Goal: Task Accomplishment & Management: Use online tool/utility

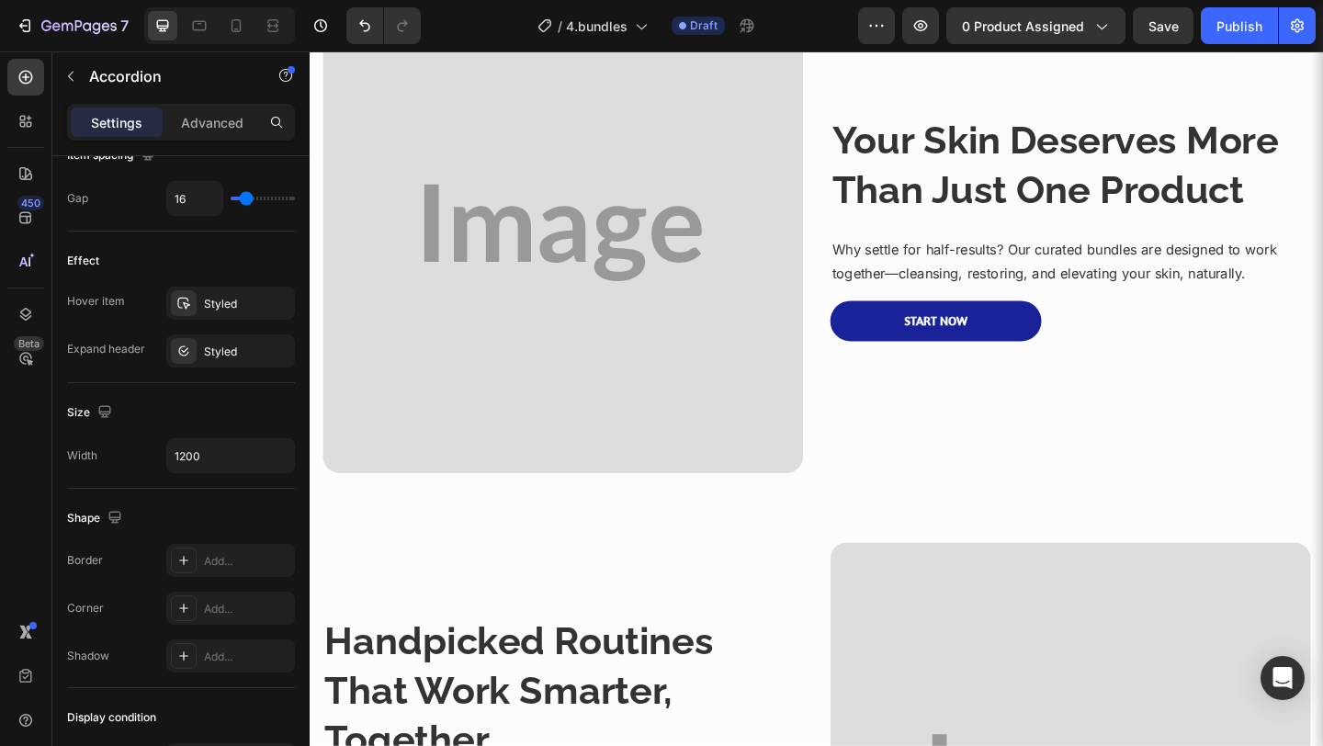
scroll to position [1087, 0]
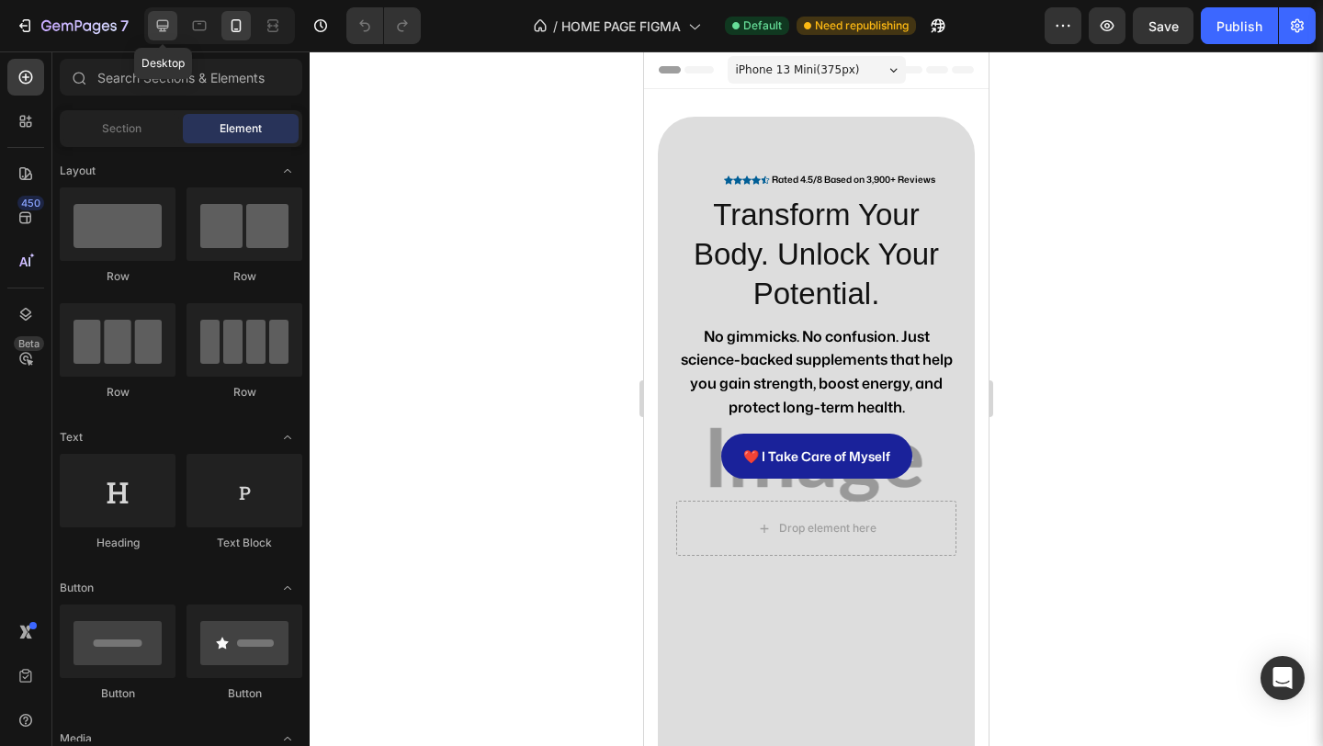
click at [171, 31] on icon at bounding box center [162, 26] width 18 height 18
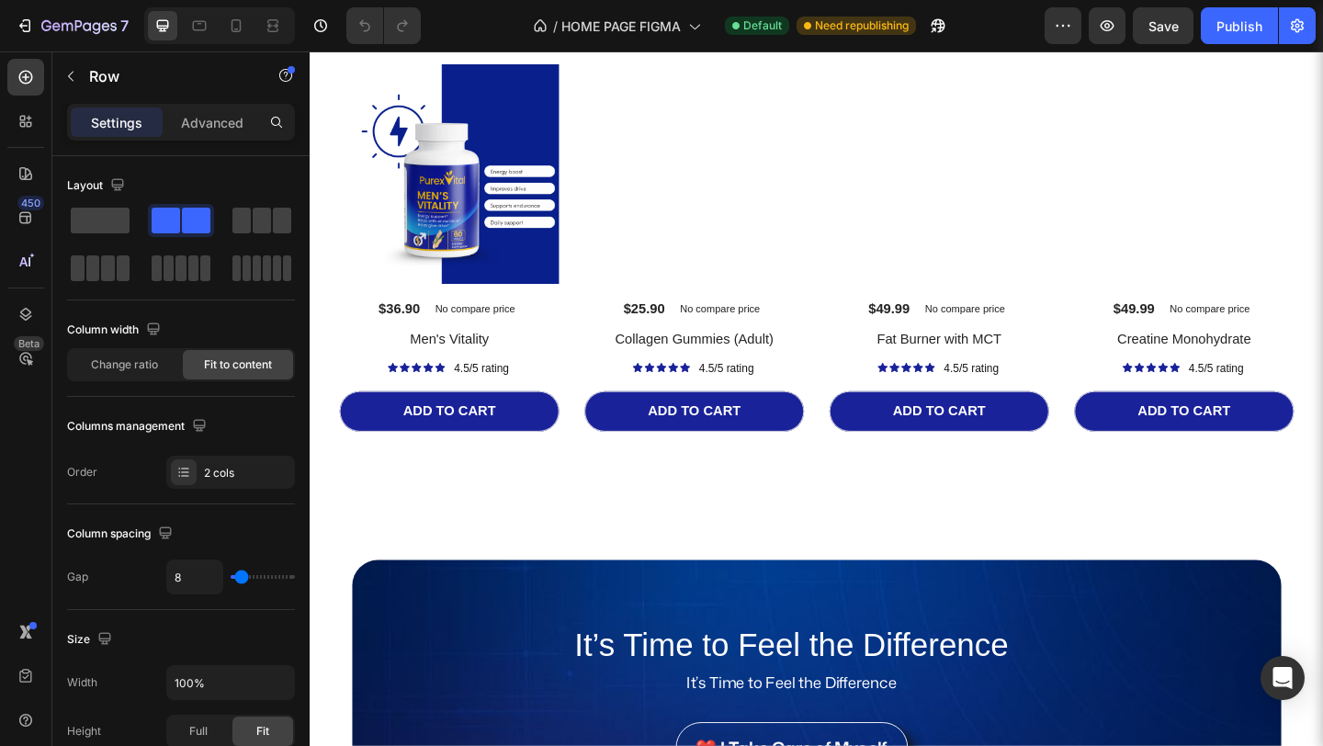
scroll to position [4250, 0]
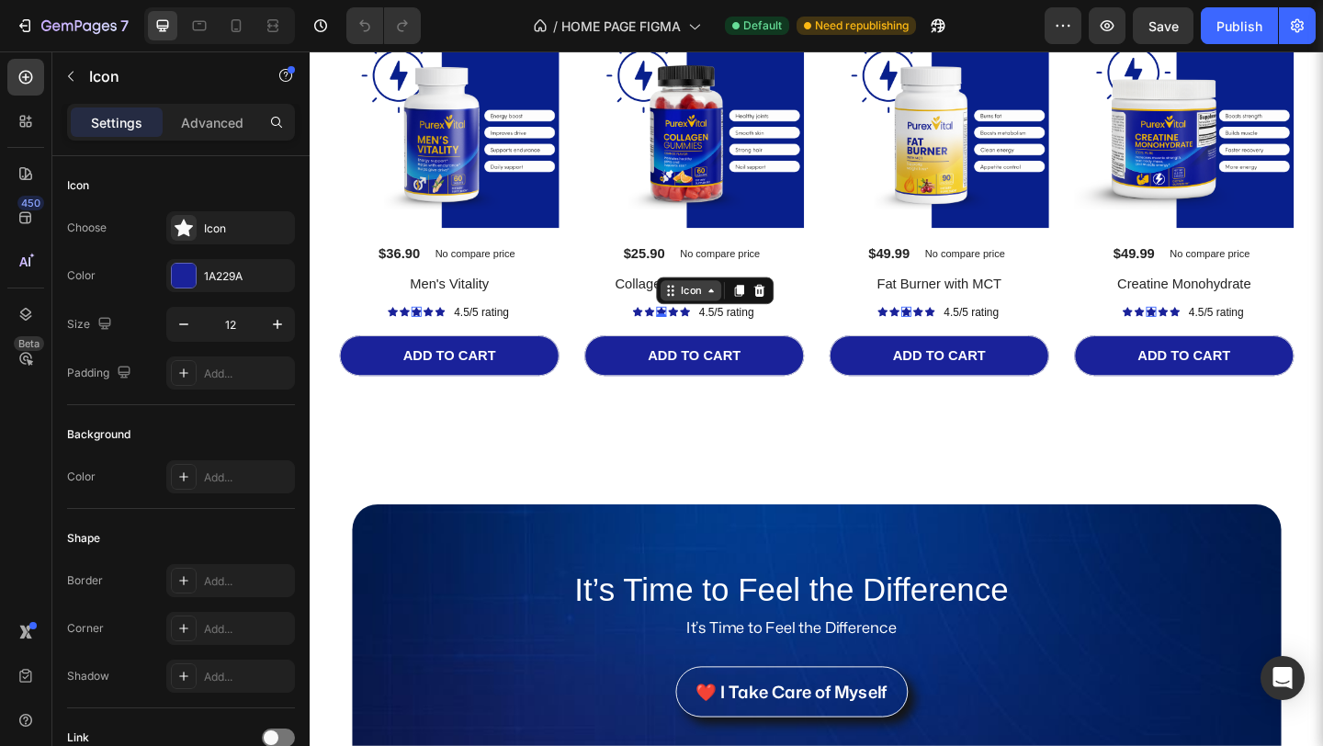
click at [454, 318] on div "Icon" at bounding box center [439, 318] width 29 height 0
click at [448, 329] on icon at bounding box center [451, 334] width 11 height 11
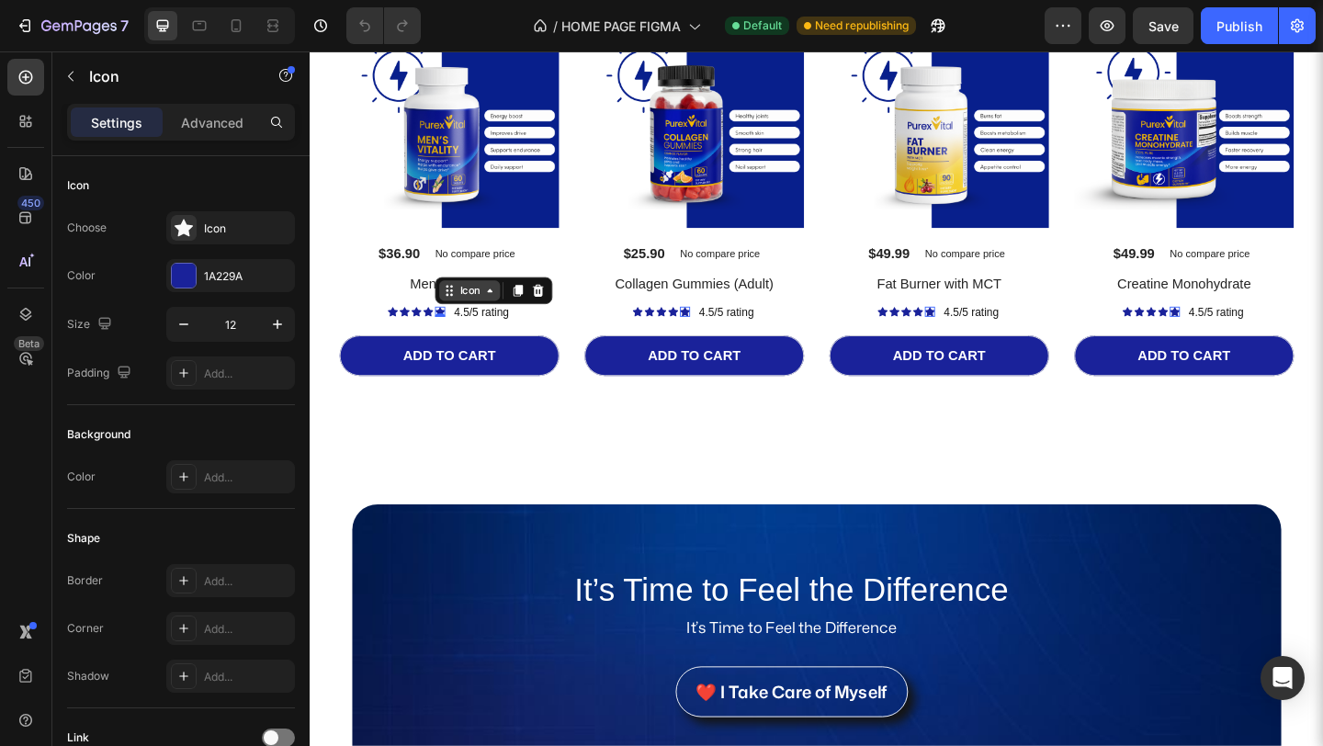
click at [492, 316] on div "Icon" at bounding box center [483, 311] width 66 height 22
click at [473, 277] on div "Icon List" at bounding box center [479, 279] width 51 height 11
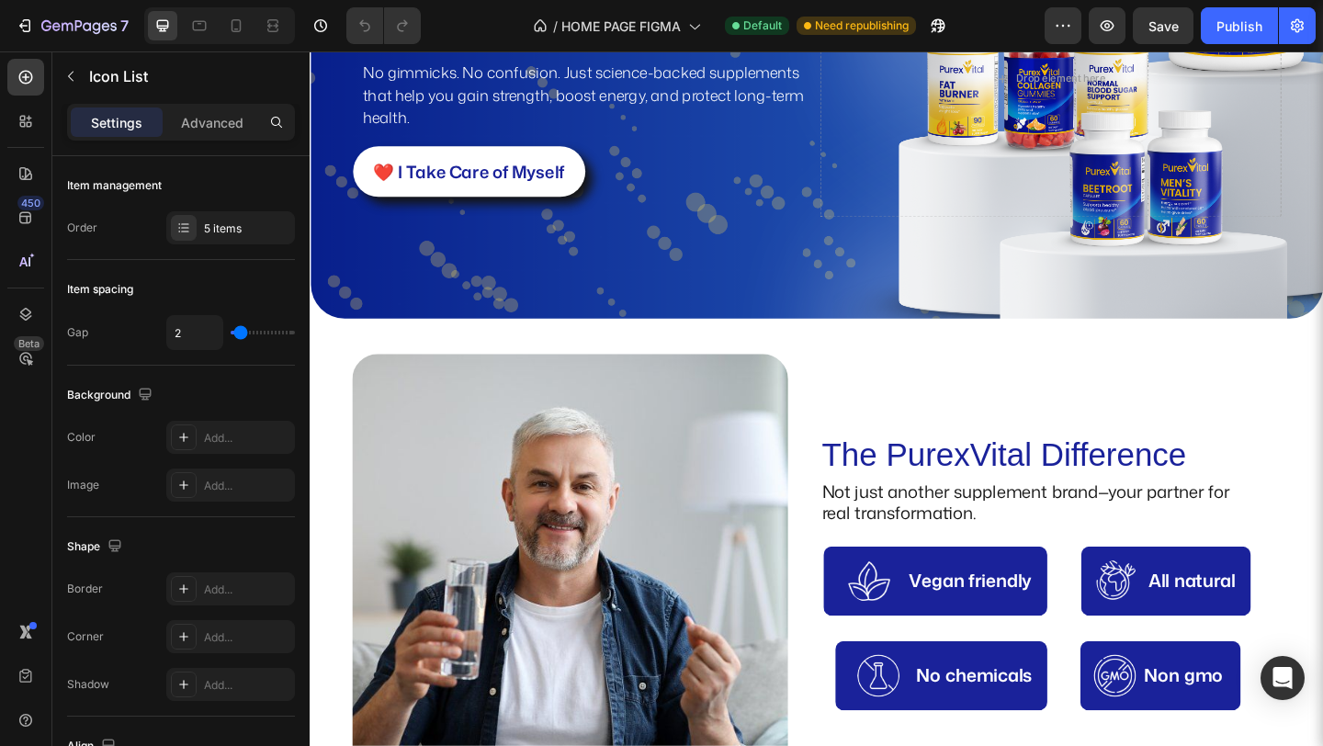
scroll to position [0, 0]
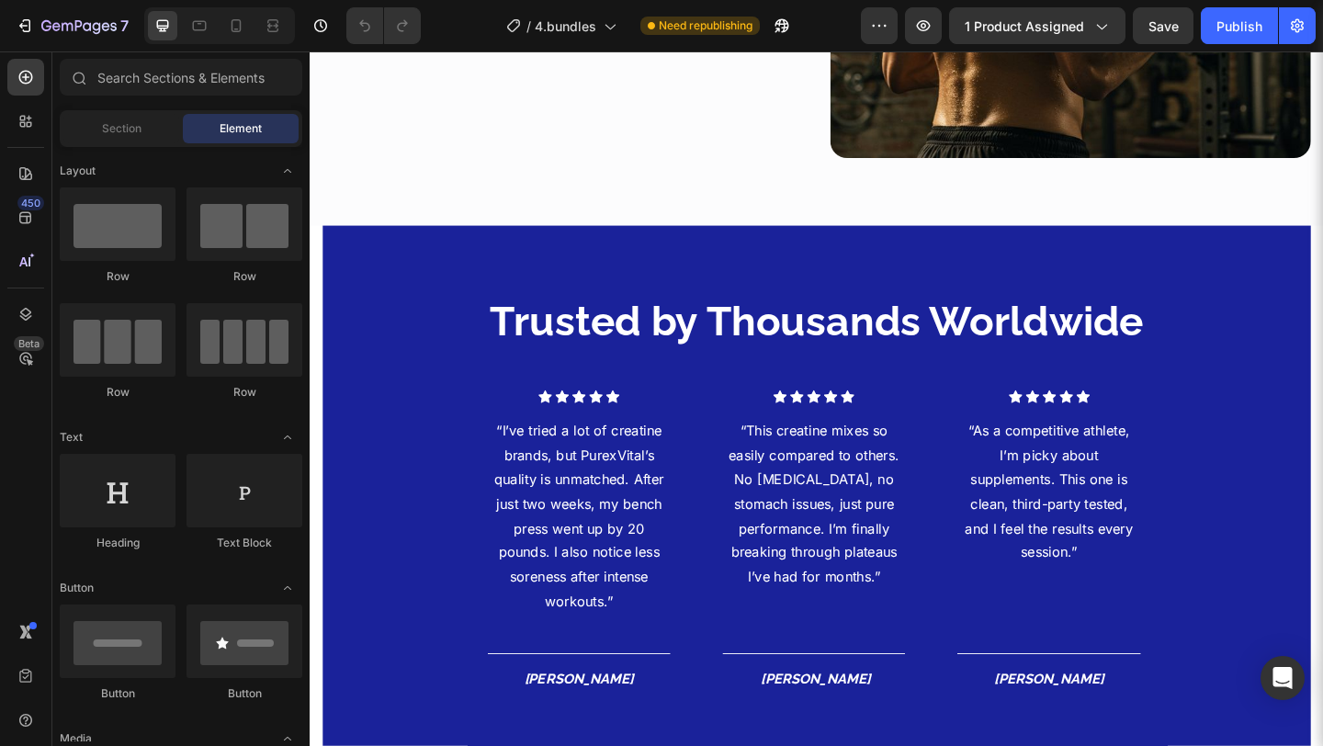
scroll to position [2077, 0]
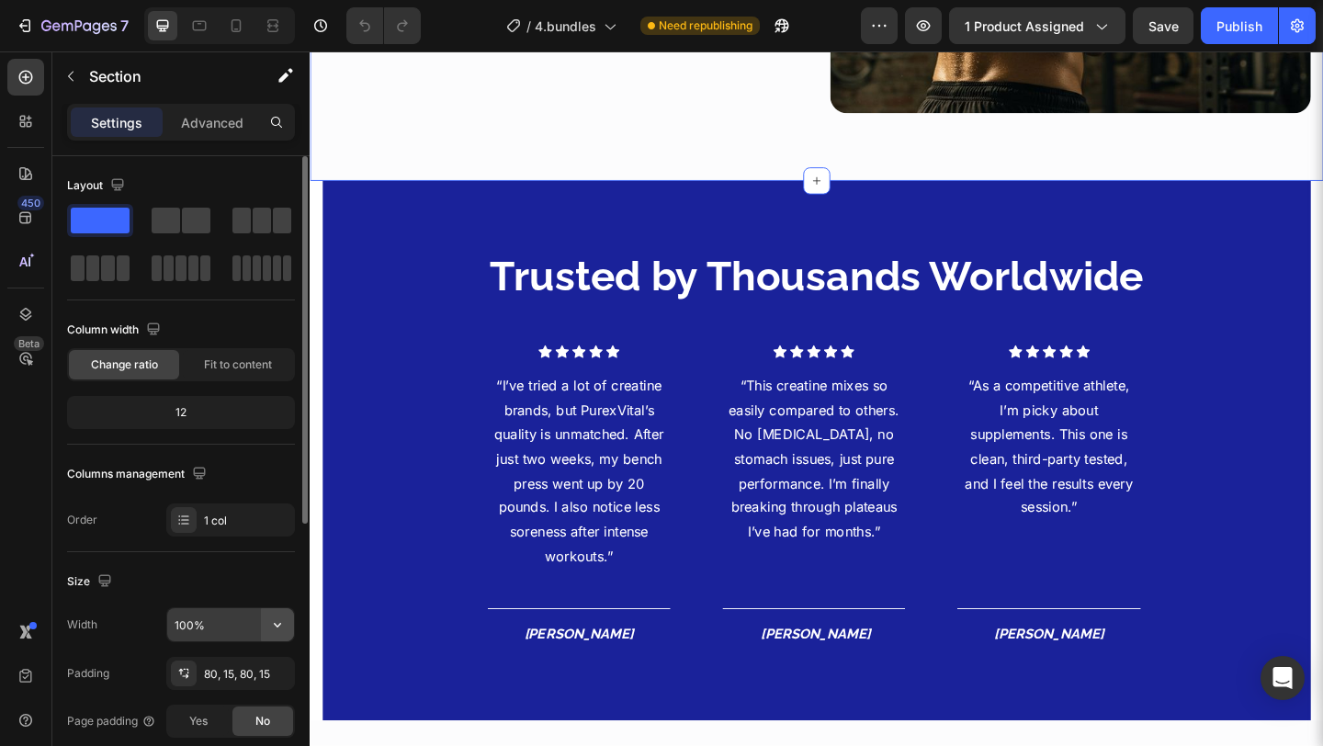
click at [279, 631] on icon "button" at bounding box center [277, 625] width 18 height 18
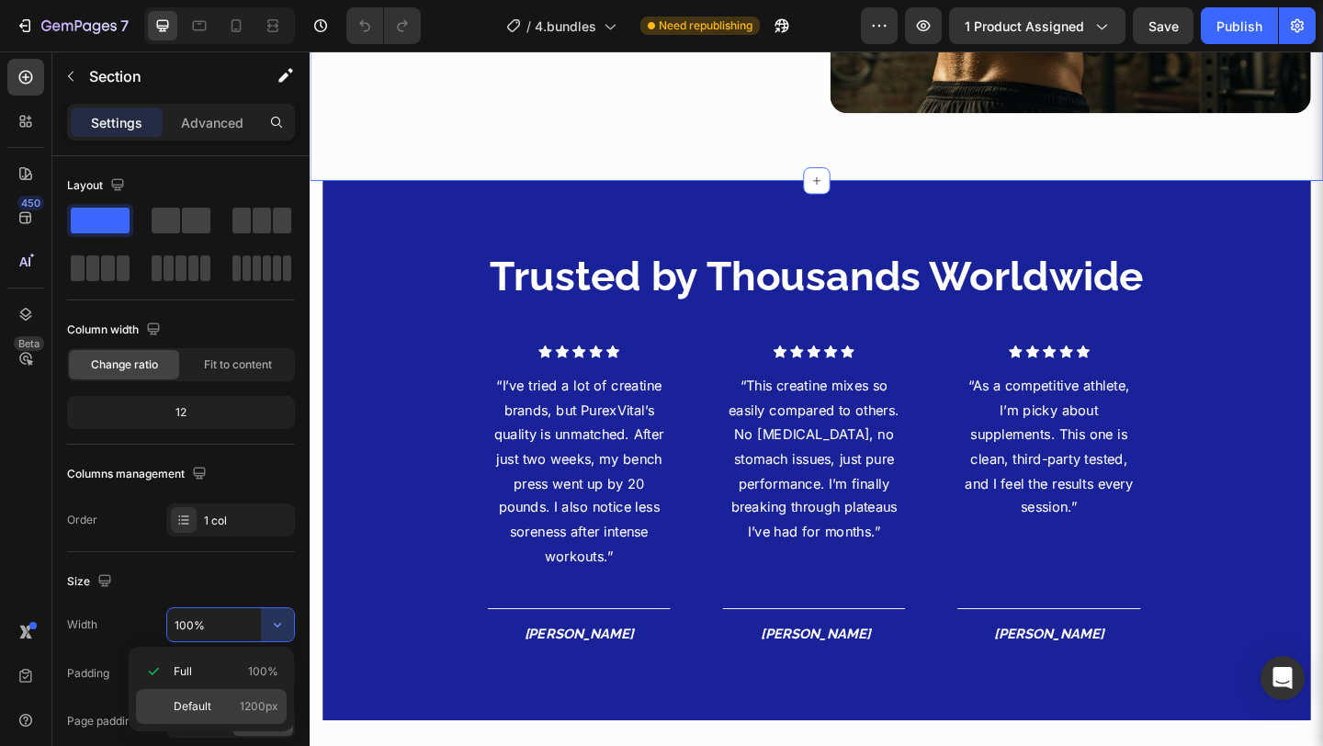
click at [234, 723] on div "Default 1200px" at bounding box center [211, 706] width 151 height 35
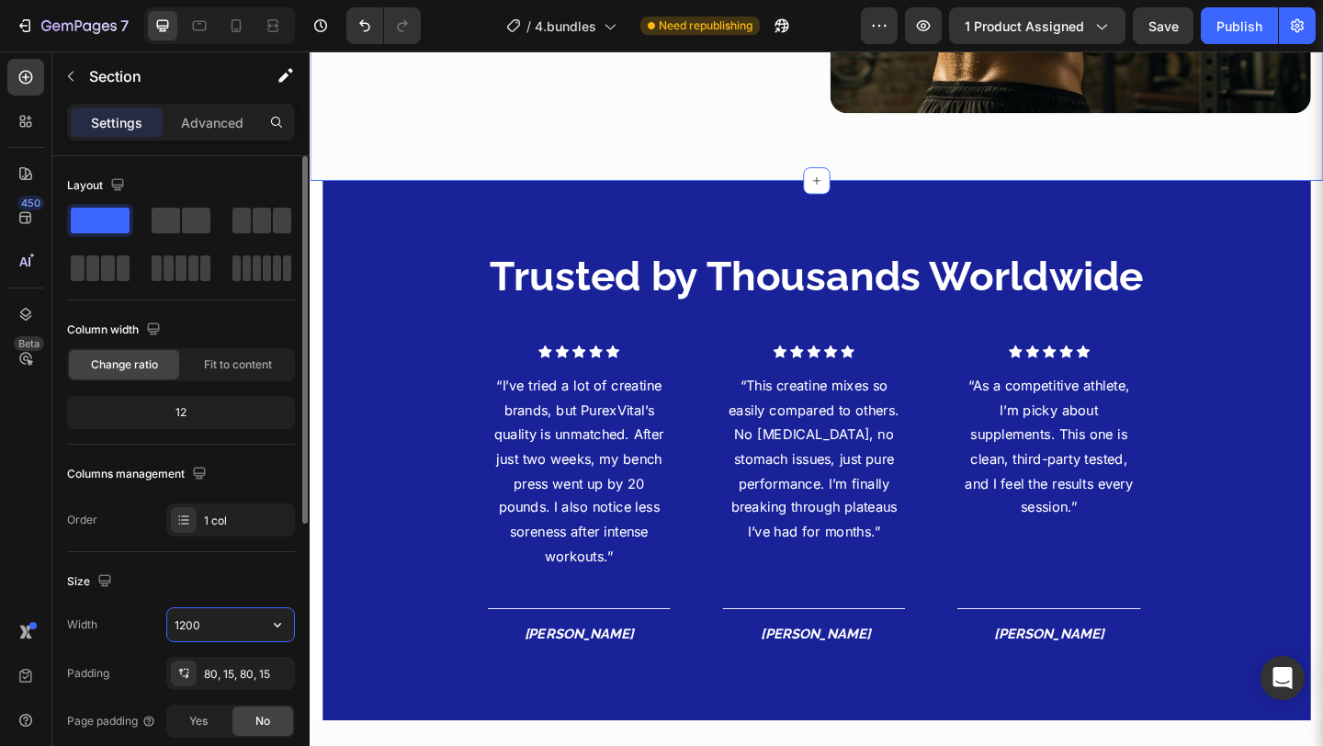
click at [258, 633] on input "1200" at bounding box center [230, 624] width 127 height 33
click at [288, 635] on button "button" at bounding box center [277, 624] width 33 height 33
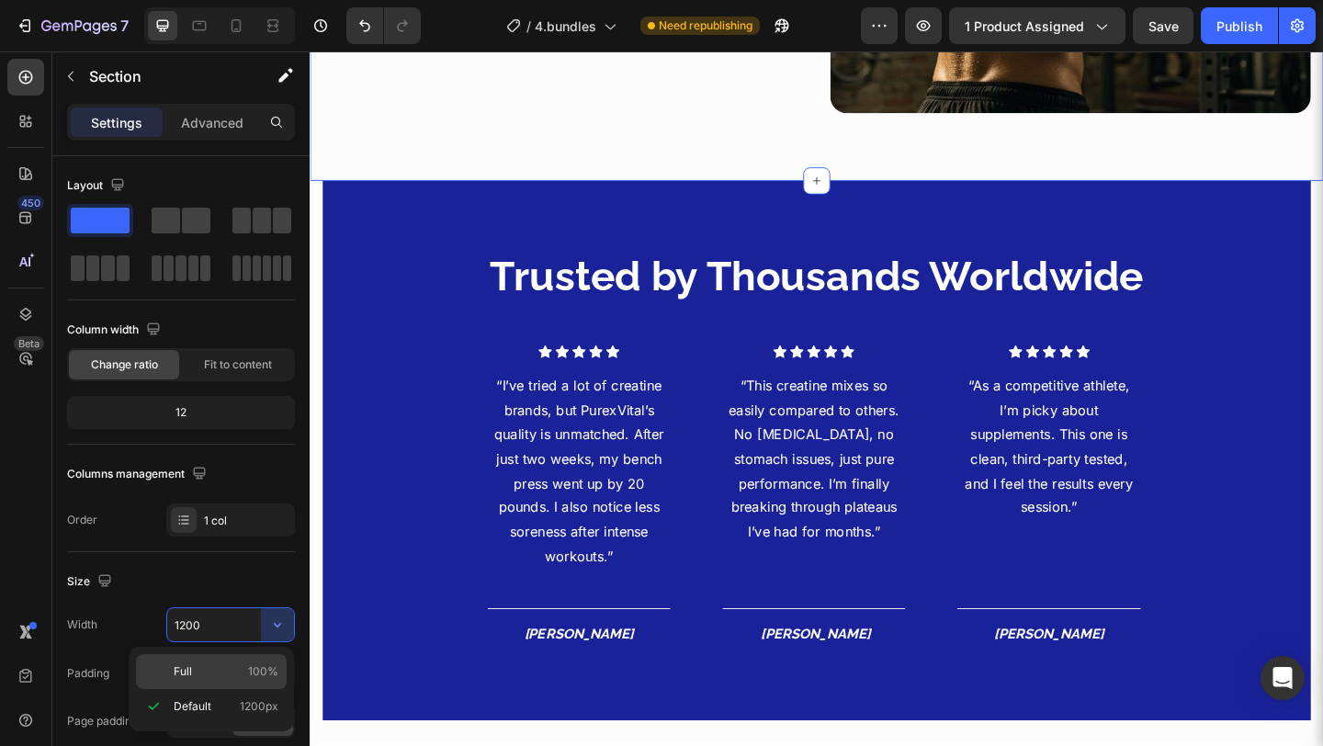
click at [248, 674] on p "Full 100%" at bounding box center [226, 671] width 105 height 17
type input "100%"
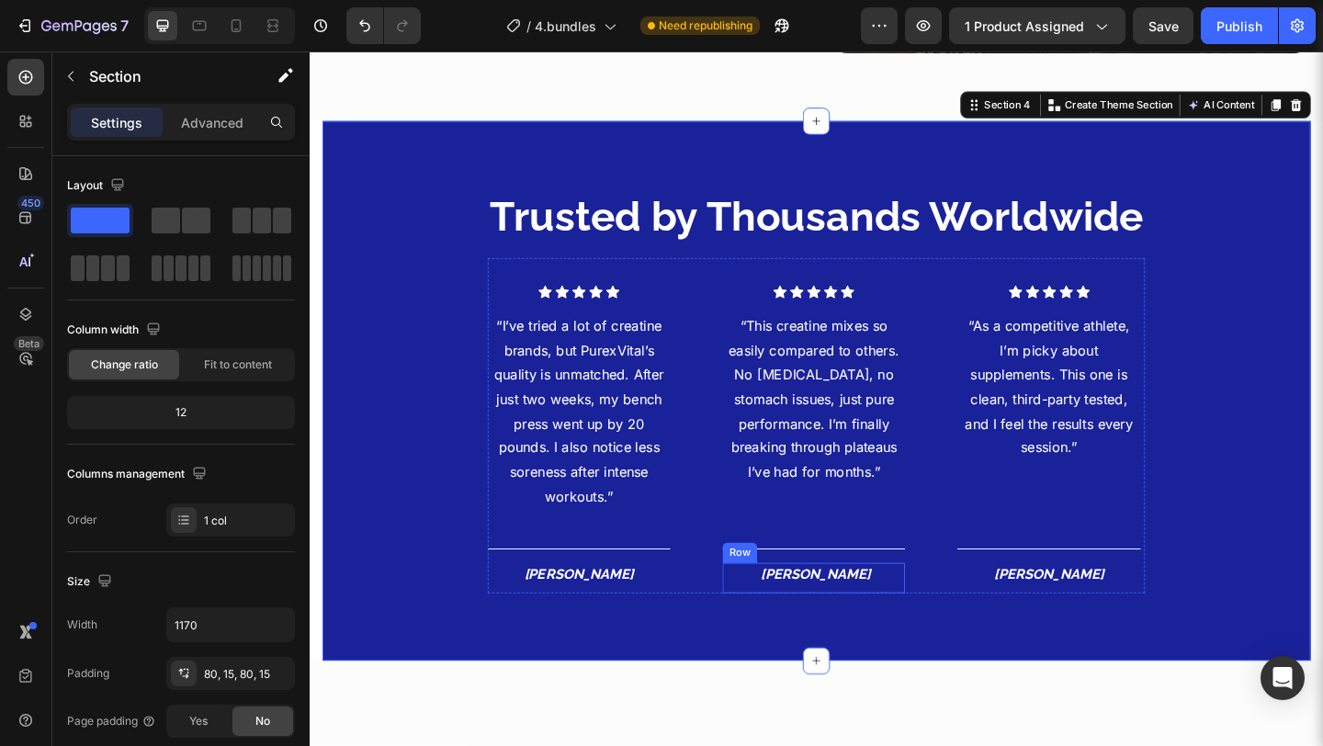
scroll to position [2134, 0]
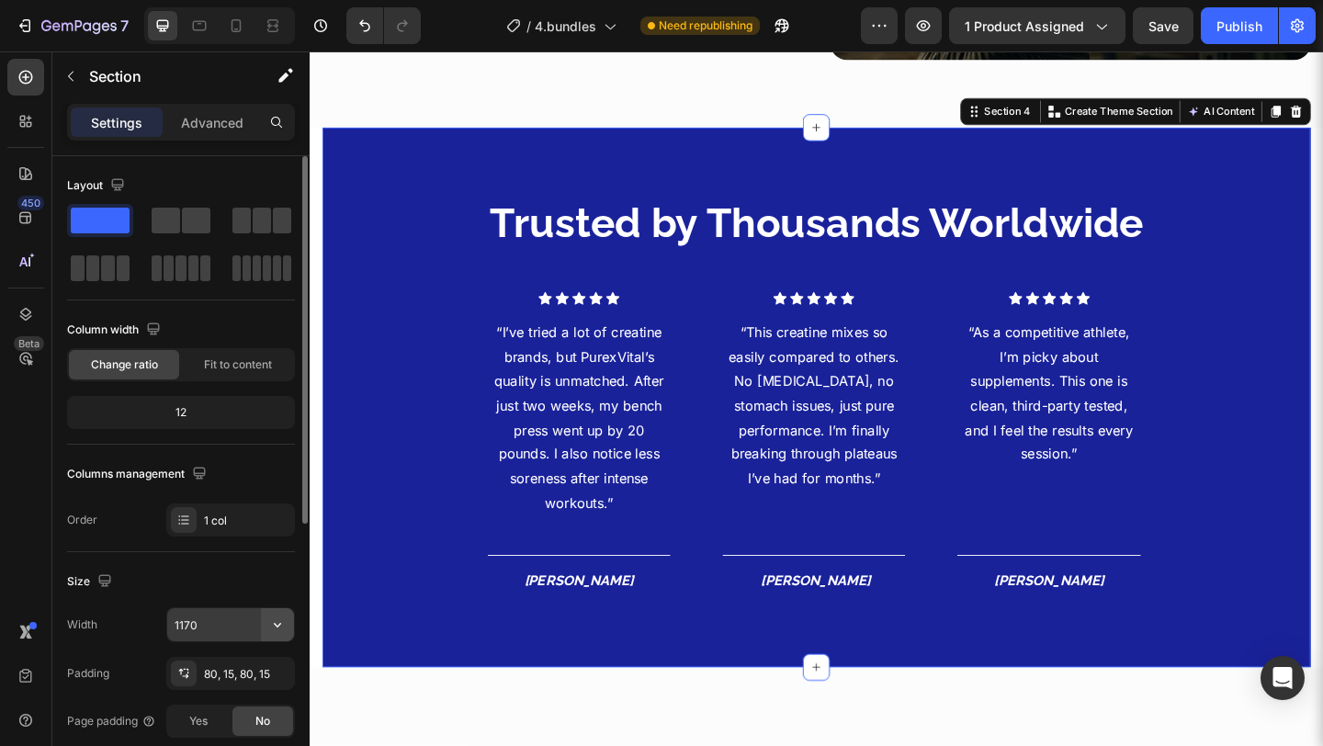
click at [273, 624] on icon "button" at bounding box center [277, 625] width 18 height 18
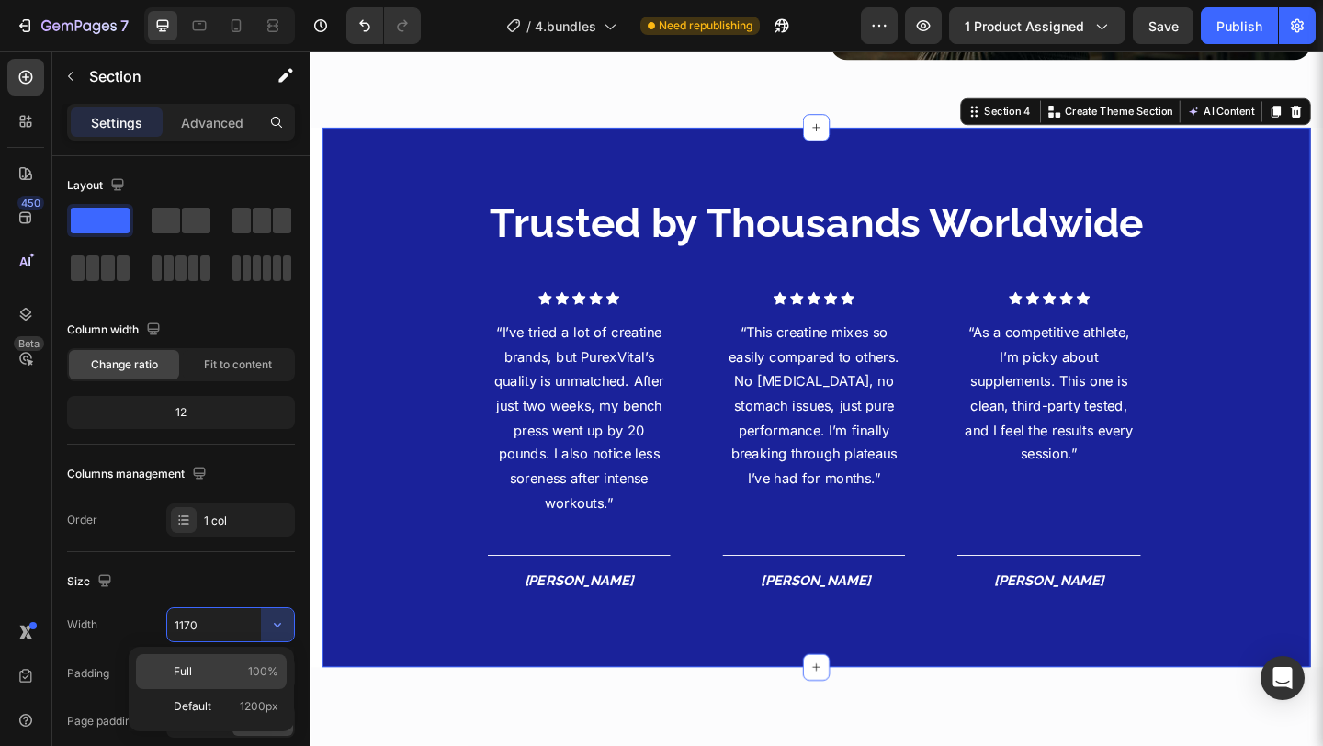
click at [255, 689] on div "Full 100%" at bounding box center [211, 706] width 151 height 35
type input "100%"
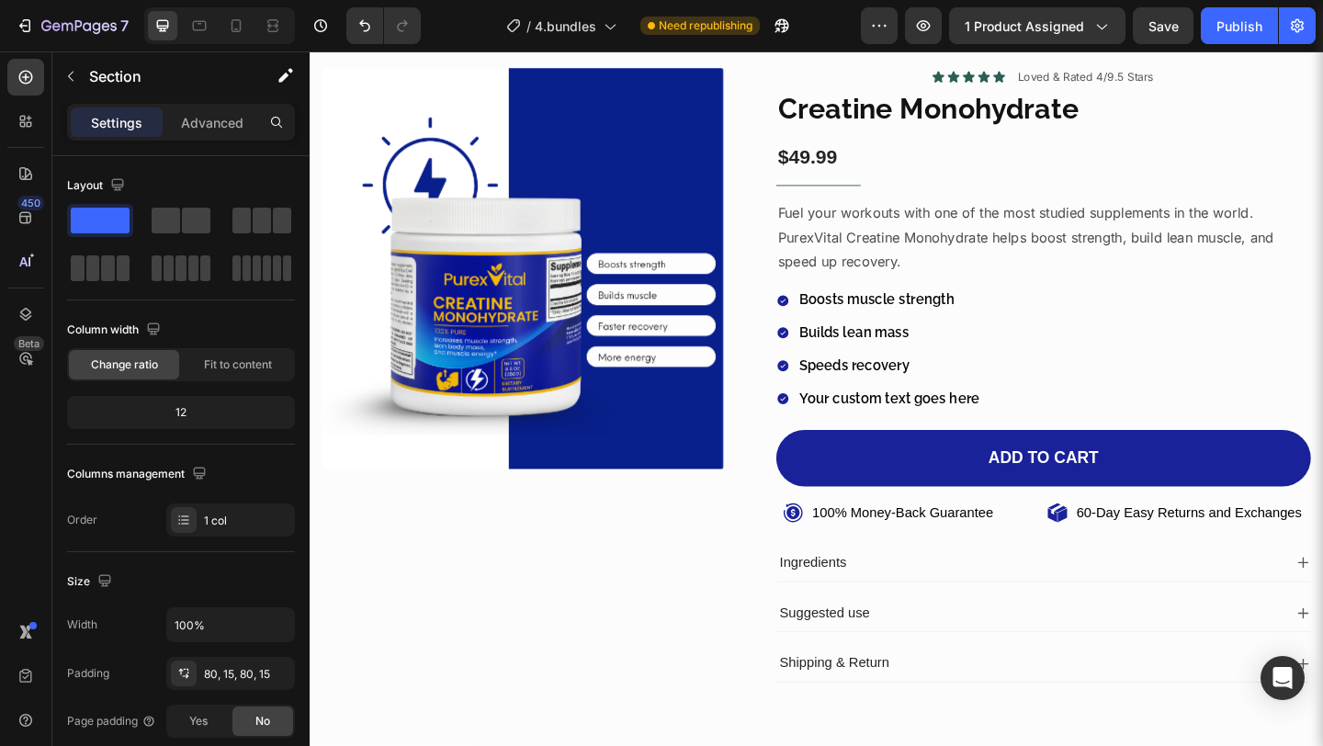
scroll to position [0, 0]
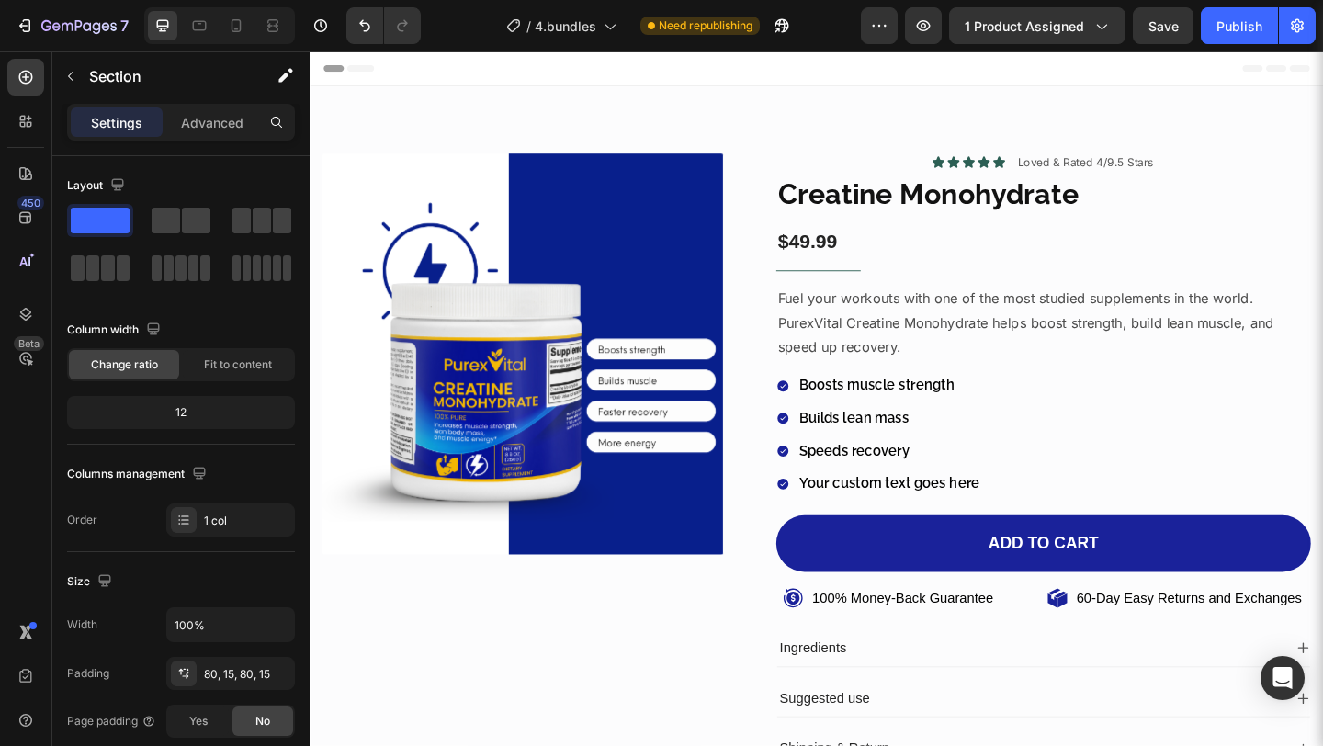
click at [821, 662] on div "Icon Icon Icon Icon Icon Icon List Loved & Rated 4/9.5 Stars Text Block Row Cre…" at bounding box center [1108, 497] width 582 height 668
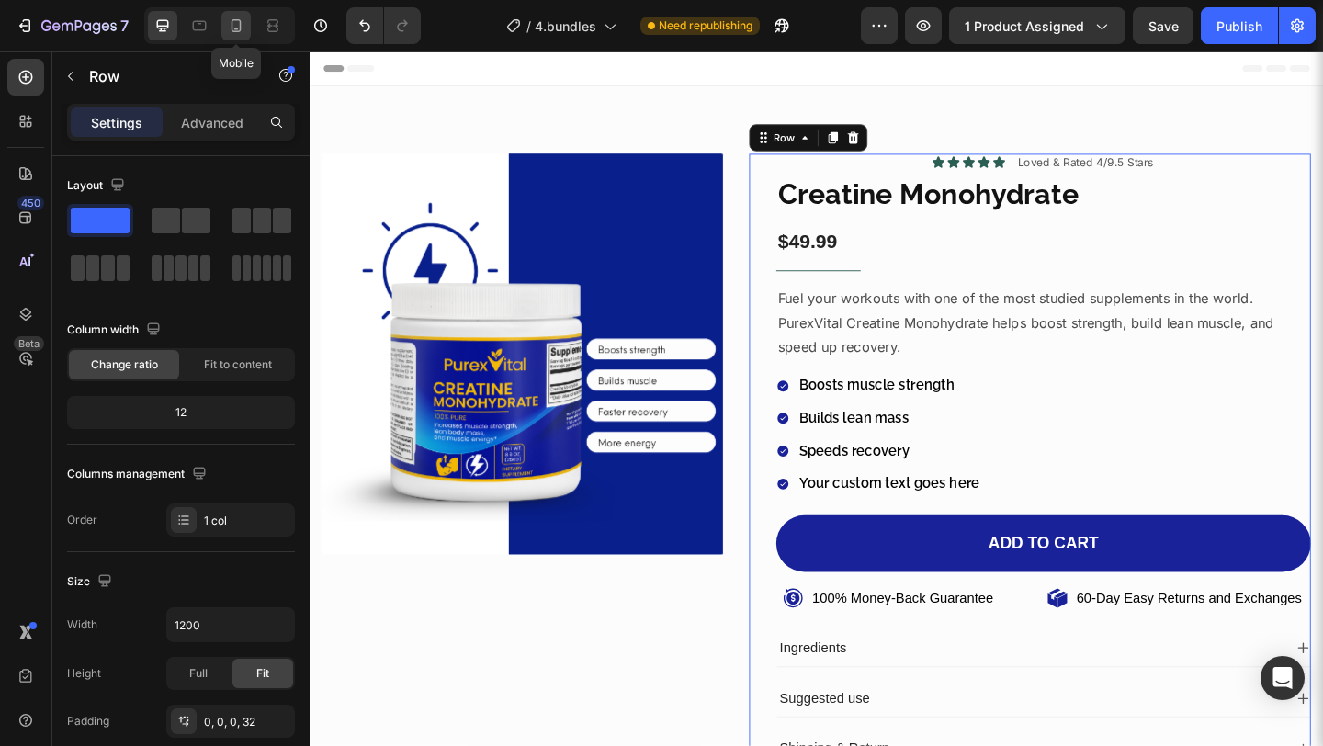
click at [246, 31] on div at bounding box center [235, 25] width 29 height 29
type input "100%"
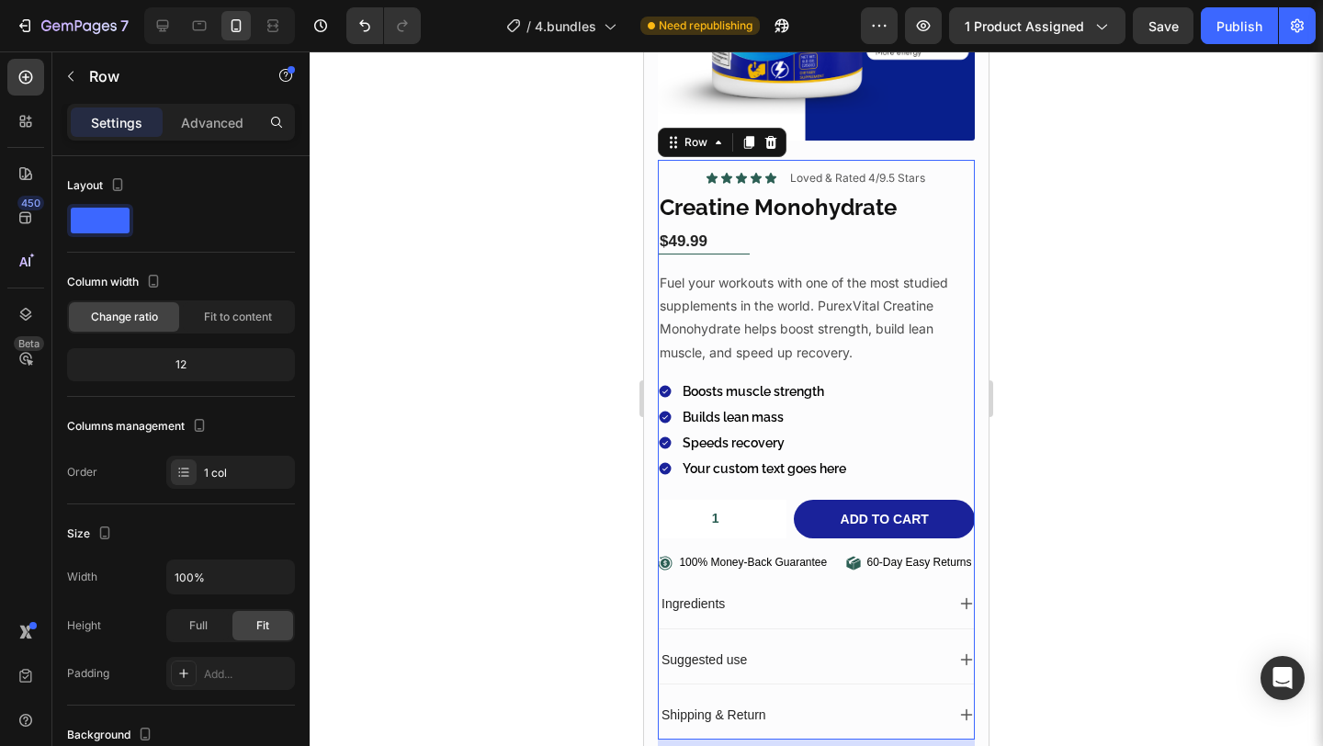
scroll to position [302, 0]
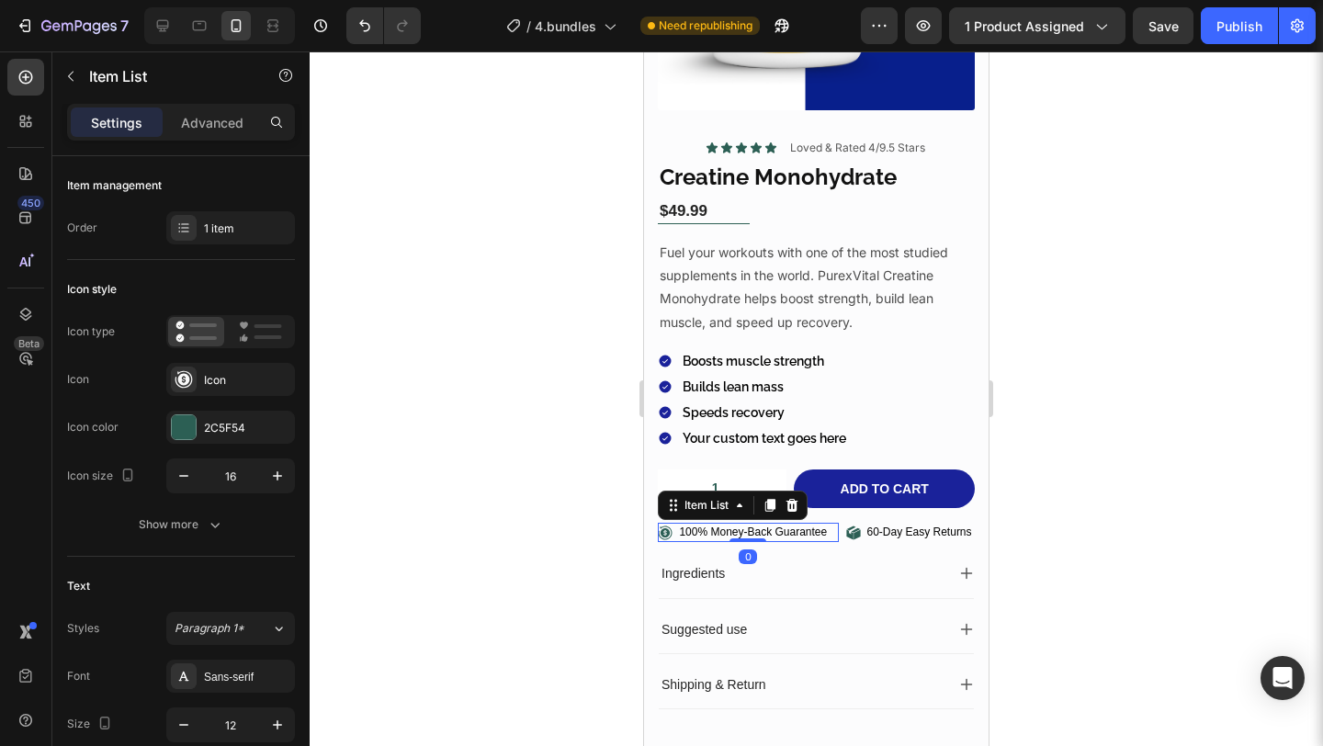
click at [736, 523] on div "100% Money-Back Guarantee" at bounding box center [752, 533] width 153 height 20
click at [227, 428] on div "2C5F54" at bounding box center [230, 428] width 53 height 17
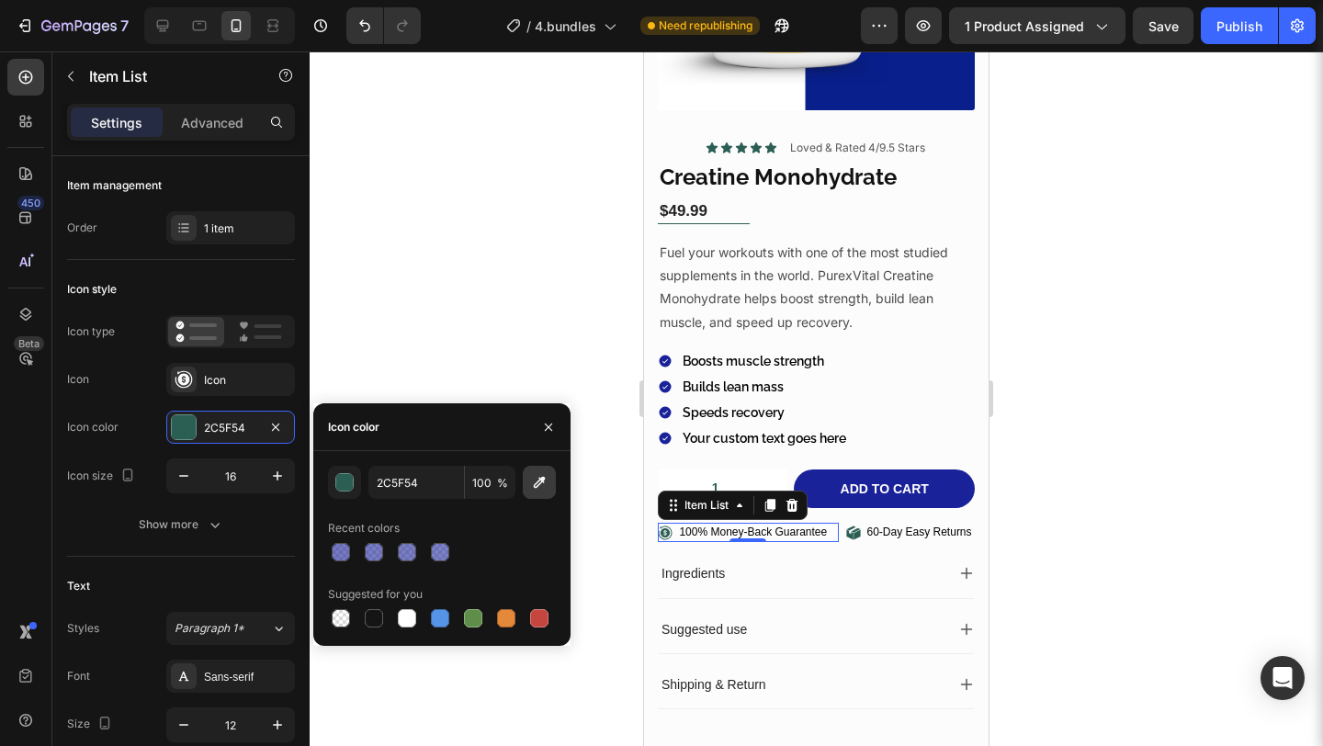
click at [538, 484] on icon "button" at bounding box center [539, 482] width 18 height 18
type input "1A239A"
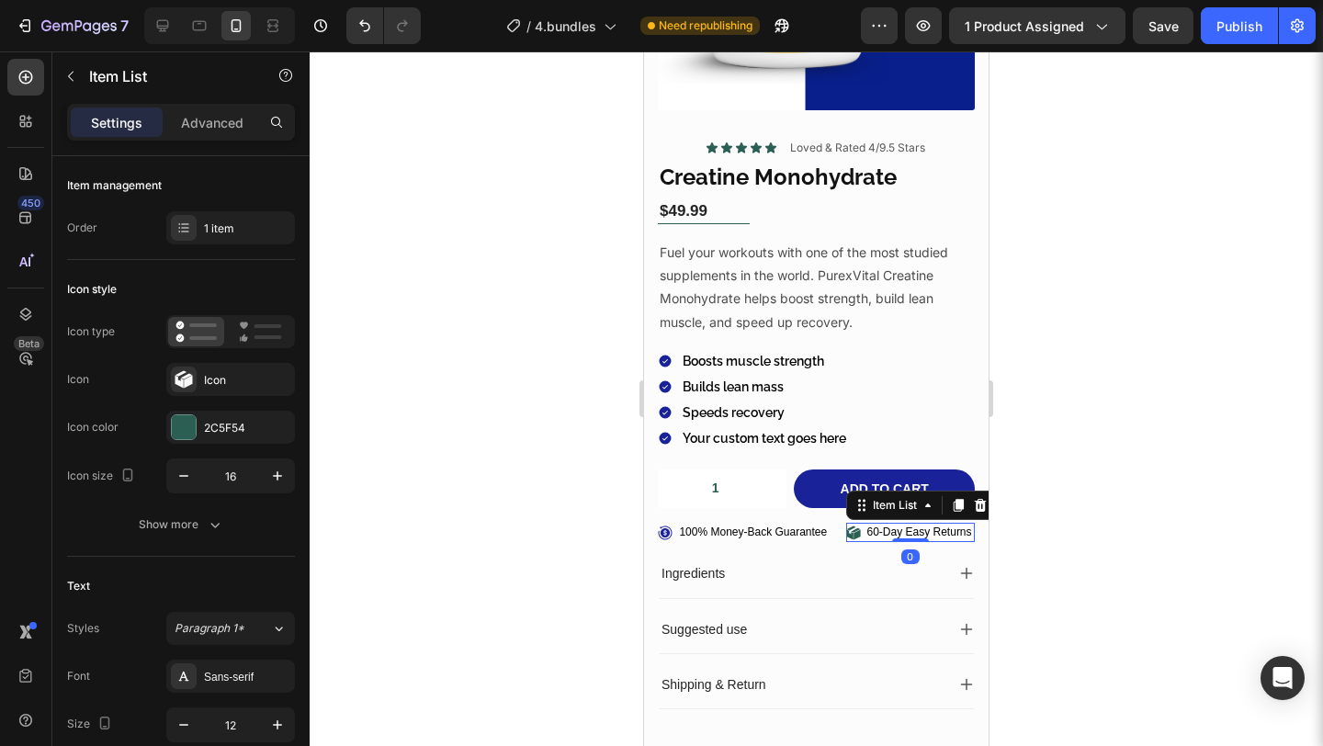
click at [873, 538] on p "60-Day Easy Returns" at bounding box center [919, 533] width 105 height 15
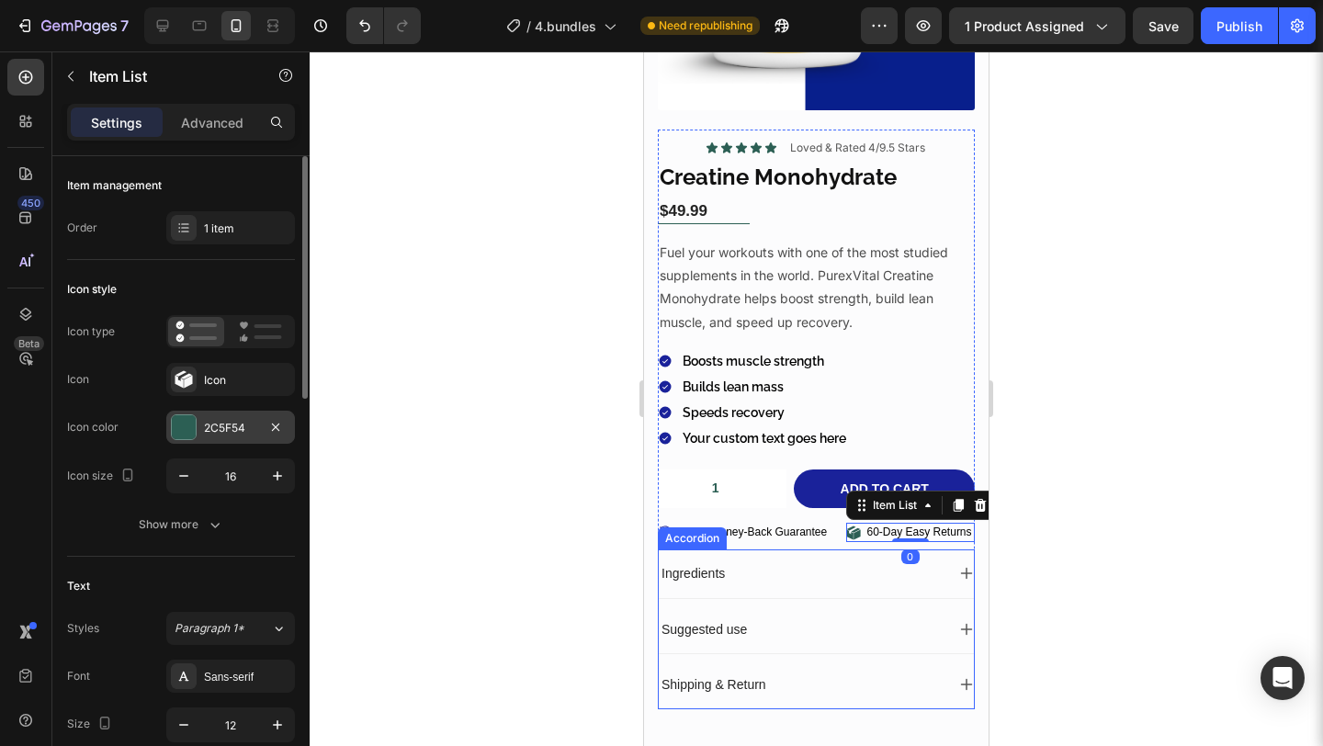
click at [200, 417] on div "2C5F54" at bounding box center [230, 427] width 129 height 33
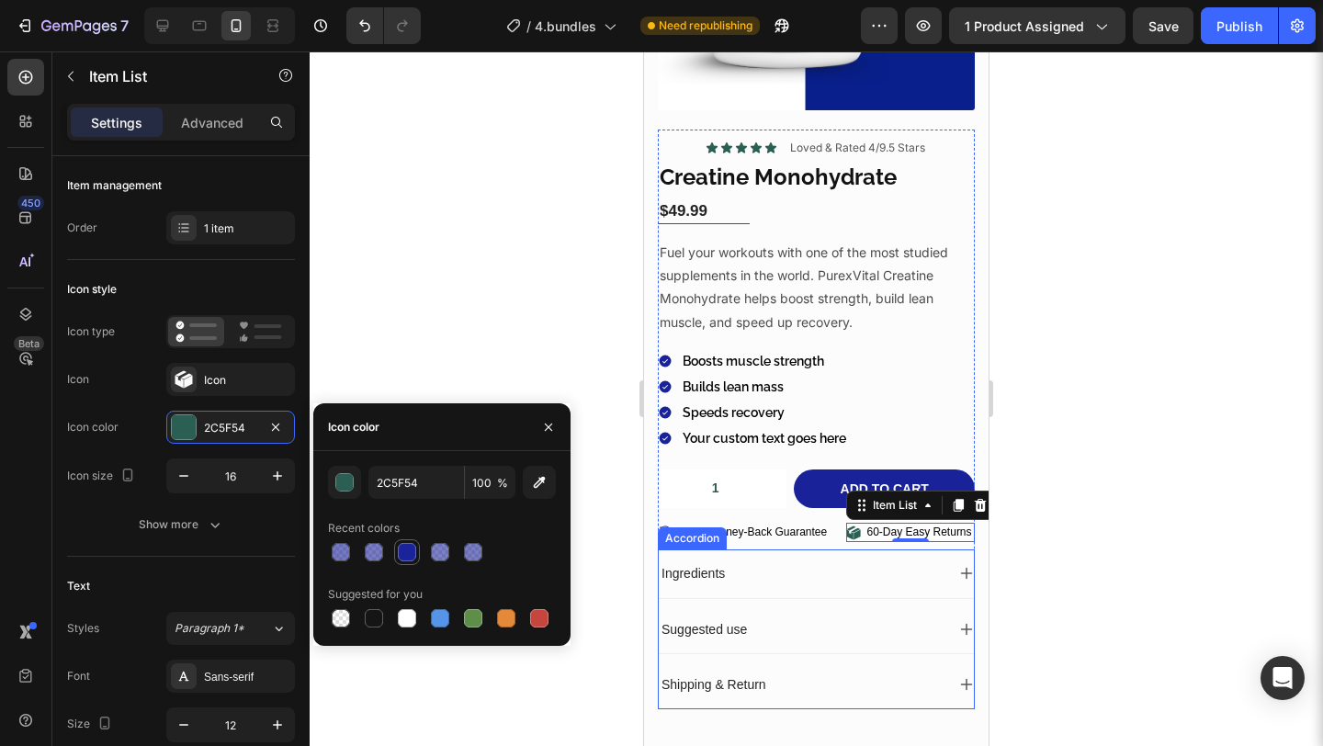
click at [413, 542] on div at bounding box center [407, 552] width 22 height 22
type input "1A239A"
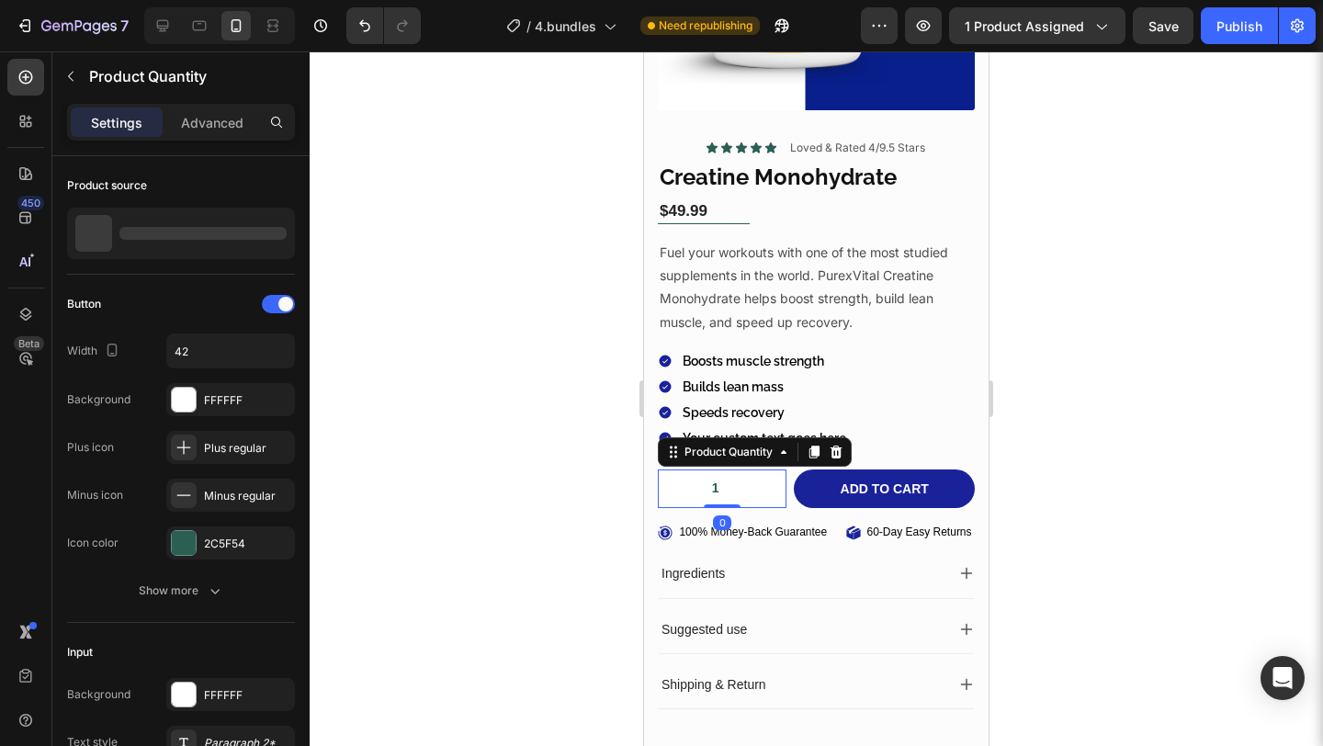
click at [752, 481] on input "1" at bounding box center [722, 489] width 129 height 39
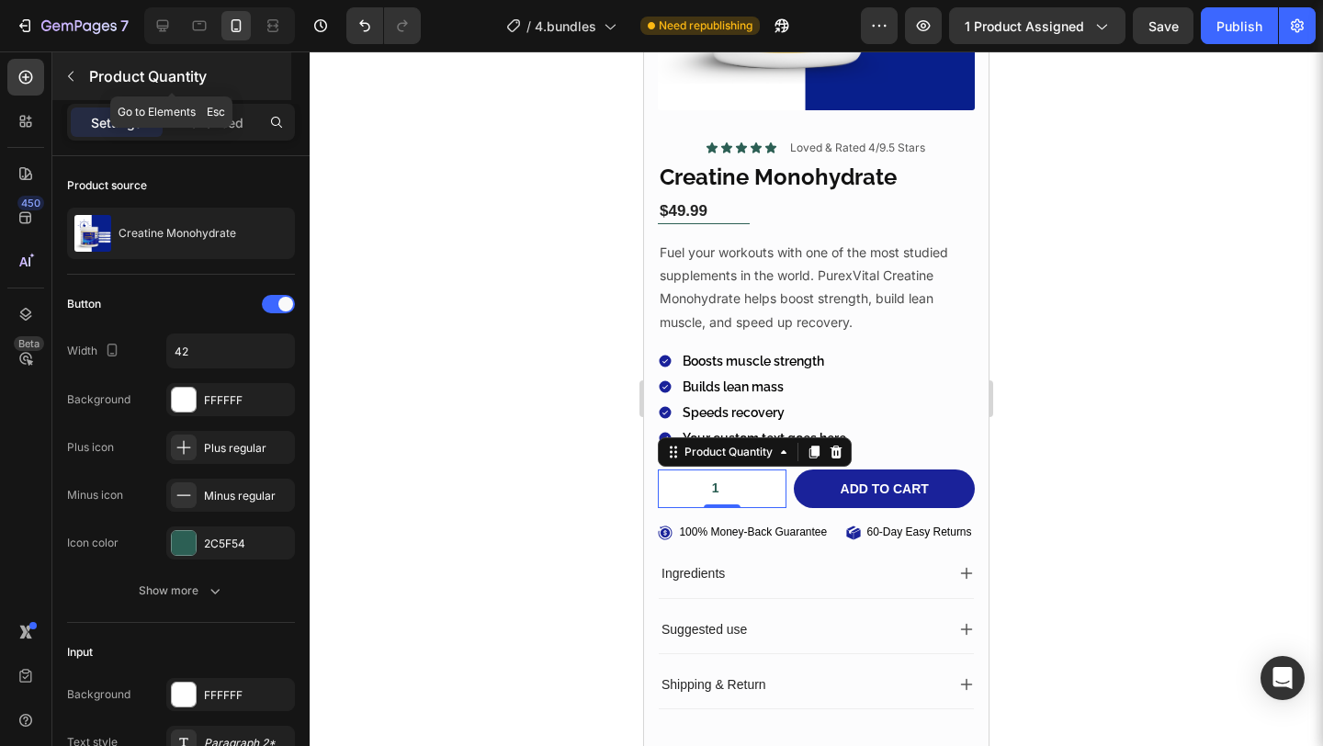
click at [66, 85] on button "button" at bounding box center [70, 76] width 29 height 29
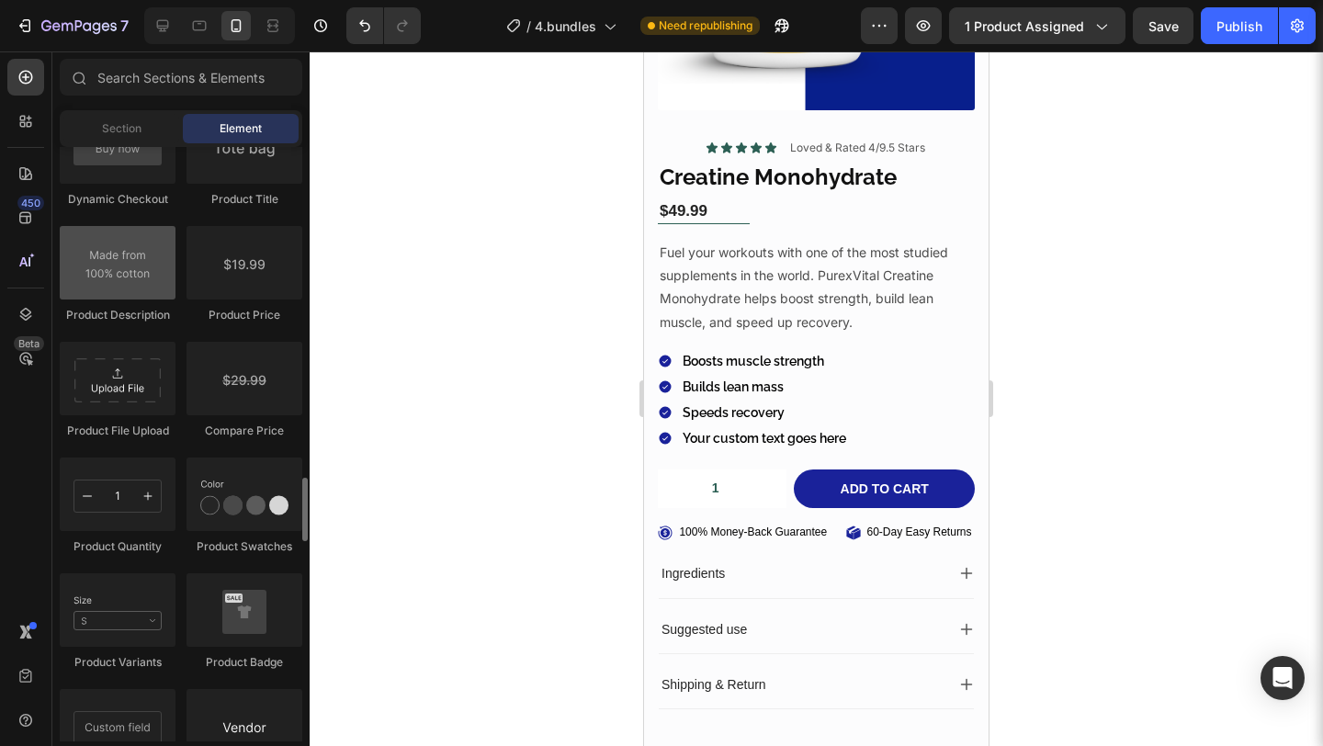
scroll to position [3012, 0]
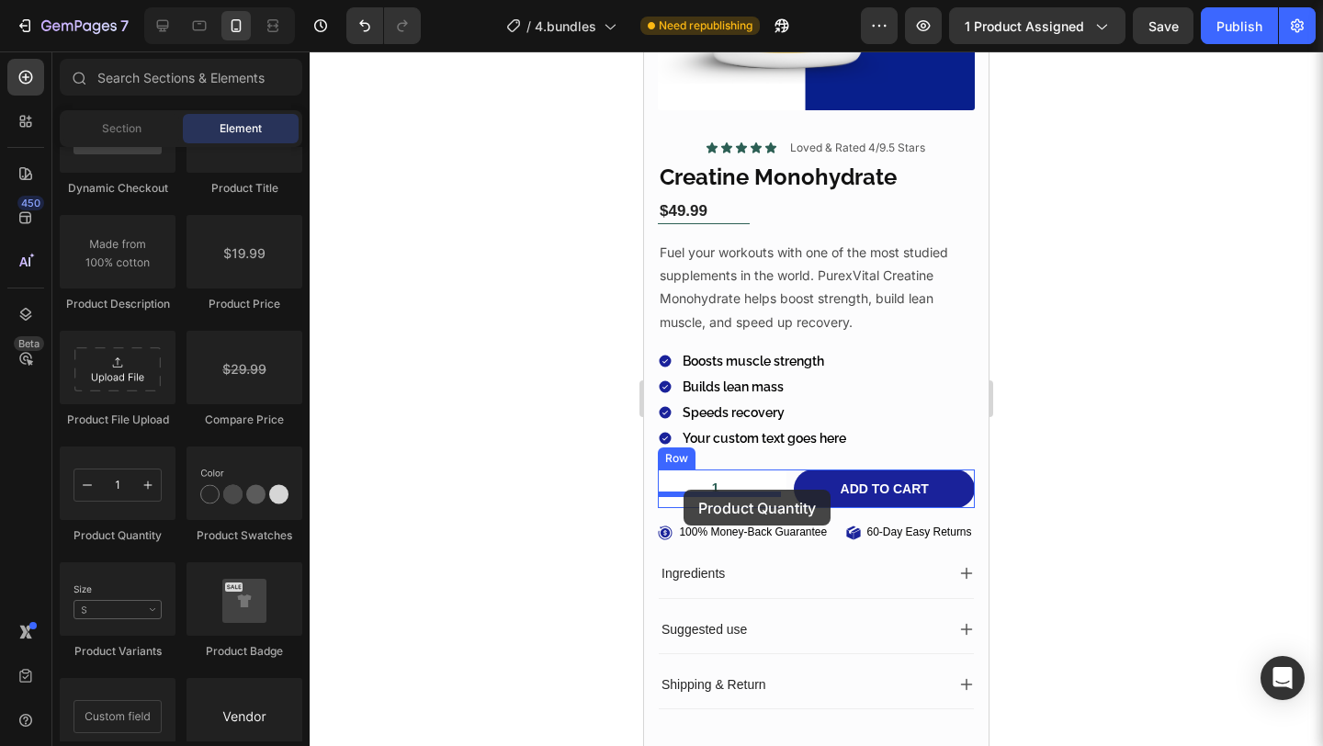
drag, startPoint x: 736, startPoint y: 524, endPoint x: 684, endPoint y: 490, distance: 62.4
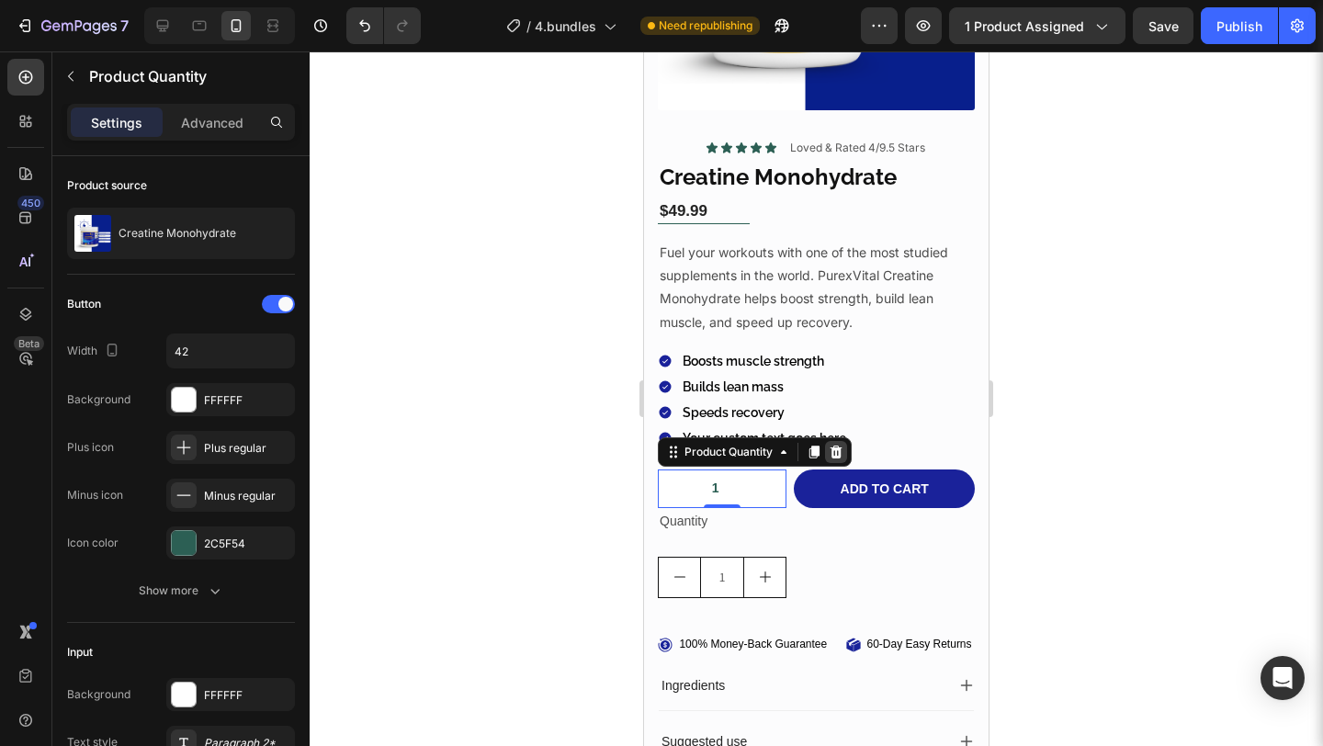
click at [844, 441] on div at bounding box center [836, 452] width 22 height 22
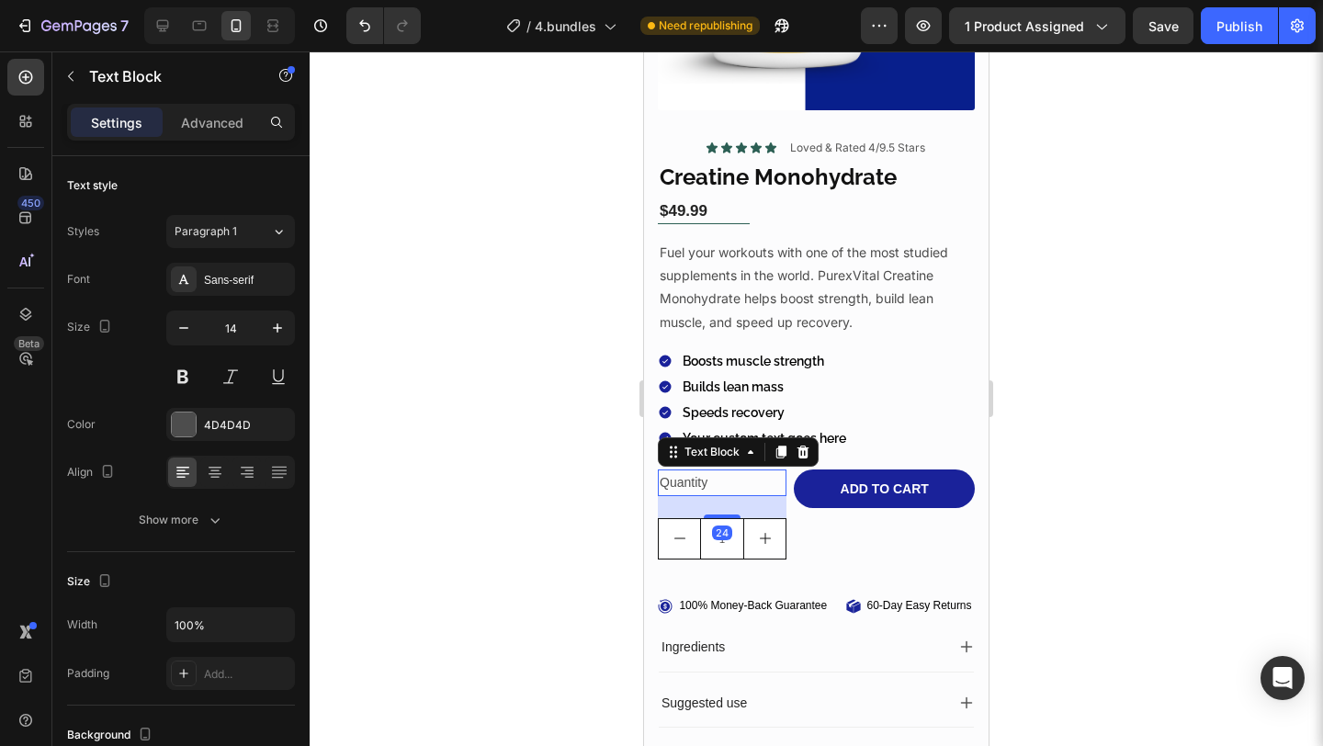
click at [740, 470] on div "Quantity" at bounding box center [722, 483] width 129 height 27
click at [802, 445] on icon at bounding box center [804, 451] width 12 height 13
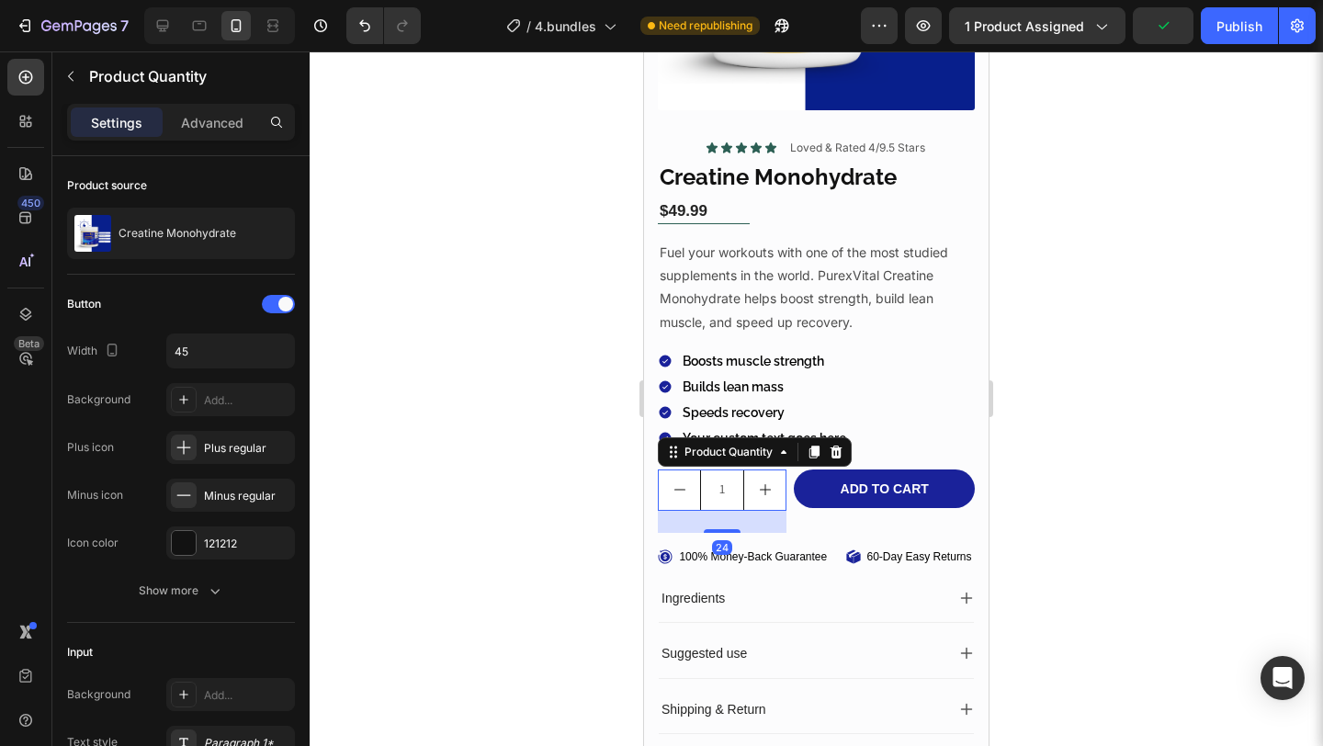
click at [766, 486] on button "increment" at bounding box center [764, 490] width 41 height 40
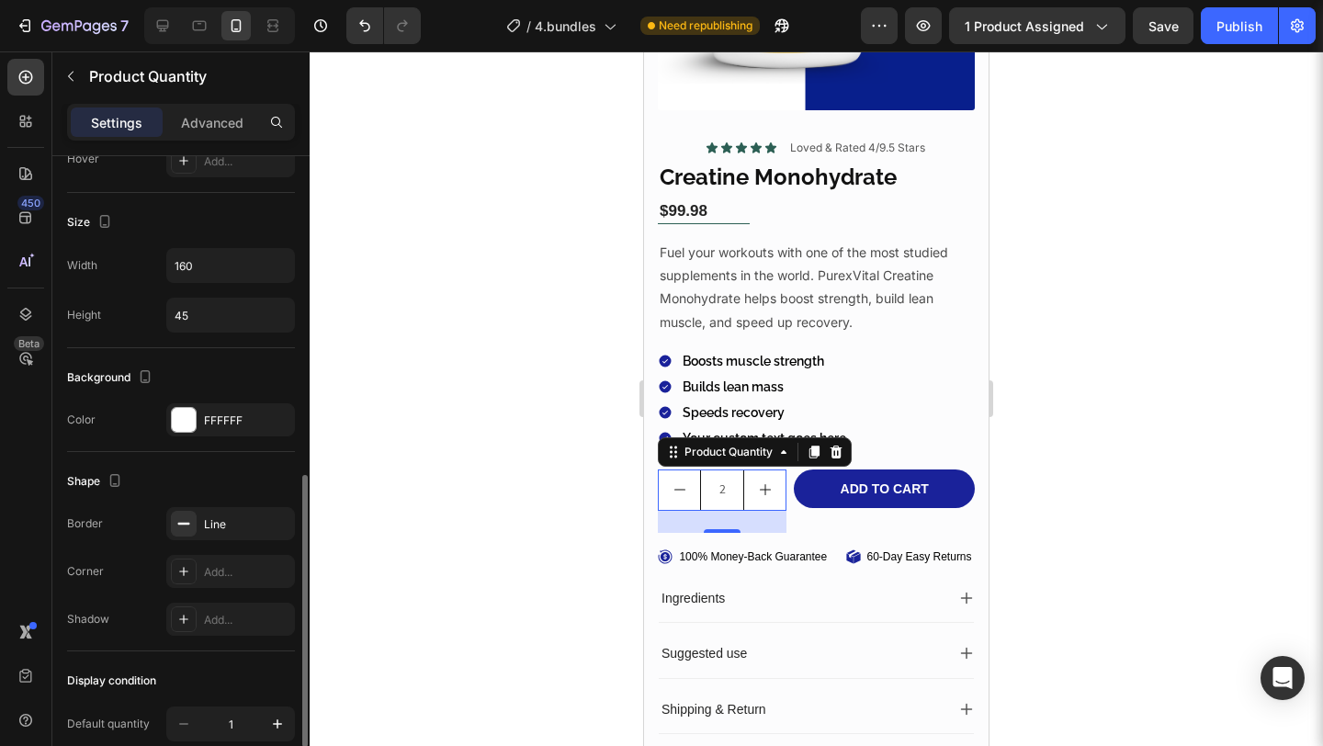
scroll to position [765, 0]
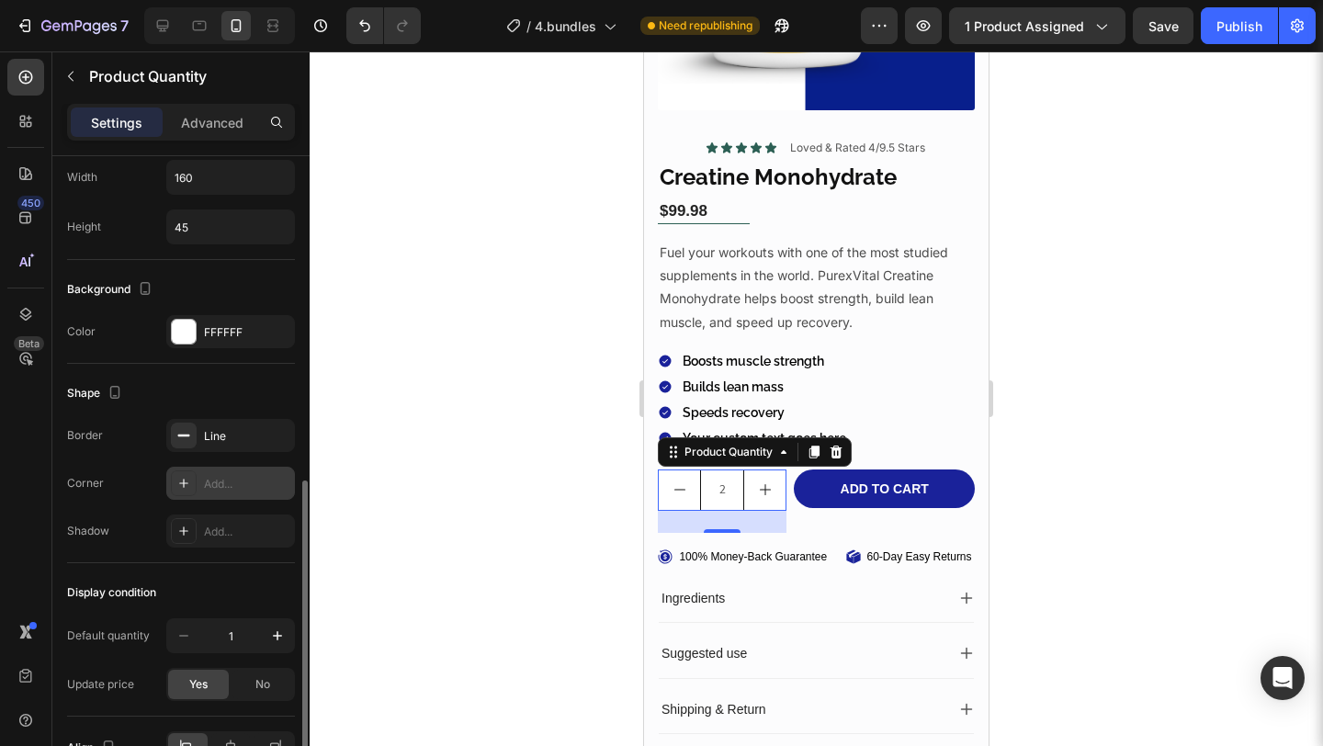
click at [219, 485] on div "Add..." at bounding box center [247, 484] width 86 height 17
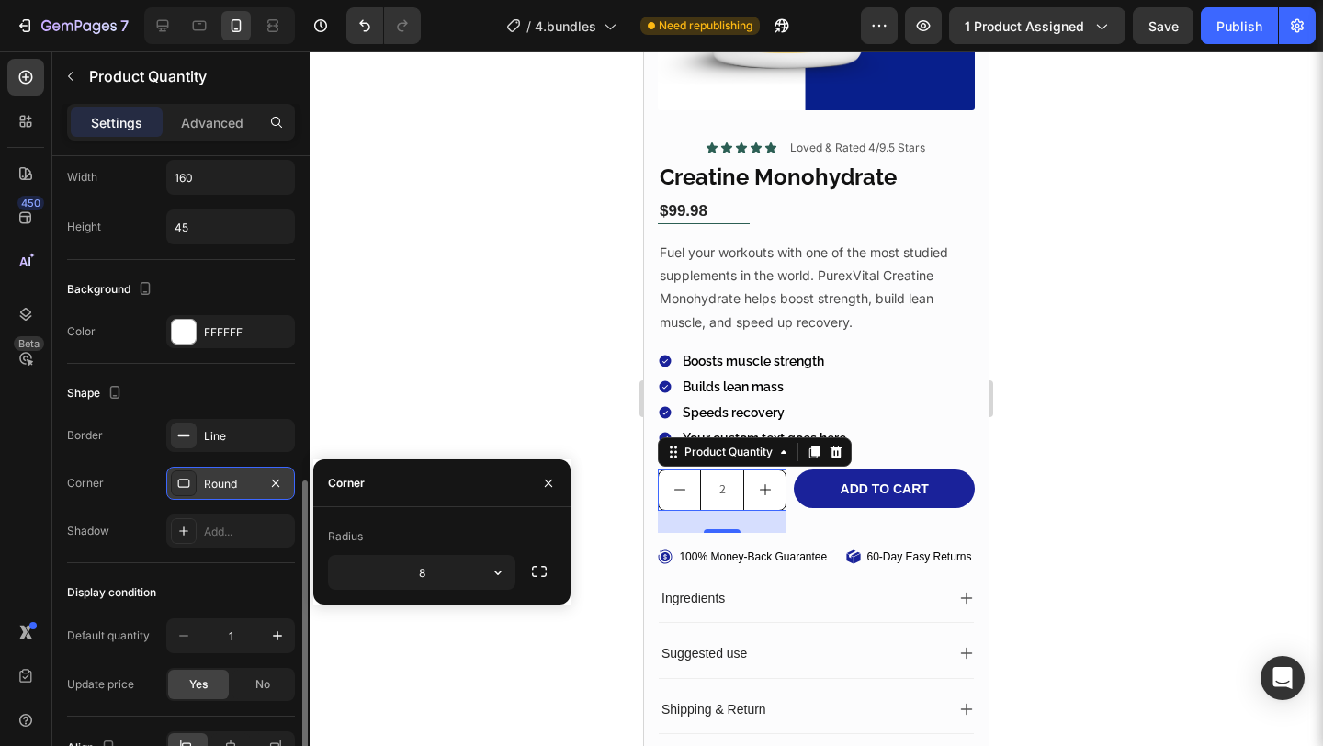
click at [219, 485] on div "Round" at bounding box center [230, 484] width 53 height 17
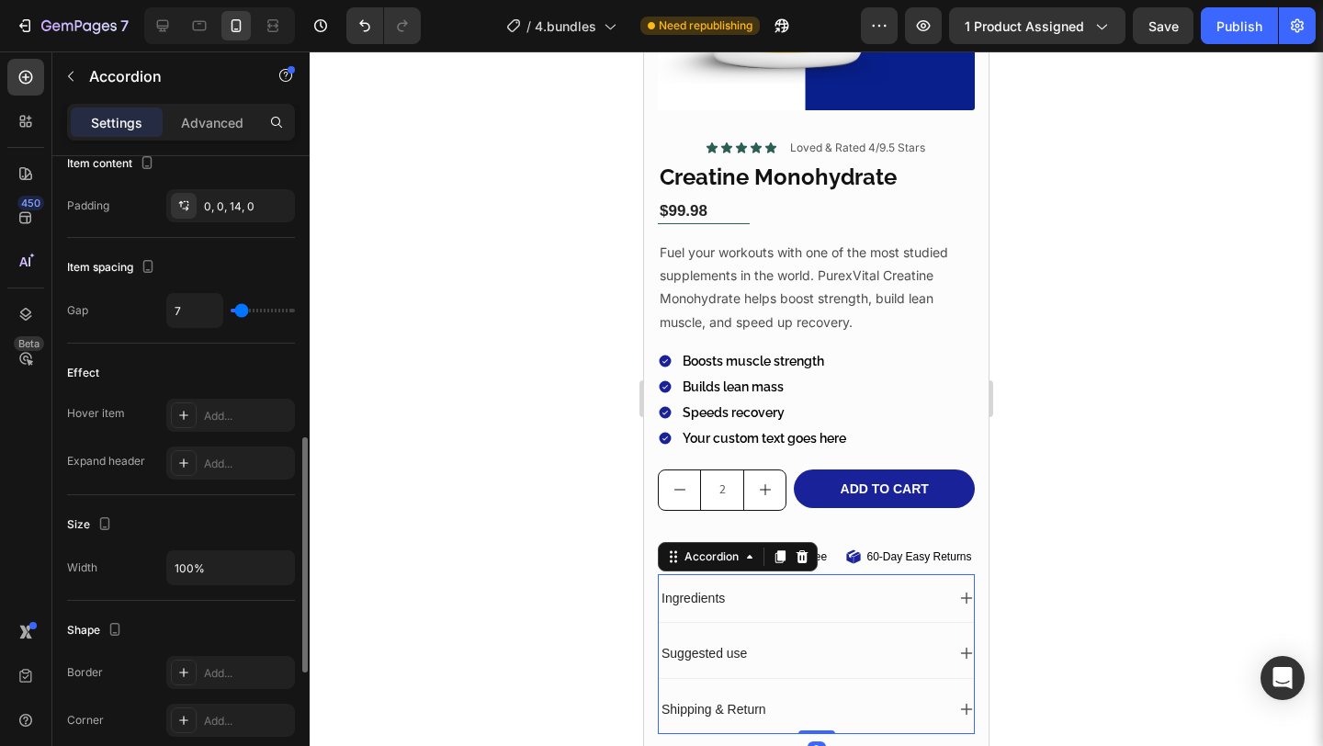
click at [941, 681] on div "Ingredients Suggested use Shipping & Return" at bounding box center [816, 654] width 317 height 160
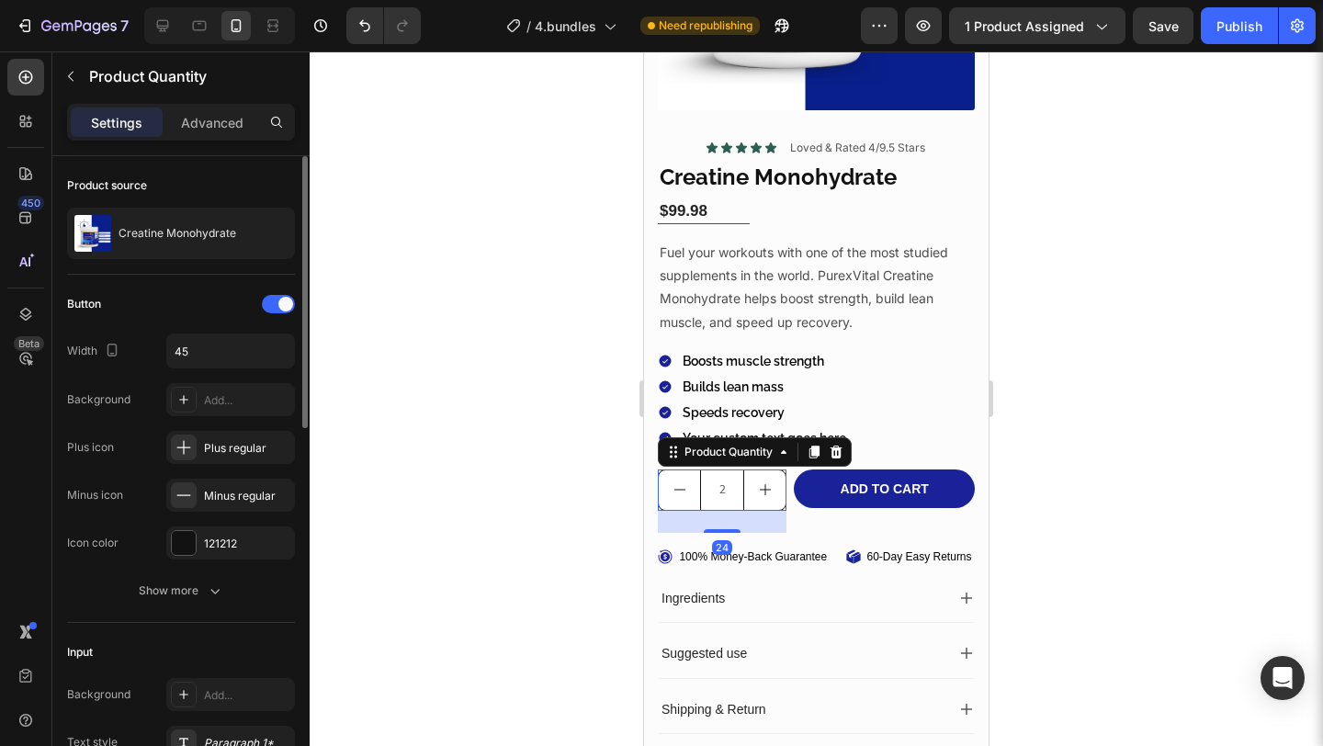
click at [744, 491] on button "increment" at bounding box center [764, 490] width 41 height 40
type input "3"
click at [232, 119] on p "Advanced" at bounding box center [212, 122] width 62 height 19
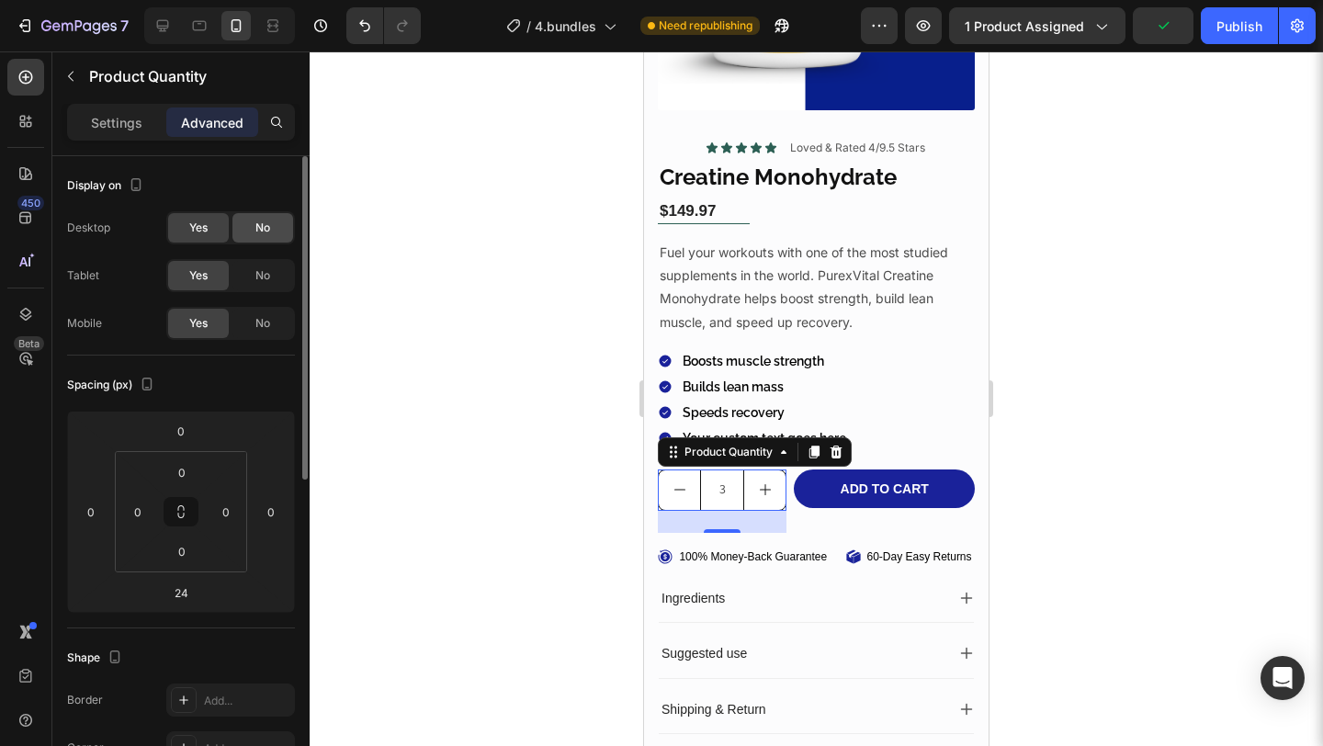
click at [246, 227] on div "No" at bounding box center [262, 227] width 61 height 29
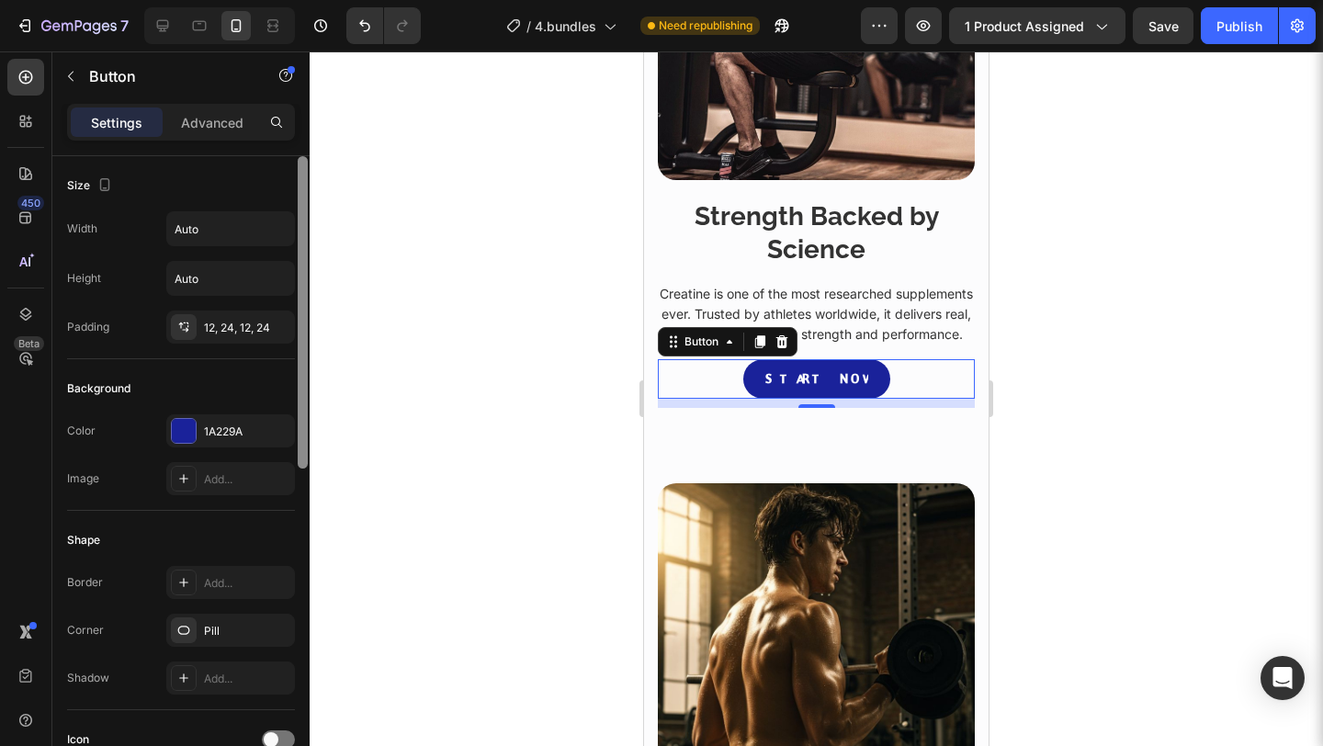
click at [296, 237] on div at bounding box center [303, 477] width 14 height 642
click at [273, 233] on icon "button" at bounding box center [277, 229] width 18 height 18
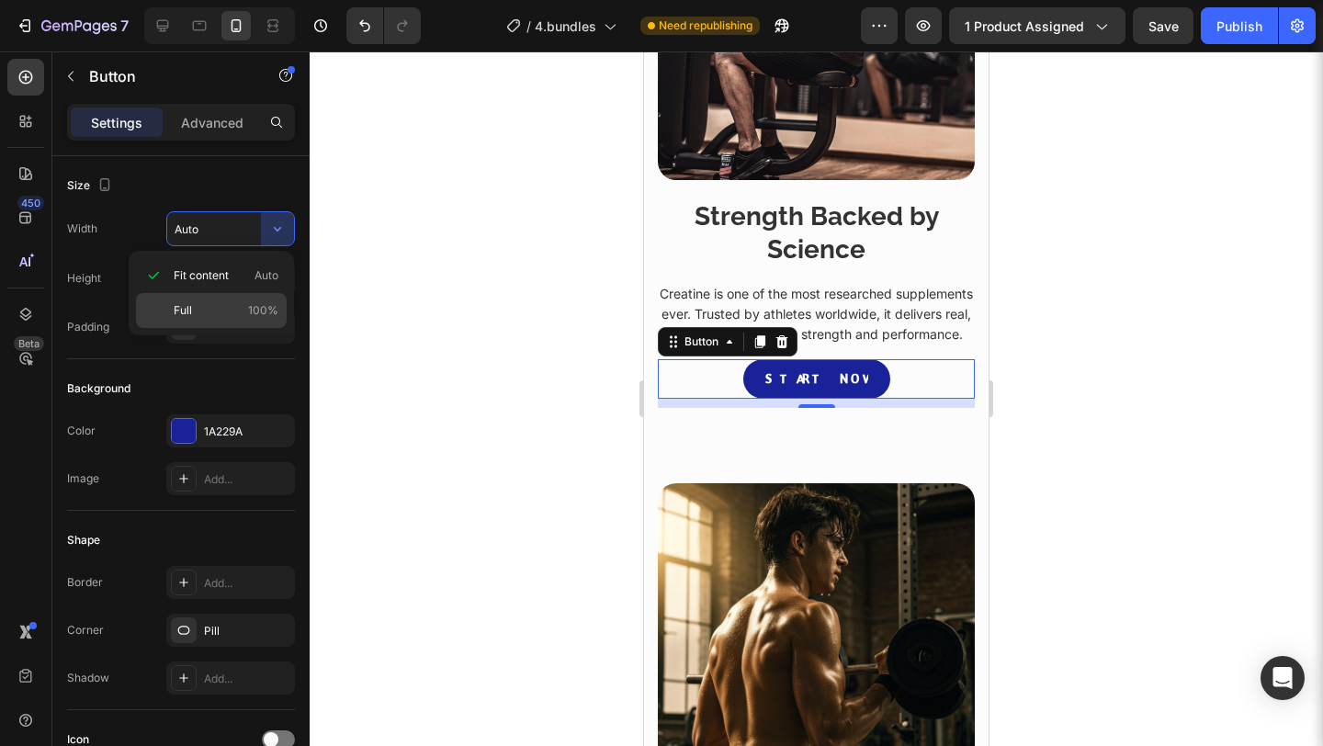
click at [266, 304] on span "100%" at bounding box center [263, 310] width 30 height 17
type input "100%"
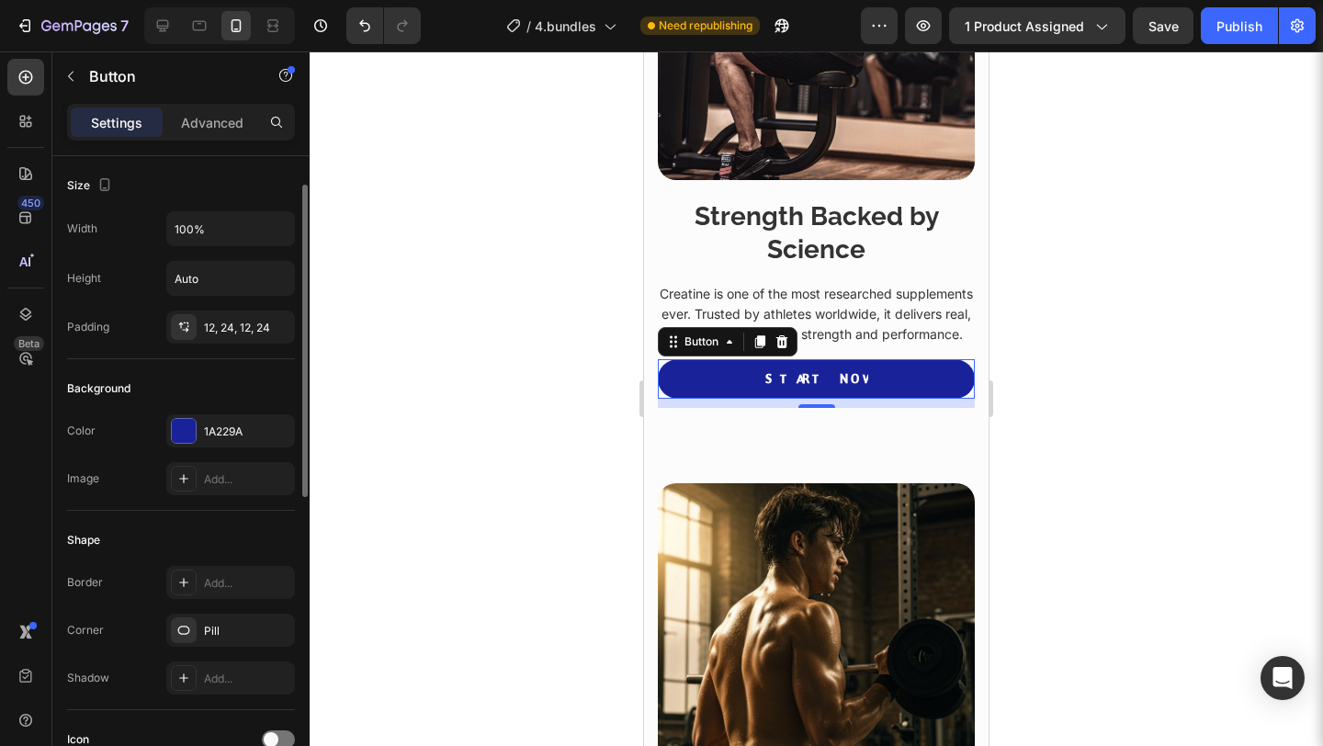
scroll to position [675, 0]
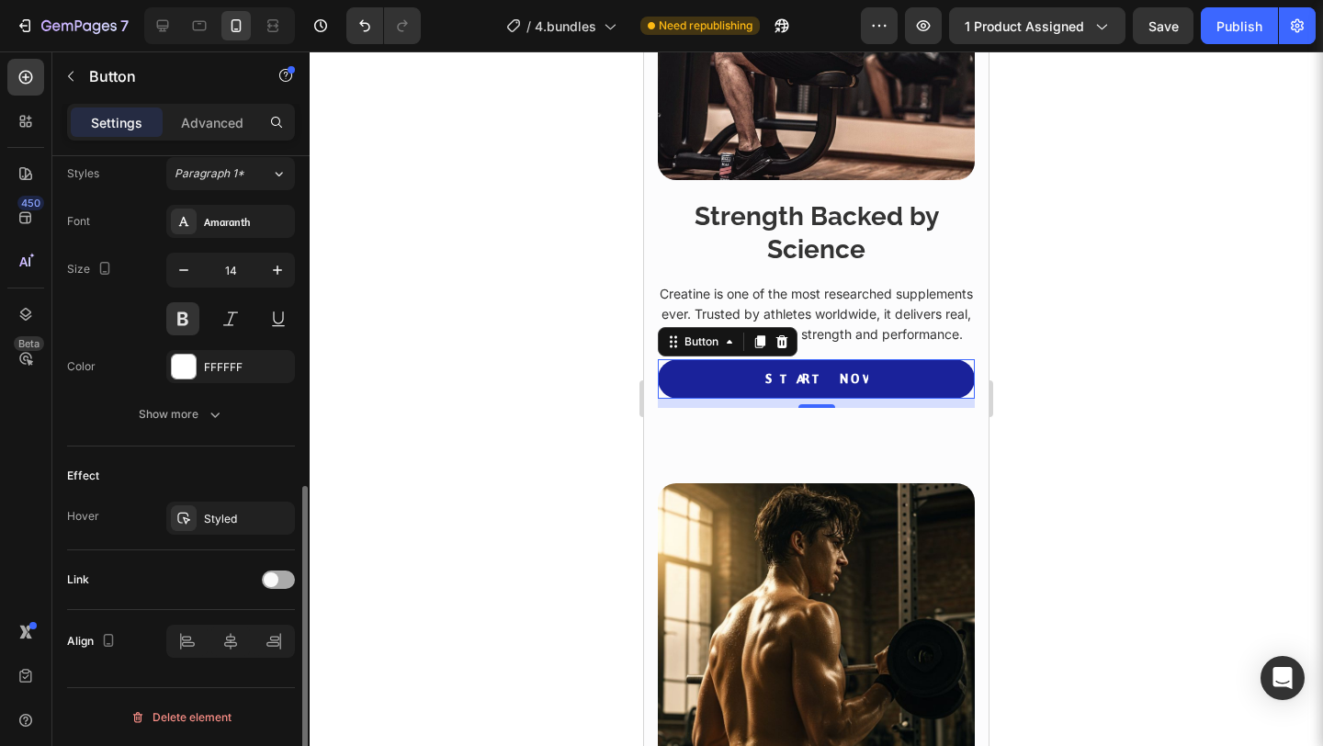
click at [283, 584] on div at bounding box center [278, 580] width 33 height 18
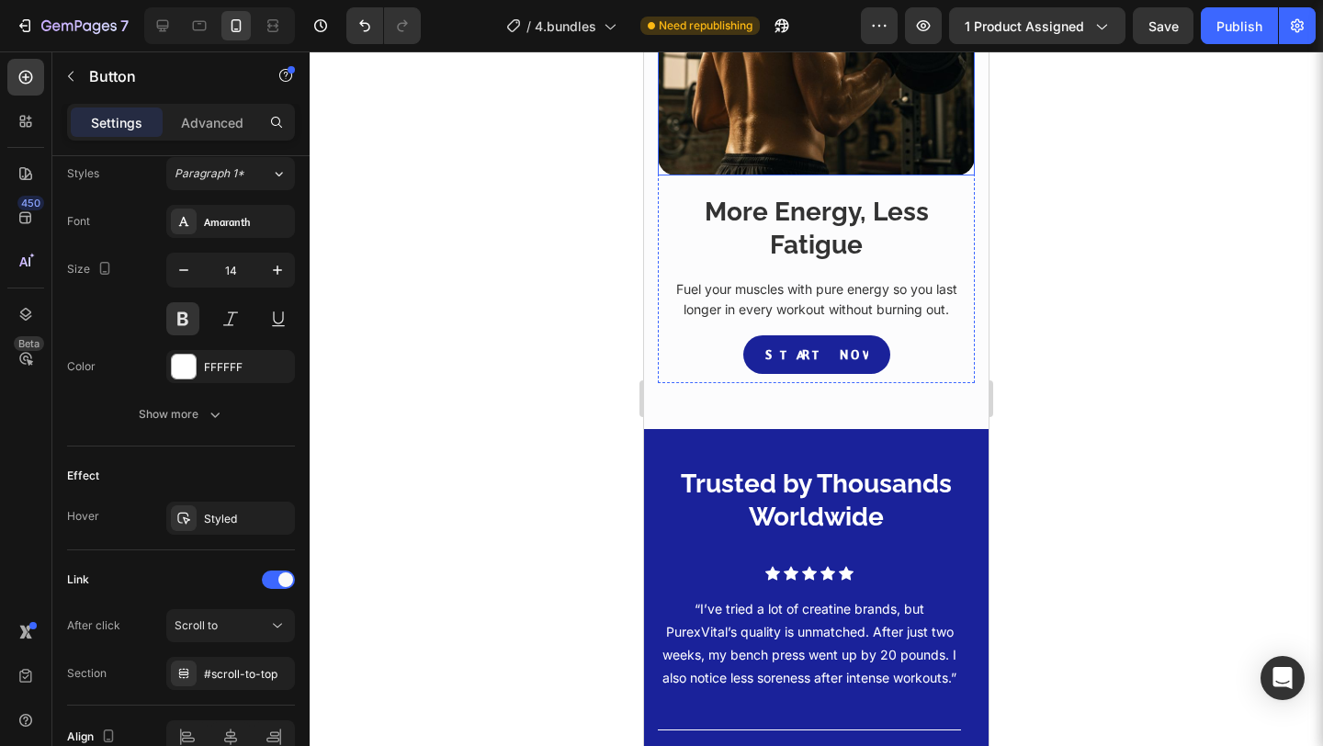
scroll to position [2024, 0]
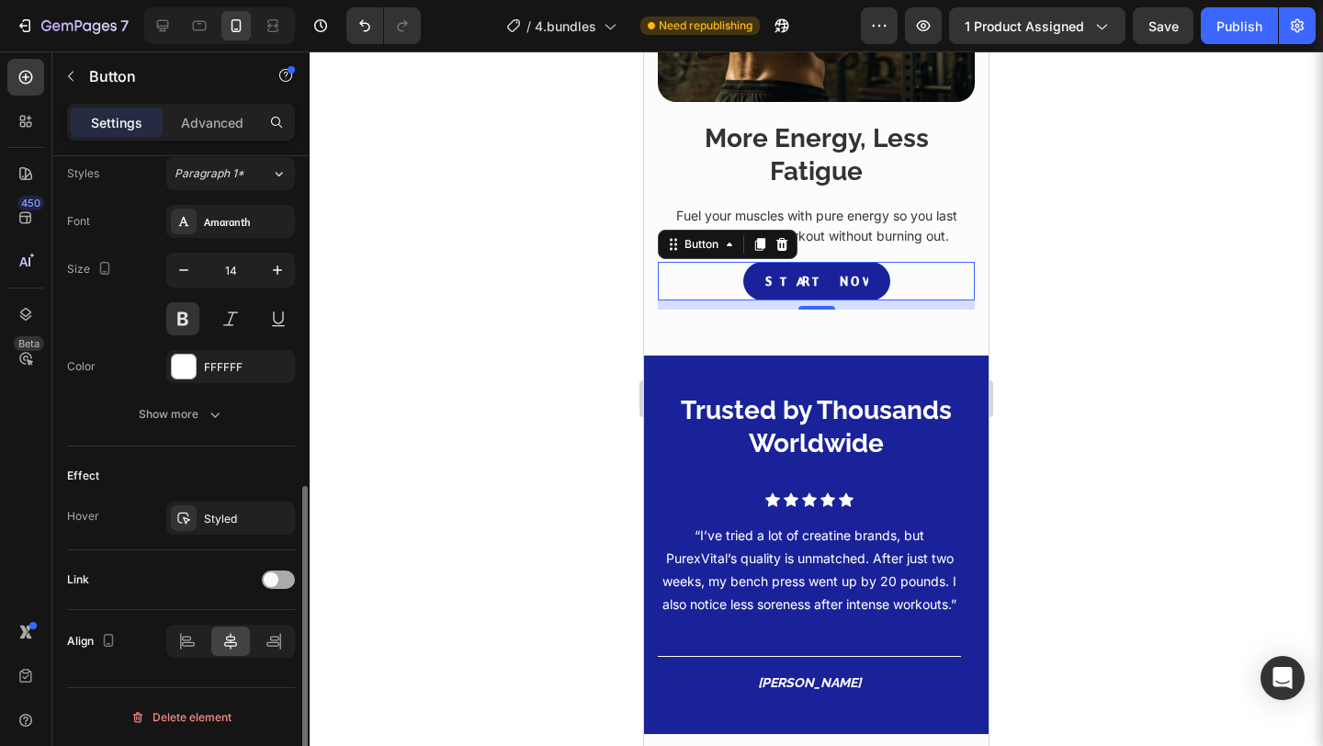
click at [280, 580] on div at bounding box center [278, 580] width 33 height 18
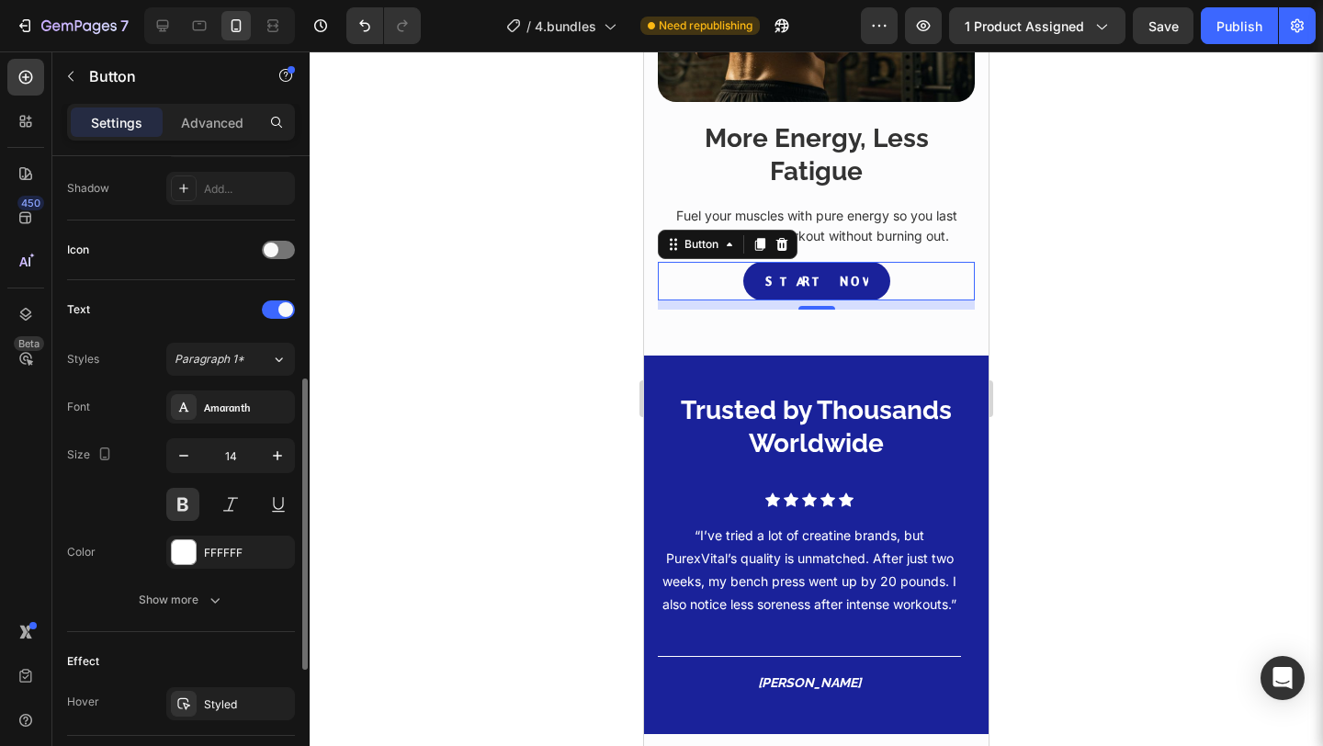
scroll to position [0, 0]
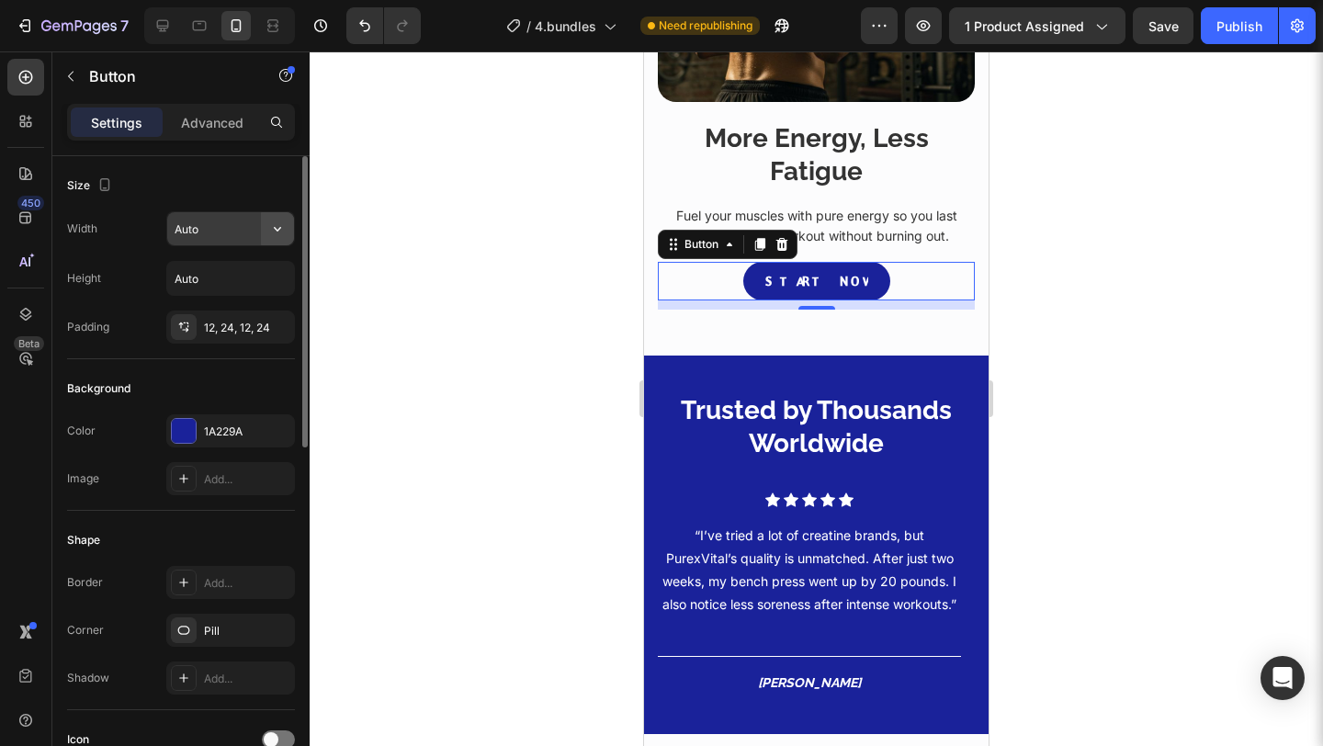
click at [274, 229] on icon "button" at bounding box center [277, 229] width 18 height 18
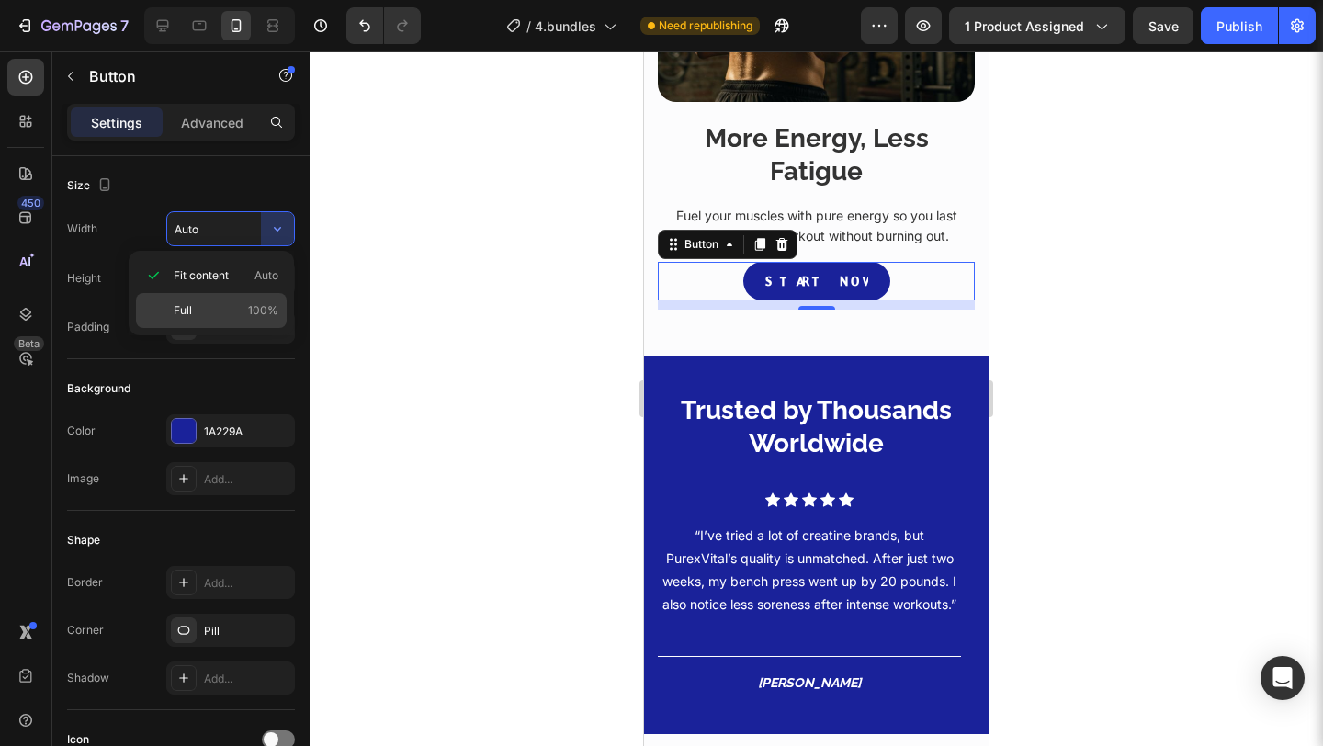
click at [228, 300] on div "Full 100%" at bounding box center [211, 310] width 151 height 35
type input "100%"
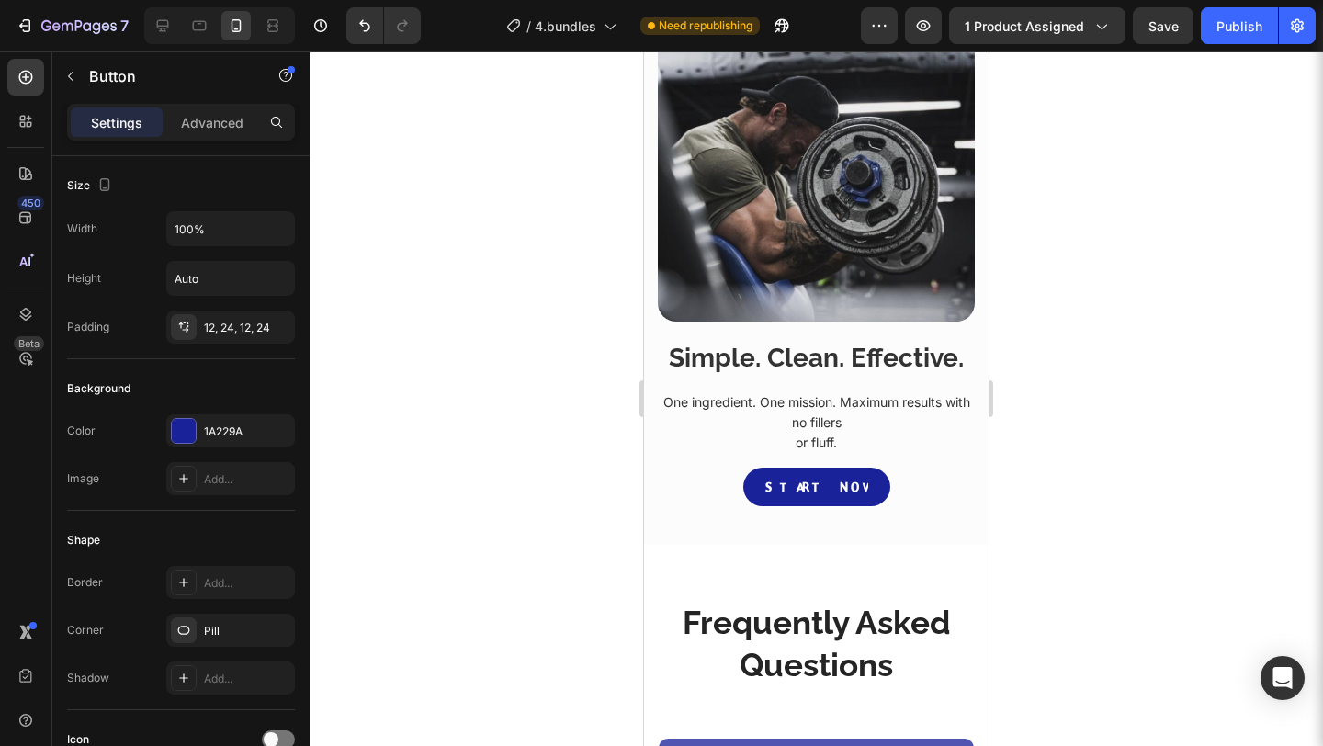
scroll to position [2869, 0]
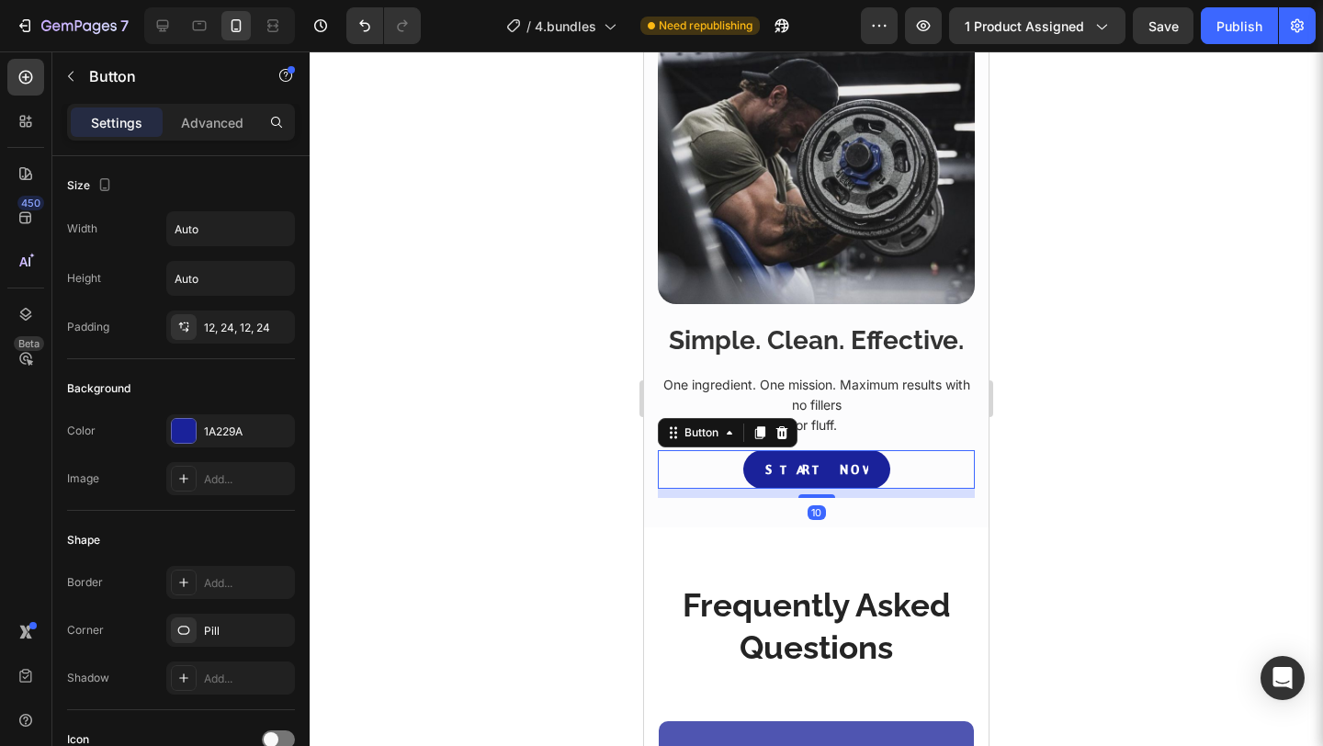
click at [874, 468] on div "Start Now Button 10" at bounding box center [816, 469] width 317 height 39
click at [289, 225] on button "button" at bounding box center [277, 228] width 33 height 33
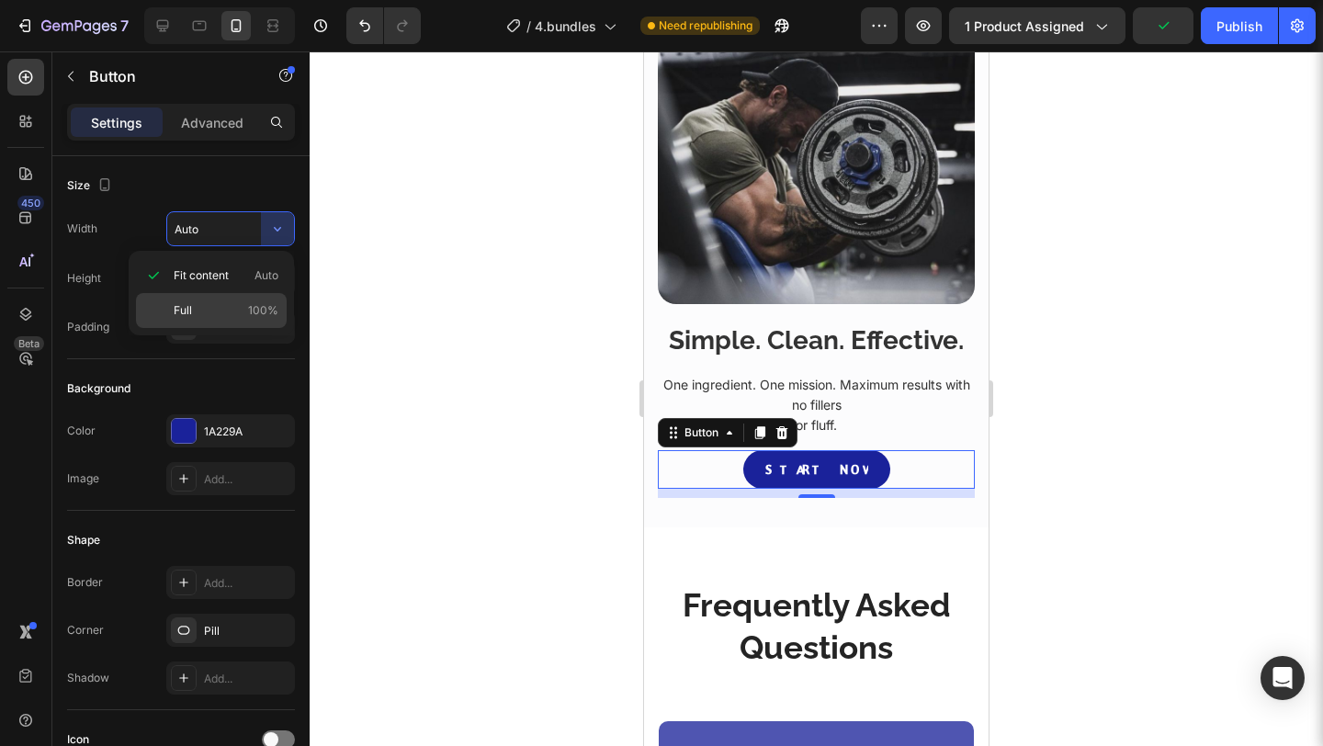
click at [253, 306] on span "100%" at bounding box center [263, 310] width 30 height 17
type input "100%"
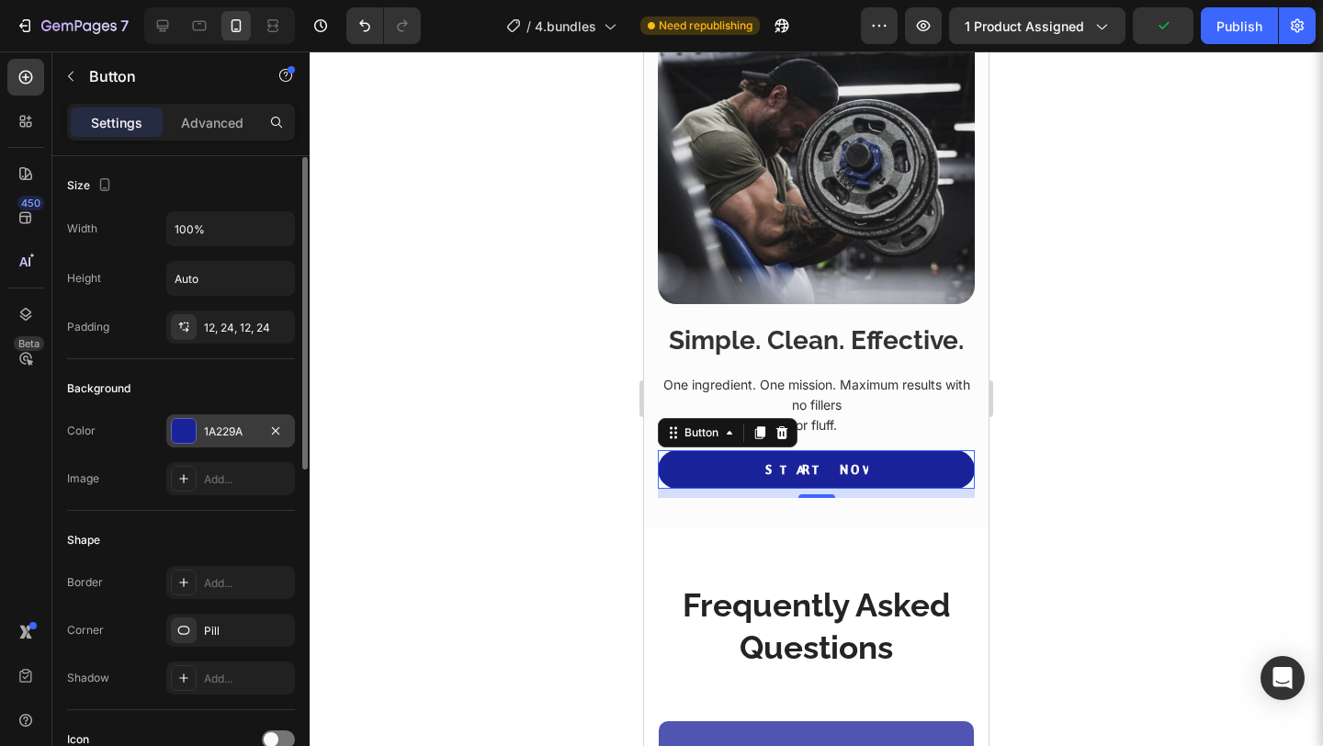
scroll to position [675, 0]
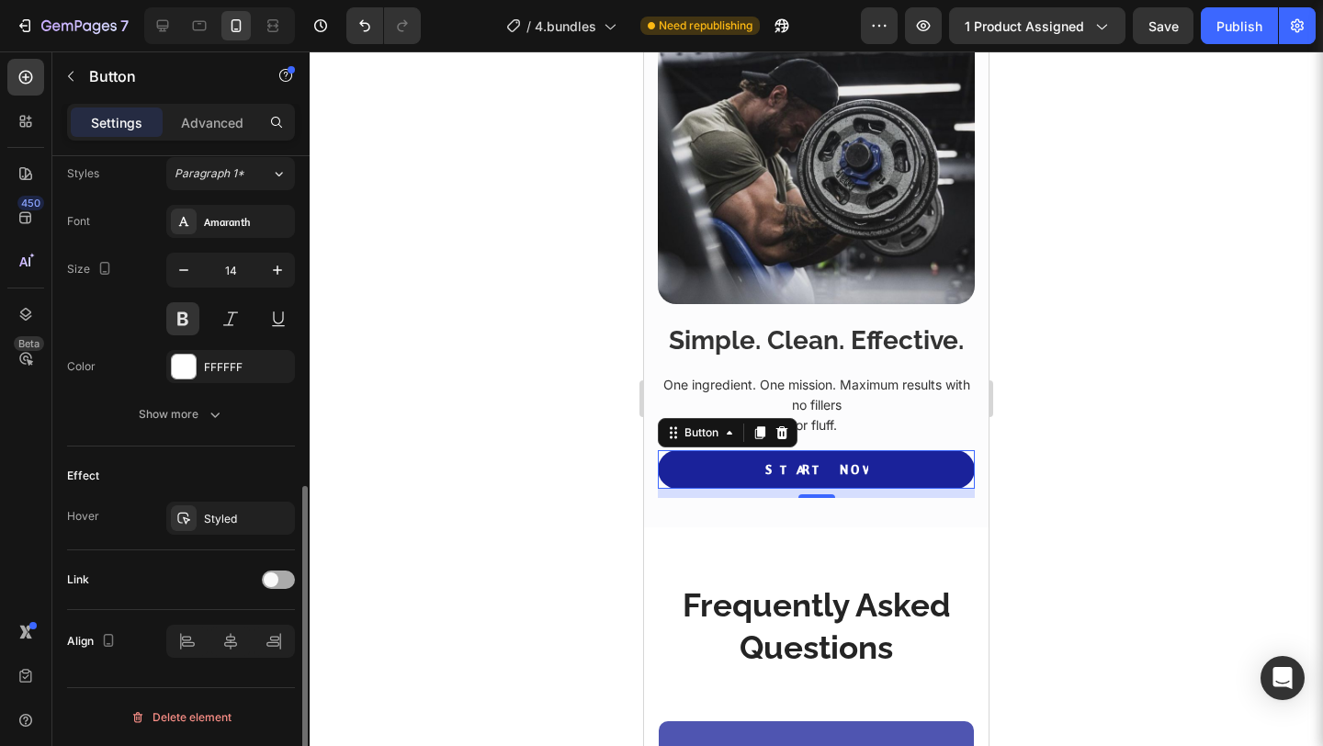
click at [285, 583] on div at bounding box center [278, 580] width 33 height 18
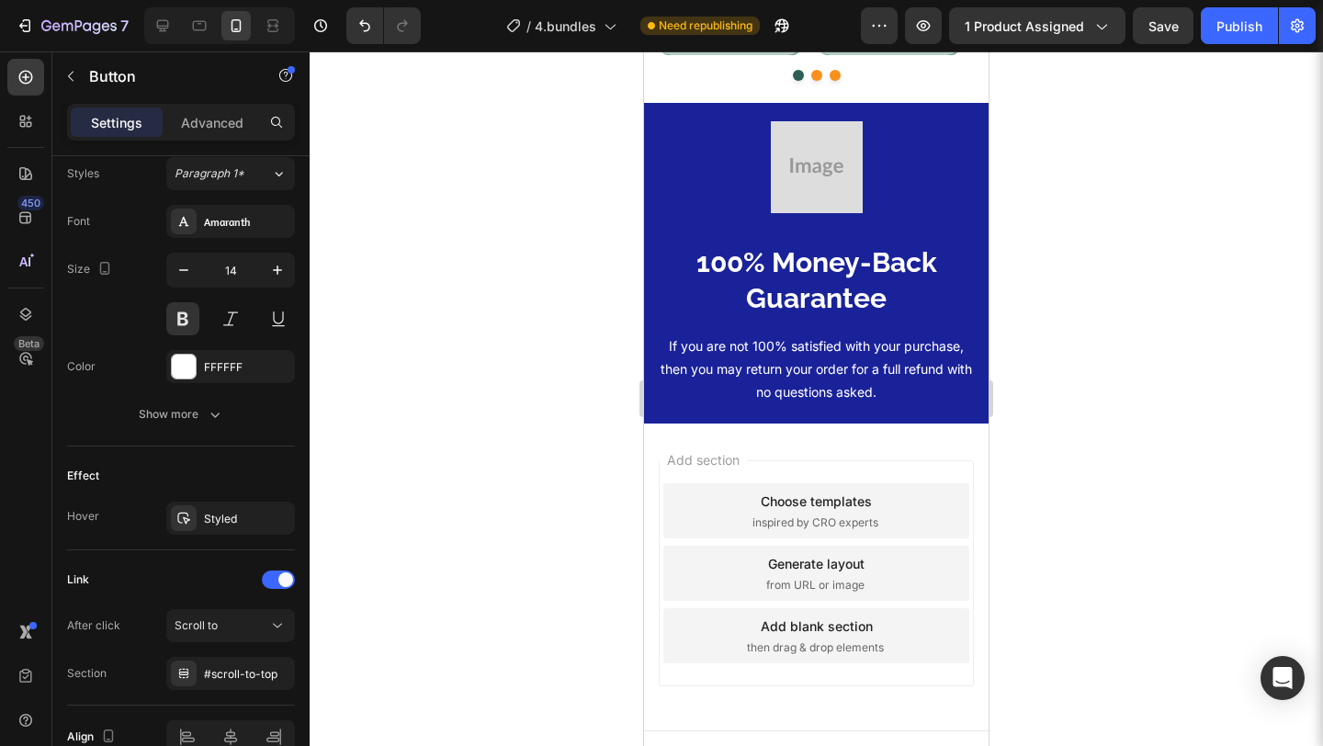
scroll to position [3980, 0]
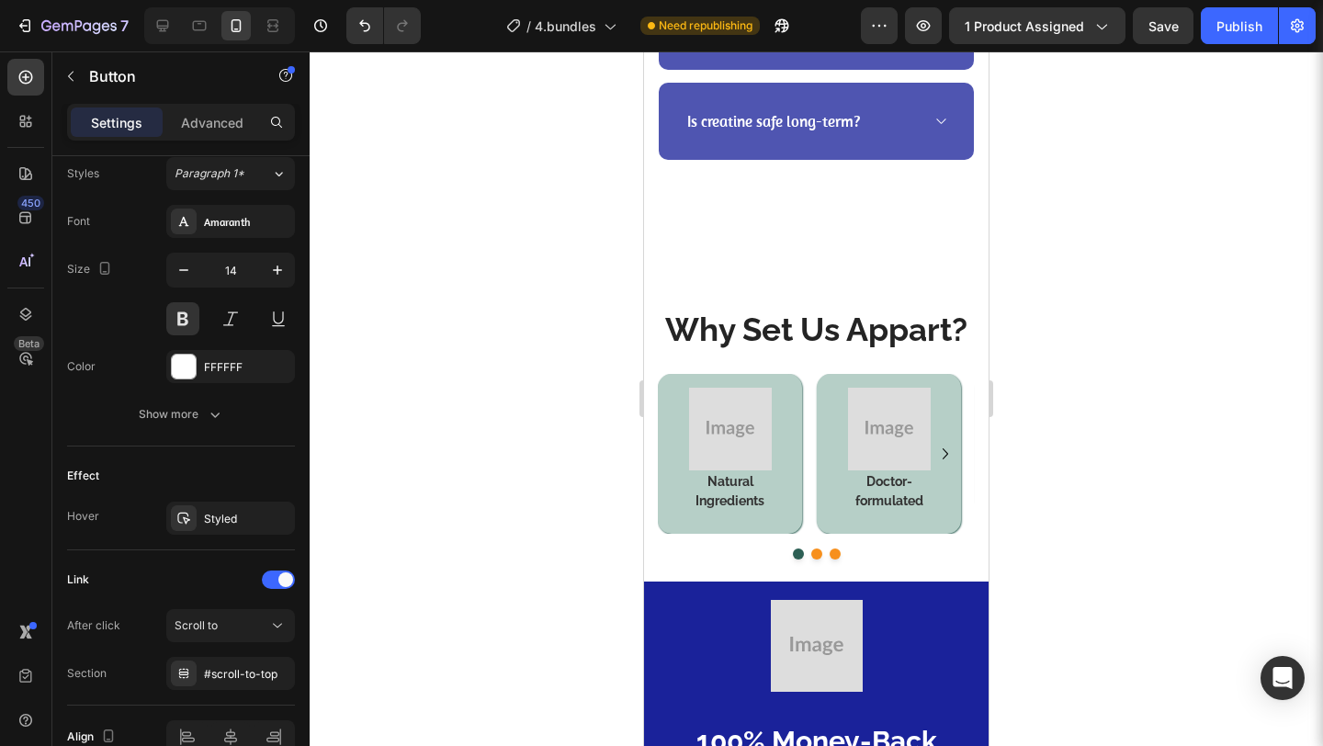
click at [729, 513] on h4 "Natural Ingredients" at bounding box center [730, 491] width 117 height 42
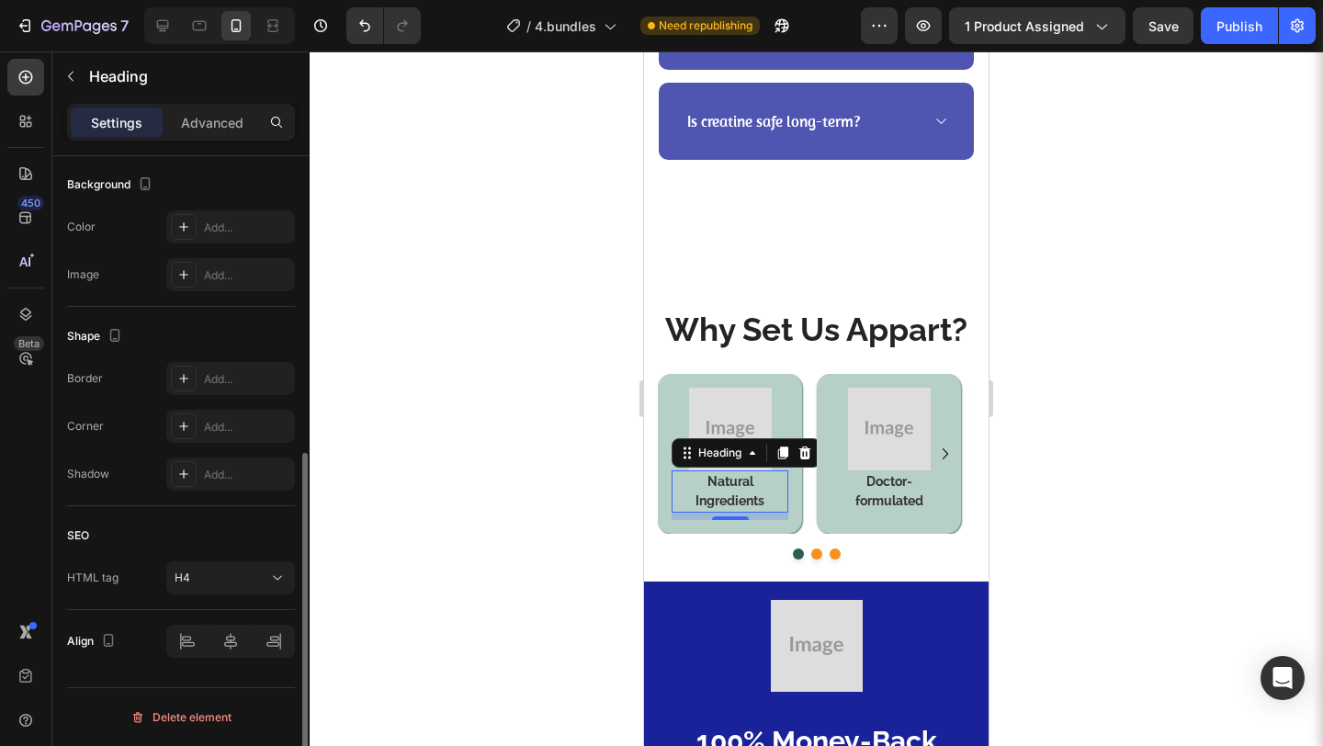
scroll to position [0, 0]
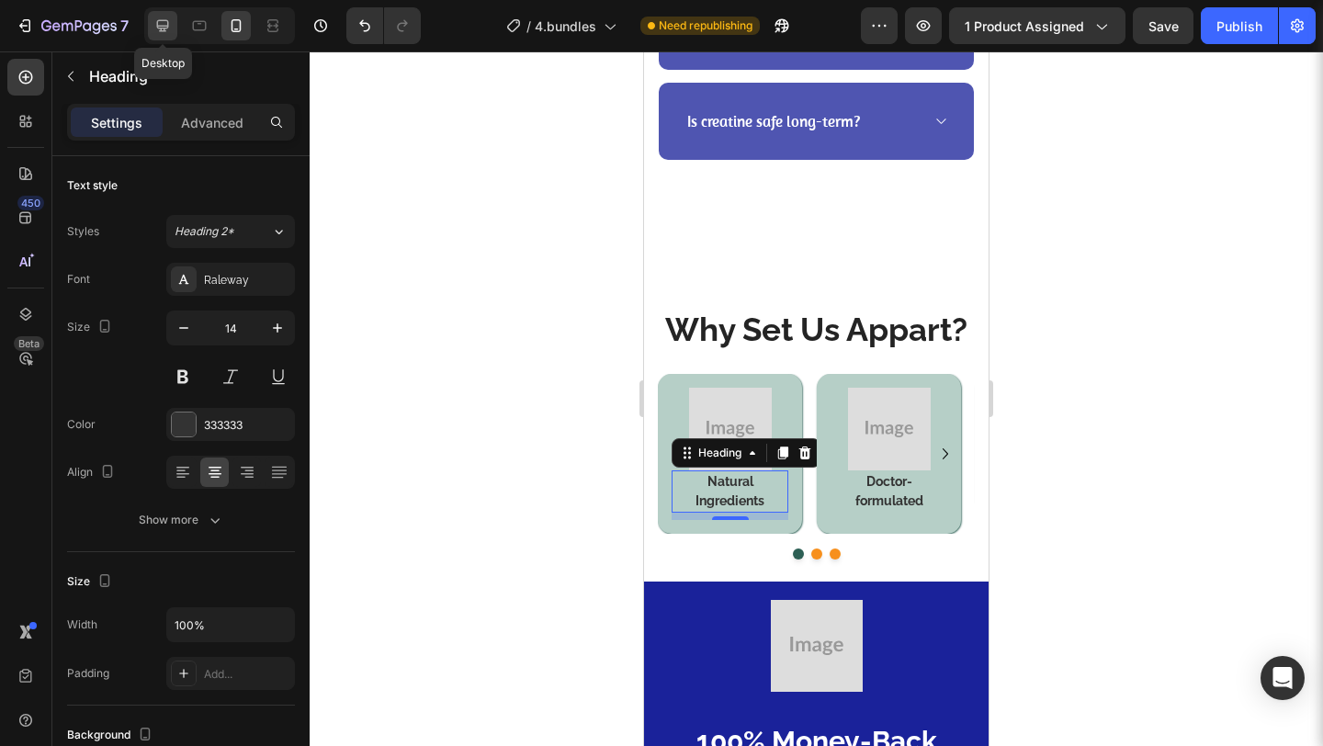
click at [162, 24] on icon at bounding box center [162, 26] width 18 height 18
type input "16"
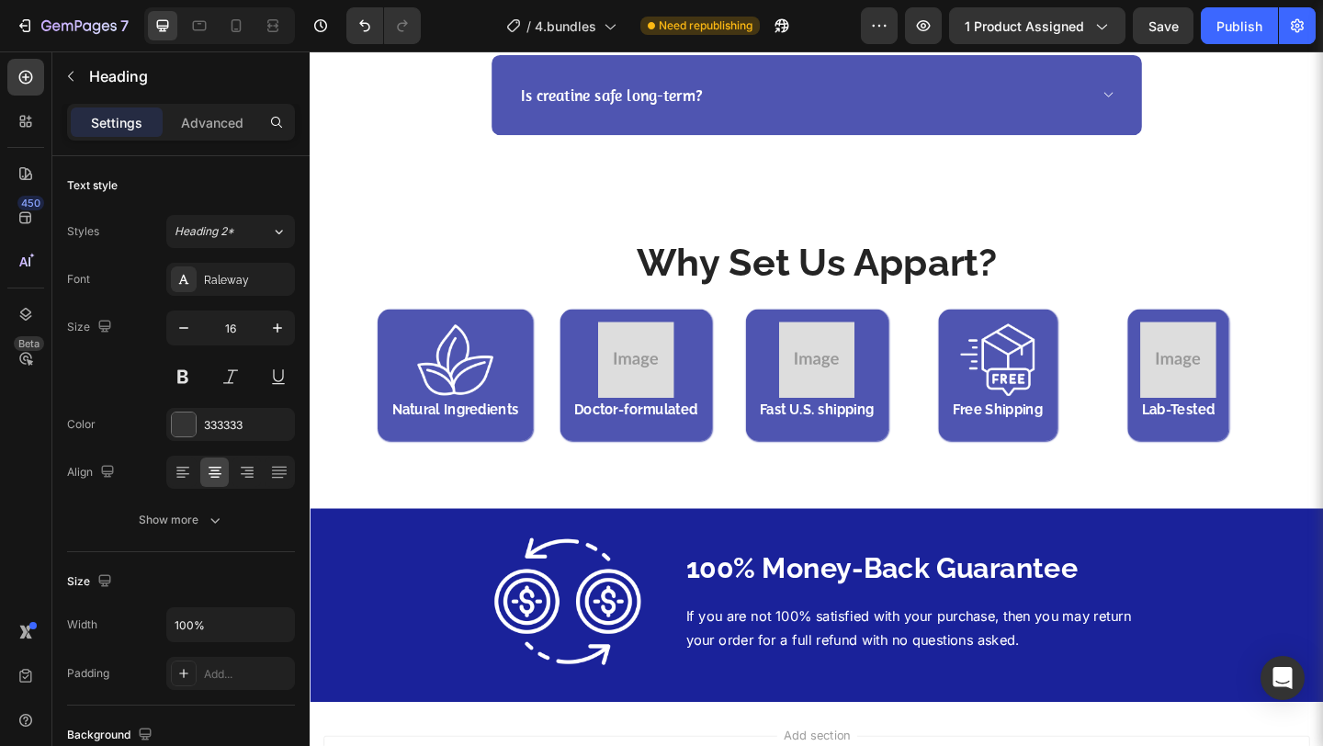
scroll to position [4674, 0]
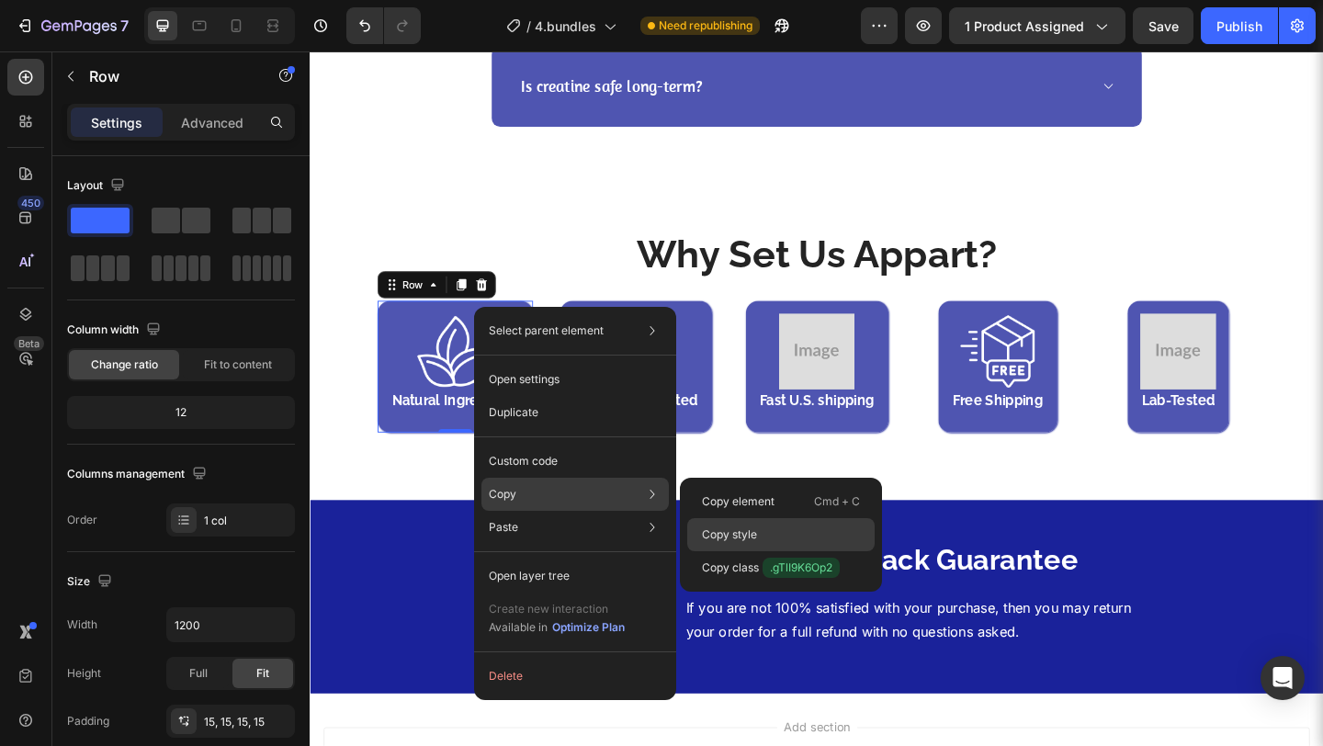
click at [722, 527] on p "Copy style" at bounding box center [729, 534] width 55 height 17
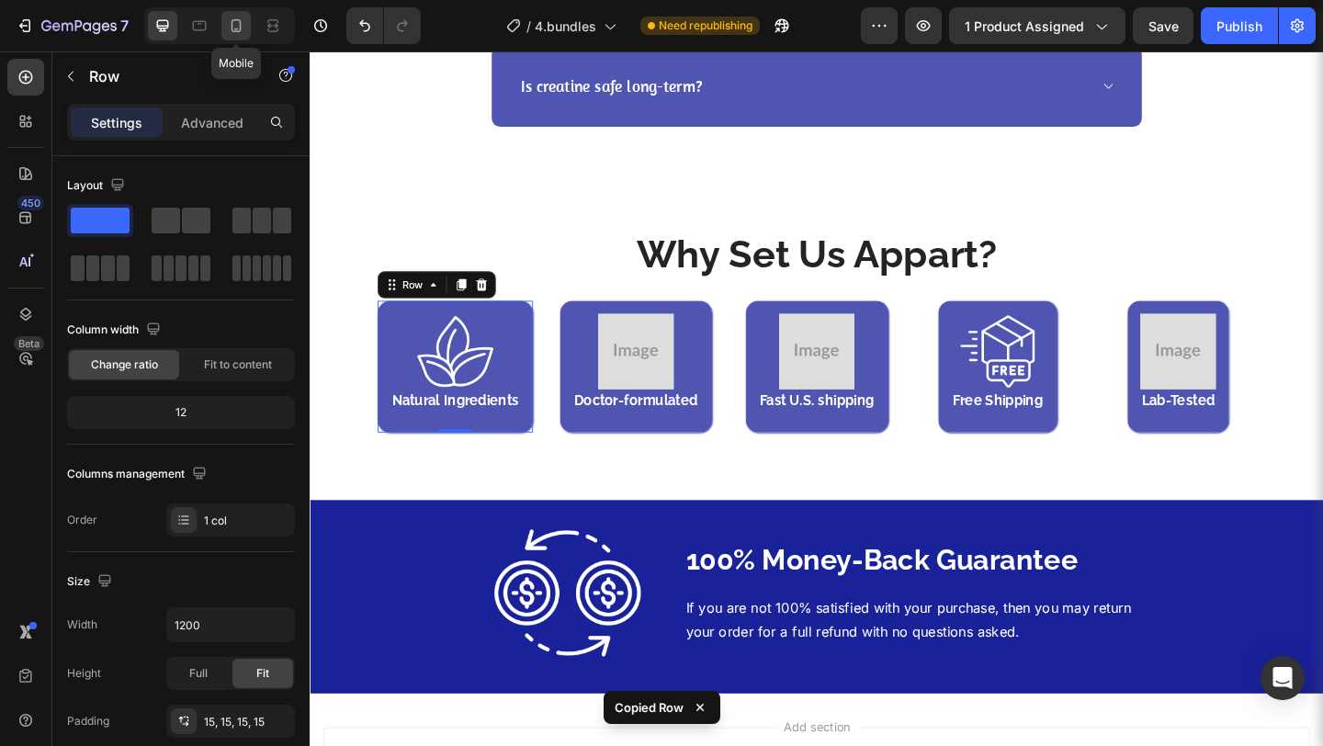
click at [229, 27] on icon at bounding box center [236, 26] width 18 height 18
type input "100%"
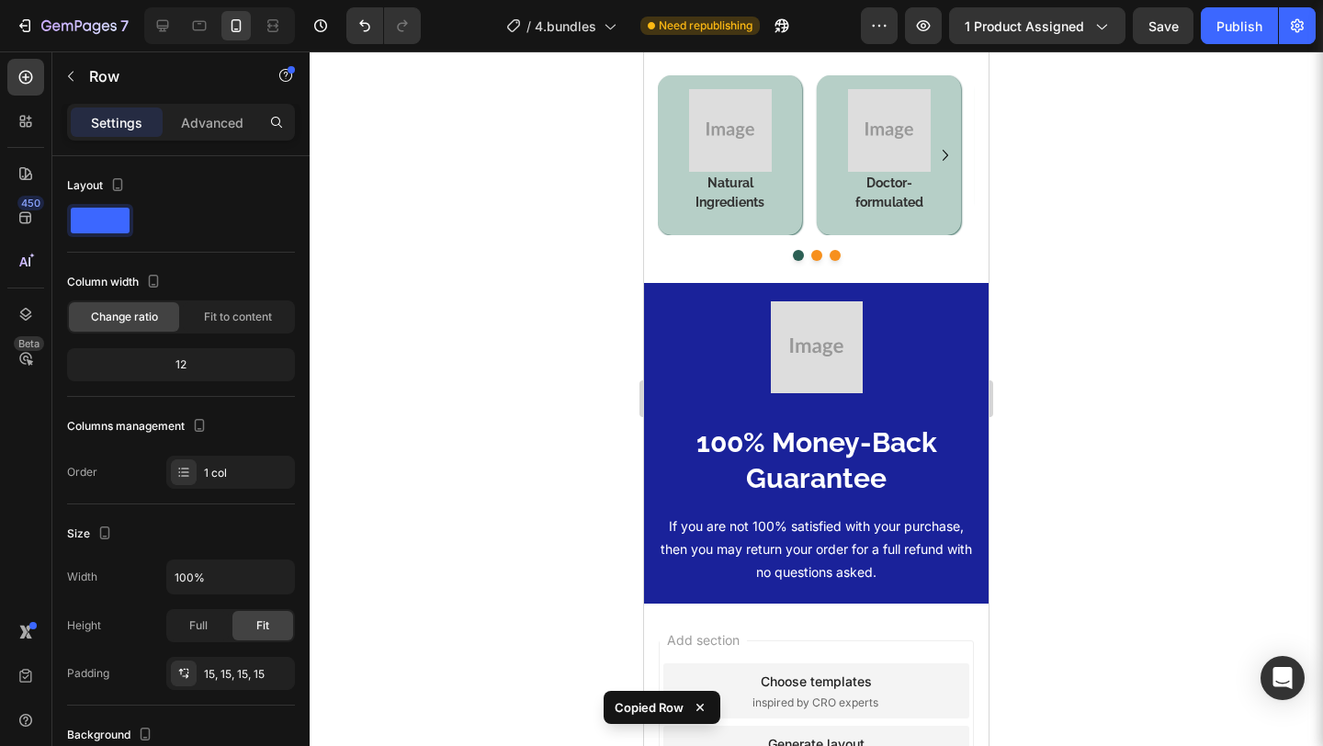
scroll to position [4155, 0]
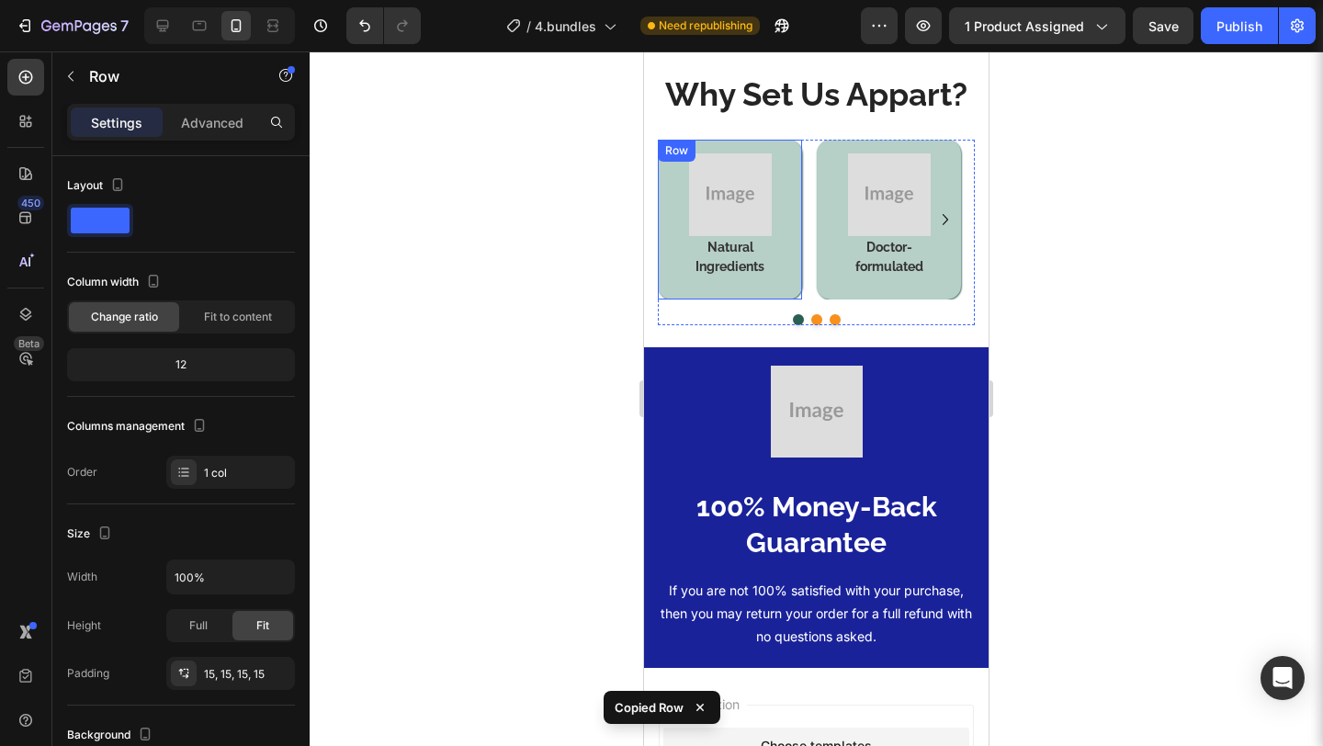
click at [662, 300] on div "Image Natural Ingredients Heading Row" at bounding box center [730, 220] width 144 height 160
click at [662, 300] on div "Image Natural Ingredients Heading Row 0" at bounding box center [730, 220] width 144 height 160
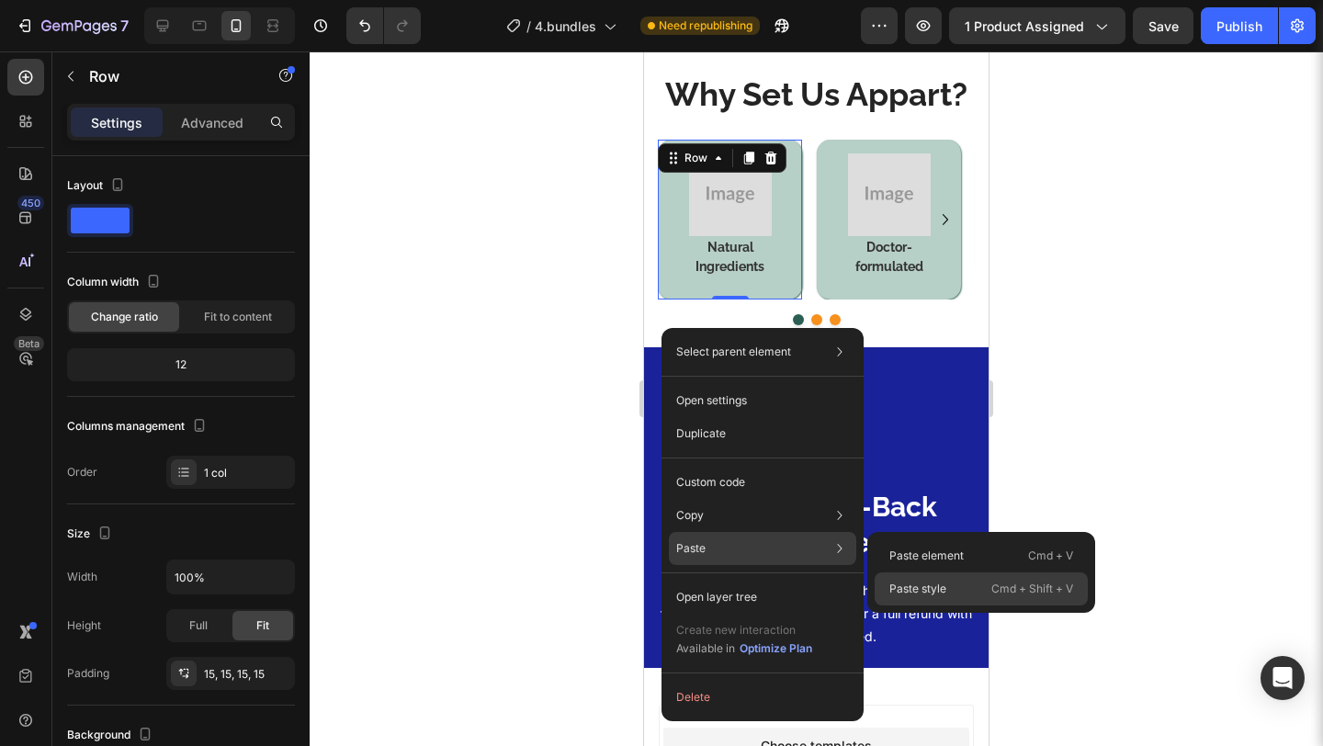
click at [911, 586] on p "Paste style" at bounding box center [917, 589] width 57 height 17
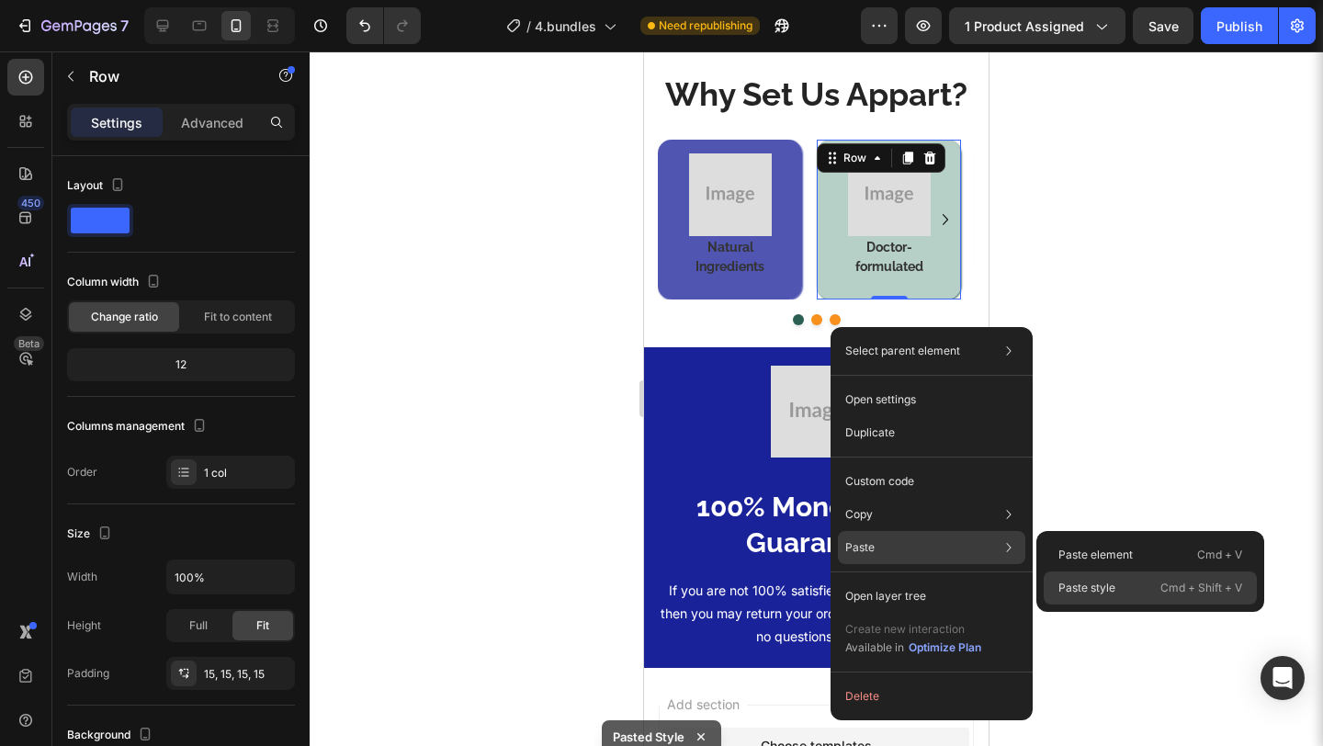
click at [1070, 576] on div "Paste style Cmd + Shift + V" at bounding box center [1150, 588] width 213 height 33
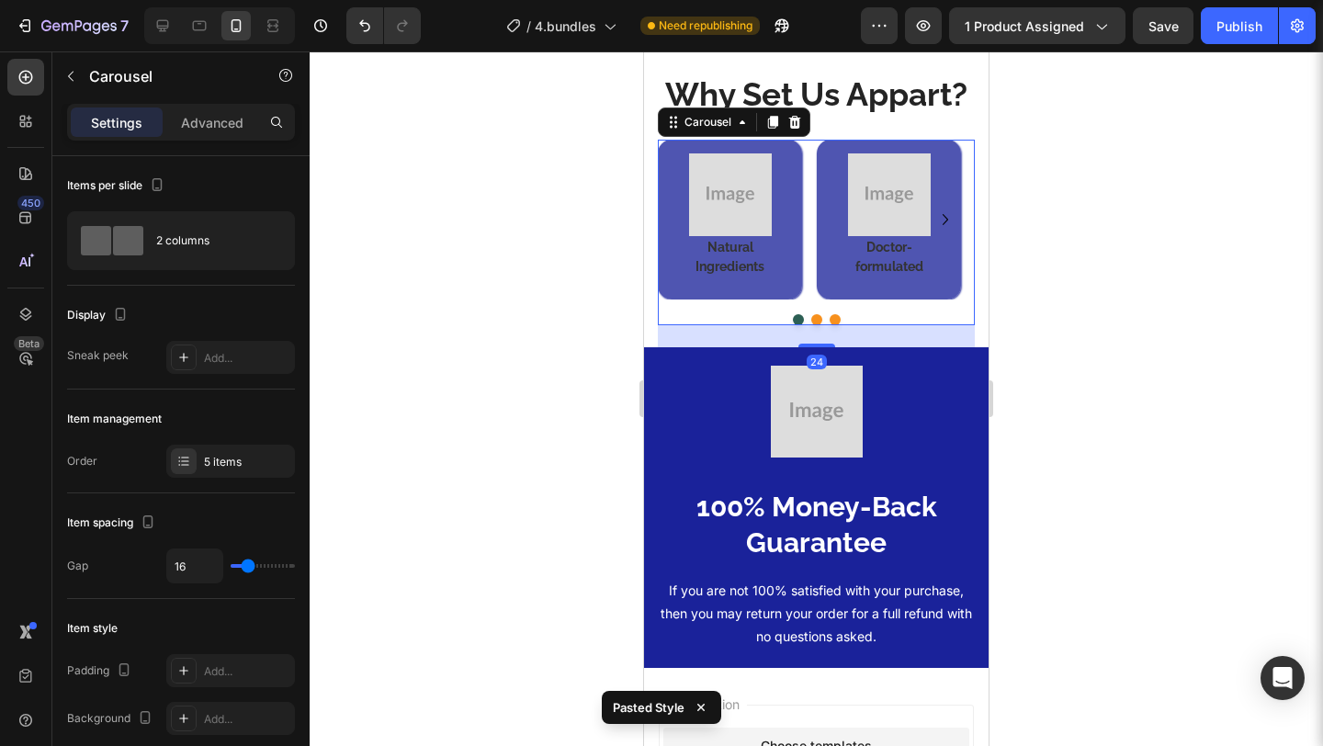
click at [811, 325] on button "Dot" at bounding box center [816, 319] width 11 height 11
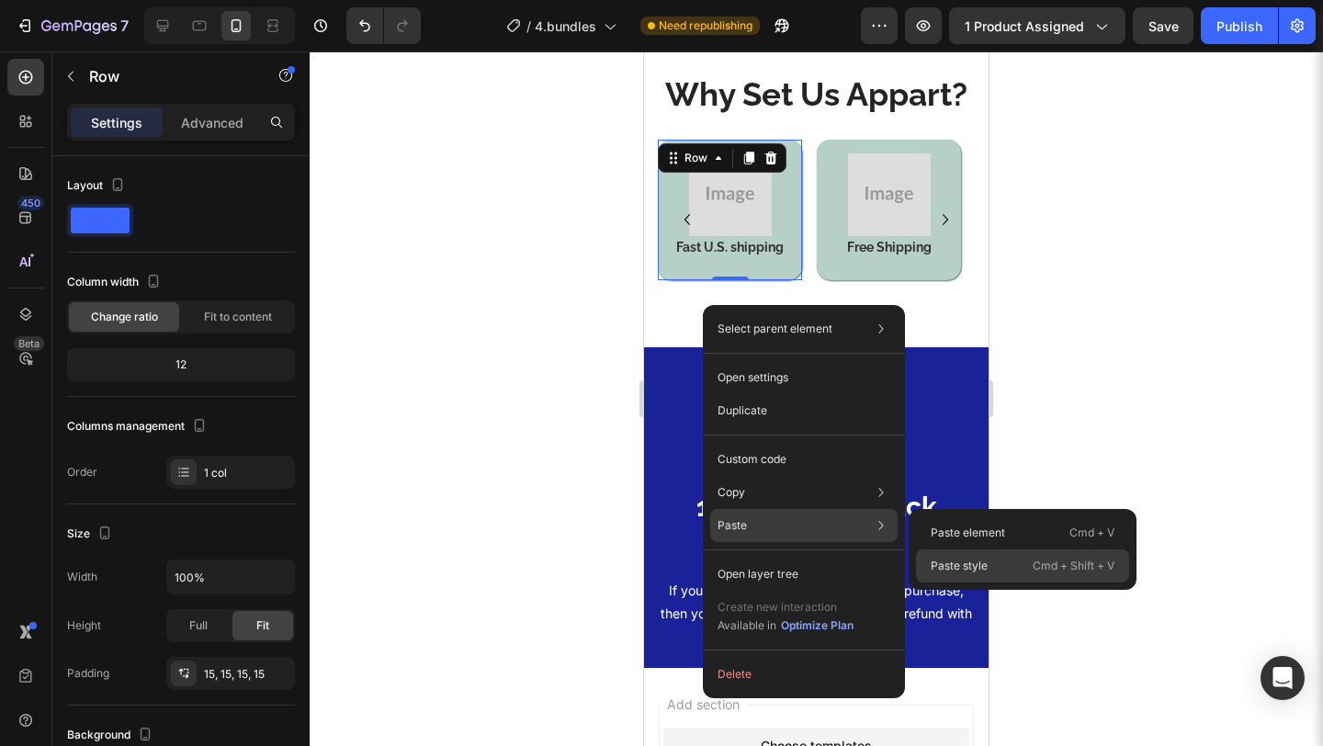
click at [949, 566] on p "Paste style" at bounding box center [959, 566] width 57 height 17
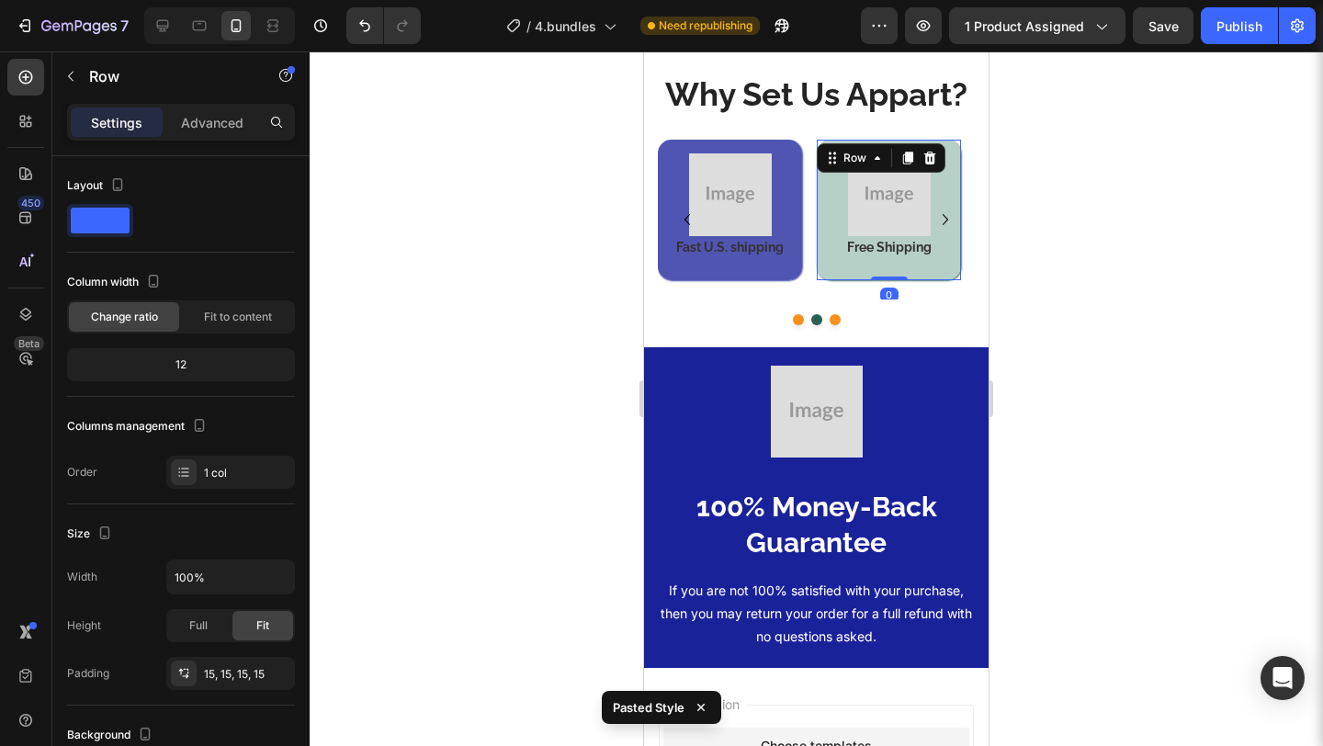
click at [839, 266] on div "Image Free Shipping Heading" at bounding box center [889, 209] width 117 height 113
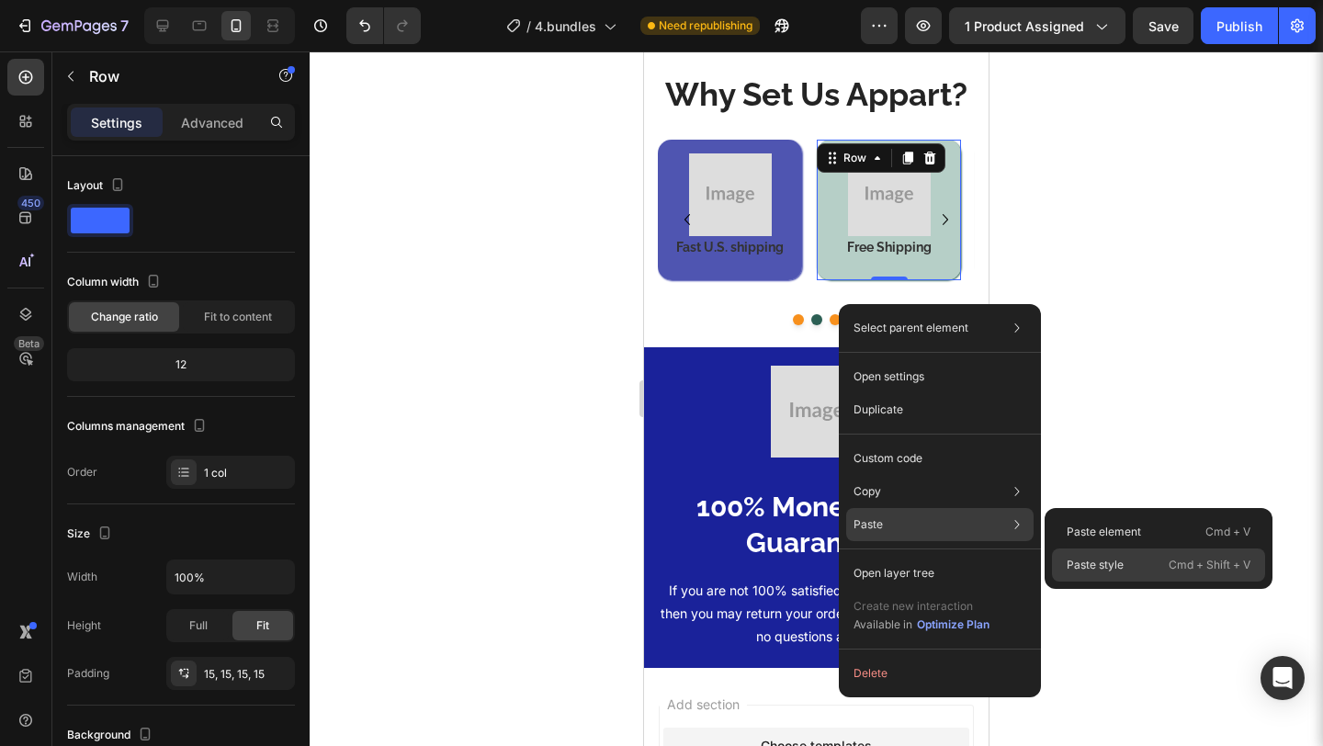
click at [1091, 560] on p "Paste style" at bounding box center [1095, 565] width 57 height 17
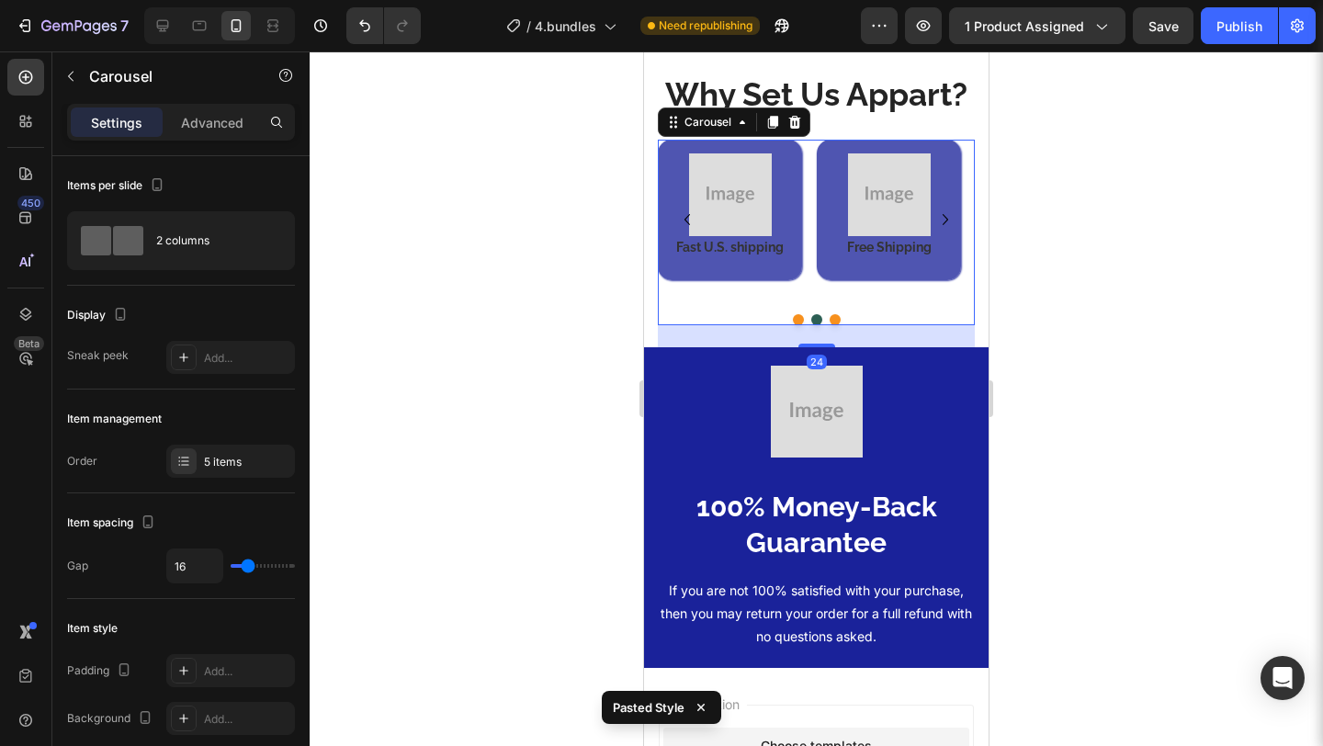
click at [830, 325] on button "Dot" at bounding box center [835, 319] width 11 height 11
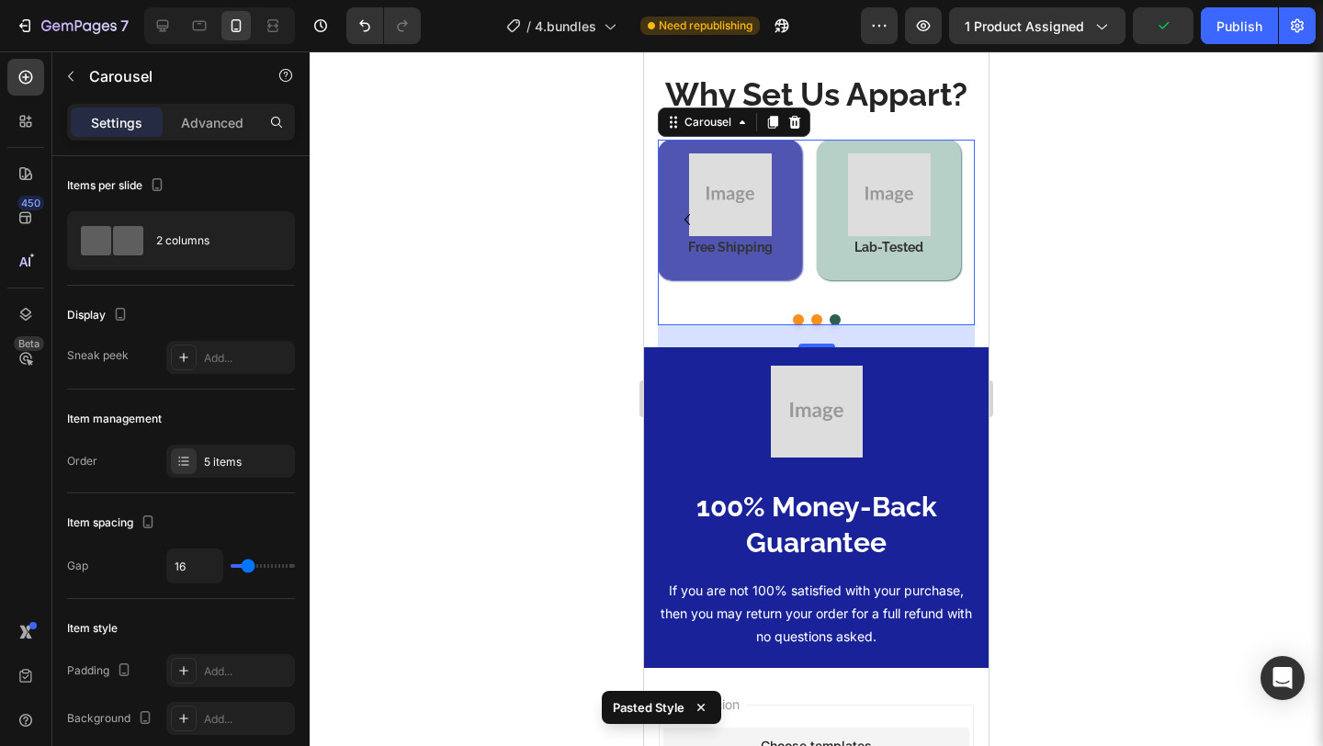
click at [854, 300] on div "Image Lab-Tested Heading Row" at bounding box center [889, 220] width 144 height 160
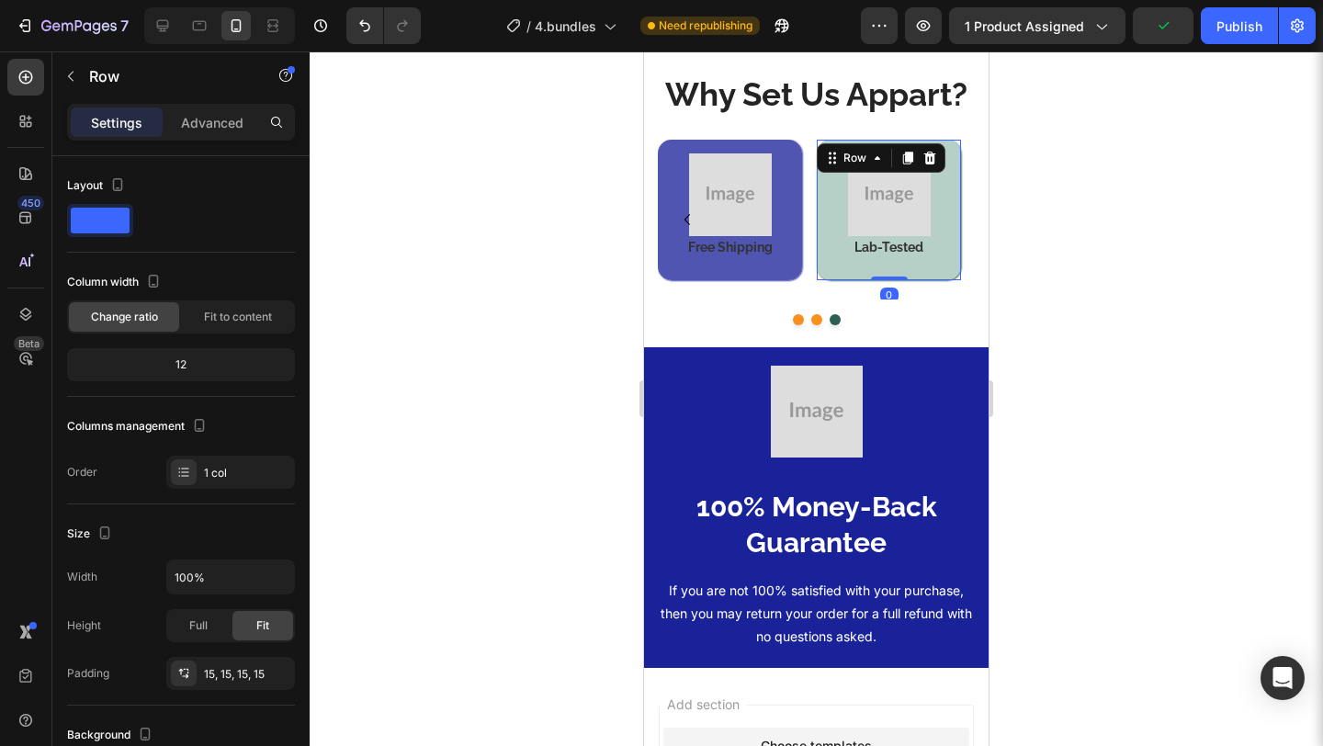
click at [854, 280] on div "Image Lab-Tested Heading Row 0" at bounding box center [889, 210] width 144 height 141
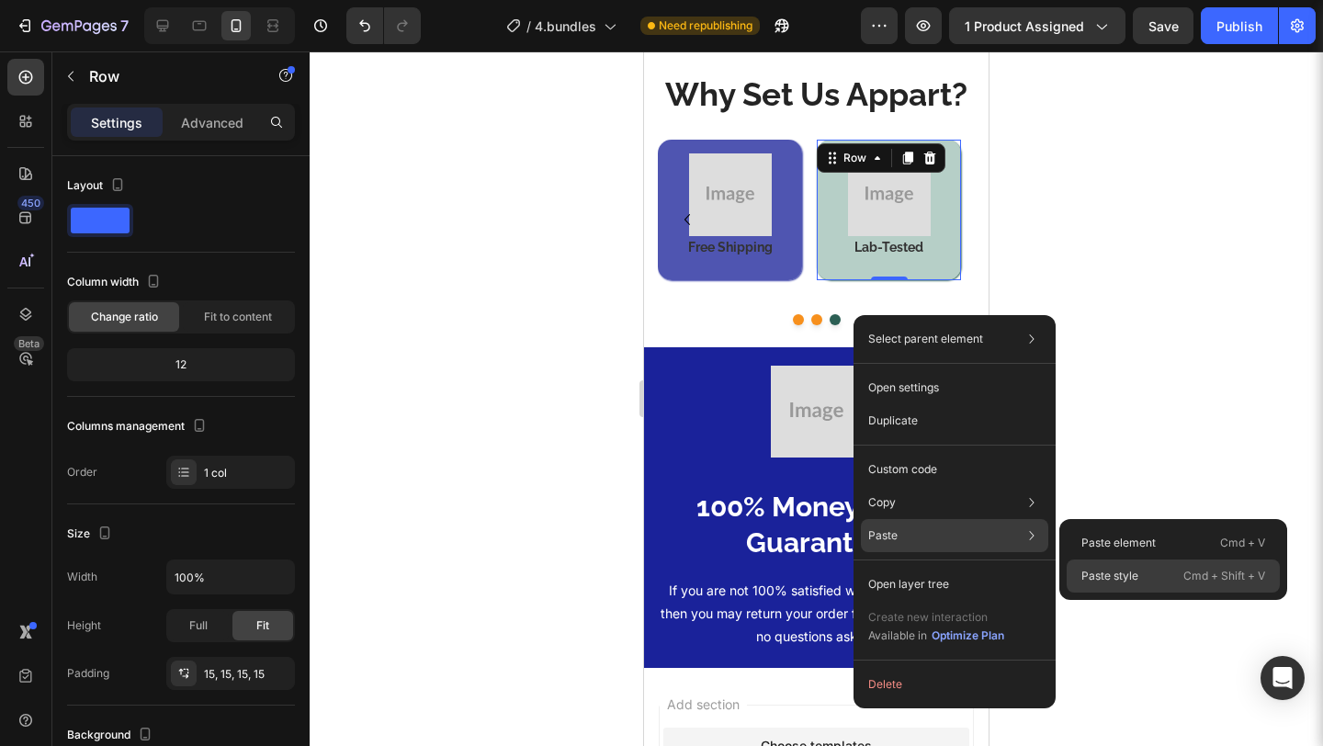
click at [1108, 568] on p "Paste style" at bounding box center [1109, 576] width 57 height 17
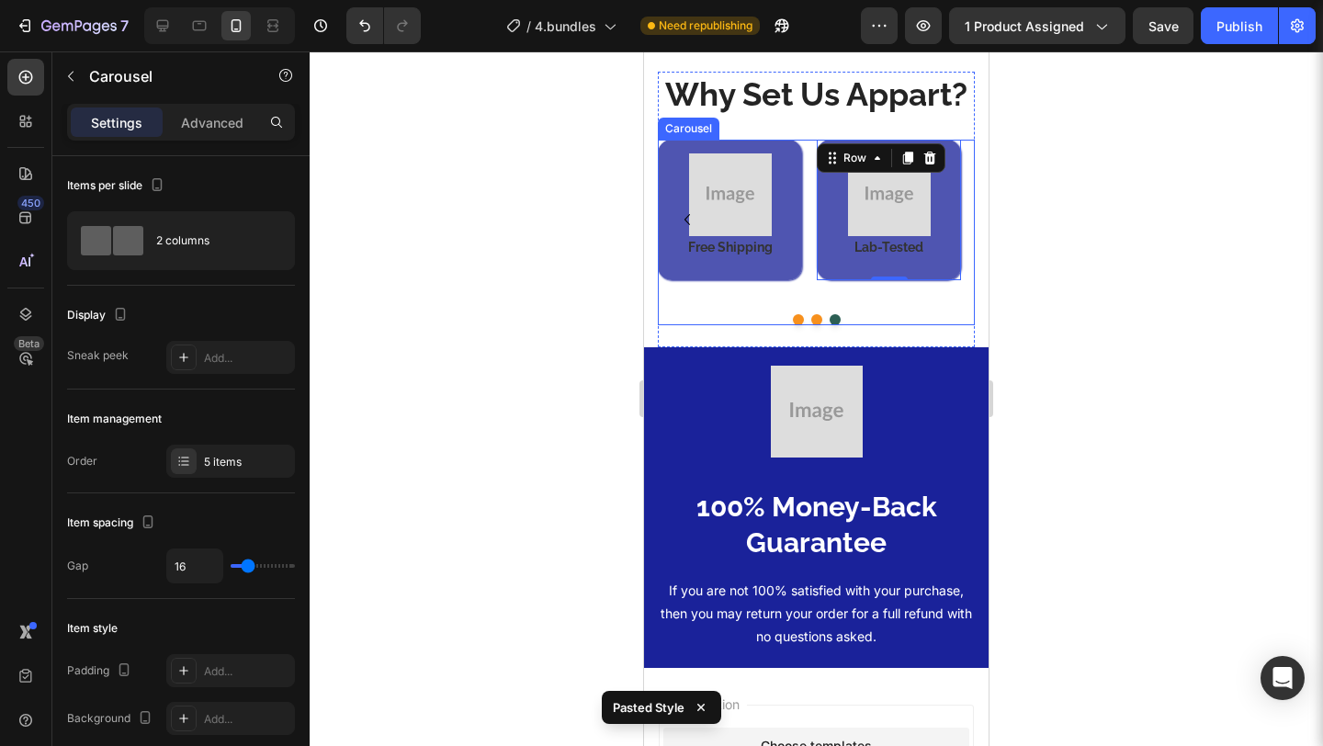
click at [881, 325] on div "Image Natural Ingredients Heading Row Image Doctor-formulated Heading Row Image…" at bounding box center [816, 233] width 317 height 186
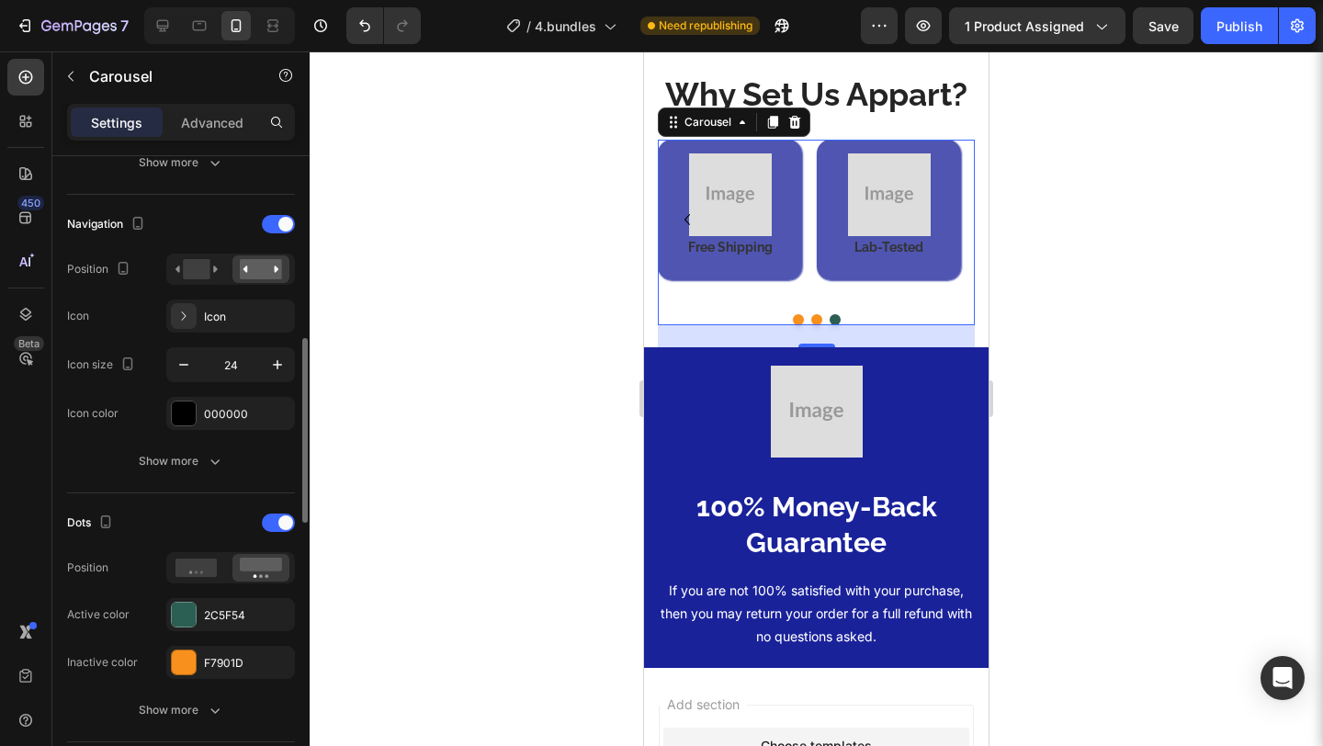
scroll to position [610, 0]
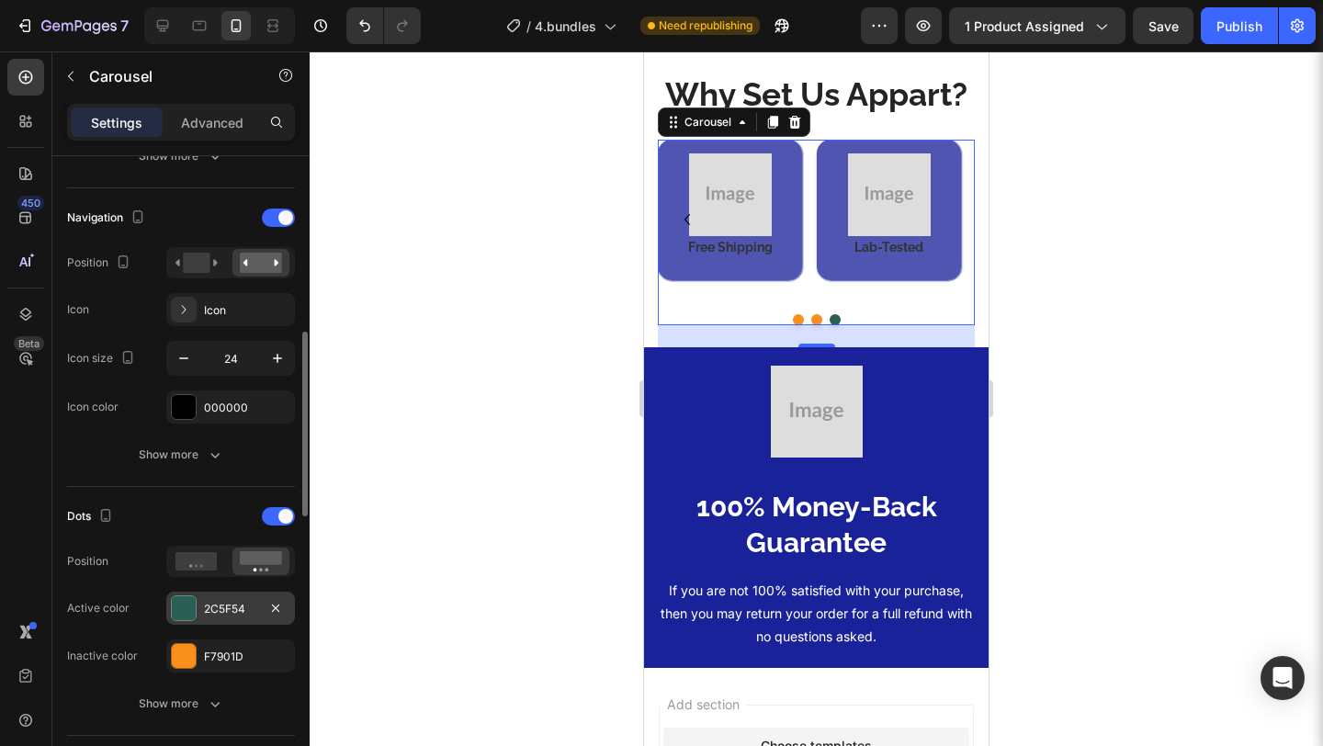
click at [224, 607] on div "2C5F54" at bounding box center [230, 609] width 53 height 17
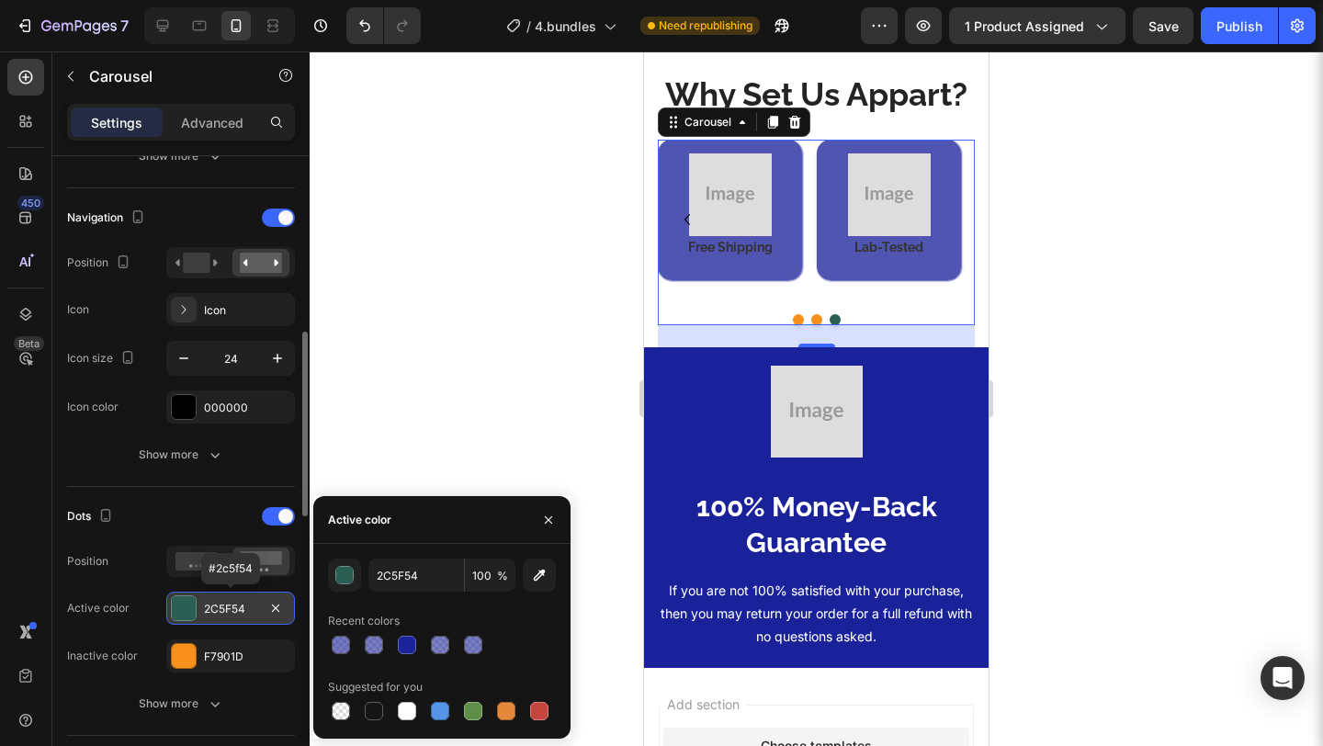
click at [224, 607] on div "2C5F54" at bounding box center [230, 609] width 53 height 17
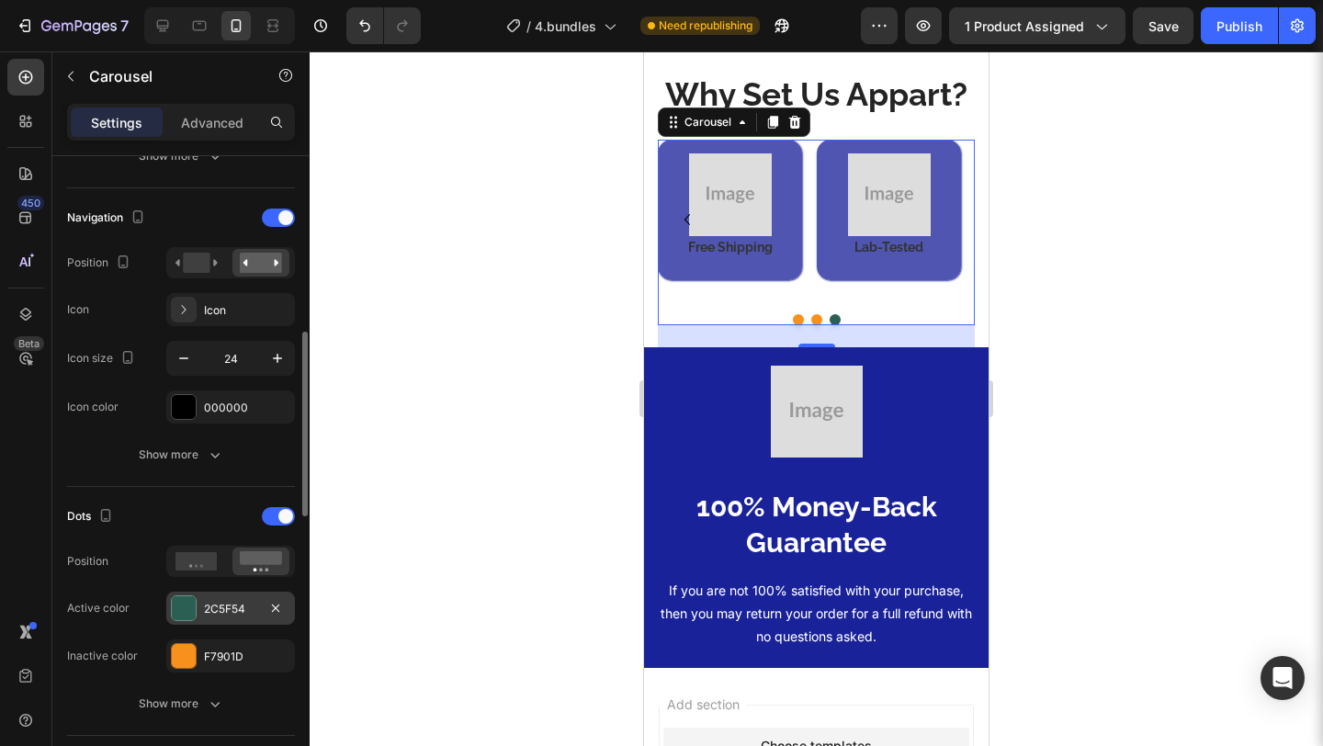
click at [227, 607] on div "2C5F54" at bounding box center [230, 609] width 53 height 17
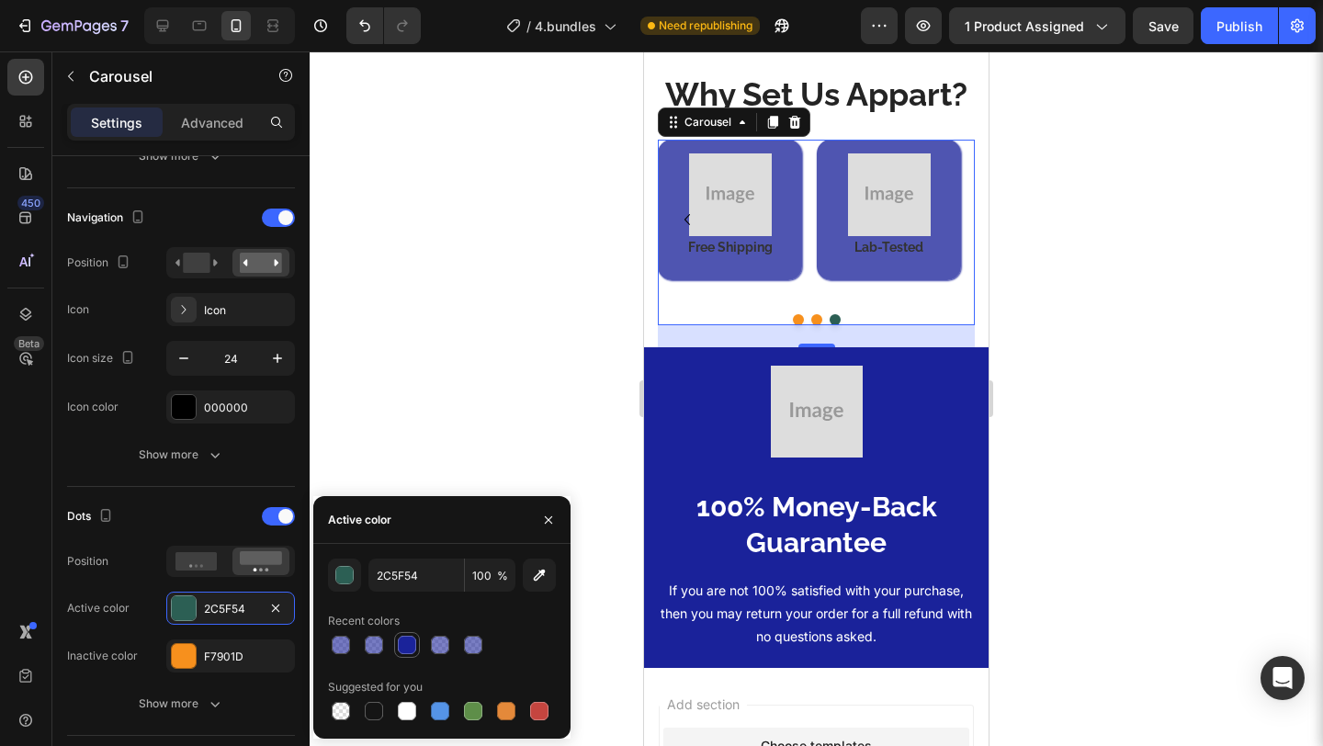
click at [402, 638] on div at bounding box center [407, 645] width 18 height 18
type input "1A239A"
click at [402, 638] on div at bounding box center [407, 645] width 18 height 18
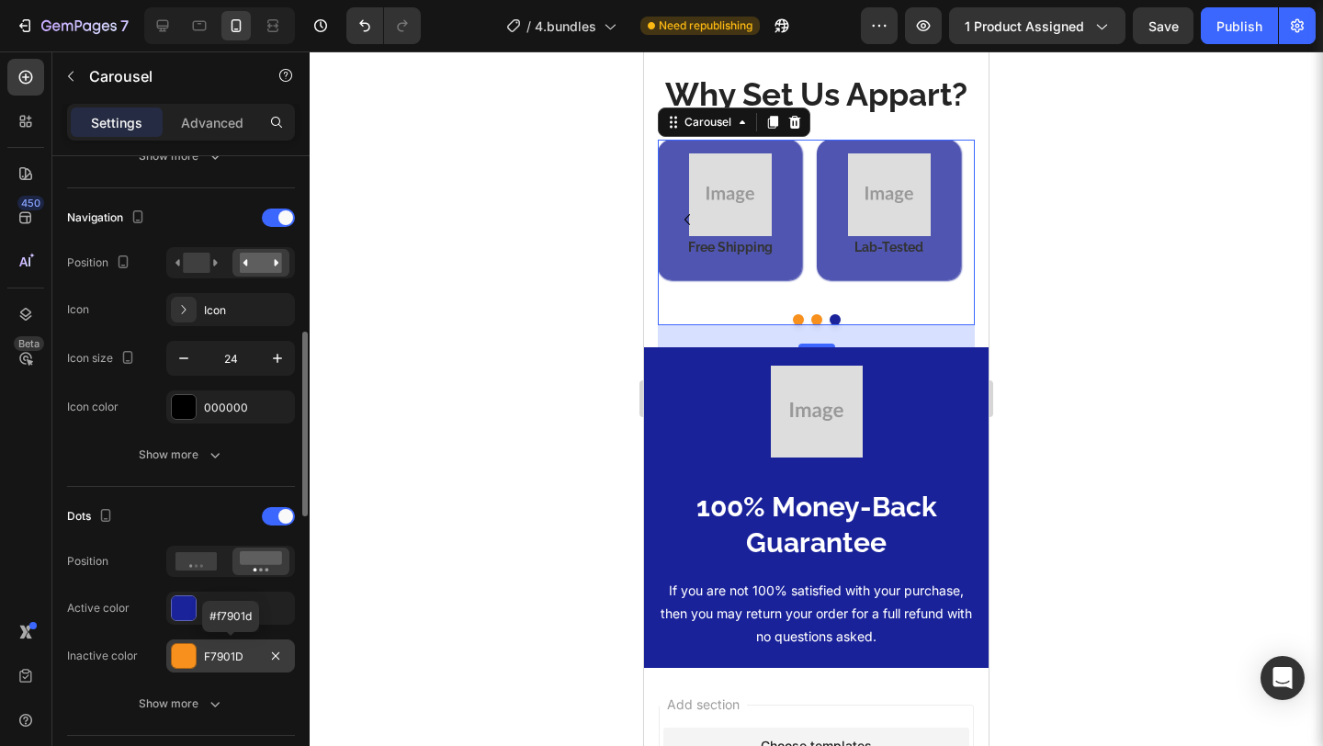
click at [204, 664] on div "F7901D" at bounding box center [230, 657] width 53 height 17
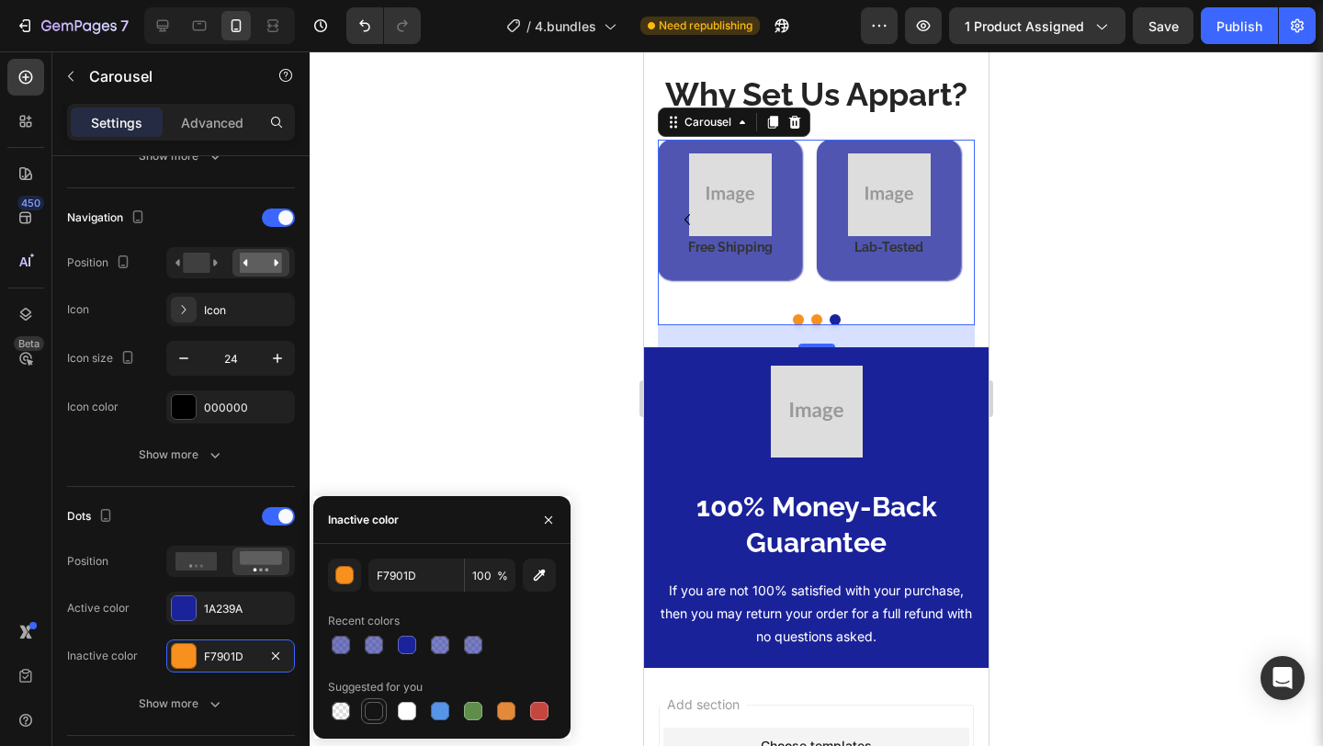
click at [368, 705] on div at bounding box center [374, 711] width 18 height 18
click at [413, 637] on div at bounding box center [407, 645] width 18 height 18
type input "1A239A"
click at [233, 599] on div "1A239A" at bounding box center [230, 608] width 129 height 33
click at [383, 698] on div at bounding box center [374, 711] width 26 height 26
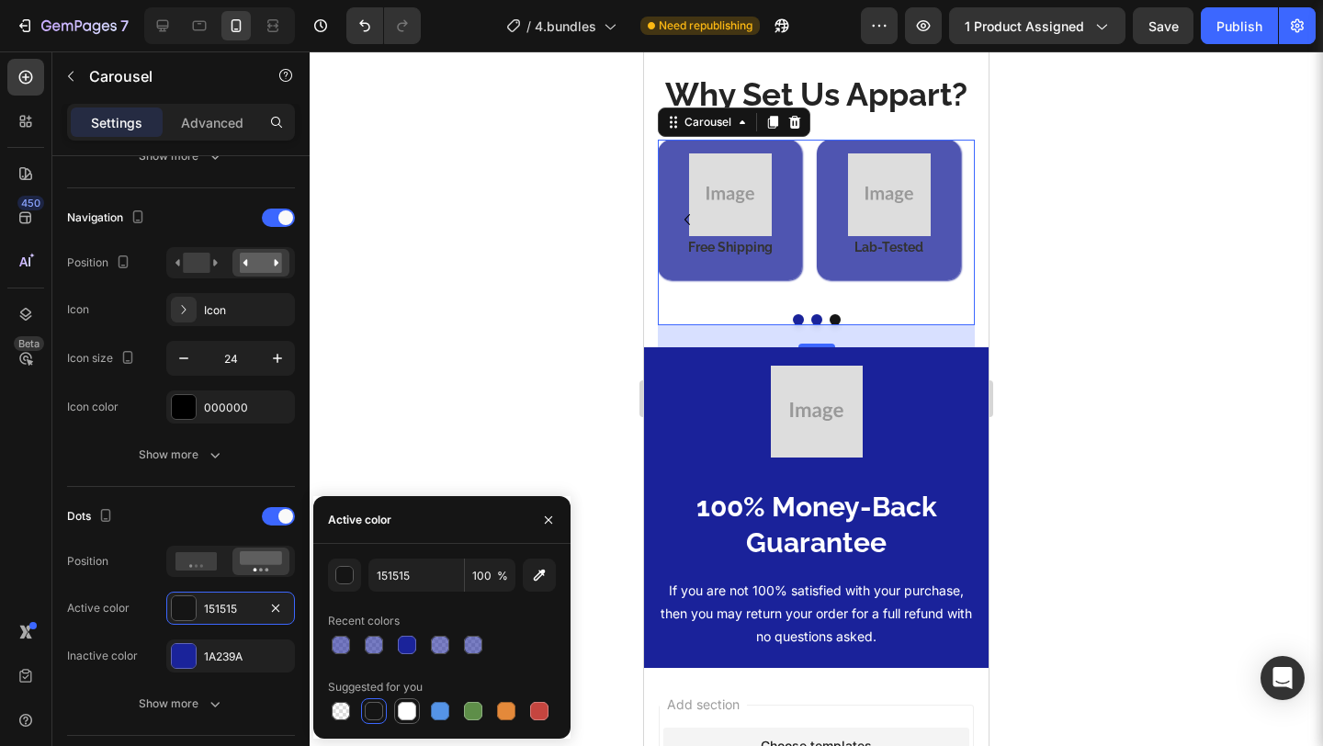
click at [416, 701] on div at bounding box center [407, 711] width 26 height 26
click at [371, 711] on div at bounding box center [374, 711] width 18 height 18
type input "151515"
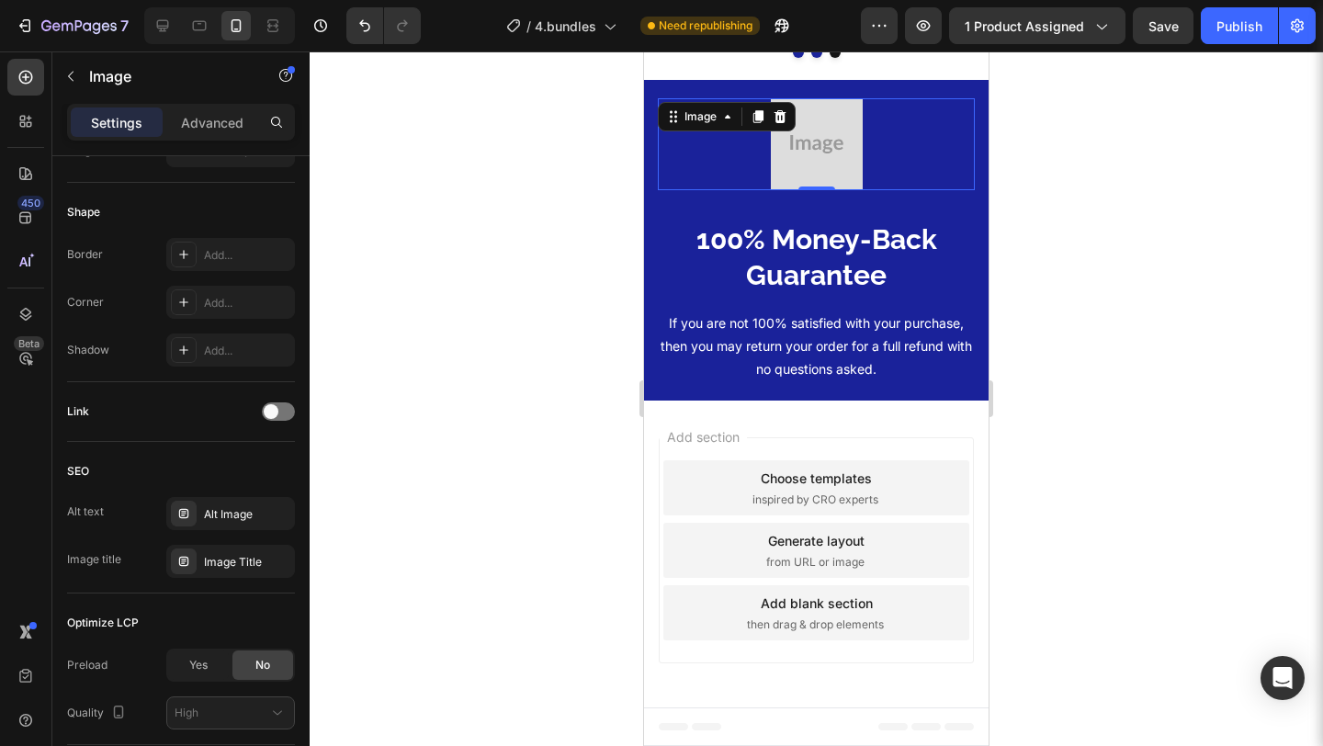
scroll to position [0, 0]
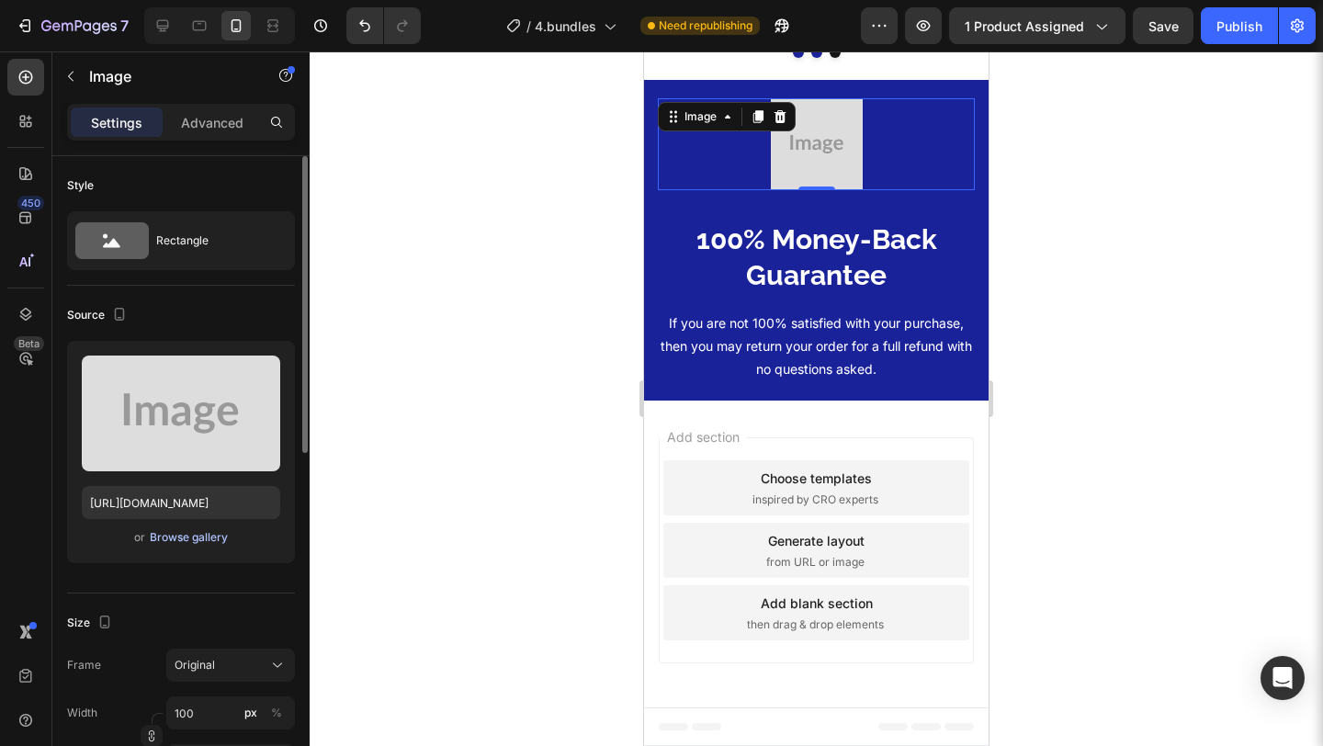
click at [174, 538] on div "Browse gallery" at bounding box center [189, 537] width 78 height 17
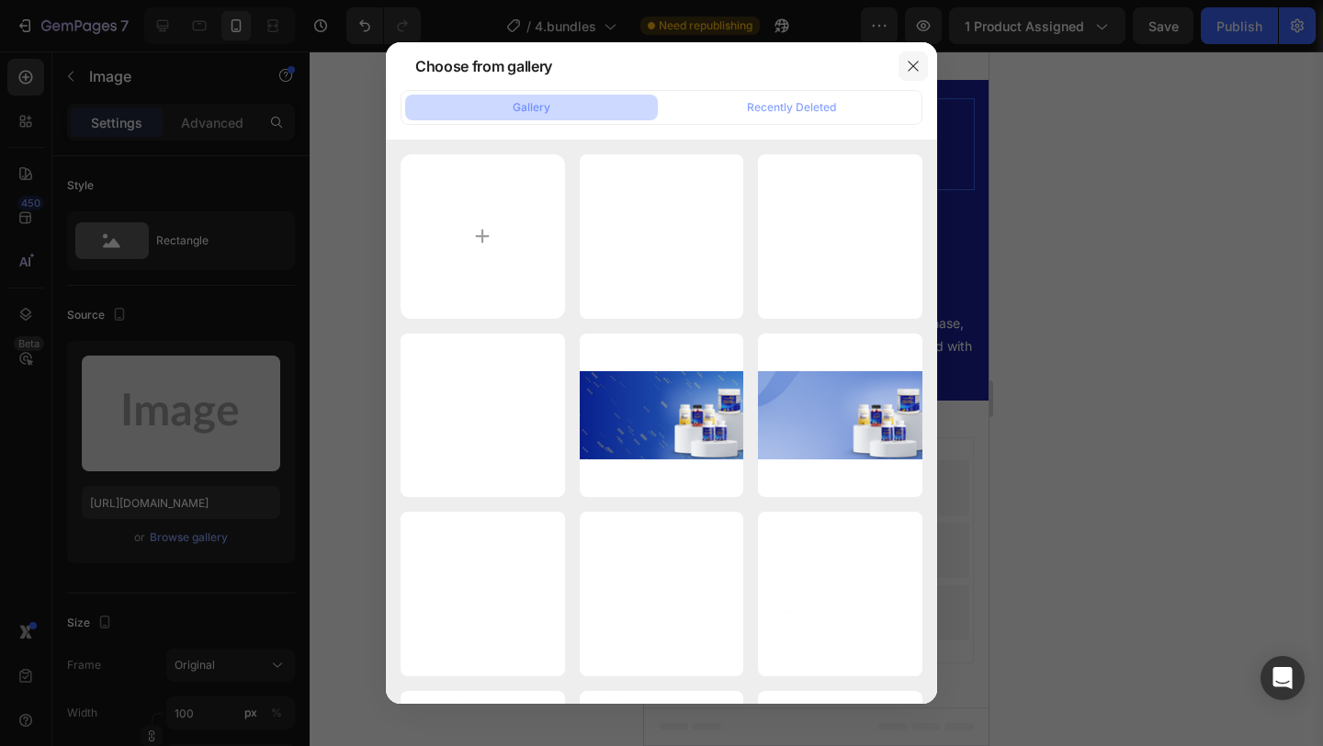
click at [907, 73] on icon "button" at bounding box center [913, 66] width 15 height 15
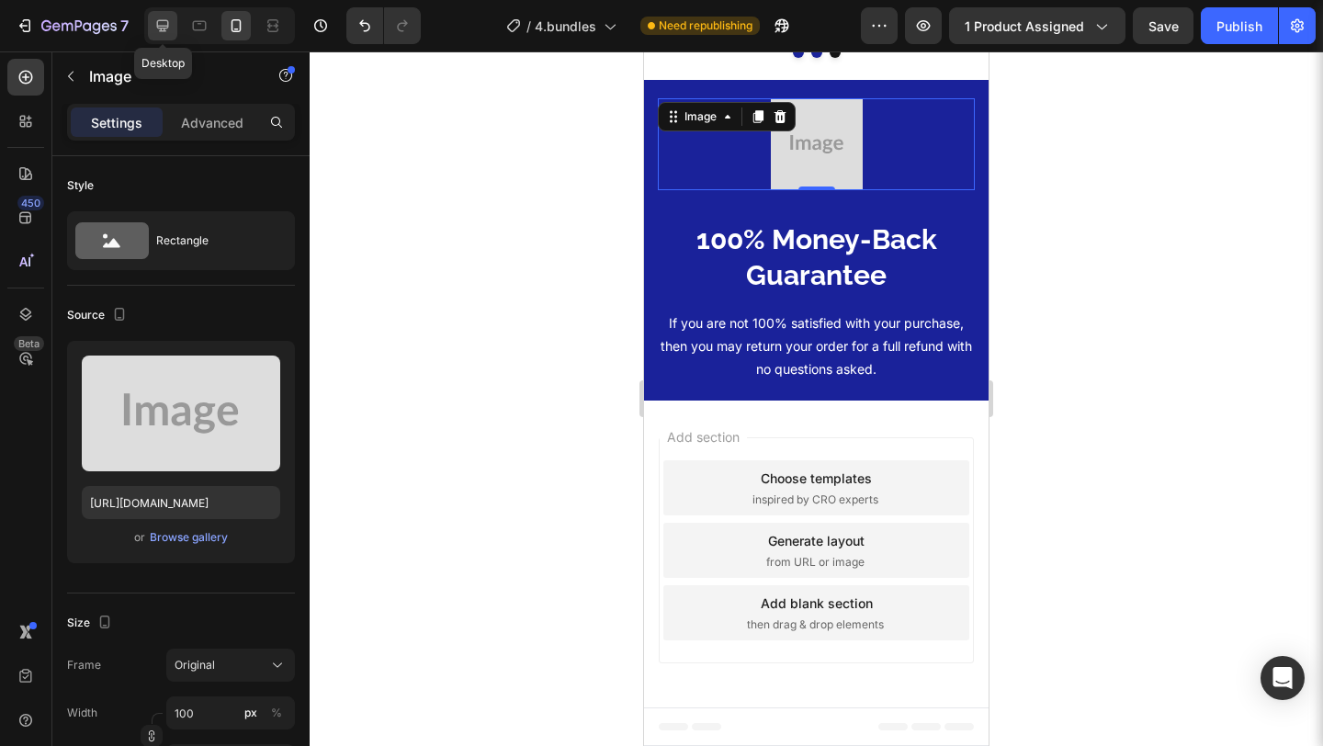
click at [157, 17] on icon at bounding box center [162, 26] width 18 height 18
type input "https://cdn.shopify.com/s/files/1/0582/9115/9120/files/gempages_581569419205935…"
type input "180"
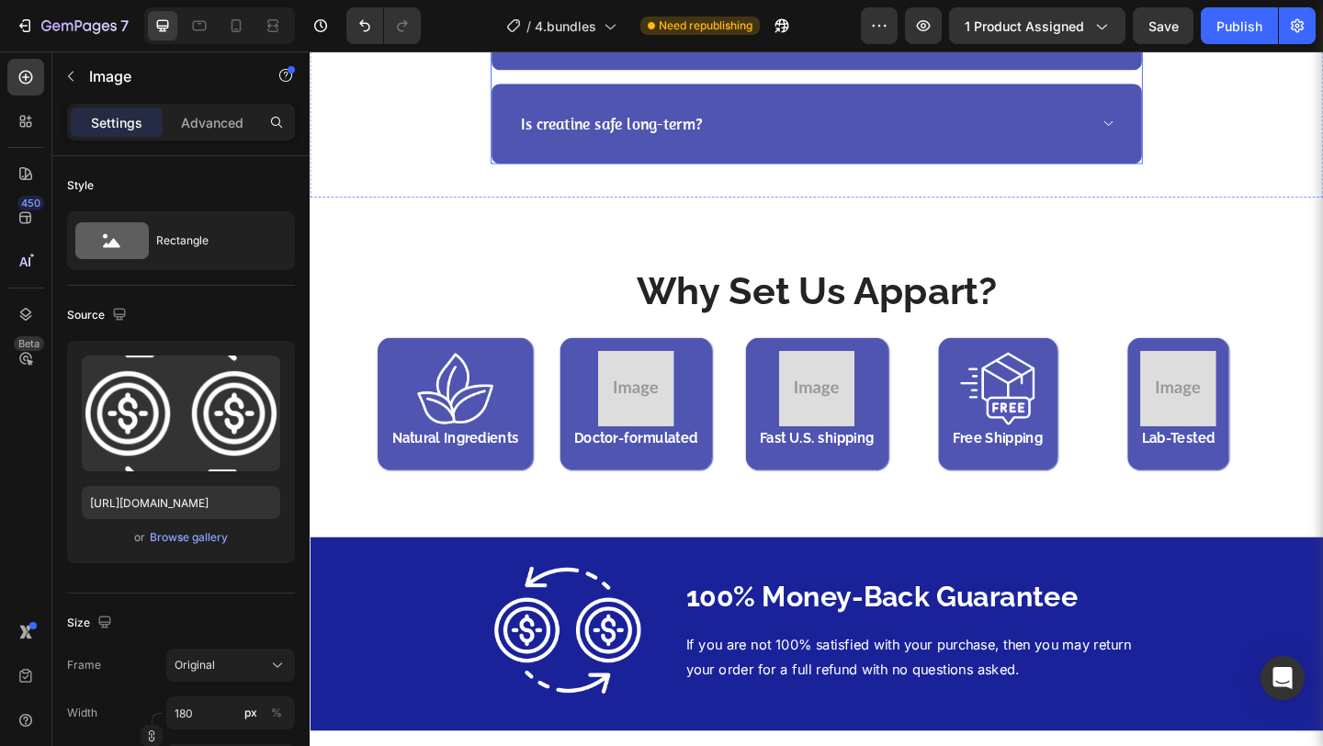
scroll to position [4635, 0]
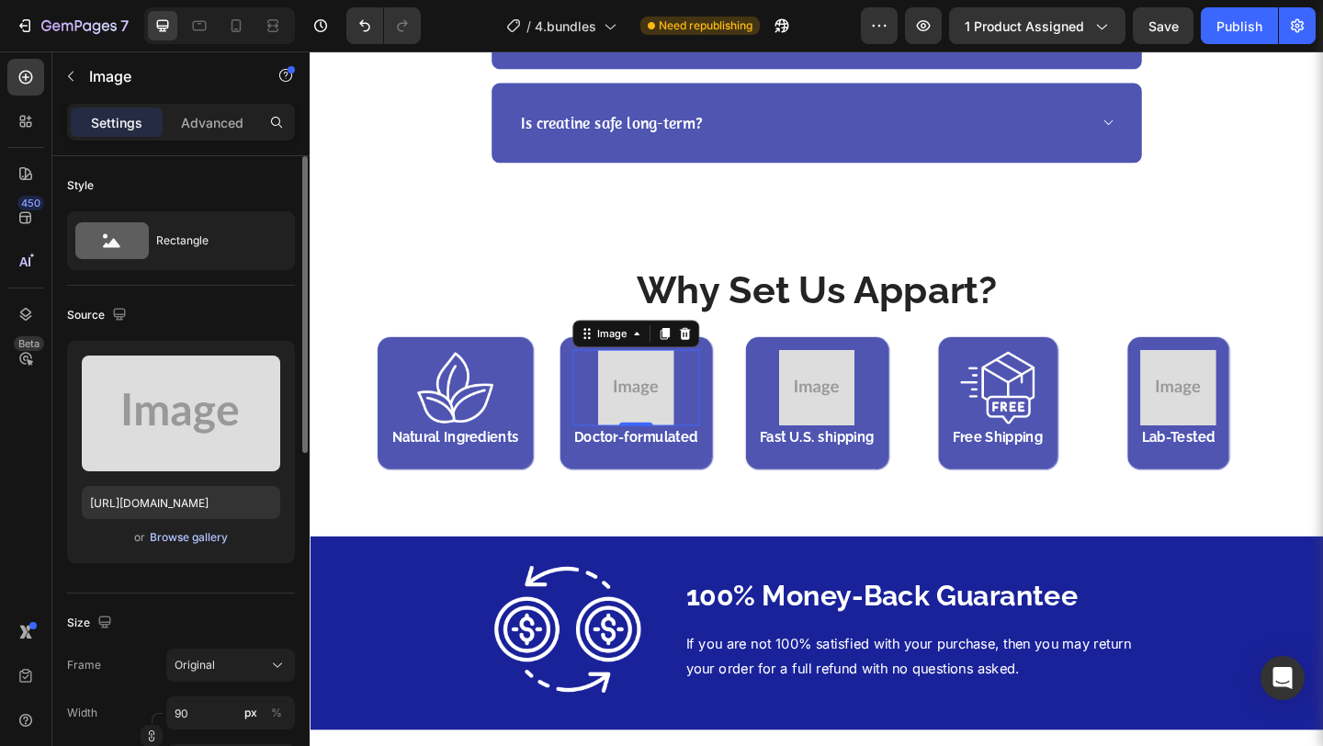
click at [189, 535] on div "Browse gallery" at bounding box center [189, 537] width 78 height 17
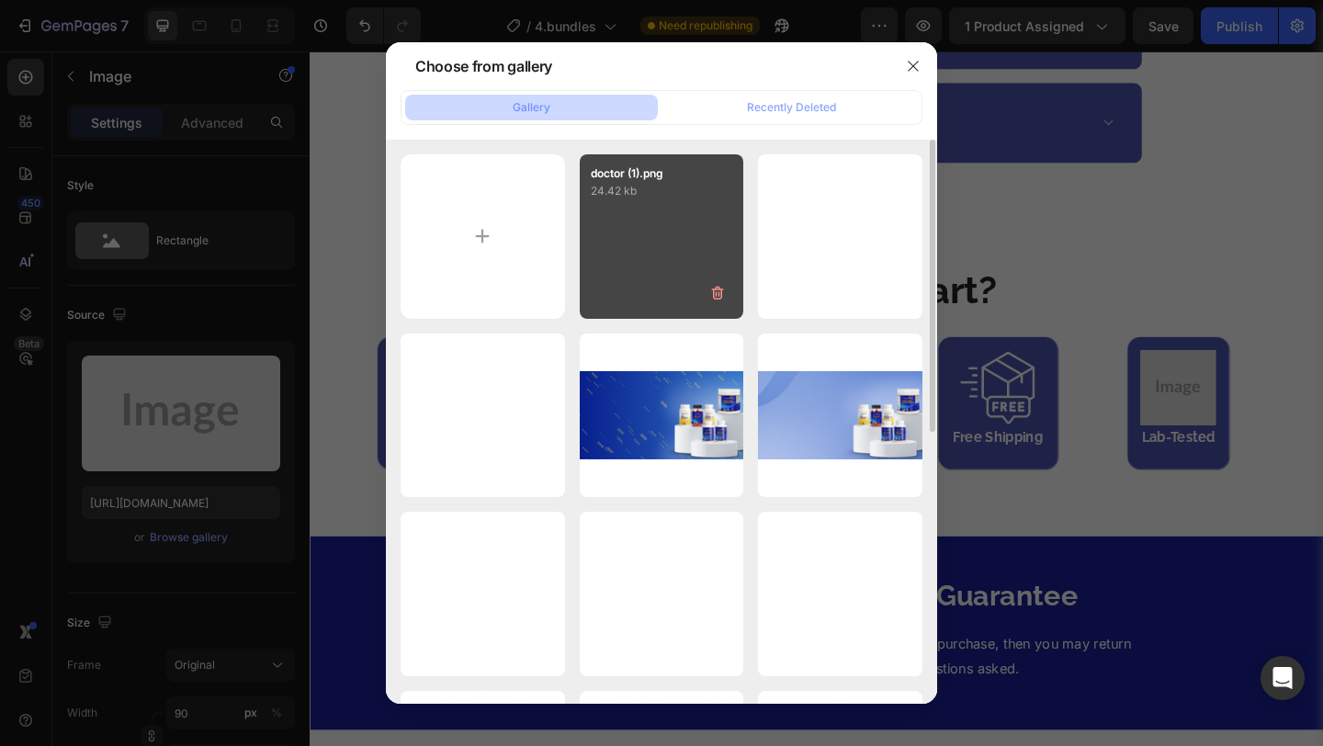
click at [660, 270] on div "doctor (1).png 24.42 kb" at bounding box center [662, 236] width 164 height 164
type input "https://cdn.shopify.com/s/files/1/0582/9115/9120/files/gempages_581569419205935…"
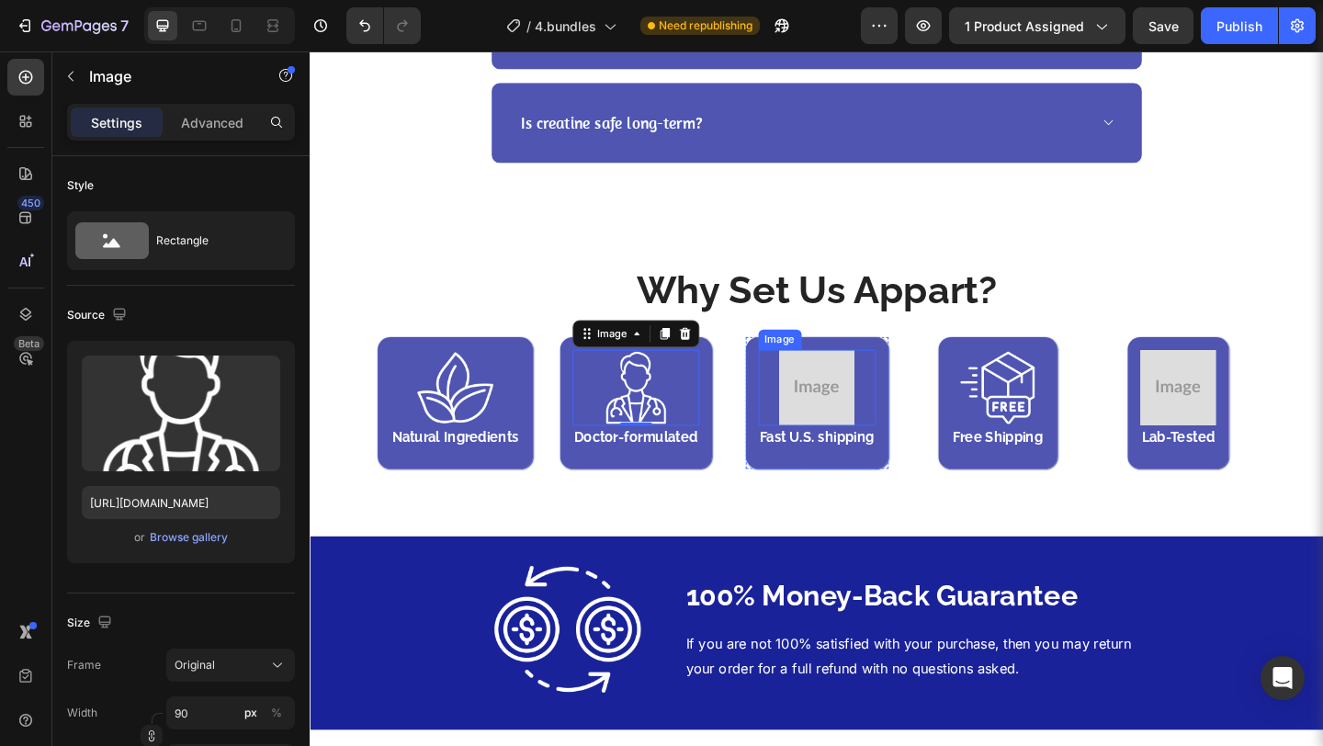
click at [856, 430] on img at bounding box center [861, 417] width 83 height 83
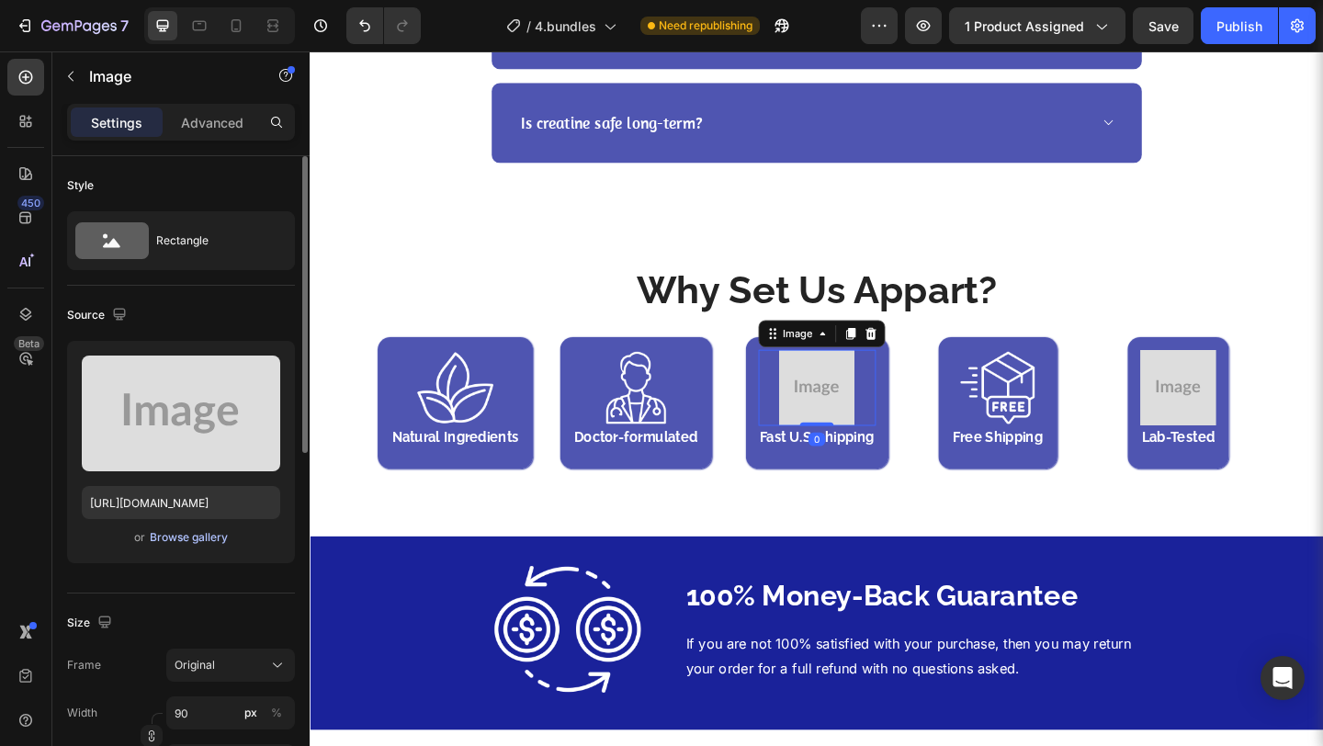
click at [173, 538] on div "Browse gallery" at bounding box center [189, 537] width 78 height 17
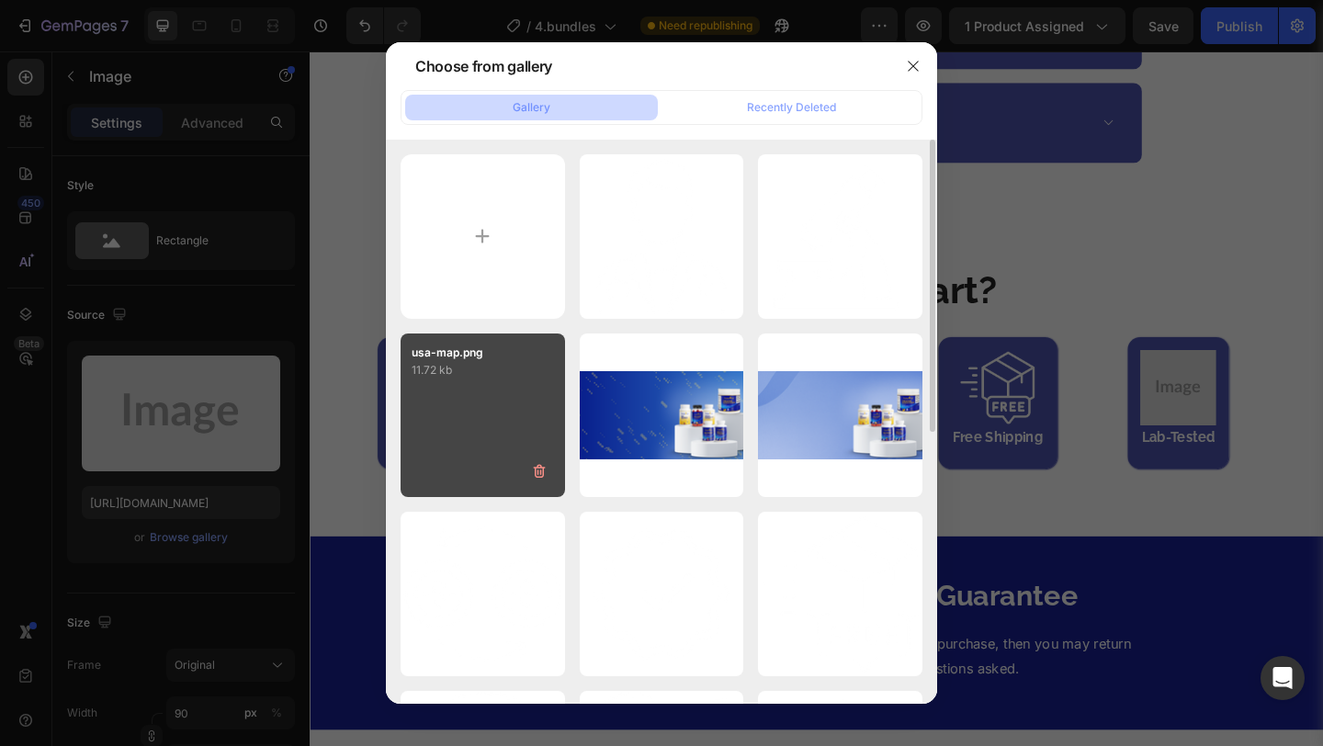
click at [498, 425] on div "usa-map.png 11.72 kb" at bounding box center [483, 416] width 164 height 164
type input "https://cdn.shopify.com/s/files/1/0582/9115/9120/files/gempages_581569419205935…"
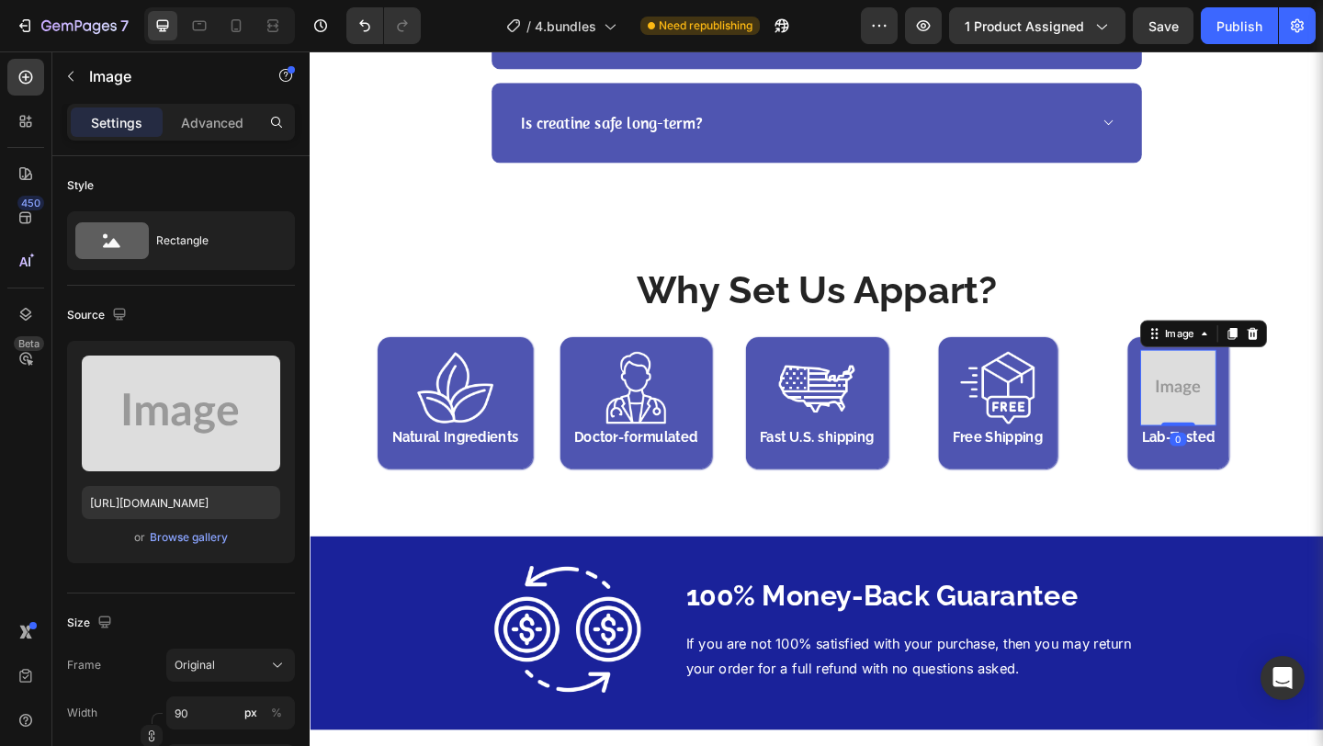
click at [1213, 406] on img at bounding box center [1254, 417] width 83 height 83
click at [192, 533] on div "Browse gallery" at bounding box center [189, 537] width 78 height 17
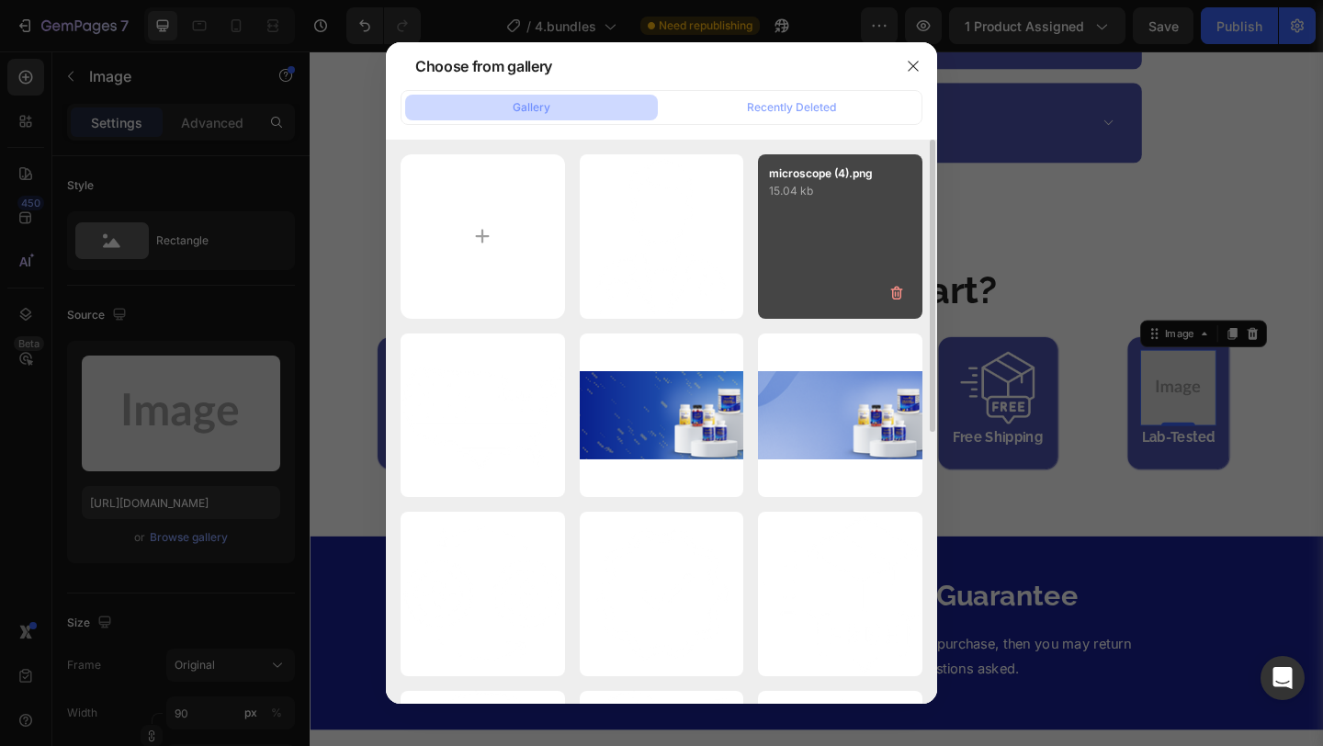
click at [832, 260] on div "microscope (4).png 15.04 kb" at bounding box center [840, 236] width 164 height 164
type input "https://cdn.shopify.com/s/files/1/0582/9115/9120/files/gempages_581569419205935…"
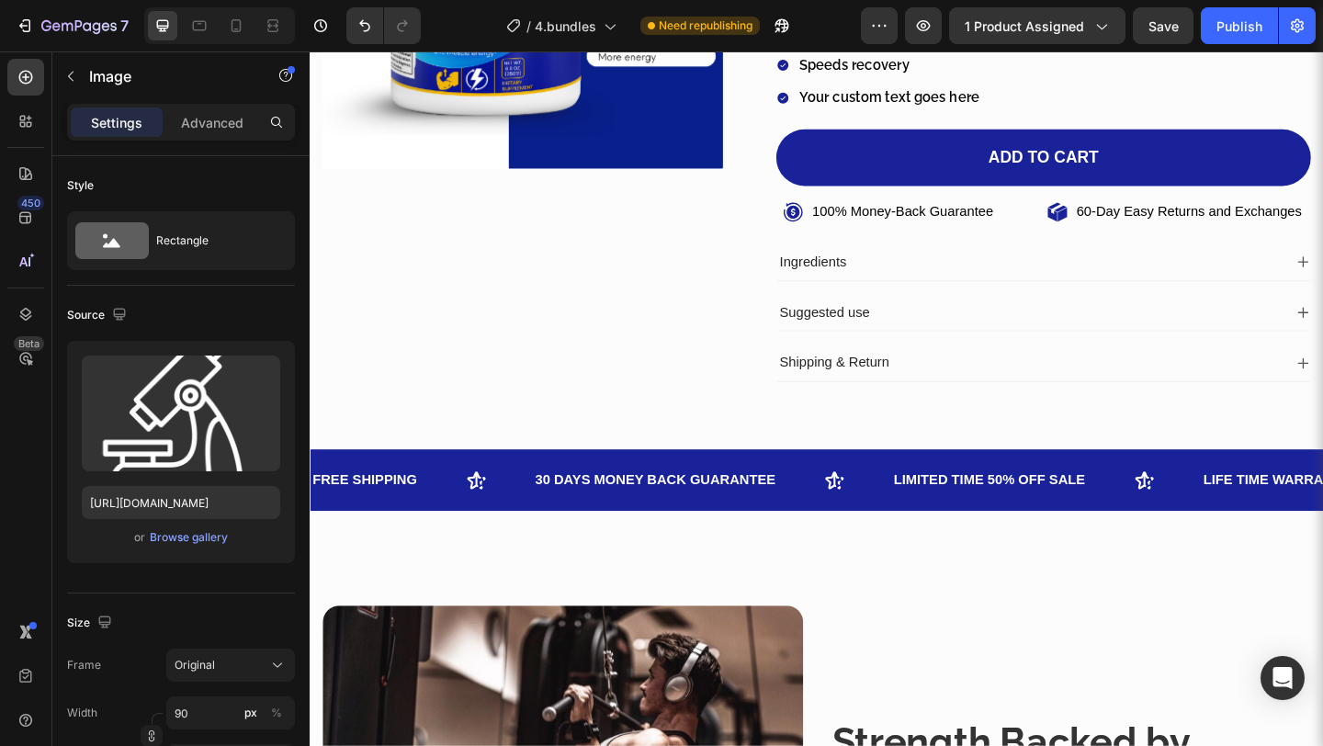
scroll to position [398, 0]
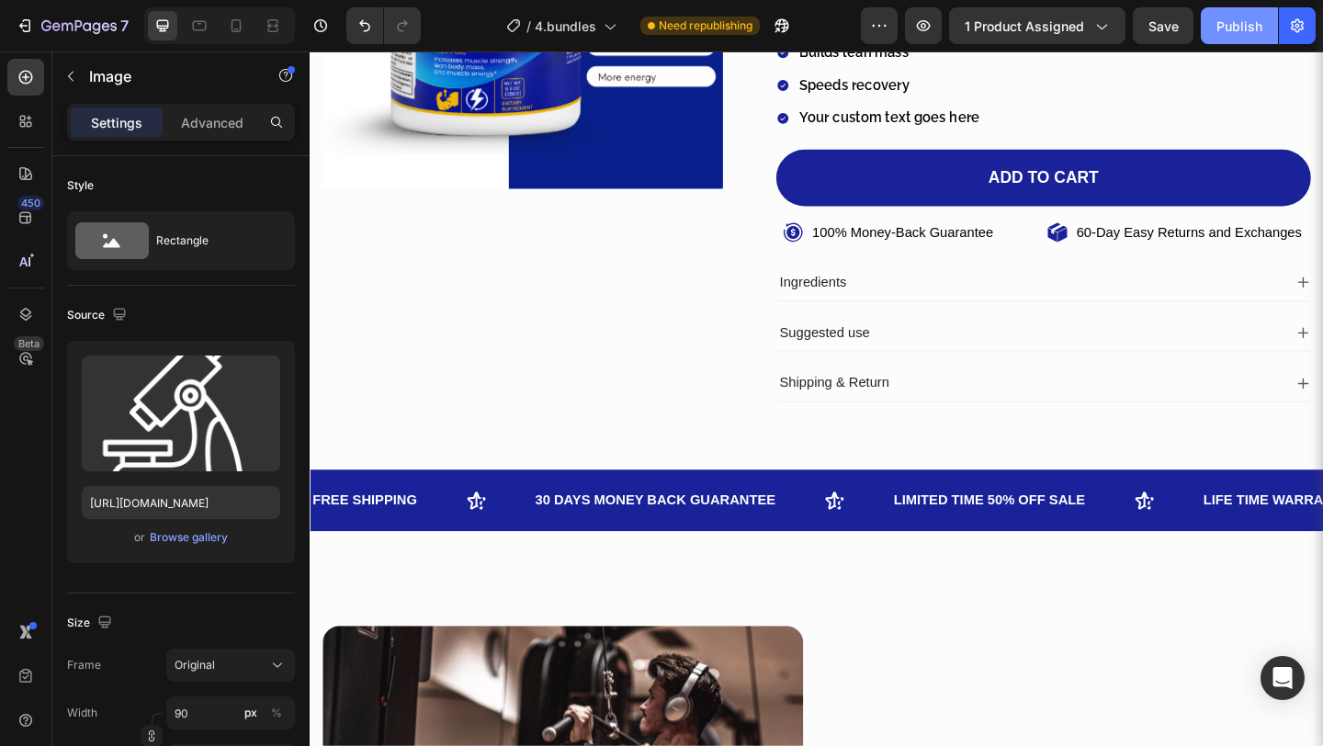
click at [1247, 23] on div "Publish" at bounding box center [1240, 26] width 46 height 19
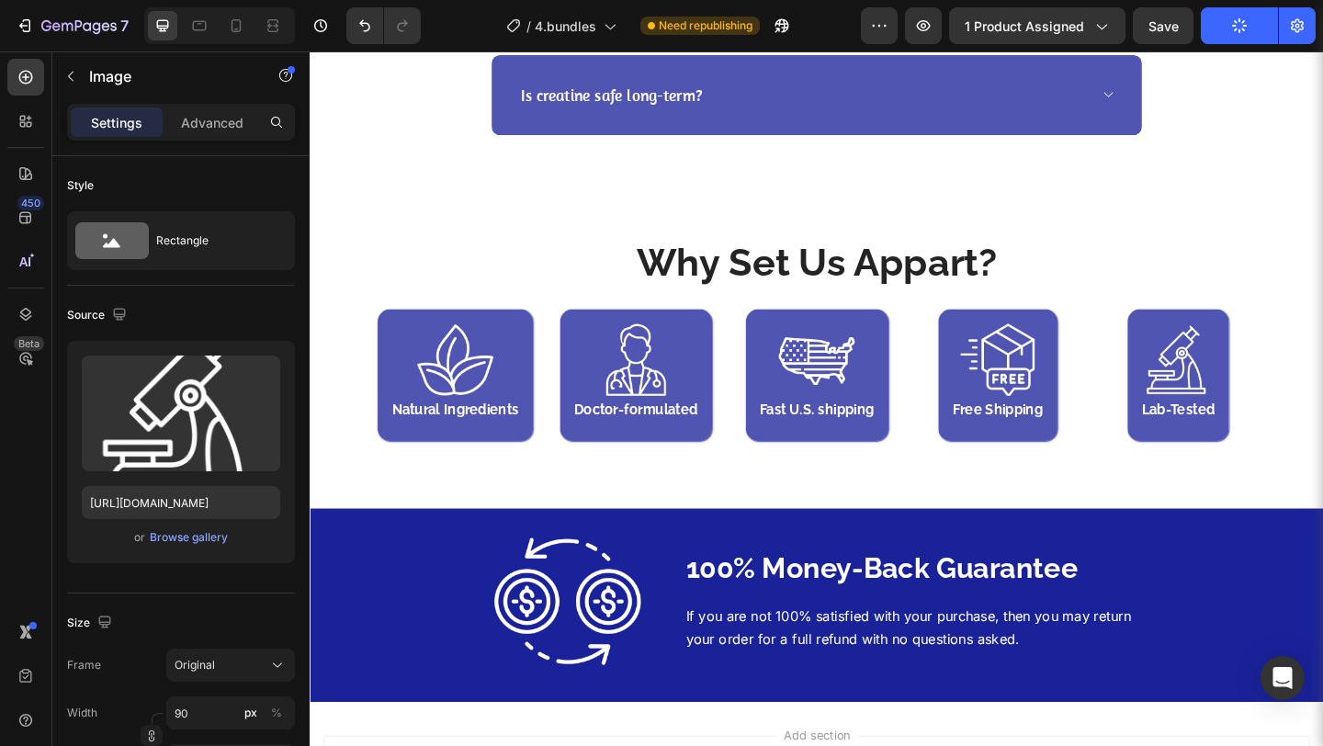
scroll to position [4478, 0]
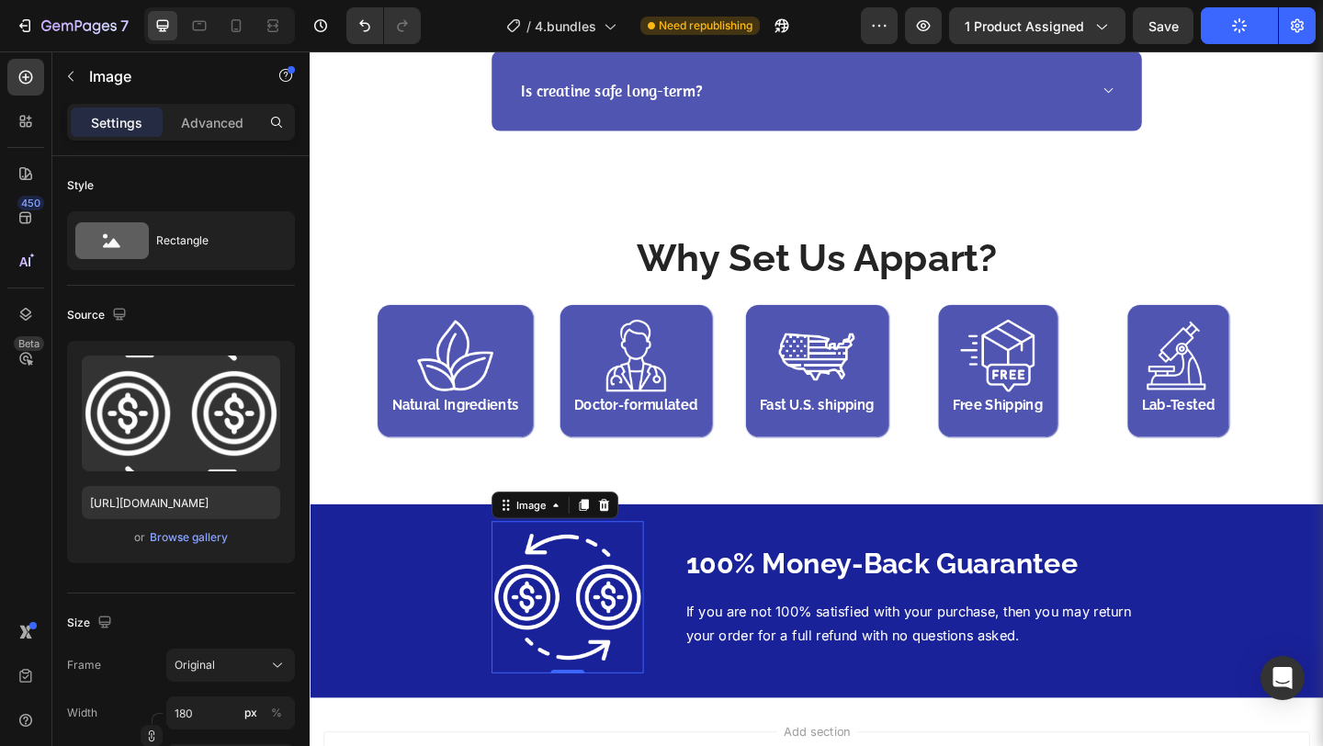
click at [513, 648] on img at bounding box center [589, 644] width 165 height 165
click at [210, 497] on input "https://cdn.shopify.com/s/files/1/0582/9115/9120/files/gempages_581569419205935…" at bounding box center [181, 502] width 198 height 33
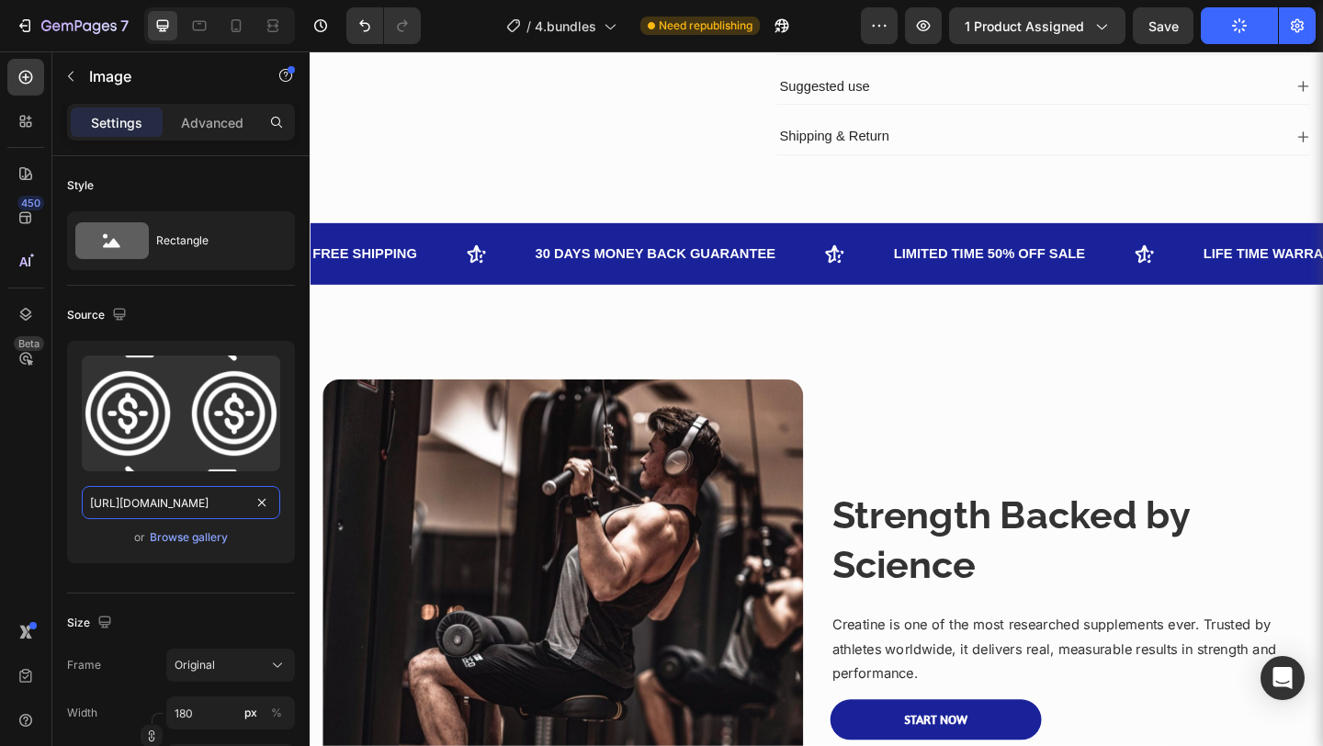
scroll to position [0, 0]
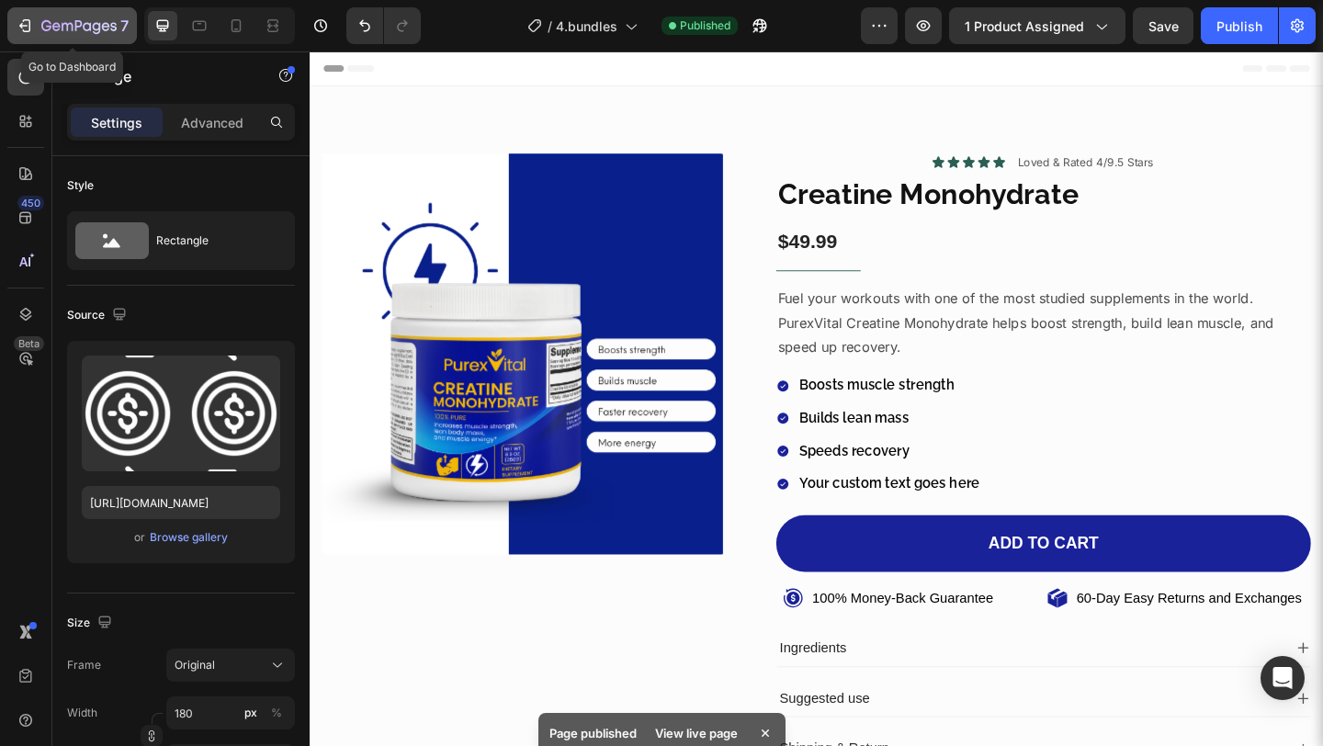
click at [16, 28] on icon "button" at bounding box center [25, 26] width 18 height 18
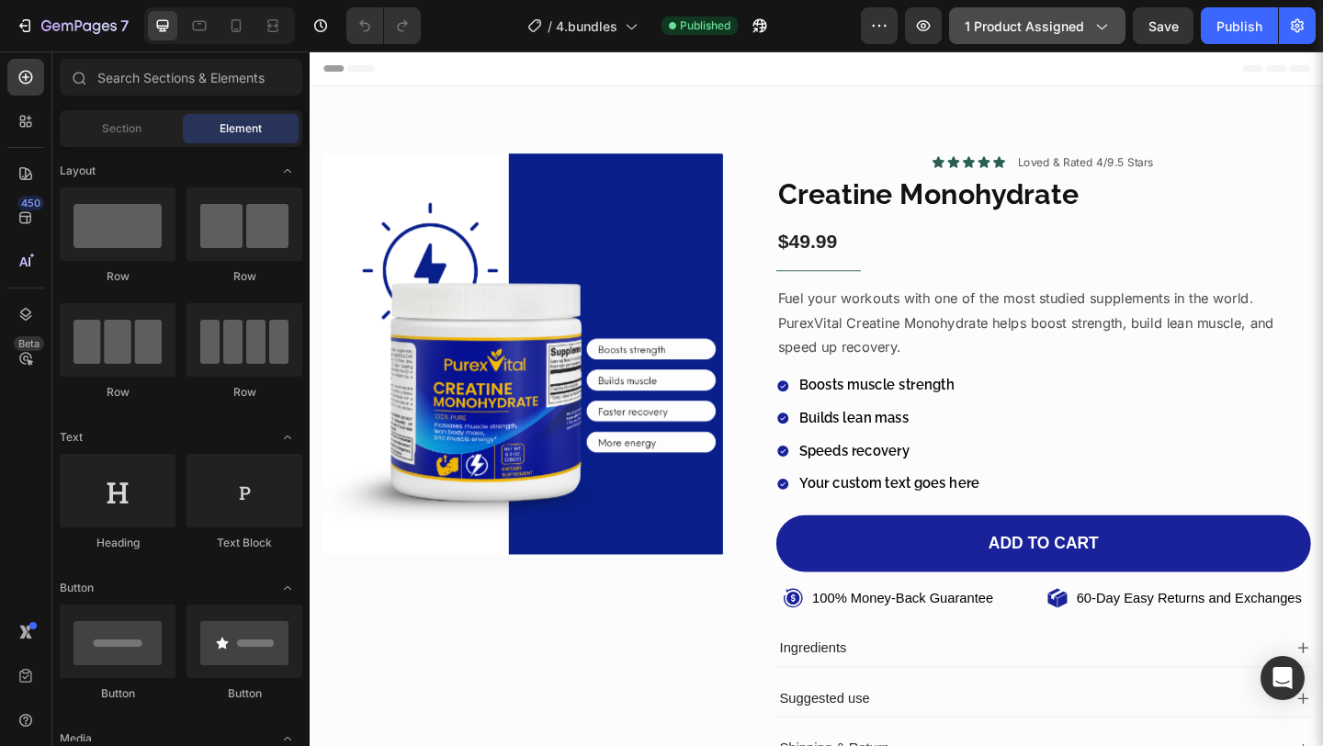
click at [1079, 31] on span "1 product assigned" at bounding box center [1024, 26] width 119 height 19
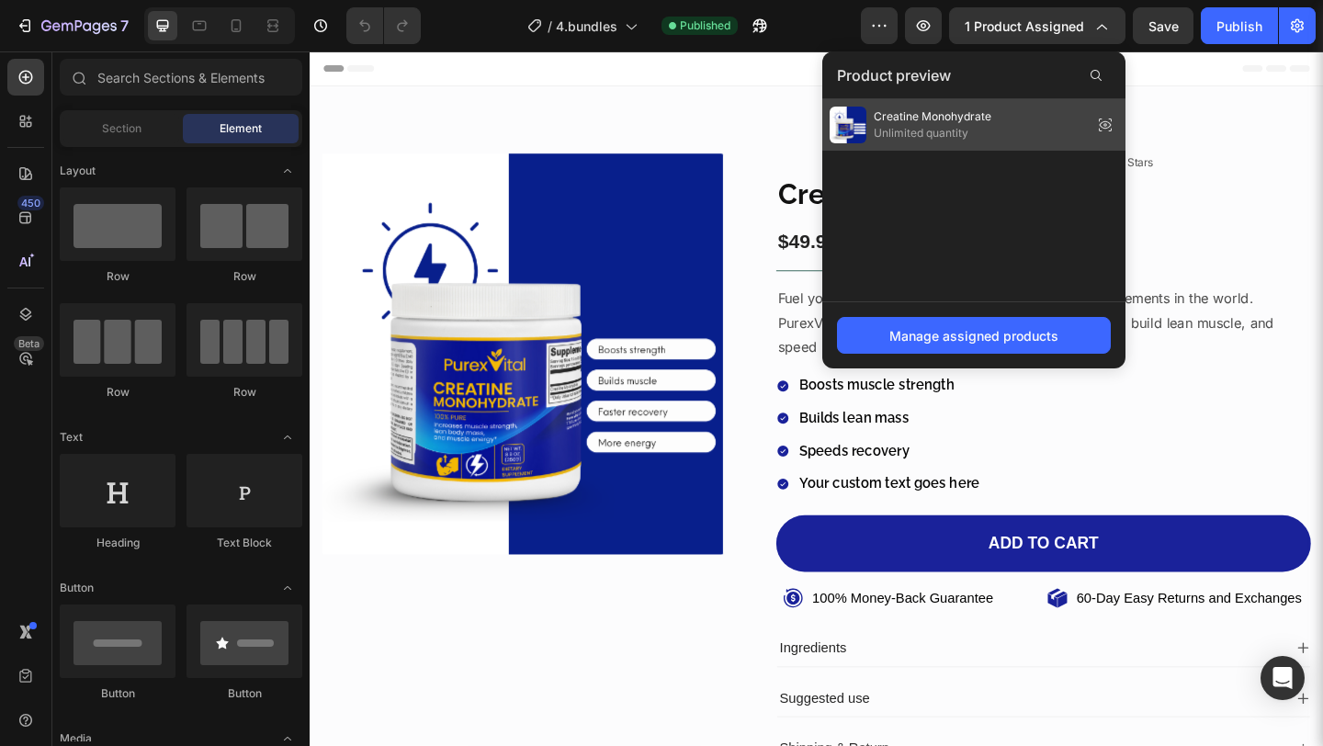
click at [1000, 117] on div "Creatine Monohydrate Unlimited quantity" at bounding box center [973, 124] width 303 height 51
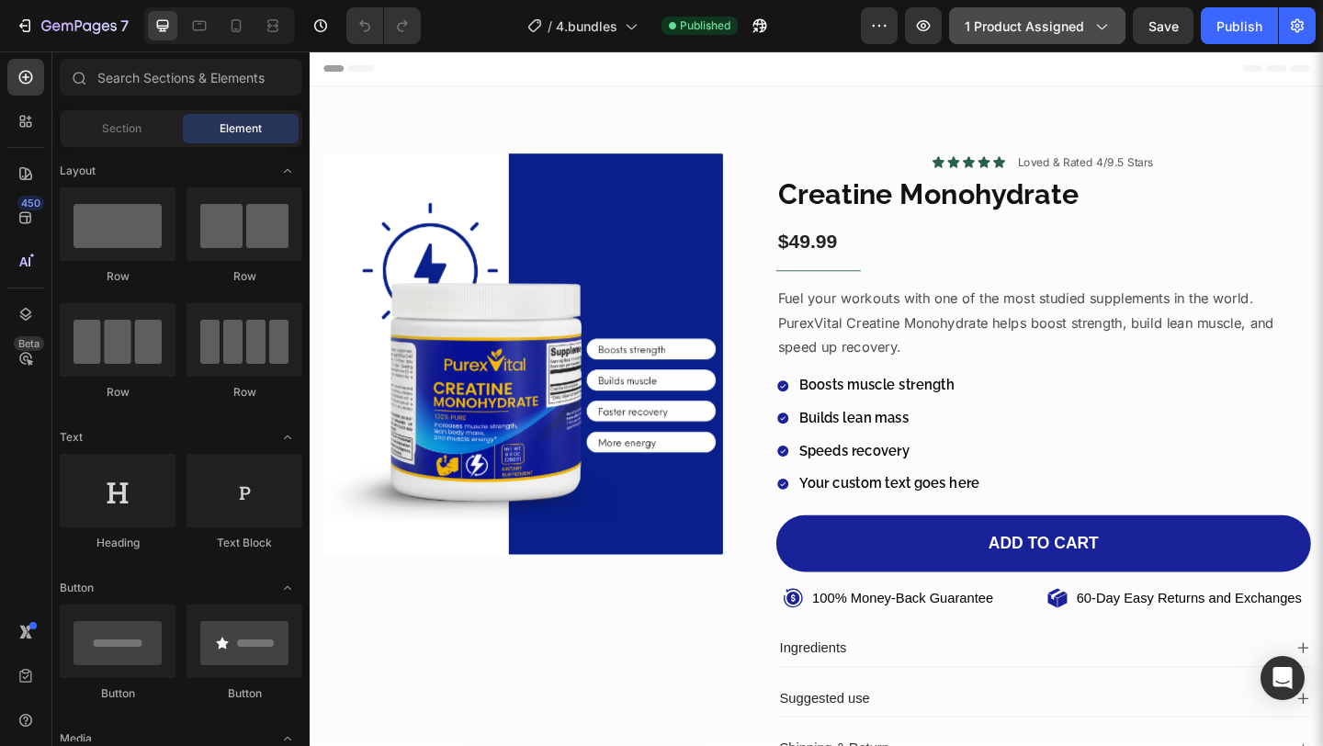
click at [1099, 23] on icon "button" at bounding box center [1101, 26] width 18 height 18
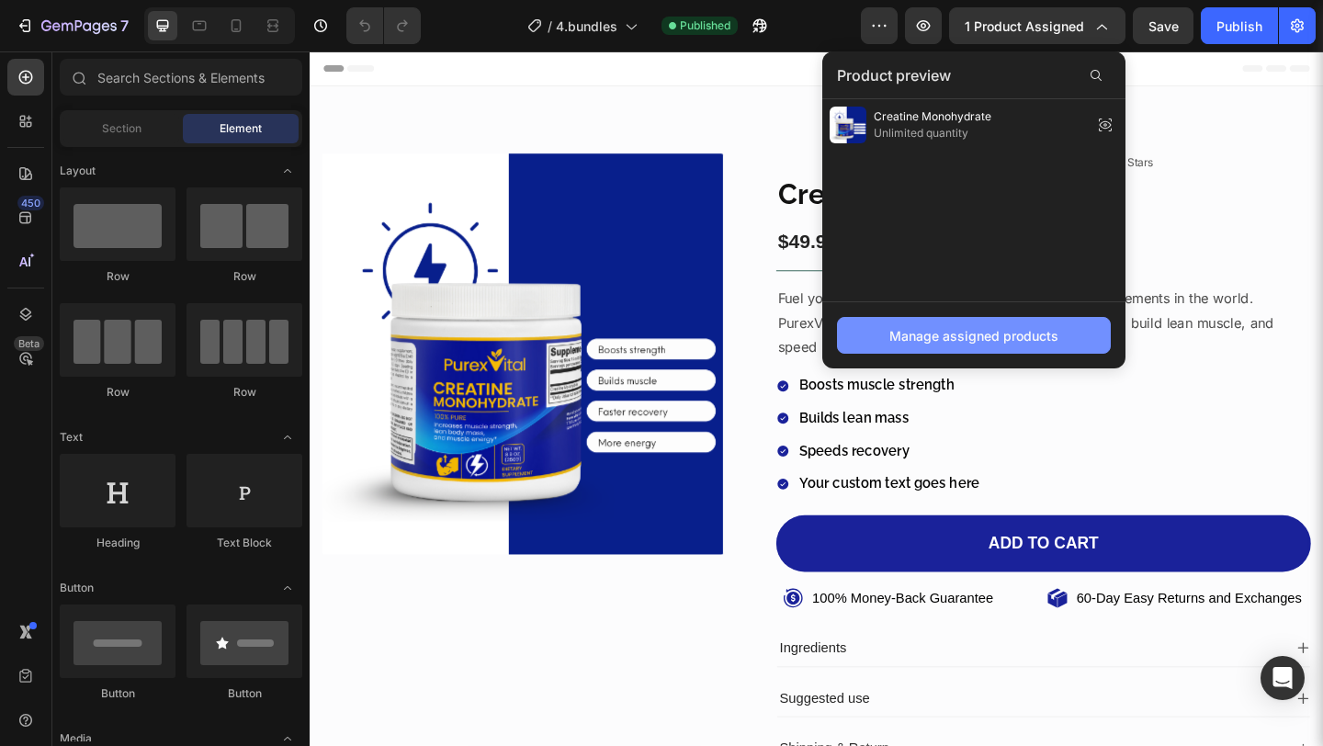
click at [924, 339] on div "Manage assigned products" at bounding box center [973, 335] width 169 height 19
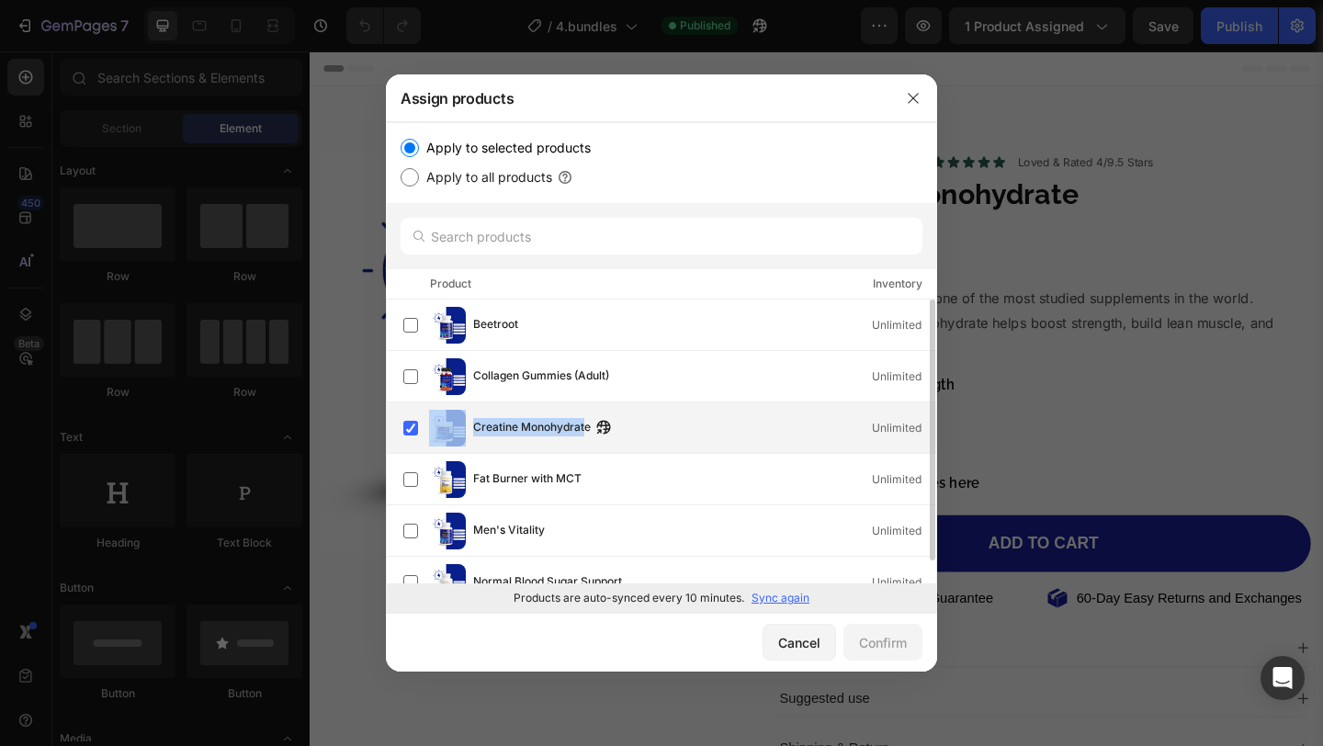
drag, startPoint x: 469, startPoint y: 425, endPoint x: 587, endPoint y: 422, distance: 118.6
click at [587, 422] on div "Creatine Monohydrate Unlimited" at bounding box center [669, 428] width 533 height 37
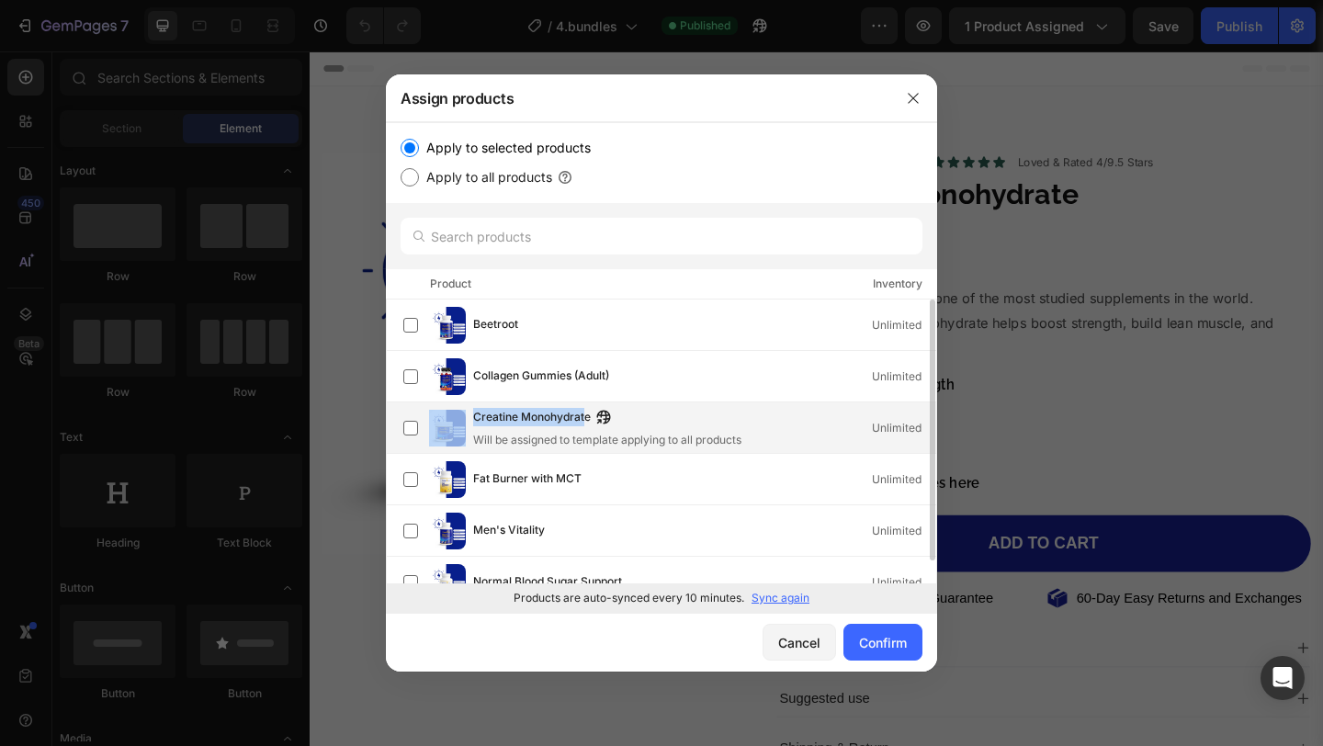
click at [587, 422] on span "Creatine Monohydrate" at bounding box center [532, 418] width 118 height 20
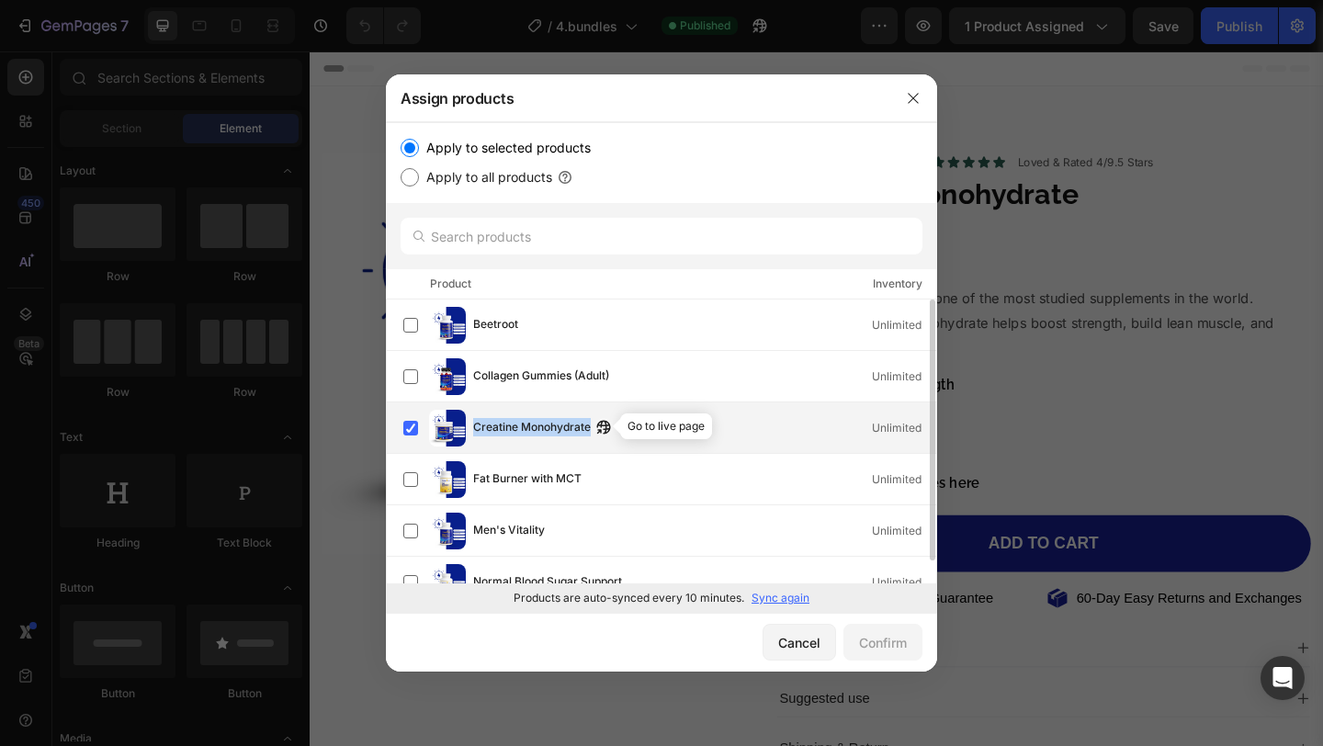
drag, startPoint x: 470, startPoint y: 426, endPoint x: 595, endPoint y: 430, distance: 125.0
click at [595, 430] on div "Creatine Monohydrate Go to live page Unlimited" at bounding box center [669, 428] width 533 height 37
copy div "Creatine Monohydrate"
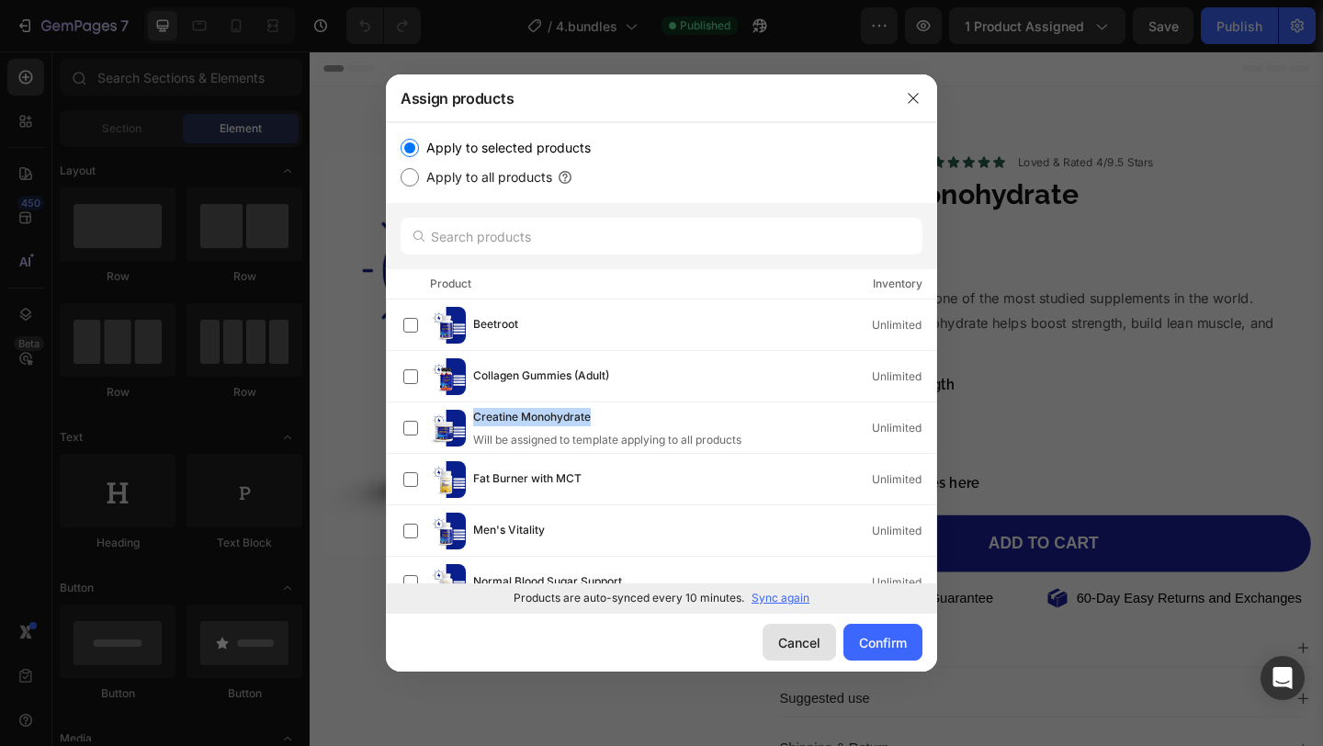
click at [803, 639] on div "Cancel" at bounding box center [799, 642] width 42 height 19
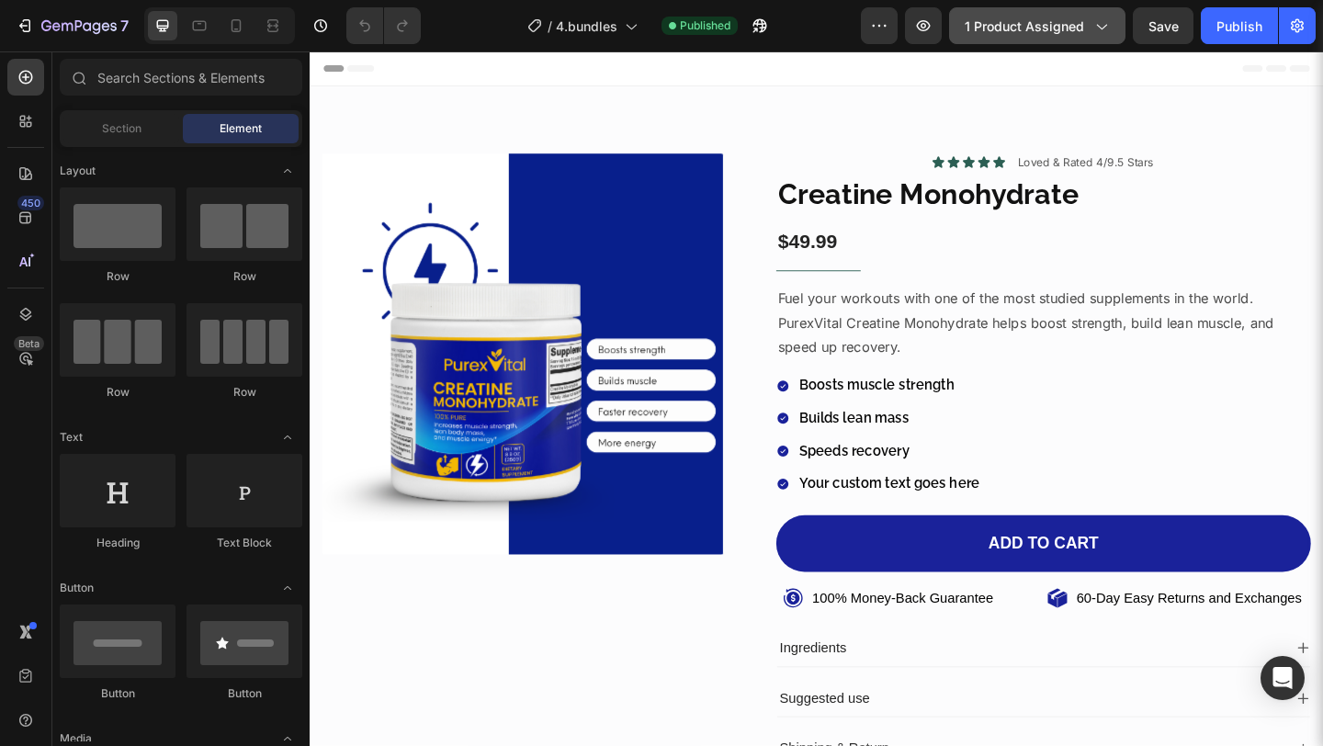
click at [1050, 28] on span "1 product assigned" at bounding box center [1024, 26] width 119 height 19
click at [873, 19] on icon "button" at bounding box center [879, 26] width 18 height 18
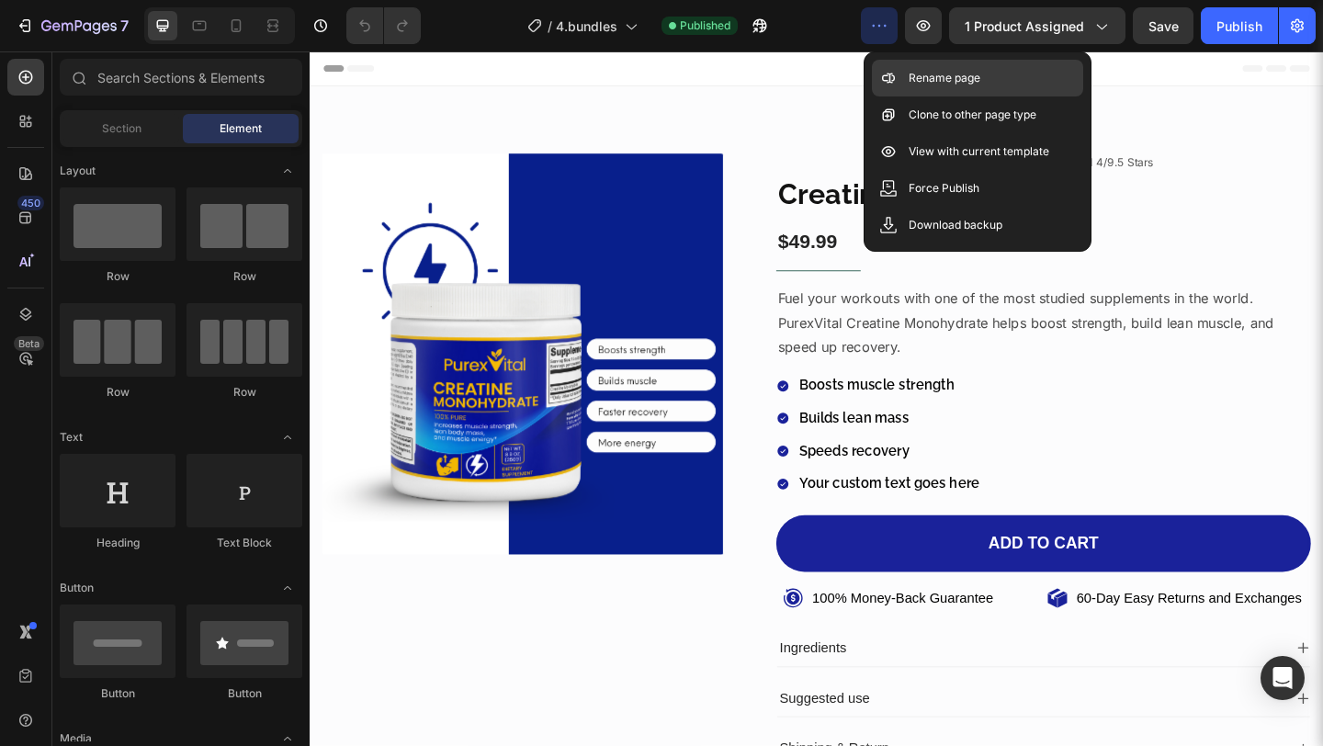
click at [907, 96] on div "Rename page" at bounding box center [977, 114] width 211 height 37
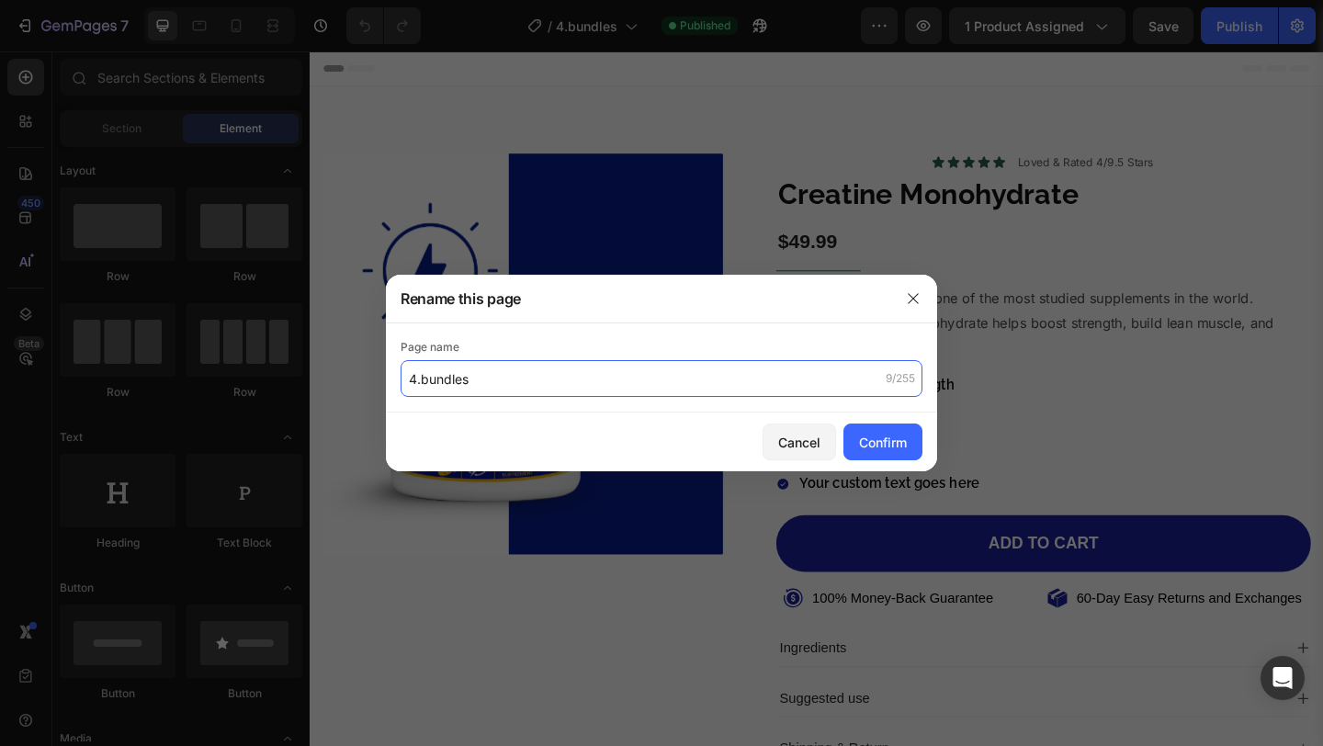
click at [528, 379] on input "4.bundles" at bounding box center [662, 378] width 522 height 37
paste input "Creatine Monohydrate"
type input "Creatine Monohydrate"
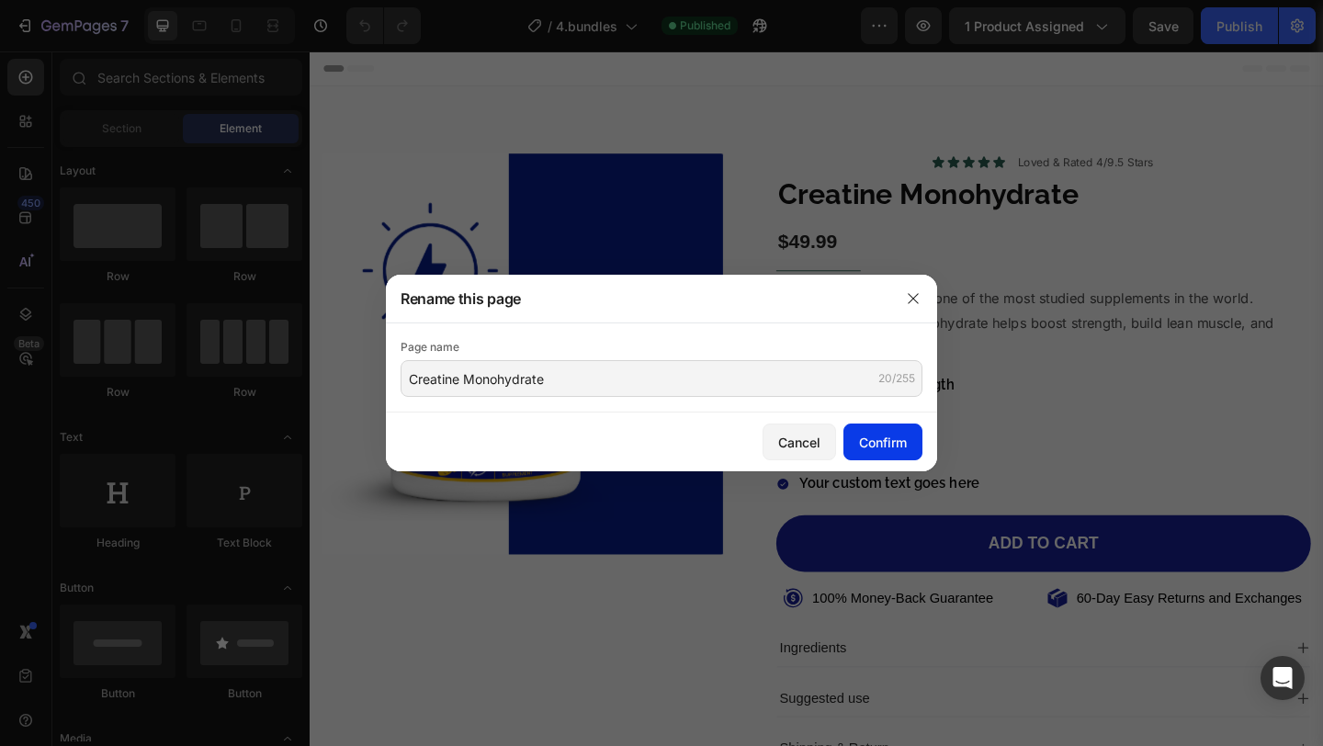
click at [876, 447] on div "Confirm" at bounding box center [883, 442] width 48 height 19
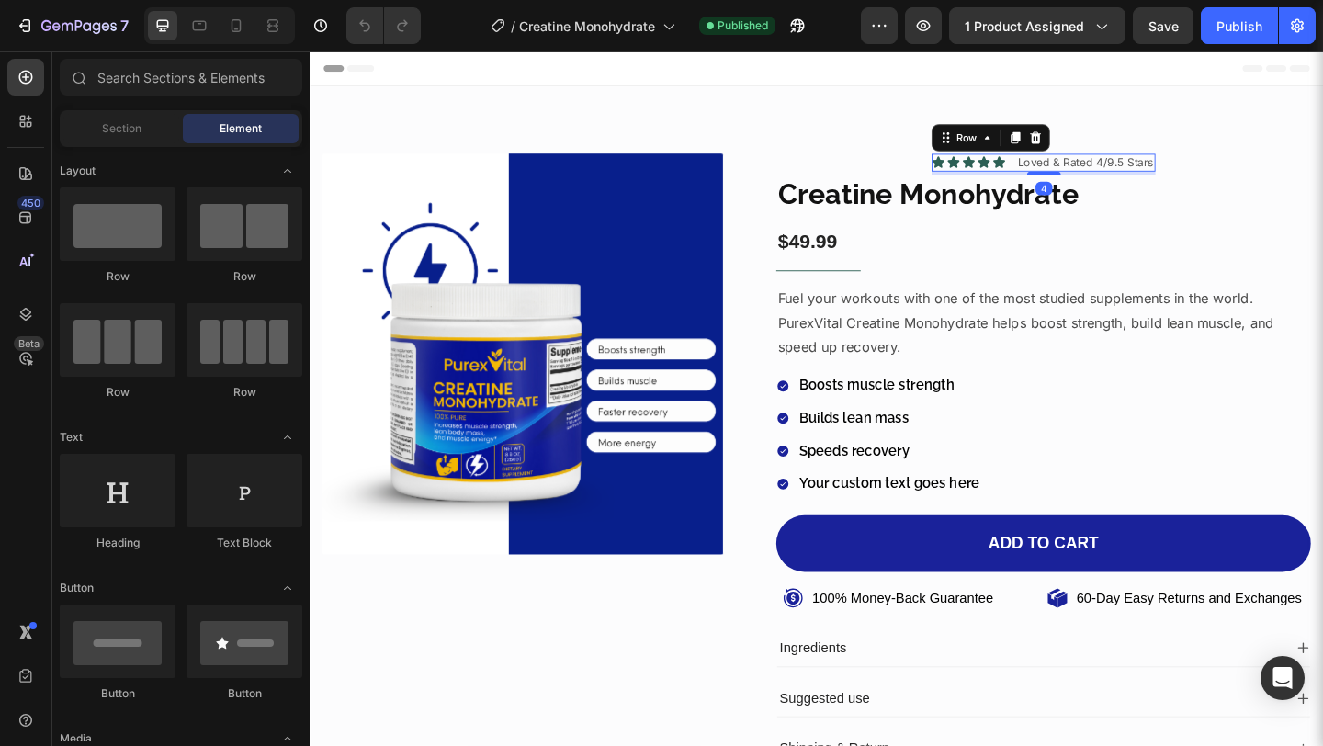
click at [1060, 173] on div "Icon Icon Icon Icon Icon Icon List Loved & Rated 4/9.5 Stars Text Block Row 4" at bounding box center [1107, 172] width 243 height 19
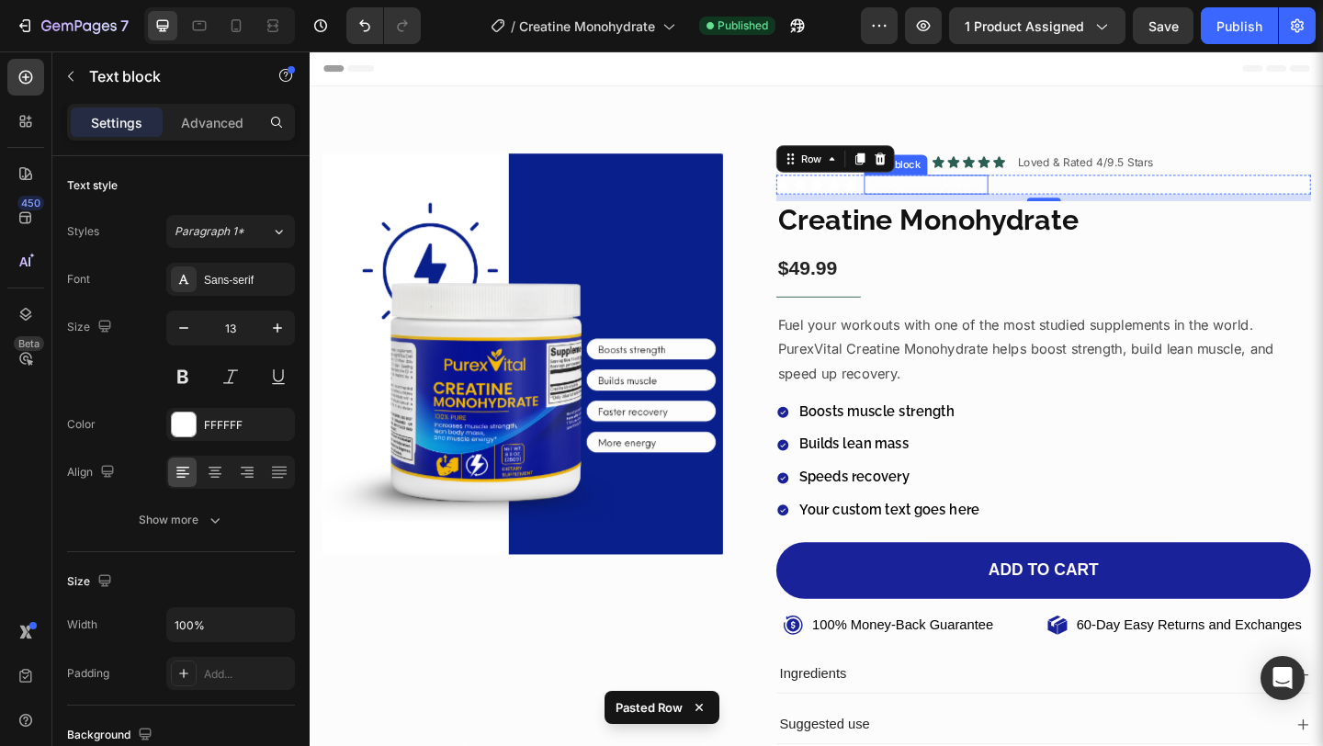
click at [1036, 191] on p "3,000+ Verified Reviews!" at bounding box center [979, 196] width 131 height 18
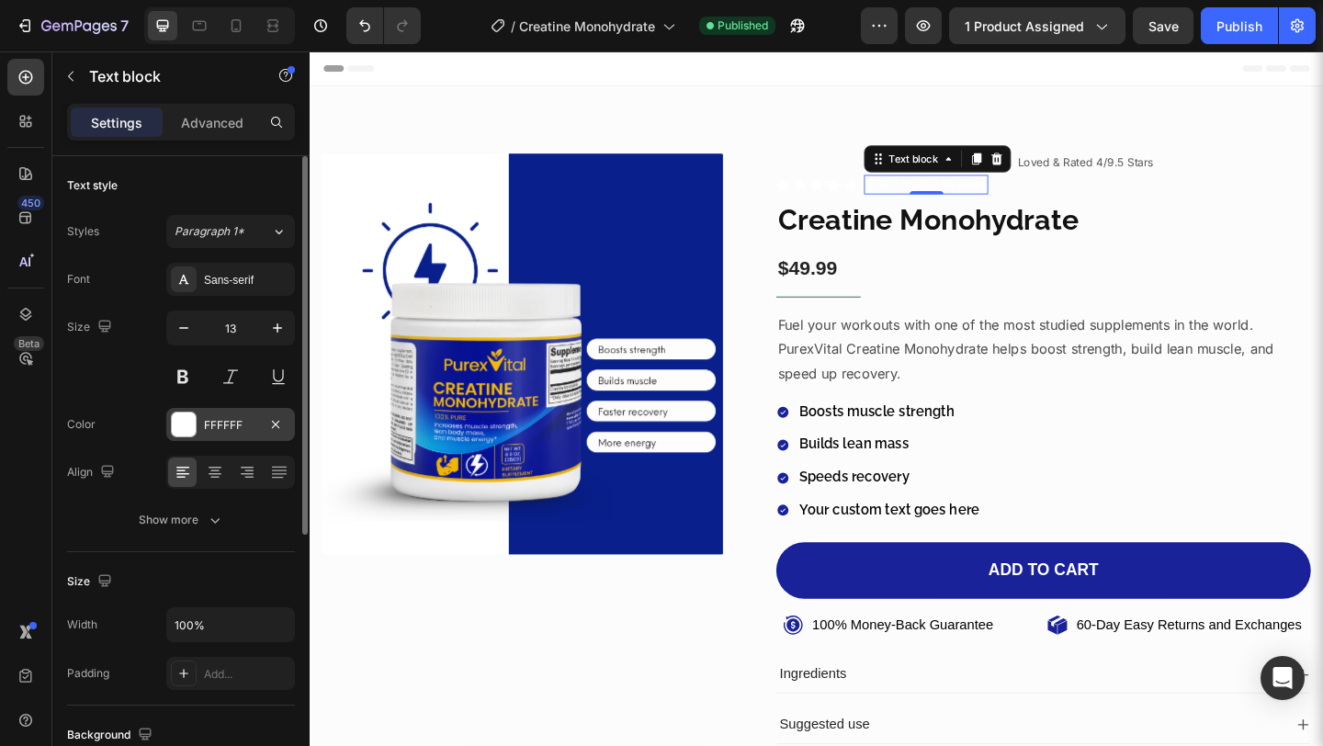
click at [229, 417] on div "FFFFFF" at bounding box center [230, 425] width 53 height 17
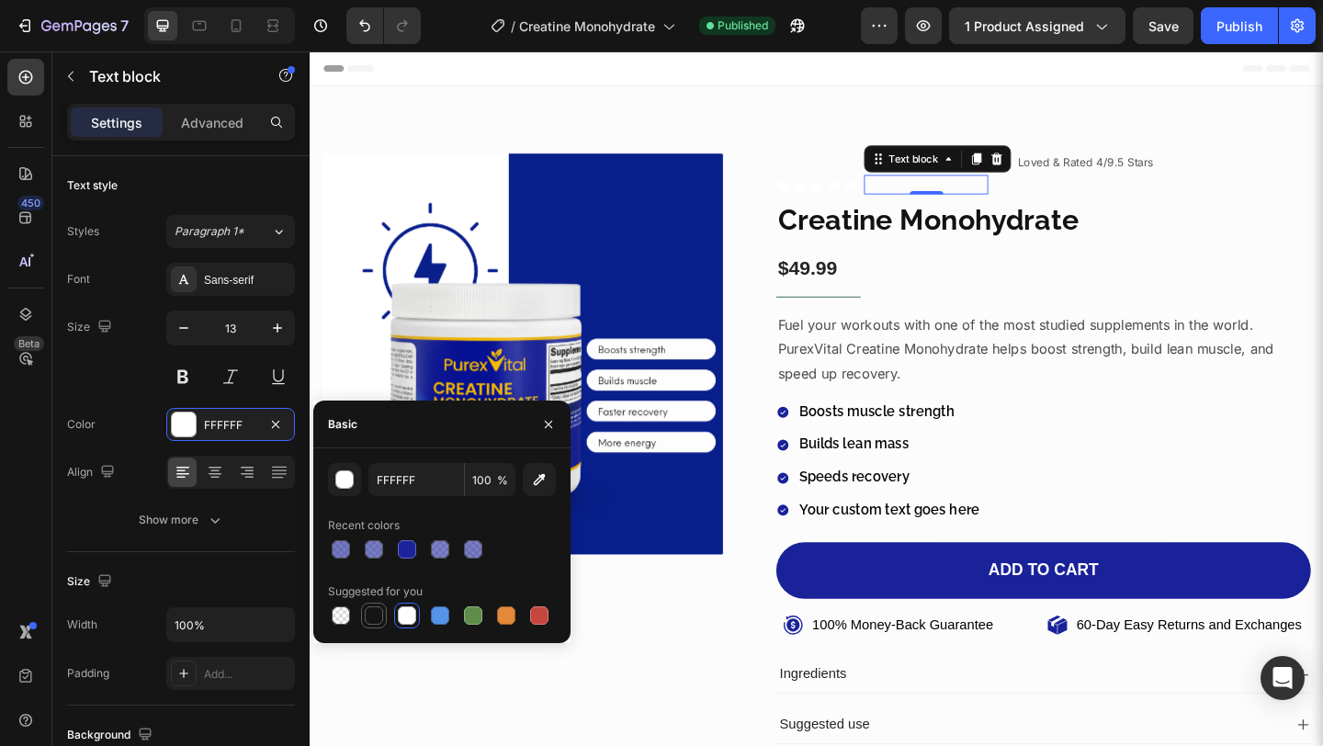
click at [371, 617] on div at bounding box center [374, 615] width 18 height 18
type input "151515"
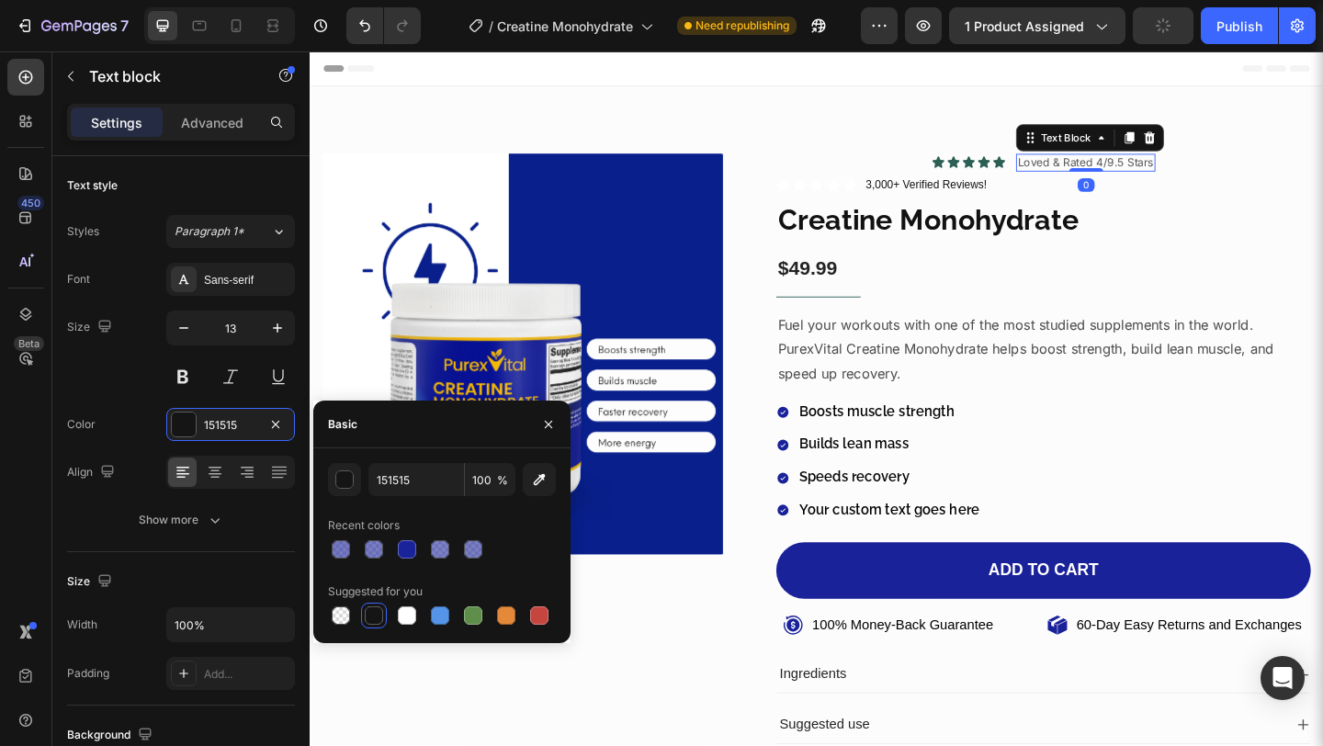
click at [1113, 179] on p "Loved & Rated 4/9.5 Stars" at bounding box center [1154, 172] width 148 height 16
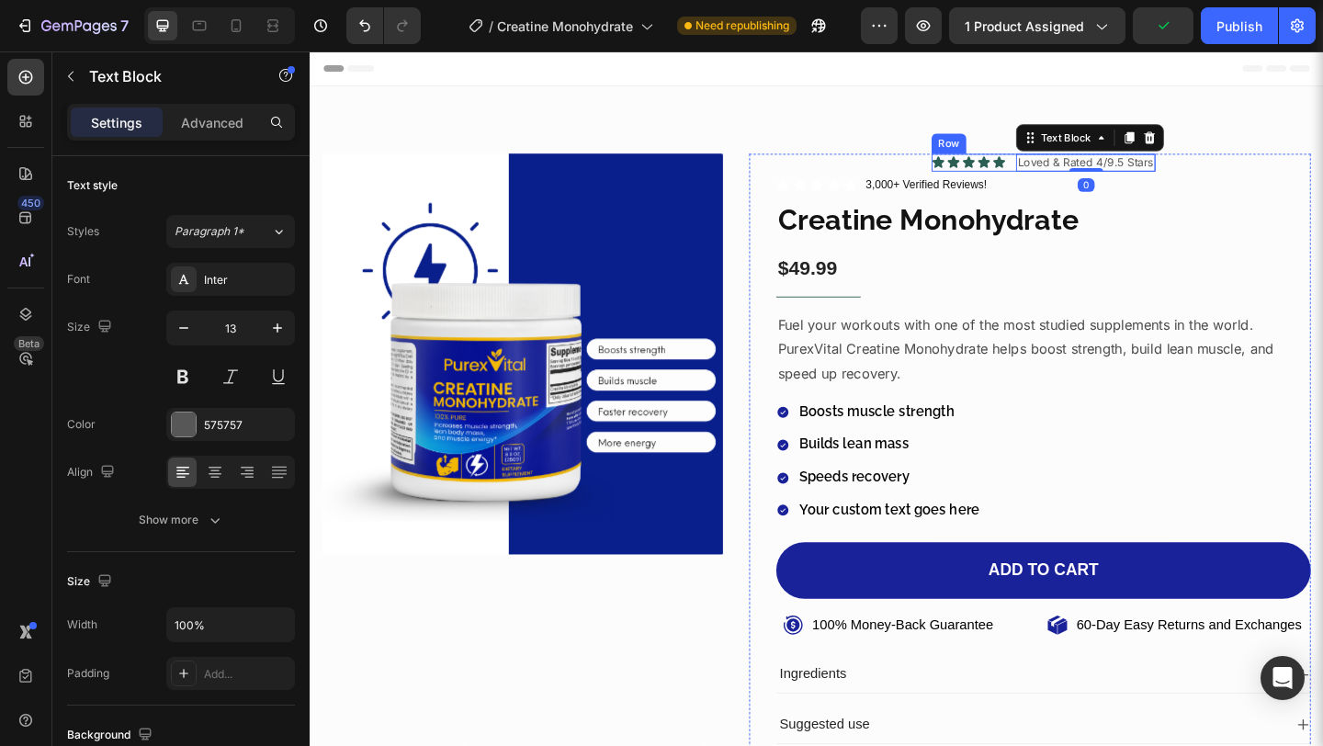
click at [1058, 172] on div "Icon Icon Icon Icon Icon Icon List Loved & Rated 4/9.5 Stars Text Block 0 Row" at bounding box center [1107, 172] width 243 height 19
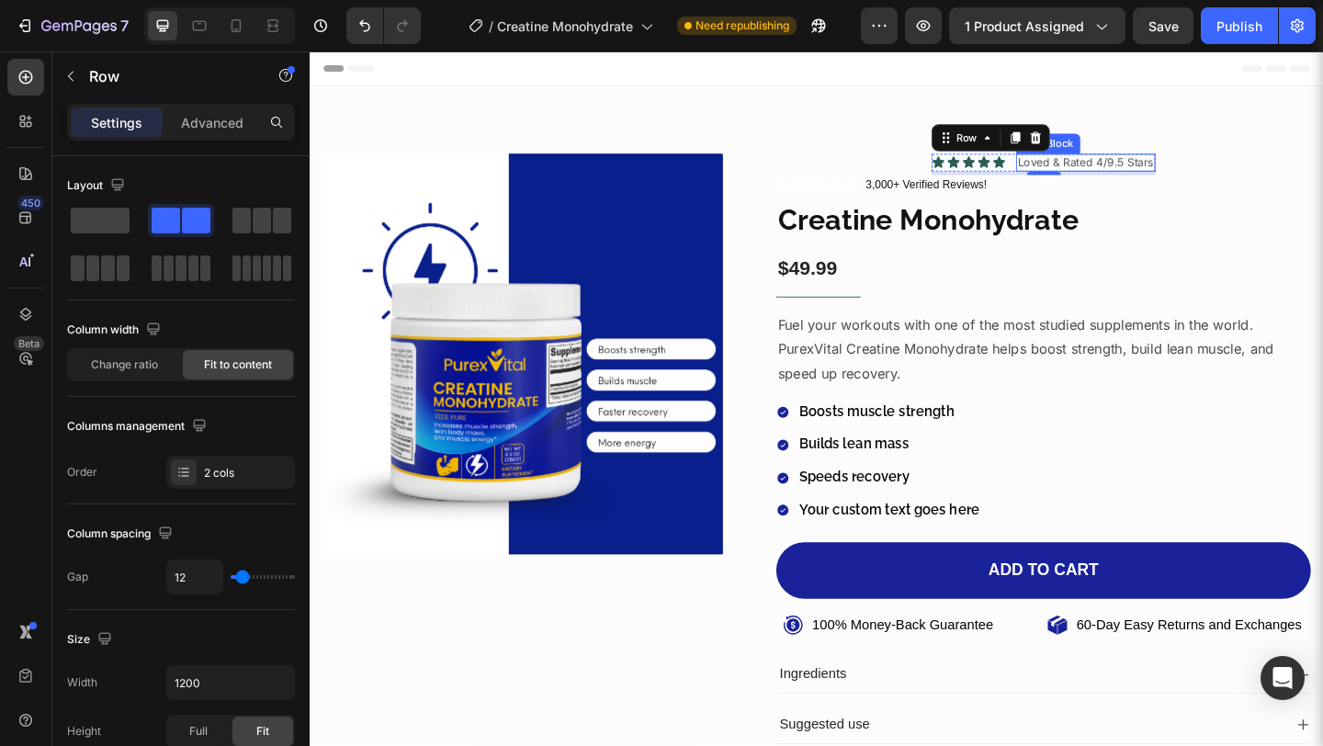
click at [1138, 169] on p "Loved & Rated 4/9.5 Stars" at bounding box center [1154, 172] width 148 height 16
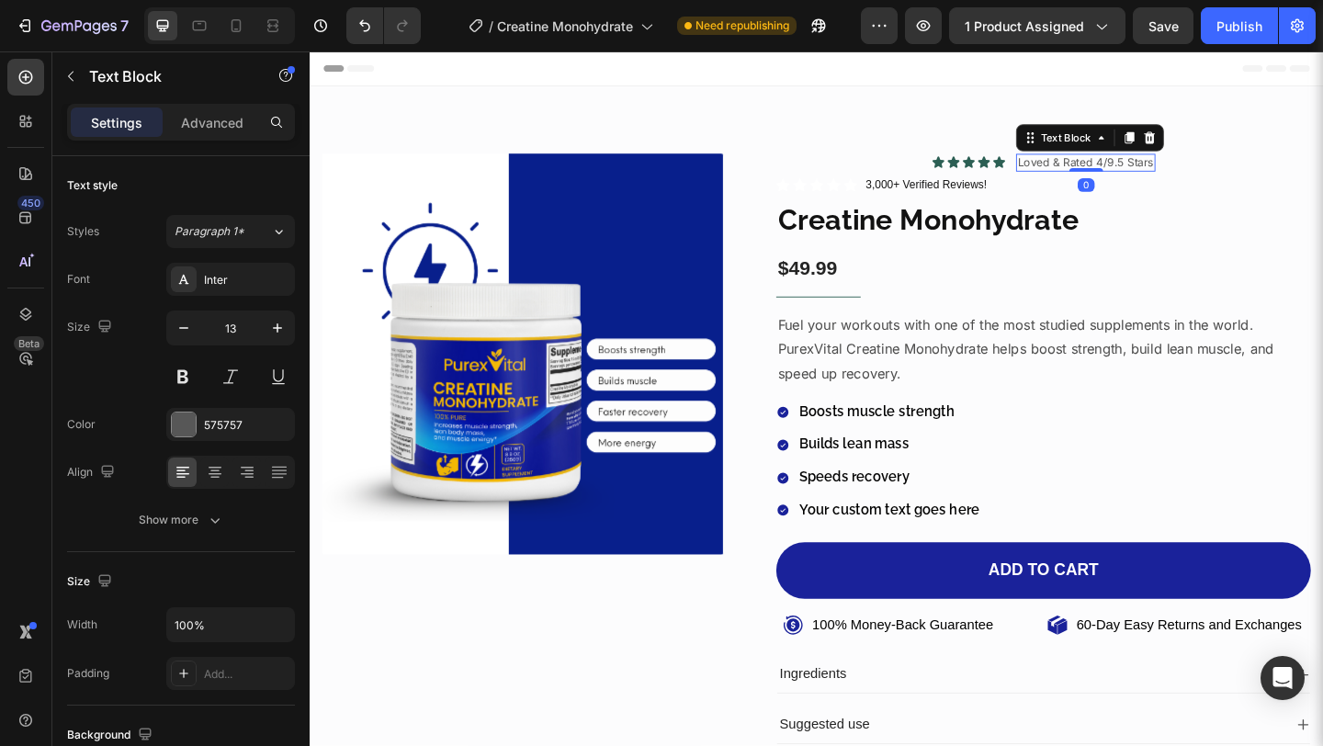
click at [1138, 169] on p "Loved & Rated 4/9.5 Stars" at bounding box center [1154, 172] width 148 height 16
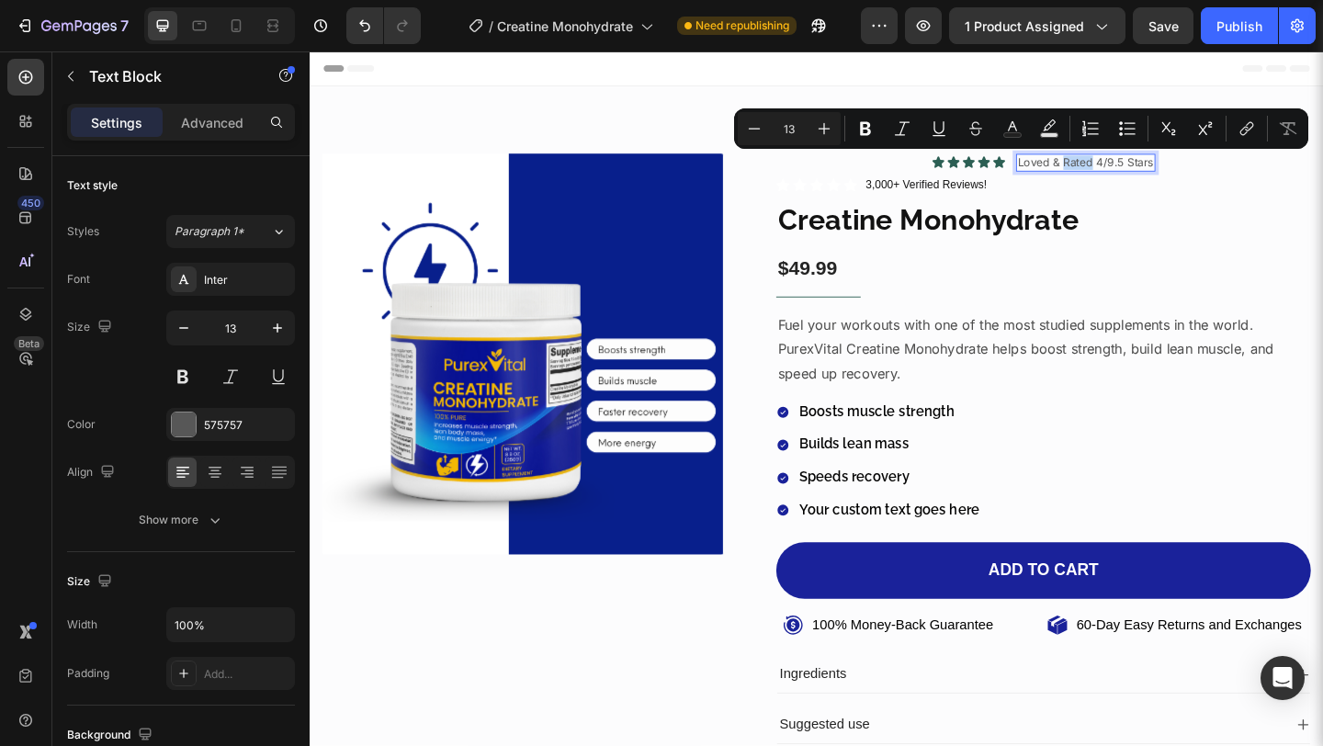
copy p "Loved & Rated 4/9.5 Stars"
click at [985, 198] on p "3,000+ Verified Reviews!" at bounding box center [979, 196] width 131 height 18
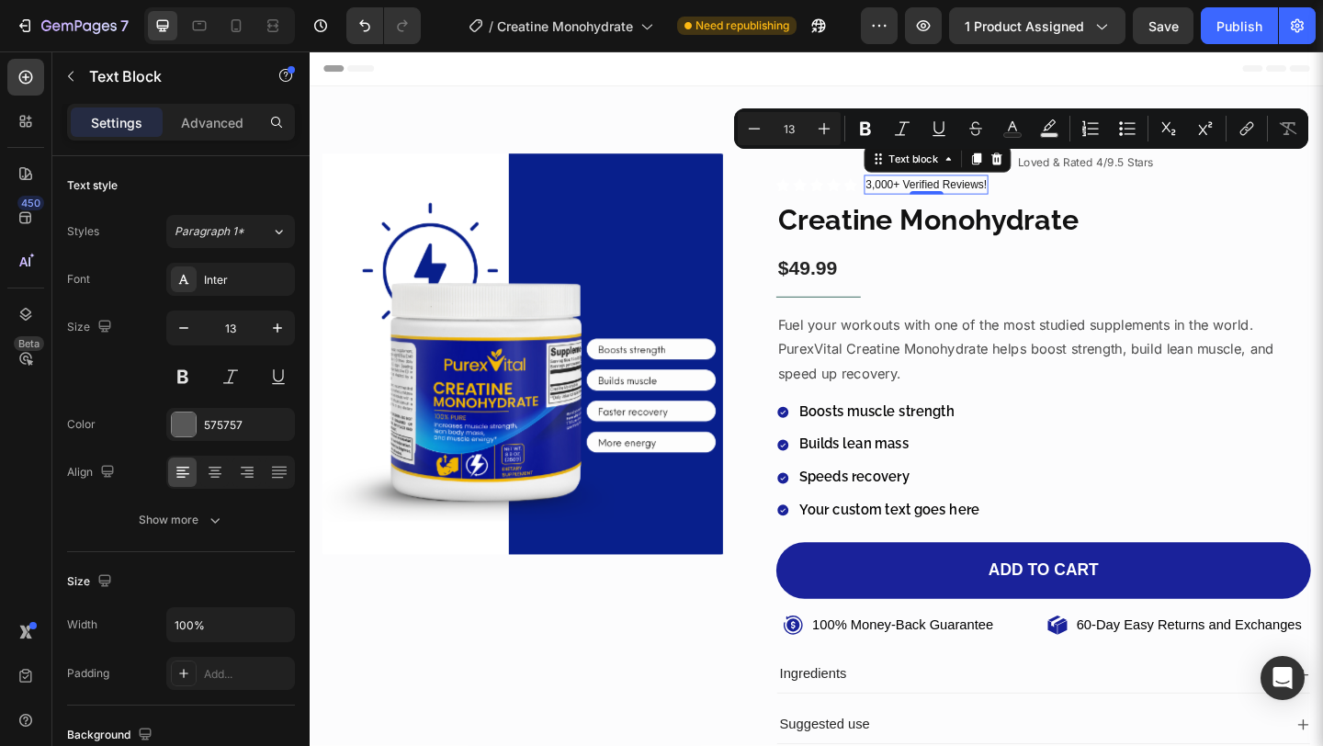
click at [985, 198] on p "3,000+ Verified Reviews!" at bounding box center [979, 196] width 131 height 18
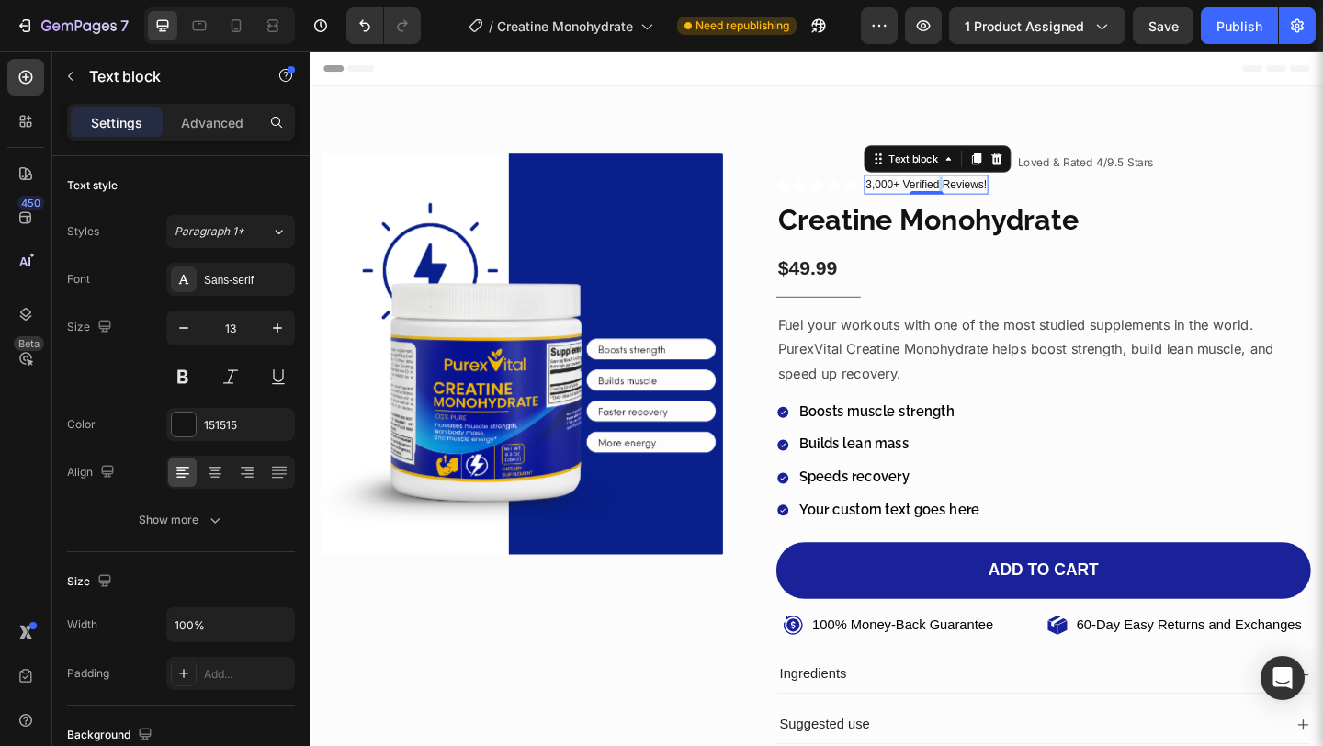
click at [985, 198] on p "3,000+ Verified Reviews!" at bounding box center [979, 196] width 131 height 18
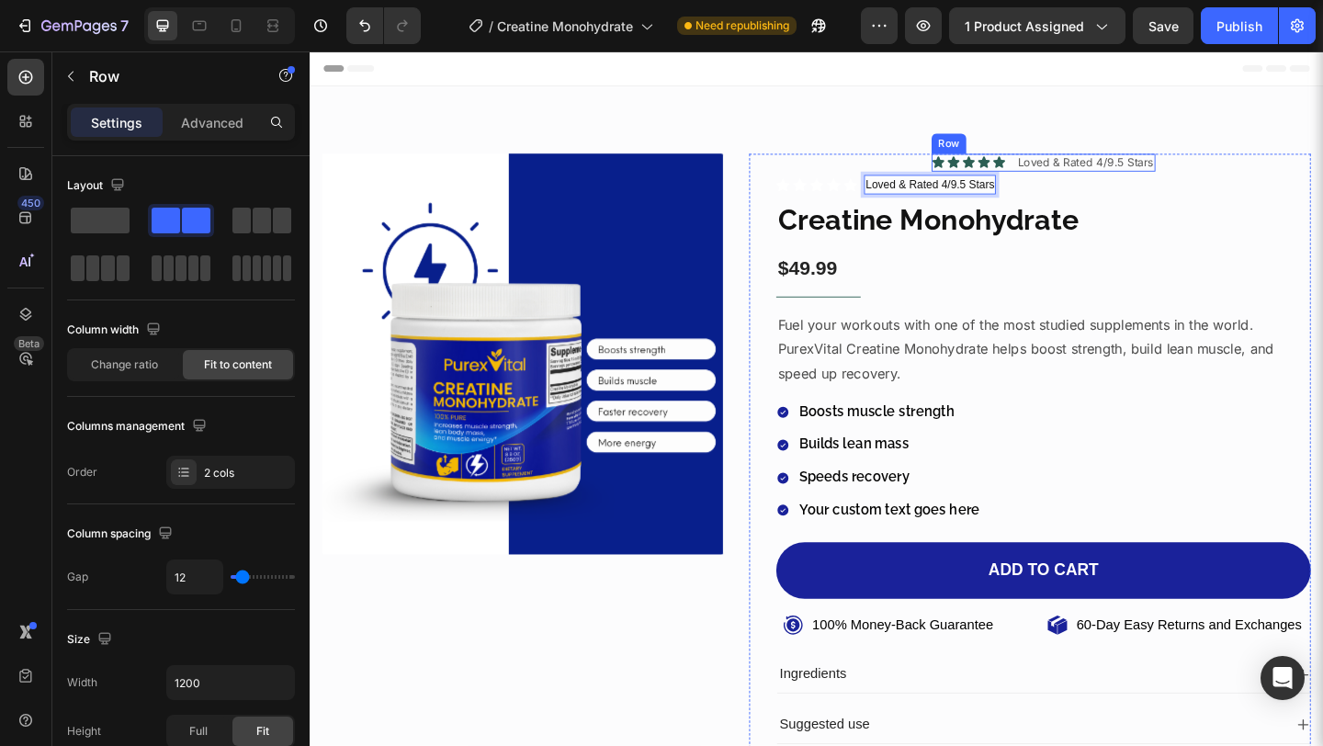
click at [1066, 172] on div "Icon Icon Icon Icon Icon Icon List Loved & Rated 4/9.5 Stars Text Block Row" at bounding box center [1107, 172] width 243 height 19
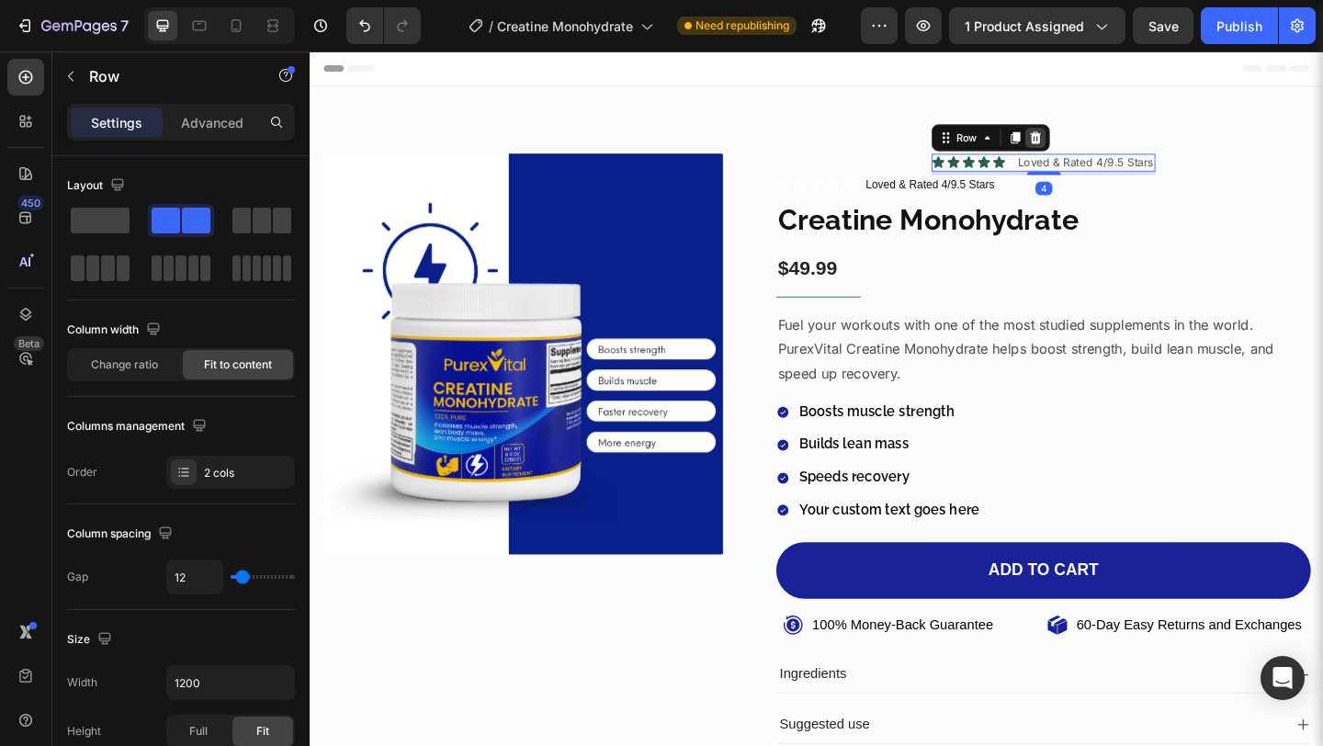
click at [1093, 141] on icon at bounding box center [1099, 145] width 12 height 13
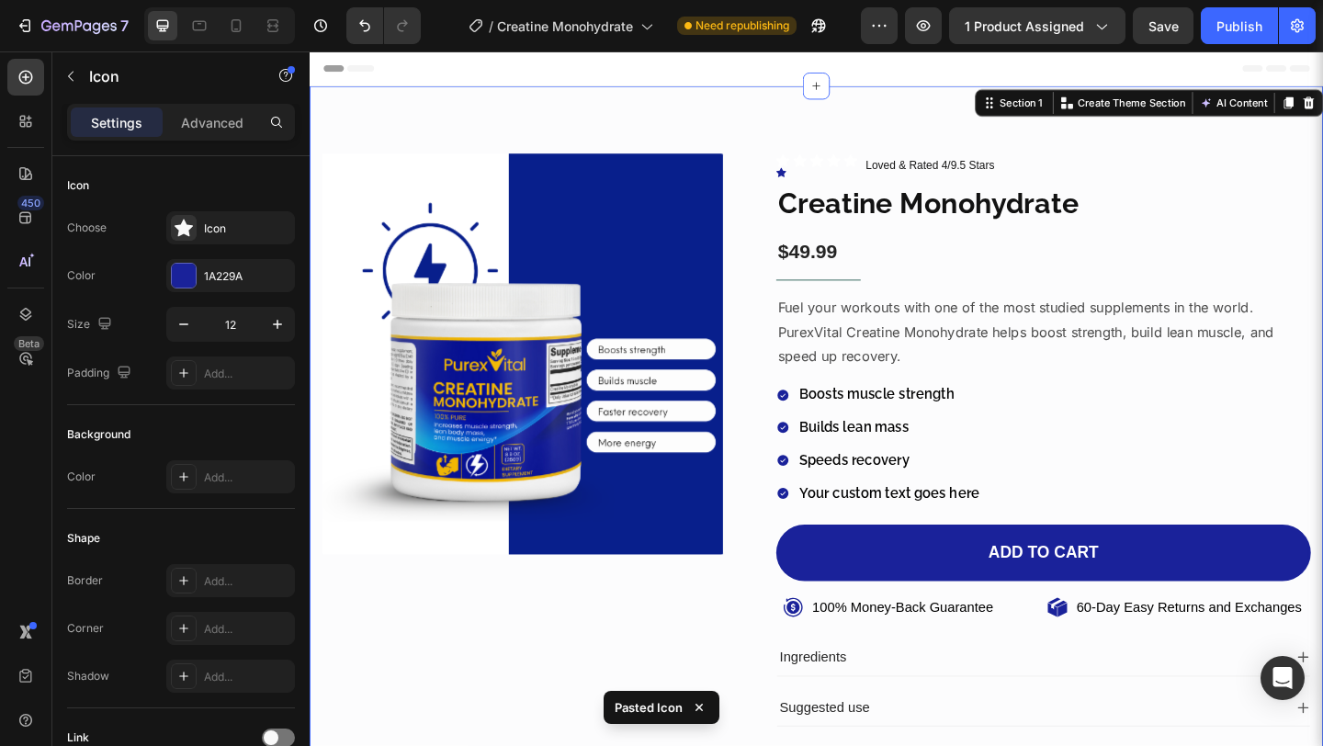
click at [811, 128] on div "Product Images Icon Icon Icon Icon Icon Icon List Icon Loved & Rated 4/9.5 Star…" at bounding box center [861, 501] width 1103 height 825
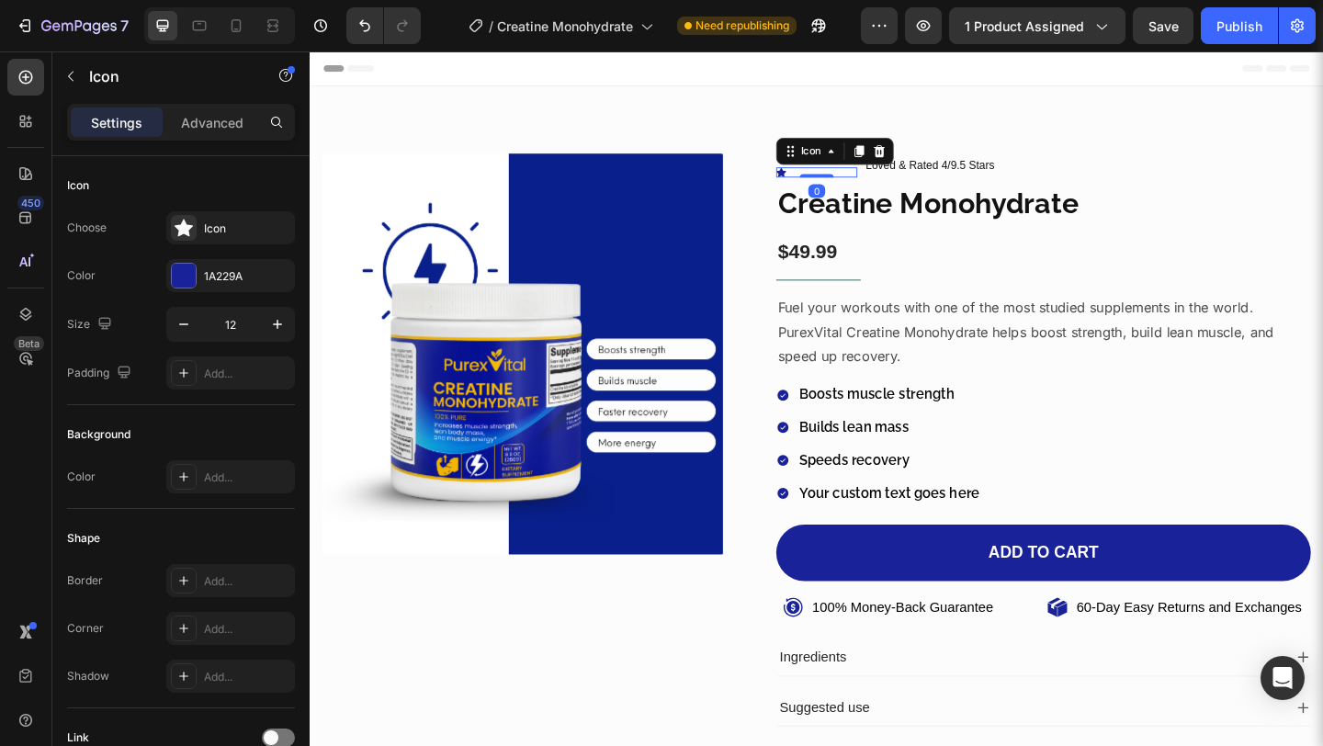
click at [834, 180] on div "Icon 0" at bounding box center [861, 182] width 88 height 11
click at [925, 157] on icon at bounding box center [929, 159] width 12 height 13
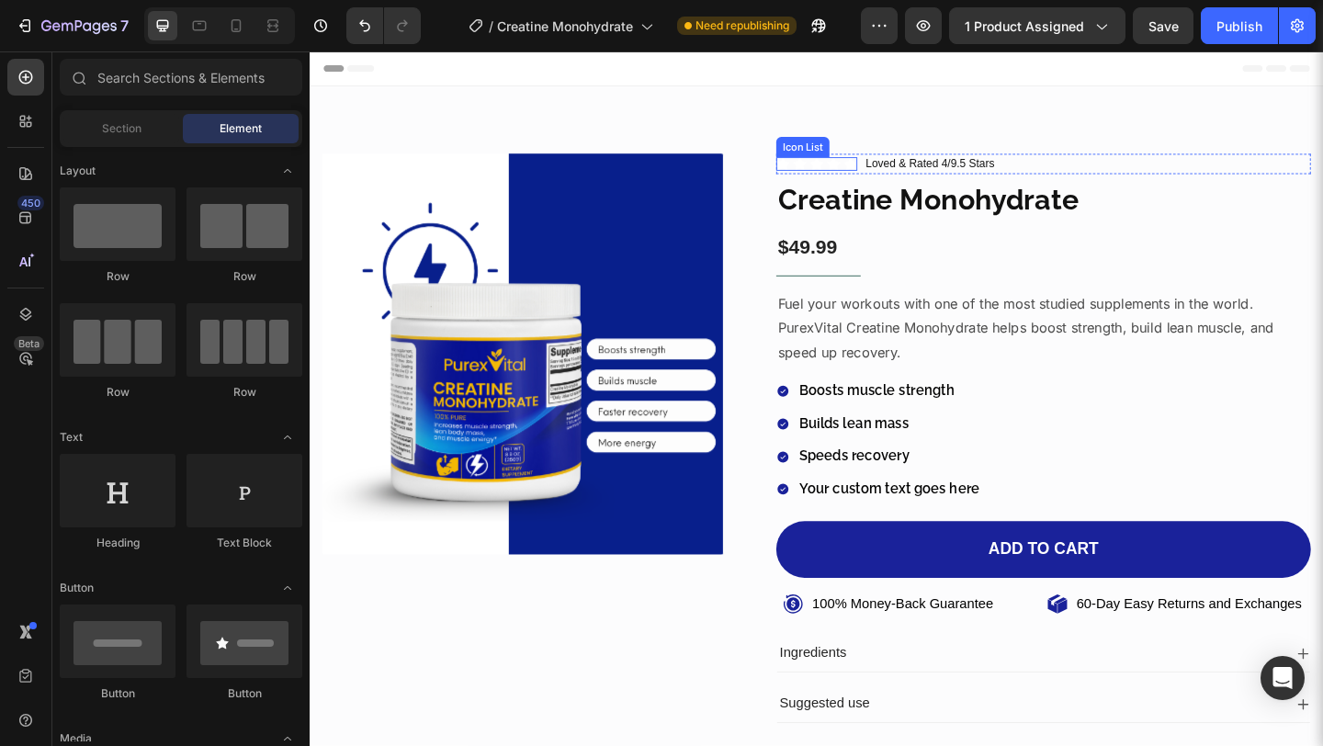
click at [862, 170] on div "Icon Icon Icon Icon Icon" at bounding box center [861, 173] width 88 height 15
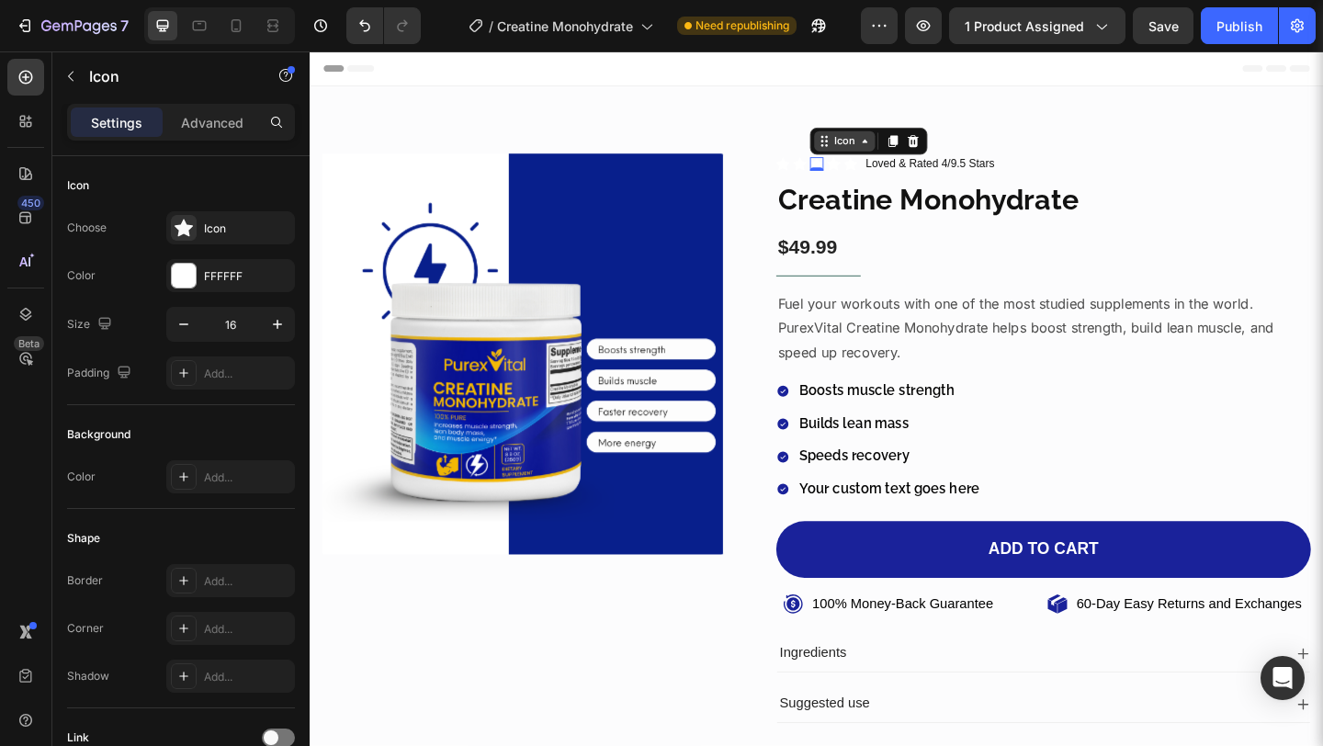
click at [892, 149] on div "Icon" at bounding box center [891, 149] width 29 height 0
click at [886, 190] on div "Icon List" at bounding box center [887, 182] width 65 height 29
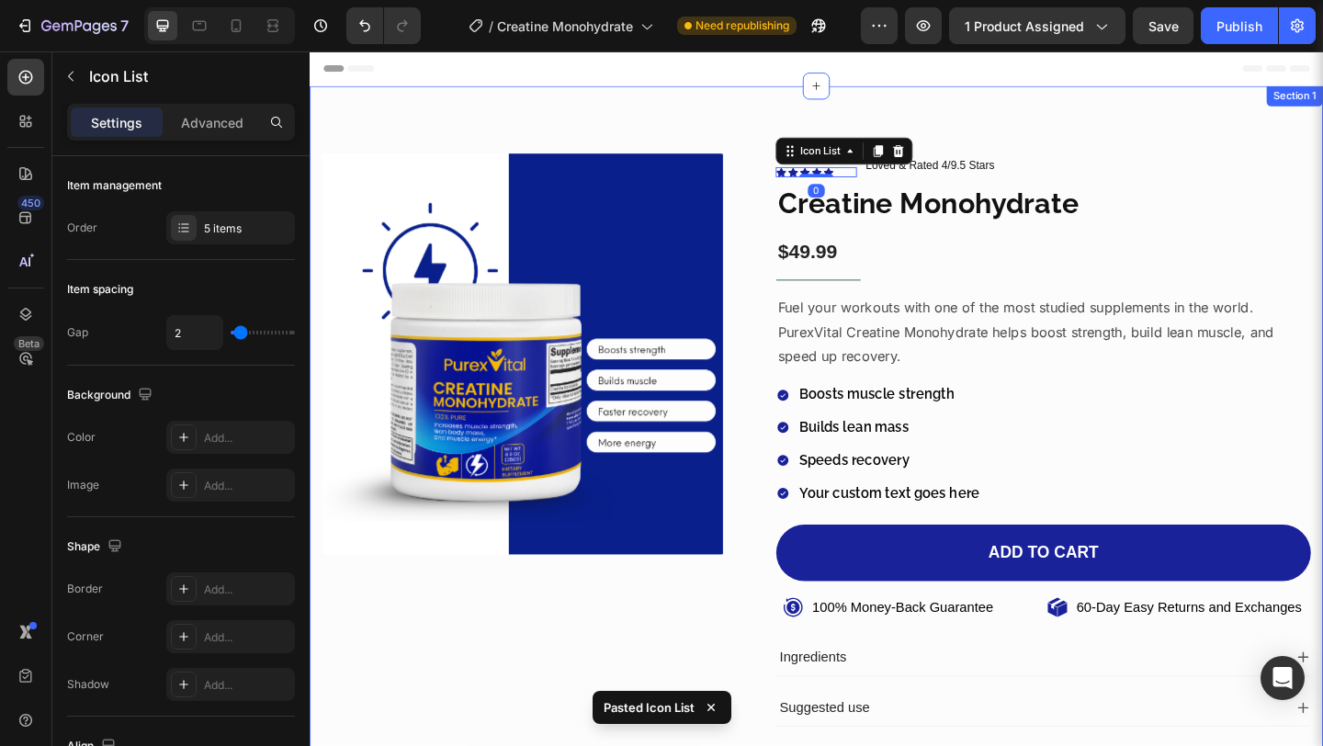
click at [874, 112] on div "Product Images Icon Icon Icon Icon Icon Icon List Icon Icon Icon Icon Icon Icon…" at bounding box center [861, 501] width 1103 height 825
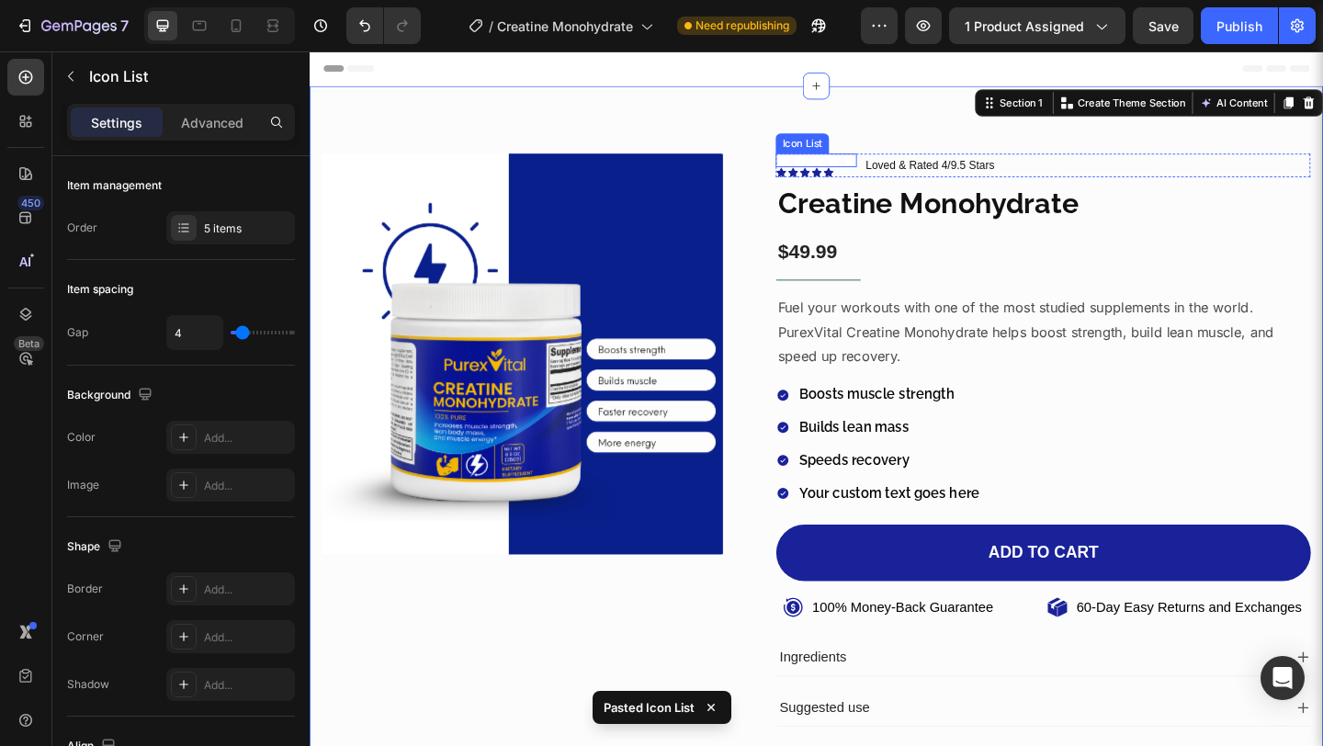
click at [864, 172] on div "Icon Icon Icon Icon Icon" at bounding box center [861, 170] width 88 height 15
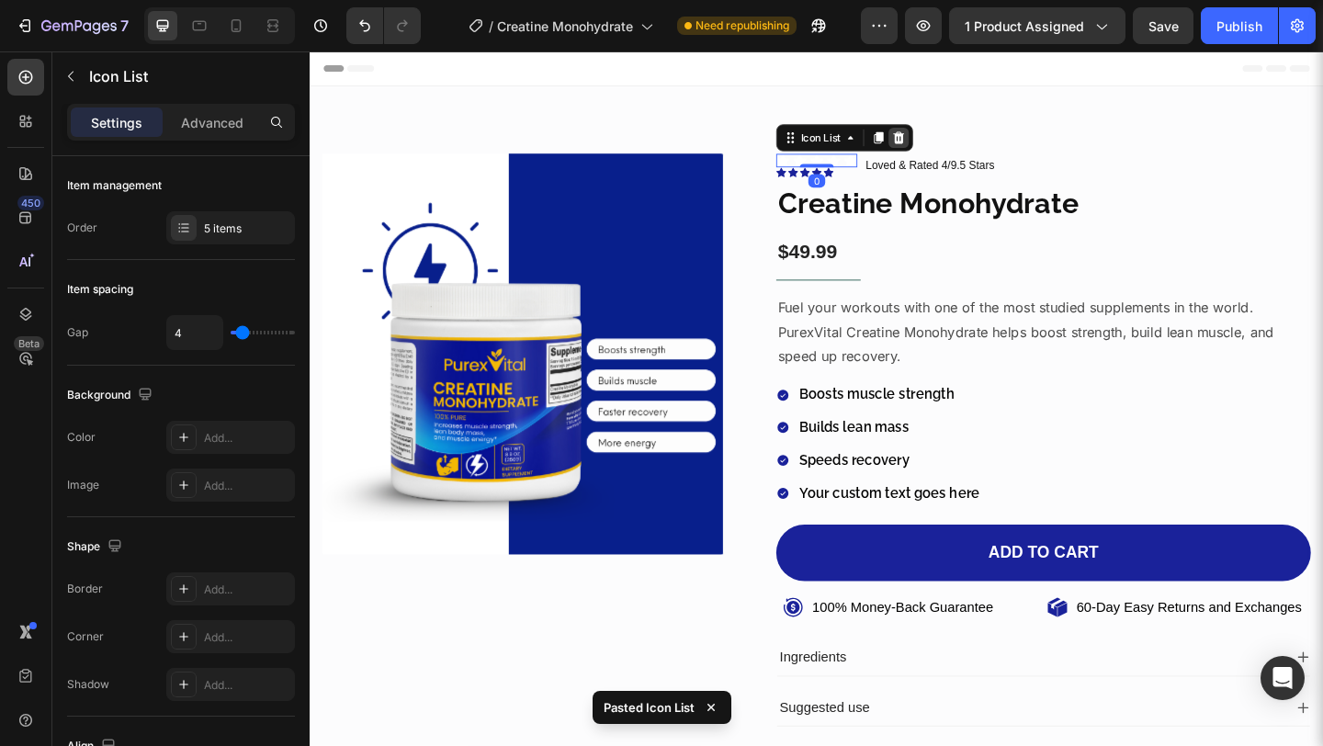
click at [949, 138] on icon at bounding box center [950, 145] width 15 height 15
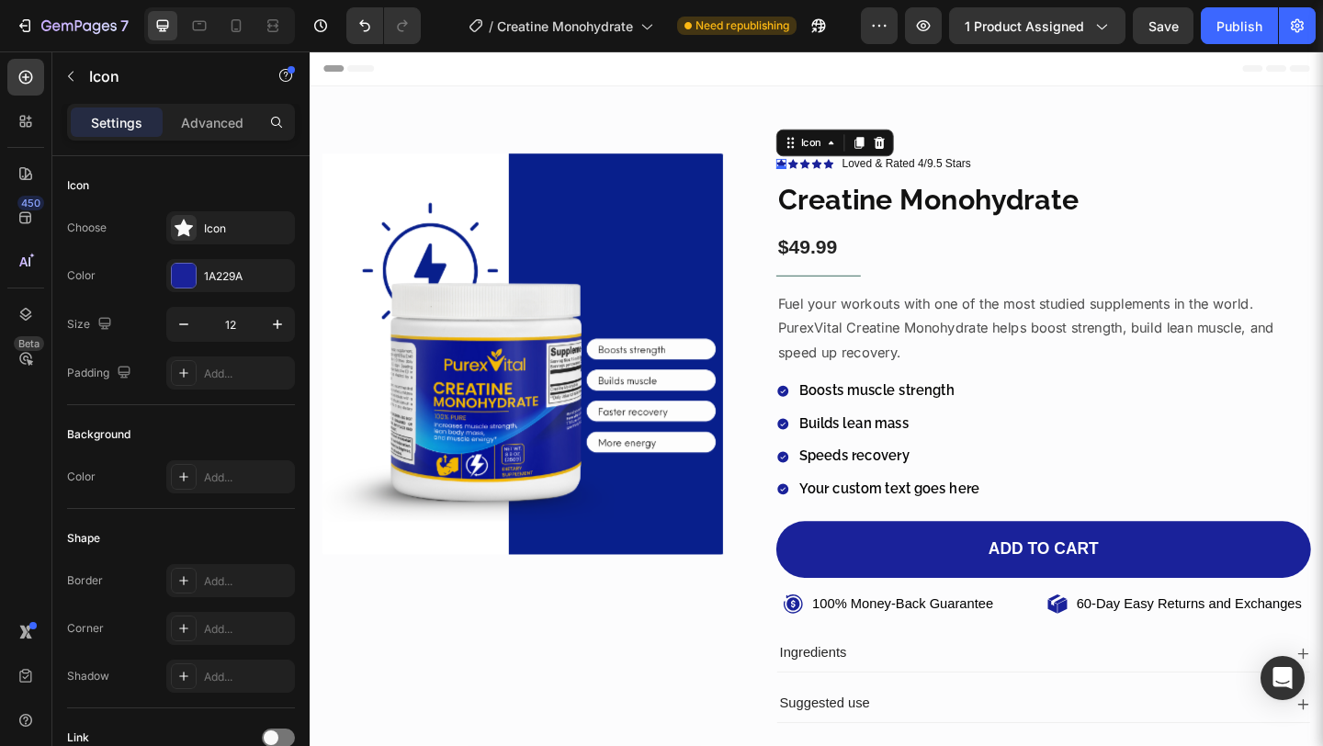
click at [818, 168] on icon at bounding box center [822, 173] width 11 height 11
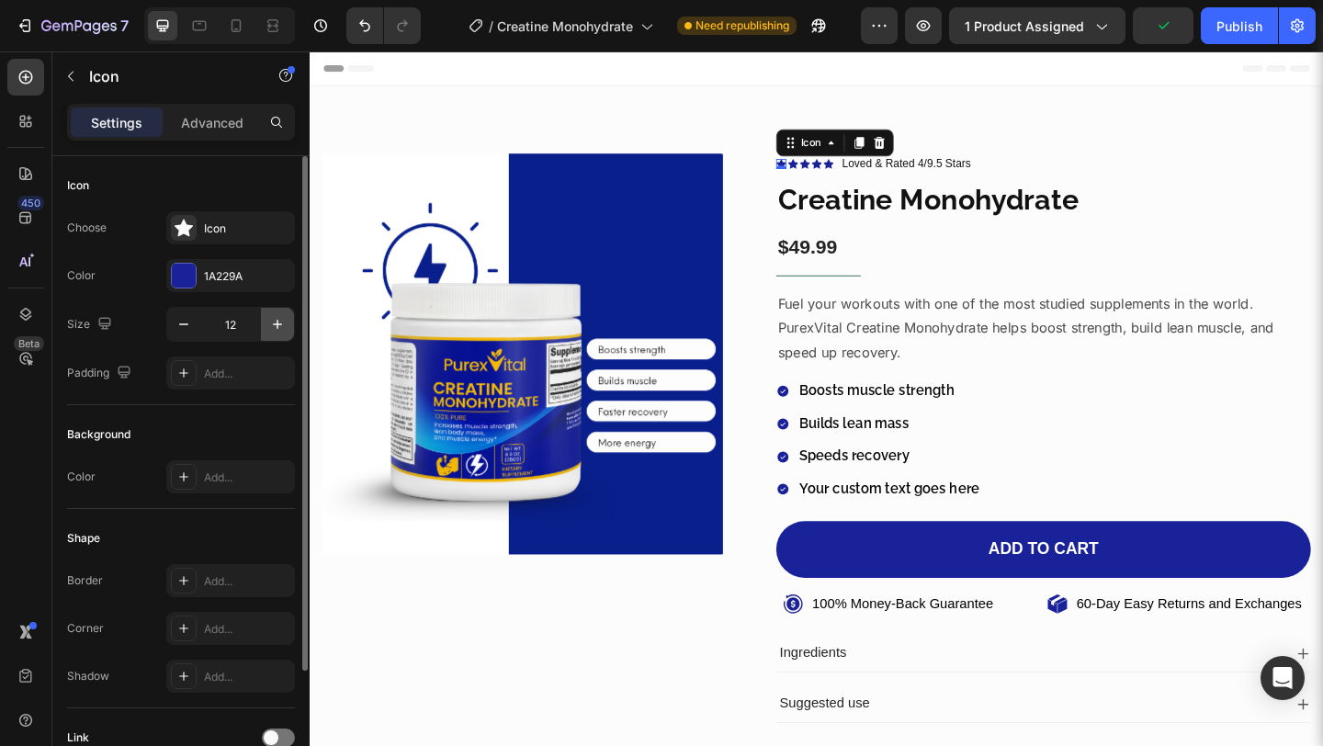
click at [275, 318] on icon "button" at bounding box center [277, 324] width 18 height 18
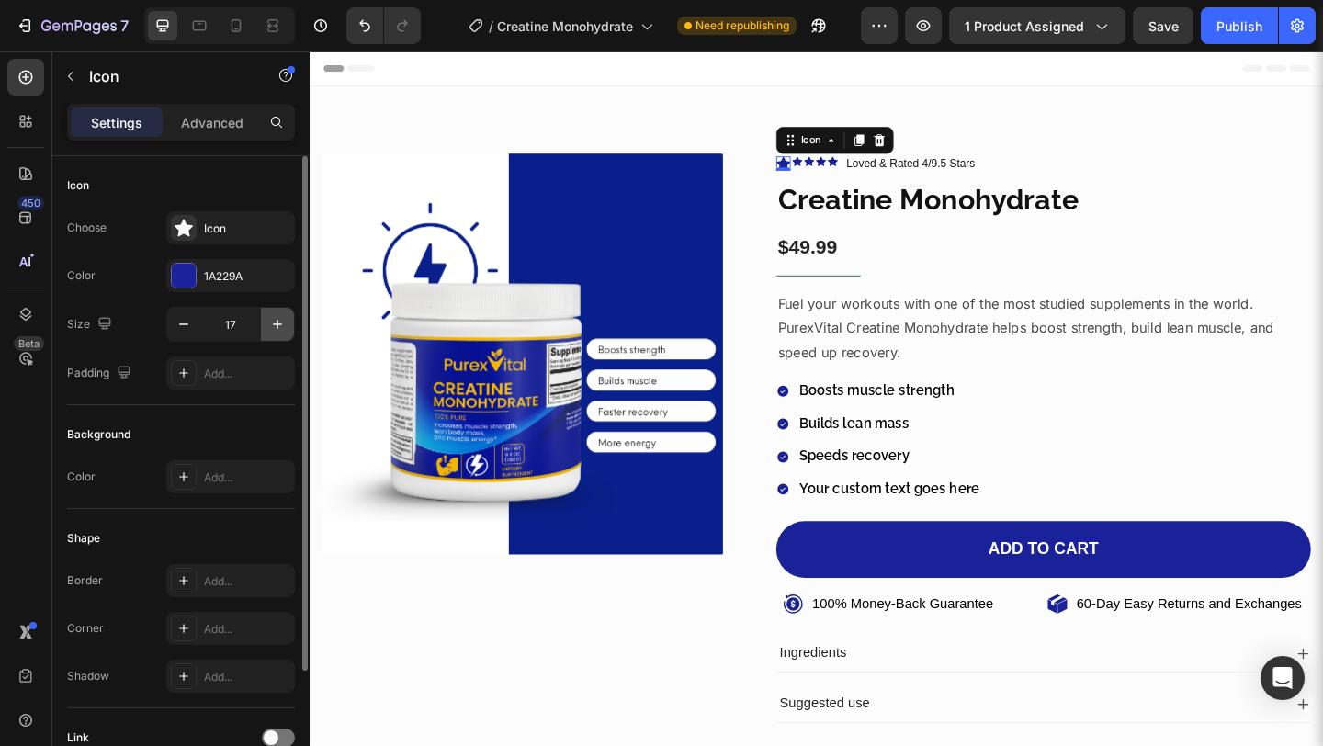
click at [275, 318] on icon "button" at bounding box center [277, 324] width 18 height 18
click at [191, 327] on icon "button" at bounding box center [184, 324] width 18 height 18
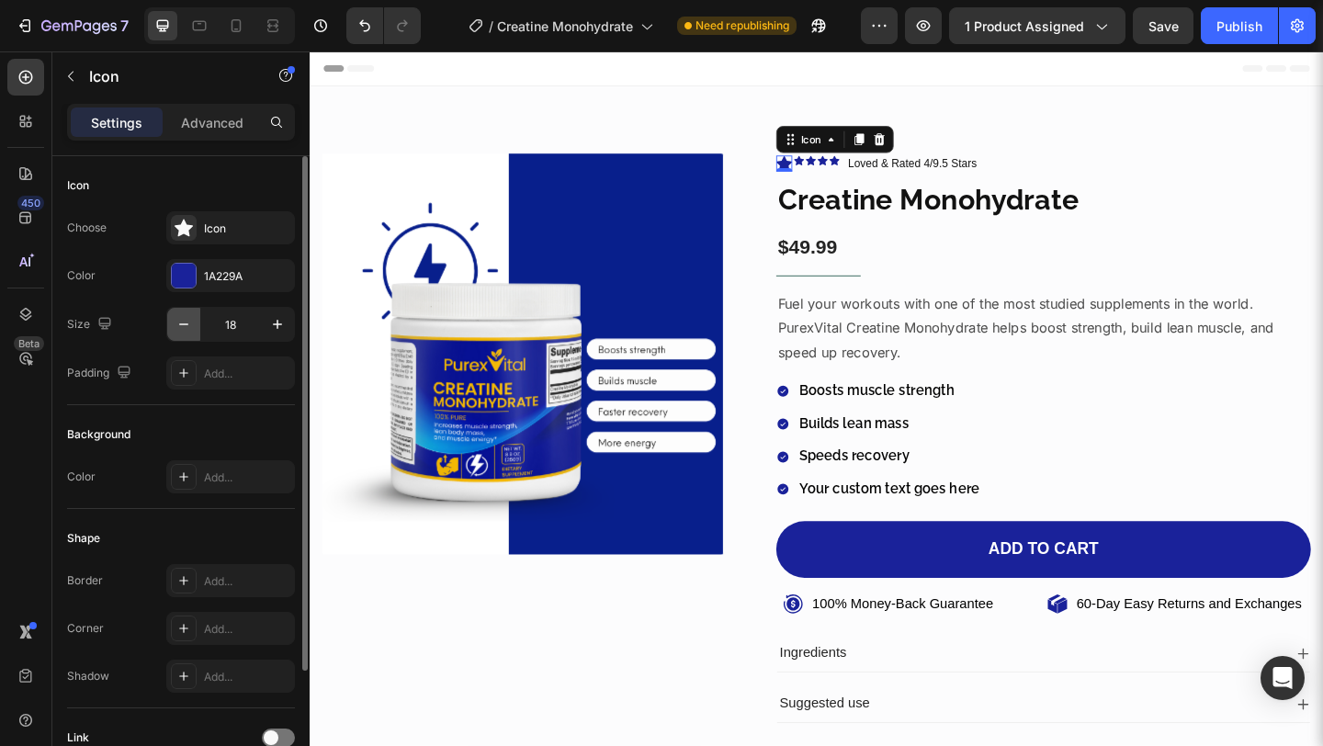
click at [191, 327] on icon "button" at bounding box center [184, 324] width 18 height 18
type input "15"
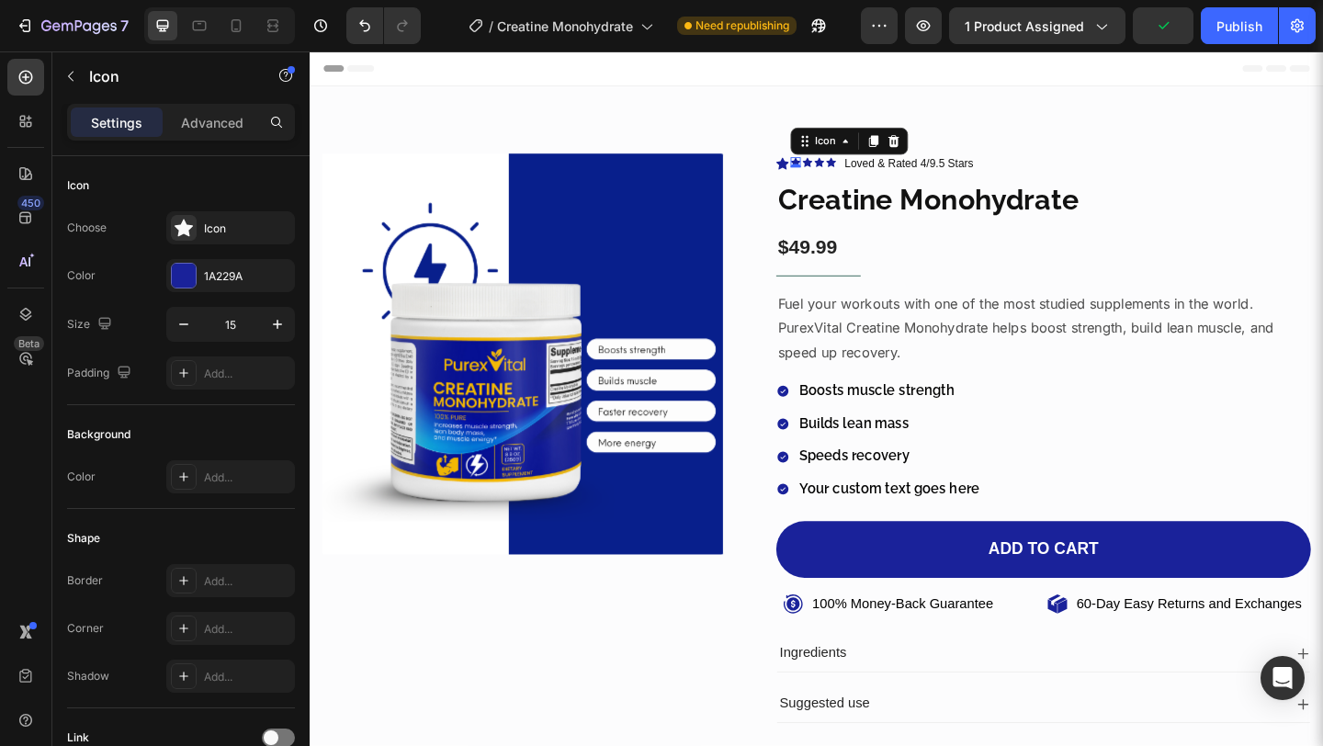
click at [832, 172] on div "Icon 0" at bounding box center [837, 171] width 11 height 11
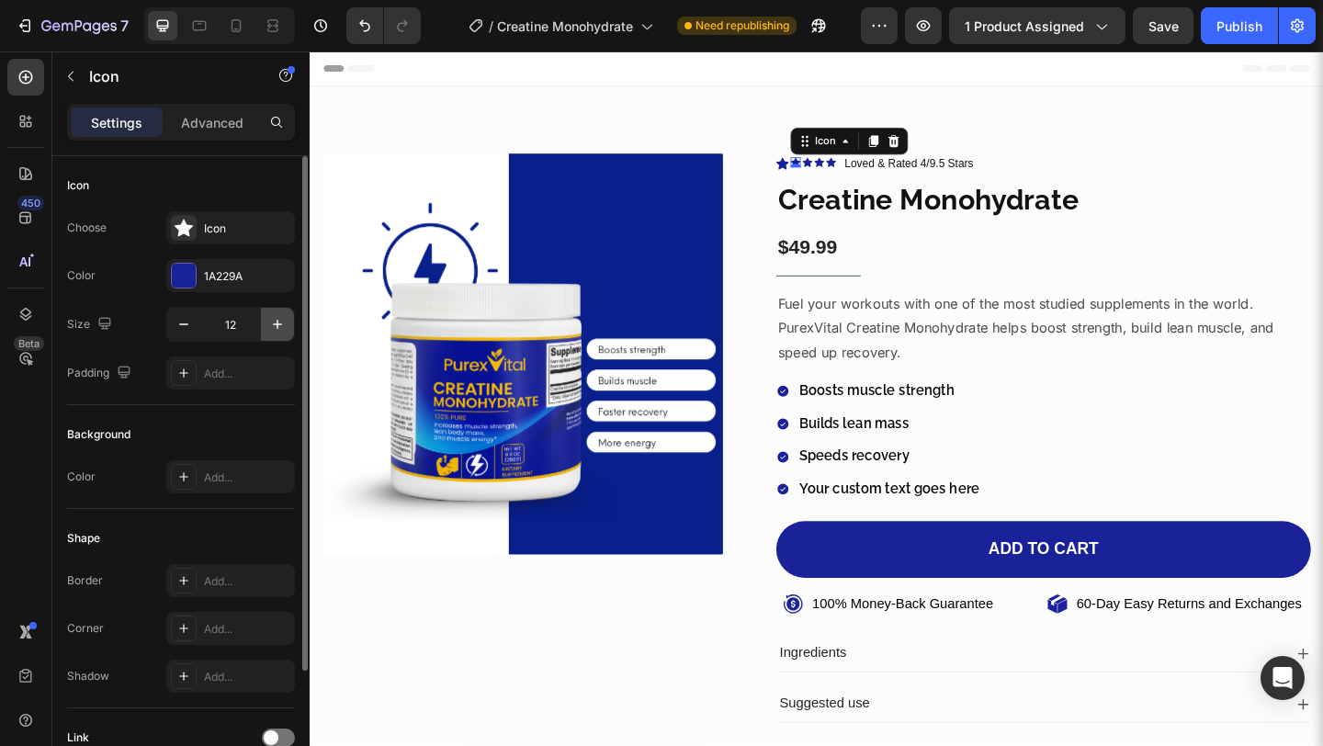
click at [266, 334] on button "button" at bounding box center [277, 324] width 33 height 33
type input "15"
click at [851, 170] on div "Icon 0" at bounding box center [853, 171] width 11 height 11
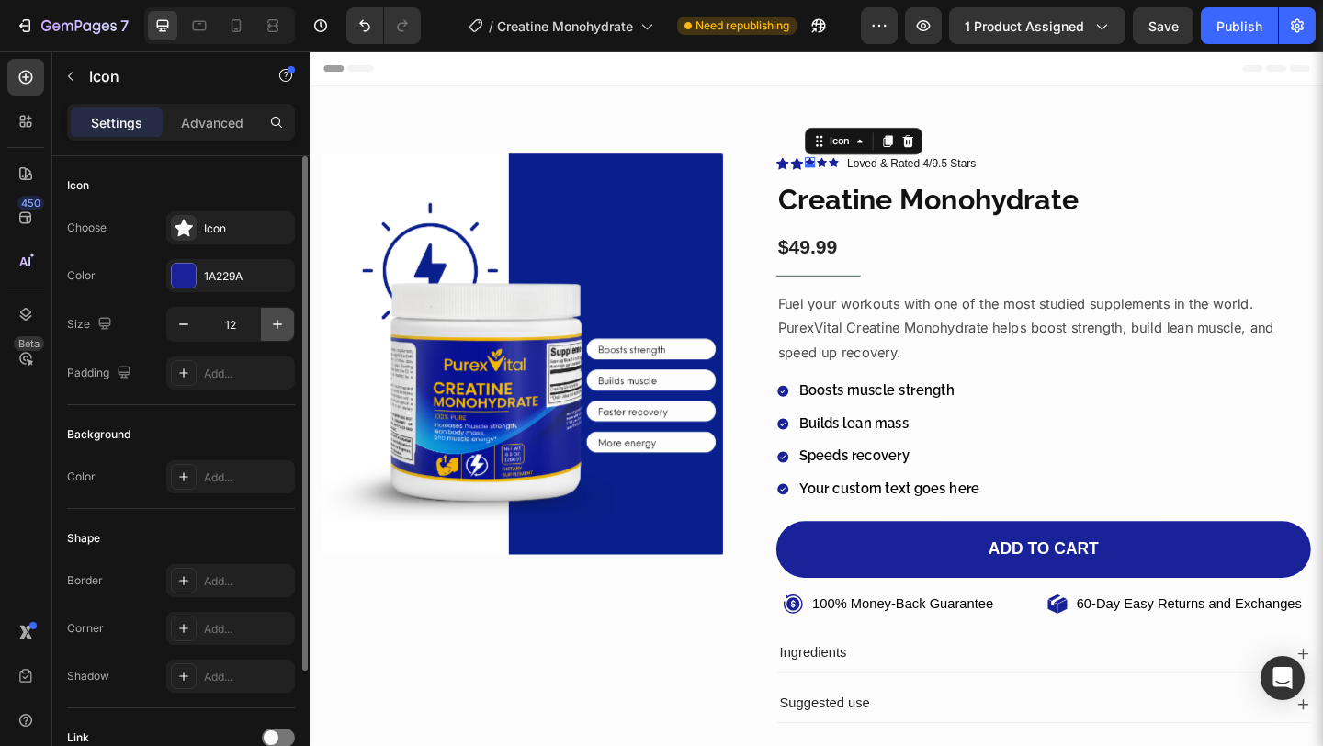
click at [281, 310] on button "button" at bounding box center [277, 324] width 33 height 33
type input "15"
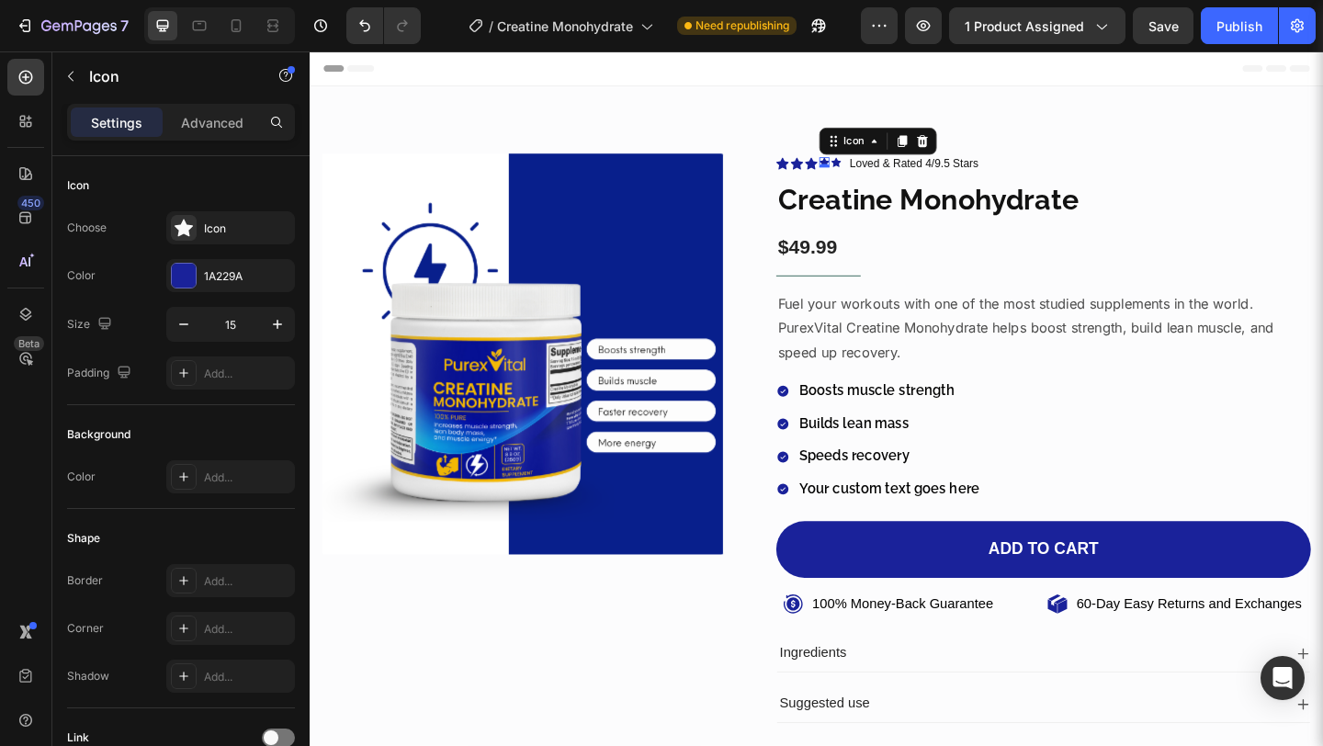
click at [864, 169] on icon at bounding box center [869, 172] width 11 height 10
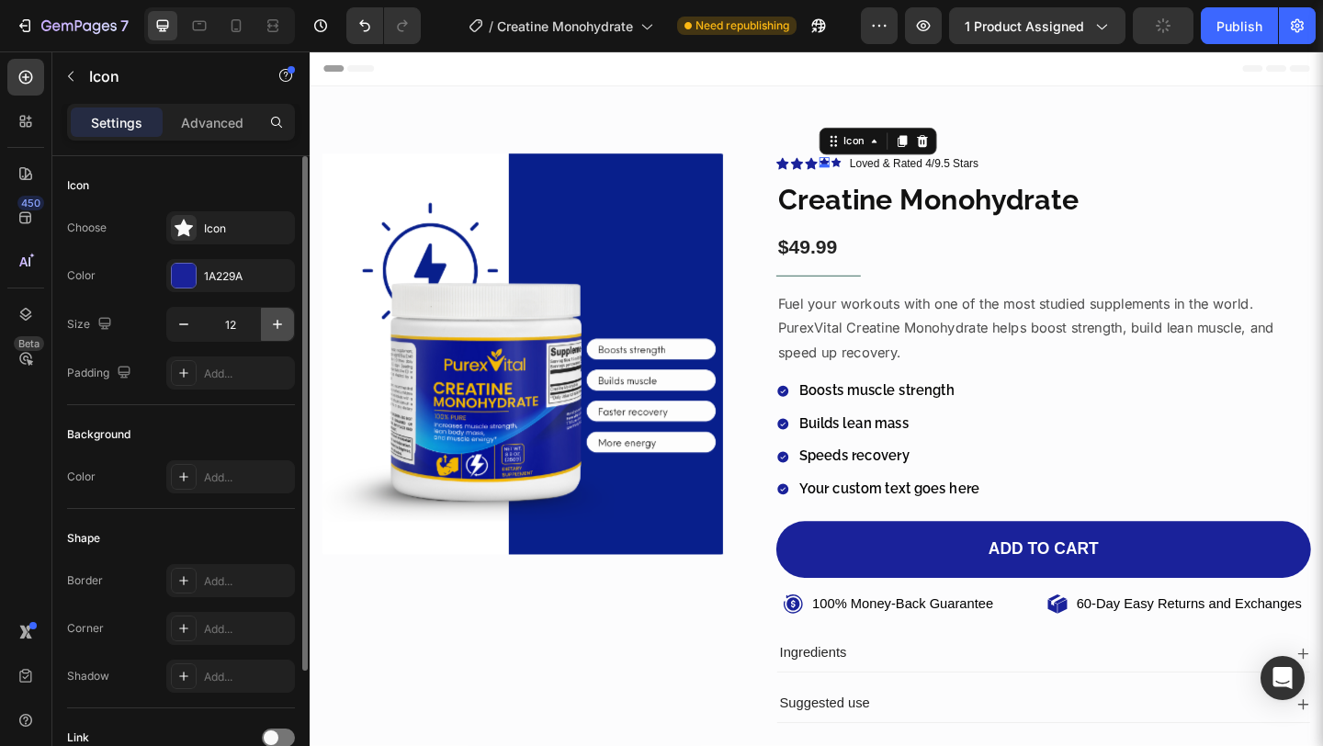
click at [280, 331] on icon "button" at bounding box center [277, 324] width 18 height 18
type input "15"
click at [880, 167] on icon at bounding box center [884, 171] width 11 height 11
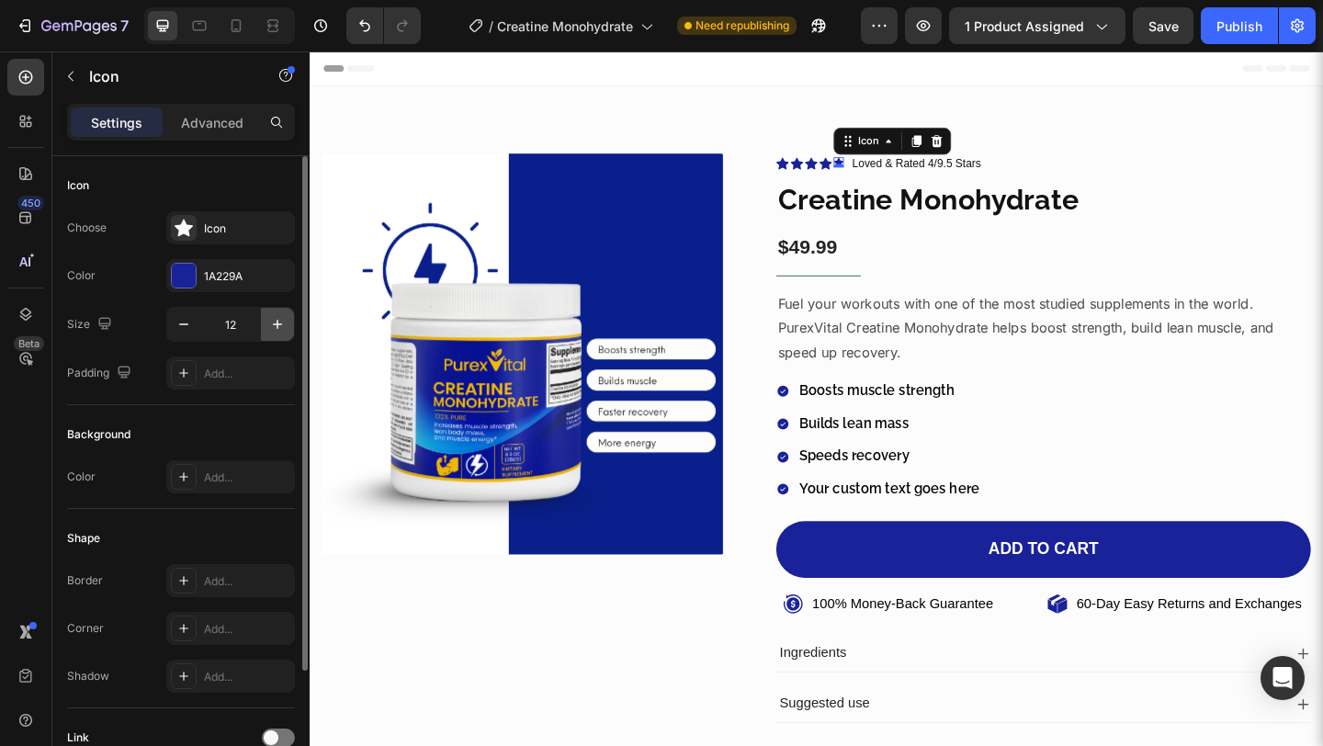
click at [290, 319] on button "button" at bounding box center [277, 324] width 33 height 33
type input "15"
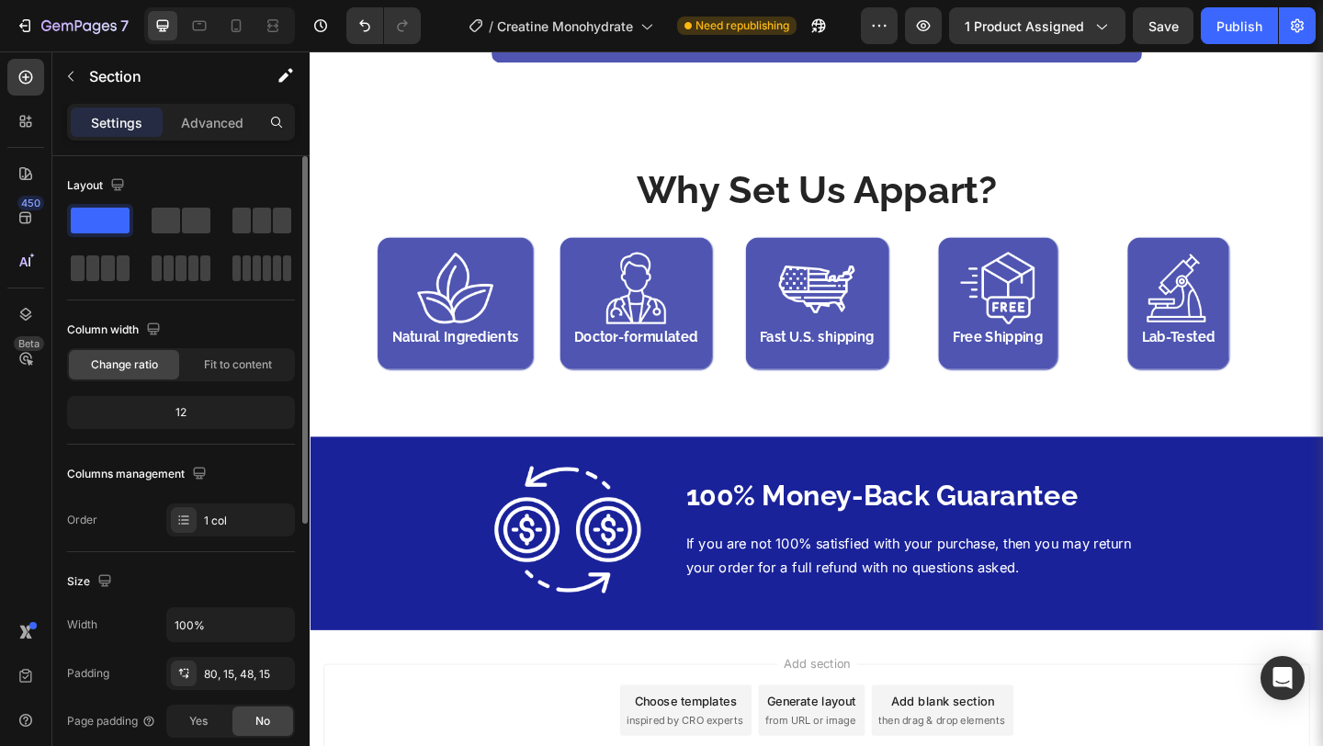
scroll to position [4652, 0]
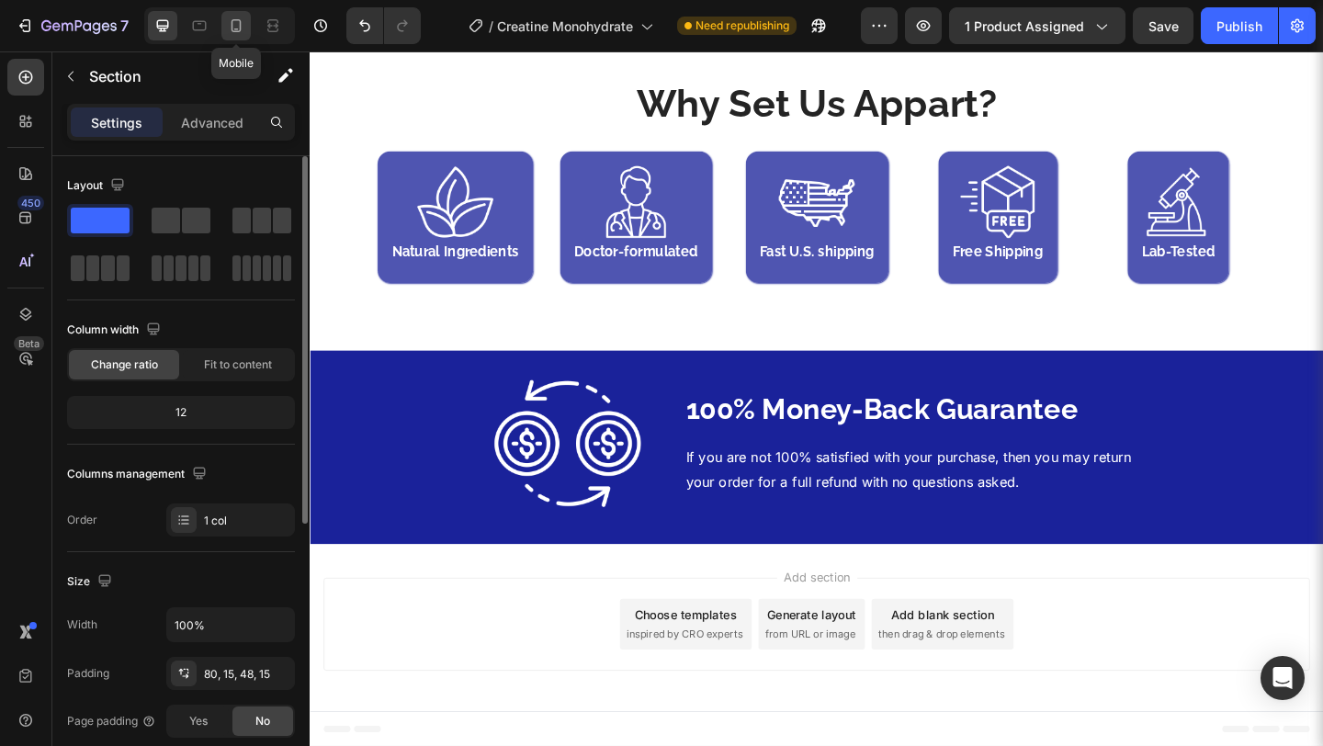
click at [246, 28] on div at bounding box center [235, 25] width 29 height 29
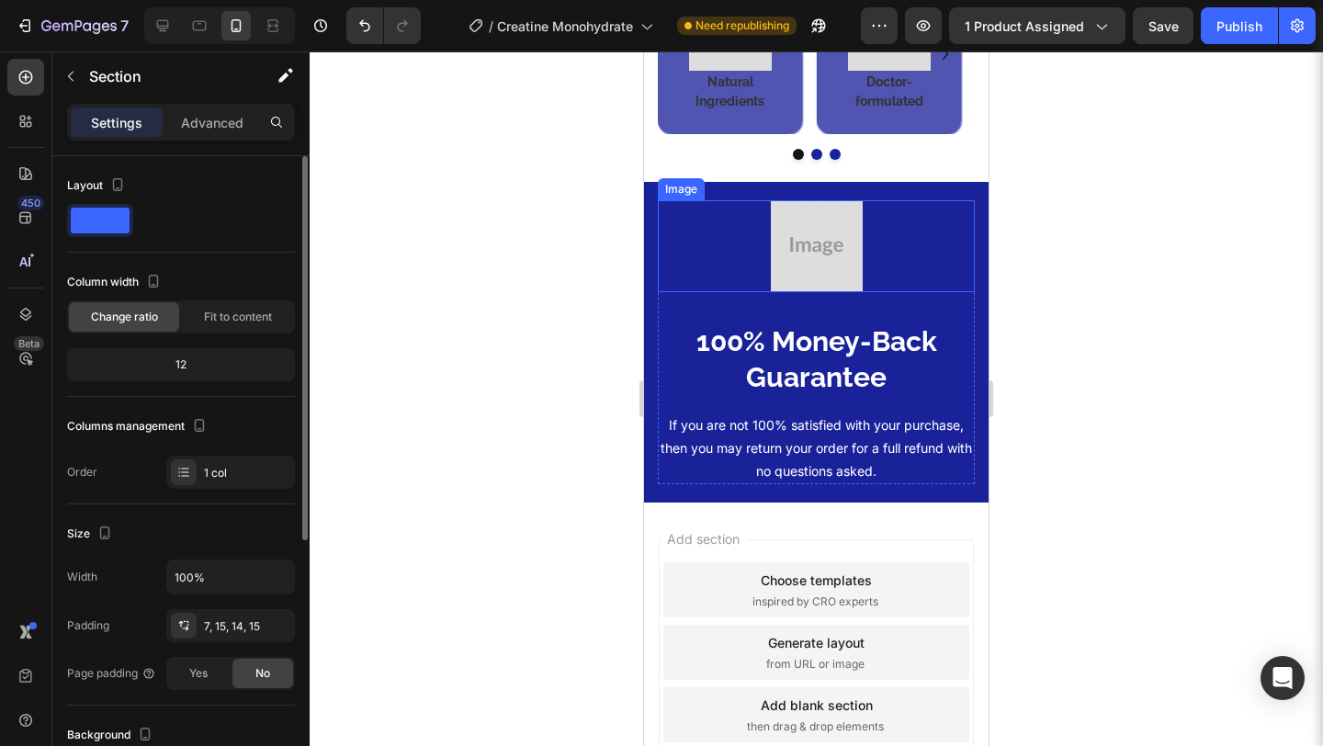
scroll to position [4266, 0]
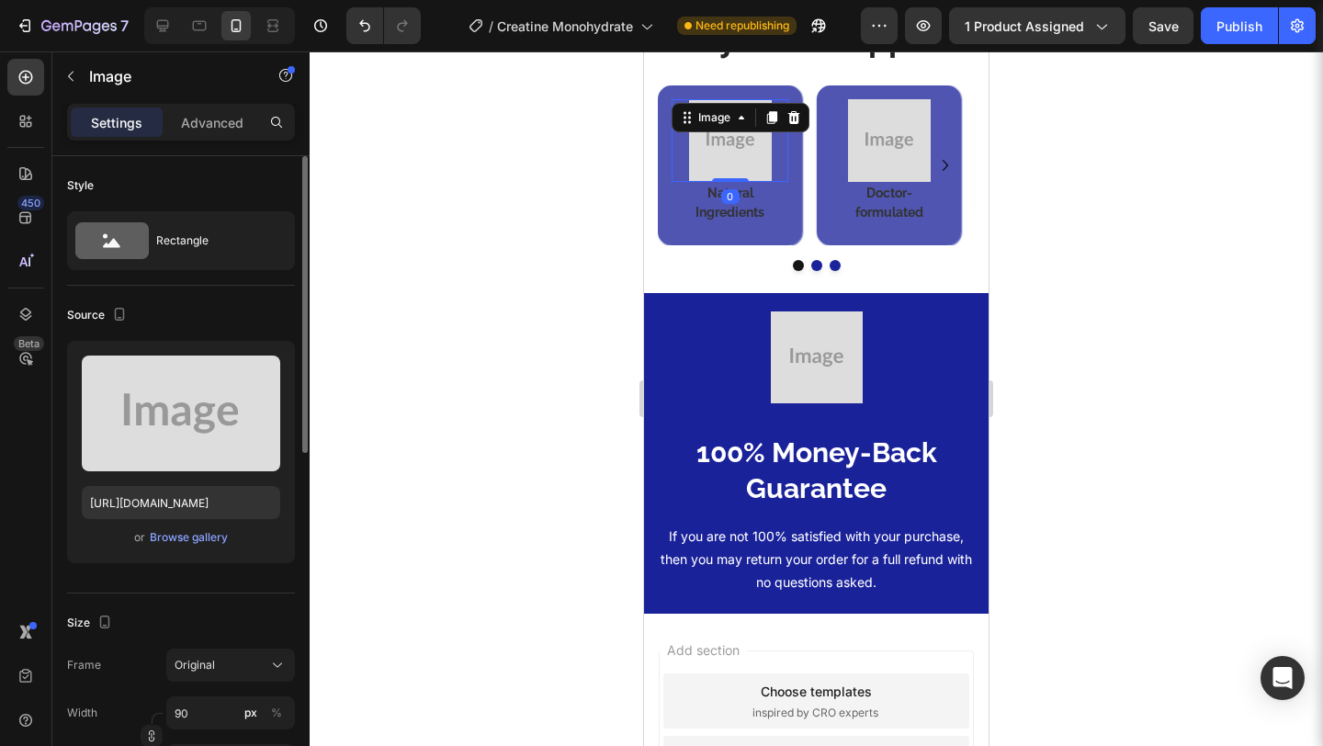
click at [773, 168] on div "Image 0" at bounding box center [730, 140] width 117 height 83
click at [743, 182] on img at bounding box center [730, 140] width 83 height 83
click at [184, 545] on div "Browse gallery" at bounding box center [189, 537] width 78 height 17
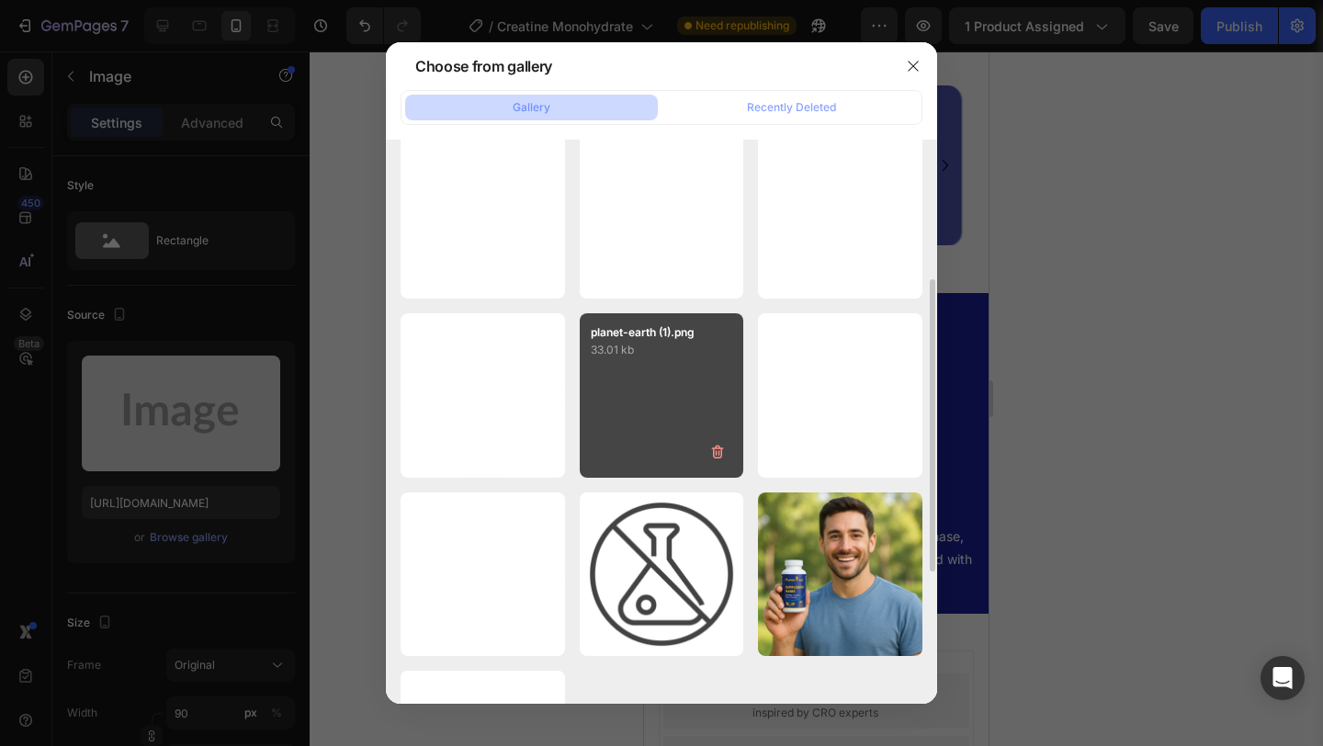
scroll to position [434, 0]
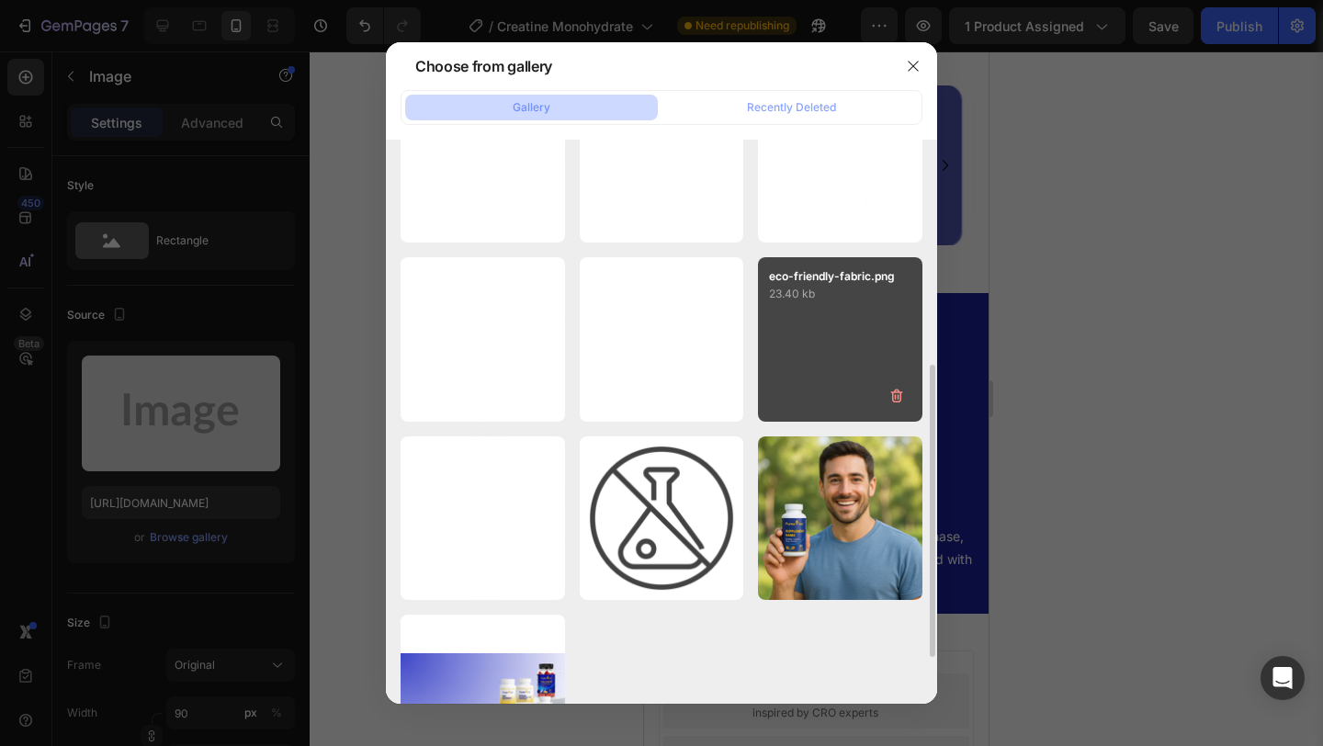
click at [839, 323] on div "eco-friendly-fabric.png 23.40 kb" at bounding box center [840, 339] width 164 height 164
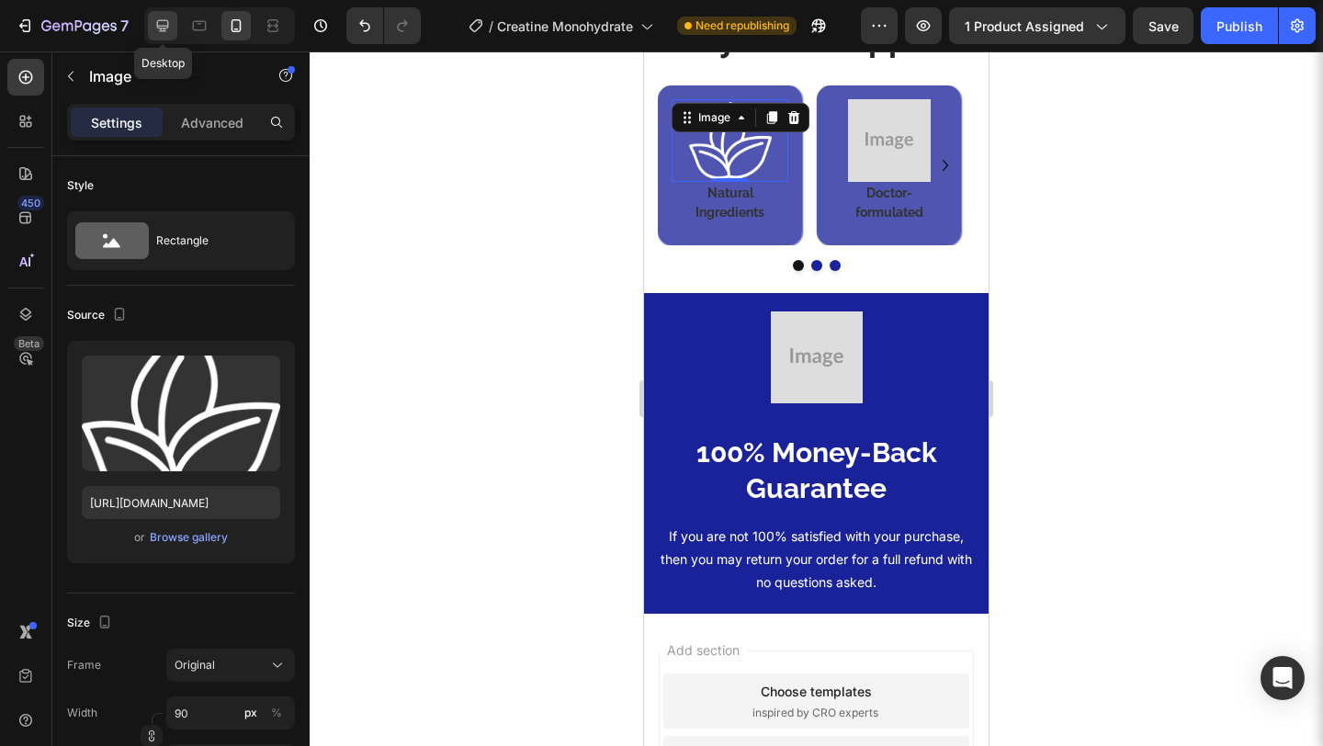
click at [166, 19] on icon at bounding box center [162, 26] width 18 height 18
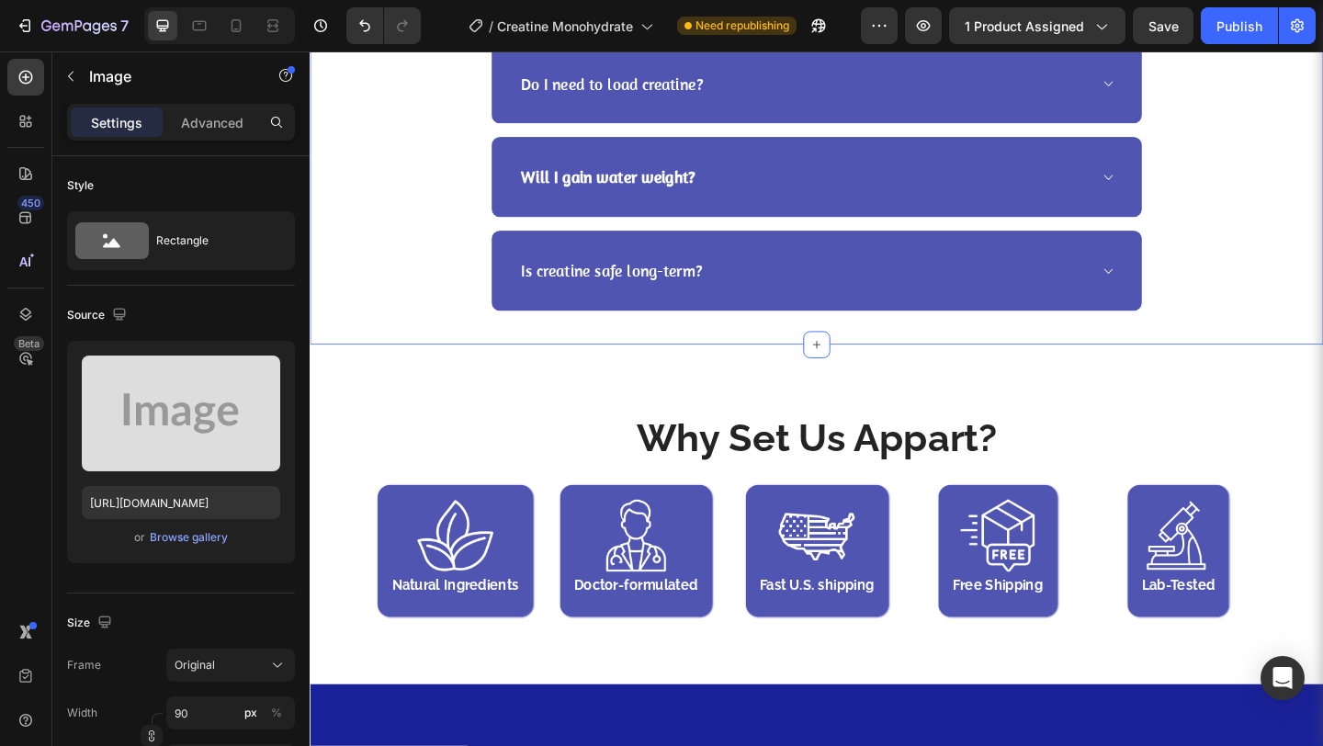
scroll to position [4560, 0]
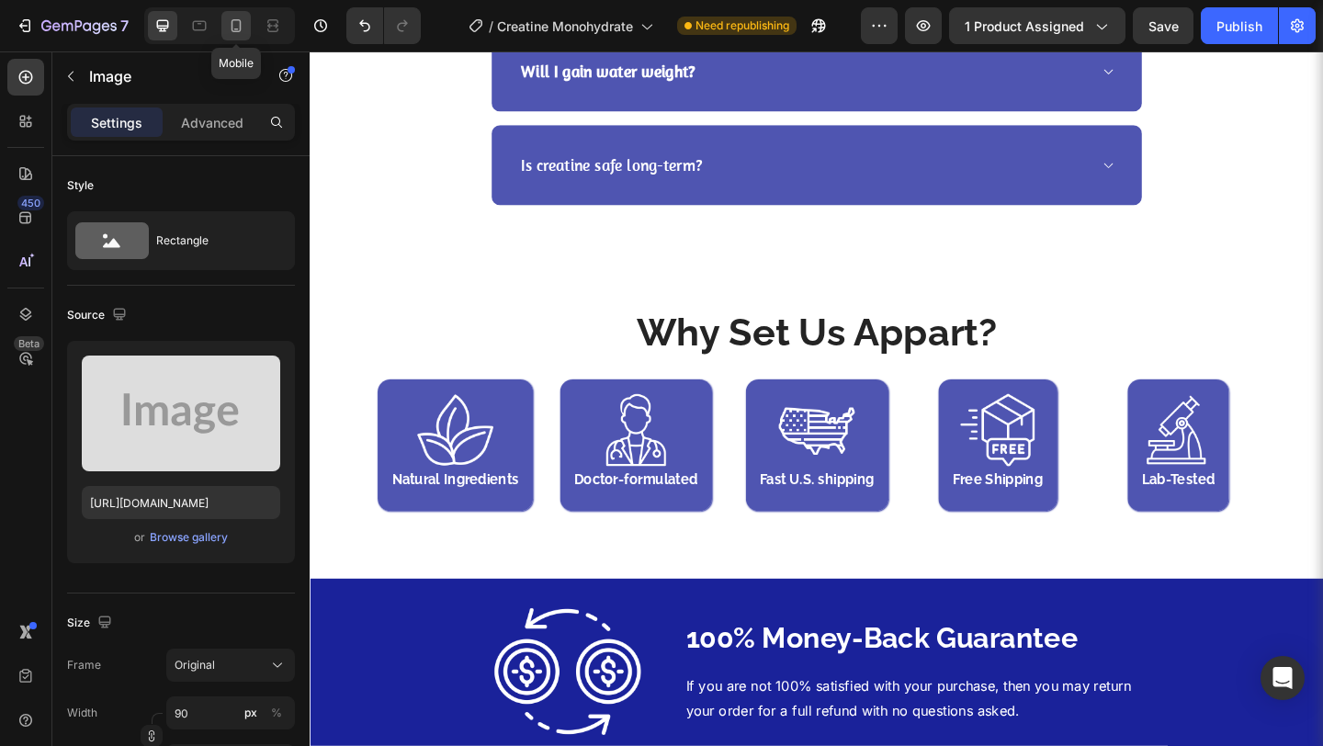
click at [244, 24] on icon at bounding box center [236, 26] width 18 height 18
type input "https://cdn.shopify.com/s/files/1/0582/9115/9120/files/gempages_581569419205935…"
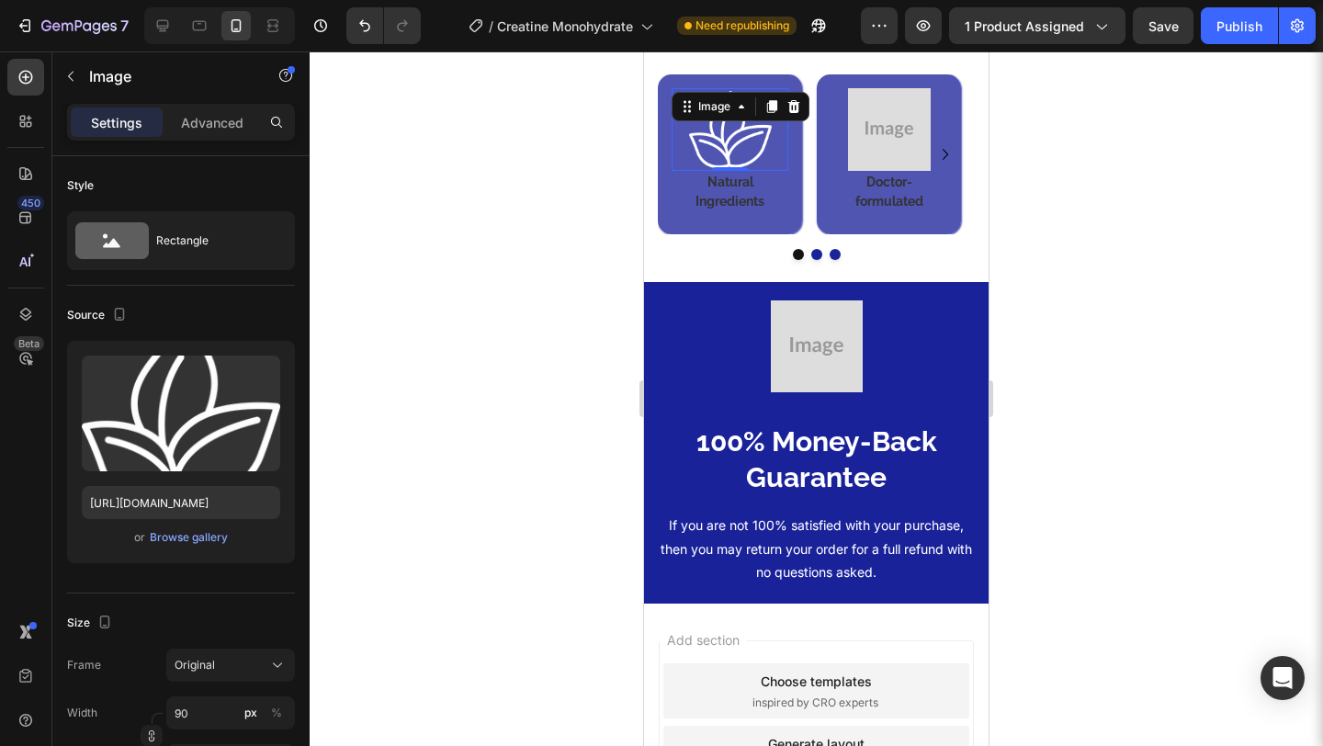
scroll to position [4273, 0]
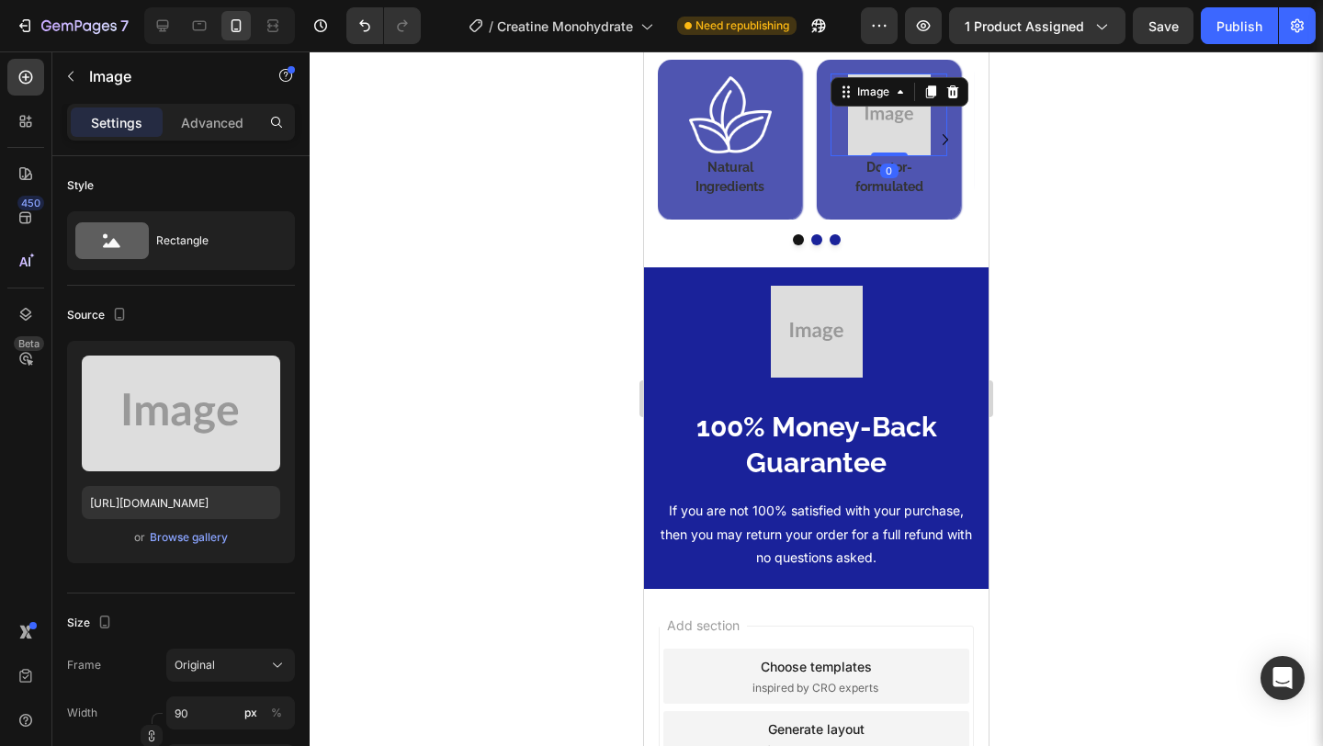
click at [889, 156] on img at bounding box center [889, 115] width 83 height 83
click at [195, 539] on div "Browse gallery" at bounding box center [189, 537] width 78 height 17
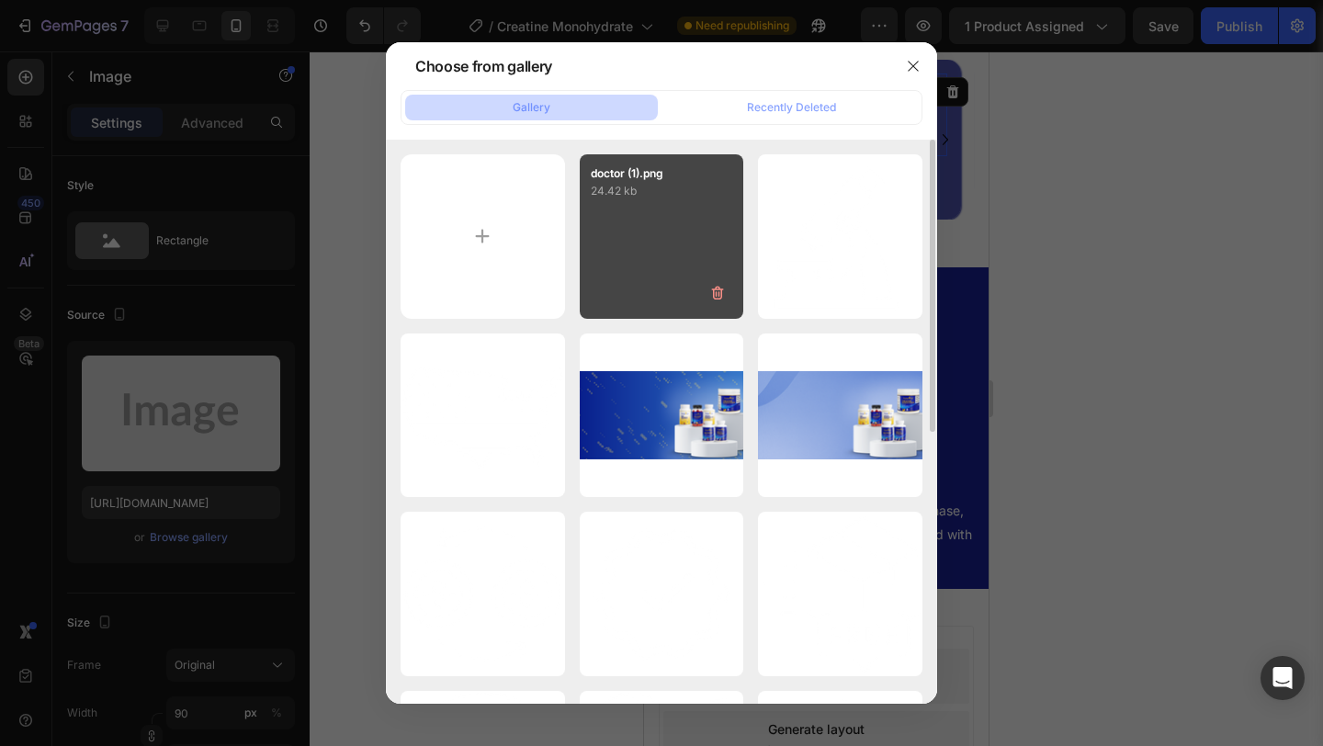
click at [697, 206] on div "doctor (1).png 24.42 kb" at bounding box center [662, 236] width 164 height 164
type input "https://cdn.shopify.com/s/files/1/0582/9115/9120/files/gempages_581569419205935…"
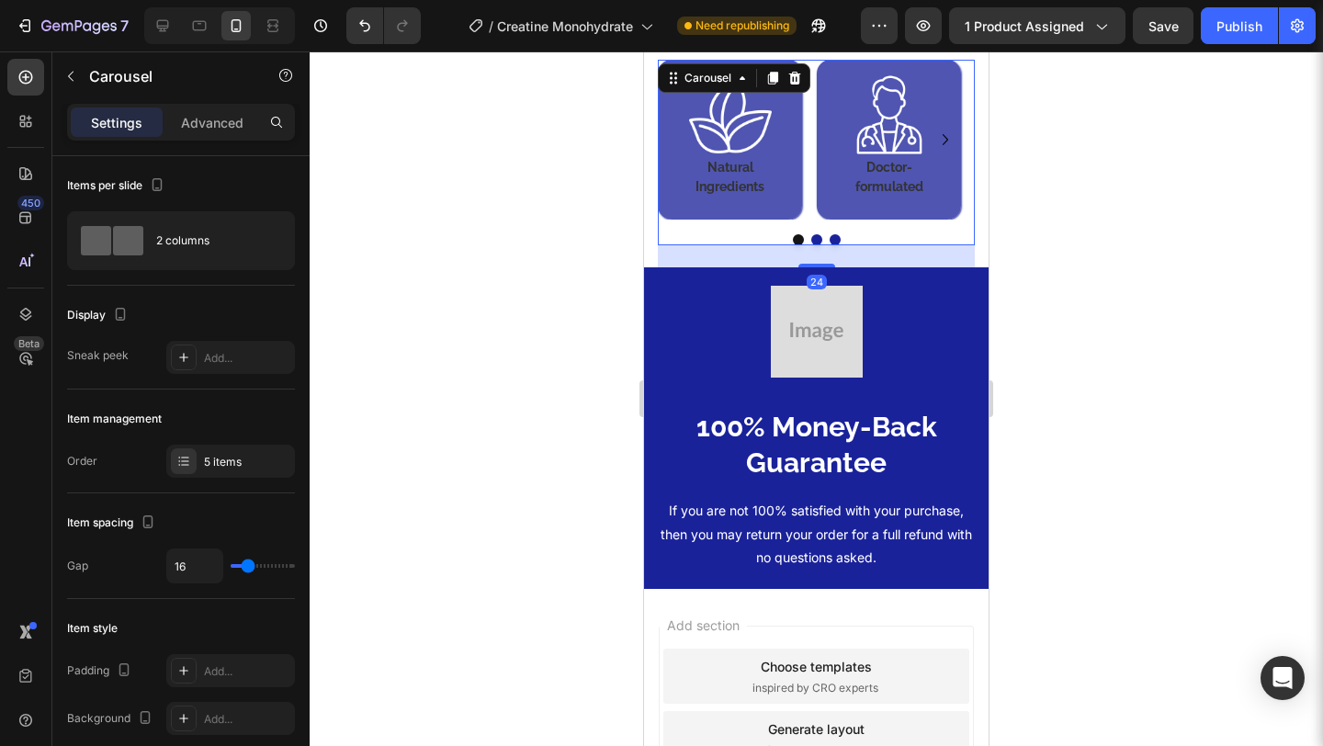
click at [811, 245] on button "Dot" at bounding box center [816, 239] width 11 height 11
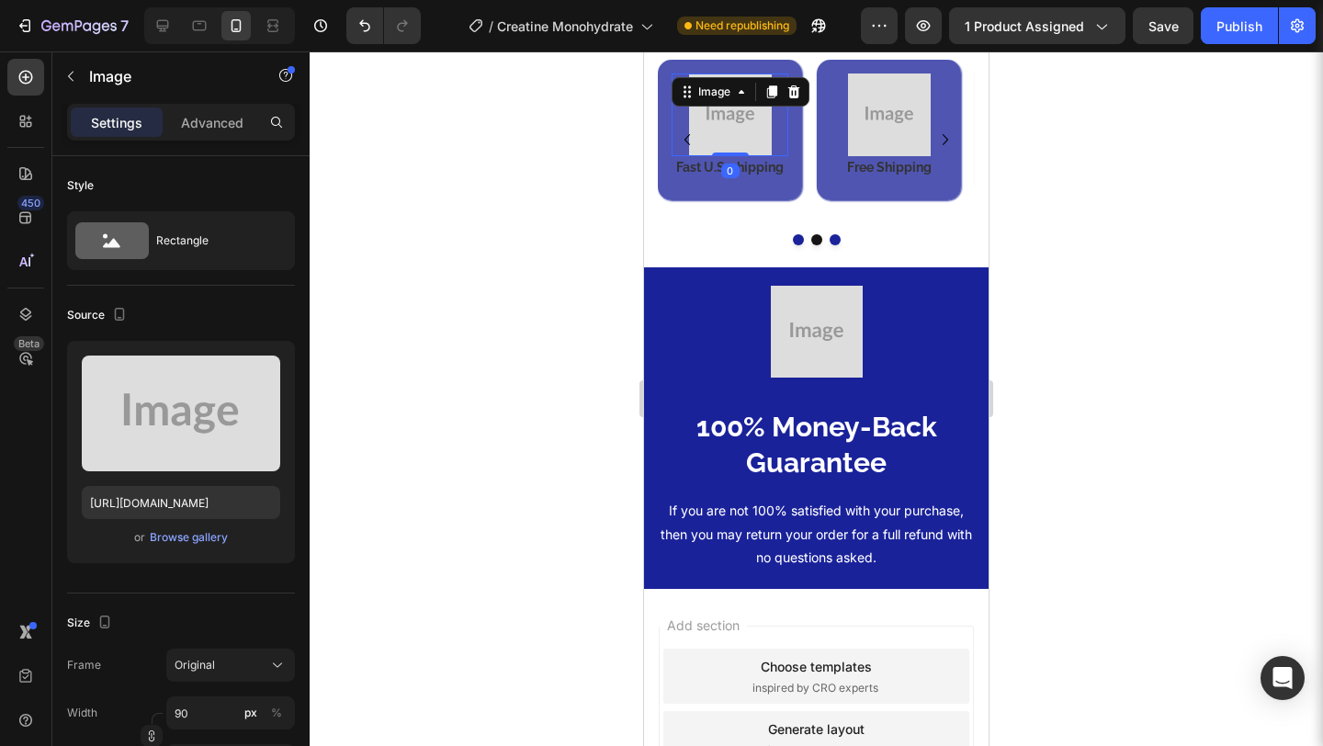
click at [738, 150] on img at bounding box center [730, 115] width 83 height 83
click at [187, 534] on div "Browse gallery" at bounding box center [189, 537] width 78 height 17
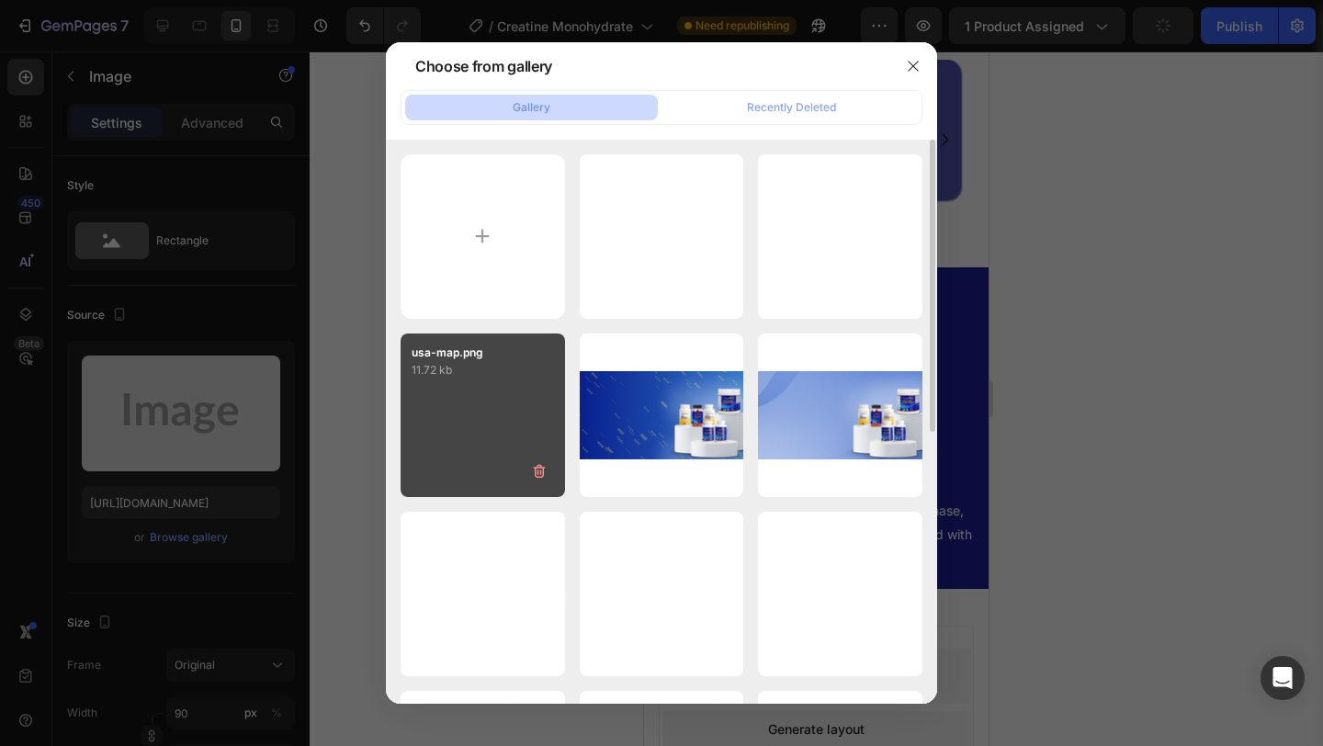
click at [418, 464] on div "usa-map.png 11.72 kb" at bounding box center [483, 416] width 164 height 164
type input "https://cdn.shopify.com/s/files/1/0582/9115/9120/files/gempages_581569419205935…"
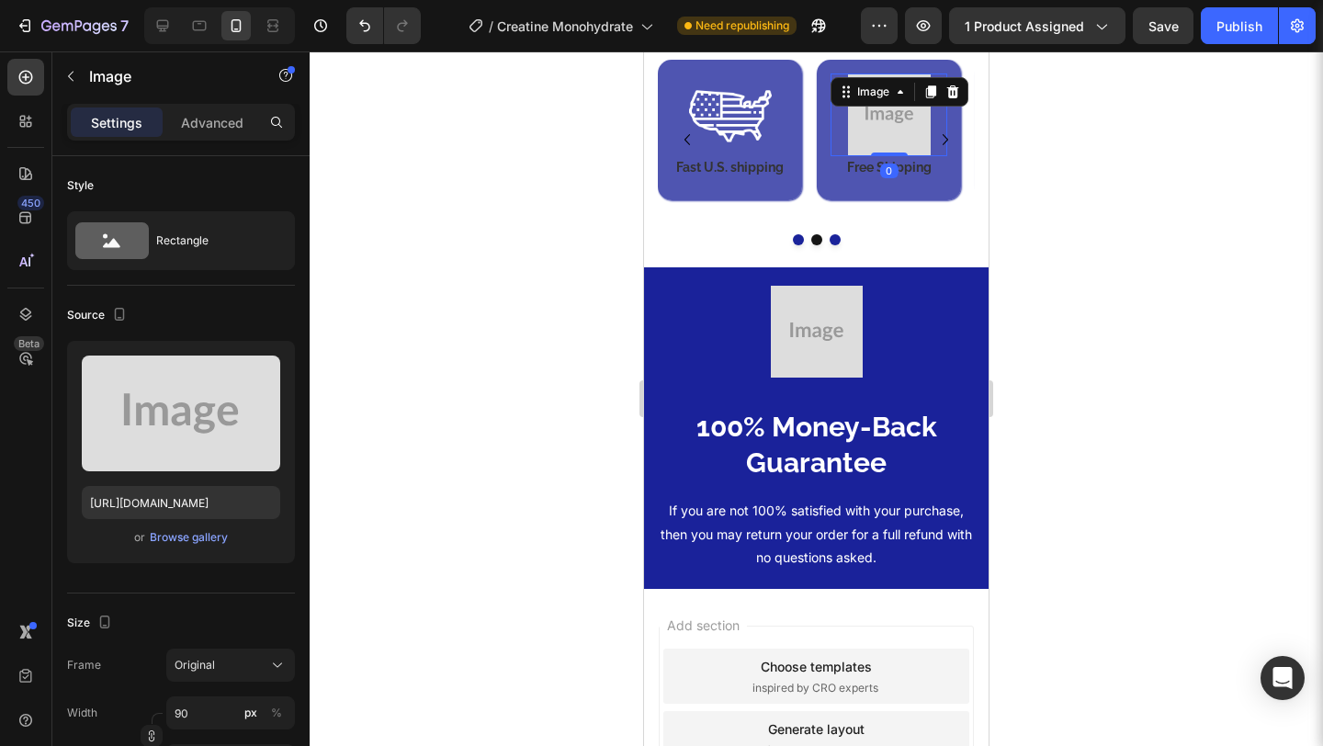
click at [892, 156] on img at bounding box center [889, 115] width 83 height 83
click at [190, 537] on div "Browse gallery" at bounding box center [189, 537] width 78 height 17
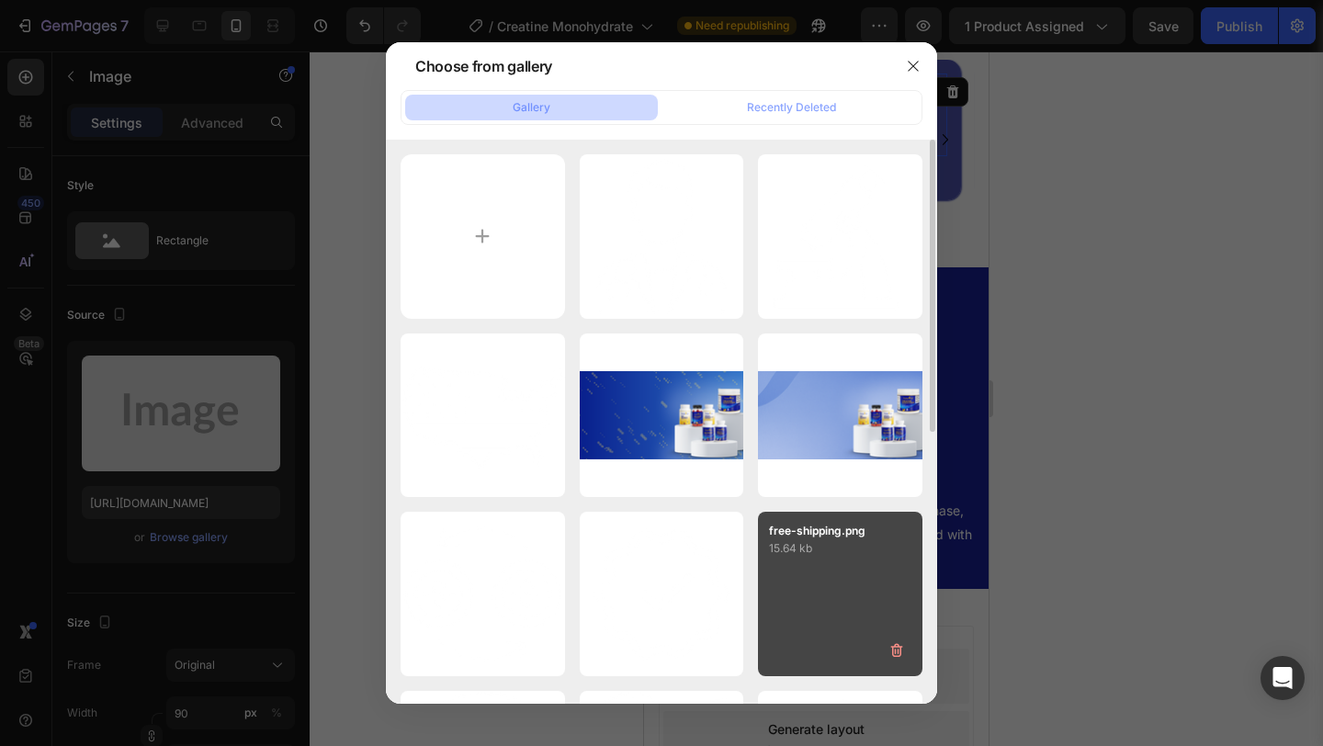
click at [787, 553] on p "15.64 kb" at bounding box center [840, 548] width 142 height 18
type input "https://cdn.shopify.com/s/files/1/0582/9115/9120/files/gempages_581569419205935…"
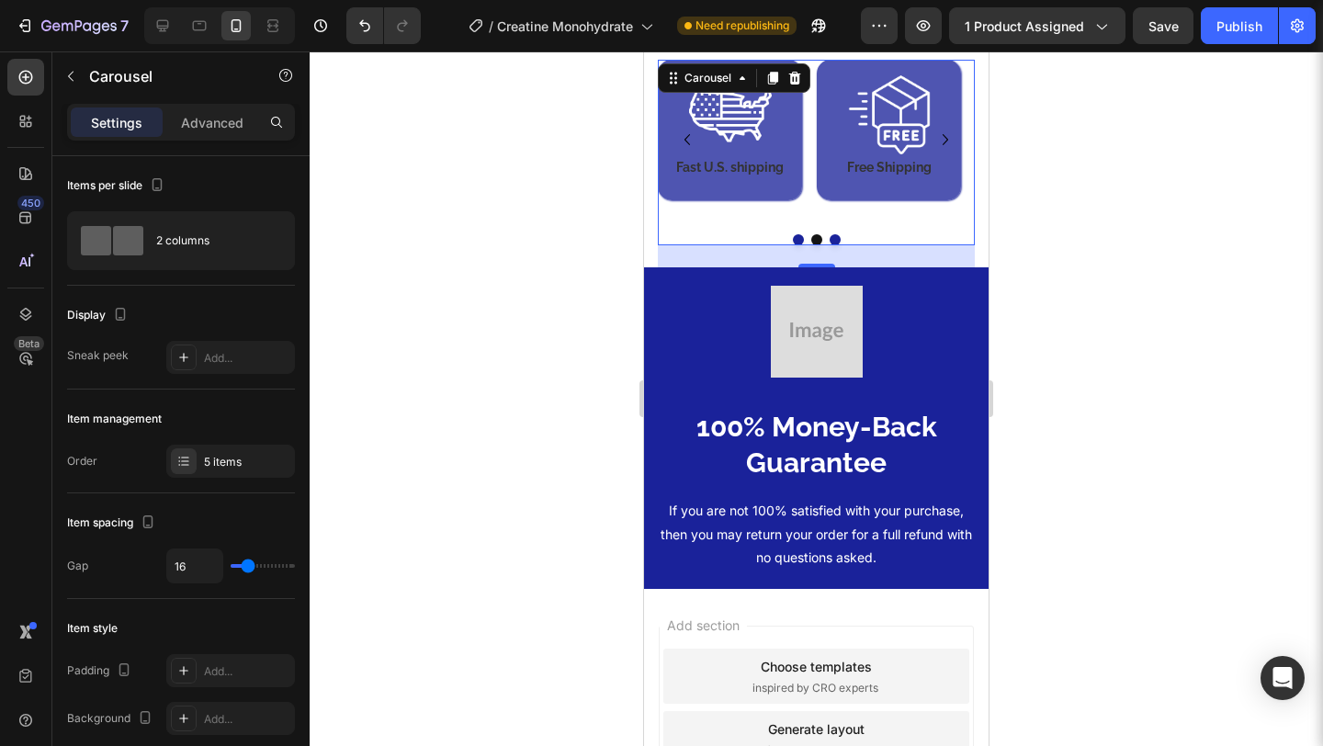
click at [830, 245] on button "Dot" at bounding box center [835, 239] width 11 height 11
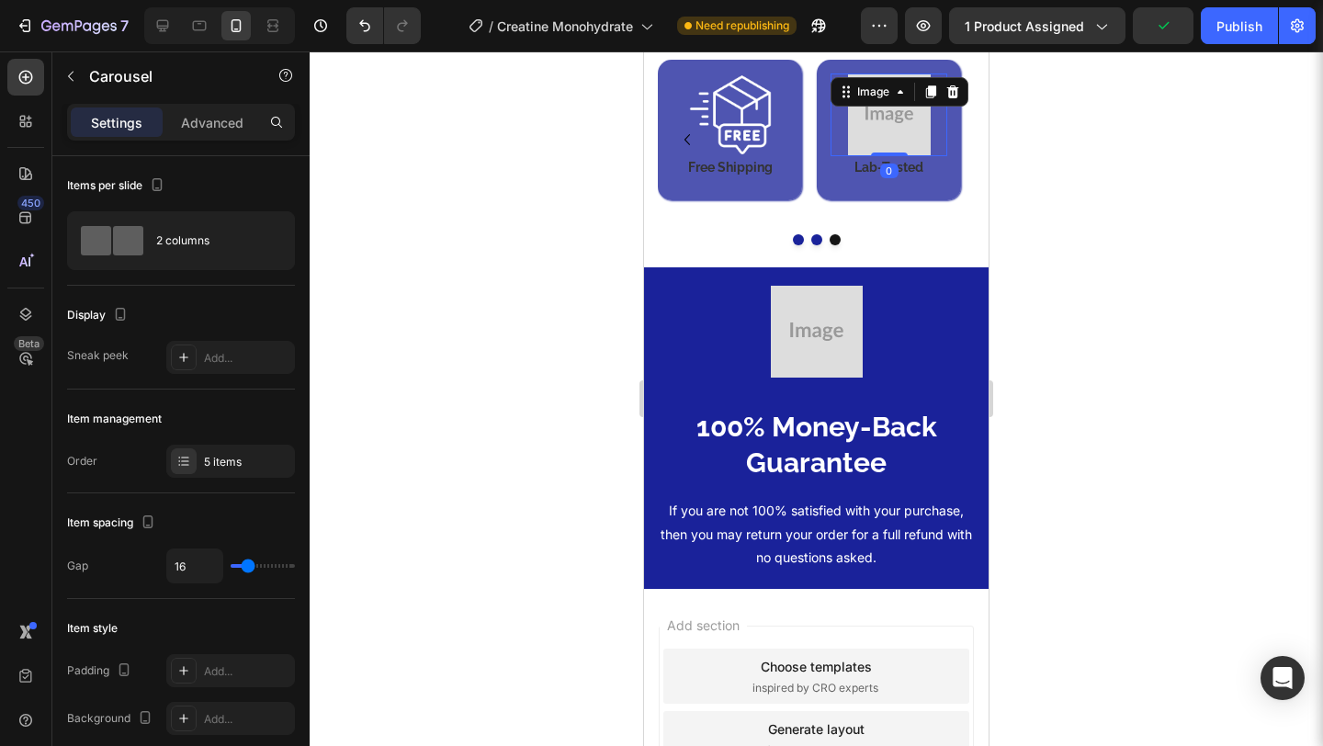
click at [906, 130] on div "Image 0" at bounding box center [889, 115] width 117 height 83
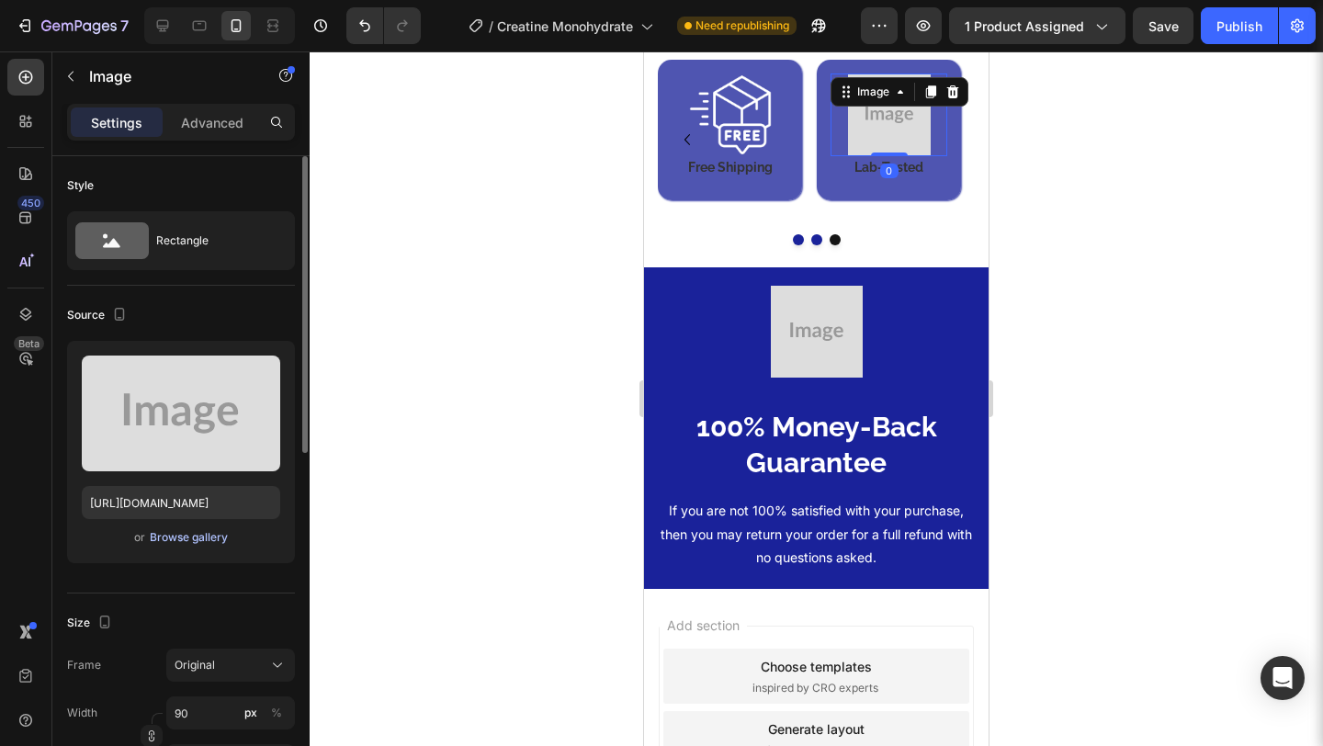
click at [158, 539] on div "Browse gallery" at bounding box center [189, 537] width 78 height 17
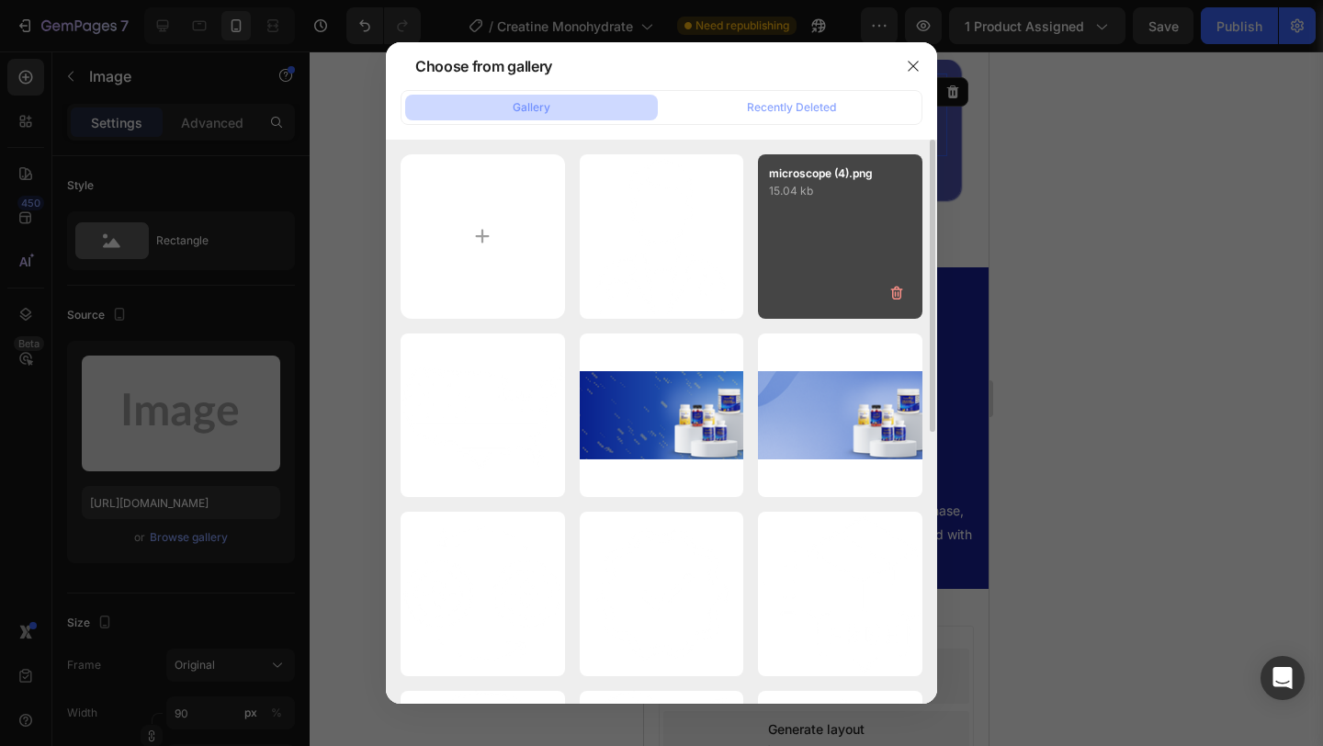
click at [797, 196] on p "15.04 kb" at bounding box center [840, 191] width 142 height 18
type input "https://cdn.shopify.com/s/files/1/0582/9115/9120/files/gempages_581569419205935…"
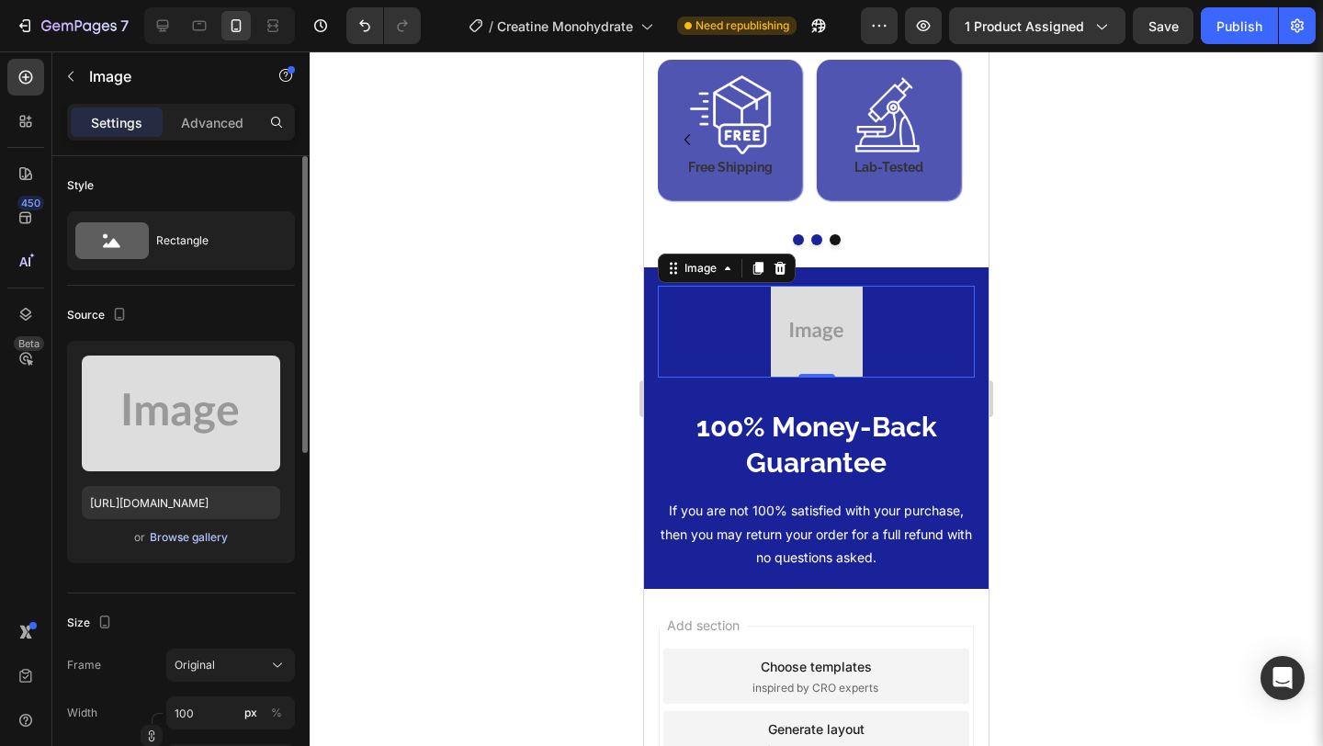
click at [176, 537] on div "Browse gallery" at bounding box center [189, 537] width 78 height 17
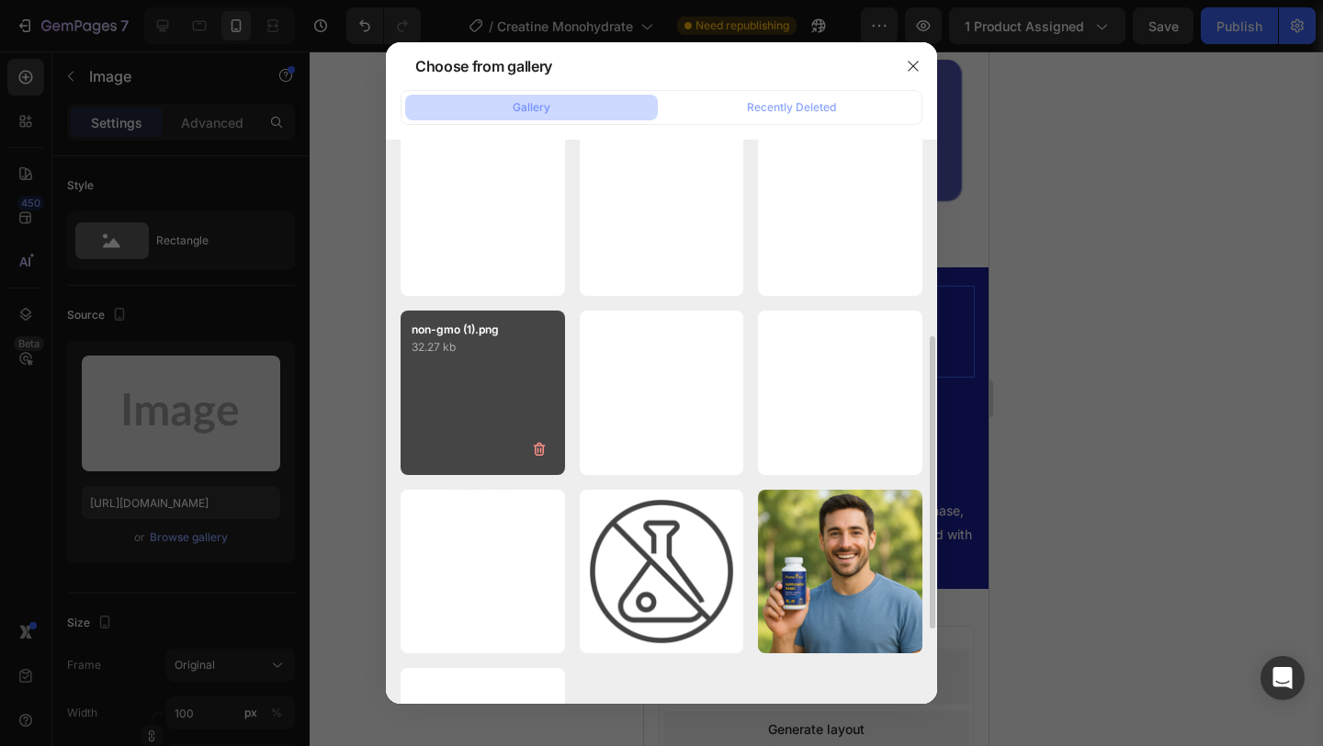
scroll to position [361, 0]
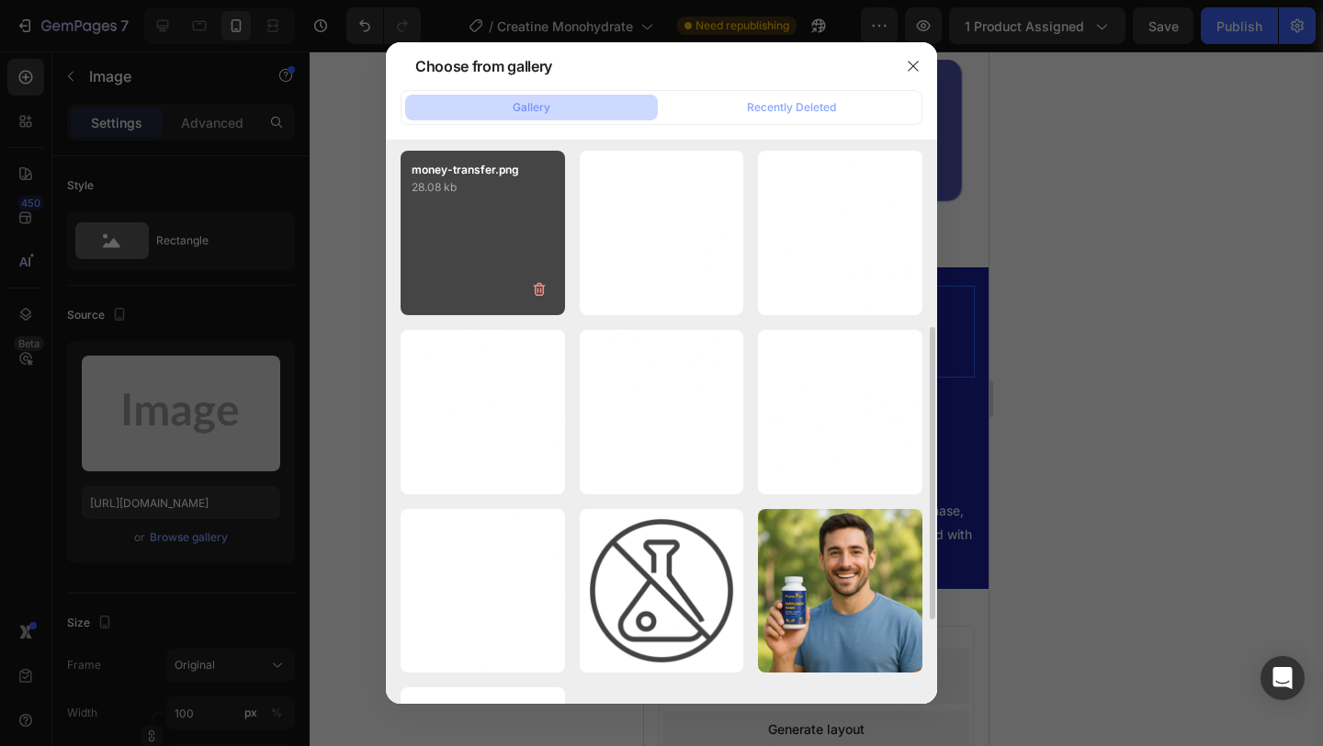
click at [434, 245] on div "money-transfer.png 28.08 kb" at bounding box center [483, 233] width 164 height 164
type input "https://cdn.shopify.com/s/files/1/0582/9115/9120/files/gempages_581569419205935…"
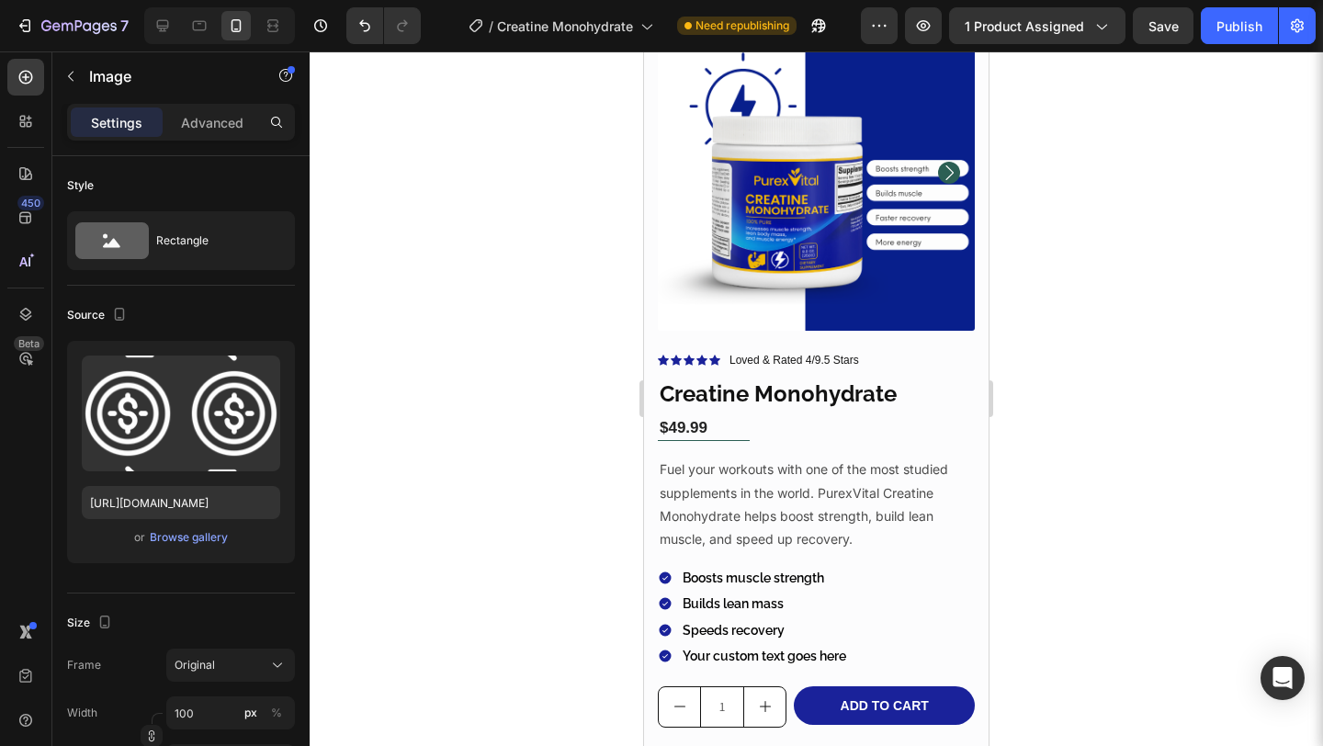
scroll to position [0, 0]
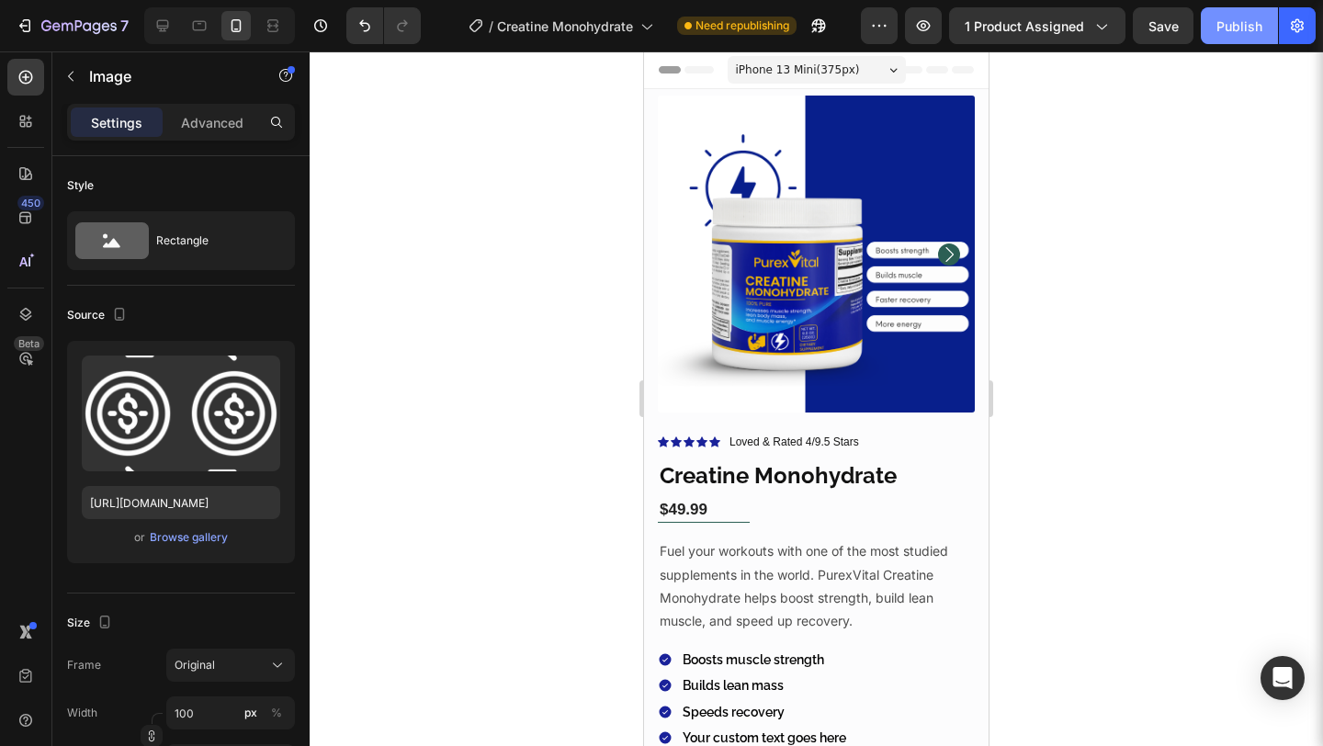
click at [1230, 10] on button "Publish" at bounding box center [1239, 25] width 77 height 37
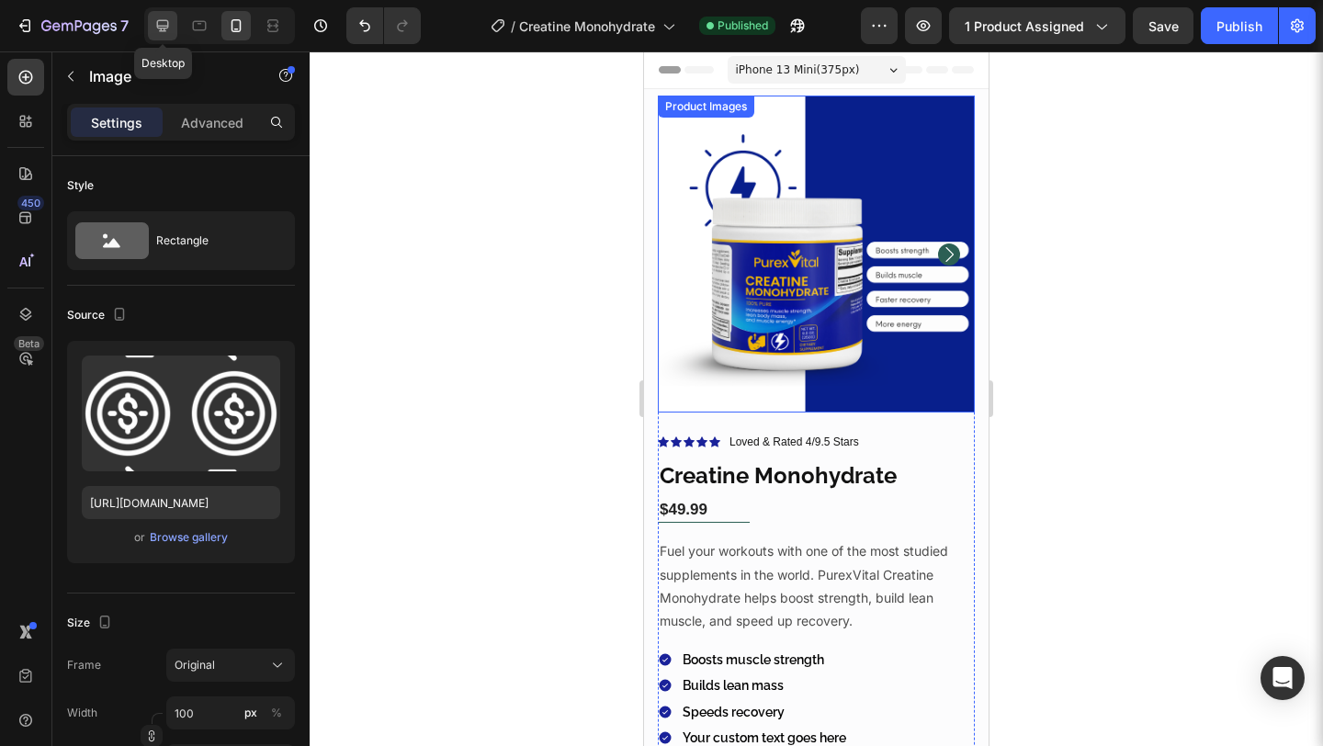
click at [171, 28] on icon at bounding box center [162, 26] width 18 height 18
type input "180"
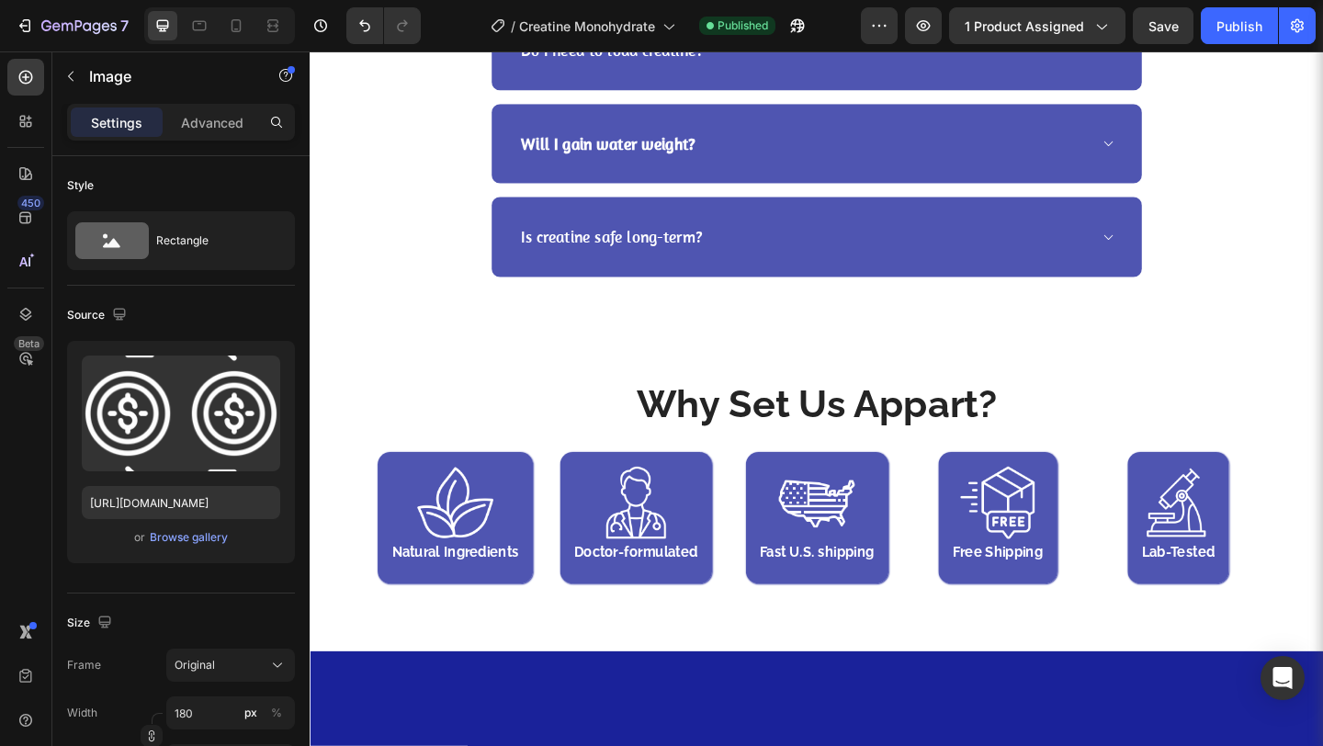
scroll to position [4652, 0]
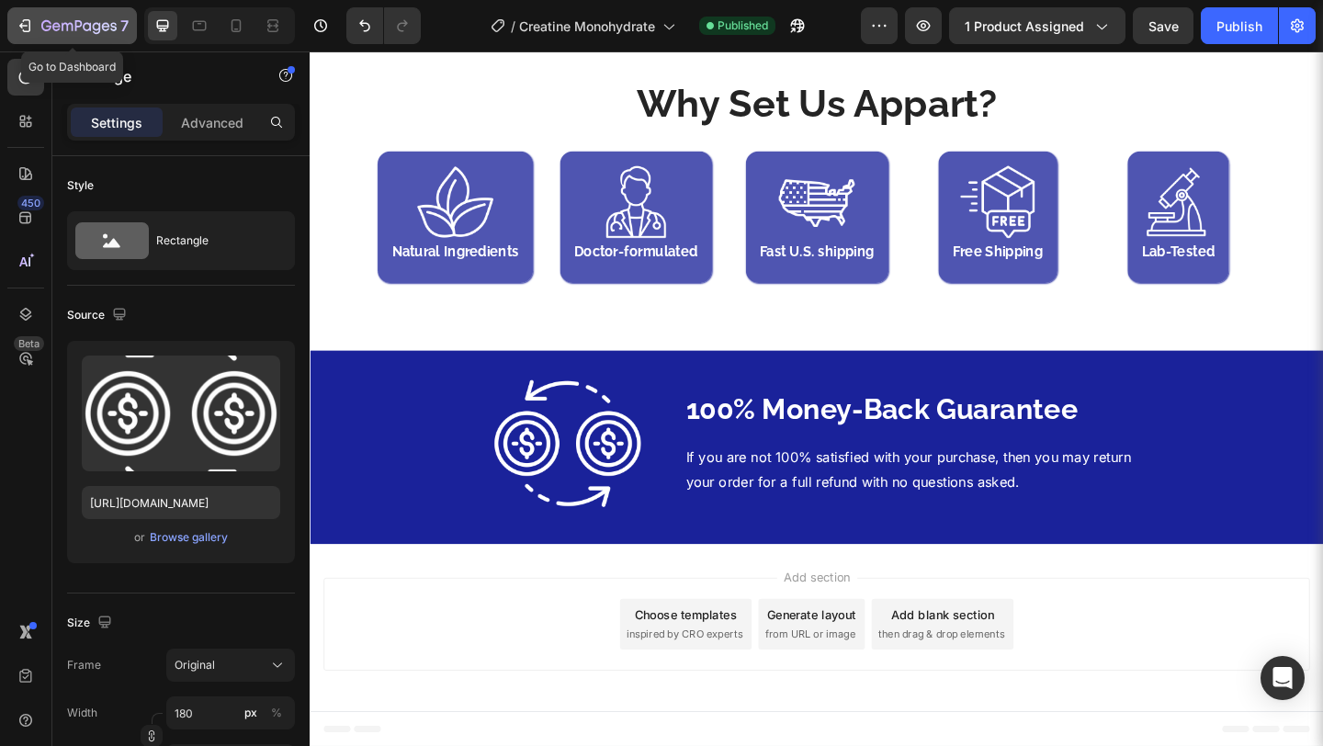
click at [89, 15] on div "7" at bounding box center [84, 26] width 87 height 22
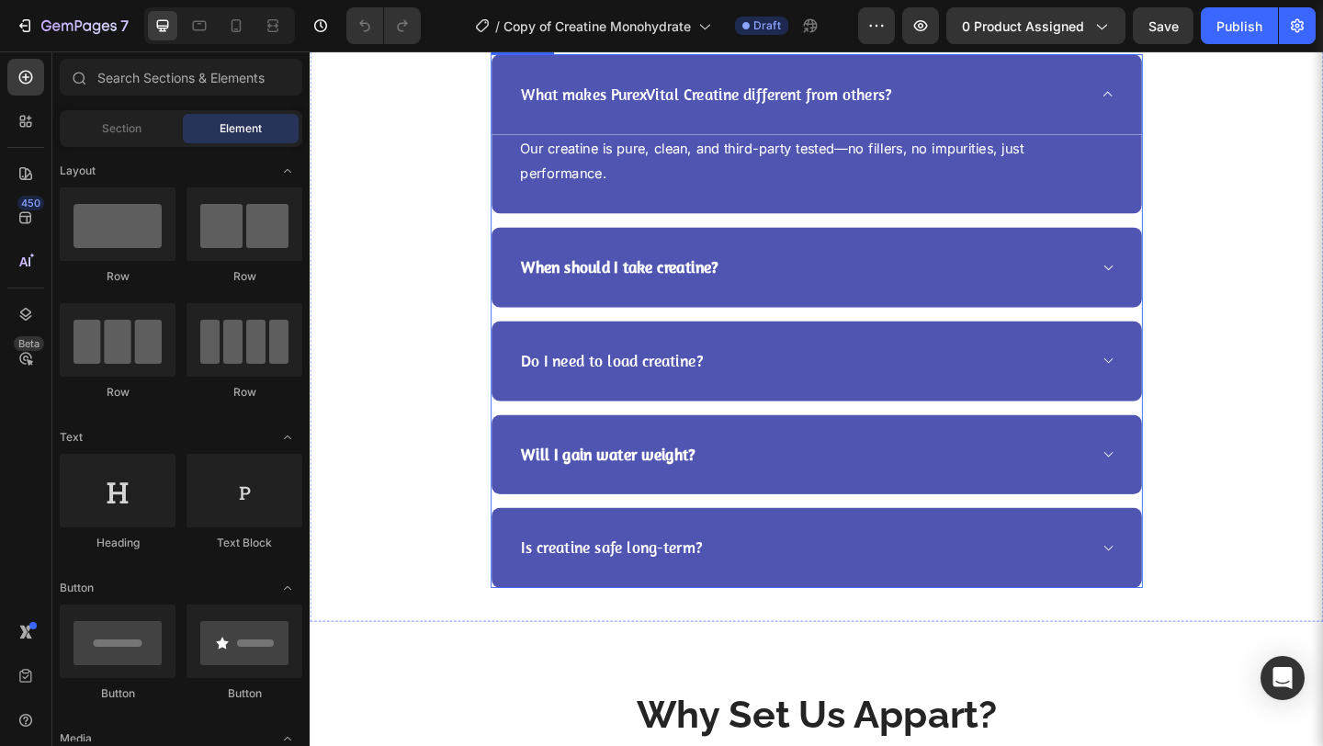
scroll to position [3960, 0]
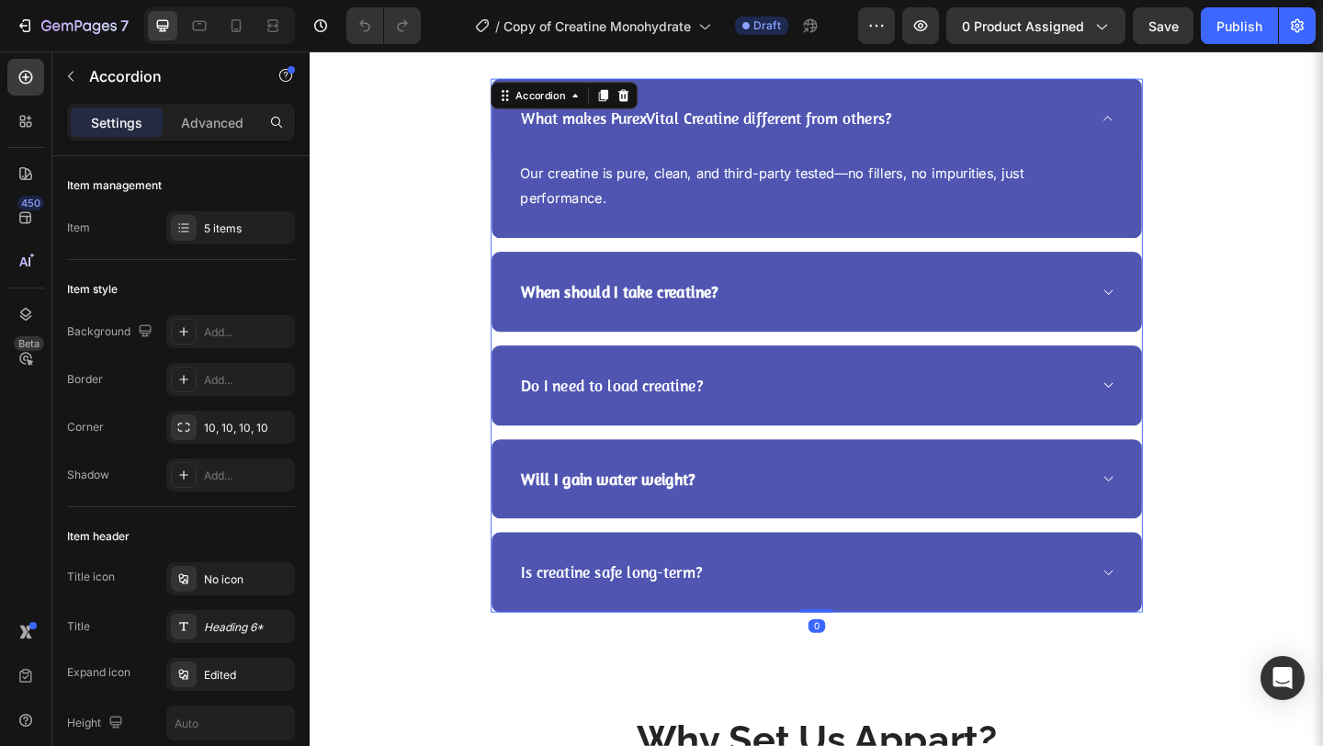
click at [1171, 130] on icon at bounding box center [1178, 124] width 14 height 15
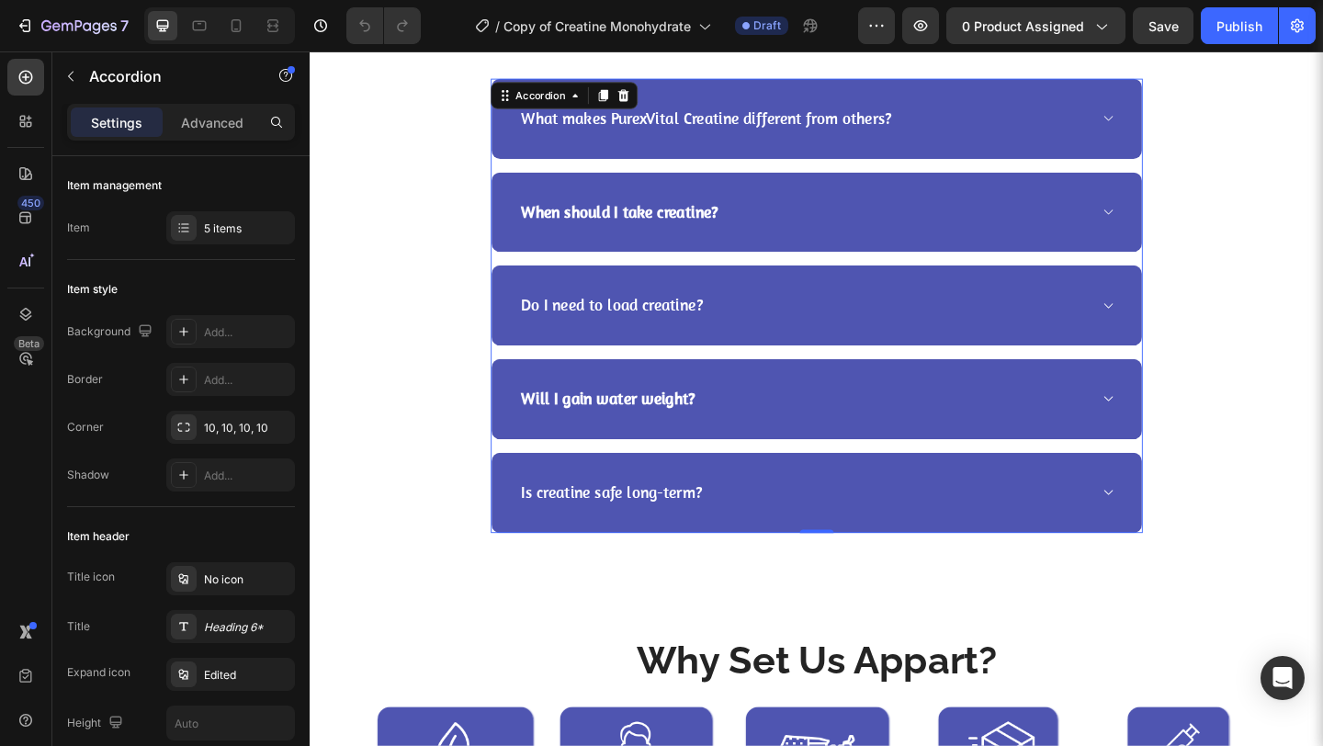
click at [1171, 130] on icon at bounding box center [1178, 124] width 14 height 15
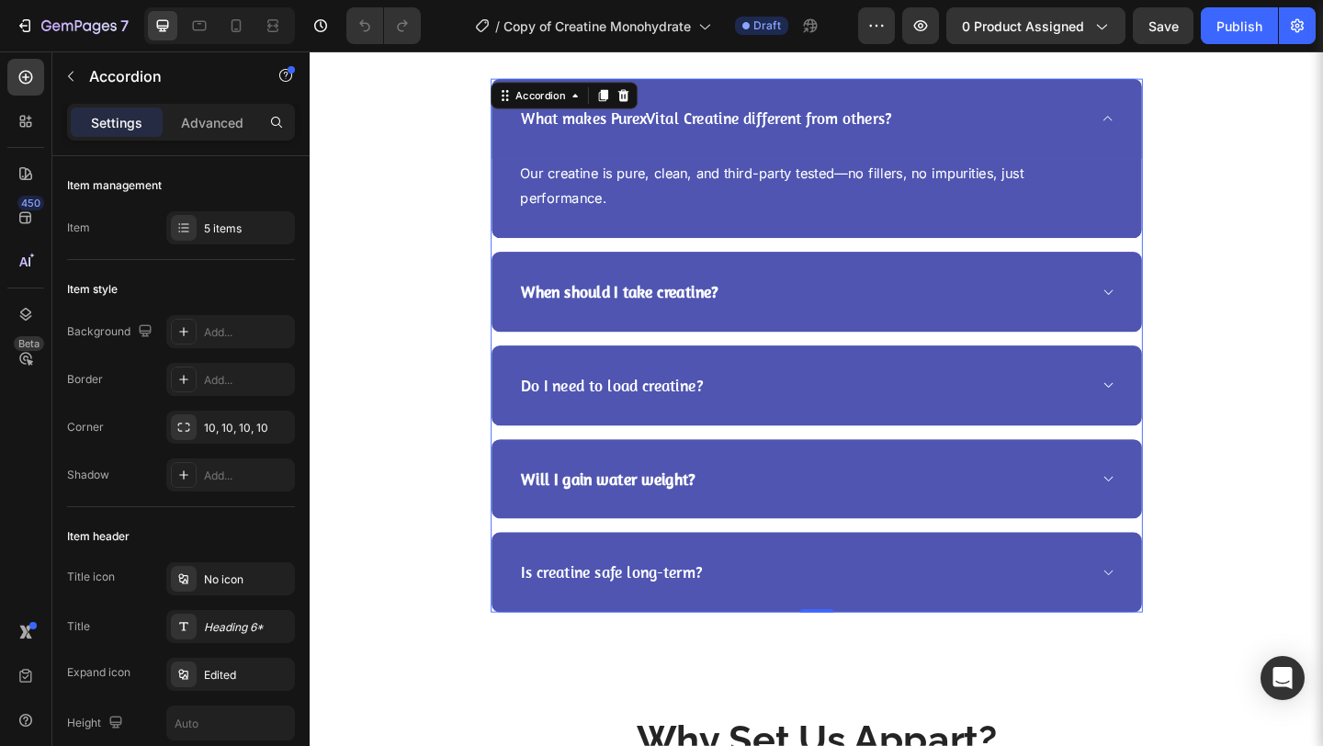
click at [1171, 131] on icon at bounding box center [1178, 124] width 14 height 15
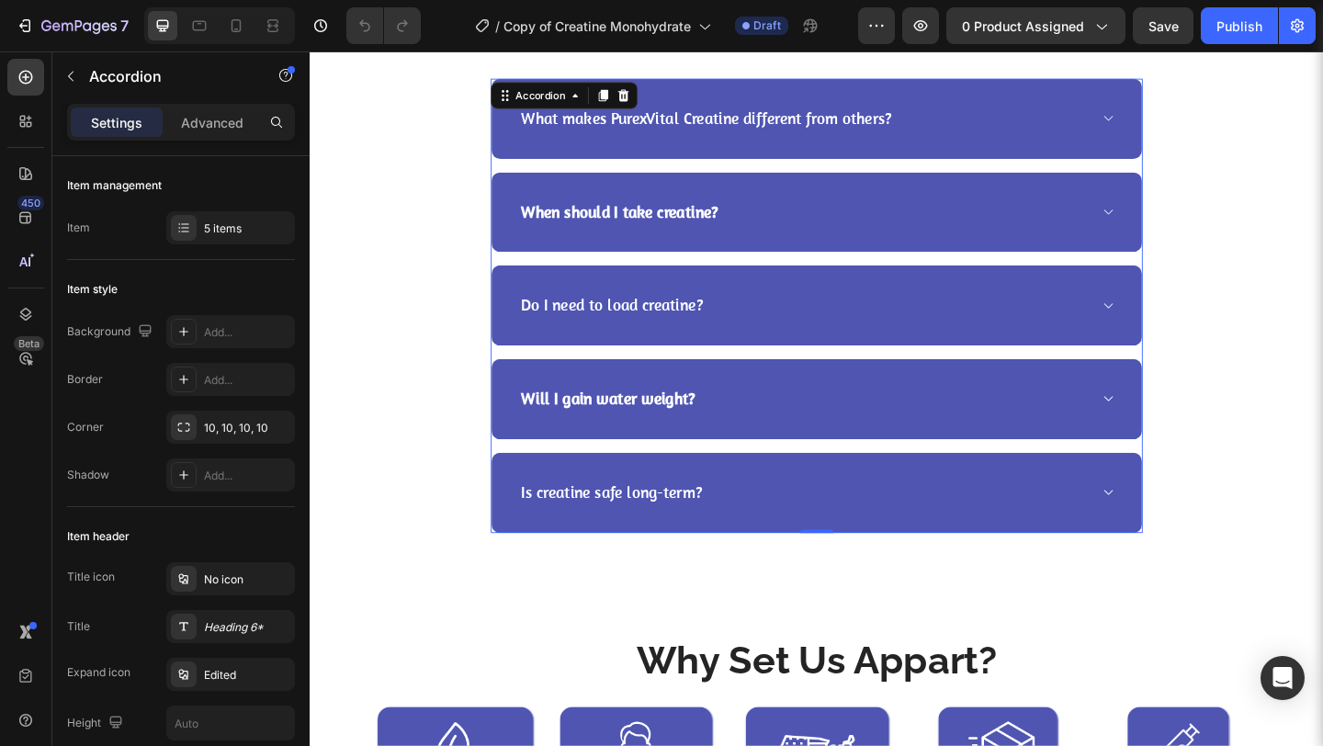
click at [1171, 228] on icon at bounding box center [1178, 226] width 14 height 15
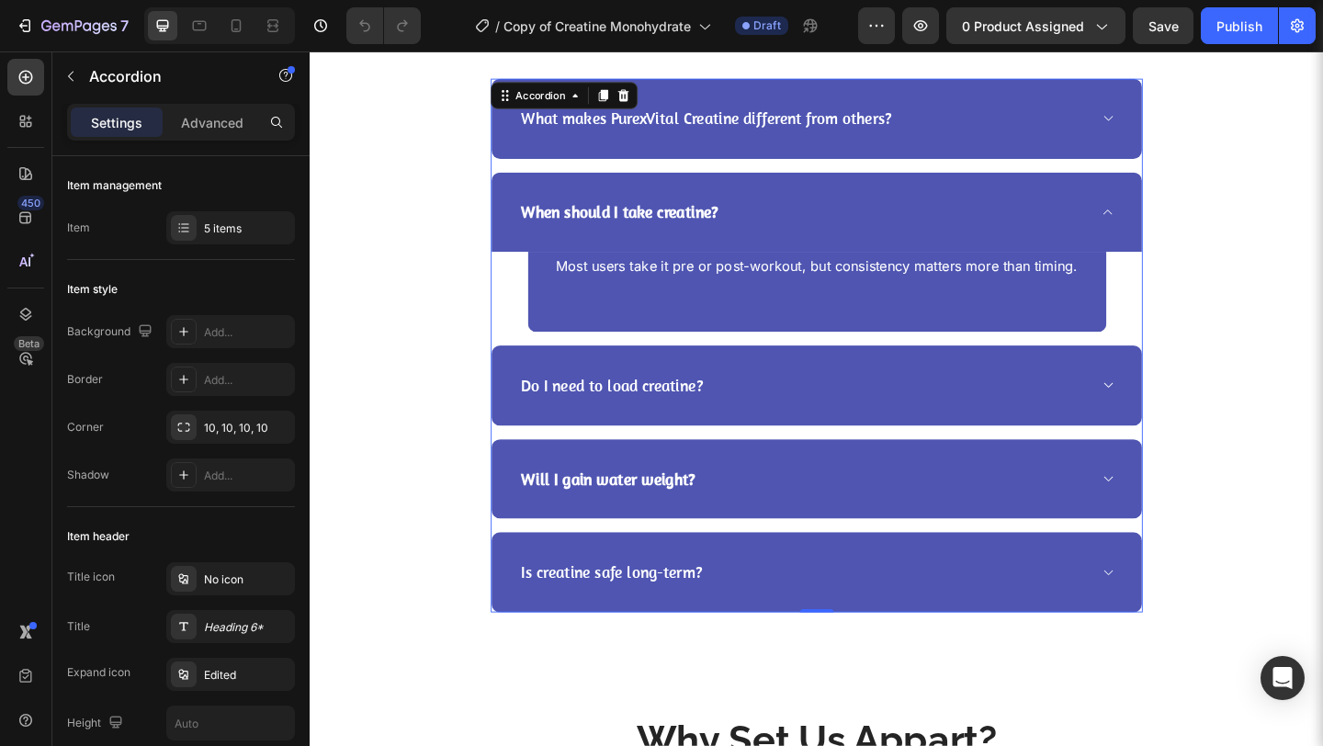
click at [1171, 228] on icon at bounding box center [1178, 226] width 14 height 15
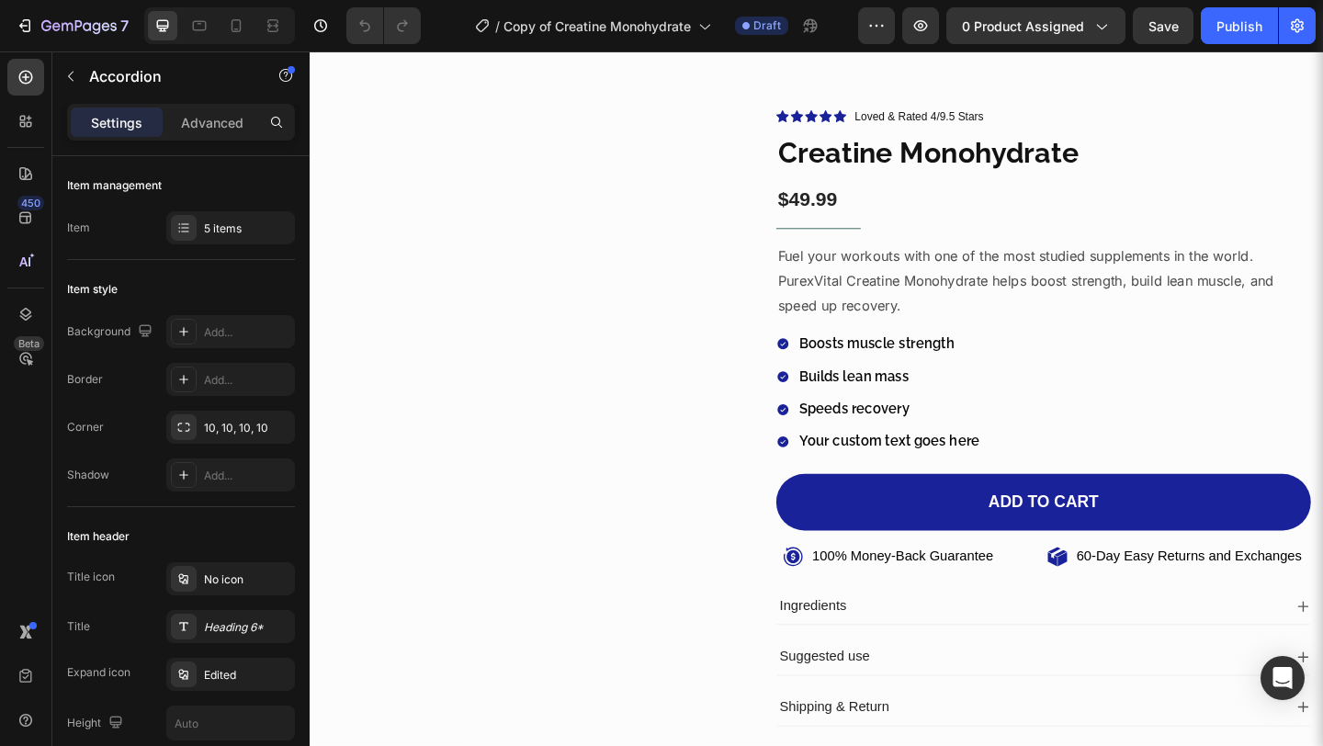
scroll to position [0, 0]
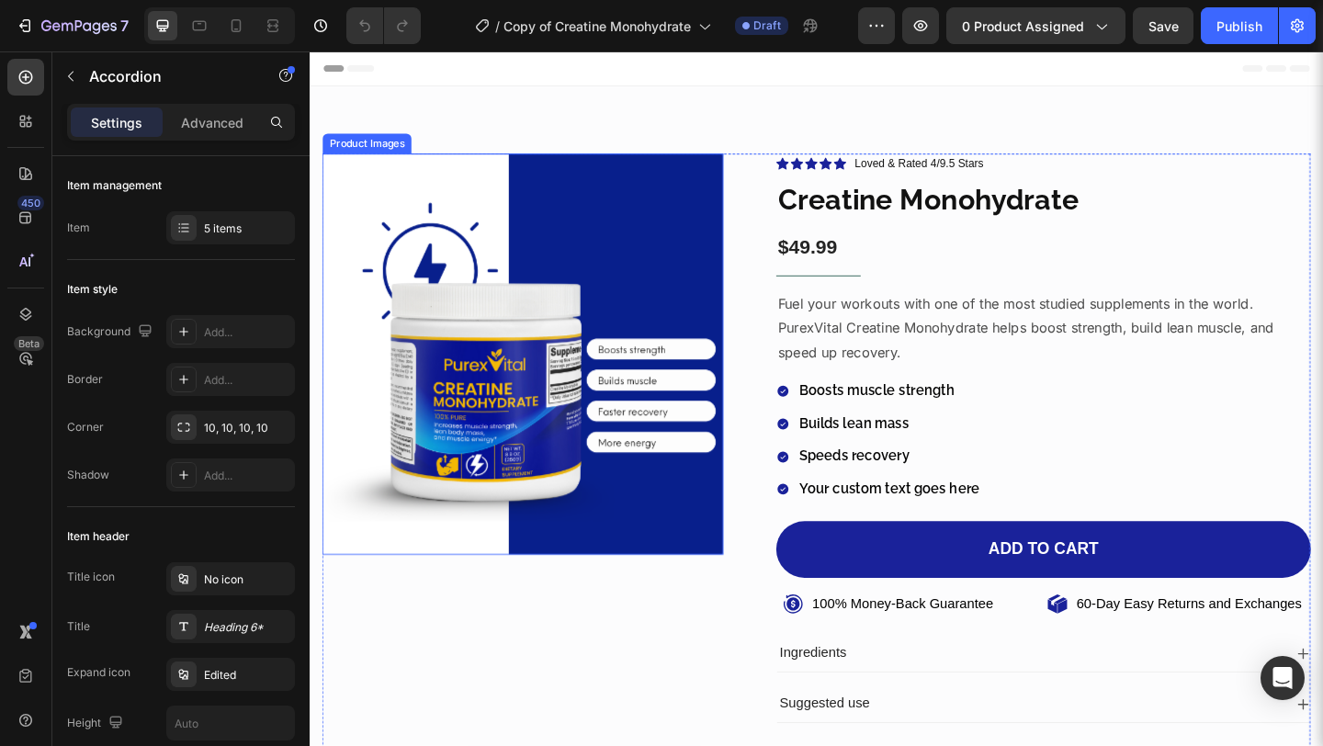
click at [455, 444] on img at bounding box center [541, 381] width 436 height 436
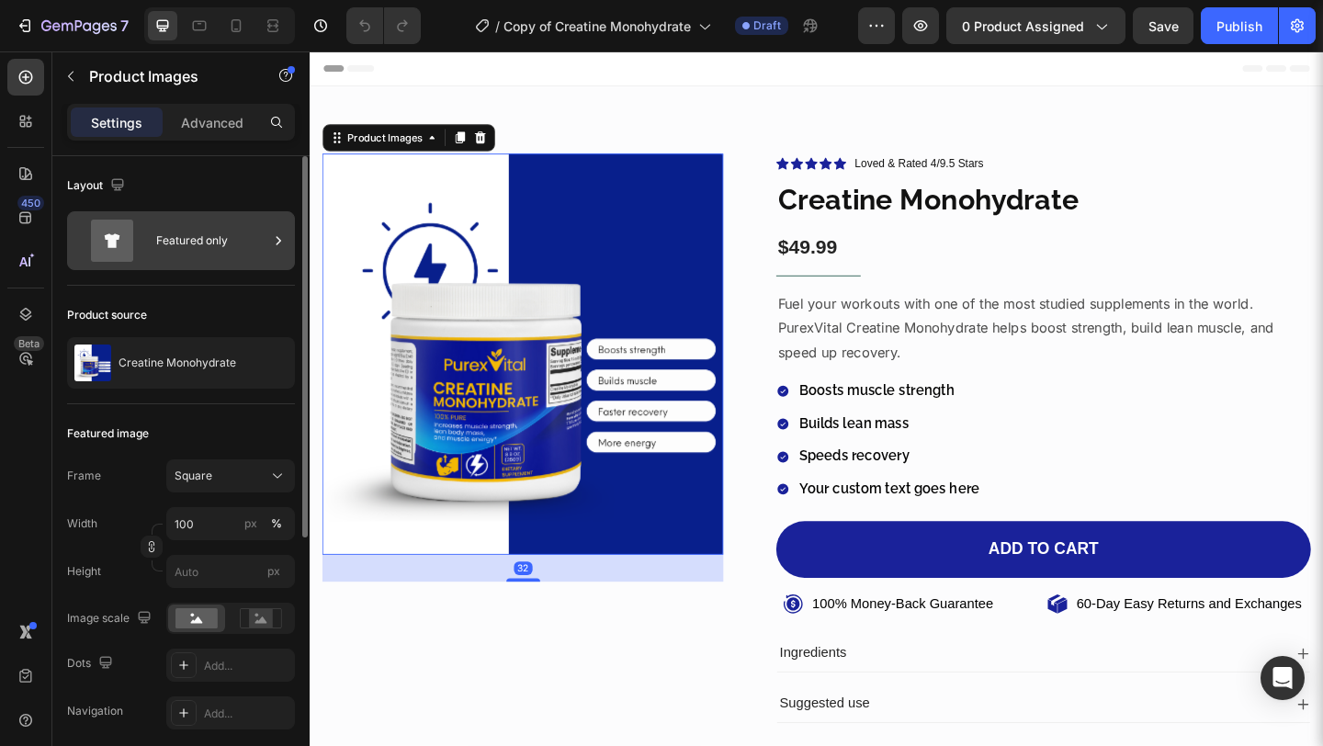
click at [227, 237] on div "Featured only" at bounding box center [212, 241] width 112 height 42
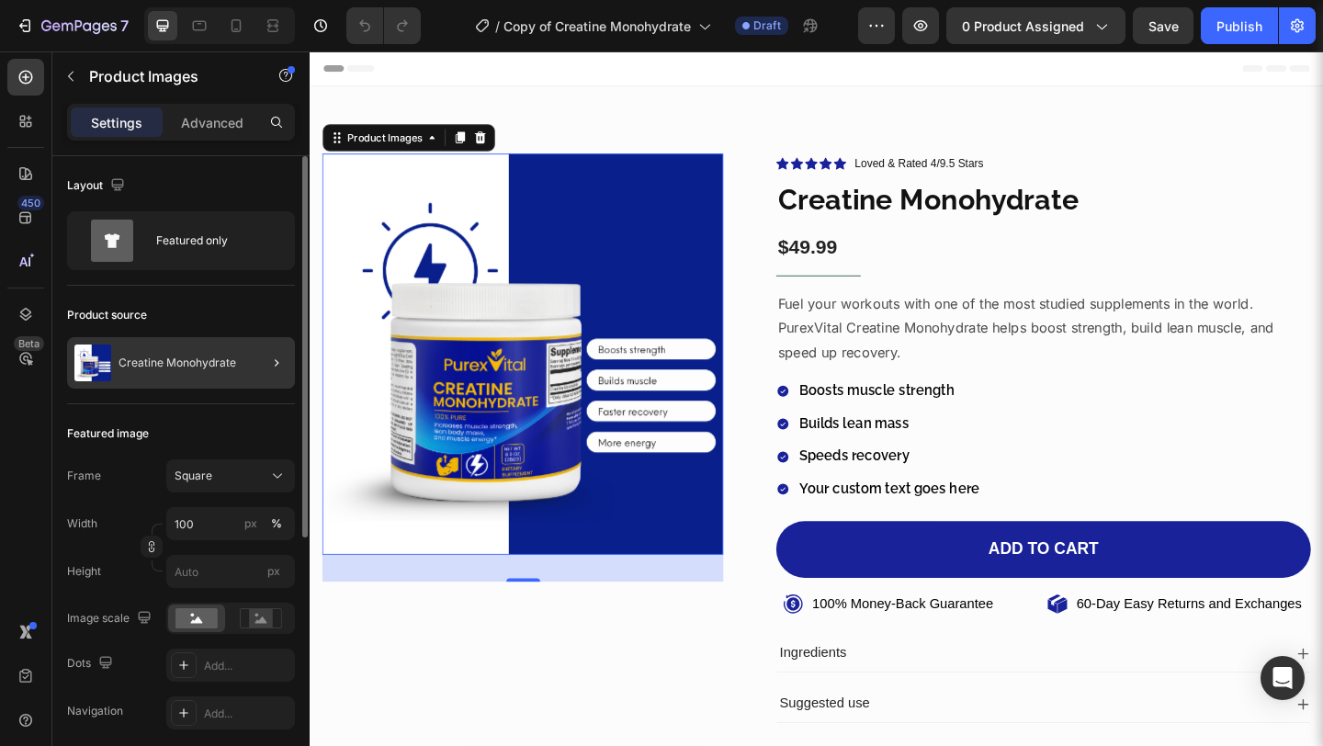
click at [271, 345] on div at bounding box center [268, 362] width 51 height 51
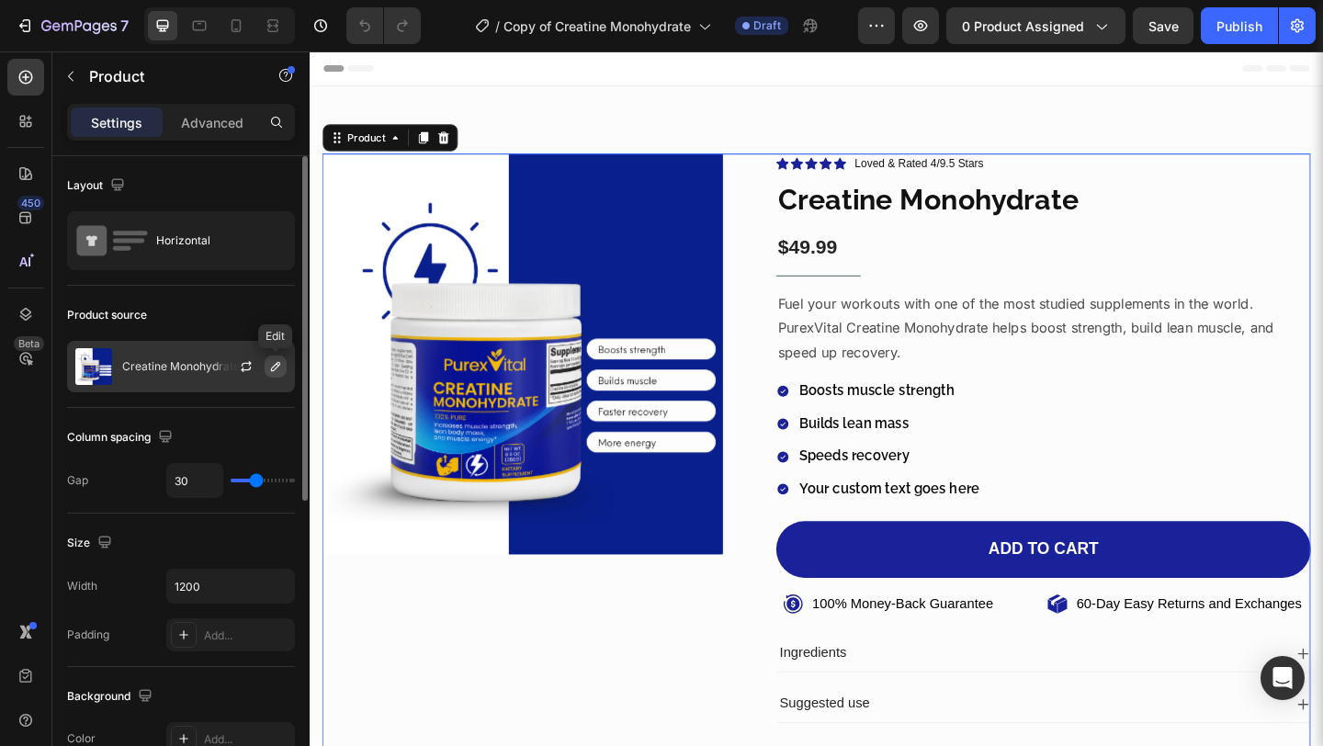
click at [281, 370] on icon "button" at bounding box center [275, 366] width 15 height 15
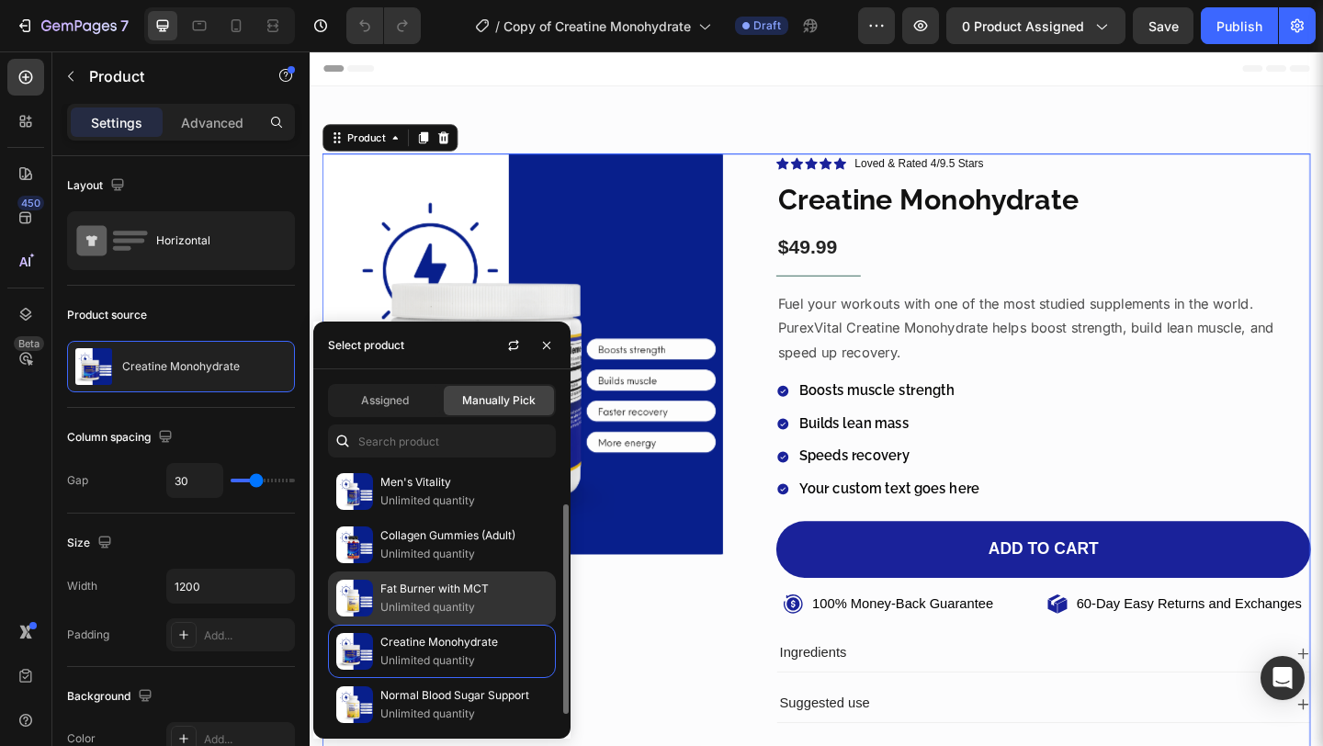
scroll to position [61, 0]
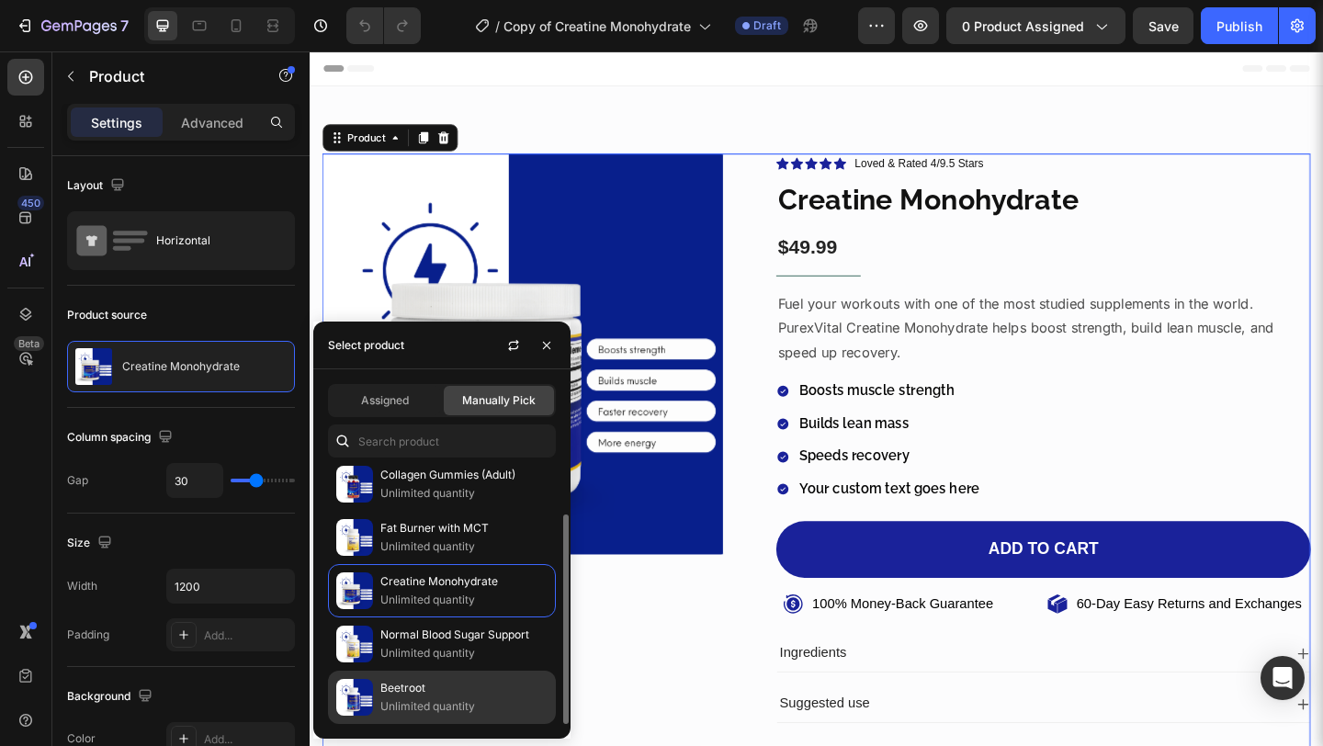
click at [430, 701] on p "Unlimited quantity" at bounding box center [463, 706] width 167 height 18
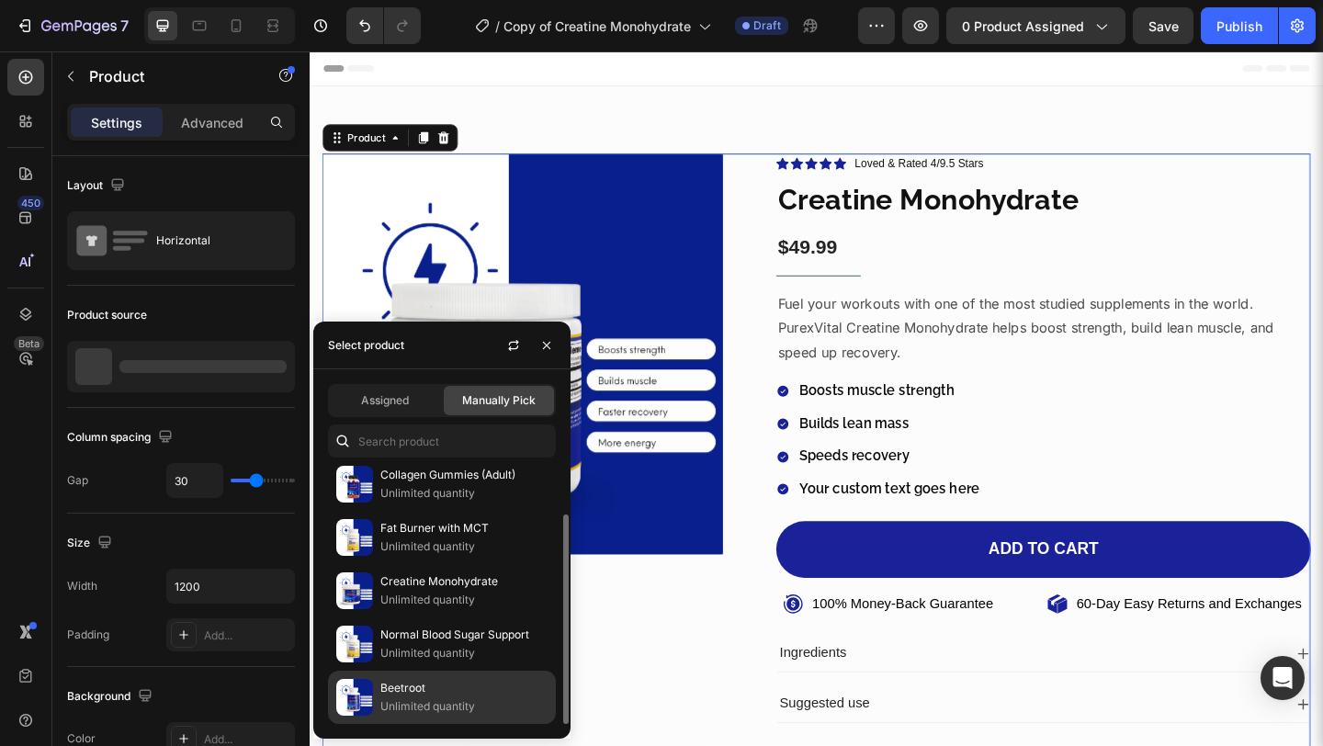
click at [450, 685] on p "Beetroot" at bounding box center [463, 688] width 167 height 18
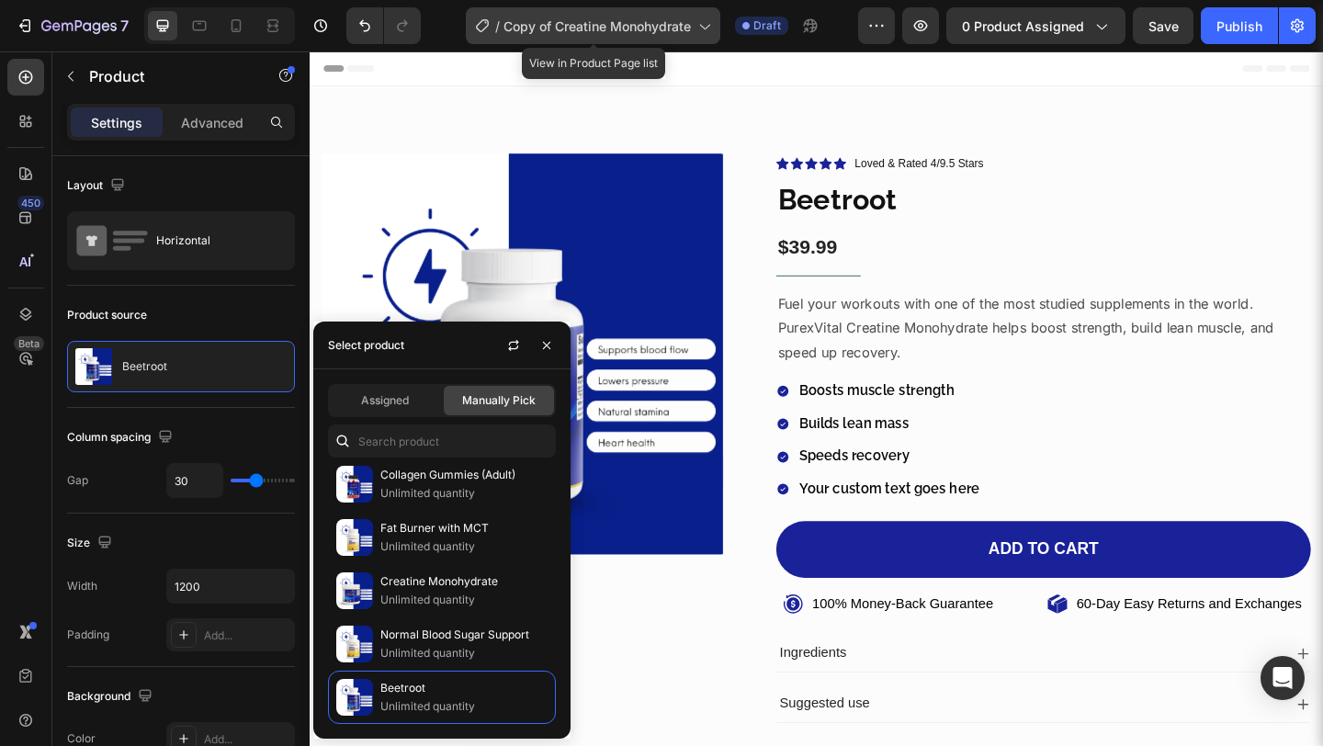
click at [678, 17] on span "Copy of Creatine Monohydrate" at bounding box center [597, 26] width 187 height 19
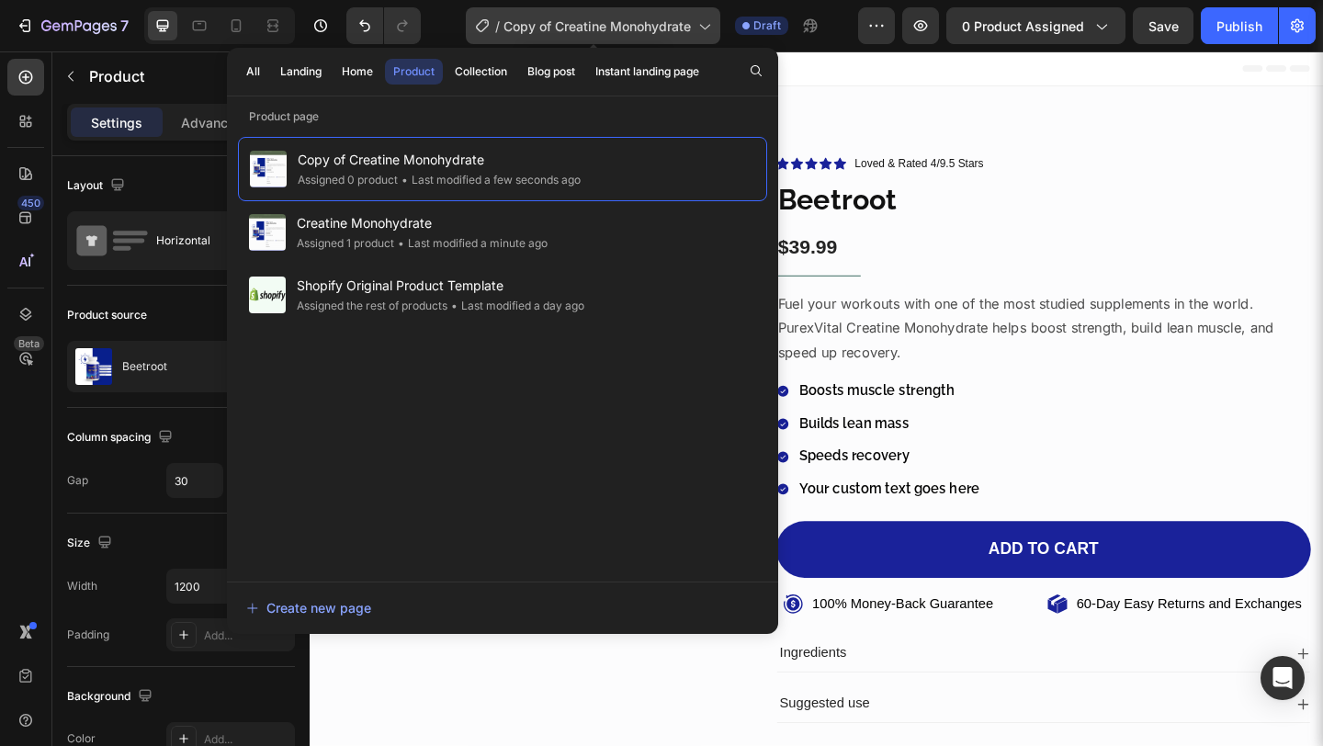
click at [680, 20] on span "Copy of Creatine Monohydrate" at bounding box center [597, 26] width 187 height 19
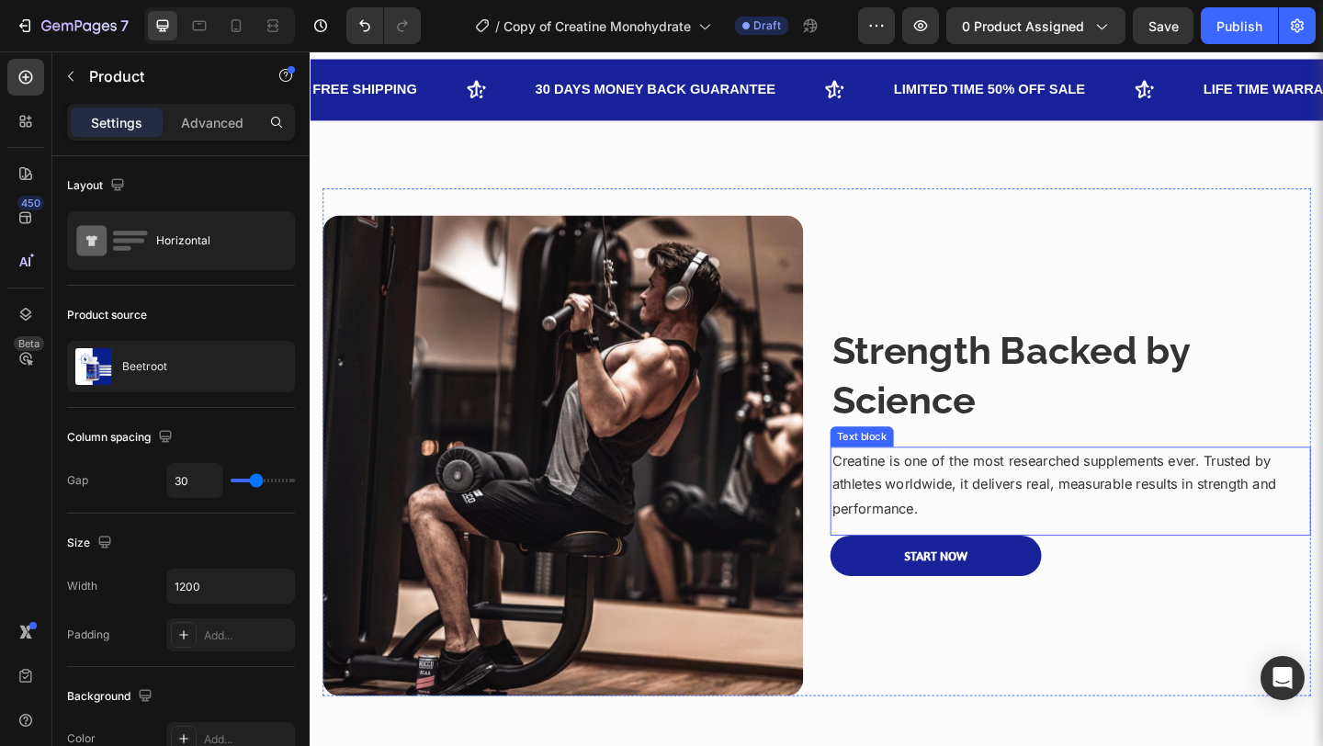
scroll to position [0, 0]
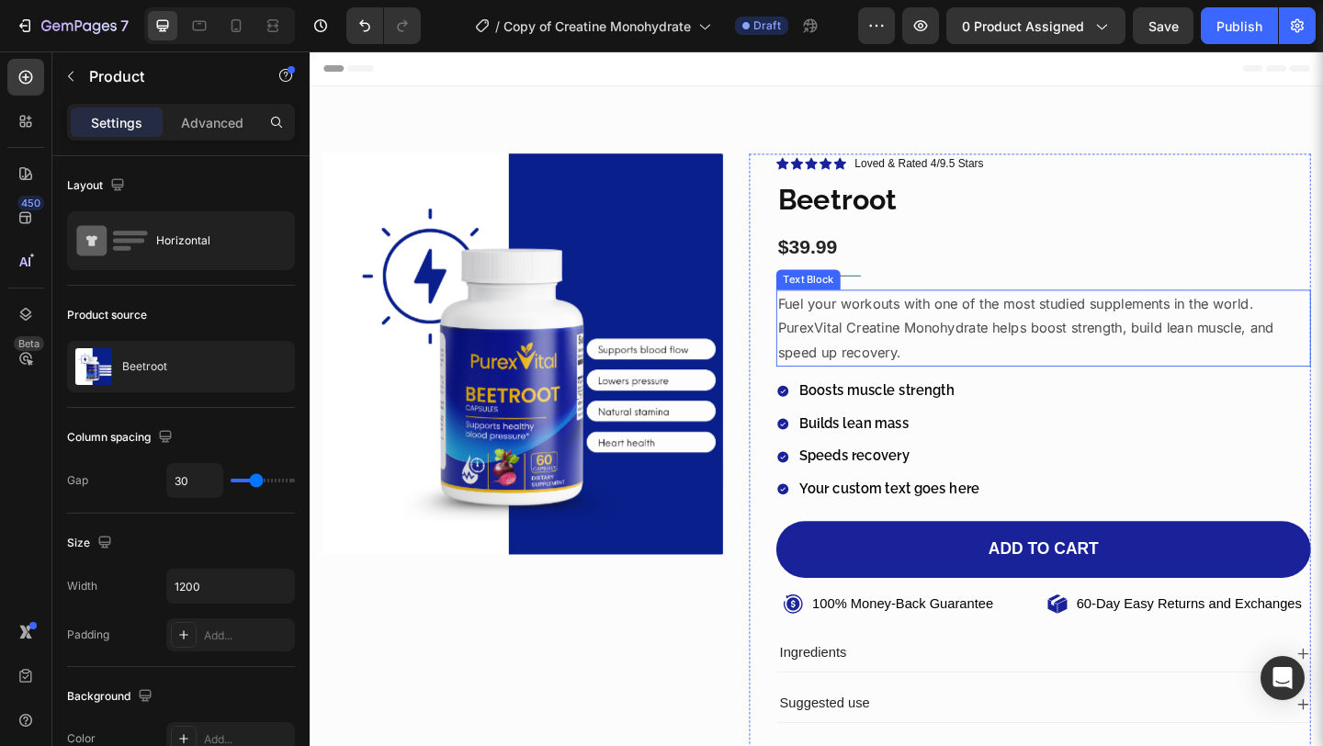
click at [927, 339] on p "Fuel your workouts with one of the most studied supplements in the world. Purex…" at bounding box center [1108, 351] width 578 height 79
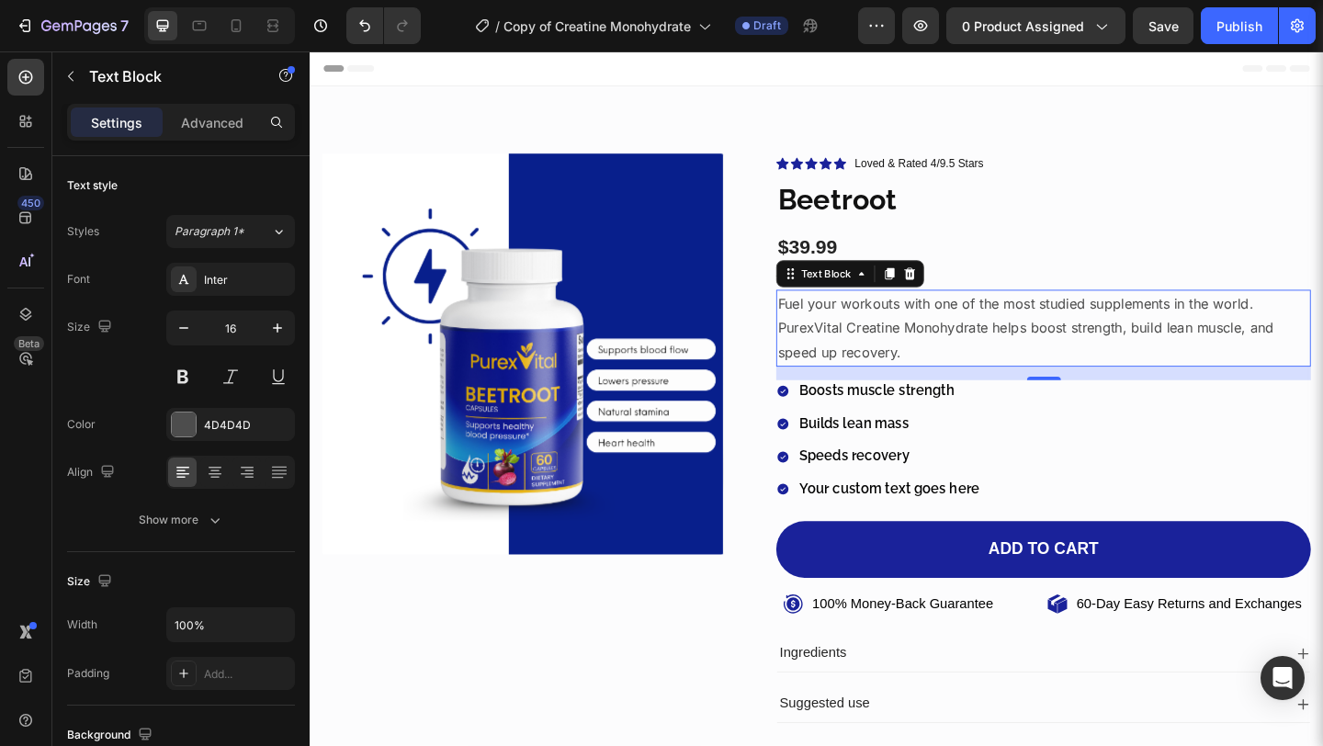
click at [927, 339] on p "Fuel your workouts with one of the most studied supplements in the world. Purex…" at bounding box center [1108, 351] width 578 height 79
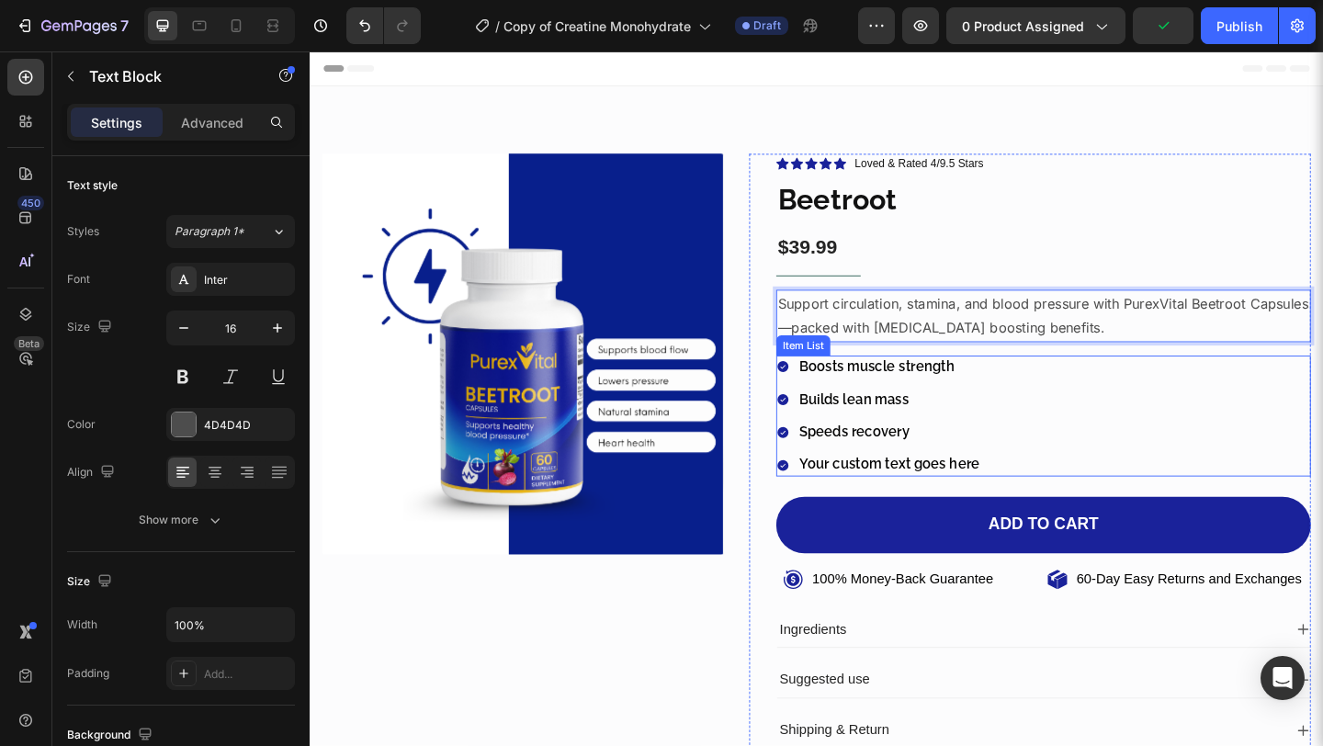
click at [891, 388] on p "Boosts muscle strength" at bounding box center [940, 394] width 197 height 19
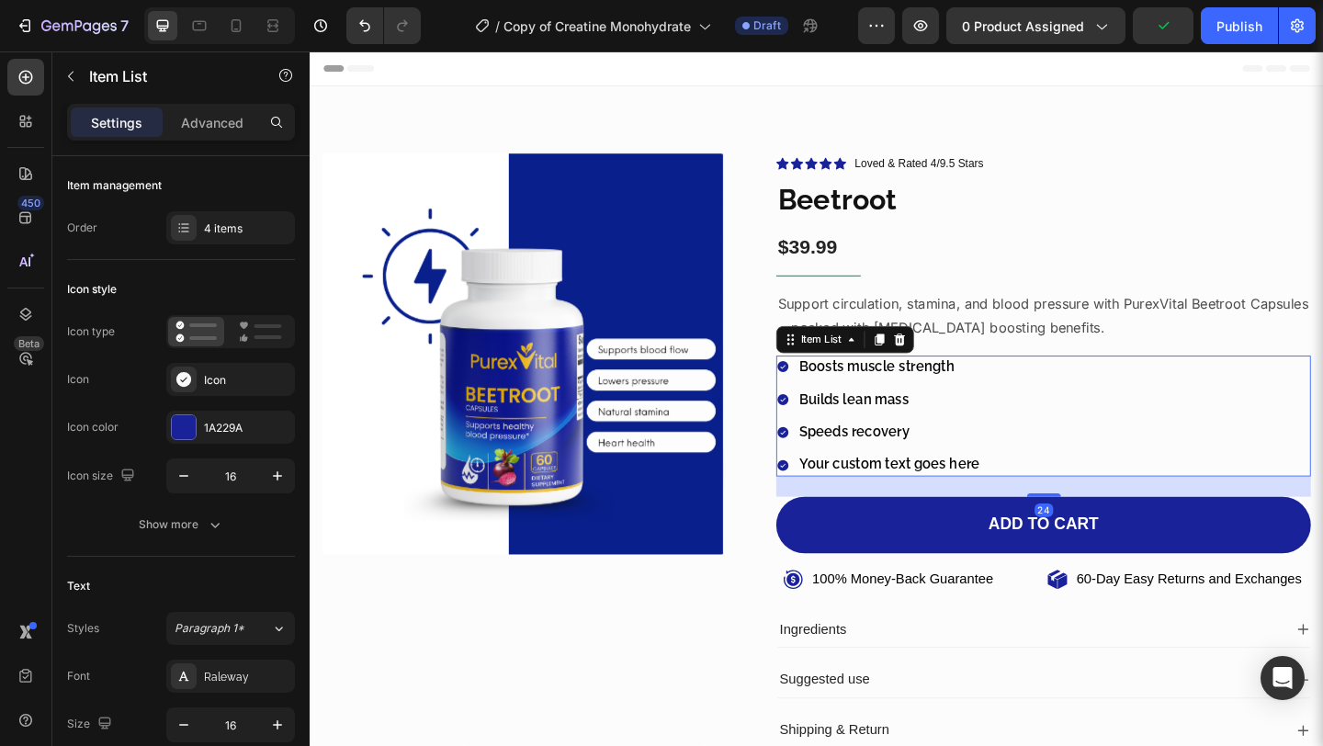
click at [891, 388] on p "Boosts muscle strength" at bounding box center [940, 394] width 197 height 19
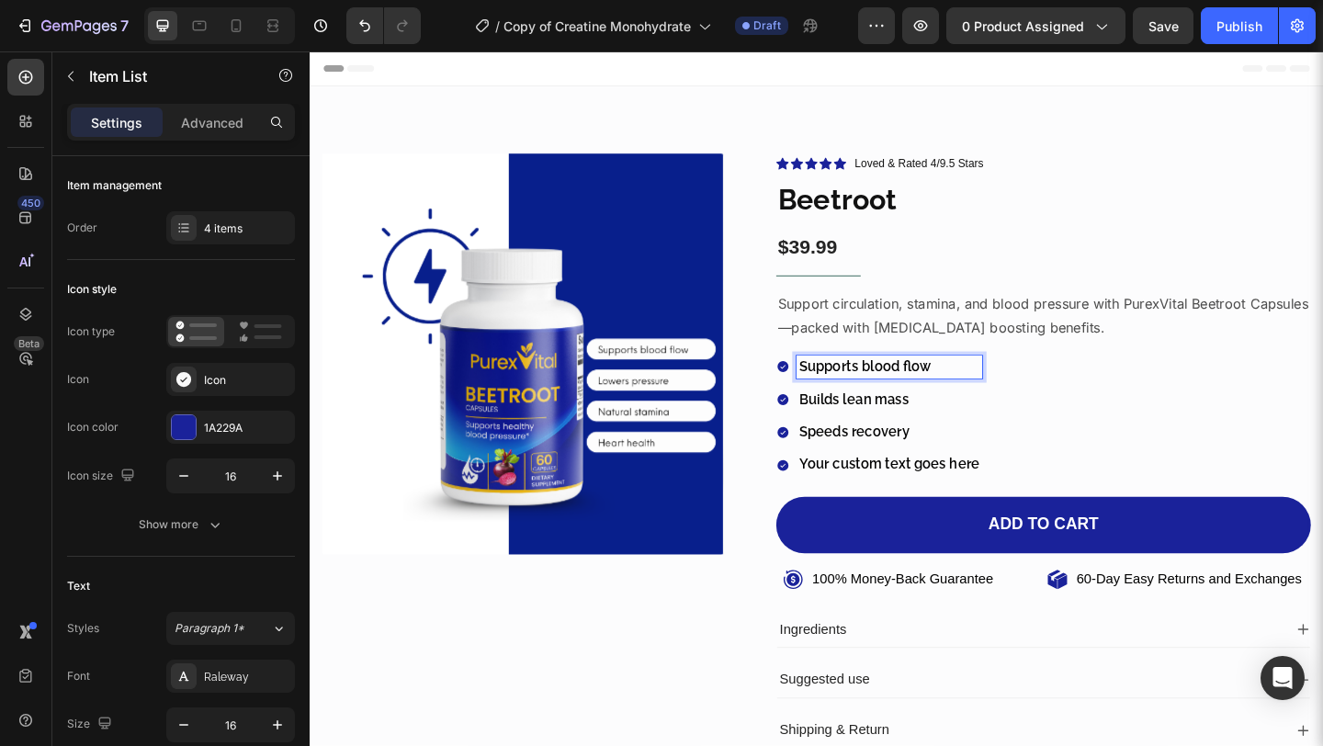
click at [923, 433] on p "Builds lean mass" at bounding box center [940, 430] width 197 height 19
click at [865, 459] on p "Speeds recovery" at bounding box center [940, 466] width 197 height 19
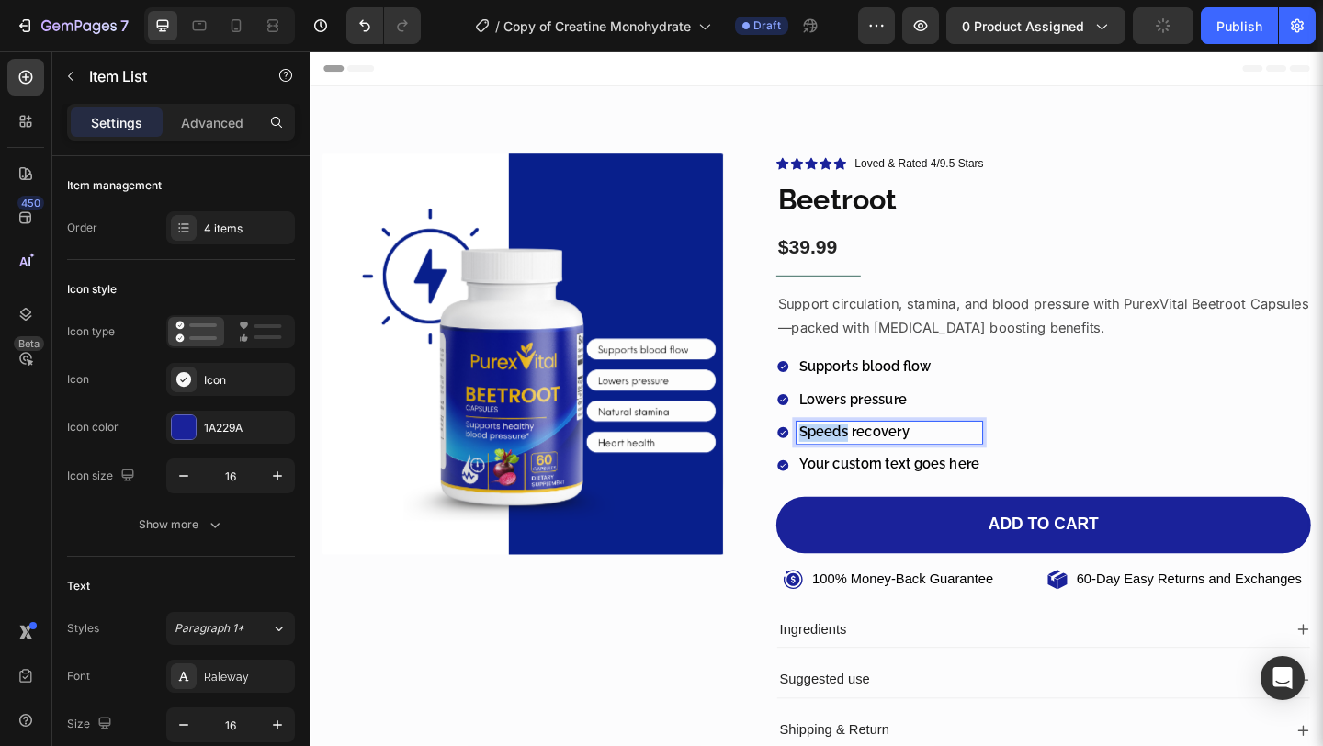
click at [865, 459] on p "Speeds recovery" at bounding box center [940, 466] width 197 height 19
click at [855, 499] on p "Your custom text goes here" at bounding box center [940, 501] width 197 height 19
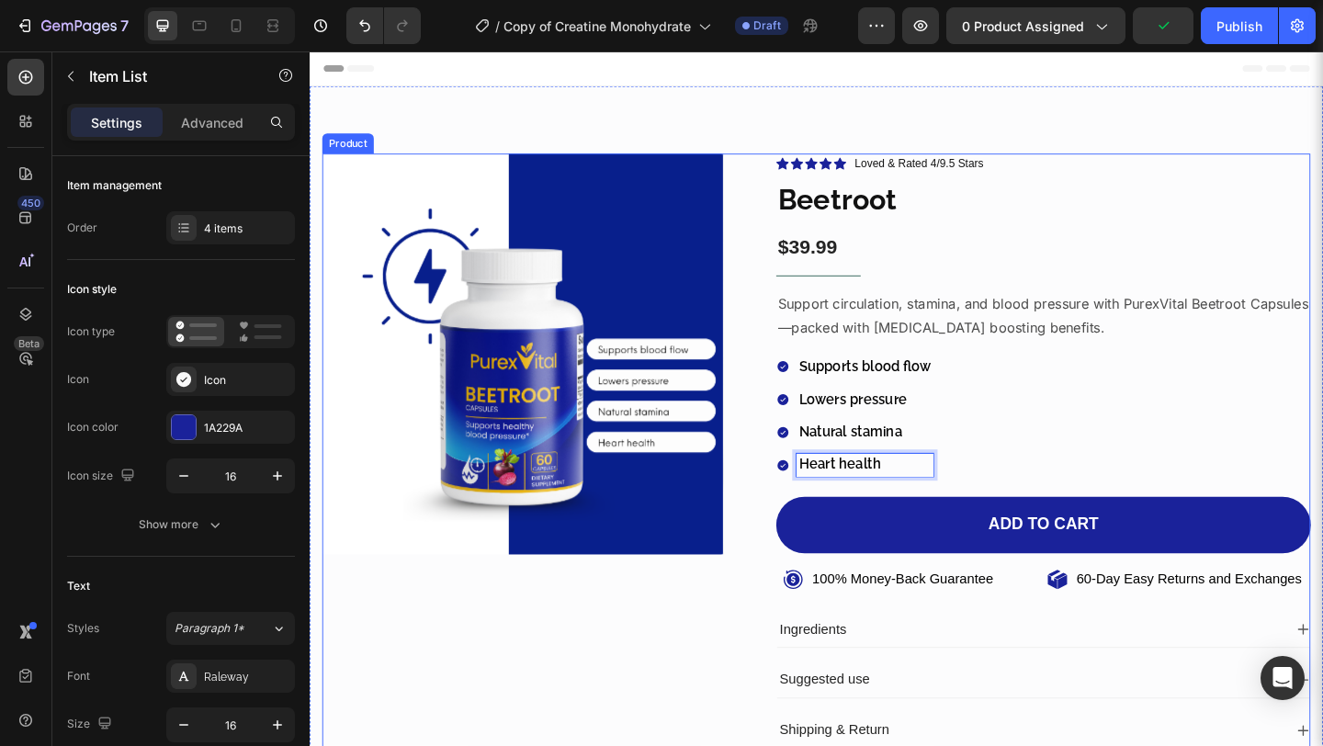
click at [561, 745] on div "Product Images" at bounding box center [541, 494] width 436 height 662
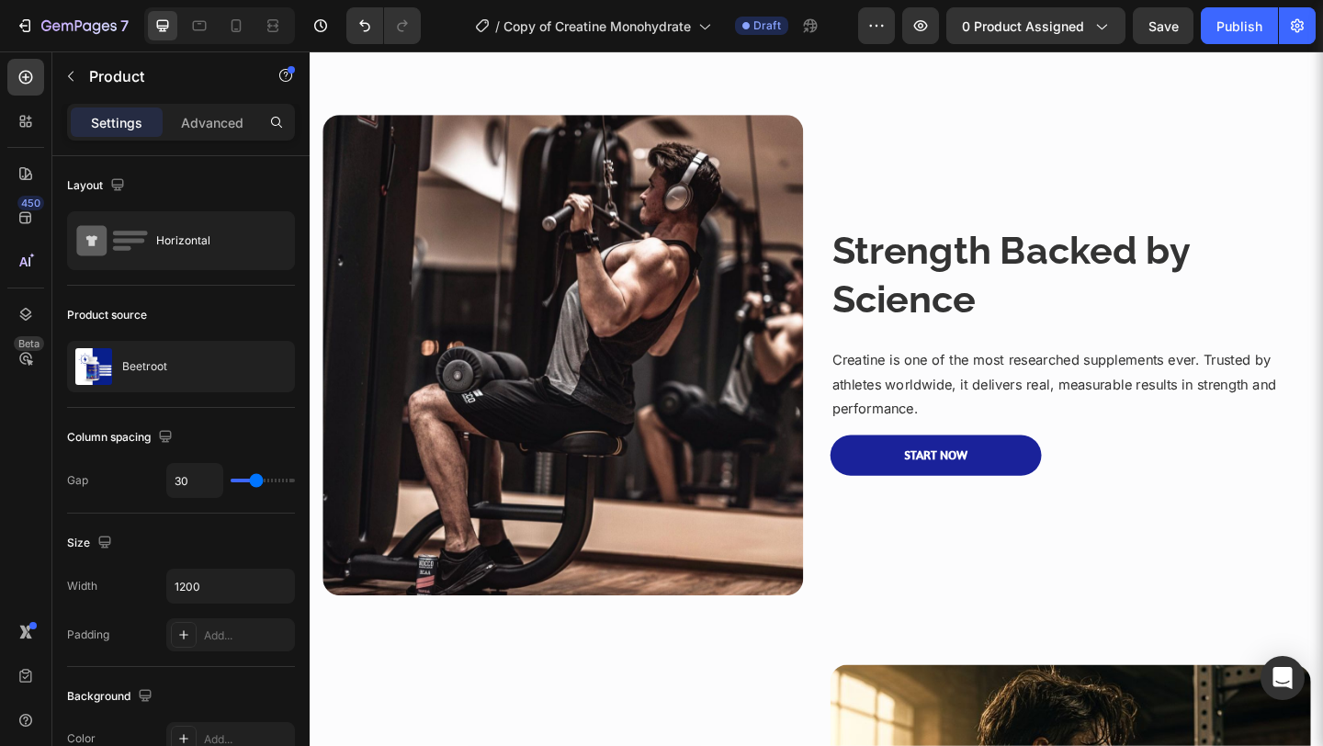
scroll to position [707, 0]
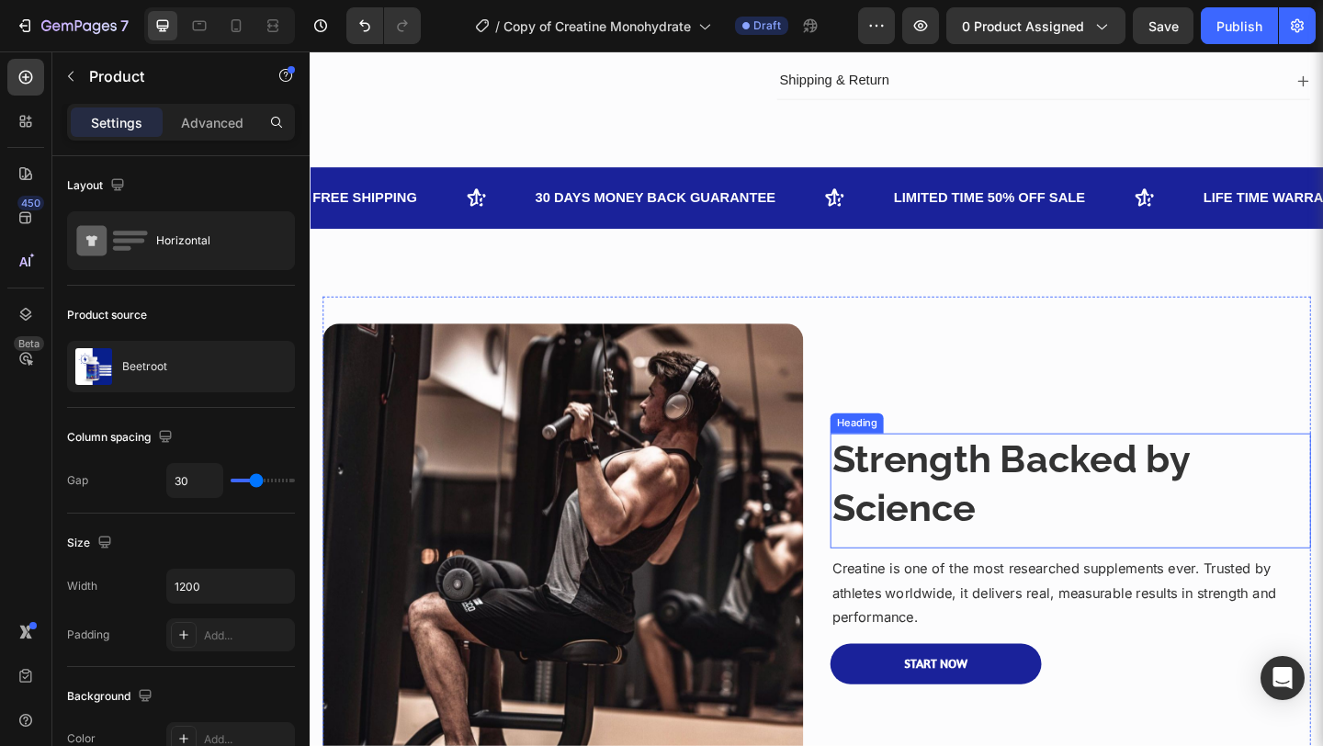
click at [942, 522] on strong "Strength Backed by Science" at bounding box center [1072, 521] width 390 height 103
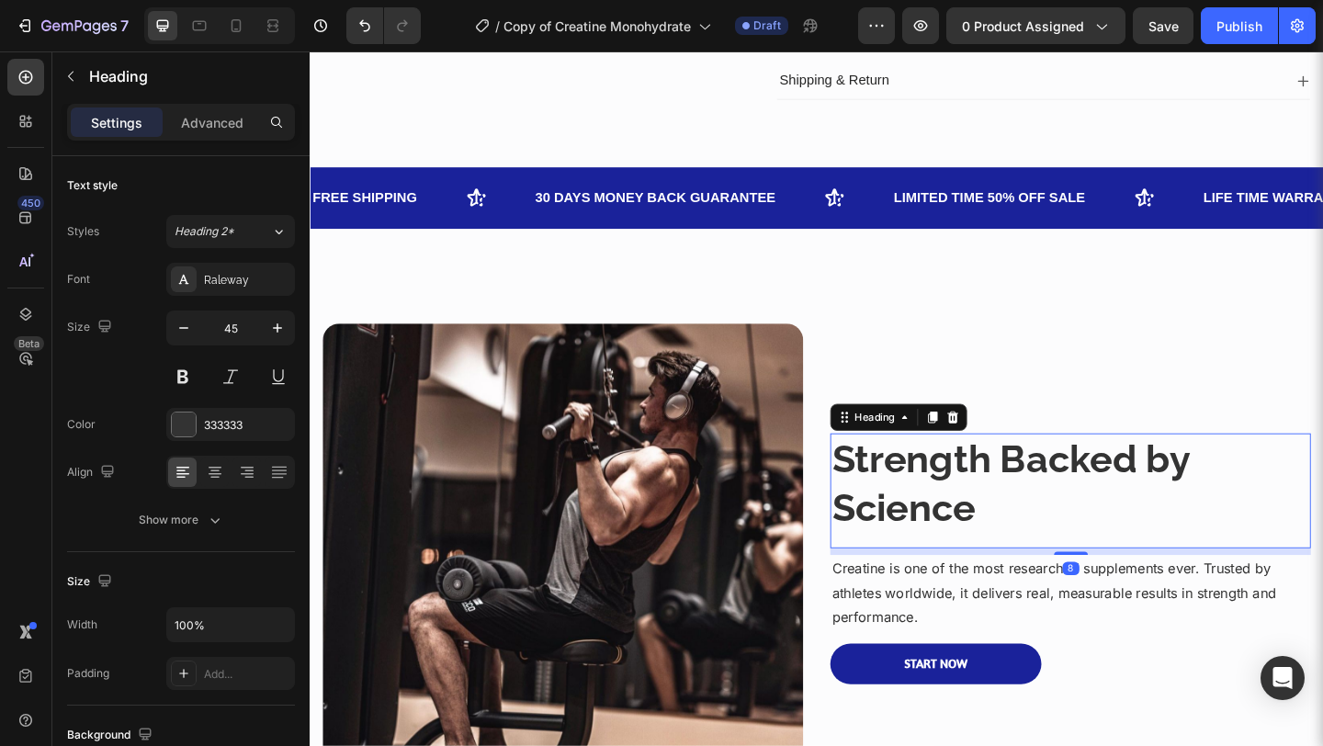
click at [942, 522] on strong "Strength Backed by Science" at bounding box center [1072, 521] width 390 height 103
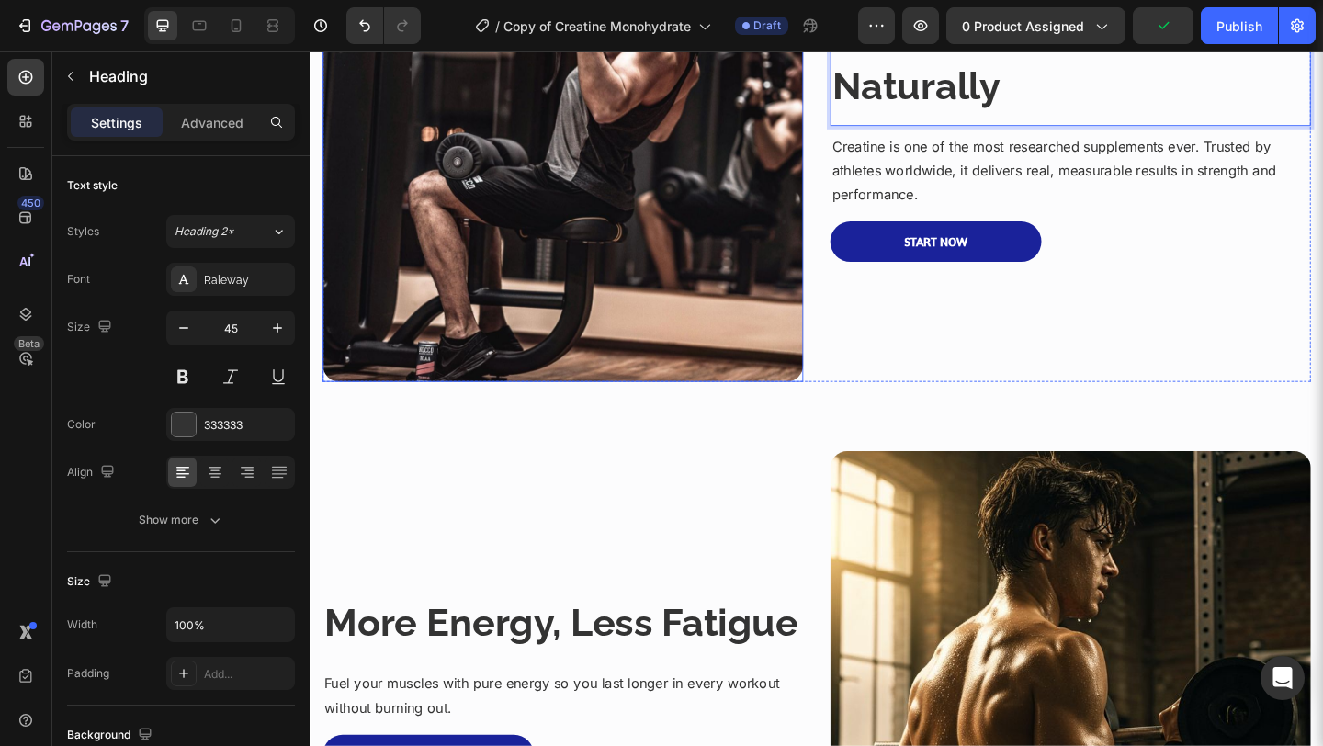
scroll to position [1209, 0]
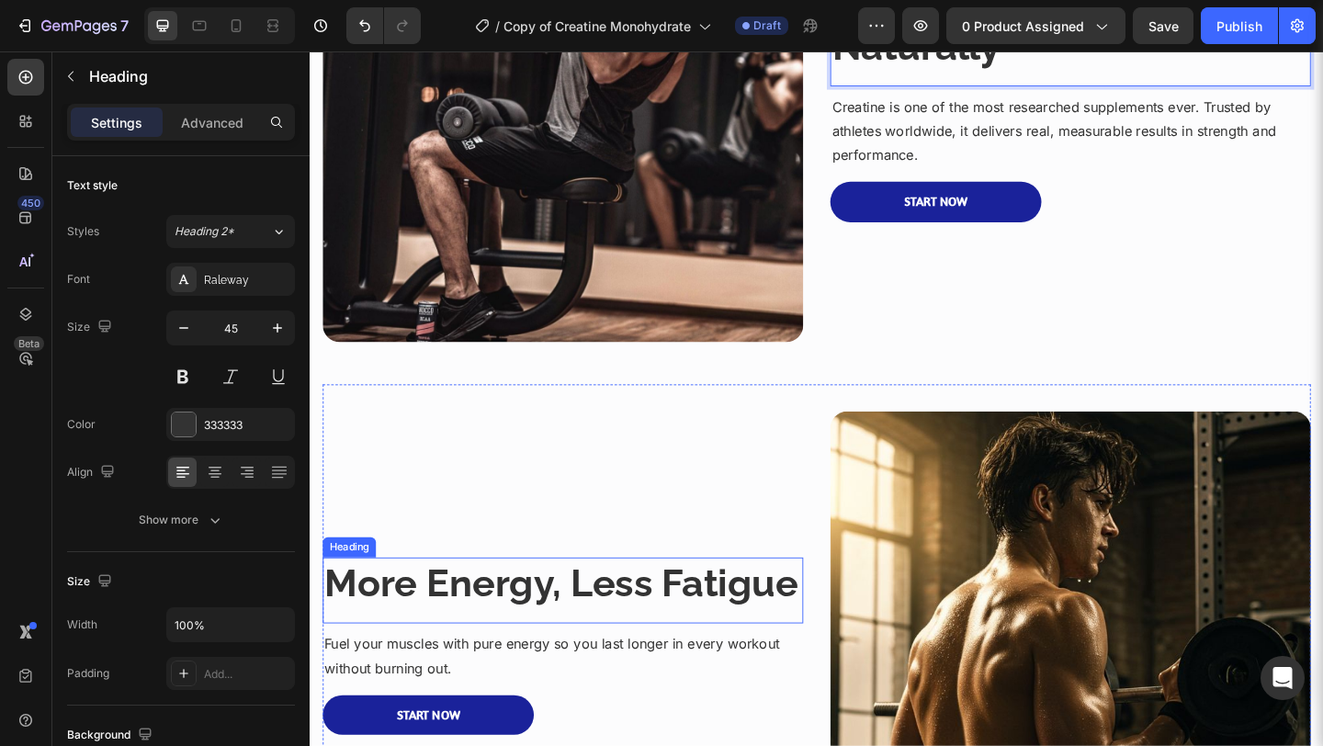
click at [554, 606] on strong "More Energy, Less Fatigue" at bounding box center [582, 630] width 515 height 49
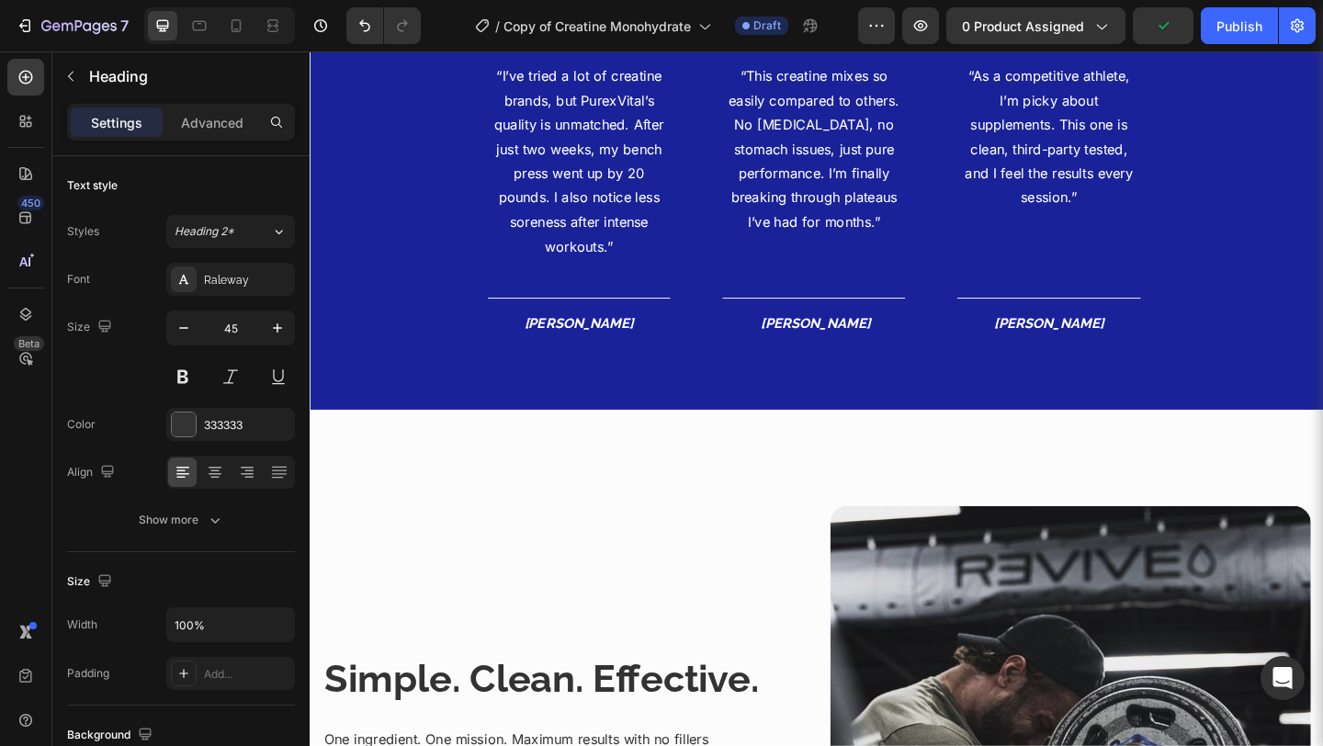
scroll to position [2568, 0]
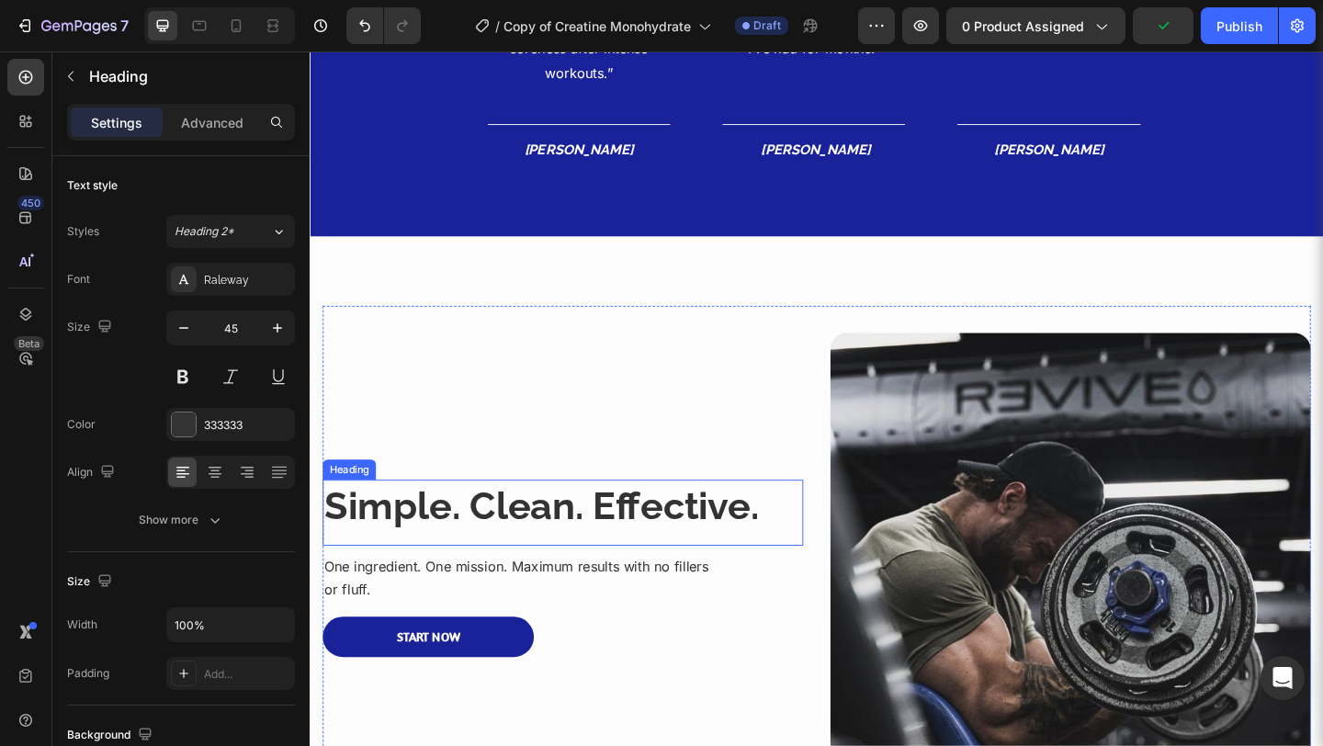
click at [576, 541] on strong "Simple. Clean. Effective." at bounding box center [561, 545] width 473 height 49
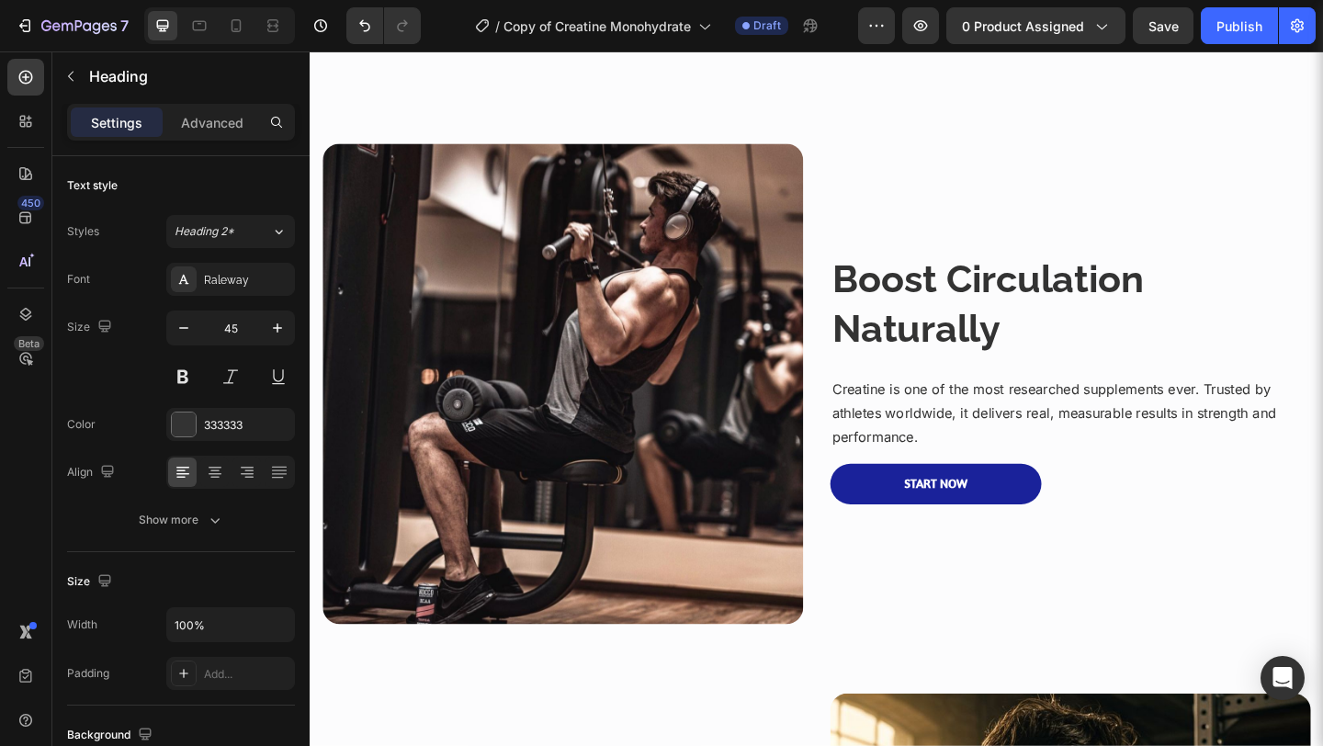
scroll to position [904, 0]
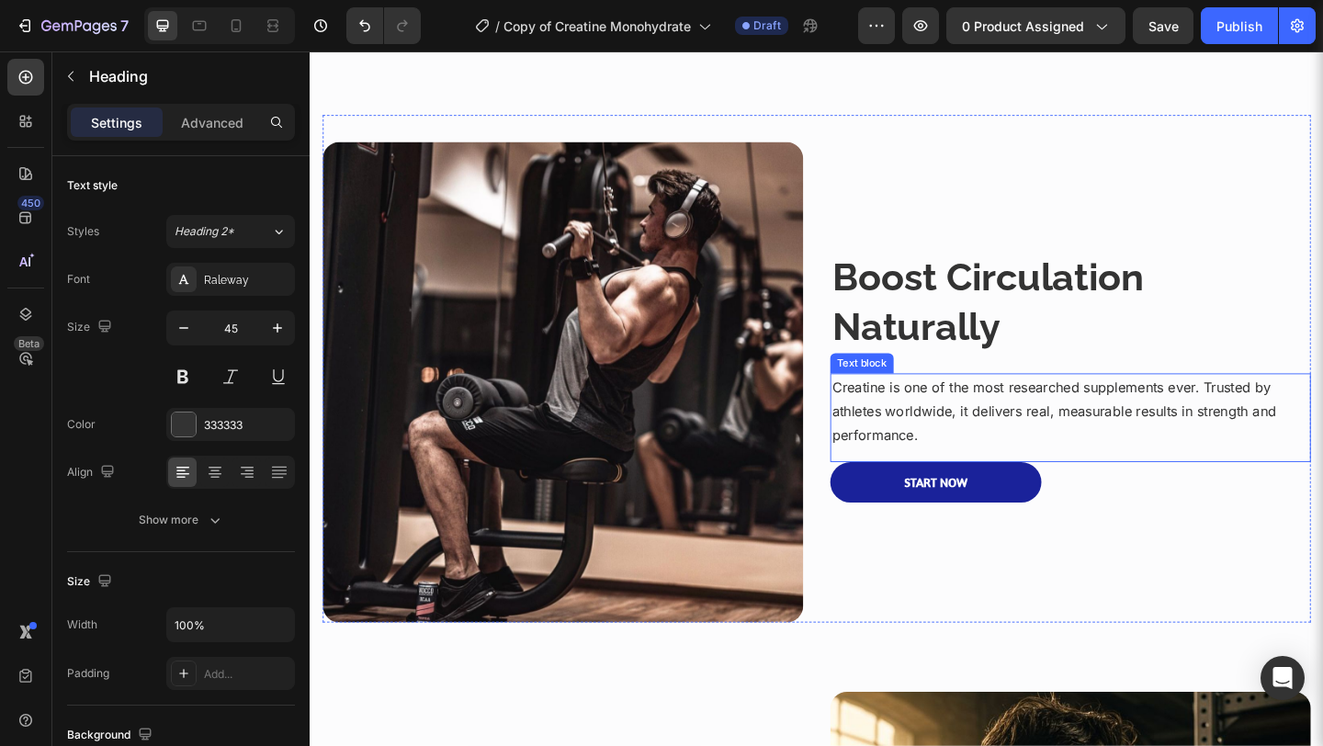
click at [923, 420] on p "Creatine is one of the most researched supplements ever. Trusted by athletes wo…" at bounding box center [1136, 442] width 519 height 79
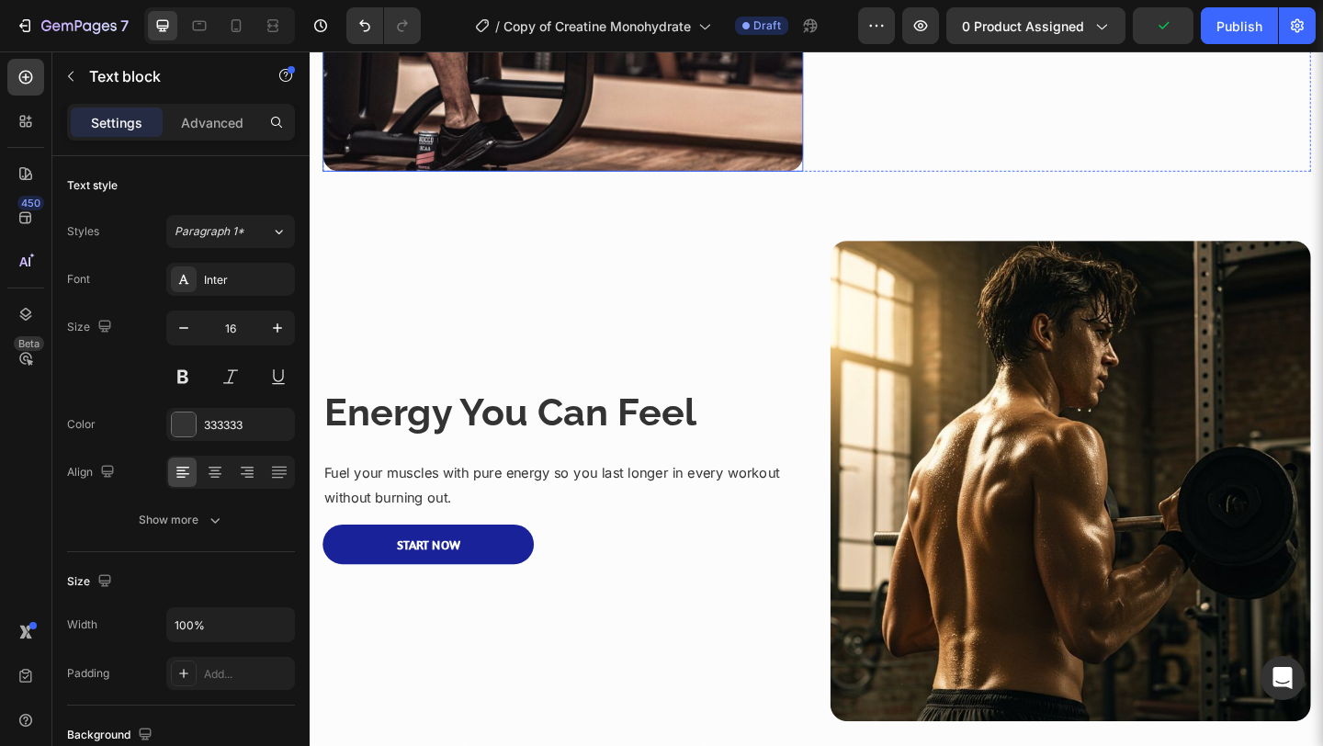
scroll to position [1437, 0]
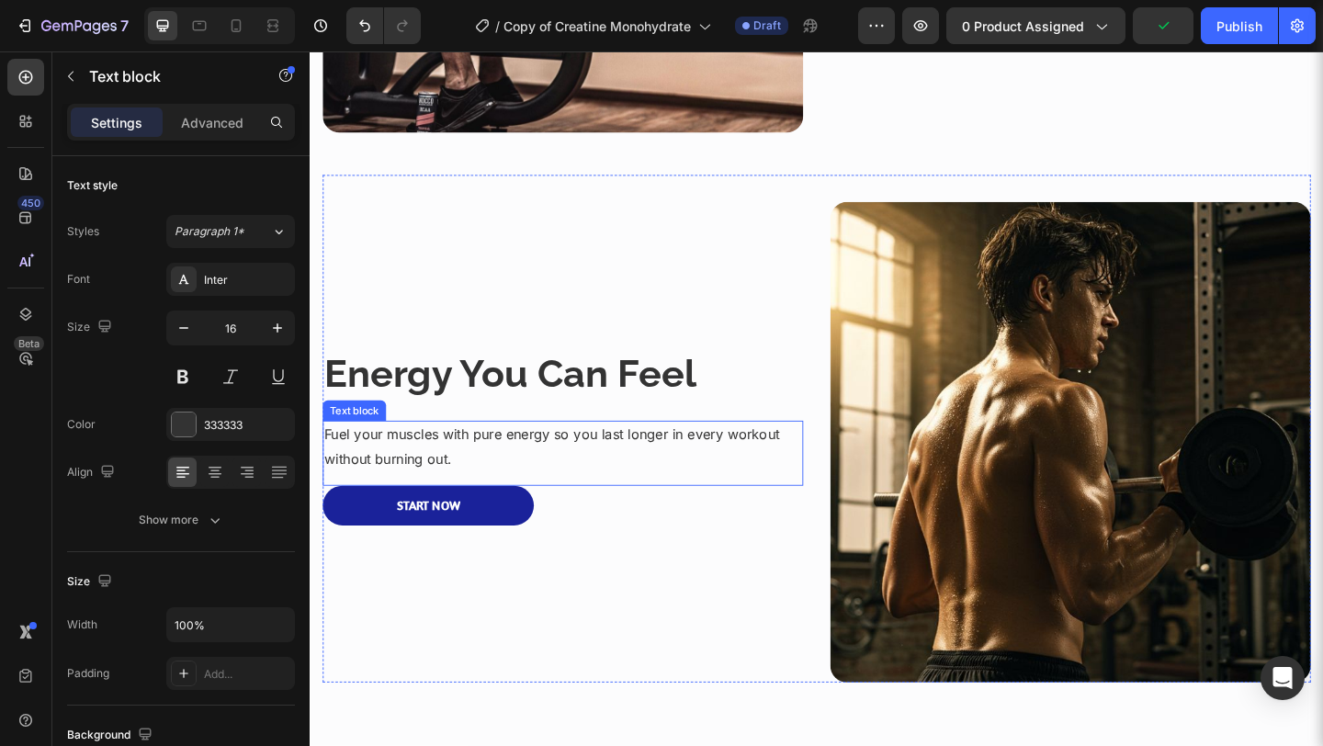
click at [665, 466] on p "Fuel your muscles with pure energy so you last longer in every workout without …" at bounding box center [584, 481] width 519 height 53
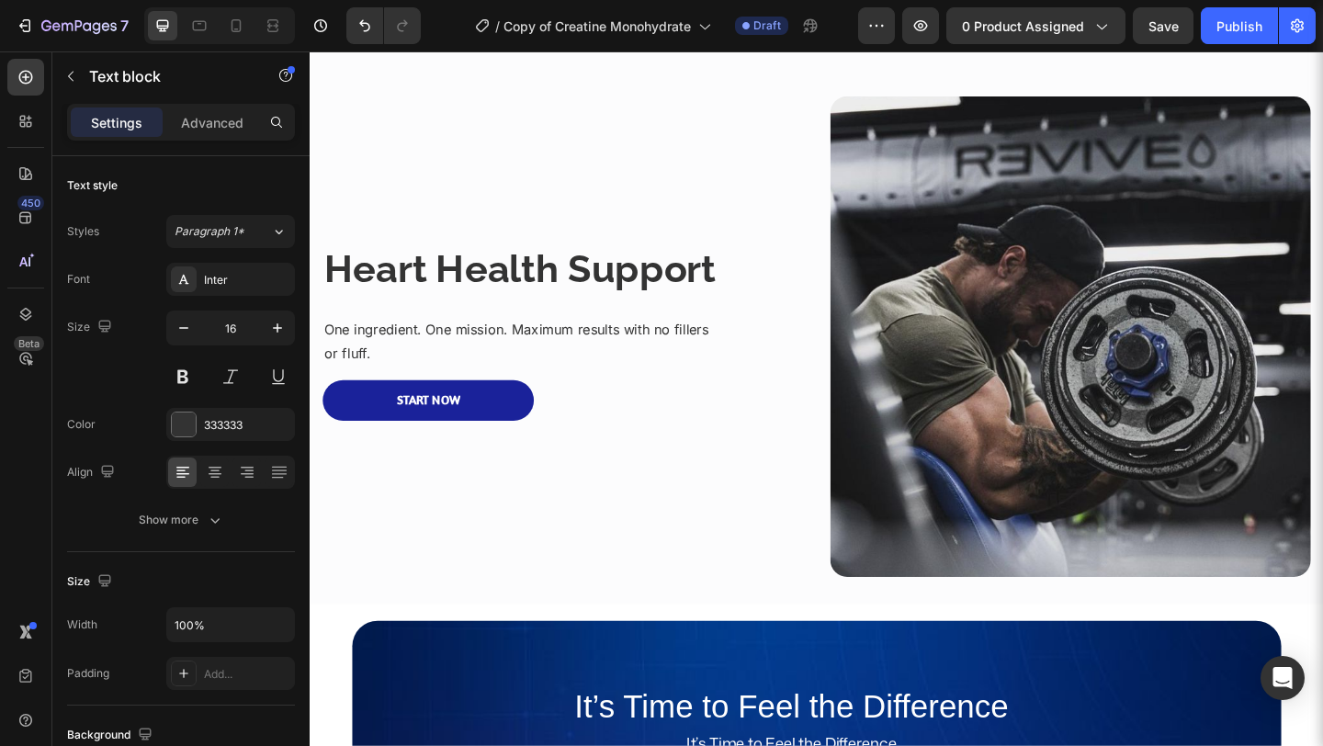
scroll to position [2858, 0]
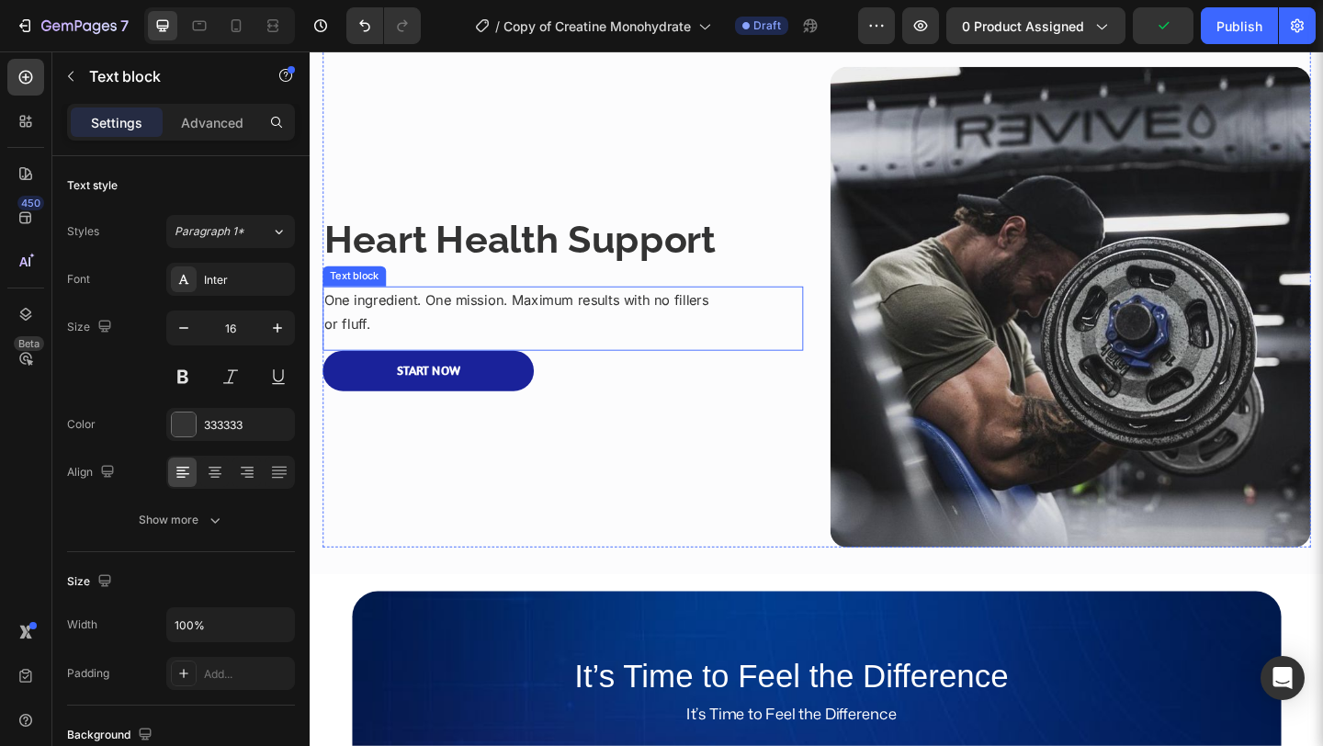
click at [624, 313] on p "One ingredient. One mission. Maximum results with no fillers" at bounding box center [584, 322] width 519 height 27
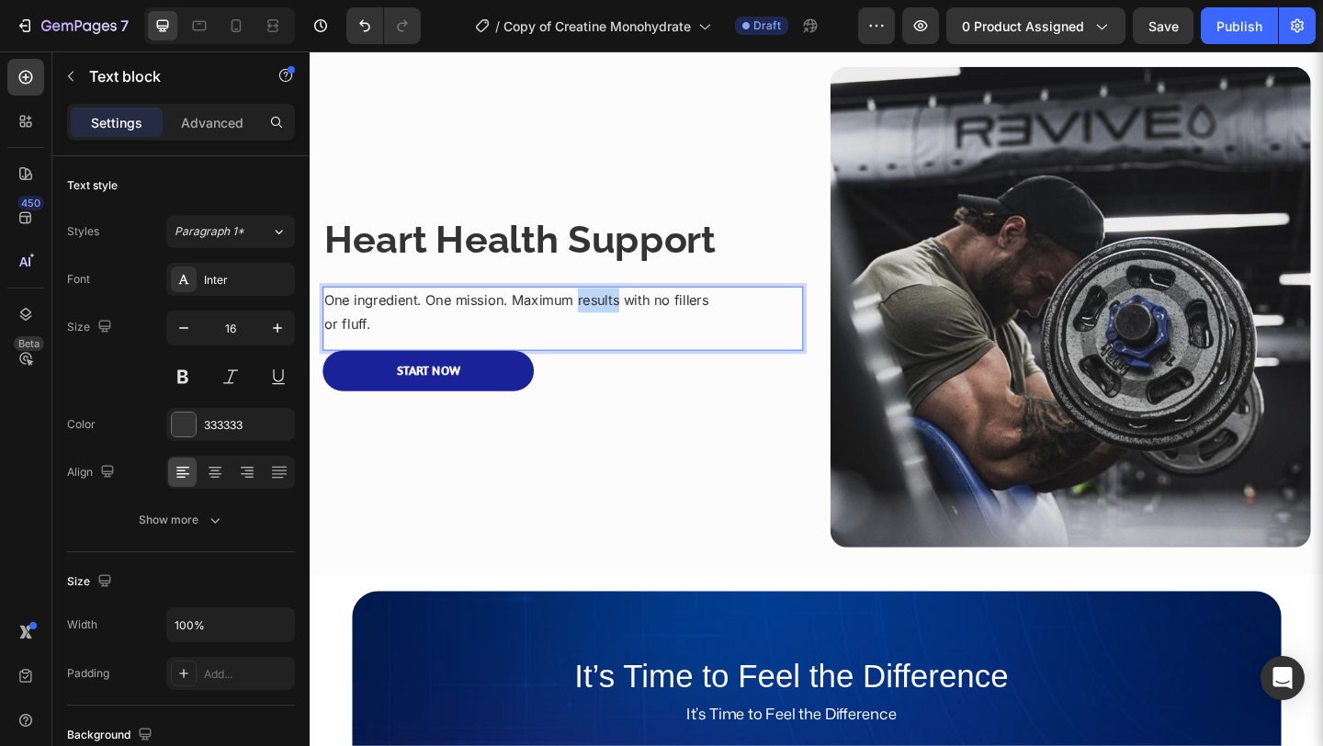
click at [624, 313] on p "One ingredient. One mission. Maximum results with no fillers" at bounding box center [584, 322] width 519 height 27
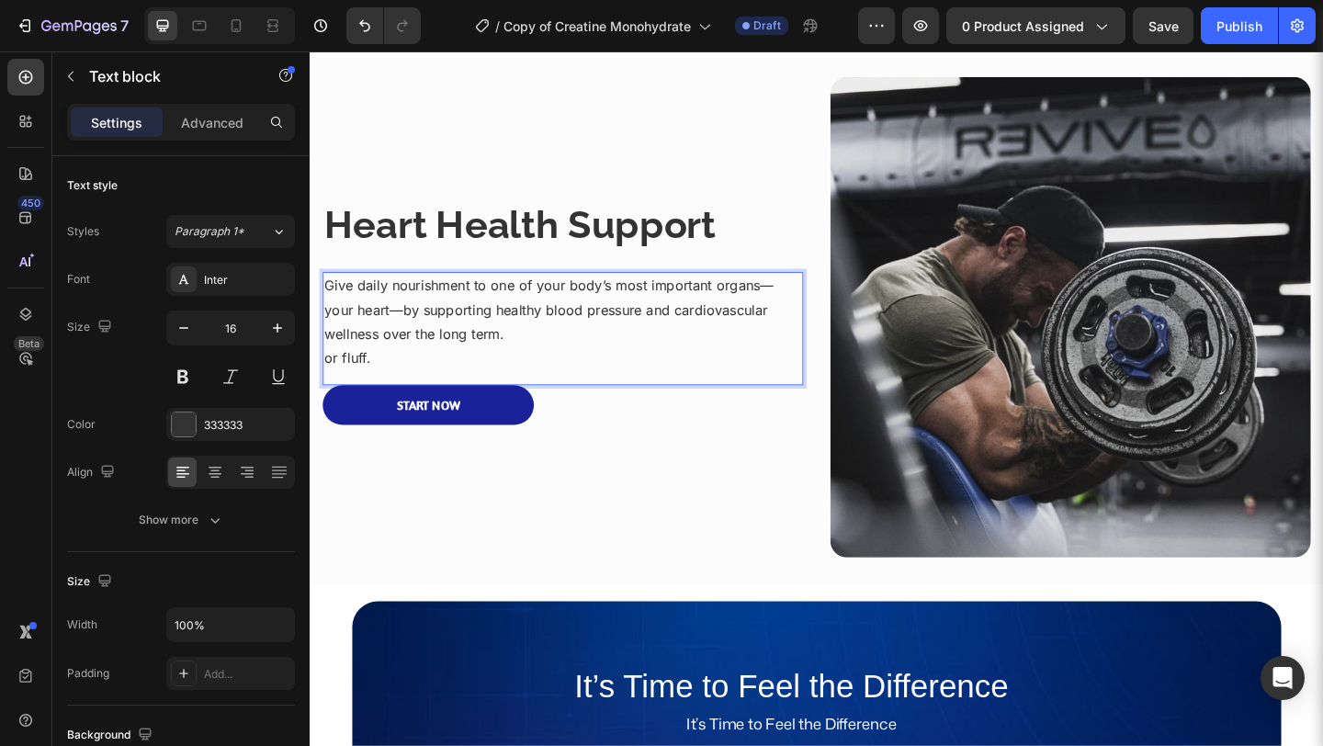
scroll to position [2847, 0]
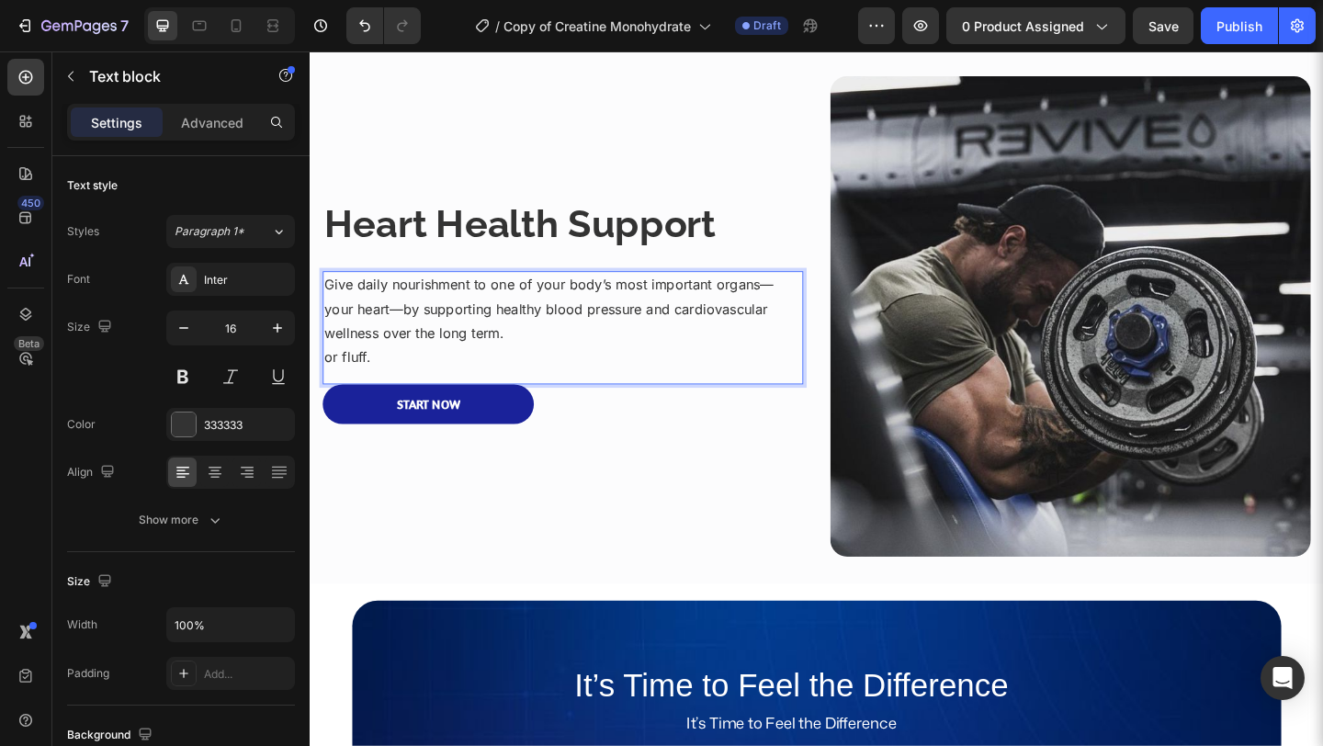
click at [560, 341] on p "Give daily nourishment to one of your body’s most important organs—your heart—b…" at bounding box center [584, 331] width 519 height 79
click at [329, 382] on p "or fluff." at bounding box center [584, 384] width 519 height 27
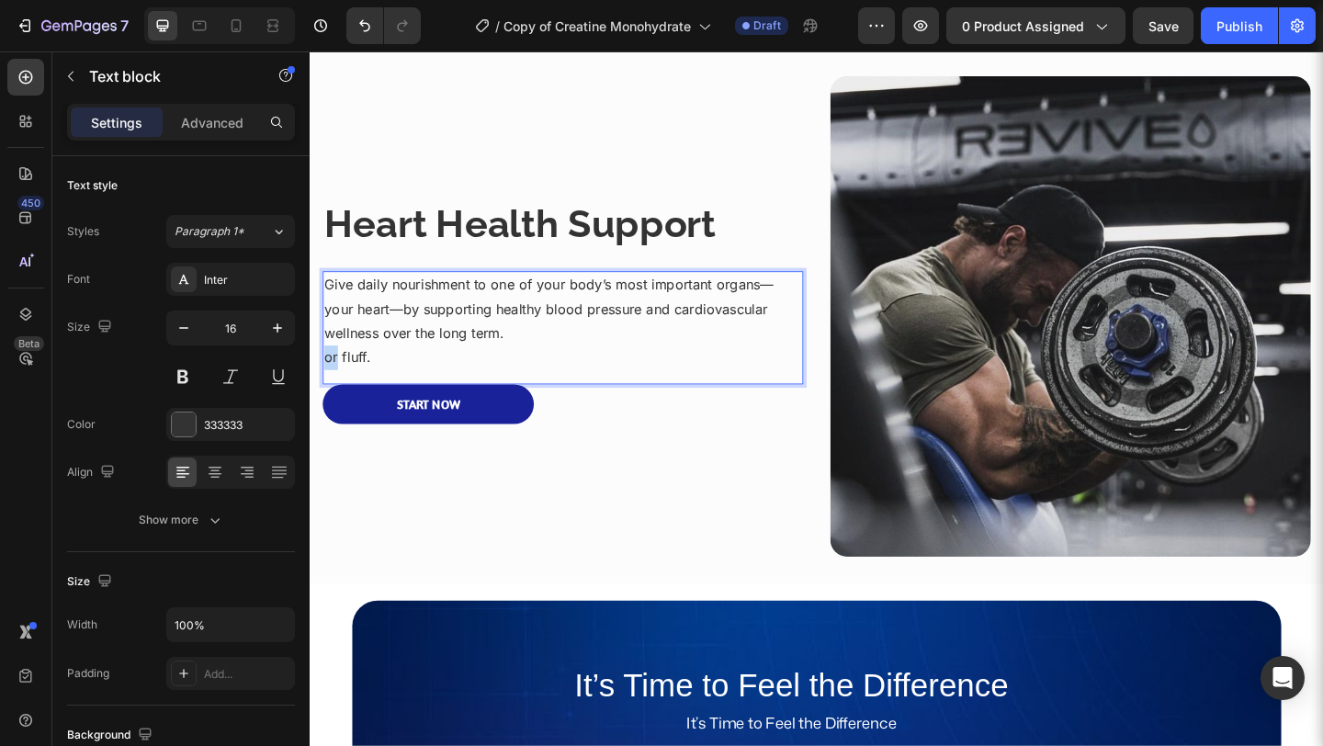
click at [329, 382] on p "or fluff." at bounding box center [584, 384] width 519 height 27
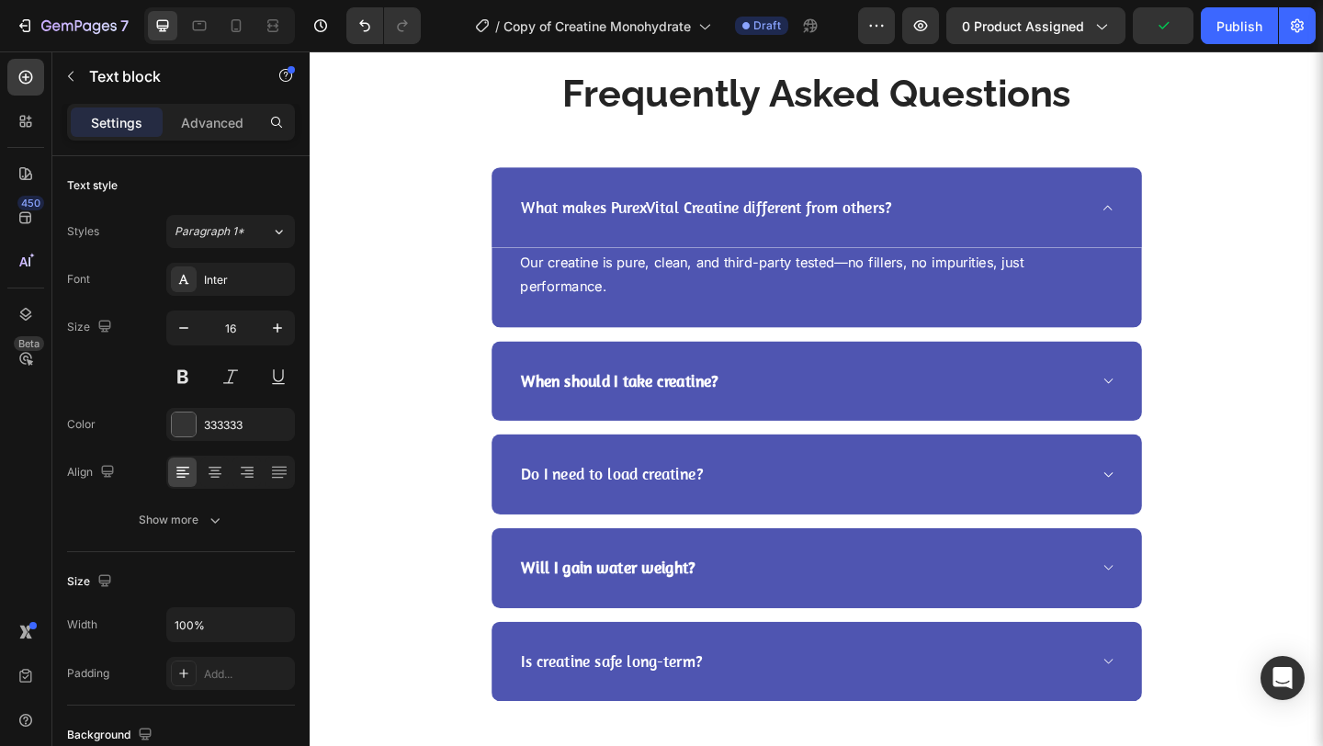
scroll to position [3842, 0]
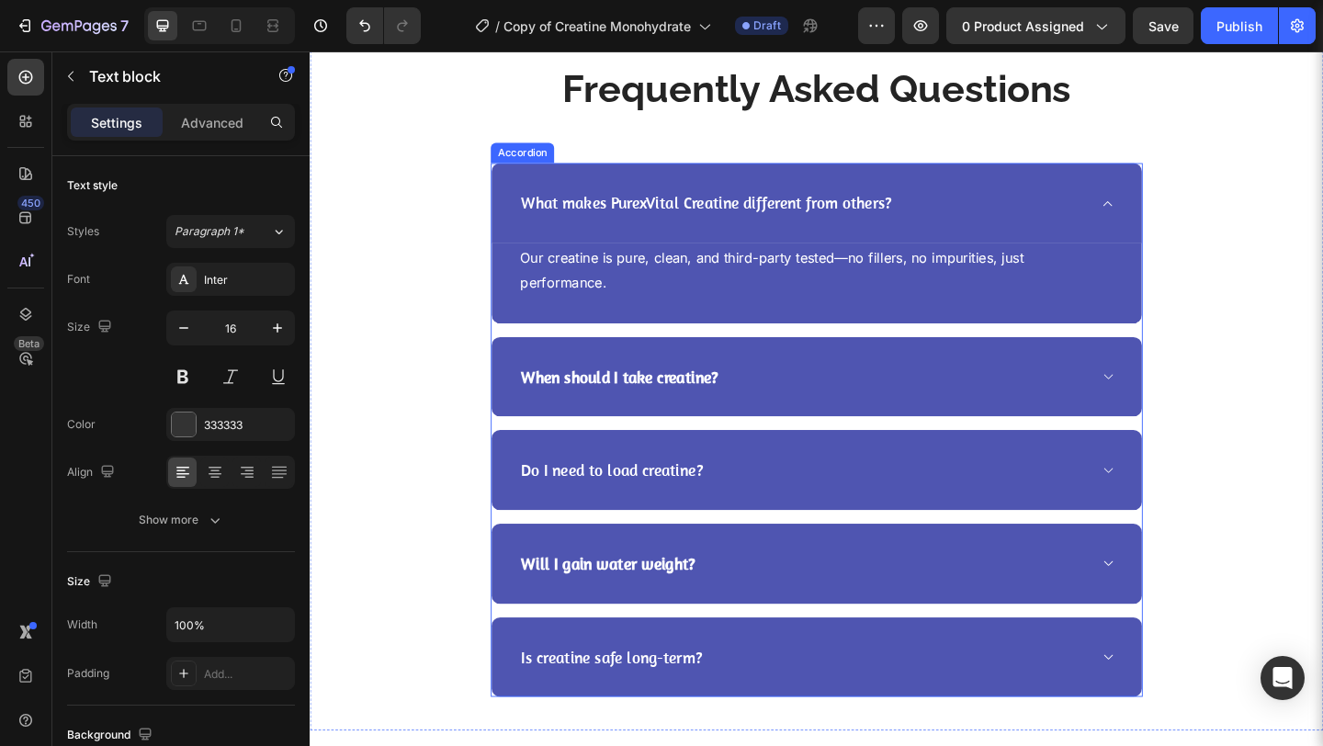
click at [590, 208] on p "What makes PurexVital Creatine different from others?" at bounding box center [740, 216] width 403 height 23
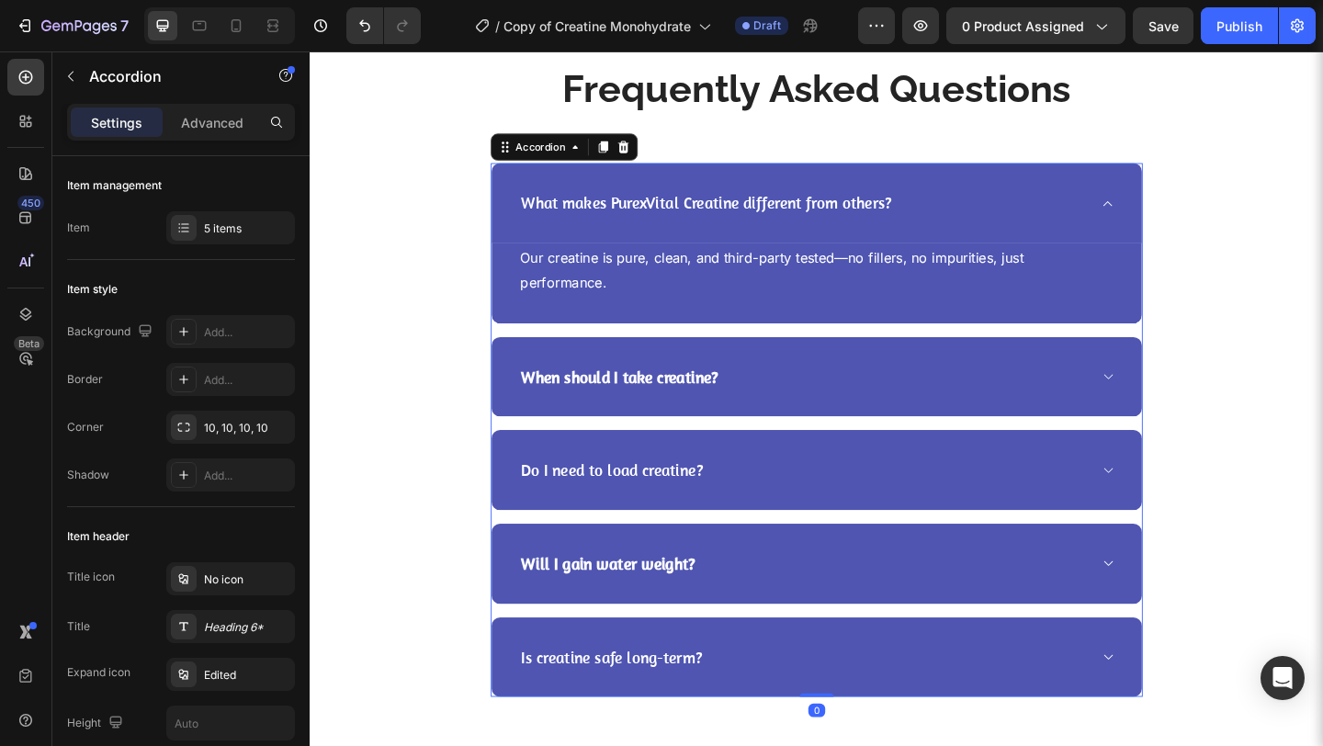
click at [590, 208] on p "What makes PurexVital Creatine different from others?" at bounding box center [740, 216] width 403 height 23
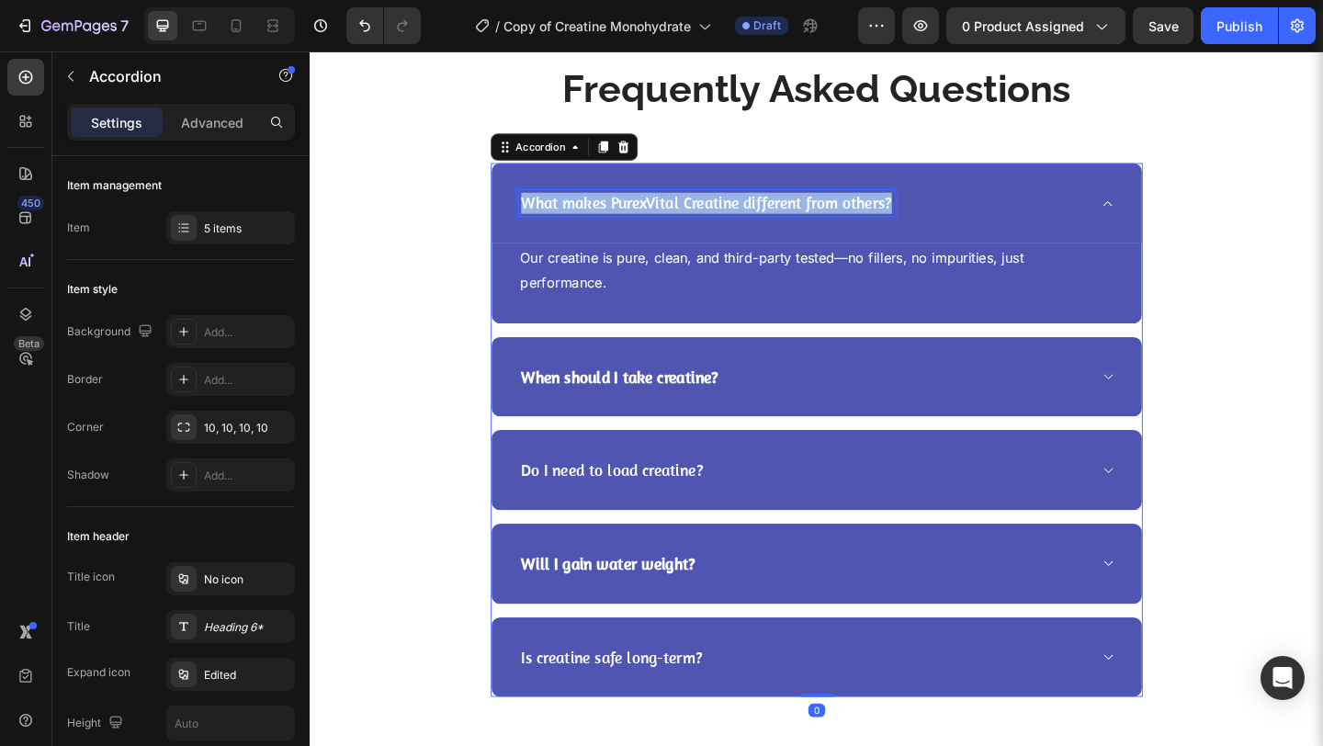
click at [590, 208] on p "What makes PurexVital Creatine different from others?" at bounding box center [740, 216] width 403 height 23
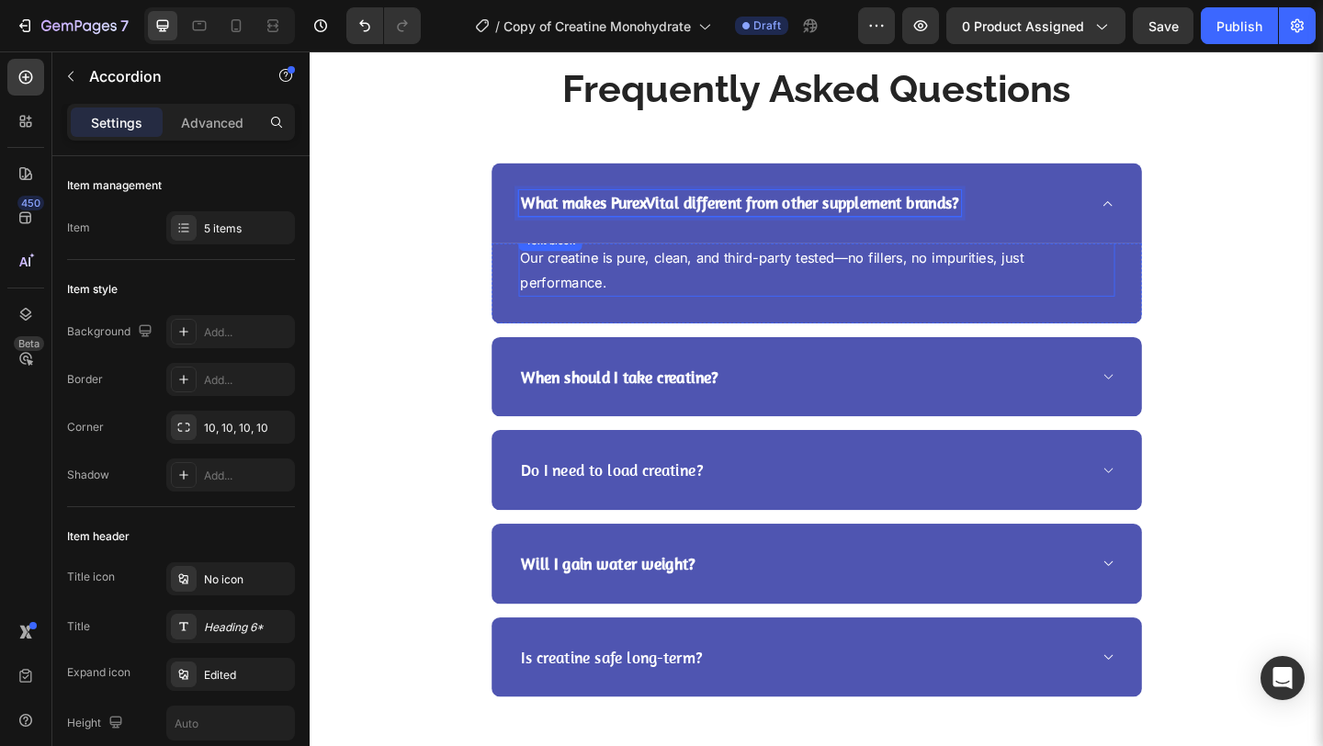
click at [549, 289] on p "Our creatine is pure, clean, and third-party tested—no fillers, no impurities, …" at bounding box center [860, 289] width 645 height 53
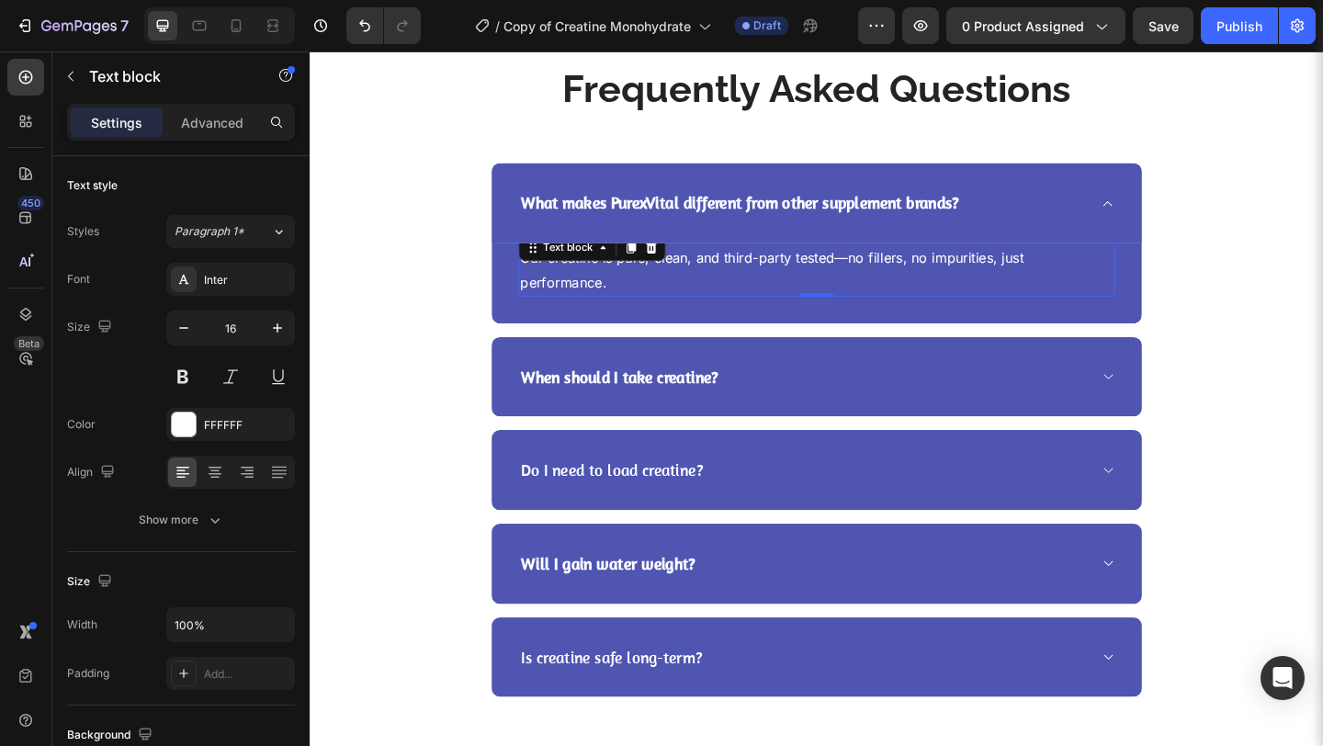
click at [549, 289] on p "Our creatine is pure, clean, and third-party tested—no fillers, no impurities, …" at bounding box center [860, 289] width 645 height 53
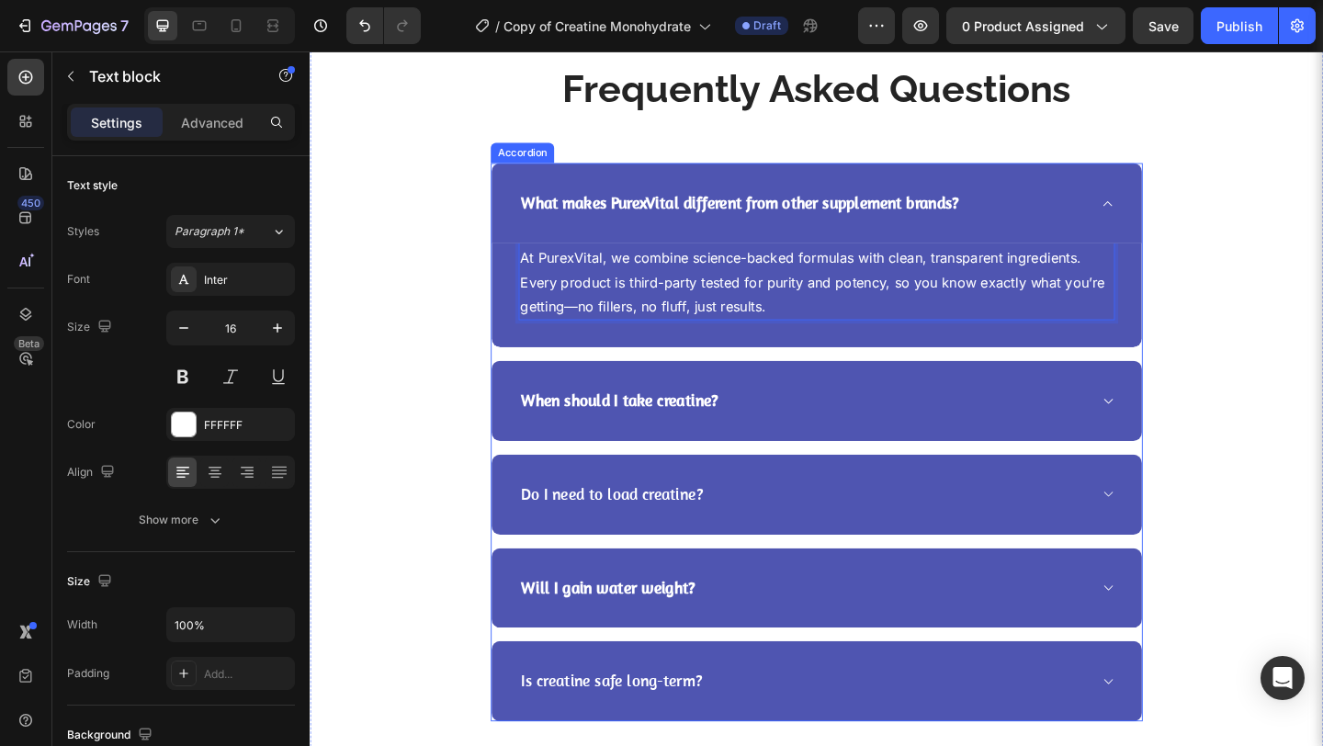
click at [665, 436] on strong "When should I take creatine?" at bounding box center [646, 431] width 214 height 22
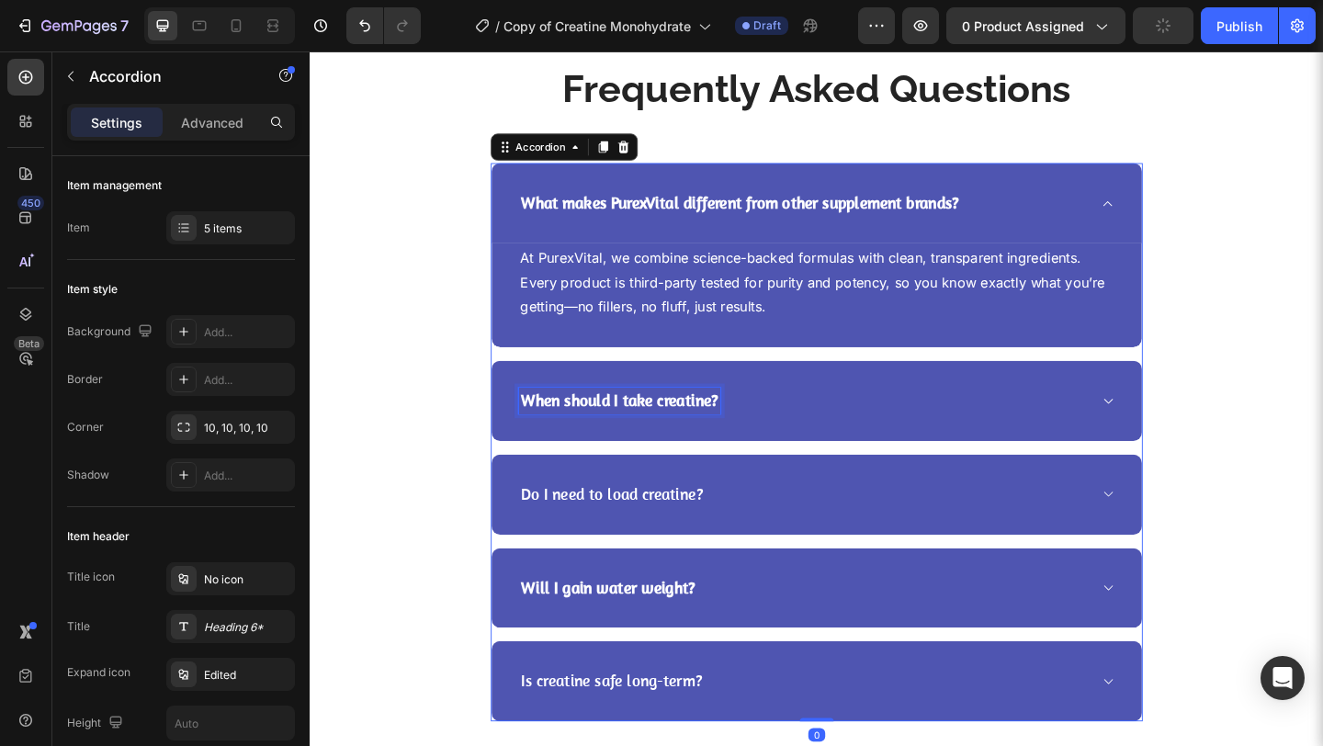
click at [665, 436] on strong "When should I take creatine?" at bounding box center [646, 431] width 214 height 22
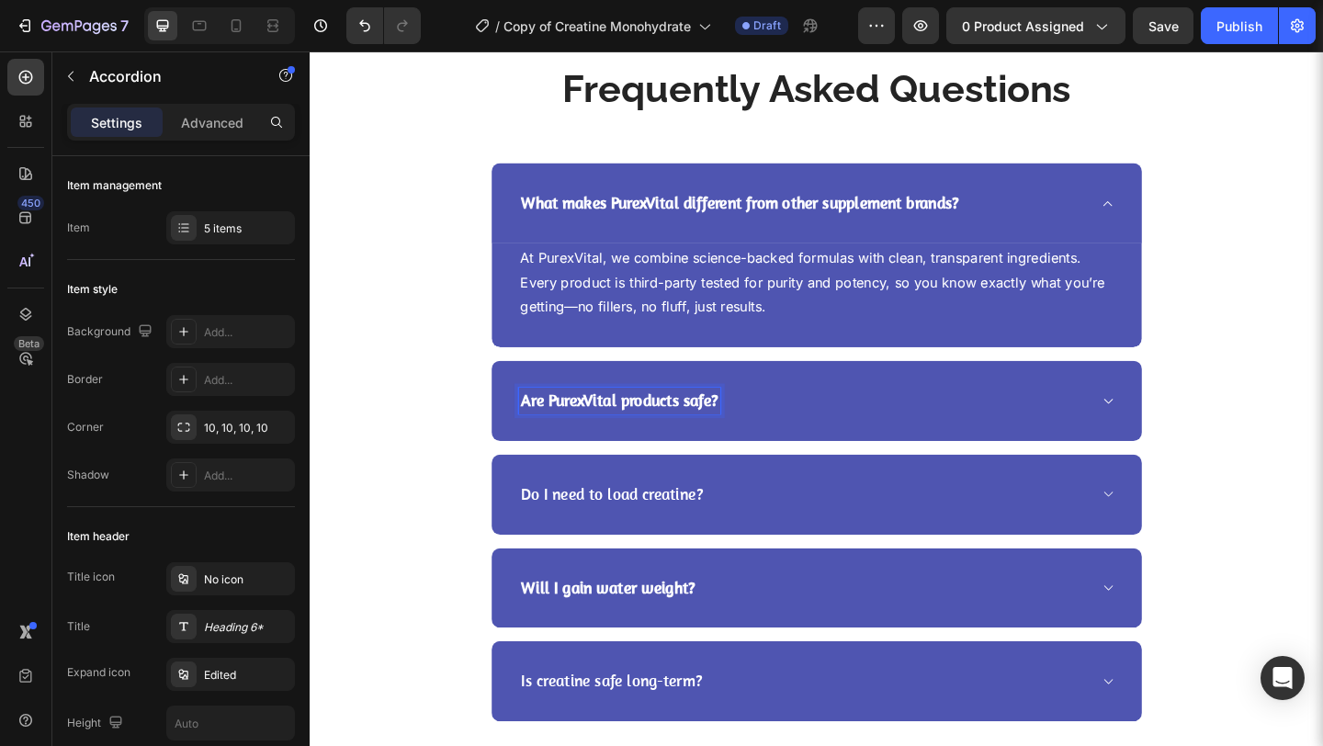
click at [1171, 527] on icon at bounding box center [1178, 533] width 14 height 15
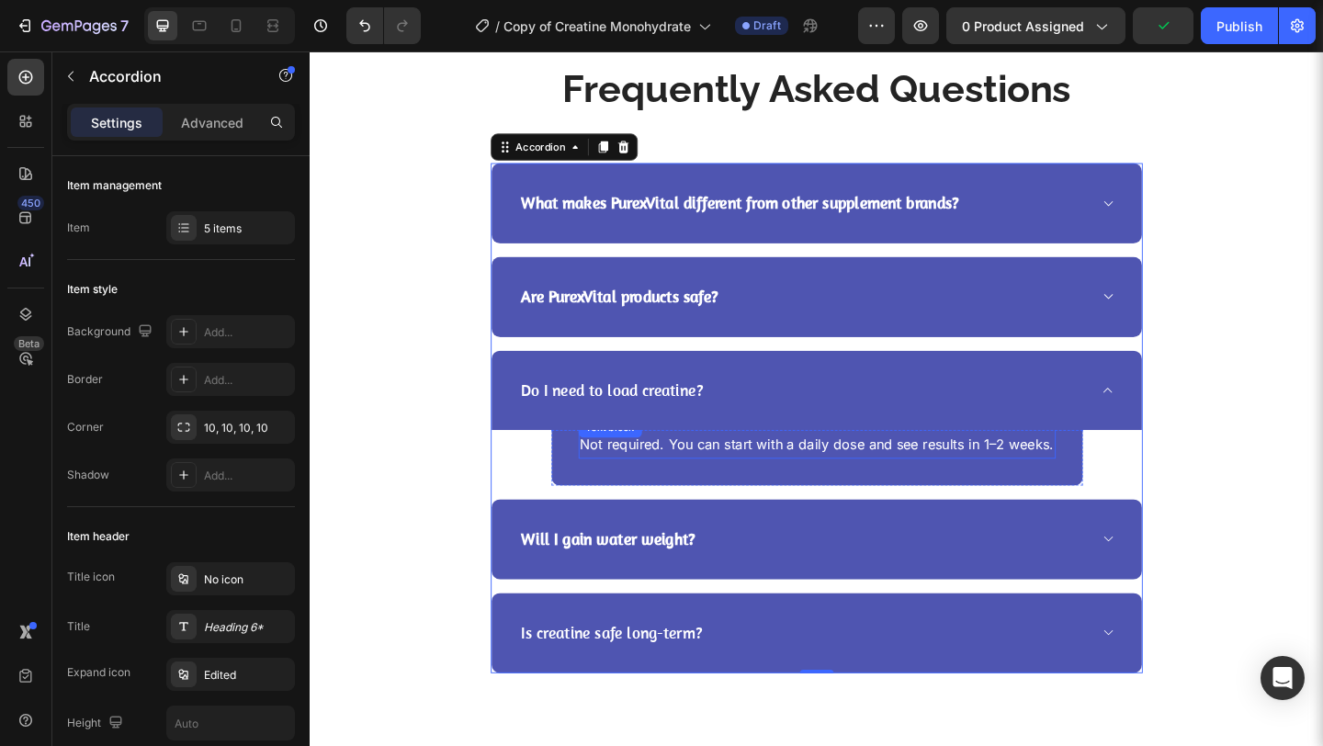
click at [945, 486] on p "Not required. You can start with a daily dose and see results in 1–2 weeks." at bounding box center [861, 479] width 515 height 27
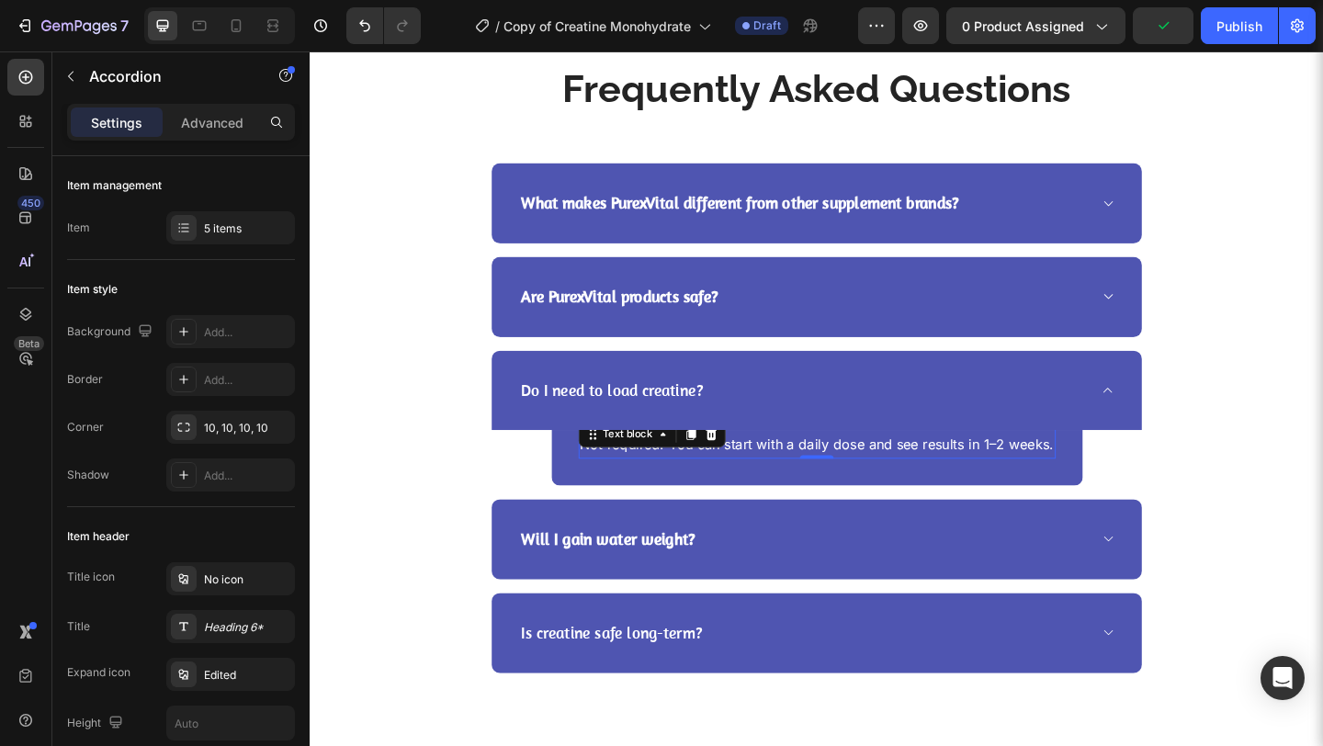
click at [945, 486] on p "Not required. You can start with a daily dose and see results in 1–2 weeks." at bounding box center [861, 479] width 515 height 27
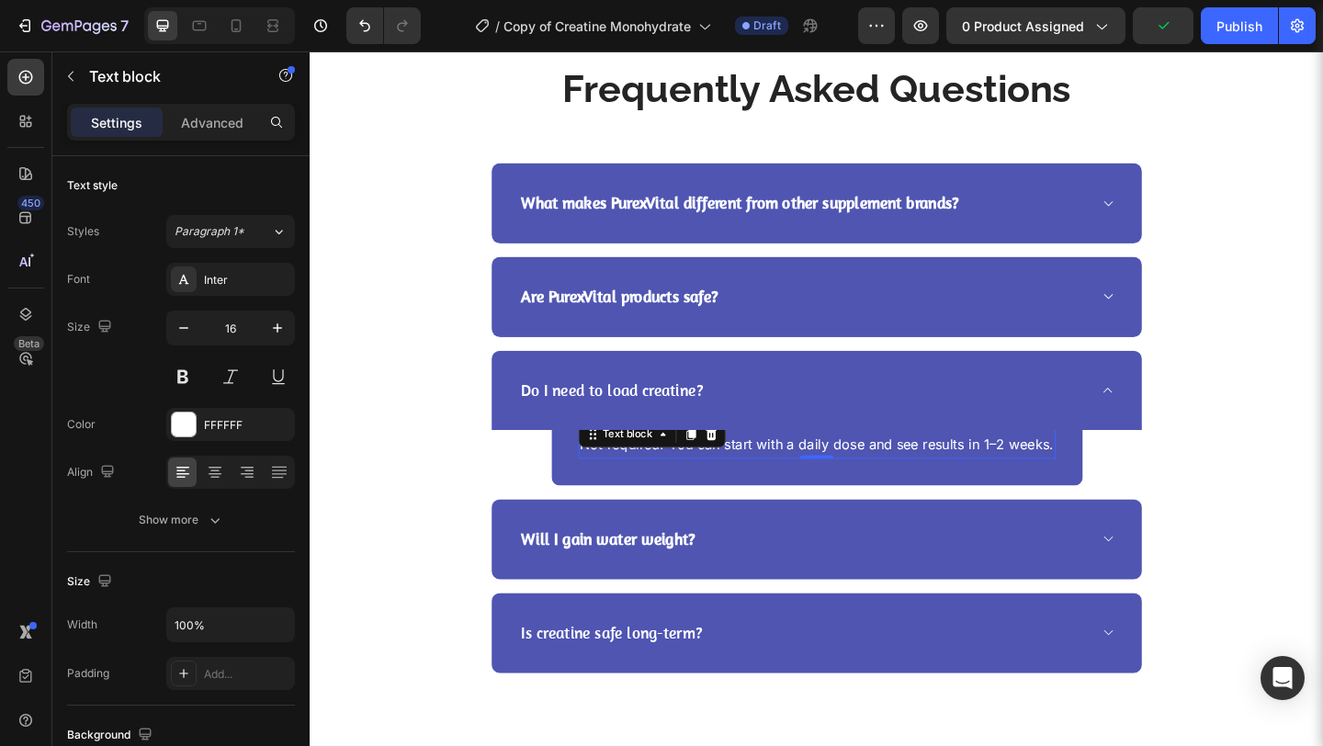
click at [945, 486] on p "Not required. You can start with a daily dose and see results in 1–2 weeks." at bounding box center [861, 479] width 515 height 27
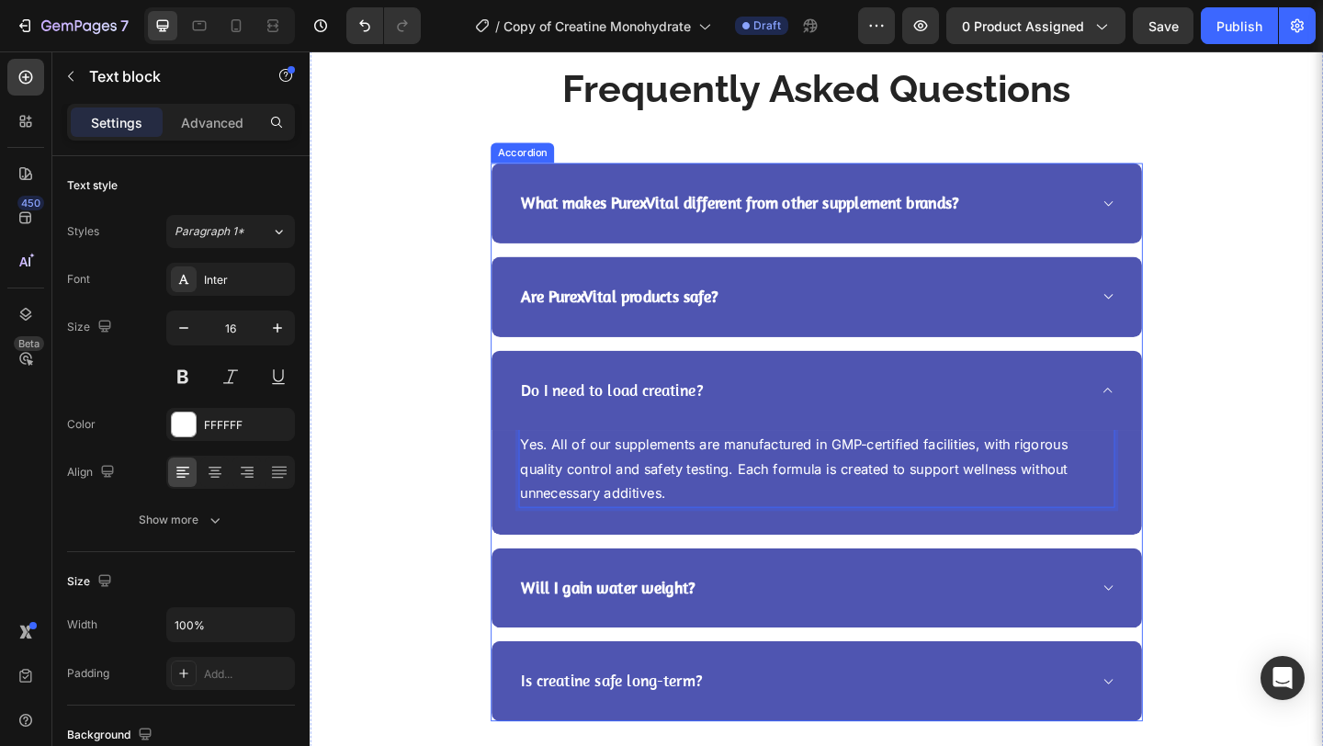
click at [618, 636] on strong "Will I gain water weight?" at bounding box center [633, 635] width 189 height 22
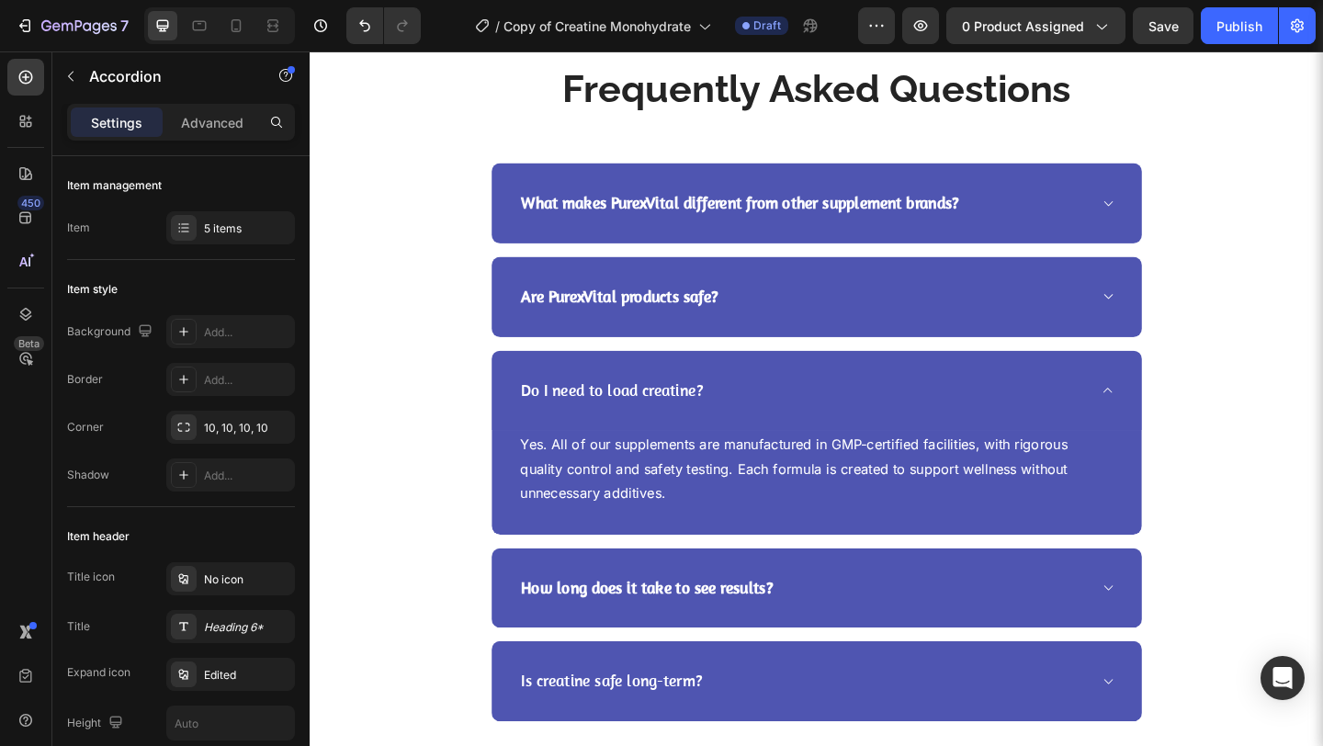
click at [1171, 629] on icon at bounding box center [1178, 635] width 14 height 15
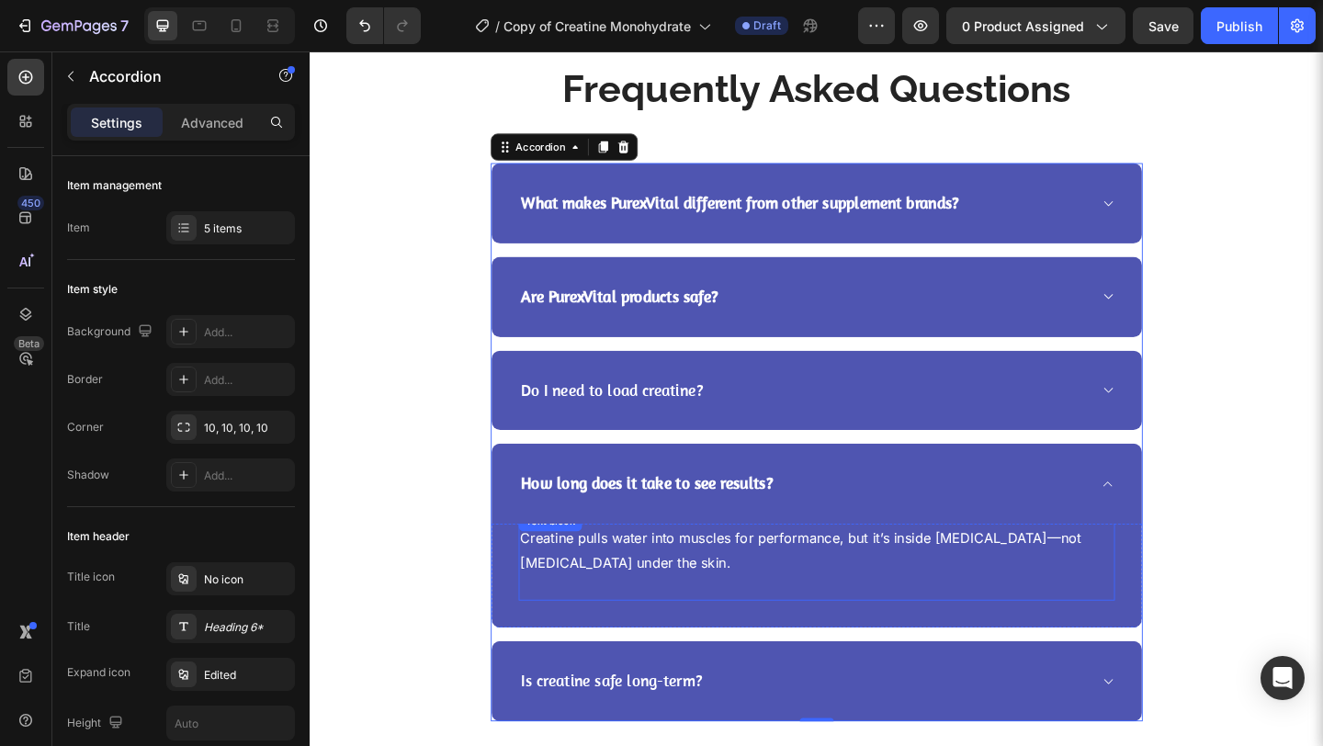
click at [924, 575] on p "Creatine pulls water into muscles for performance, but it’s inside muscle tissu…" at bounding box center [860, 594] width 645 height 53
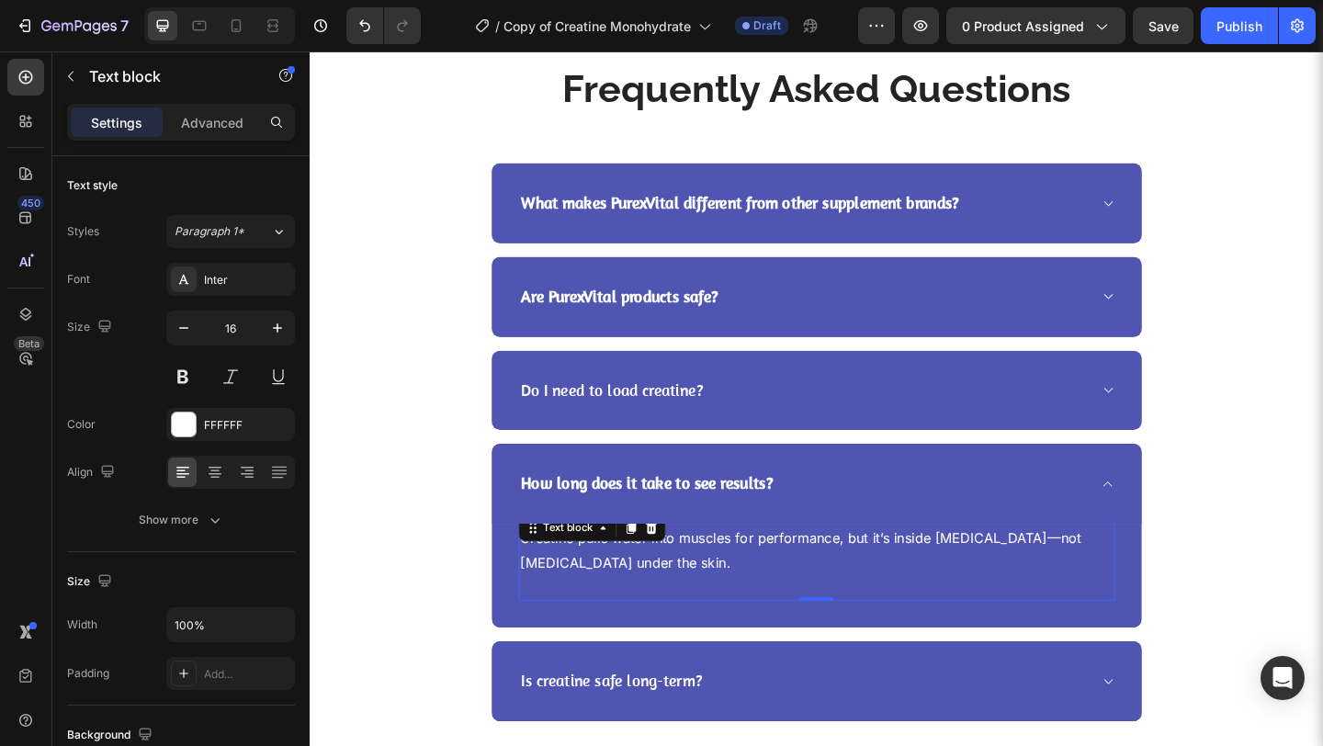
click at [924, 575] on p "Creatine pulls water into muscles for performance, but it’s inside muscle tissu…" at bounding box center [860, 594] width 645 height 53
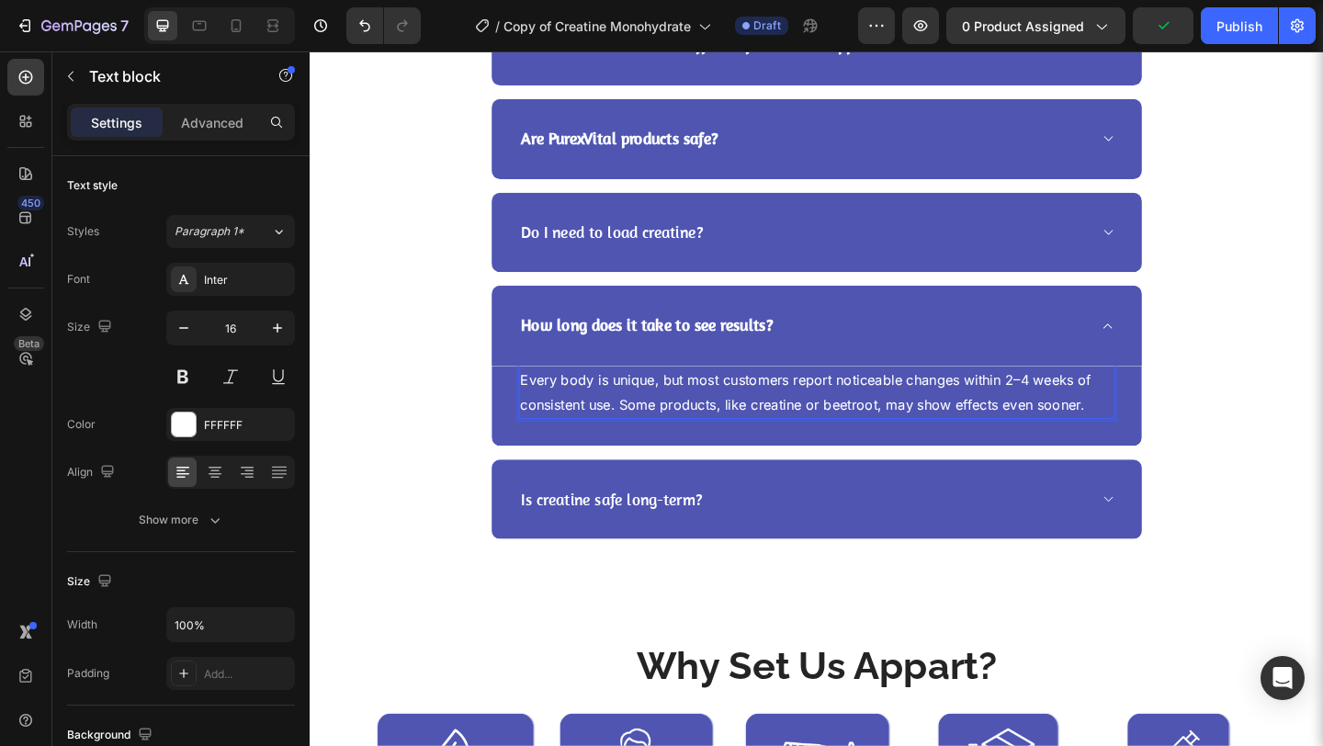
scroll to position [4017, 0]
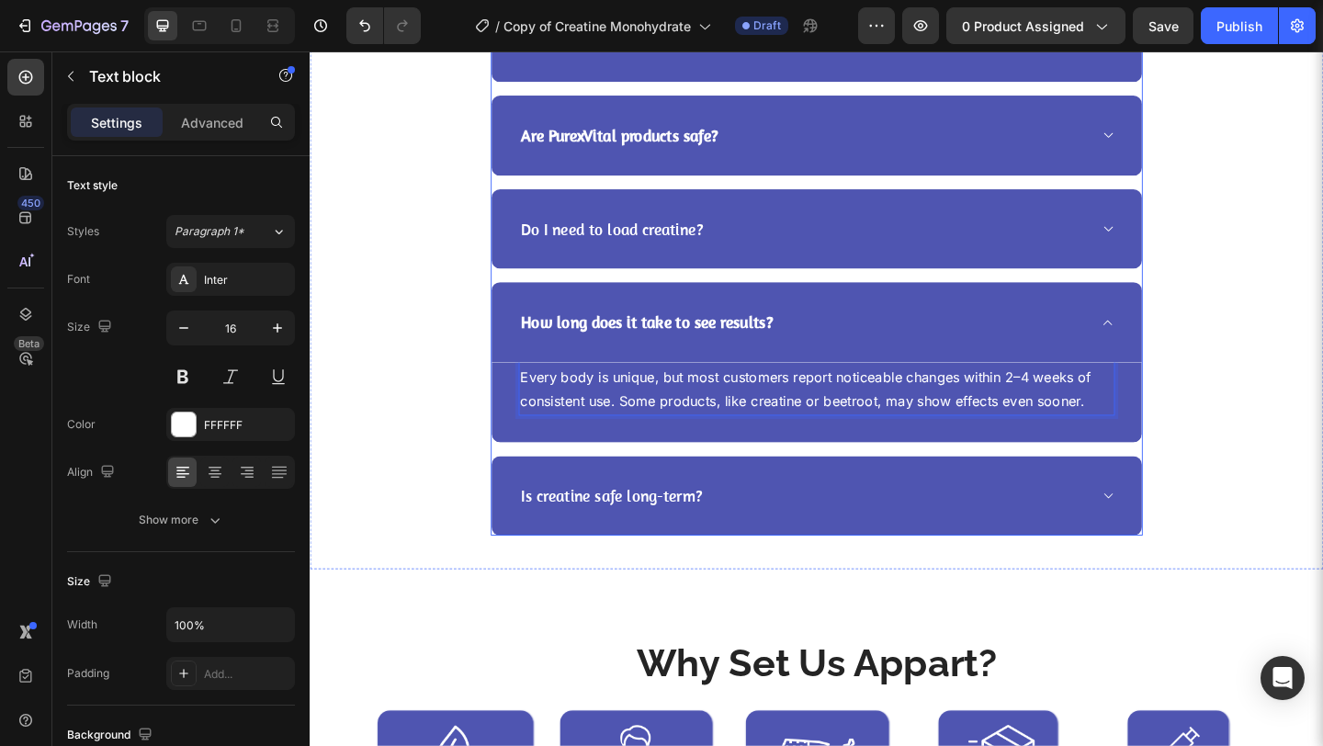
click at [704, 535] on p "Is creatine safe long-term?" at bounding box center [637, 535] width 197 height 23
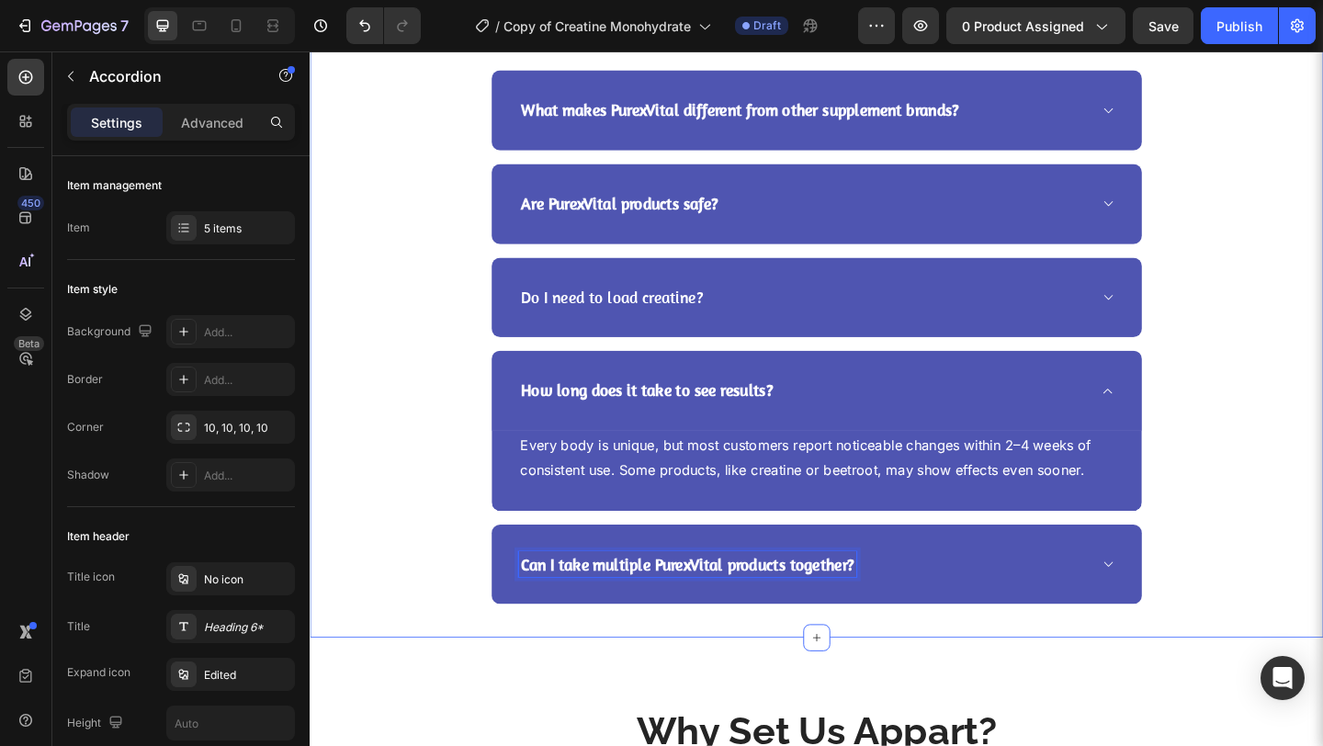
scroll to position [3912, 0]
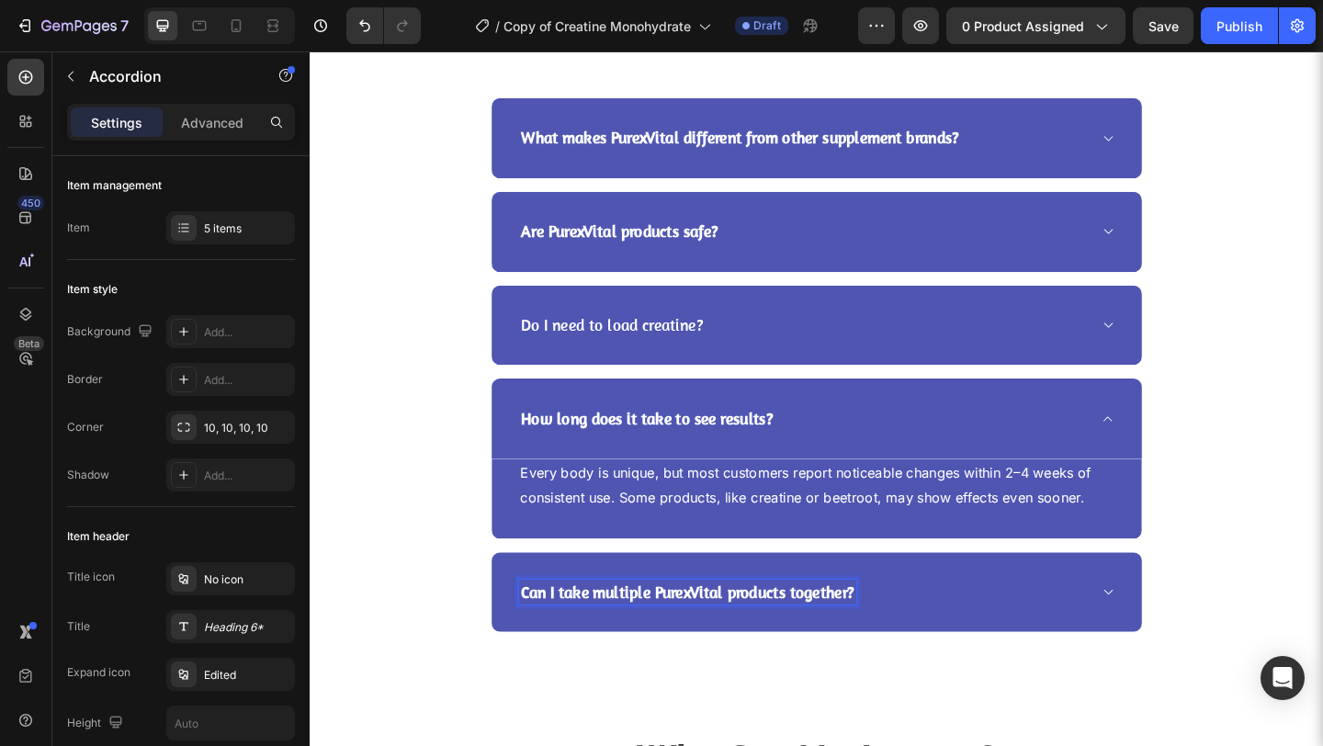
click at [1171, 634] on icon at bounding box center [1178, 639] width 14 height 15
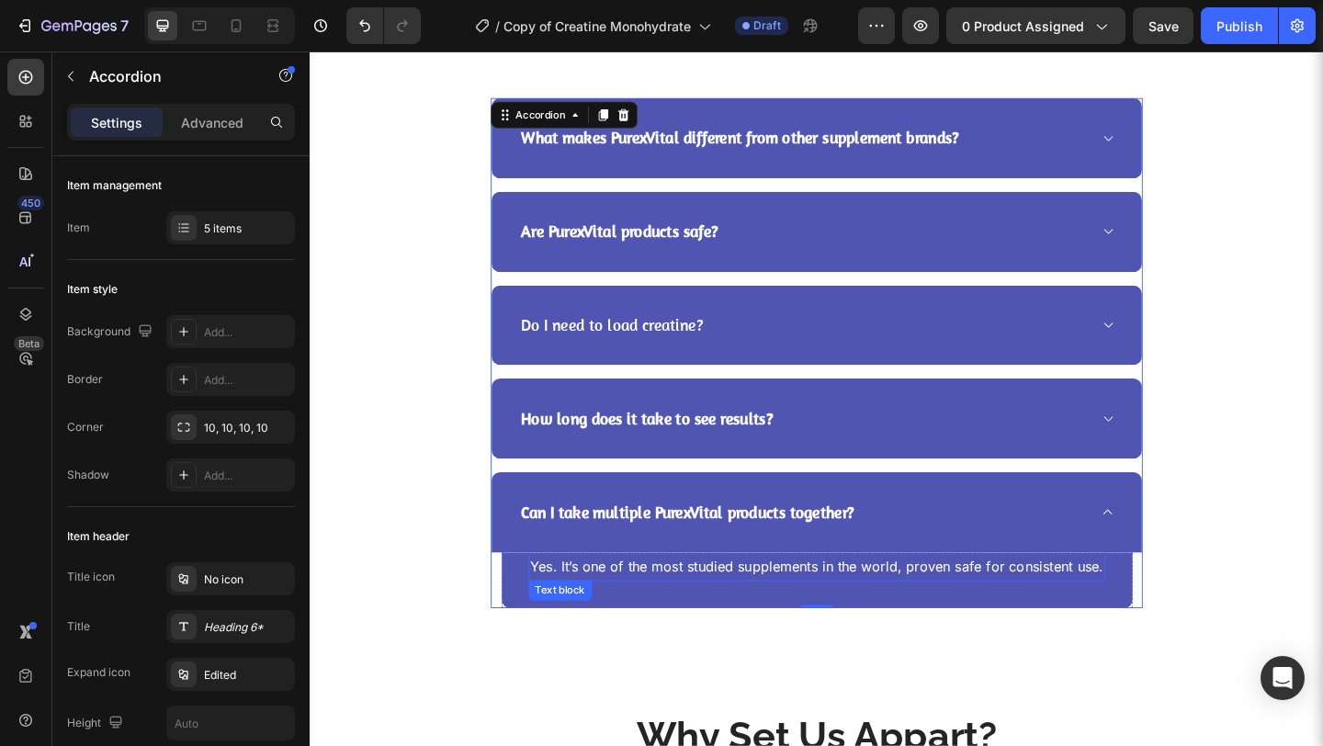
click at [836, 601] on p "Yes. It’s one of the most studied supplements in the world, proven safe for con…" at bounding box center [861, 612] width 624 height 27
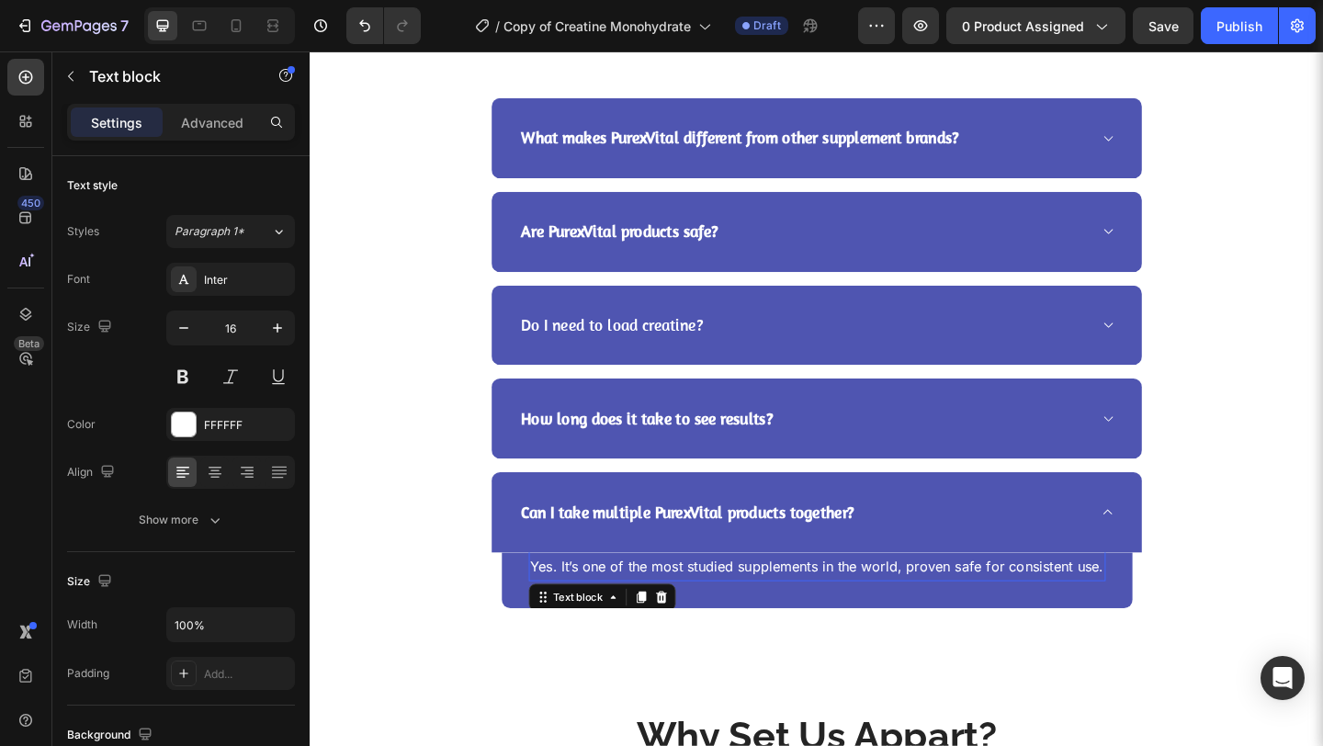
click at [836, 601] on p "Yes. It’s one of the most studied supplements in the world, proven safe for con…" at bounding box center [861, 612] width 624 height 27
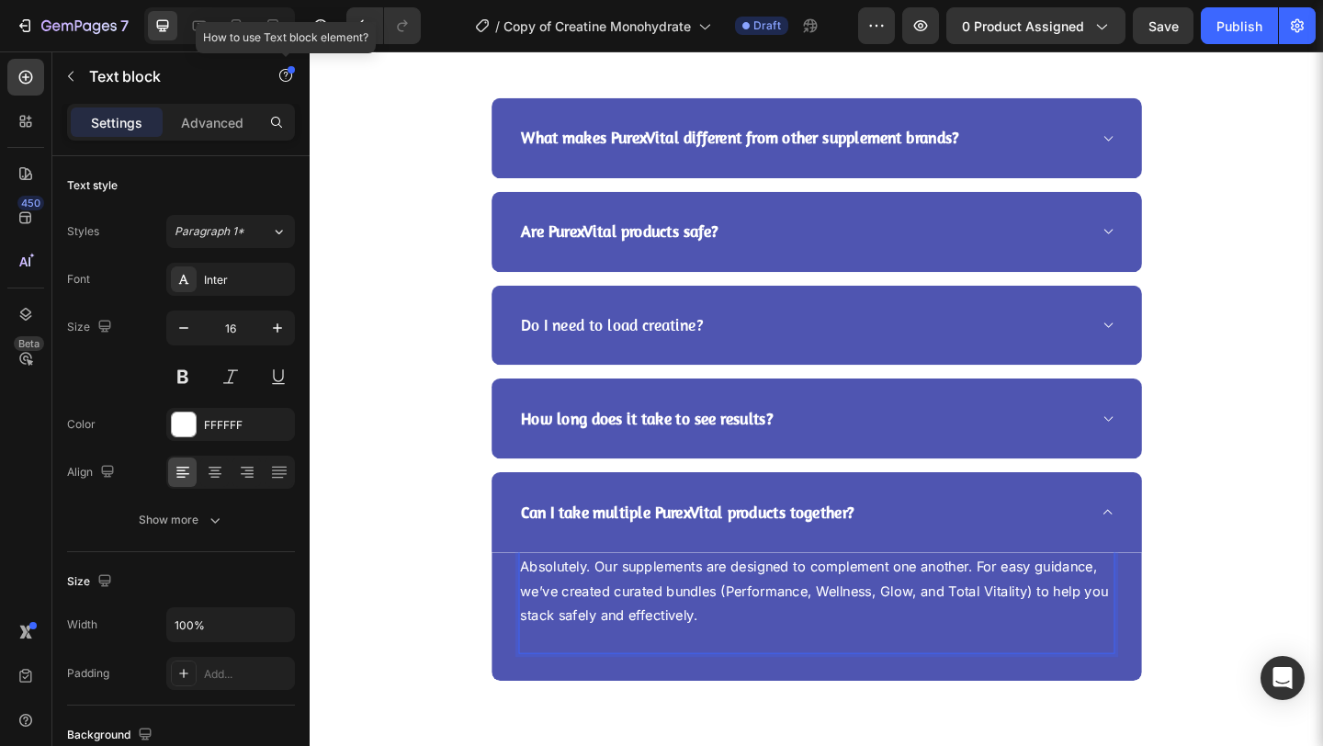
click at [288, 69] on div at bounding box center [291, 69] width 7 height 7
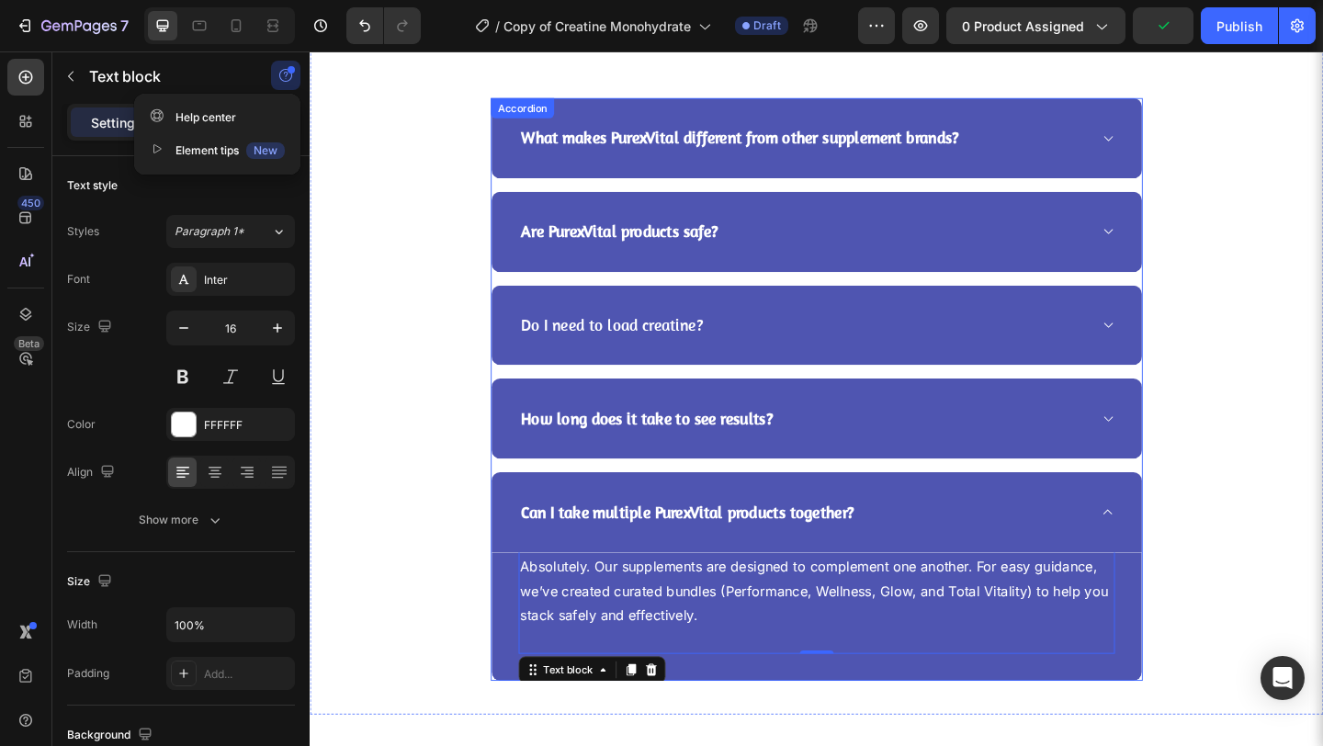
click at [601, 350] on p "Do I need to load creatine?" at bounding box center [638, 349] width 198 height 23
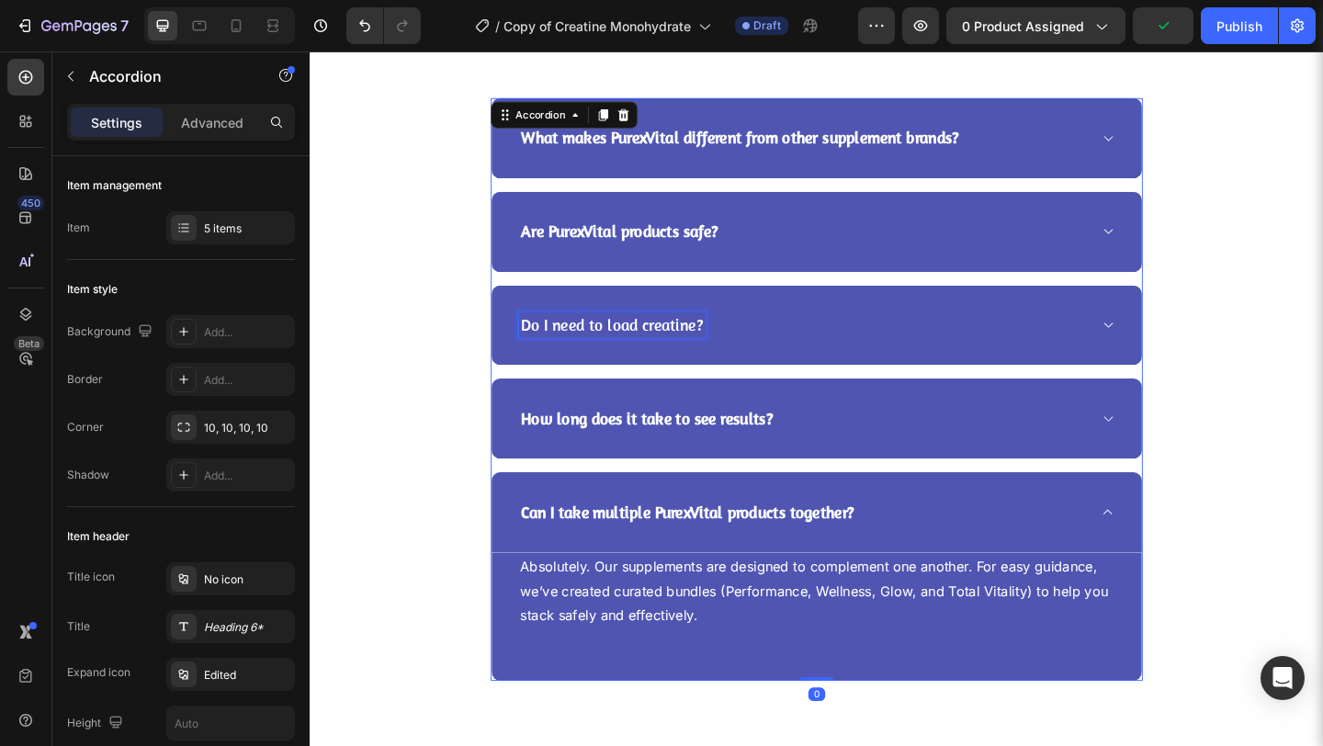
click at [601, 350] on p "Do I need to load creatine?" at bounding box center [638, 349] width 198 height 23
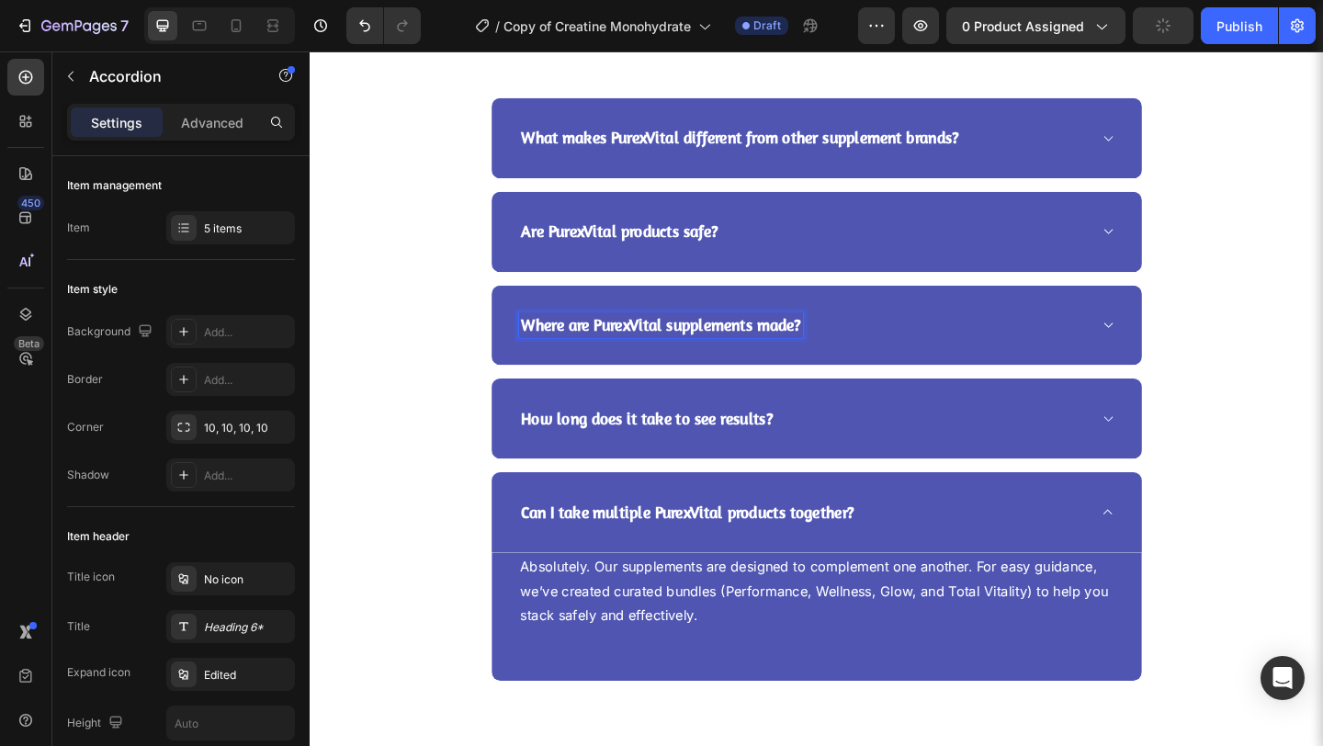
click at [1176, 352] on icon at bounding box center [1178, 349] width 14 height 15
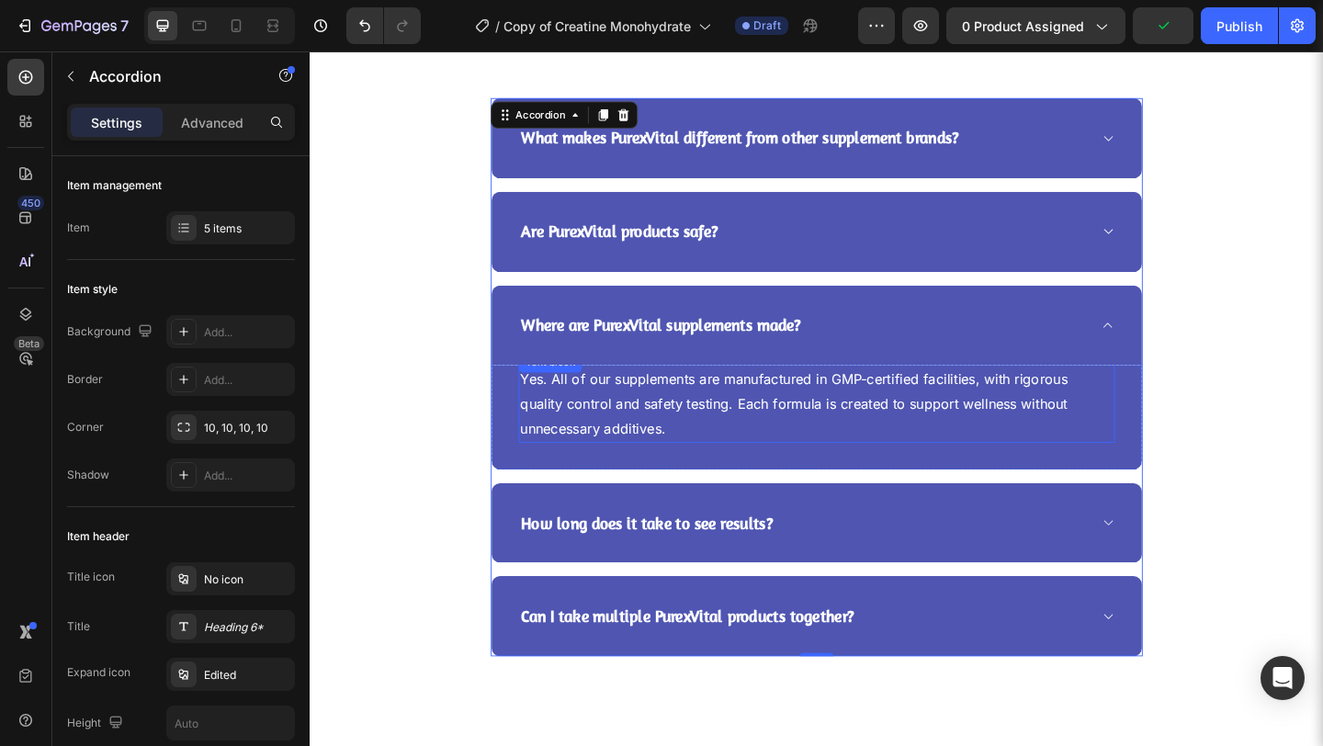
click at [1013, 436] on p "Yes. All of our supplements are manufactured in GMP-certified facilities, with …" at bounding box center [860, 434] width 645 height 79
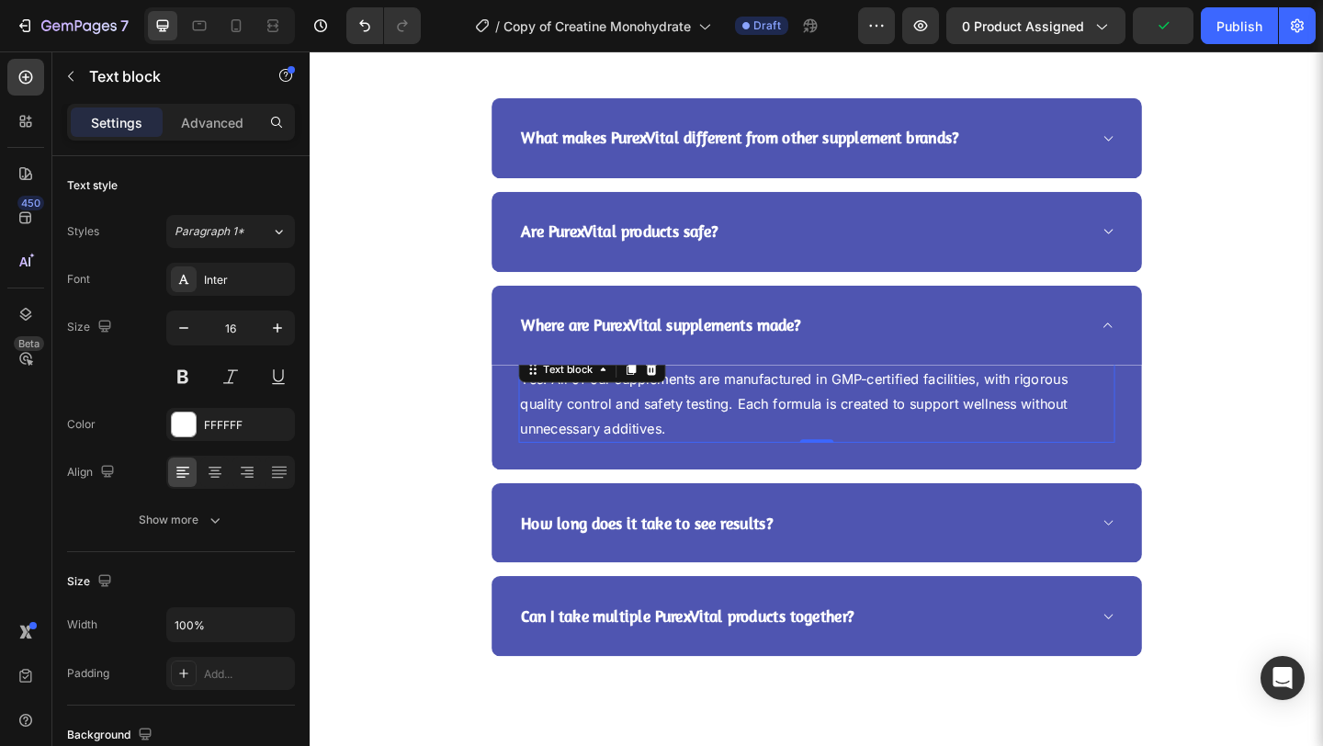
click at [1013, 436] on p "Yes. All of our supplements are manufactured in GMP-certified facilities, with …" at bounding box center [860, 434] width 645 height 79
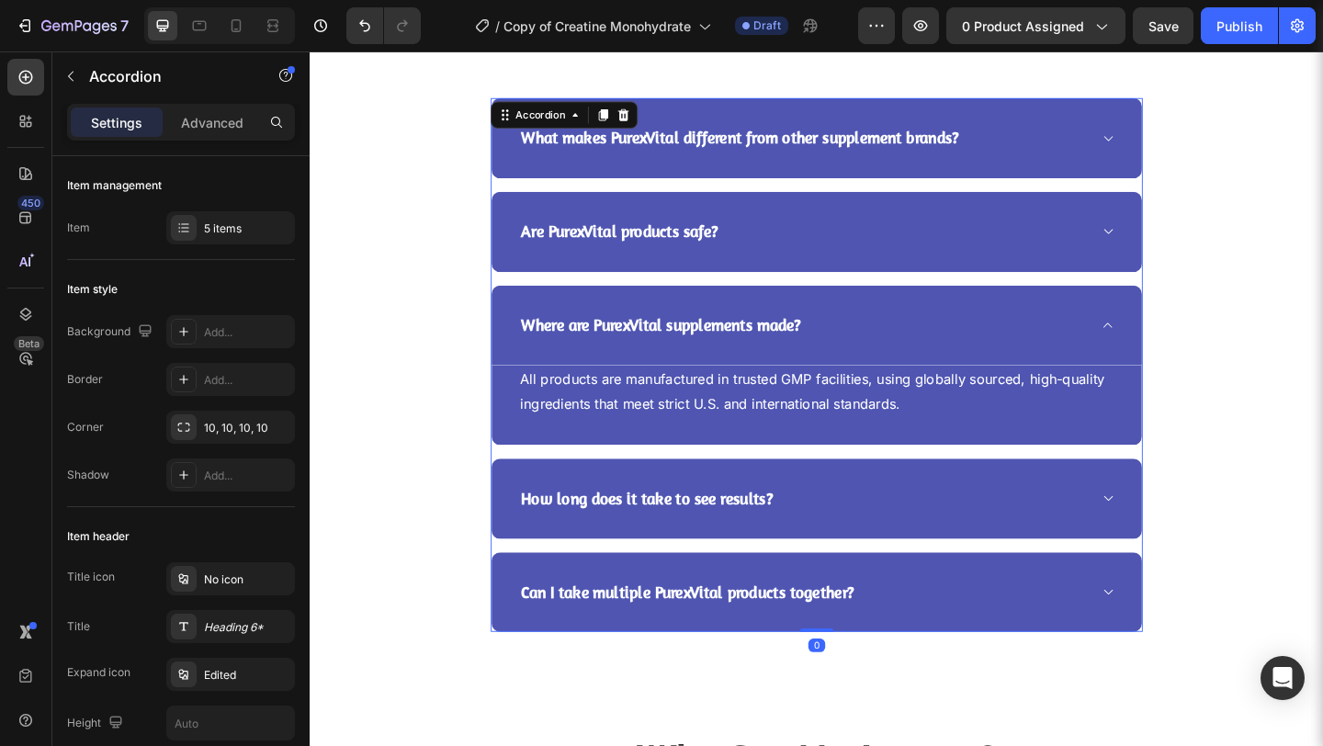
click at [1174, 346] on icon at bounding box center [1178, 349] width 14 height 15
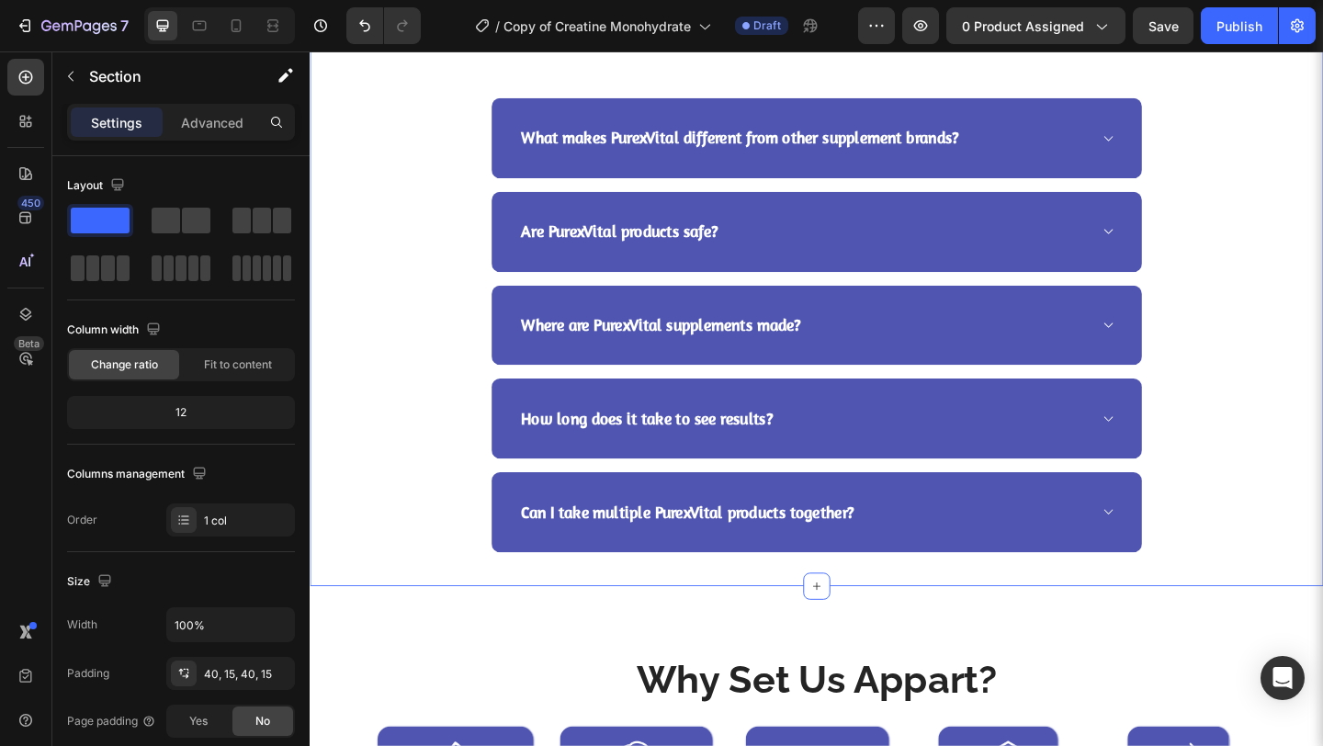
click at [1261, 379] on div "Frequently Asked Questions Heading Row What makes PurexVital different from oth…" at bounding box center [860, 295] width 1075 height 603
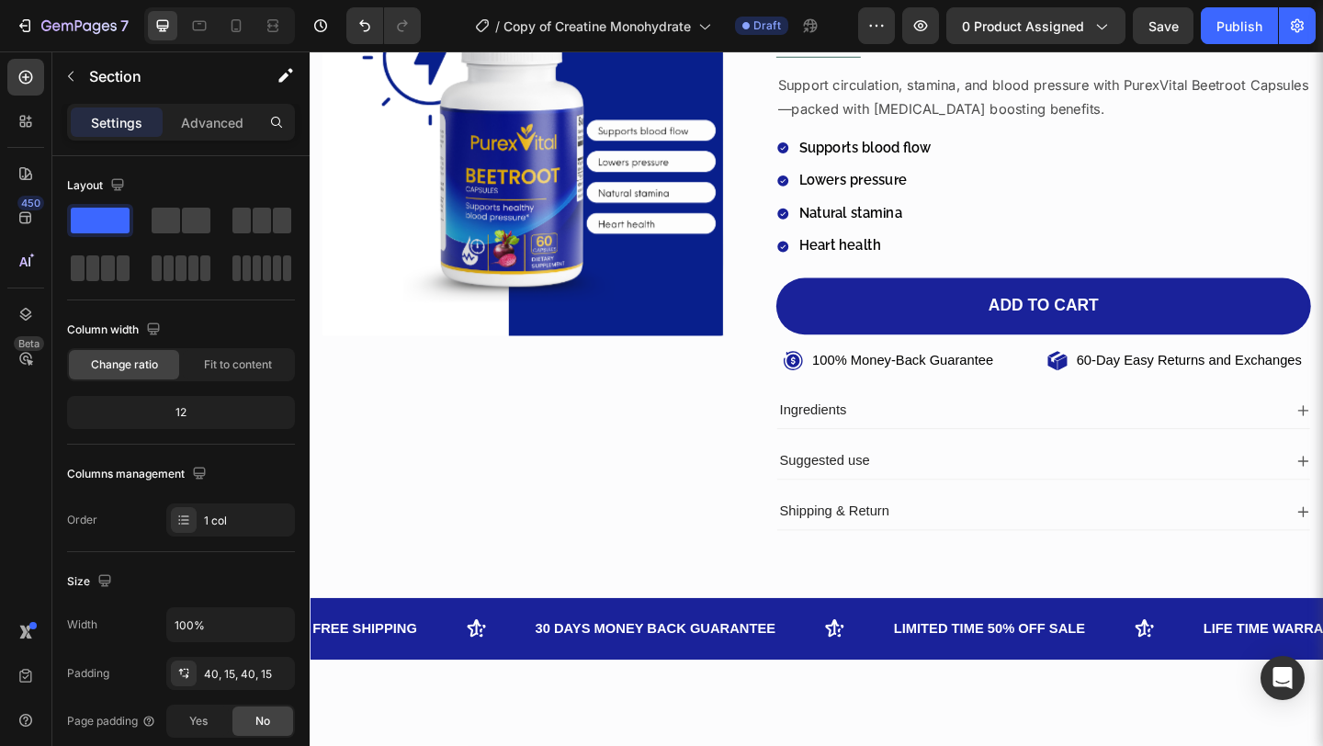
scroll to position [224, 0]
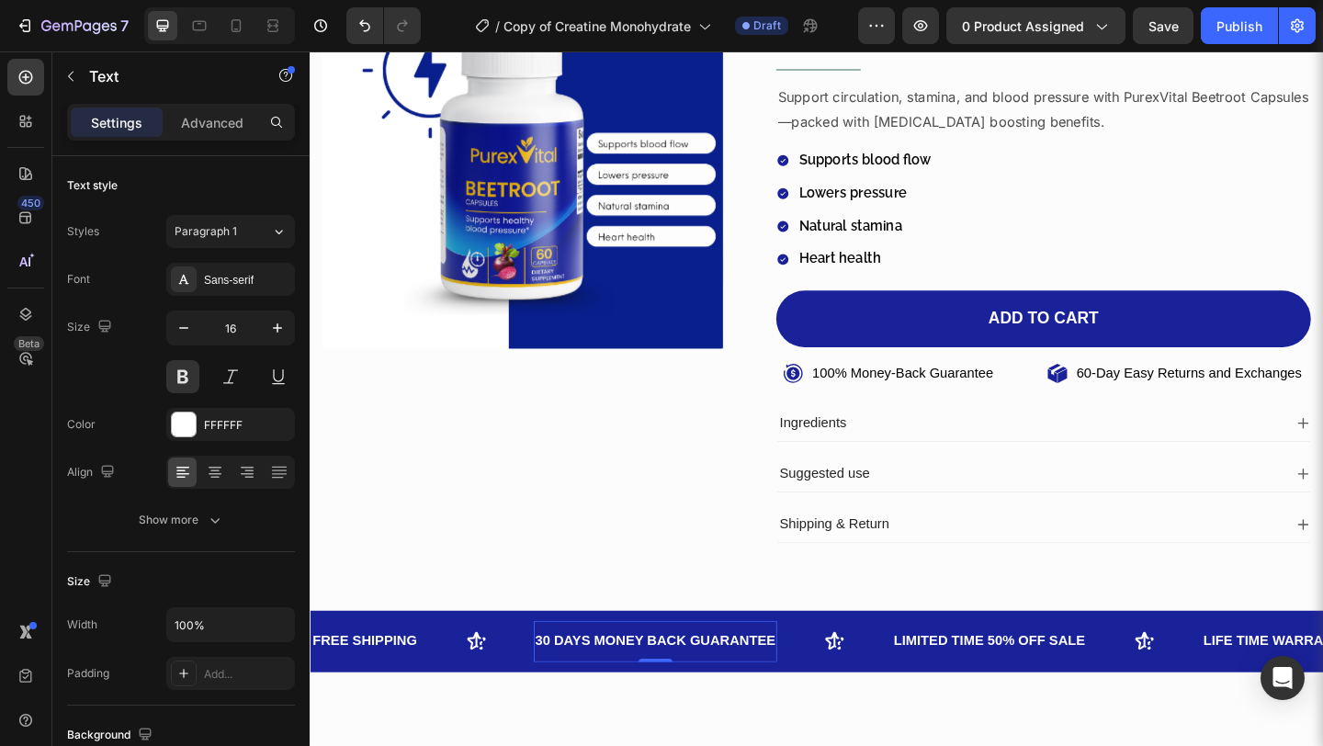
click at [809, 713] on div "30 DAYS MONEY BACK GUARANTEE Text 0" at bounding box center [686, 693] width 266 height 45
click at [483, 719] on div "FREE SHIPPING Text 30 DAYS MONEY BACK GUARANTEE Text 0 LIMITED TIME 50% OFF SAL…" at bounding box center [861, 693] width 1103 height 67
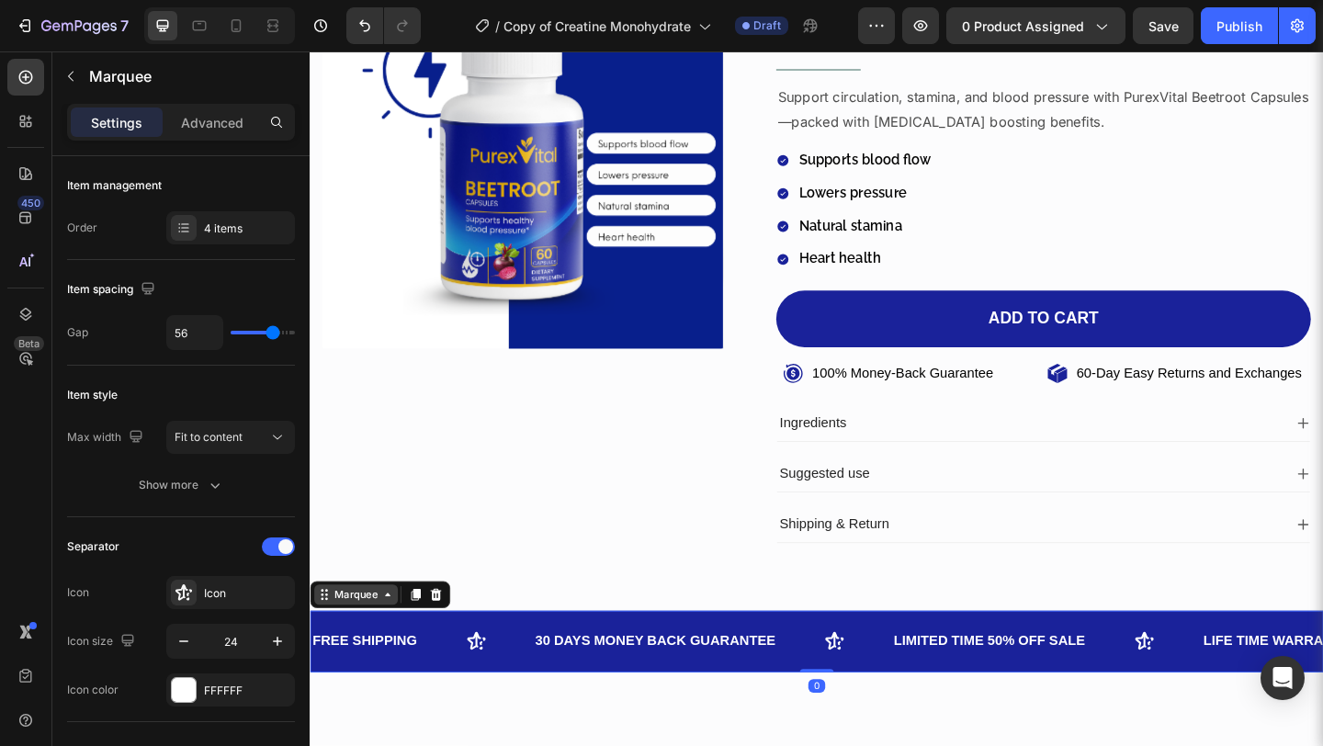
click at [398, 643] on icon at bounding box center [394, 642] width 15 height 15
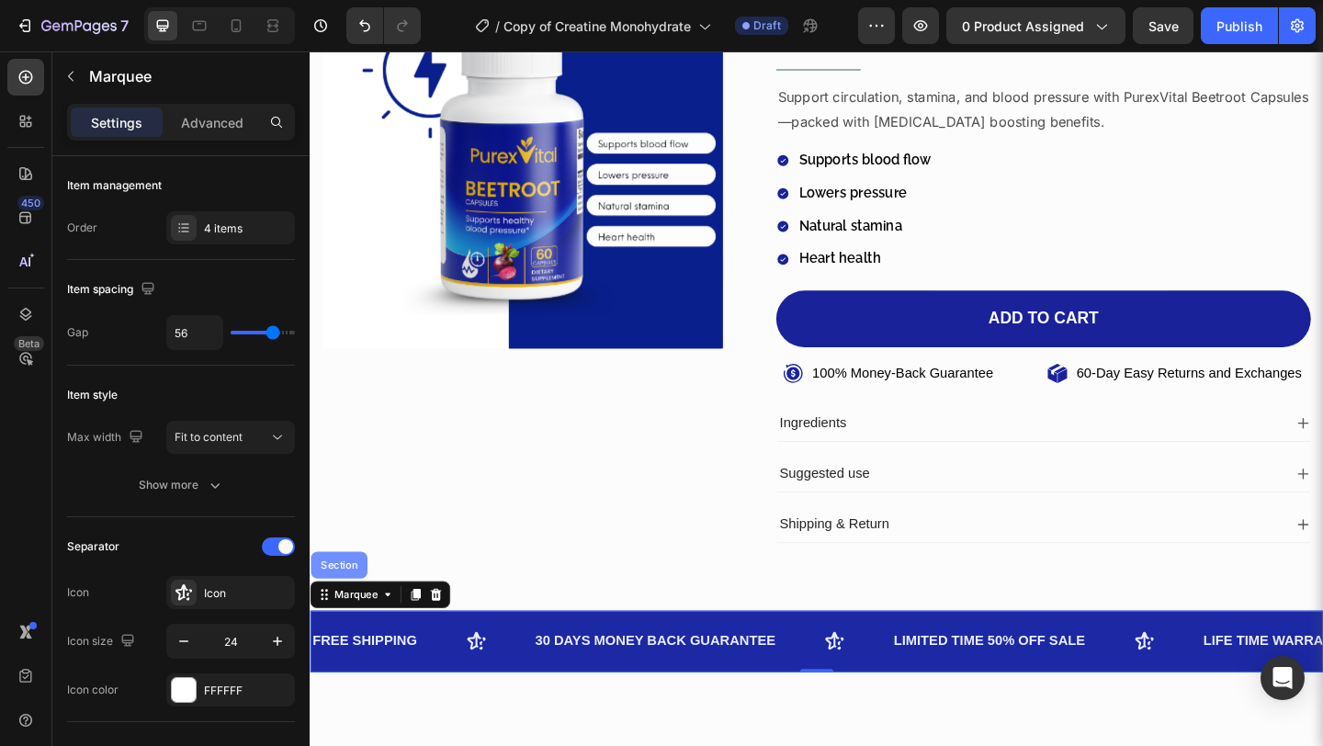
click at [357, 617] on div "Section" at bounding box center [342, 609] width 62 height 29
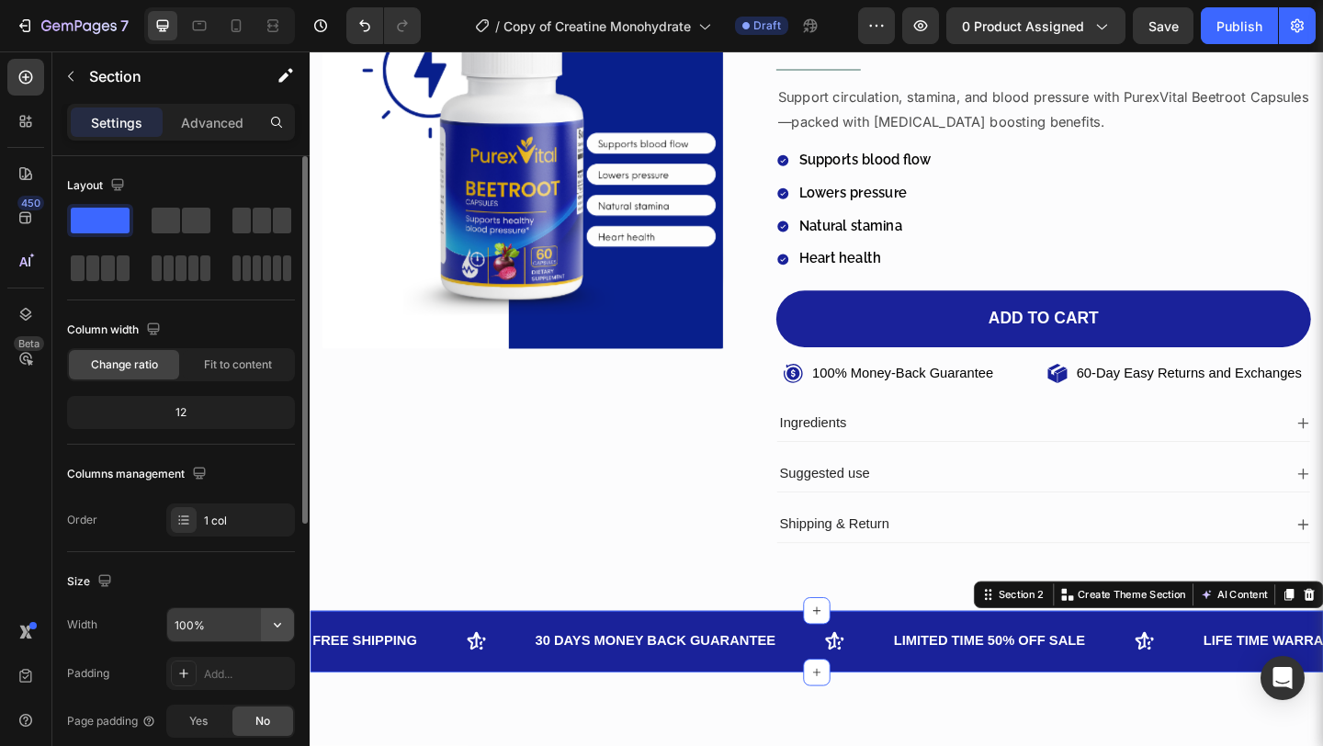
click at [284, 626] on icon "button" at bounding box center [277, 625] width 18 height 18
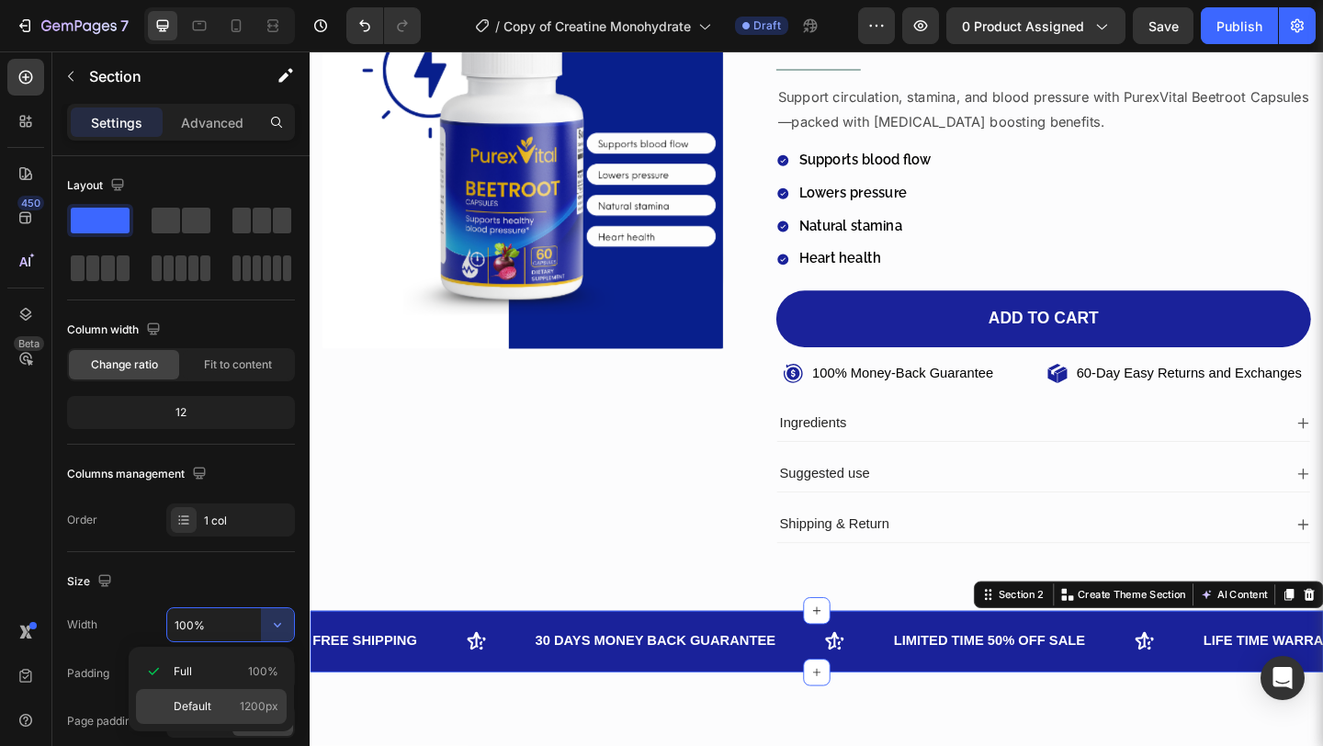
click at [243, 693] on div "Default 1200px" at bounding box center [211, 706] width 151 height 35
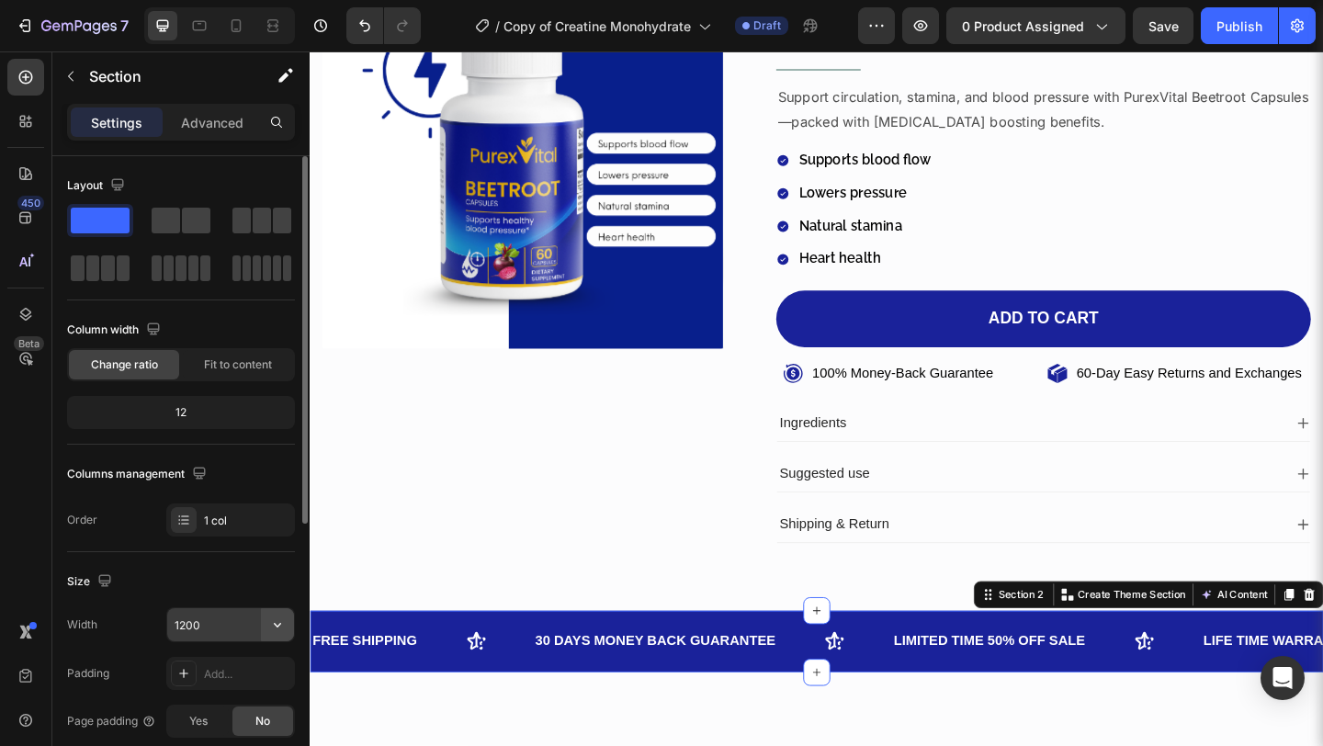
click at [280, 619] on icon "button" at bounding box center [277, 625] width 18 height 18
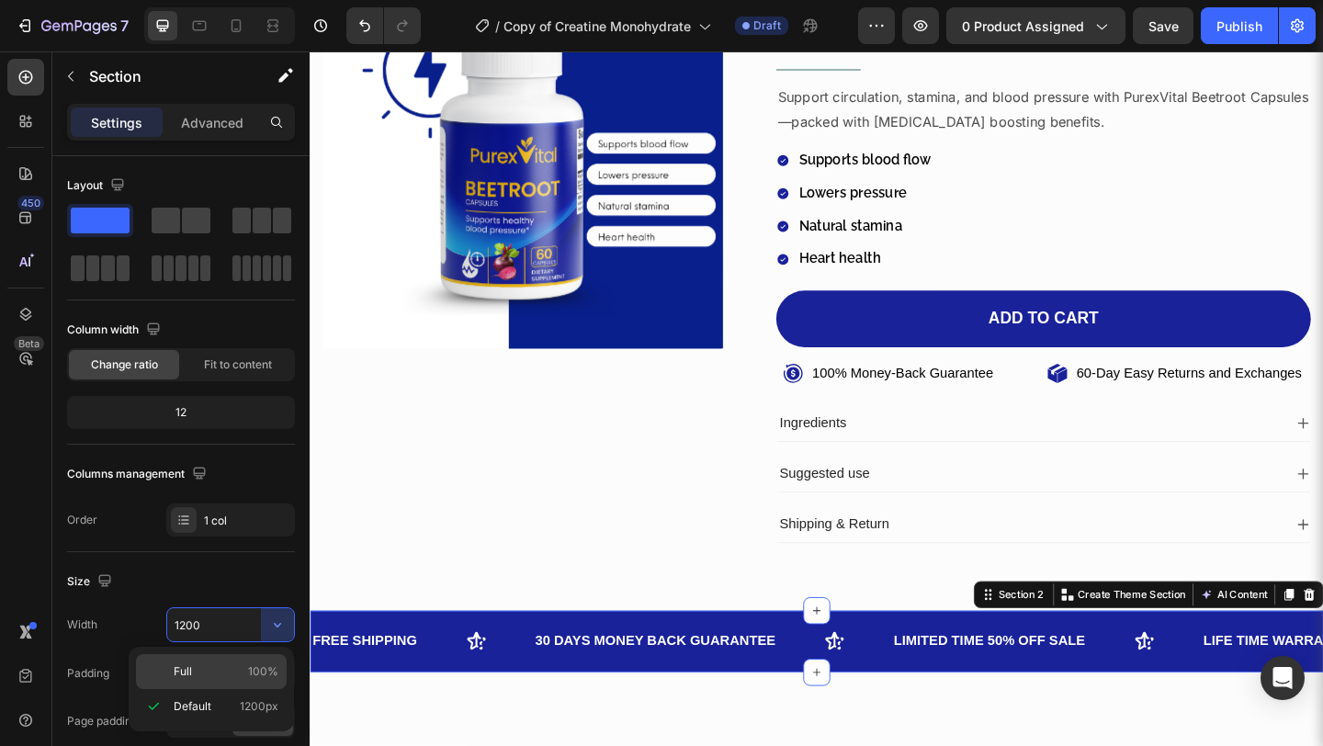
click at [219, 664] on p "Full 100%" at bounding box center [226, 671] width 105 height 17
type input "100%"
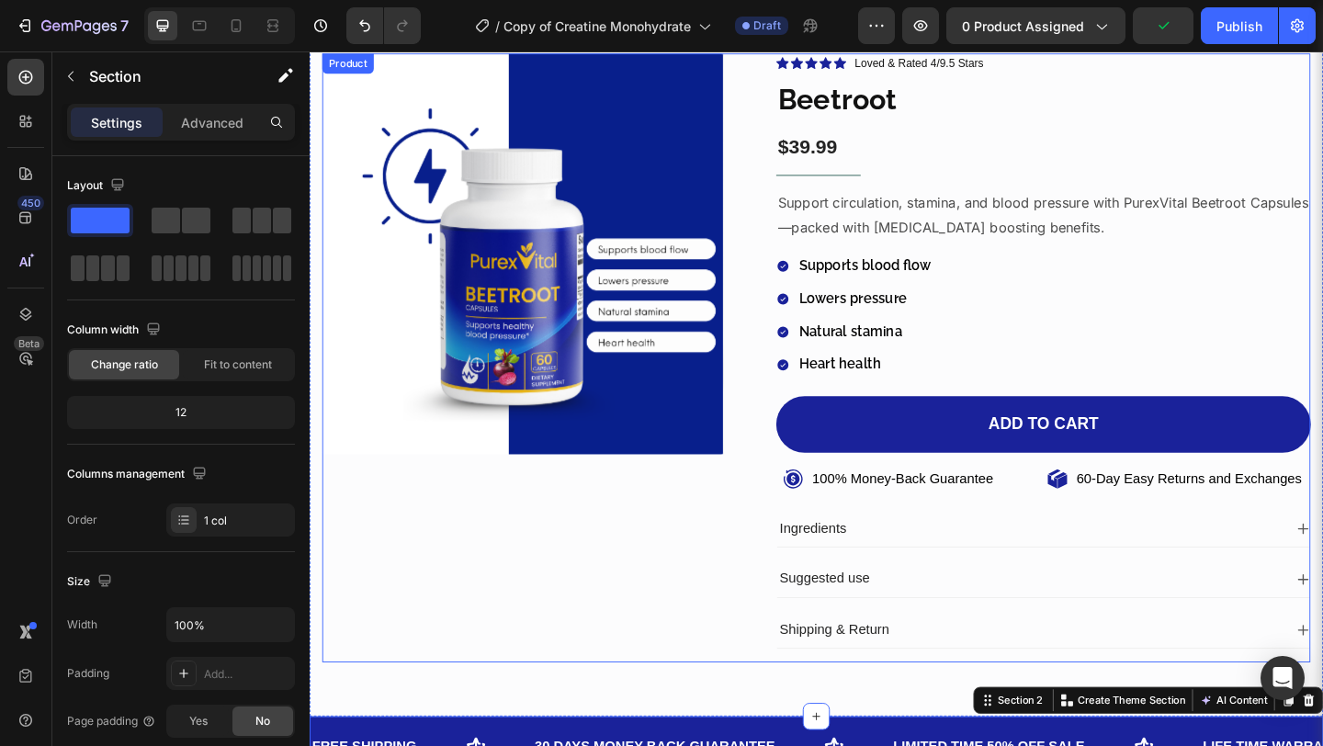
scroll to position [0, 0]
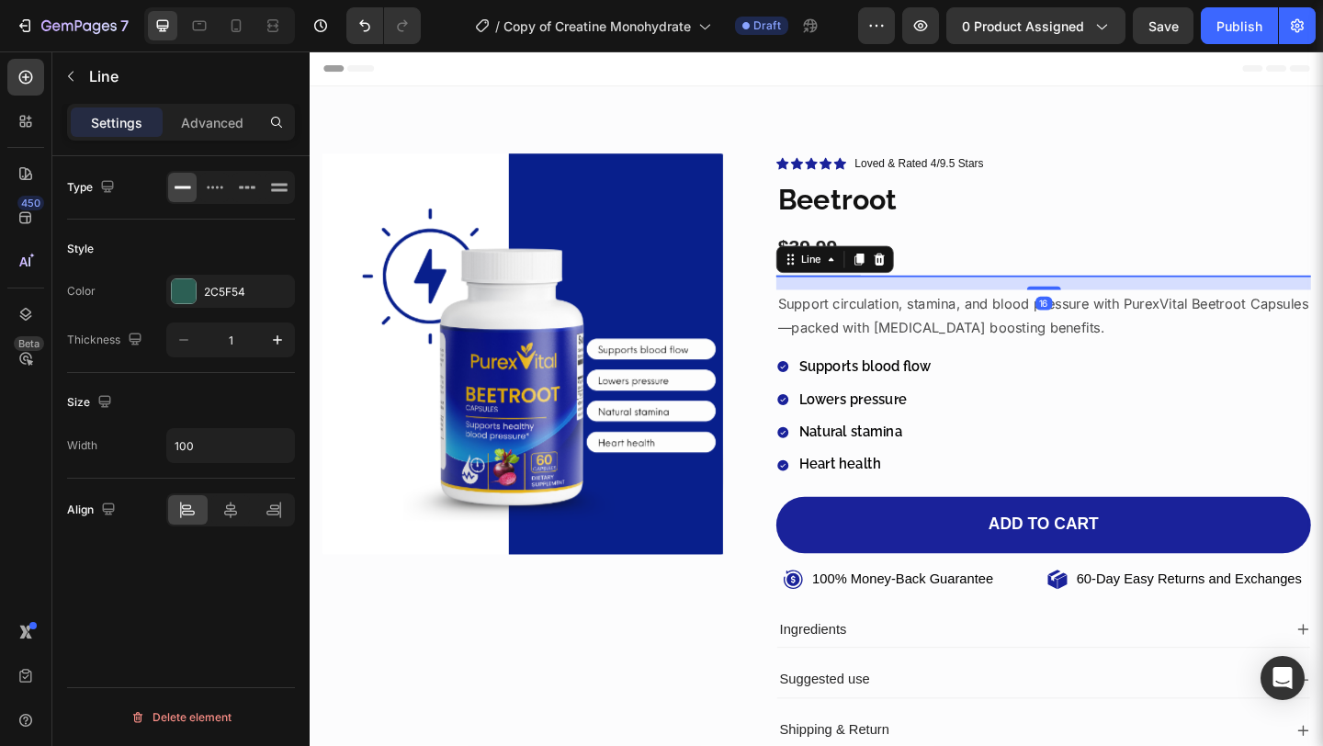
click at [887, 295] on div at bounding box center [863, 295] width 92 height 1
click at [209, 300] on div "2C5F54" at bounding box center [230, 291] width 129 height 33
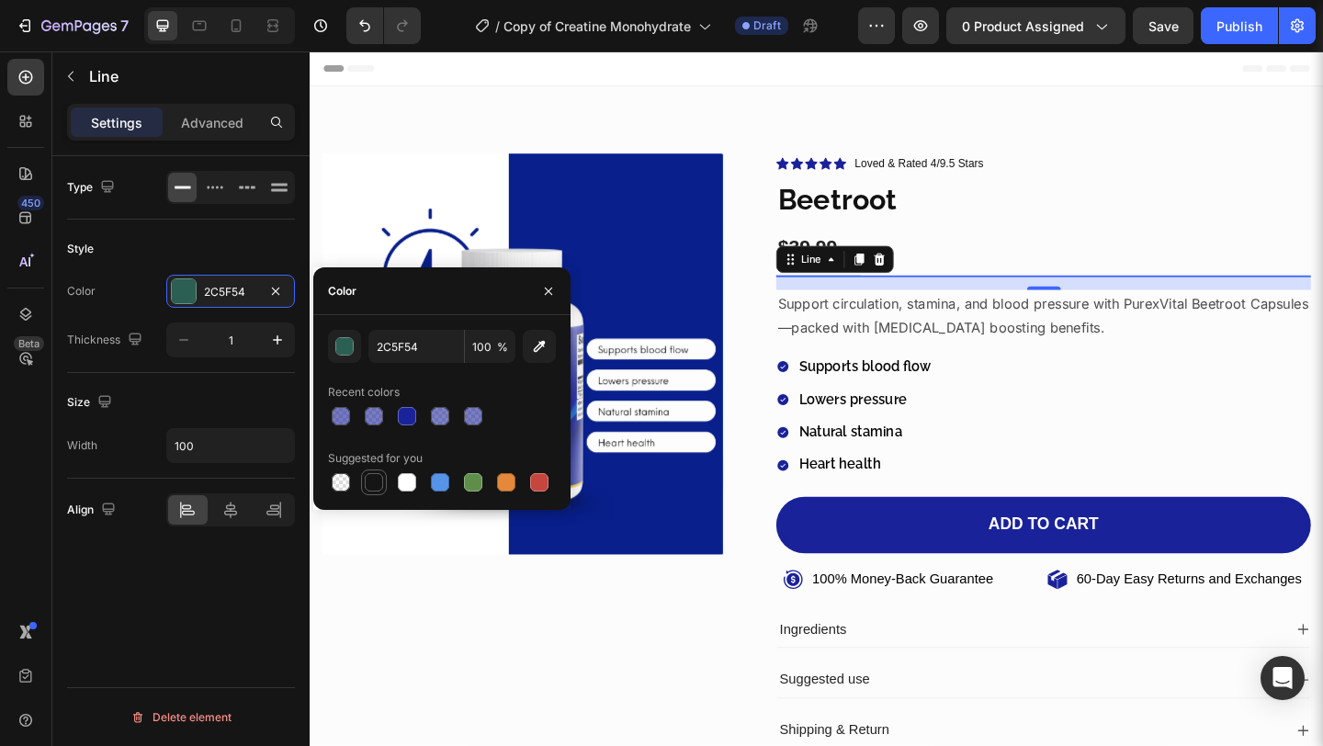
click at [372, 481] on div at bounding box center [374, 482] width 18 height 18
type input "151515"
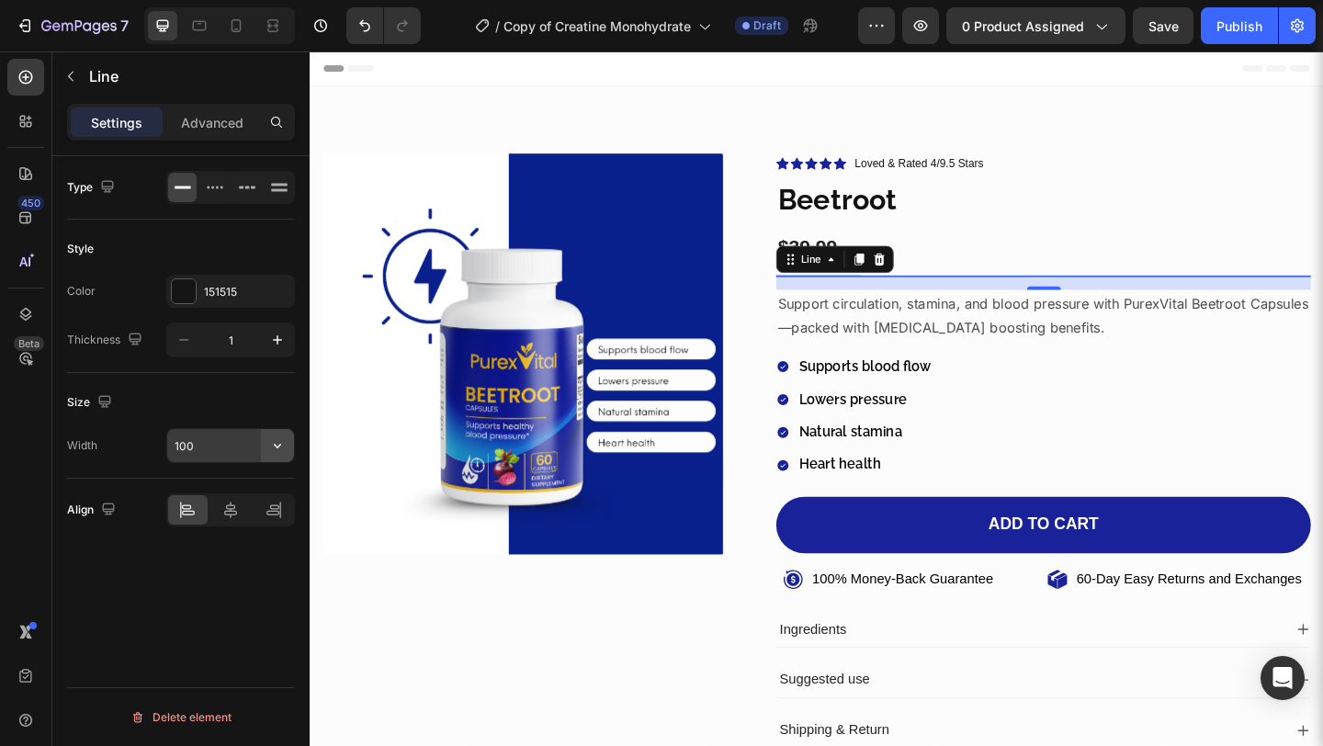
click at [282, 434] on button "button" at bounding box center [277, 445] width 33 height 33
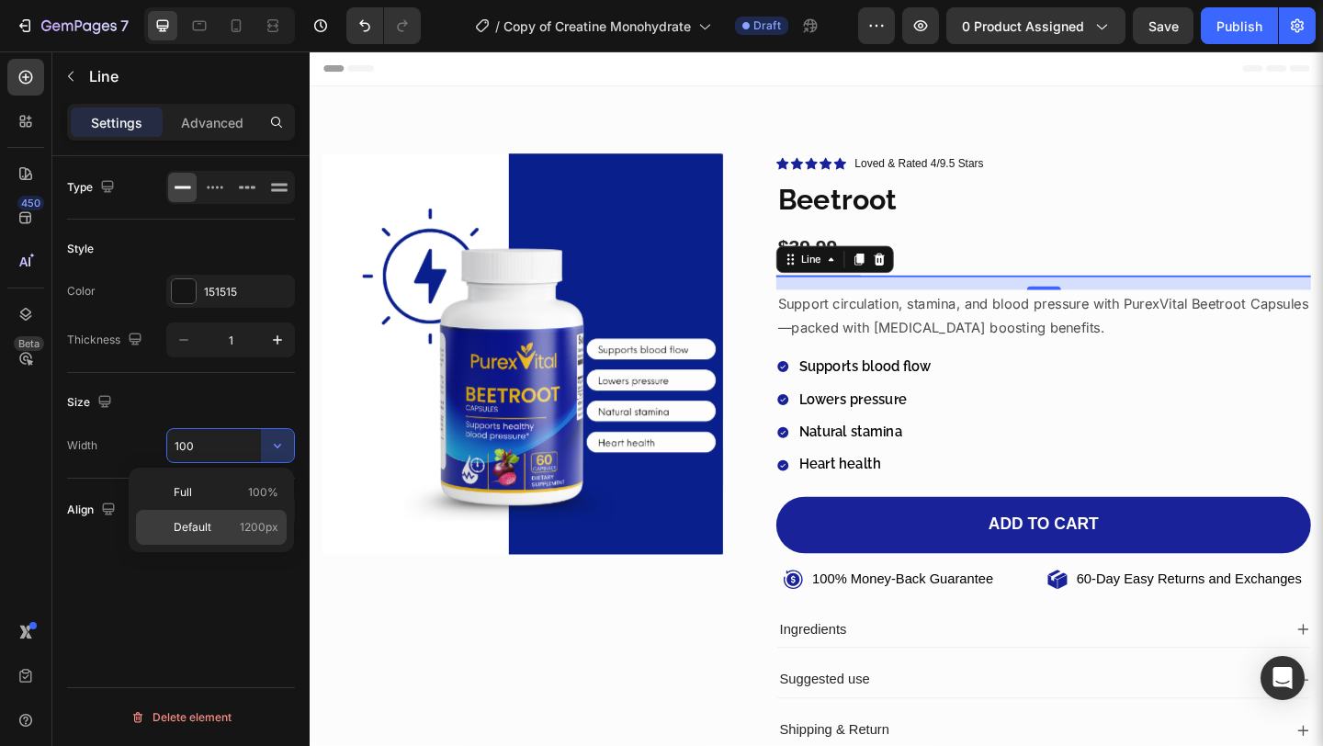
click at [232, 523] on p "Default 1200px" at bounding box center [226, 527] width 105 height 17
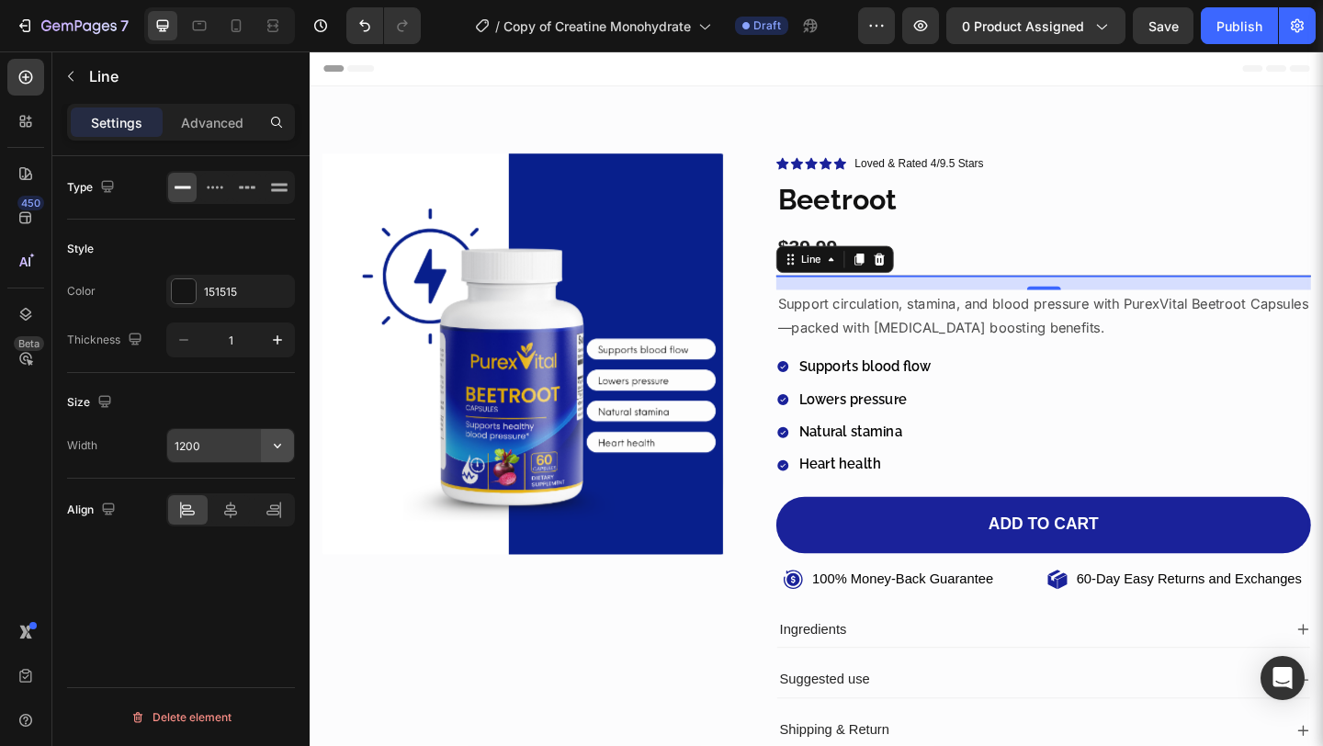
click at [275, 447] on icon "button" at bounding box center [277, 445] width 18 height 18
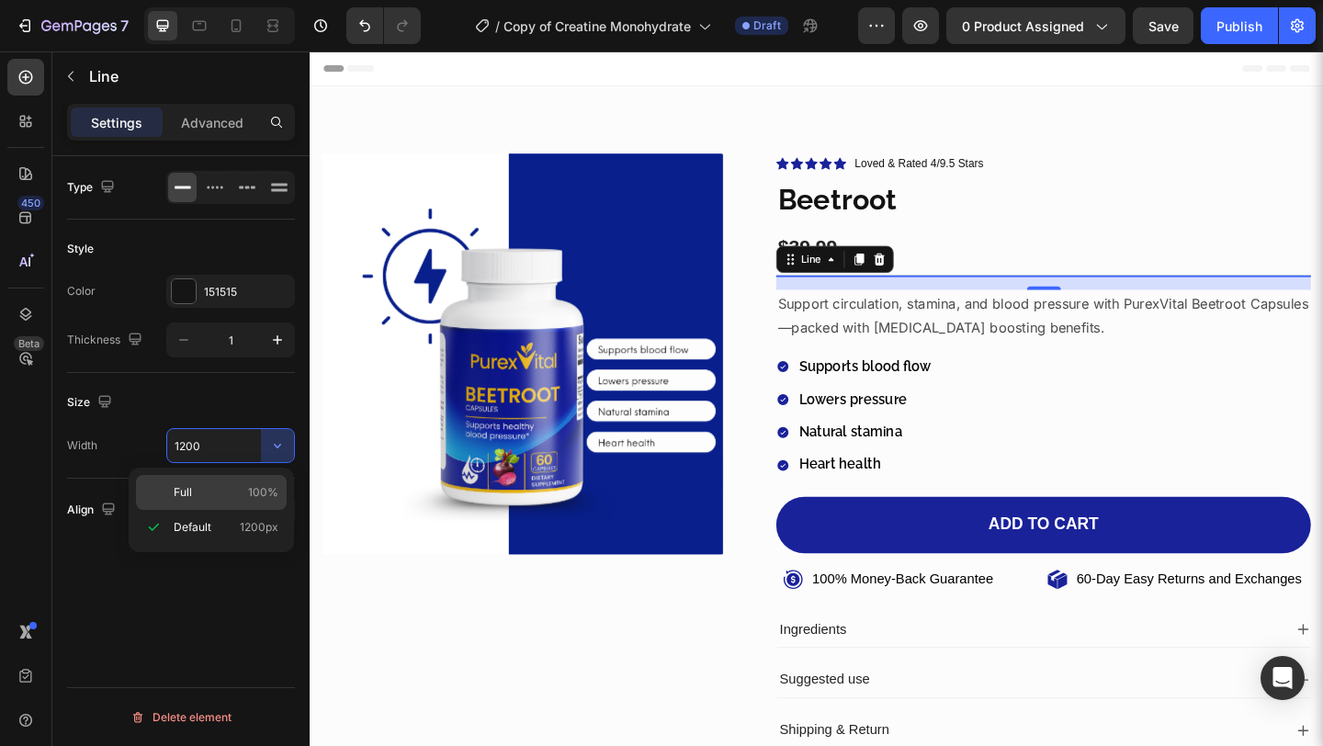
click at [250, 478] on div "Full 100%" at bounding box center [211, 492] width 151 height 35
type input "100%"
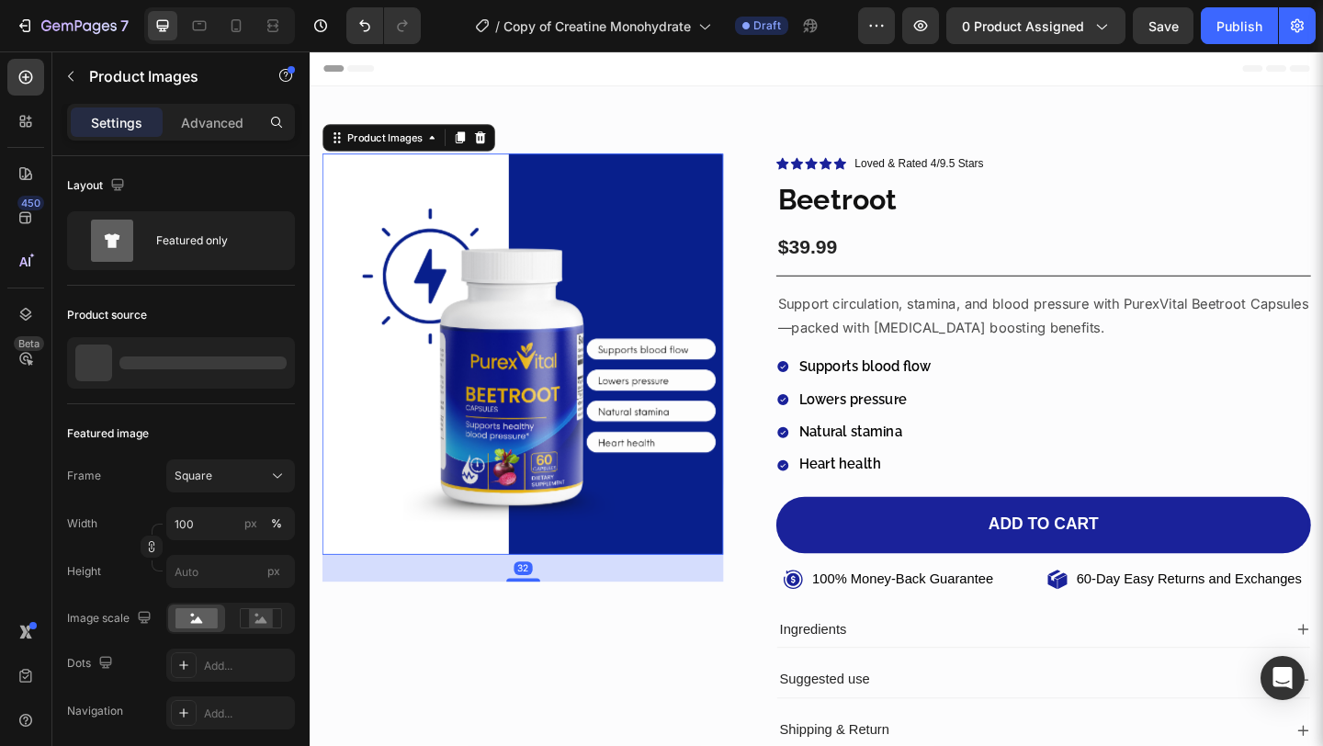
click at [358, 569] on img at bounding box center [541, 381] width 436 height 436
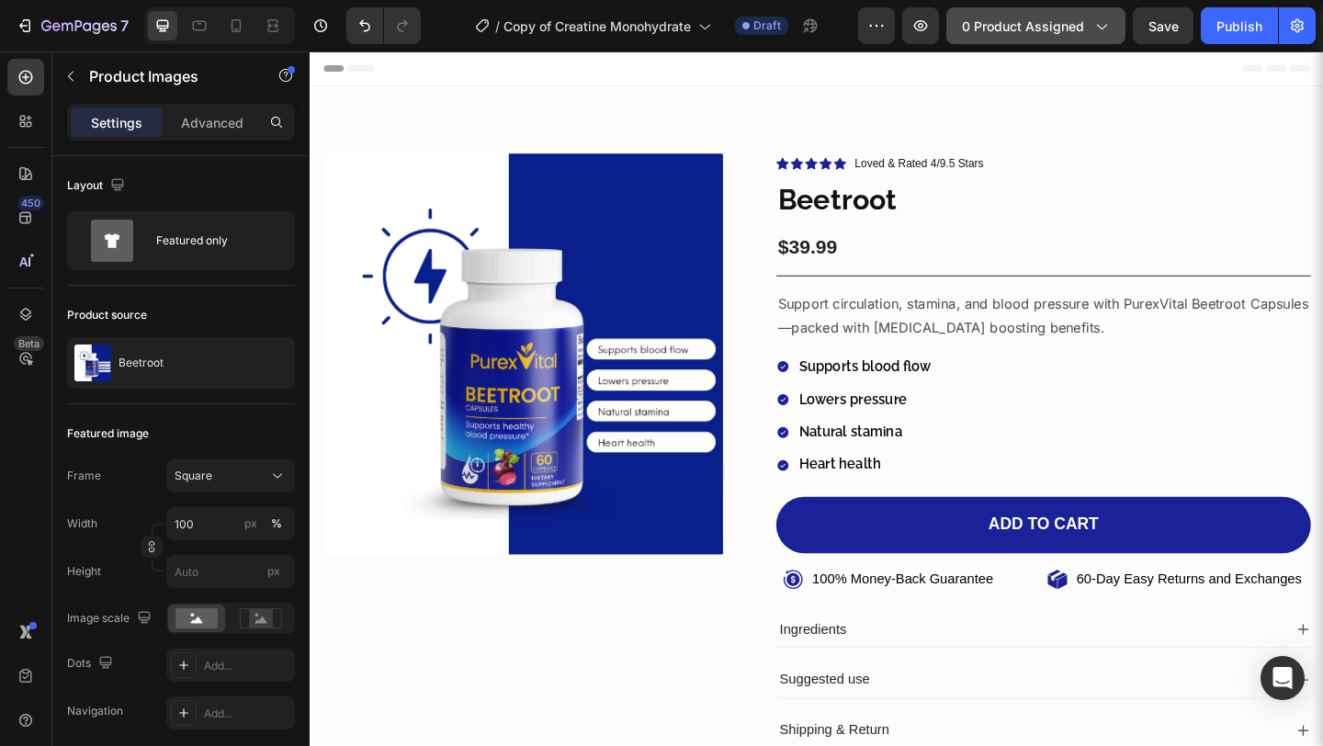
click at [1112, 37] on button "0 product assigned" at bounding box center [1035, 25] width 179 height 37
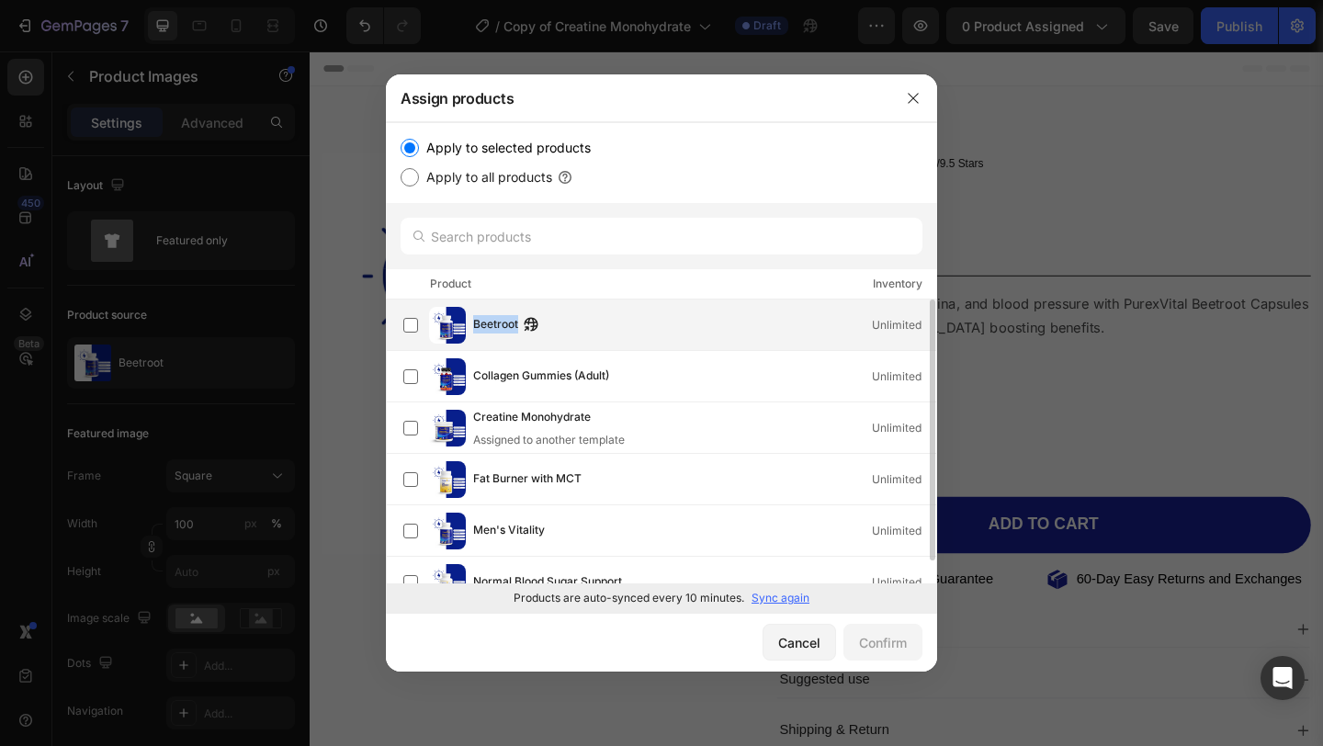
drag, startPoint x: 470, startPoint y: 318, endPoint x: 509, endPoint y: 341, distance: 45.7
click at [515, 341] on div "Beetroot Unlimited" at bounding box center [669, 325] width 533 height 37
copy span "Beetroot"
click at [860, 687] on div at bounding box center [661, 373] width 1323 height 746
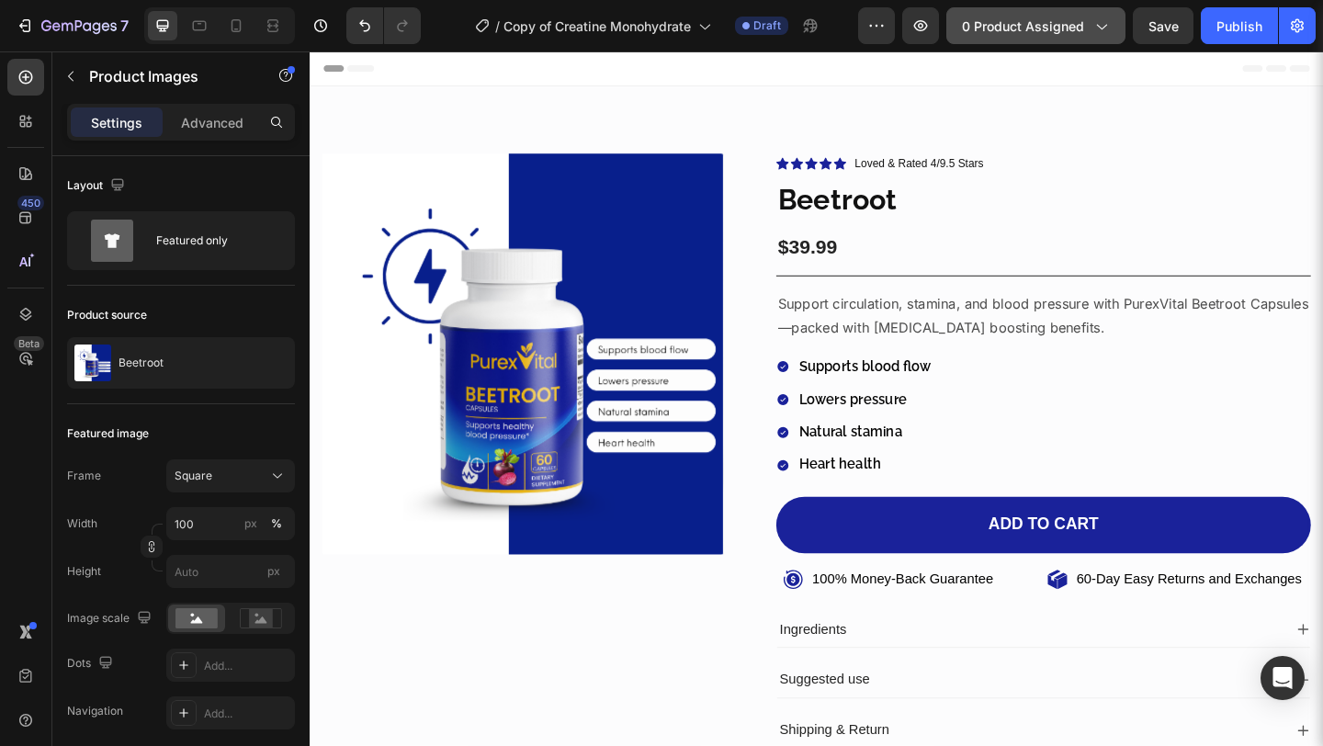
click at [1092, 19] on icon "button" at bounding box center [1101, 26] width 18 height 18
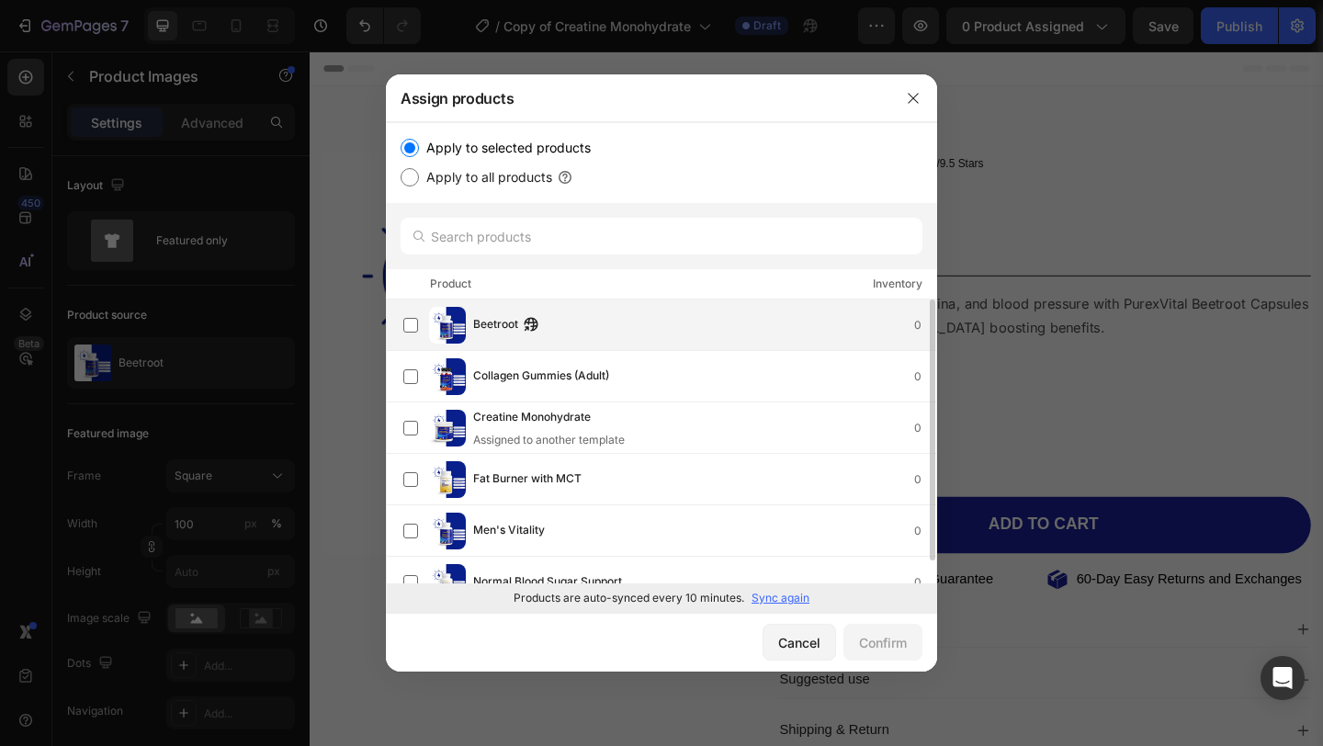
click at [598, 325] on div "Beetroot 0" at bounding box center [704, 325] width 463 height 20
click at [871, 637] on div "Confirm" at bounding box center [883, 642] width 48 height 19
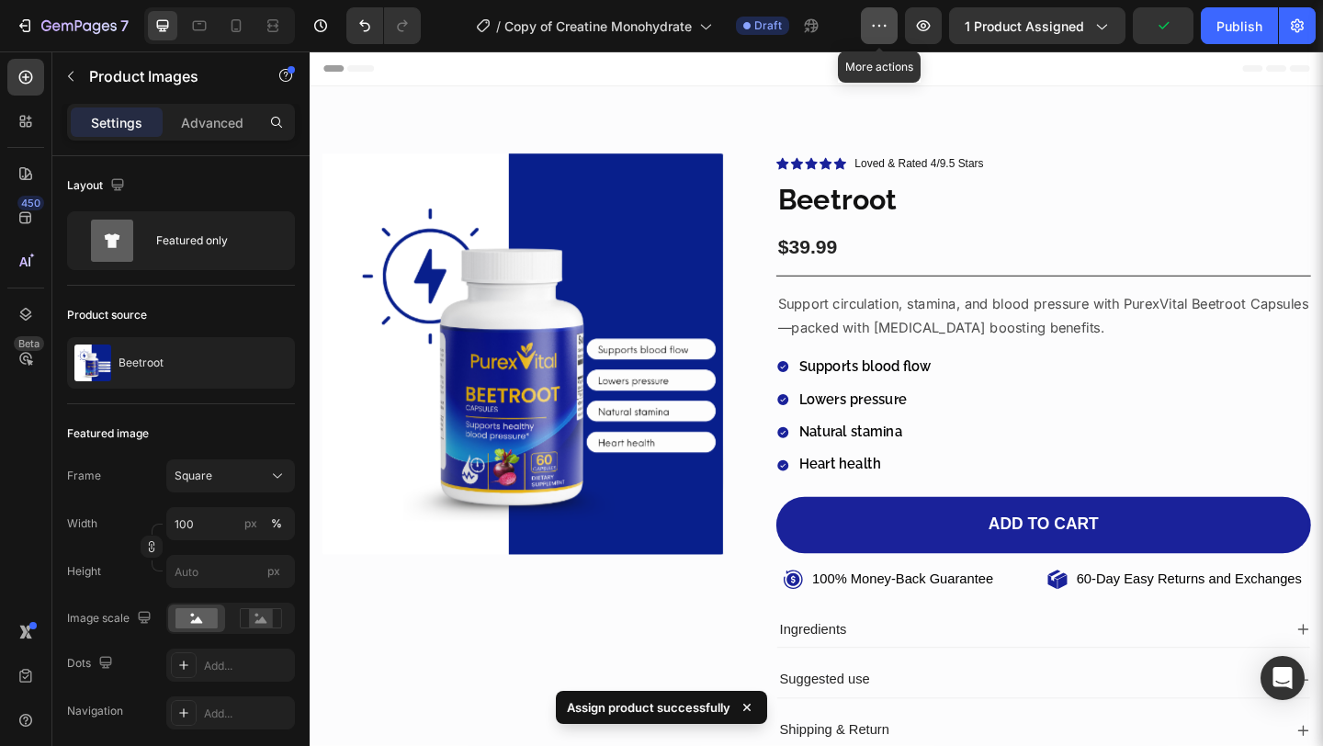
click at [878, 40] on button "button" at bounding box center [879, 25] width 37 height 37
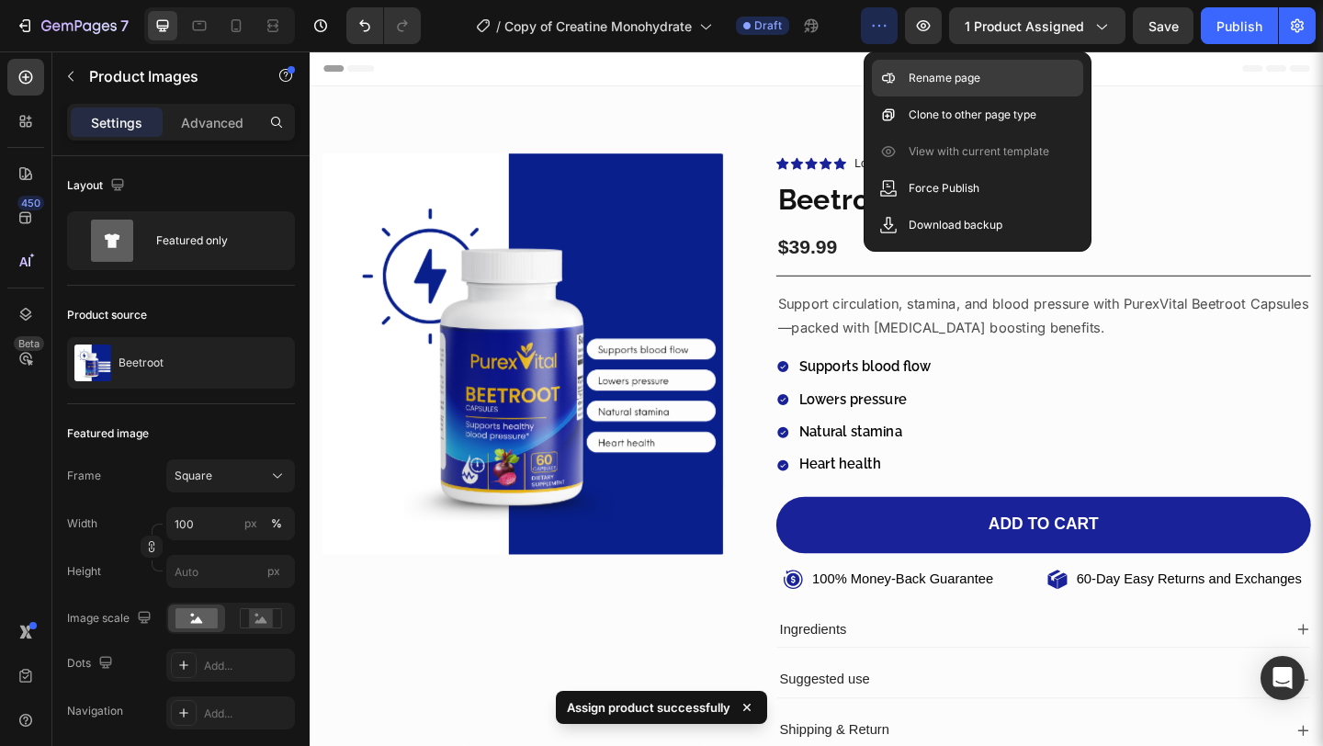
click at [933, 73] on p "Rename page" at bounding box center [945, 78] width 72 height 18
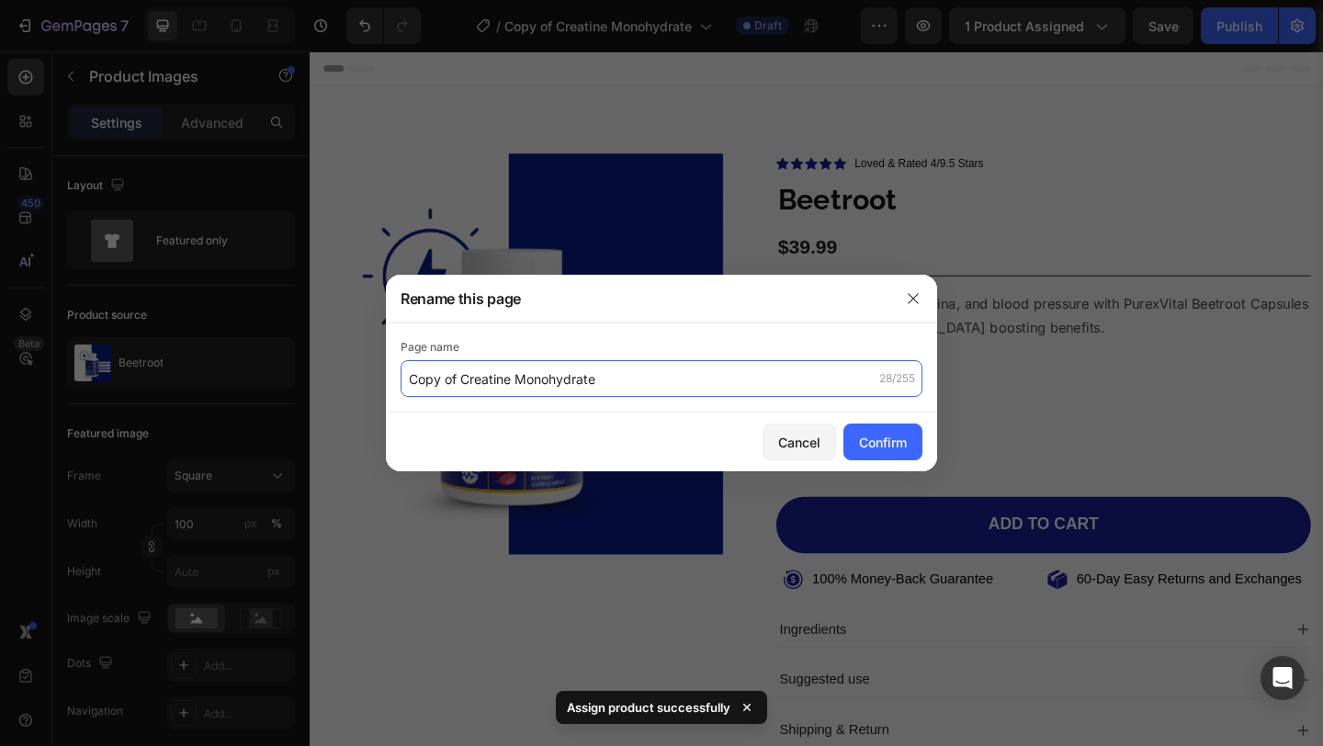
click at [651, 378] on input "Copy of Creatine Monohydrate" at bounding box center [662, 378] width 522 height 37
paste input "Beetroot"
type input "Beetroot"
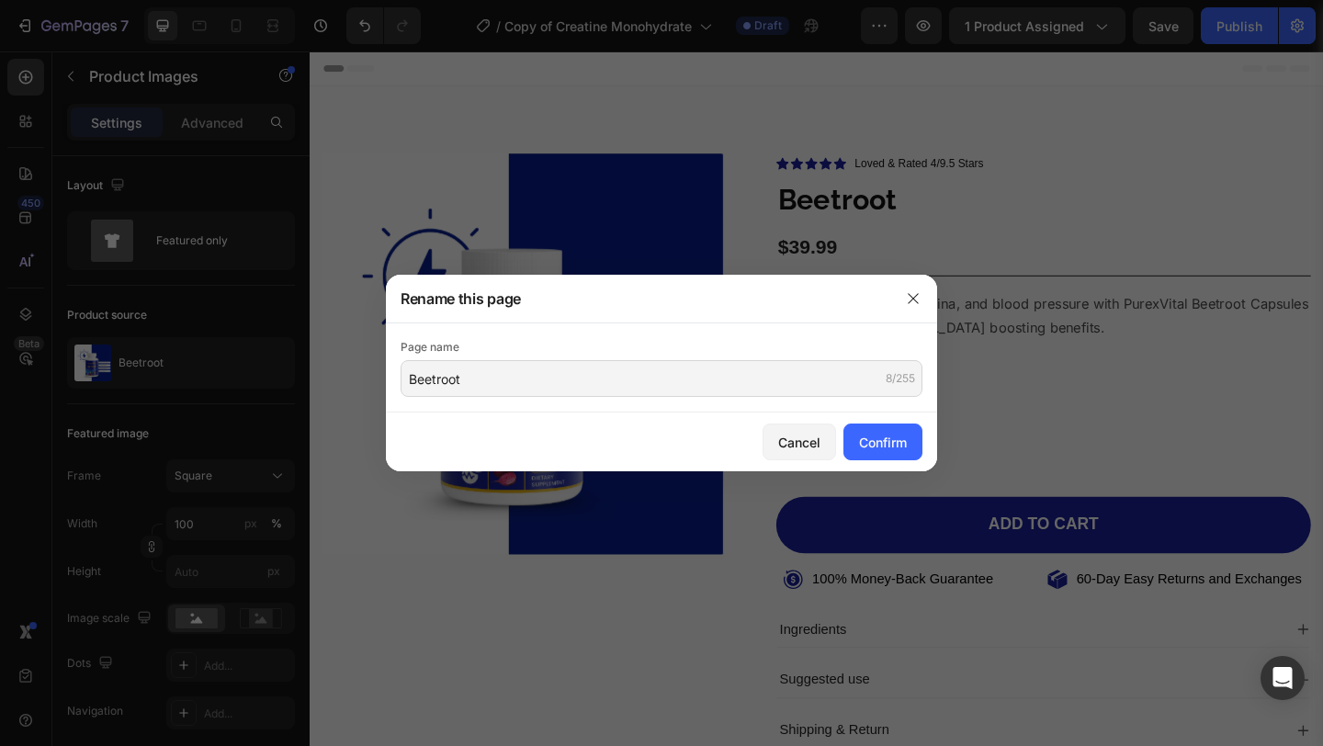
click at [879, 460] on div "Cancel Confirm" at bounding box center [661, 442] width 551 height 59
click at [878, 457] on button "Confirm" at bounding box center [882, 442] width 79 height 37
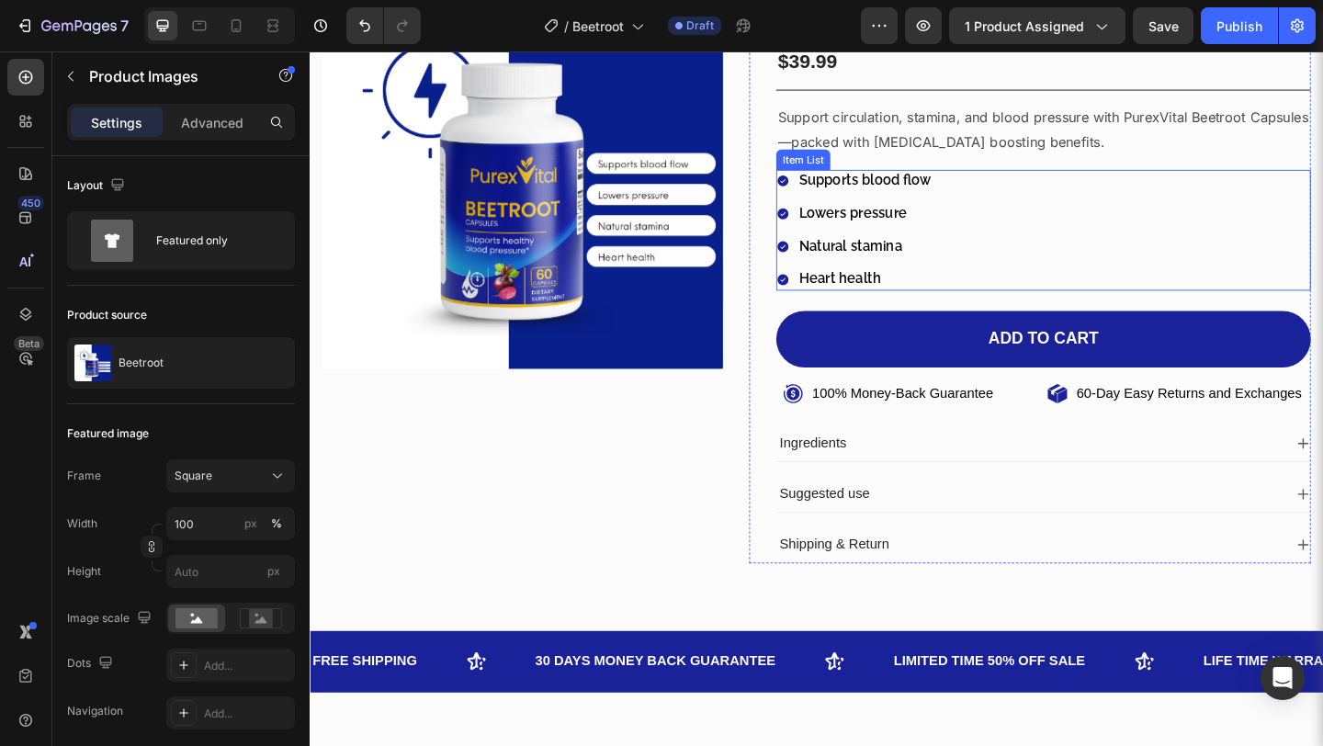
scroll to position [205, 0]
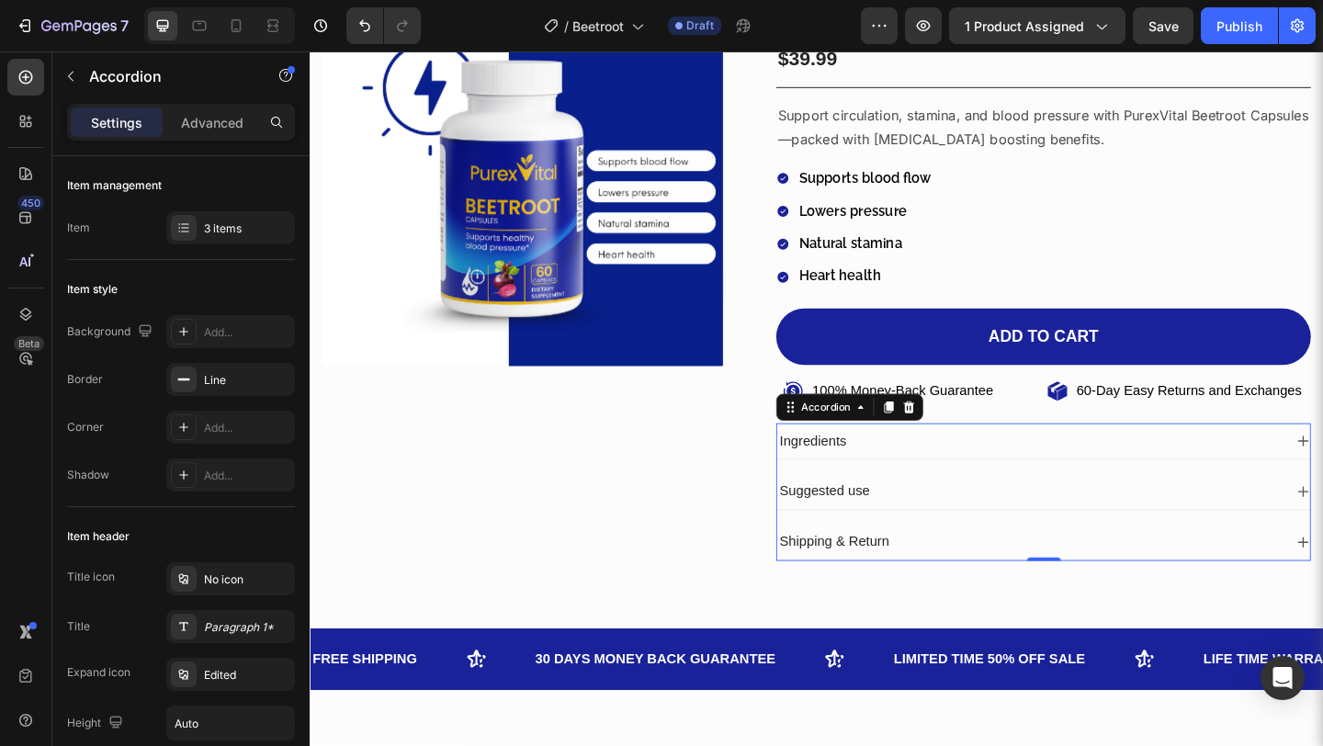
click at [974, 489] on div "Ingredients" at bounding box center [1108, 476] width 580 height 40
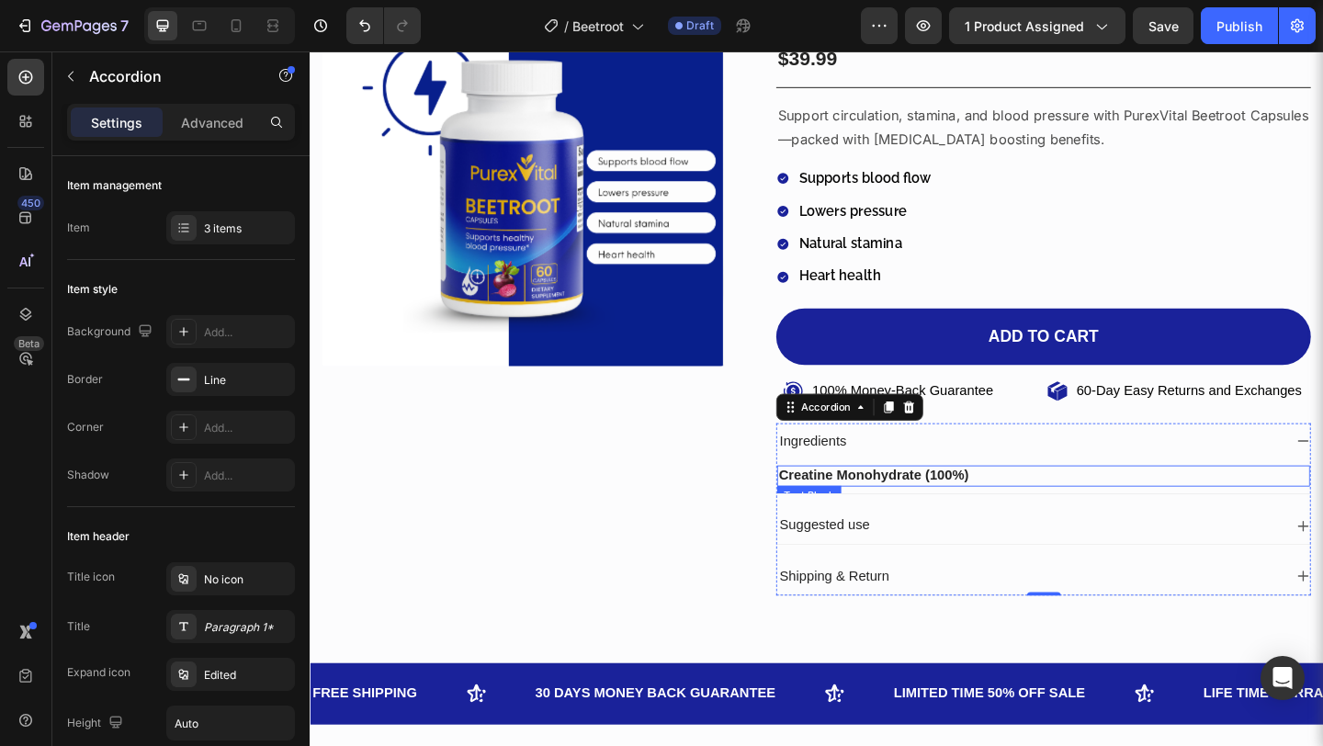
click at [958, 505] on strong "Creatine Monohydrate (100%)" at bounding box center [923, 512] width 207 height 16
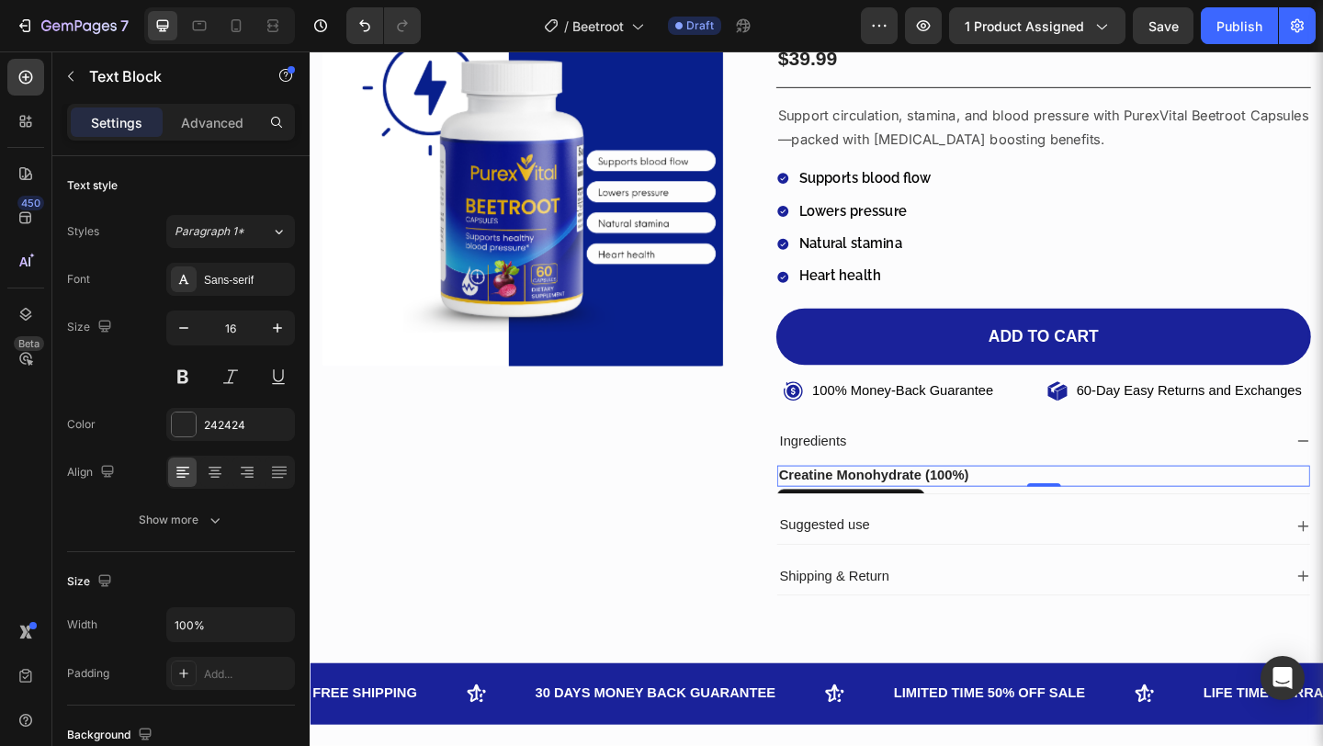
click at [958, 505] on strong "Creatine Monohydrate (100%)" at bounding box center [923, 512] width 207 height 16
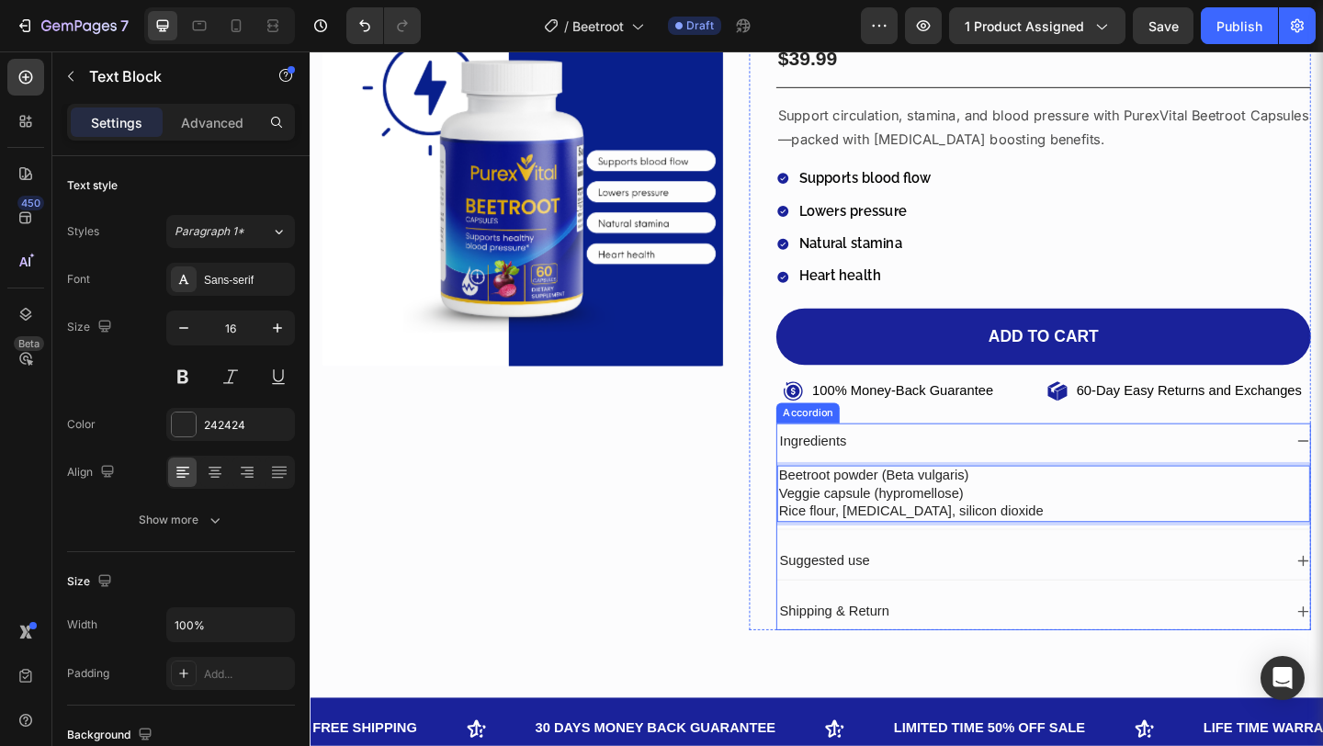
click at [1322, 614] on div "Suggested use" at bounding box center [1108, 606] width 580 height 40
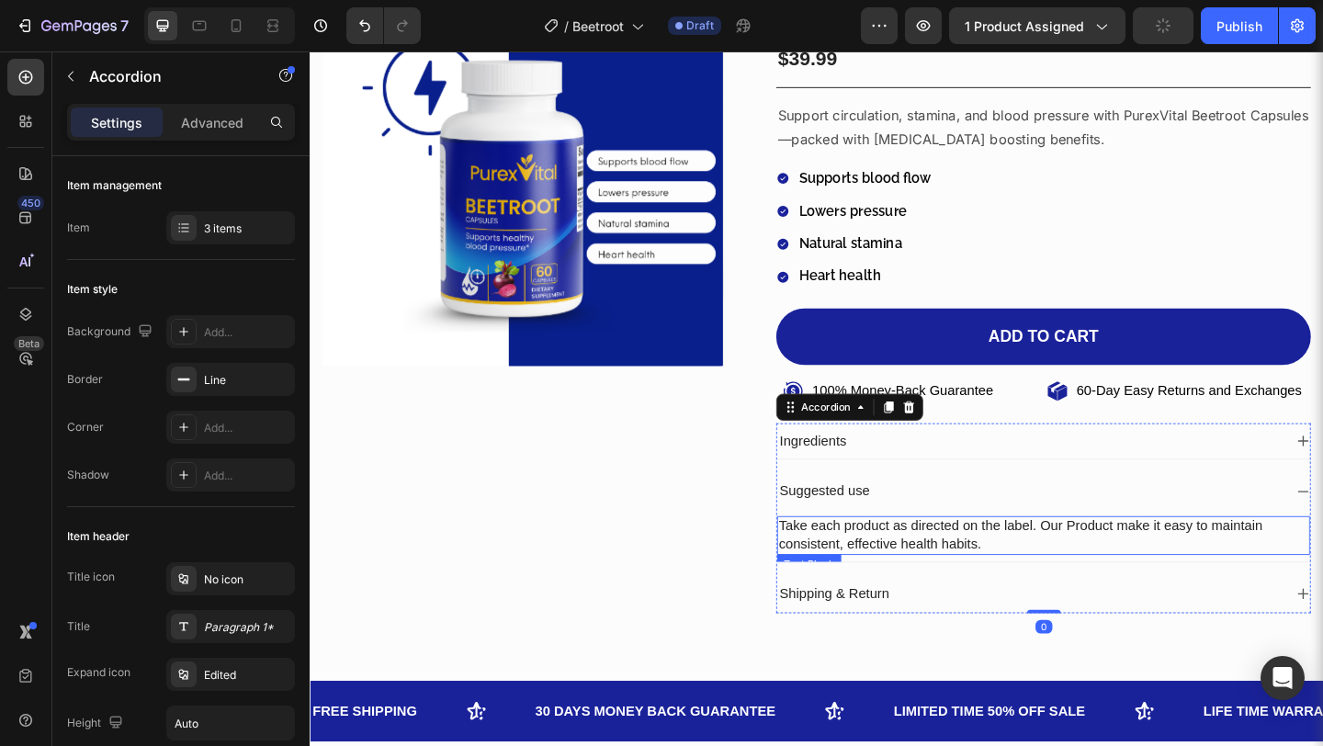
click at [1230, 566] on span "Take each product as directed on the label. Our Product make it easy to maintai…" at bounding box center [1083, 577] width 526 height 35
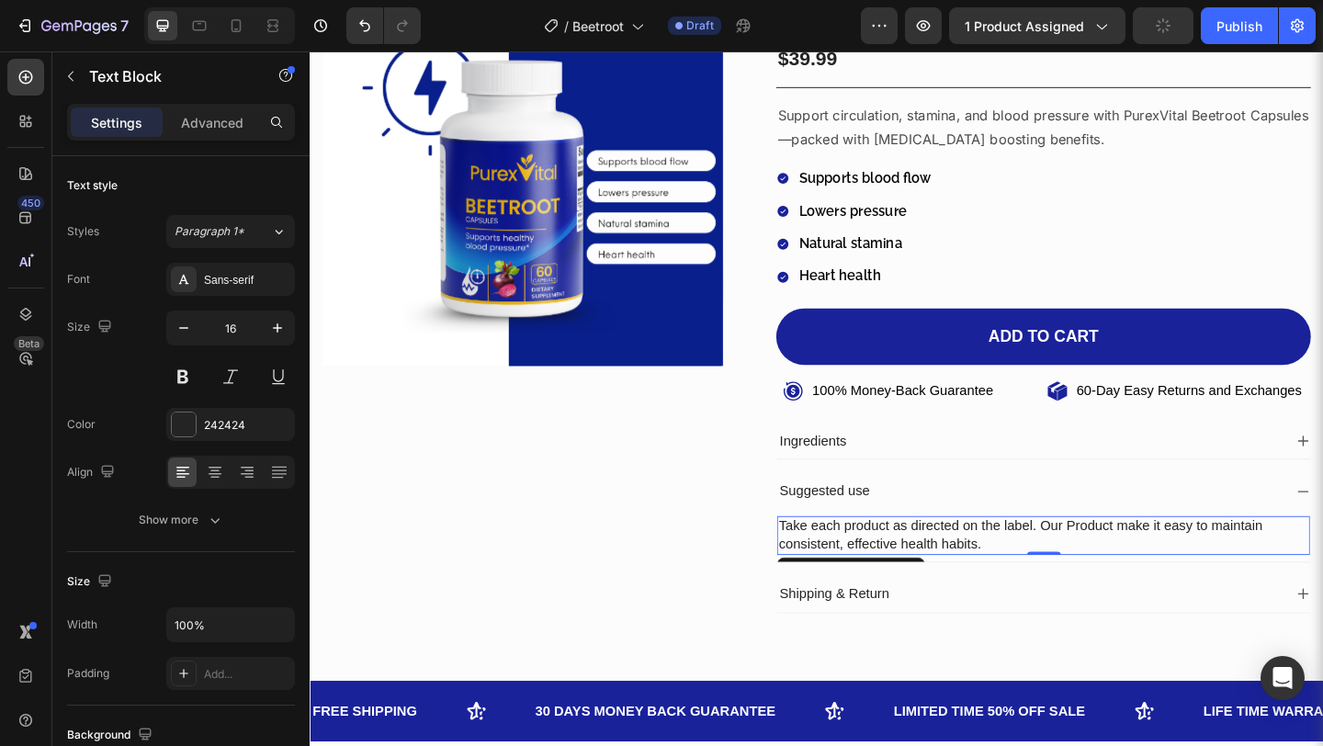
click at [1230, 566] on span "Take each product as directed on the label. Our Product make it easy to maintai…" at bounding box center [1083, 577] width 526 height 35
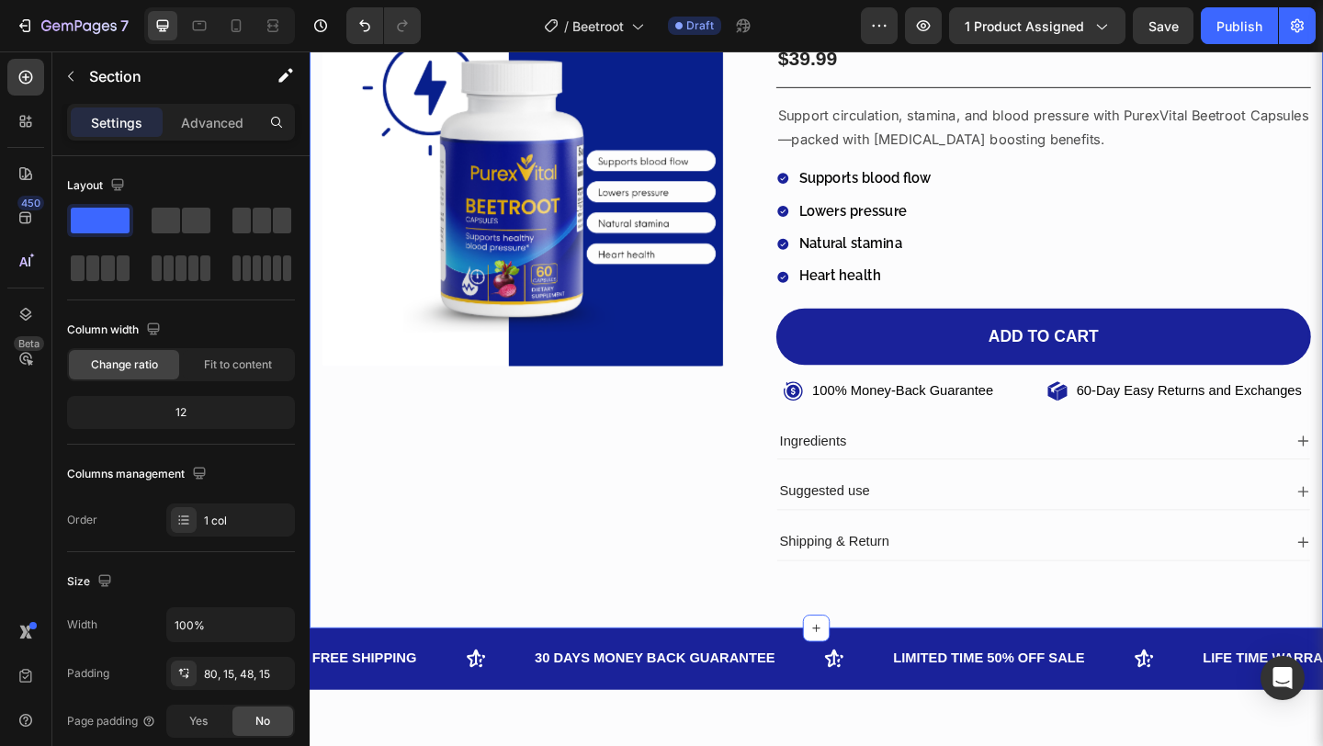
click at [1049, 644] on div "Product Images Icon Icon Icon Icon Icon Icon List Loved & Rated 4/9.5 Stars Tex…" at bounding box center [861, 281] width 1103 height 795
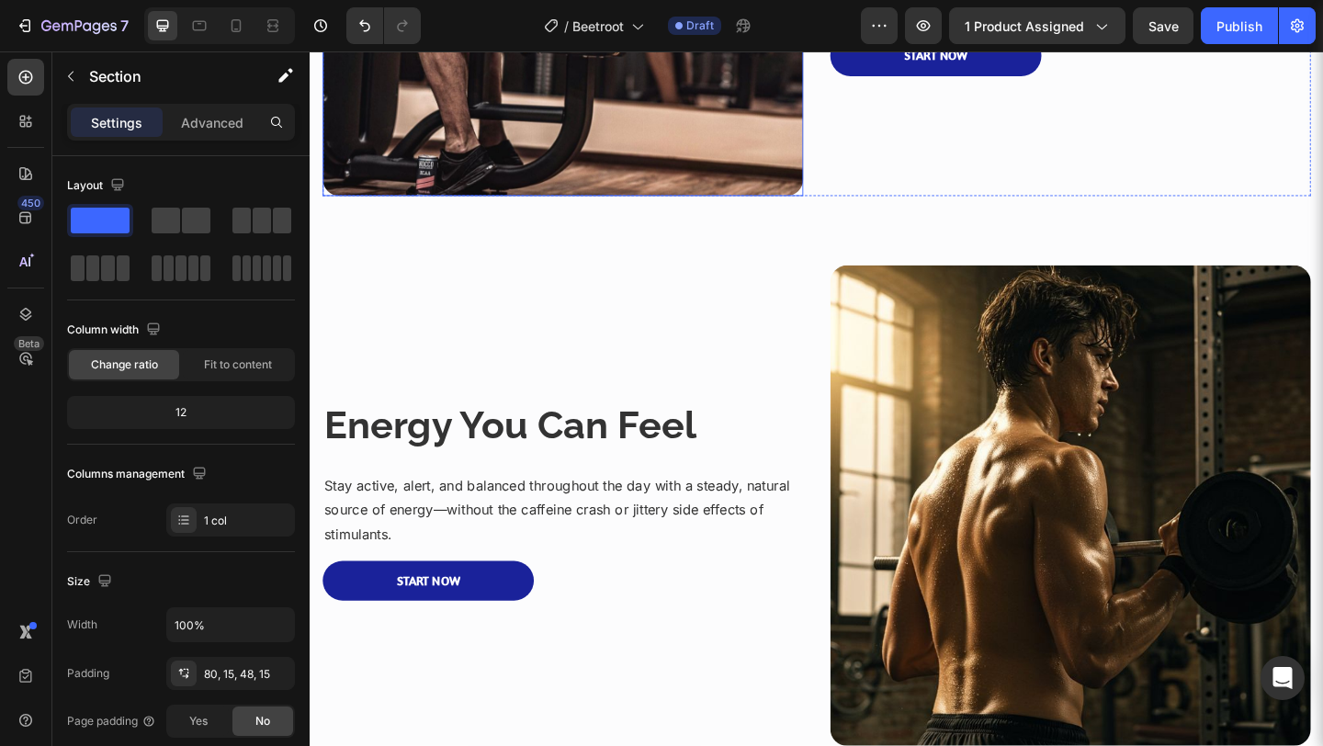
scroll to position [1494, 0]
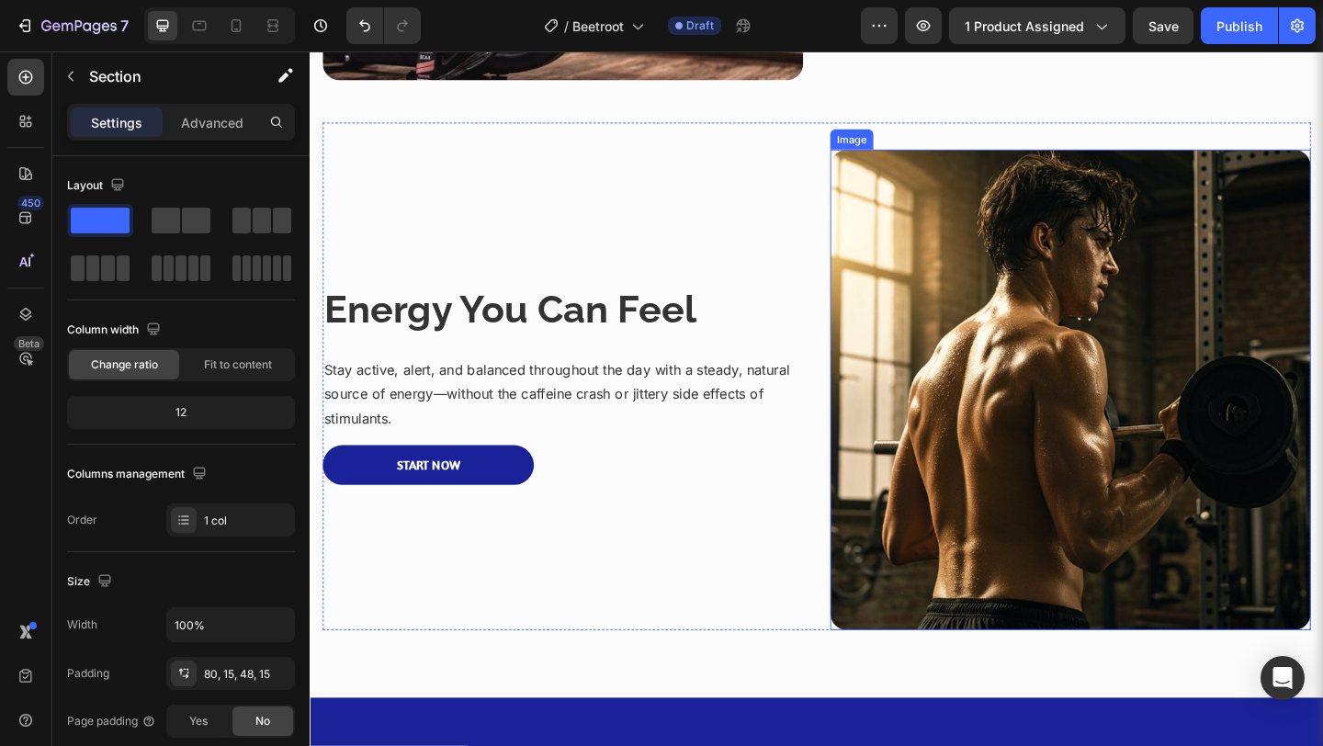
click at [928, 470] on img at bounding box center [1137, 419] width 523 height 523
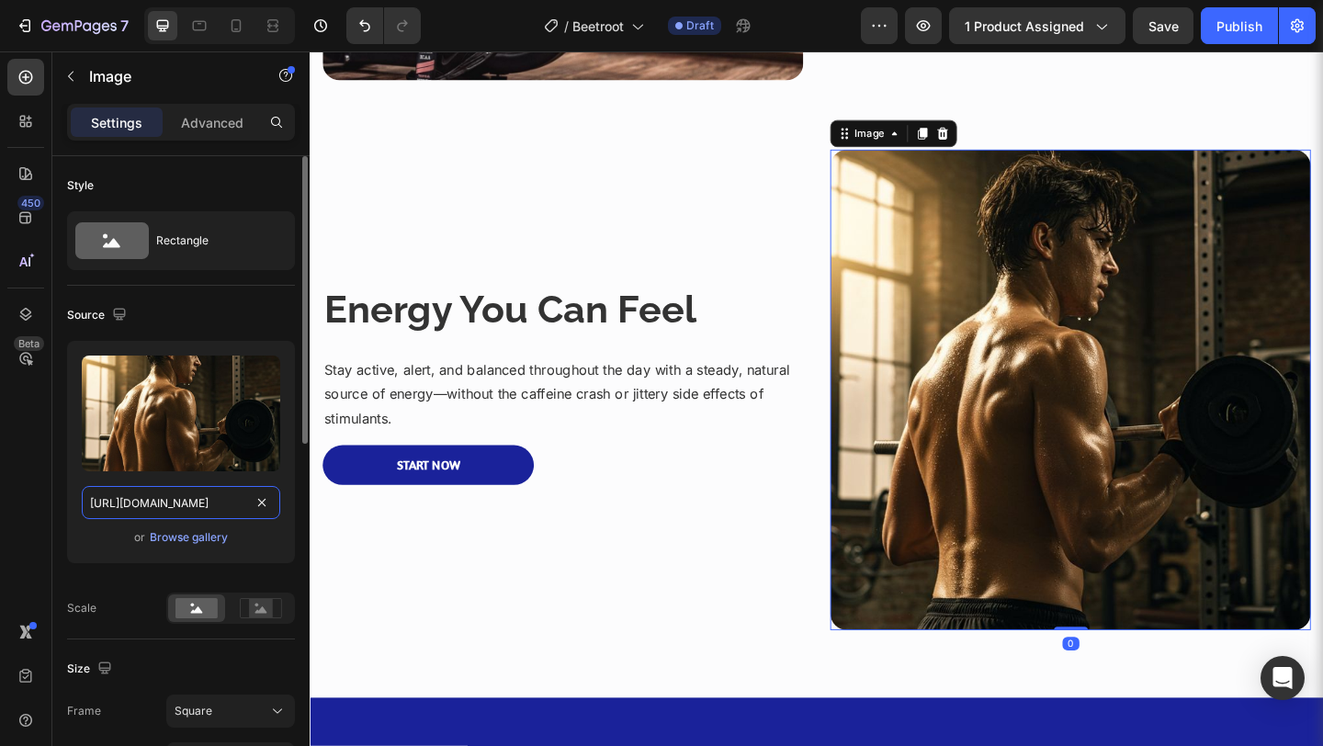
click at [208, 492] on input "https://i.pinimg.com/736x/5a/d5/fe/5ad5fe3491f9b53da9e71ba42363a641.jpg" at bounding box center [181, 502] width 198 height 33
paste input "82/66/9d/82669d4d0b6d41a3fd1ed13057be815d"
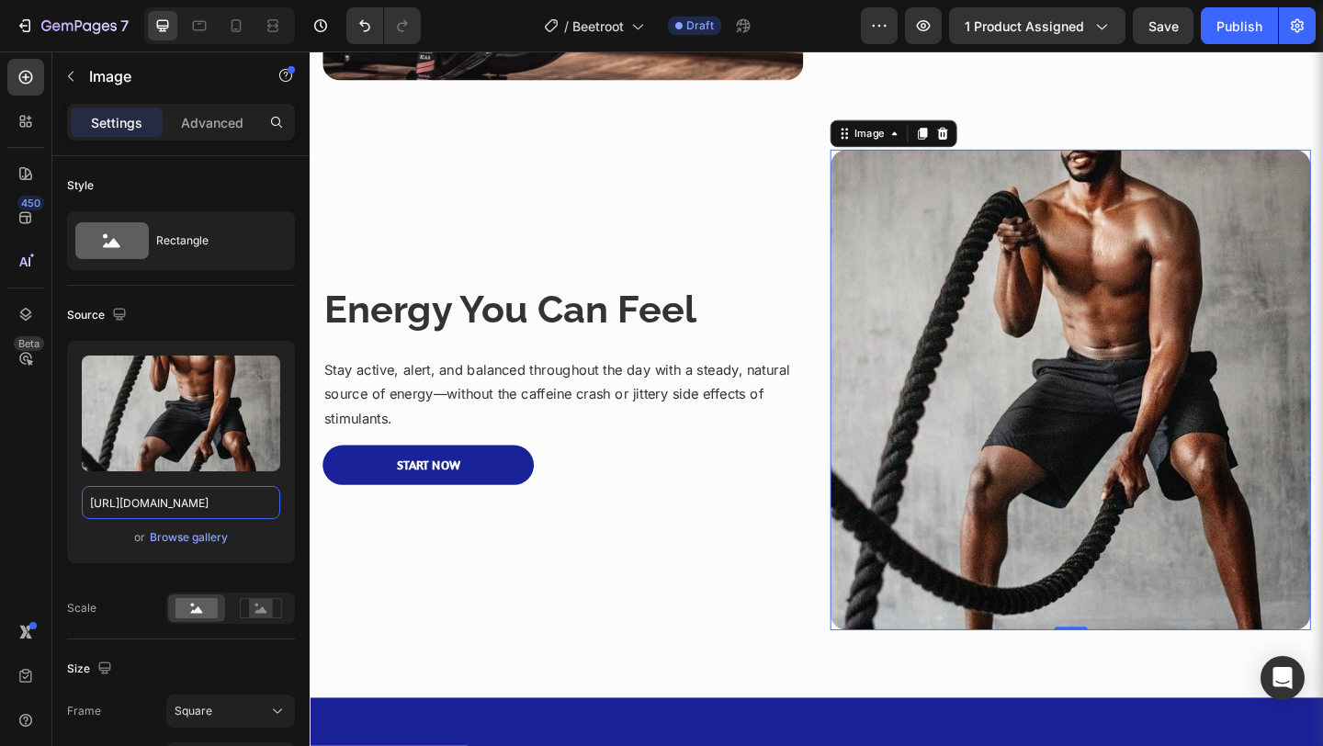
scroll to position [0, 0]
click at [212, 502] on input "https://i.pinimg.com/736x/82/66/9d/82669d4d0b6d41a3fd1ed13057be815d.jpg" at bounding box center [181, 502] width 198 height 33
paste input "97/f2/89/97f2890a83efce715f617086a7b033da"
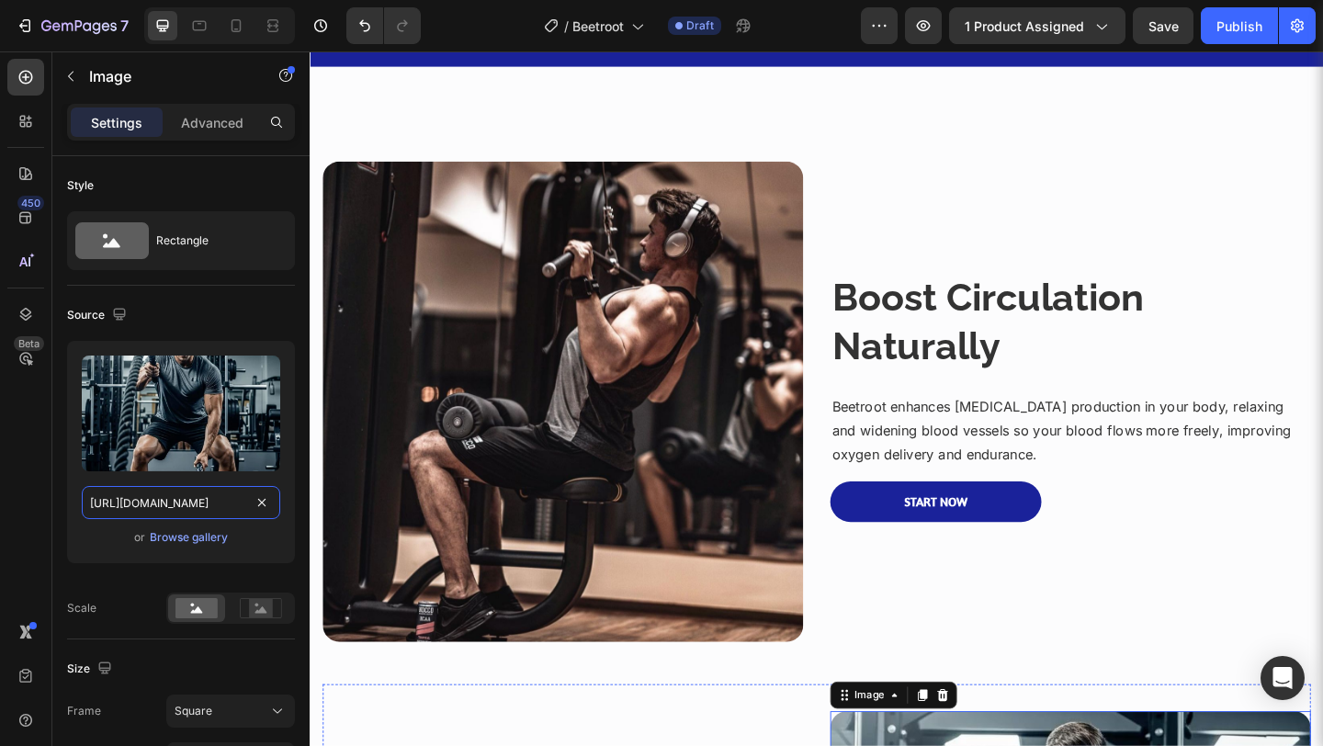
scroll to position [794, 0]
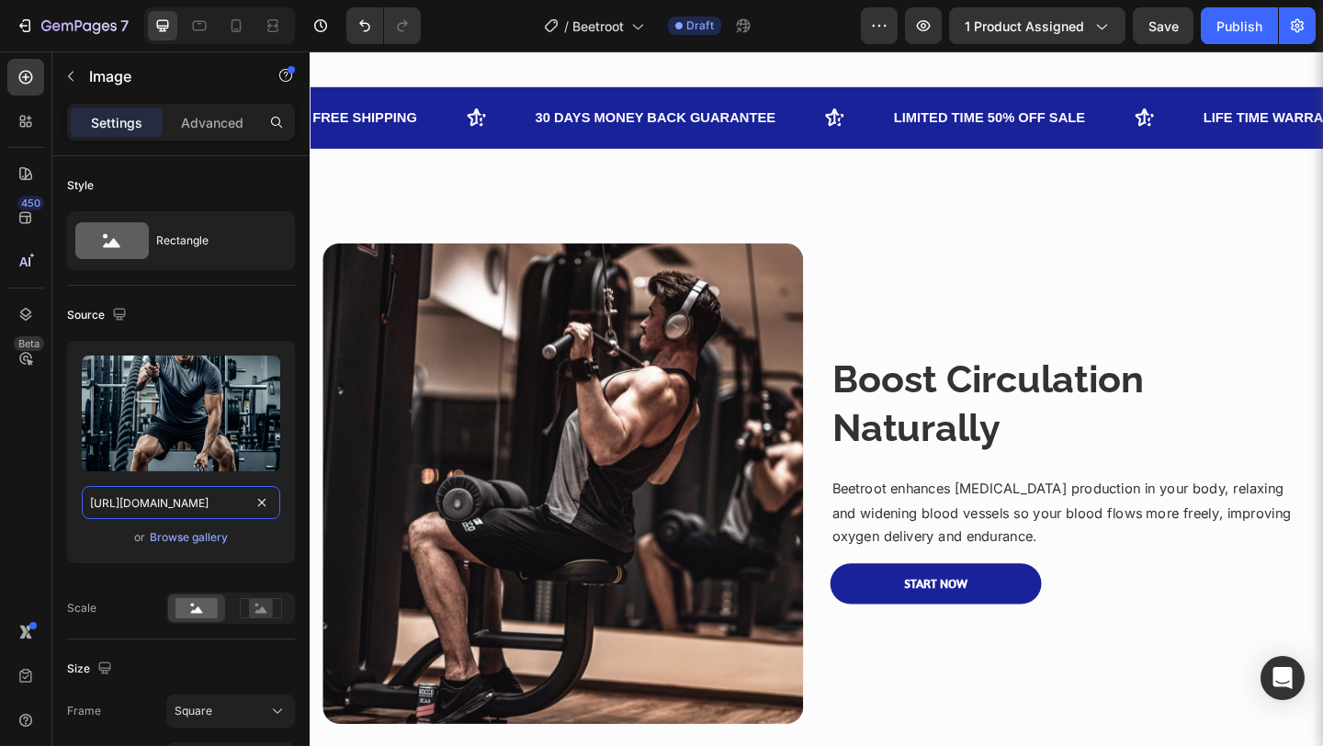
type input "https://i.pinimg.com/736x/97/f2/89/97f2890a83efce715f617086a7b033da.jpg"
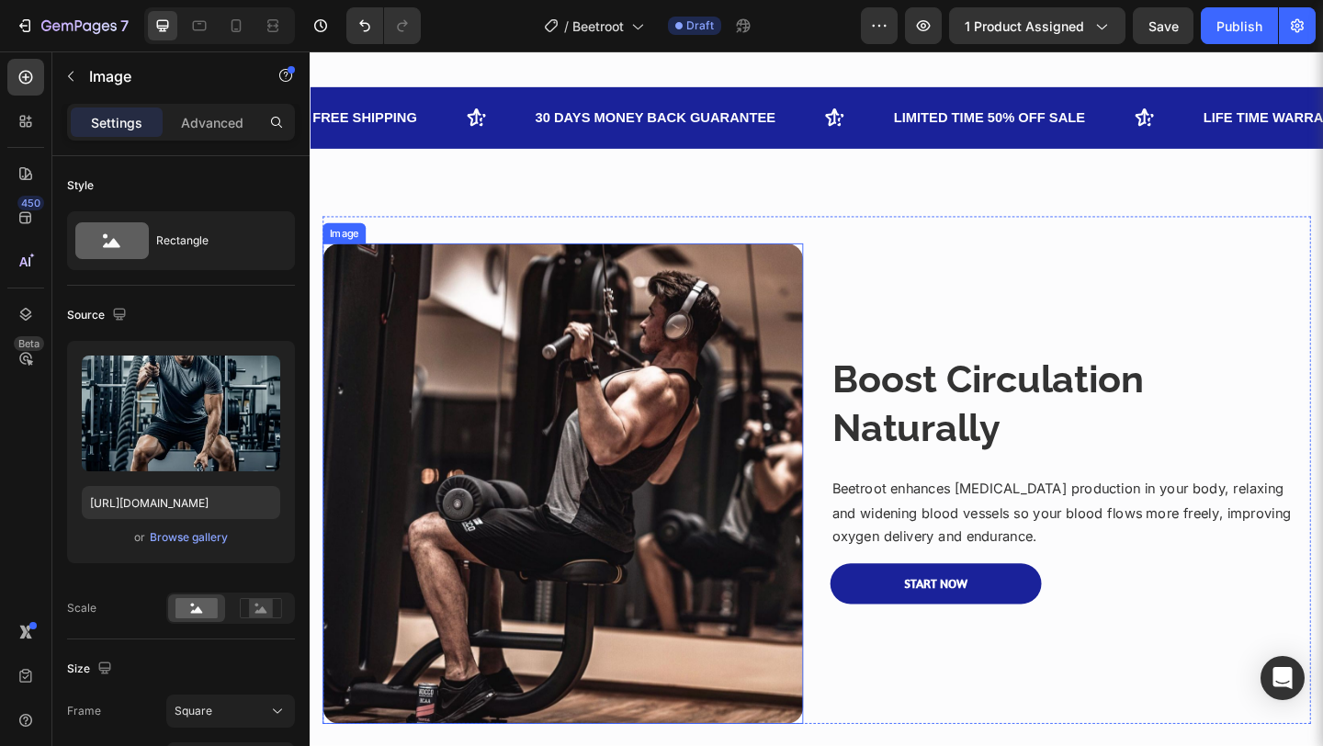
click at [829, 487] on img at bounding box center [584, 521] width 523 height 523
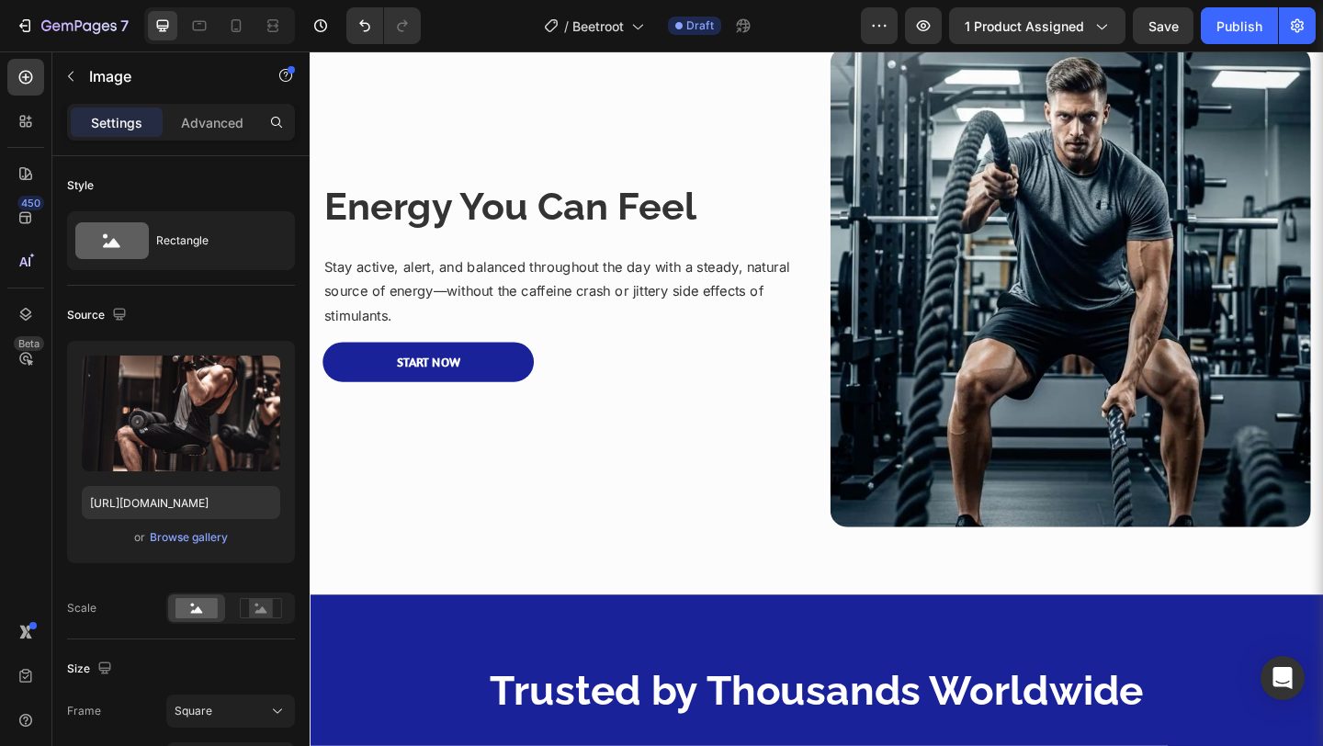
scroll to position [1492, 0]
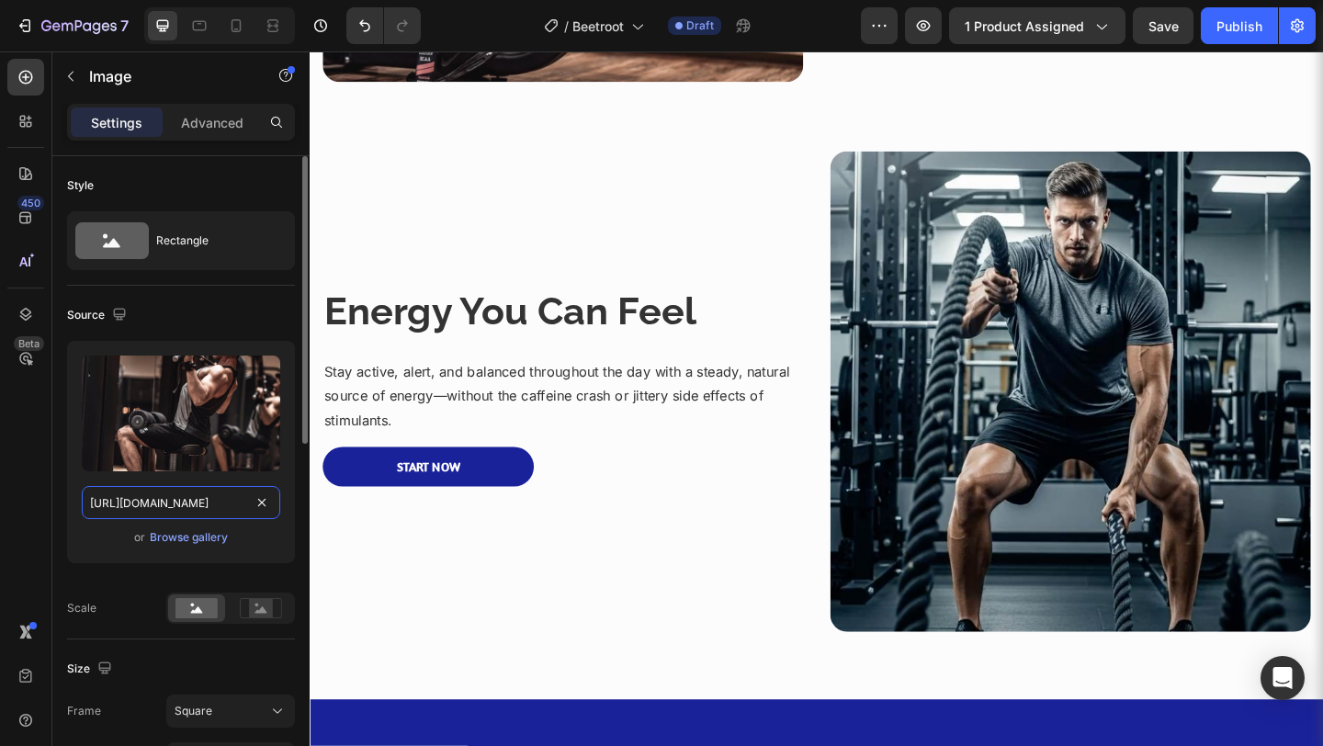
click at [193, 496] on input "https://i.pinimg.com/1200x/80/7e/60/807e605526a2e7b908550beddfe325b9.jpg" at bounding box center [181, 502] width 198 height 33
paste input "736x/6c/22/35/6c2235b4da51f6a758406853b911e983"
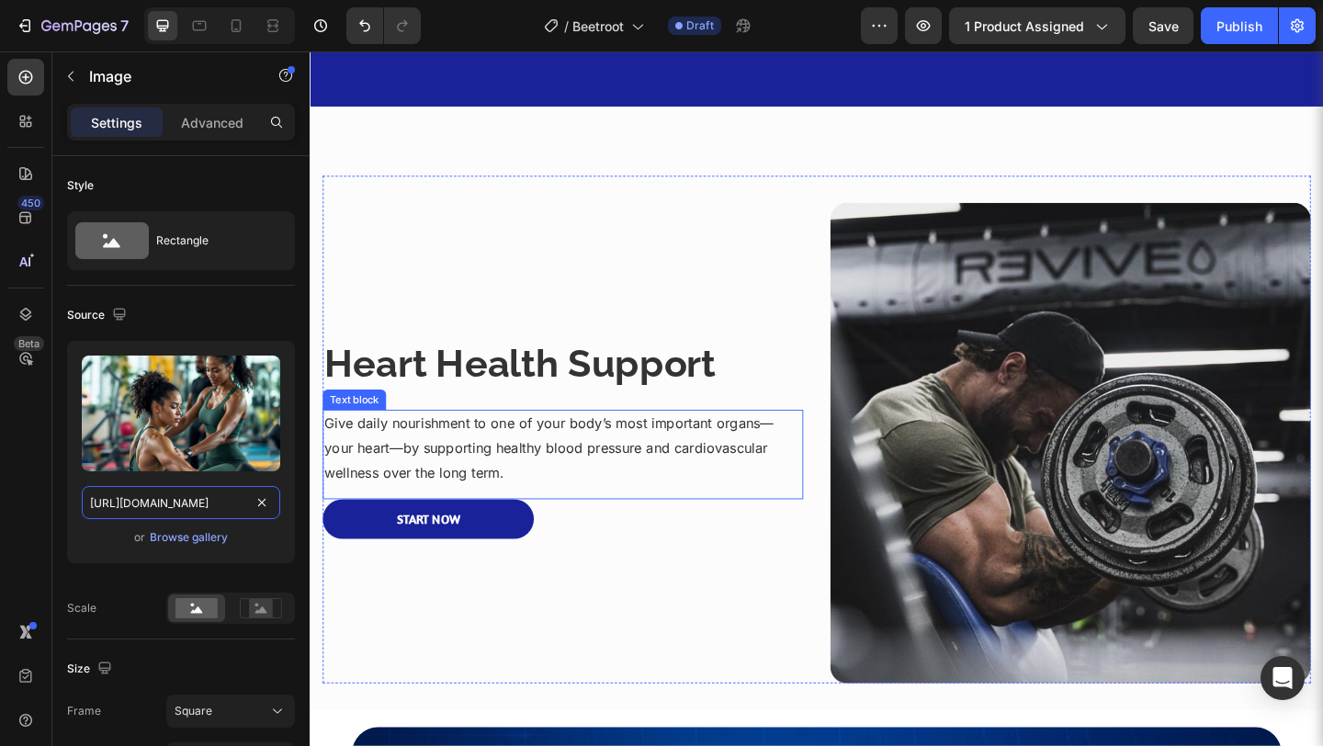
scroll to position [2721, 0]
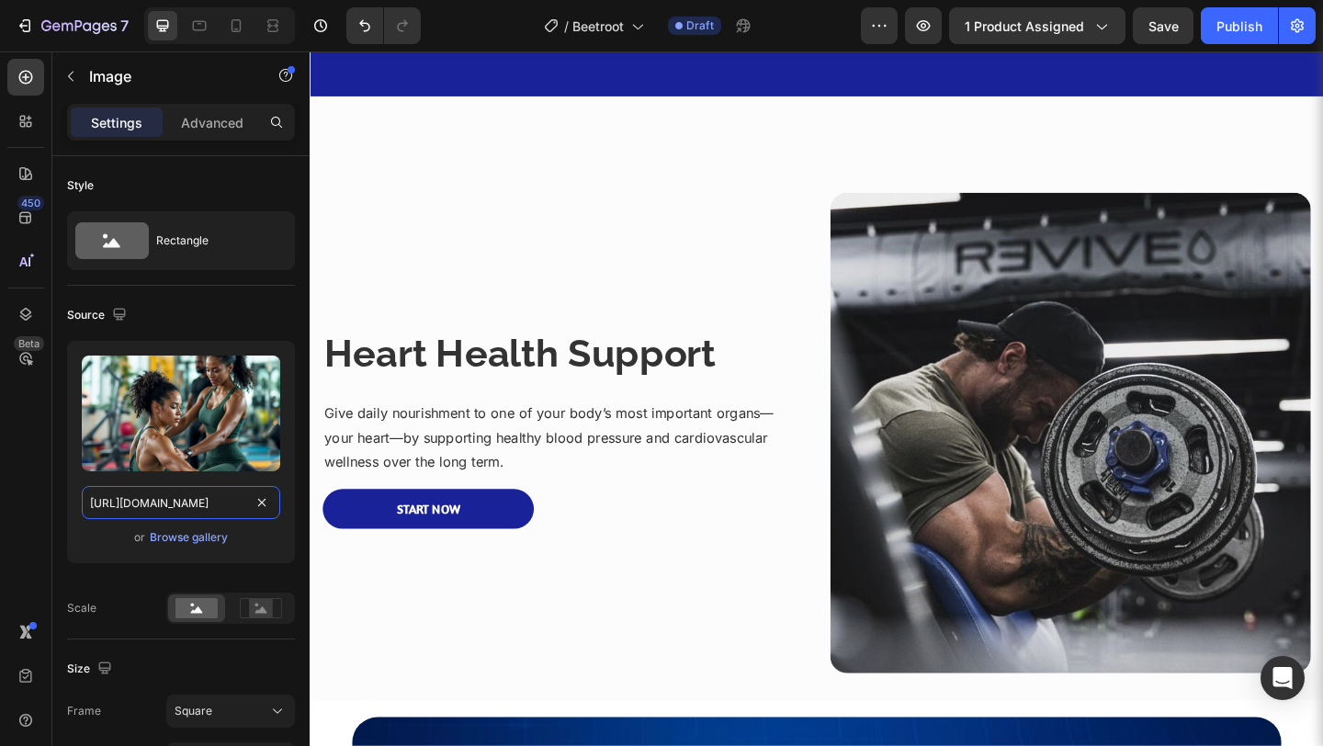
type input "https://i.pinimg.com/736x/6c/22/35/6c2235b4da51f6a758406853b911e983.jpg"
click at [918, 350] on img at bounding box center [1137, 466] width 523 height 523
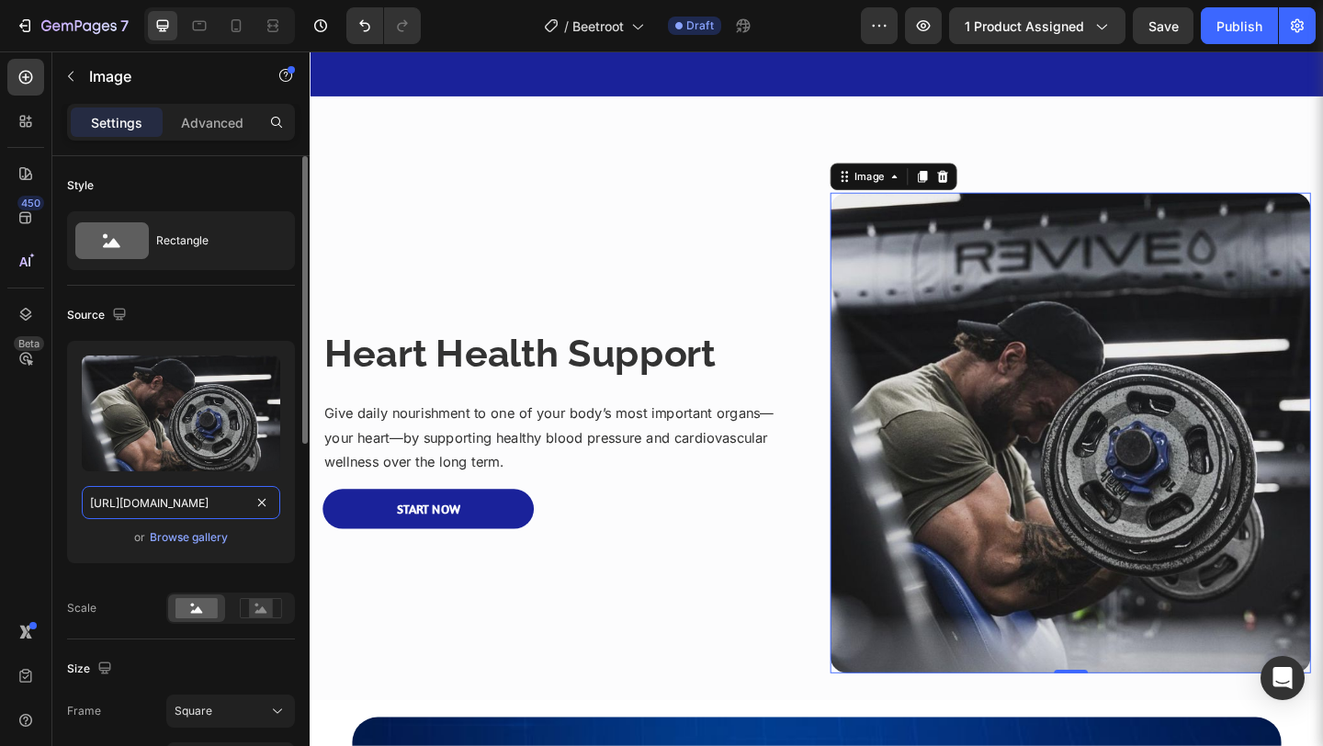
click at [205, 497] on input "https://i.pinimg.com/1200x/89/a5/c9/89a5c94b5750f6d1a14ce29bc8dd24ad.jpg" at bounding box center [181, 502] width 198 height 33
paste input "736x/26/86/05/268605c94bd7d12df945c1cf95270a6a"
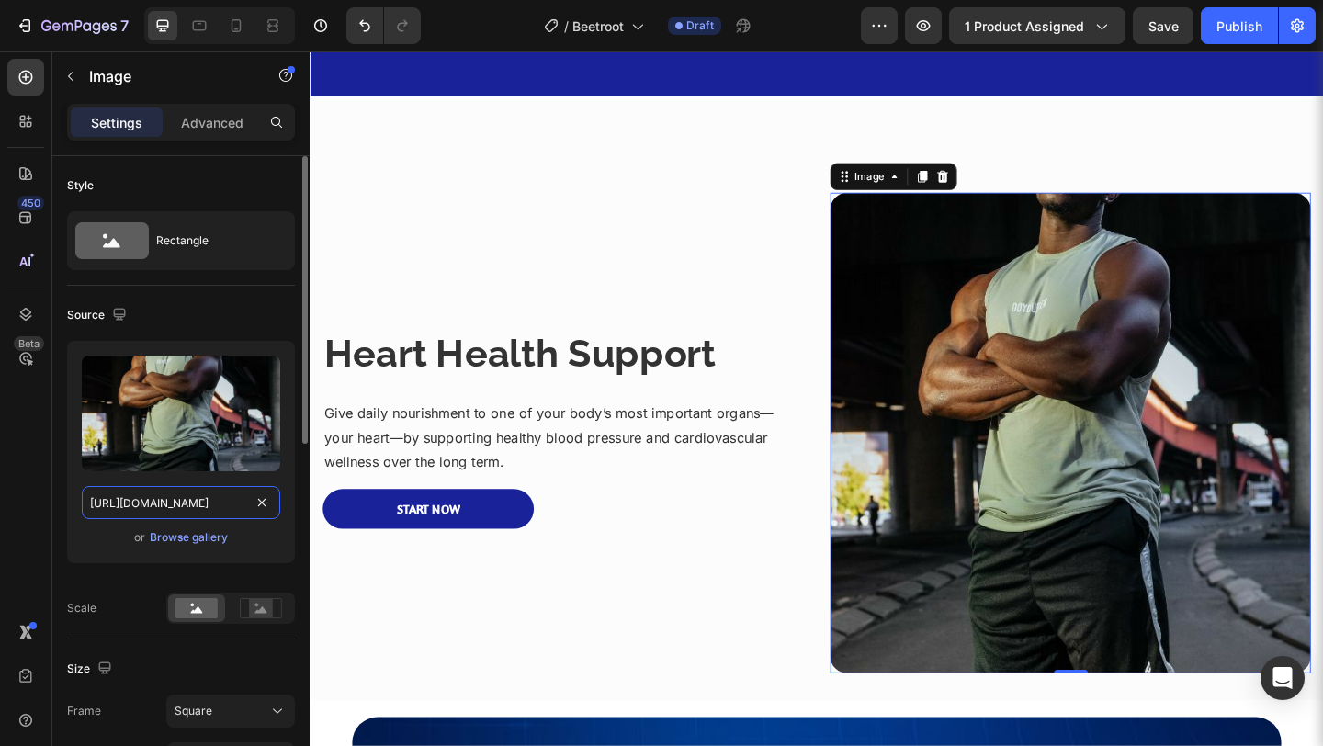
click at [160, 489] on input "https://i.pinimg.com/736x/26/86/05/268605c94bd7d12df945c1cf95270a6a.jpg" at bounding box center [181, 502] width 198 height 33
paste input "91/e4/0d/91e40d1c872d3dd276314449de1adec2"
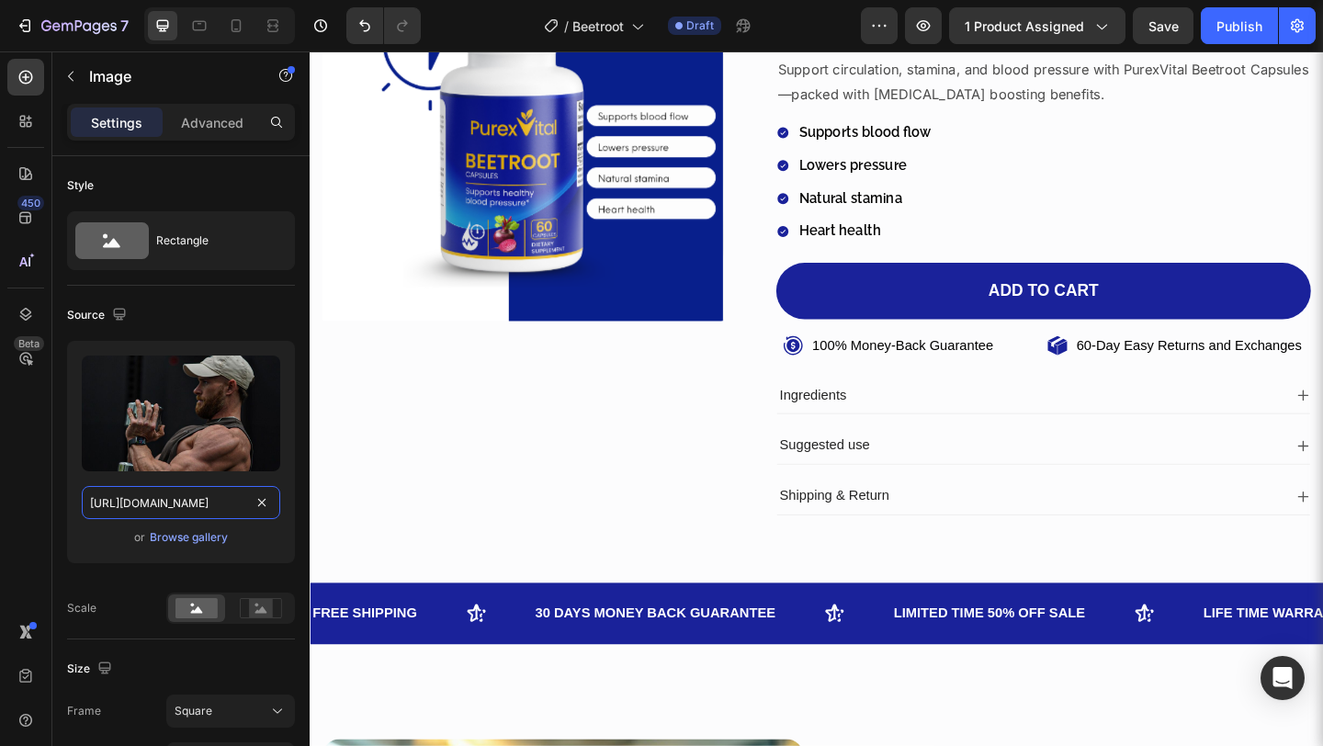
scroll to position [95, 0]
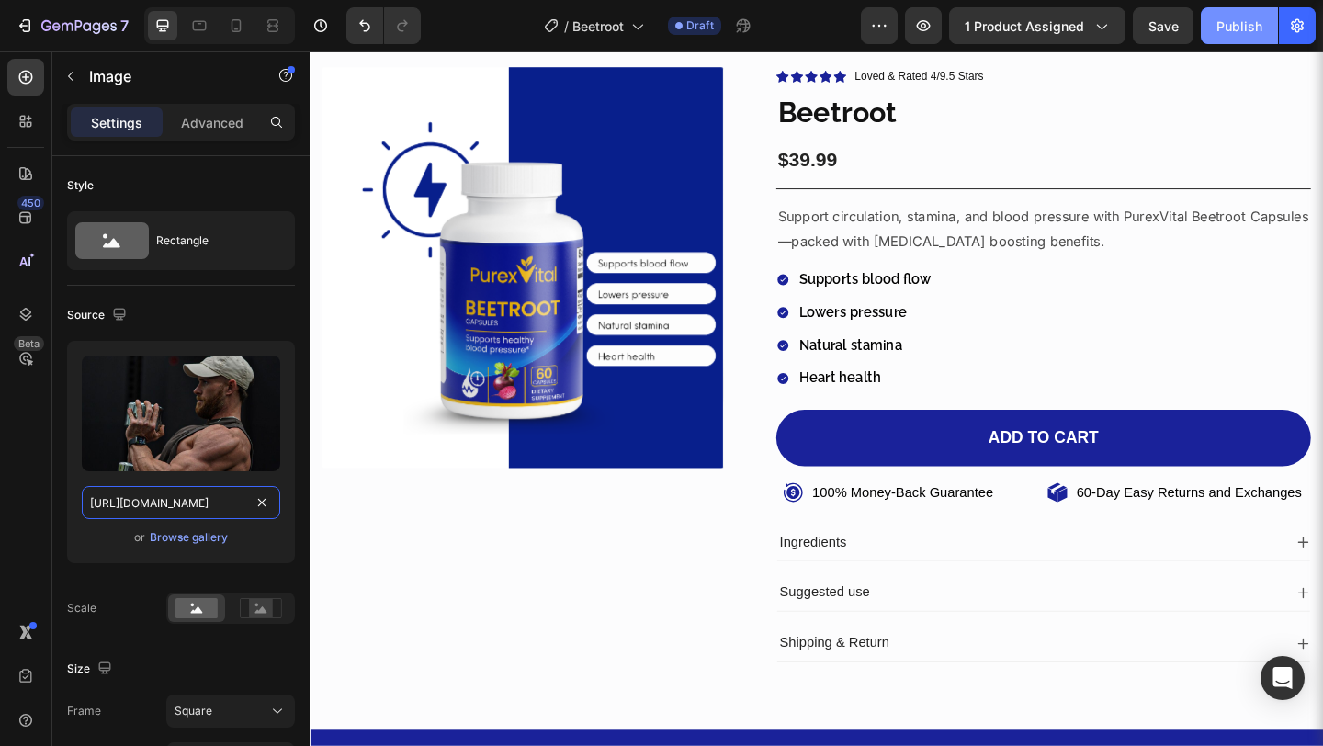
type input "https://i.pinimg.com/736x/91/e4/0d/91e40d1c872d3dd276314449de1adec2.jpg"
click at [1215, 27] on button "Publish" at bounding box center [1239, 25] width 77 height 37
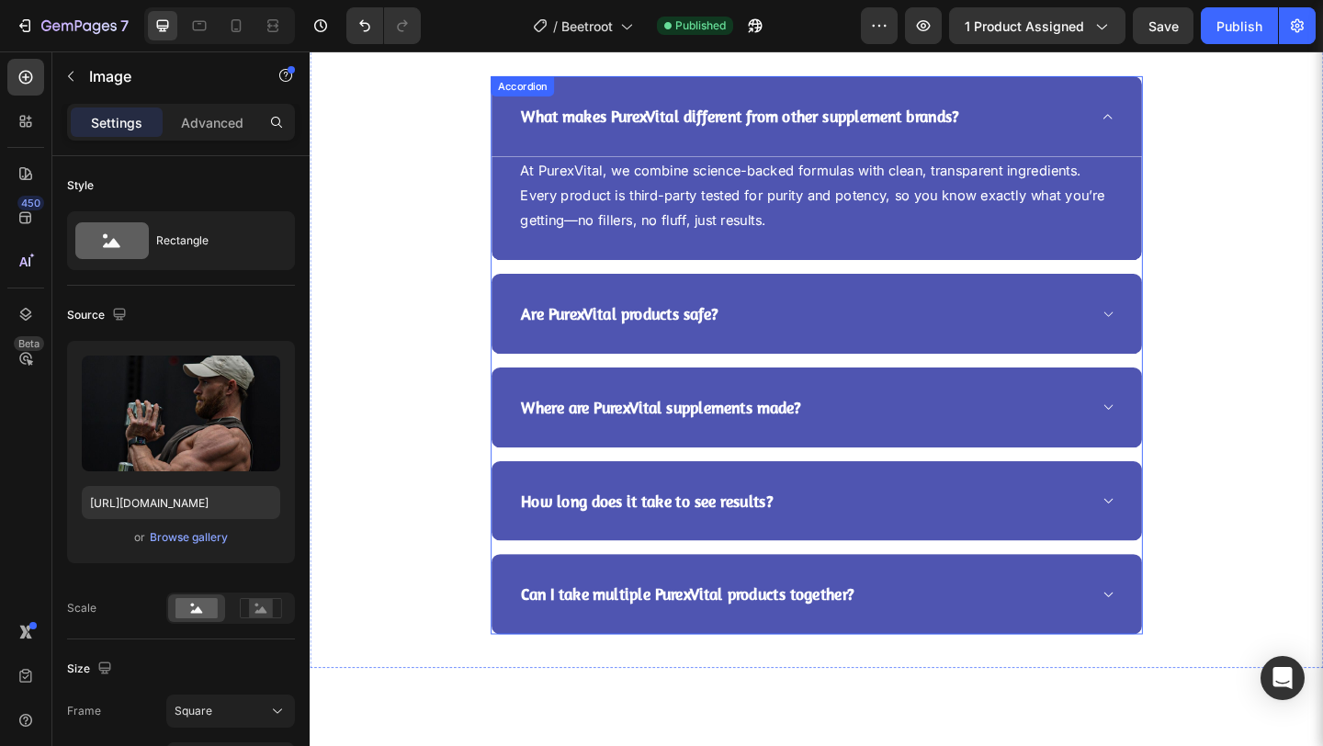
scroll to position [3921, 0]
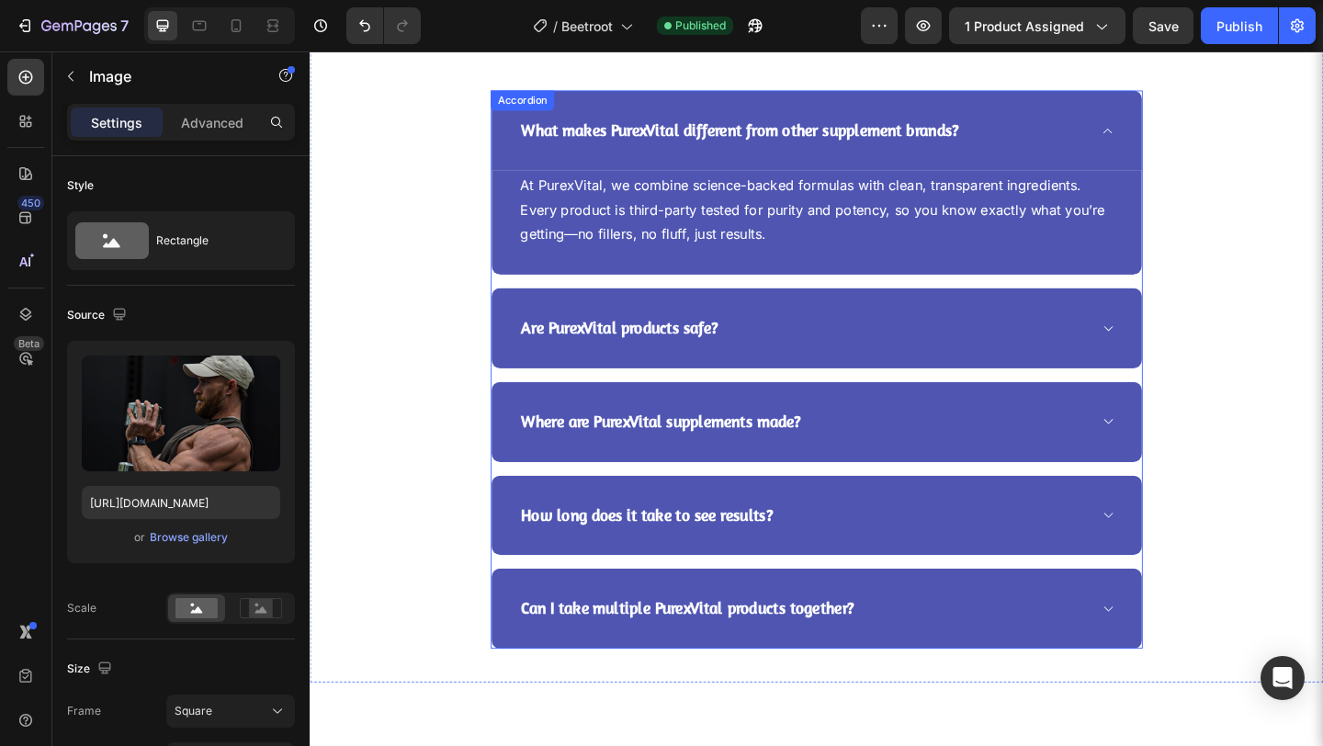
click at [1171, 136] on icon at bounding box center [1178, 137] width 14 height 15
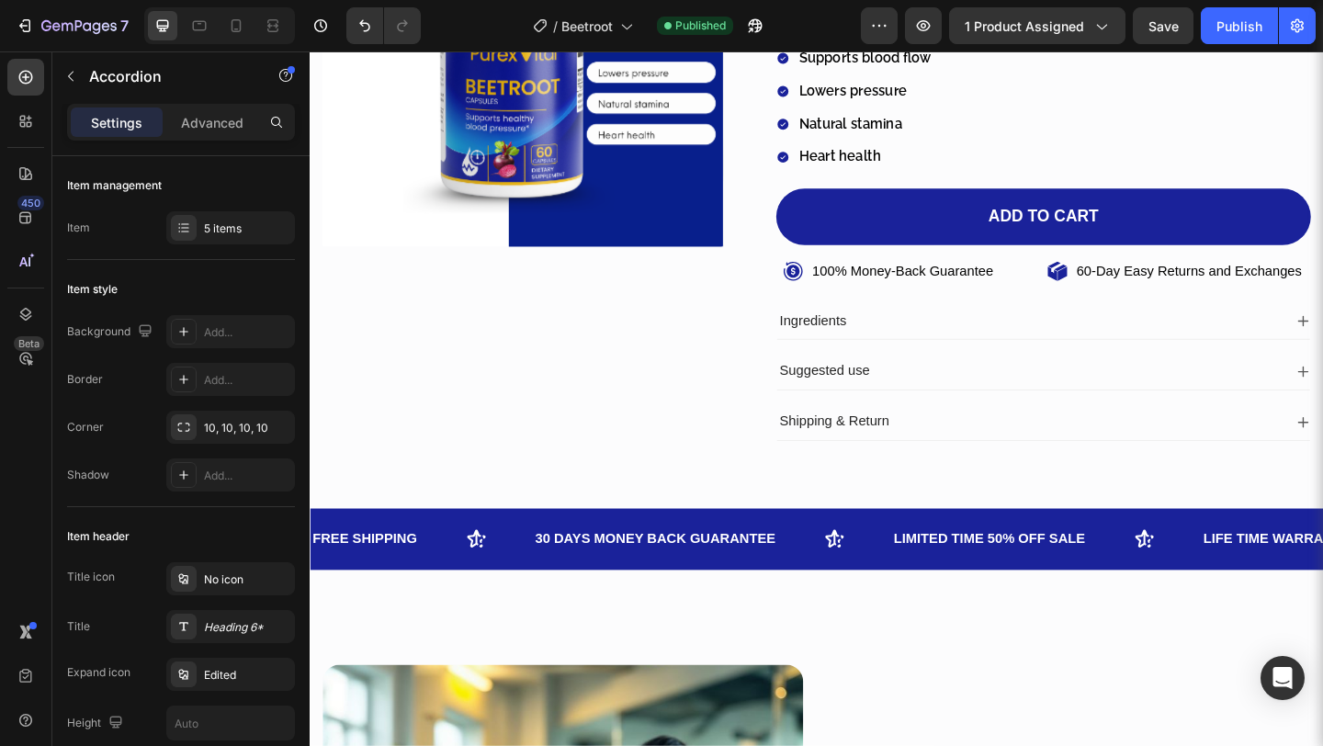
scroll to position [0, 0]
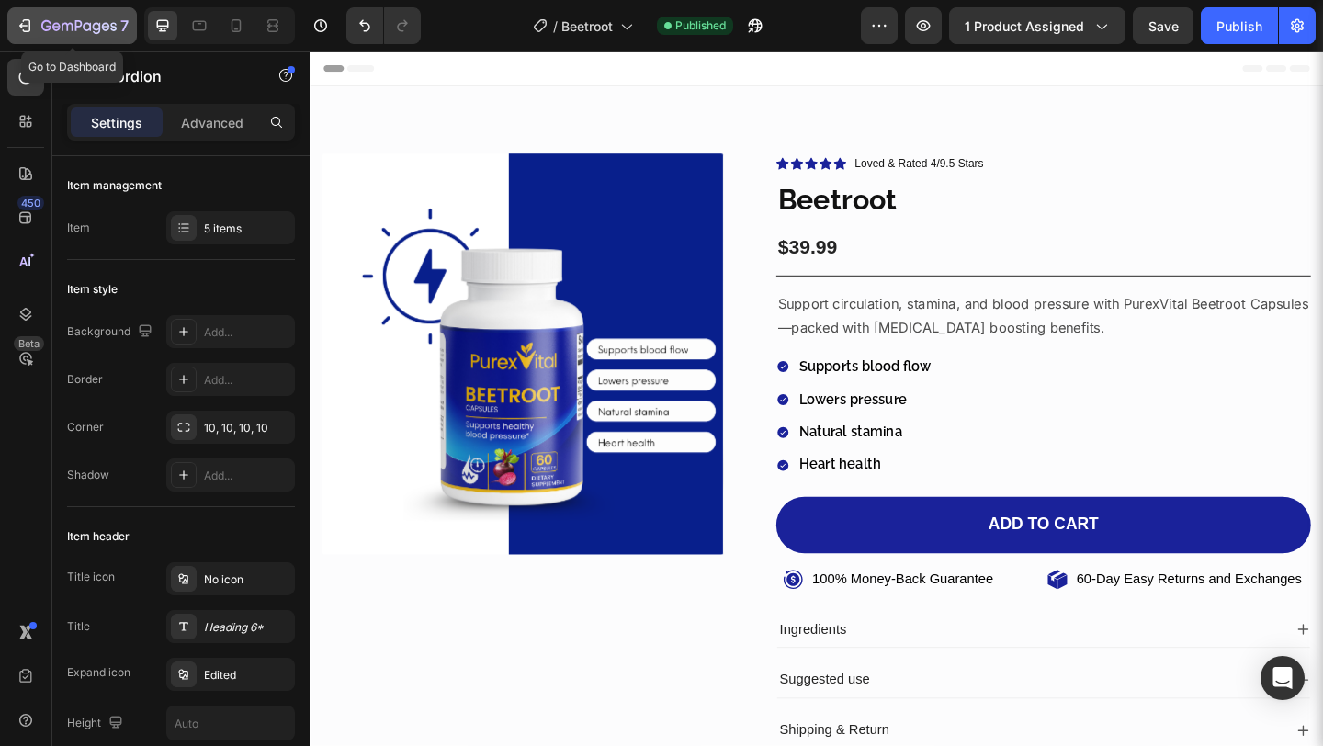
click at [96, 27] on icon "button" at bounding box center [78, 27] width 75 height 16
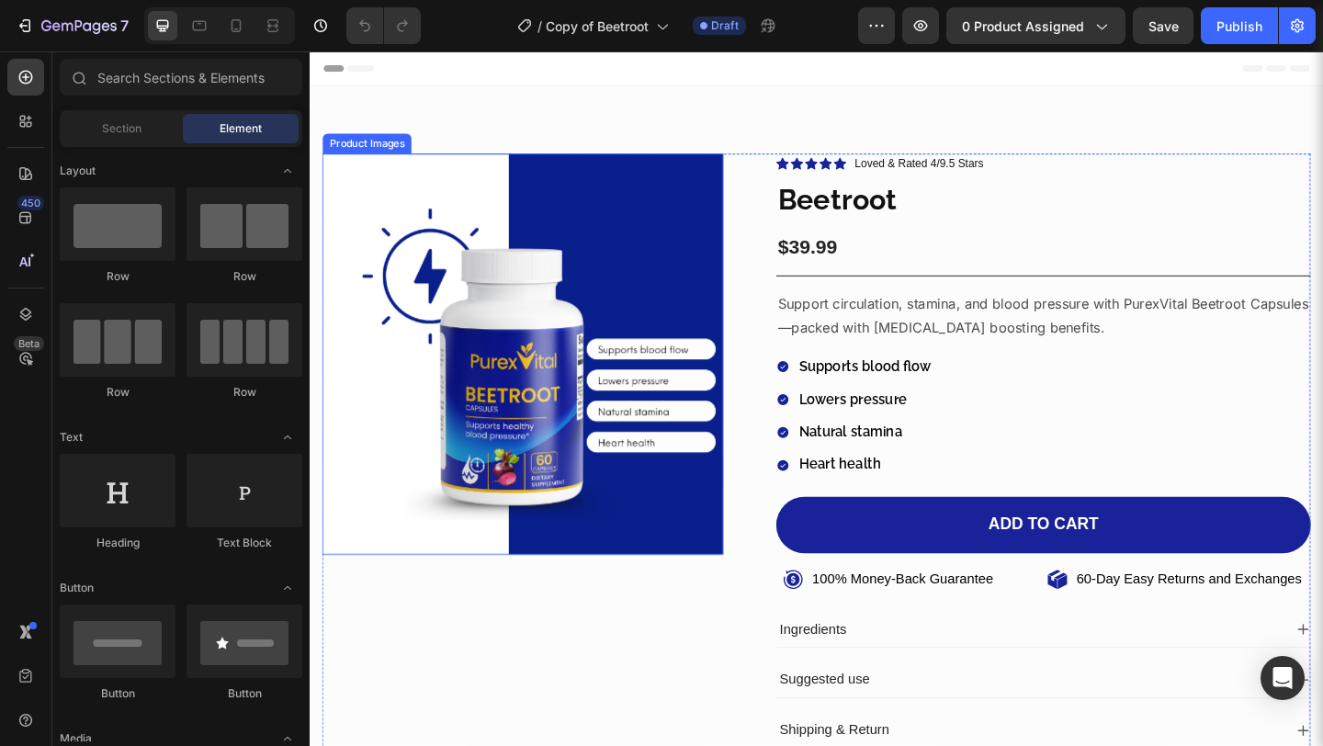
click at [636, 448] on img at bounding box center [541, 381] width 436 height 436
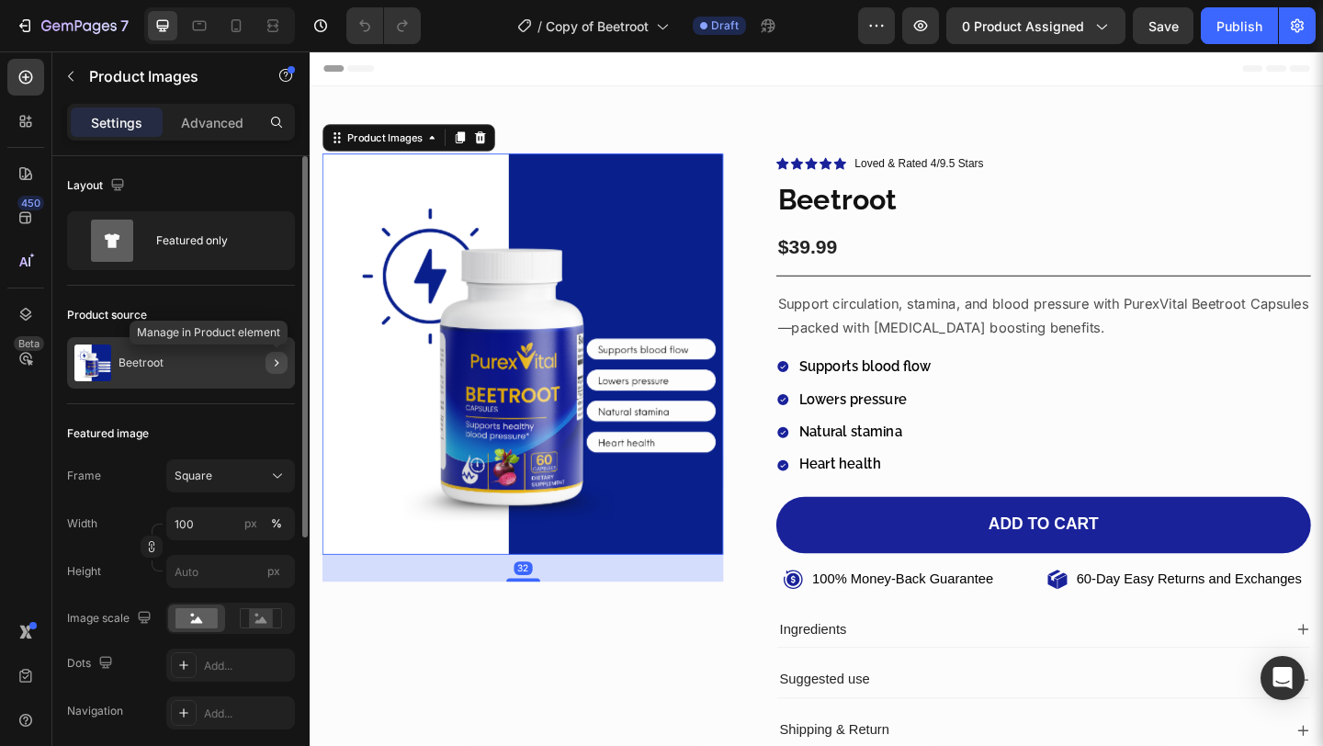
click at [278, 368] on icon "button" at bounding box center [276, 363] width 15 height 15
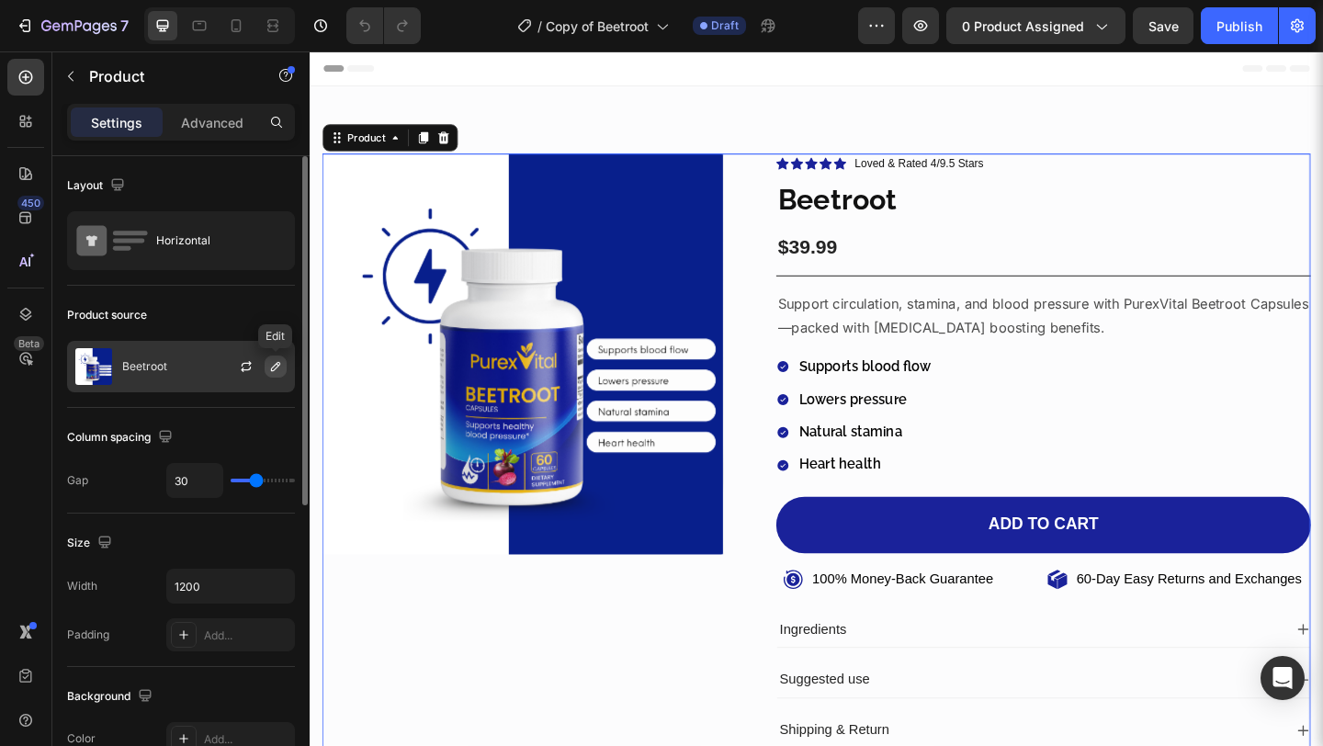
click at [273, 368] on icon "button" at bounding box center [275, 366] width 15 height 15
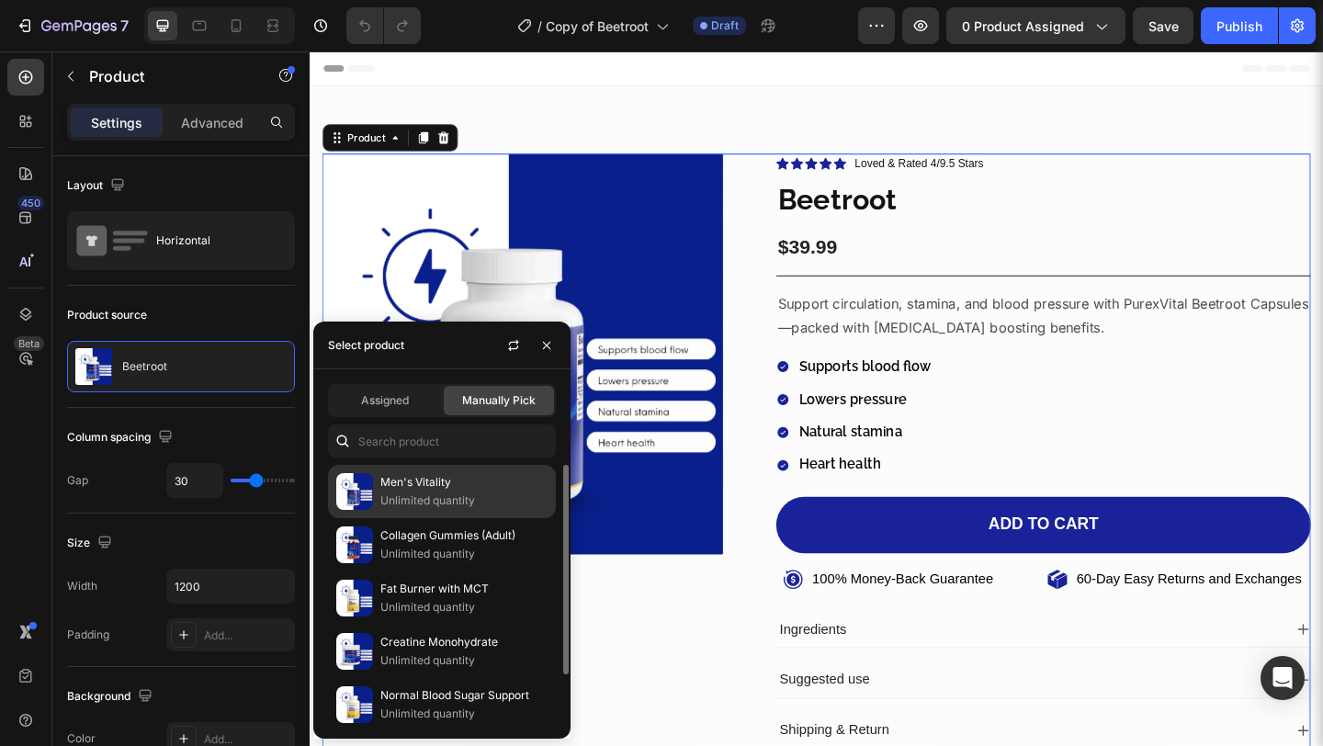
click at [418, 492] on p "Unlimited quantity" at bounding box center [463, 501] width 167 height 18
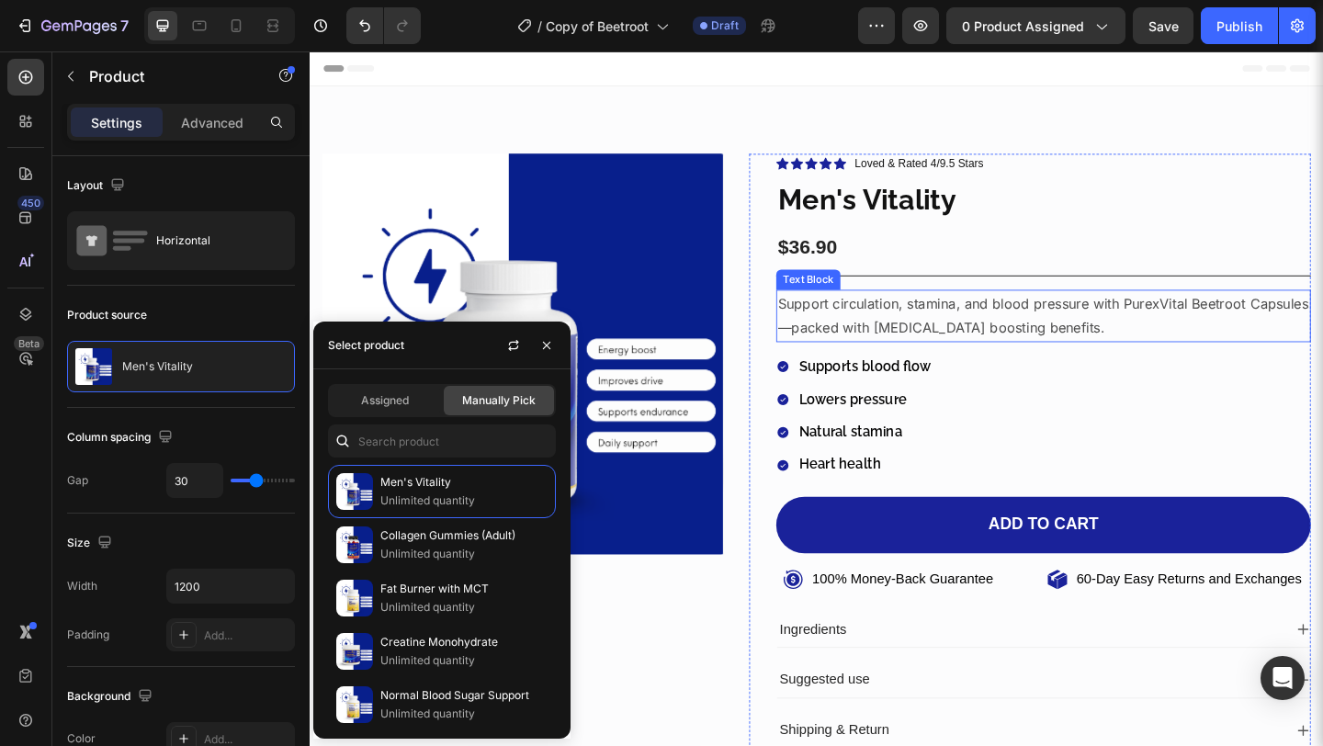
click at [1093, 358] on p "Support circulation, stamina, and blood pressure with PurexVital Beetroot Capsu…" at bounding box center [1108, 338] width 578 height 53
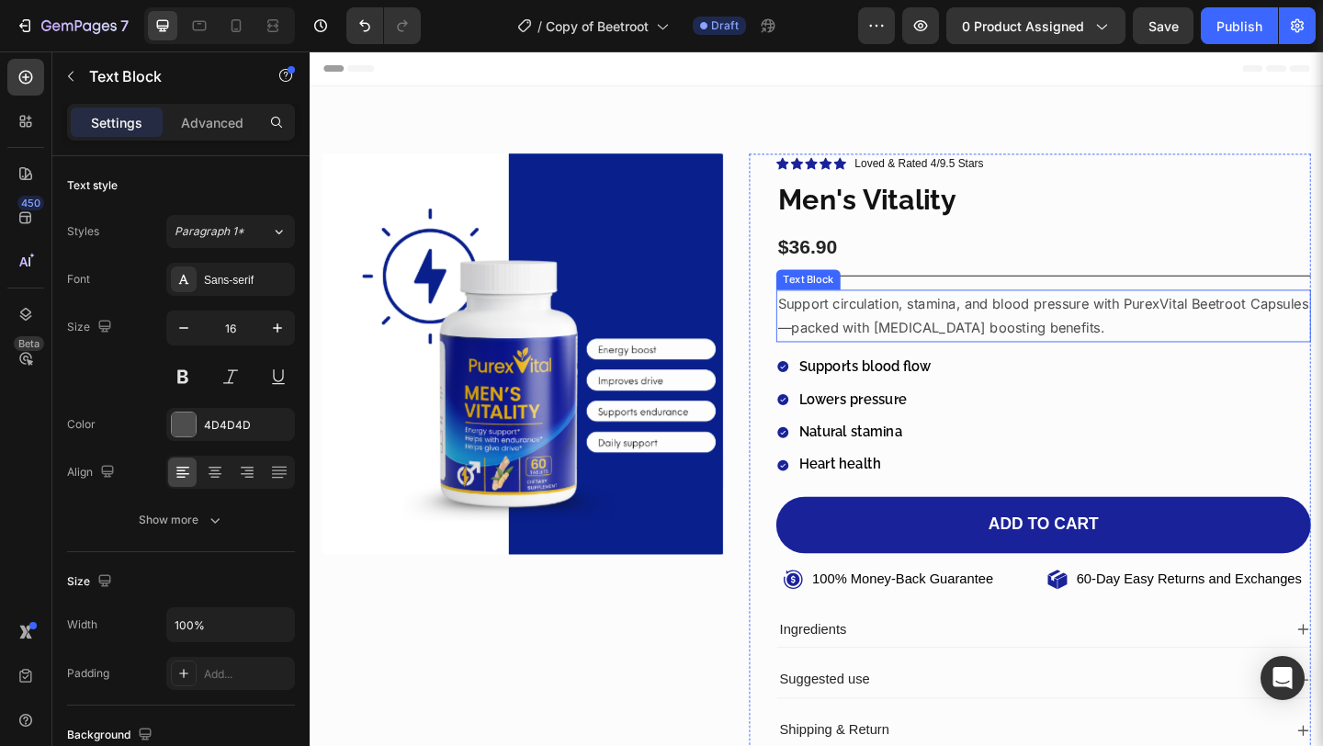
click at [1093, 358] on p "Support circulation, stamina, and blood pressure with PurexVital Beetroot Capsu…" at bounding box center [1108, 338] width 578 height 53
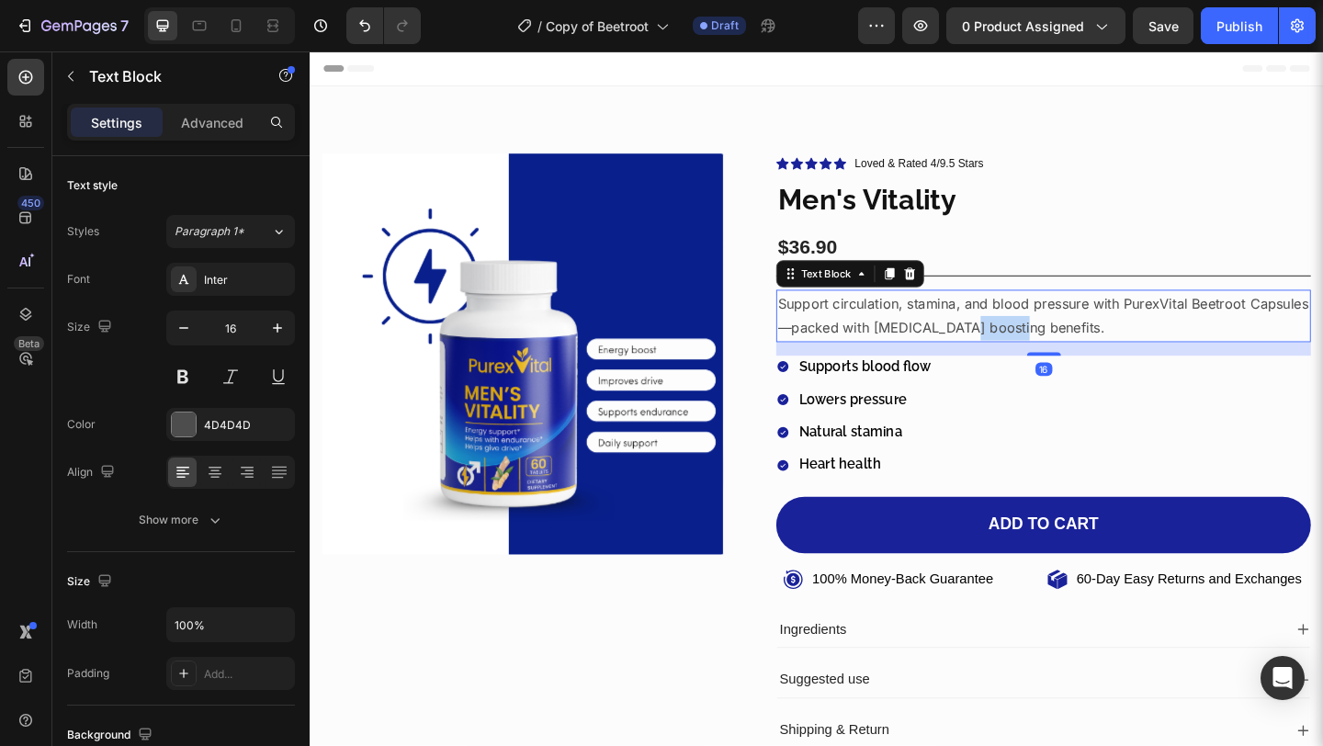
click at [1093, 358] on p "Support circulation, stamina, and blood pressure with PurexVital Beetroot Capsu…" at bounding box center [1108, 338] width 578 height 53
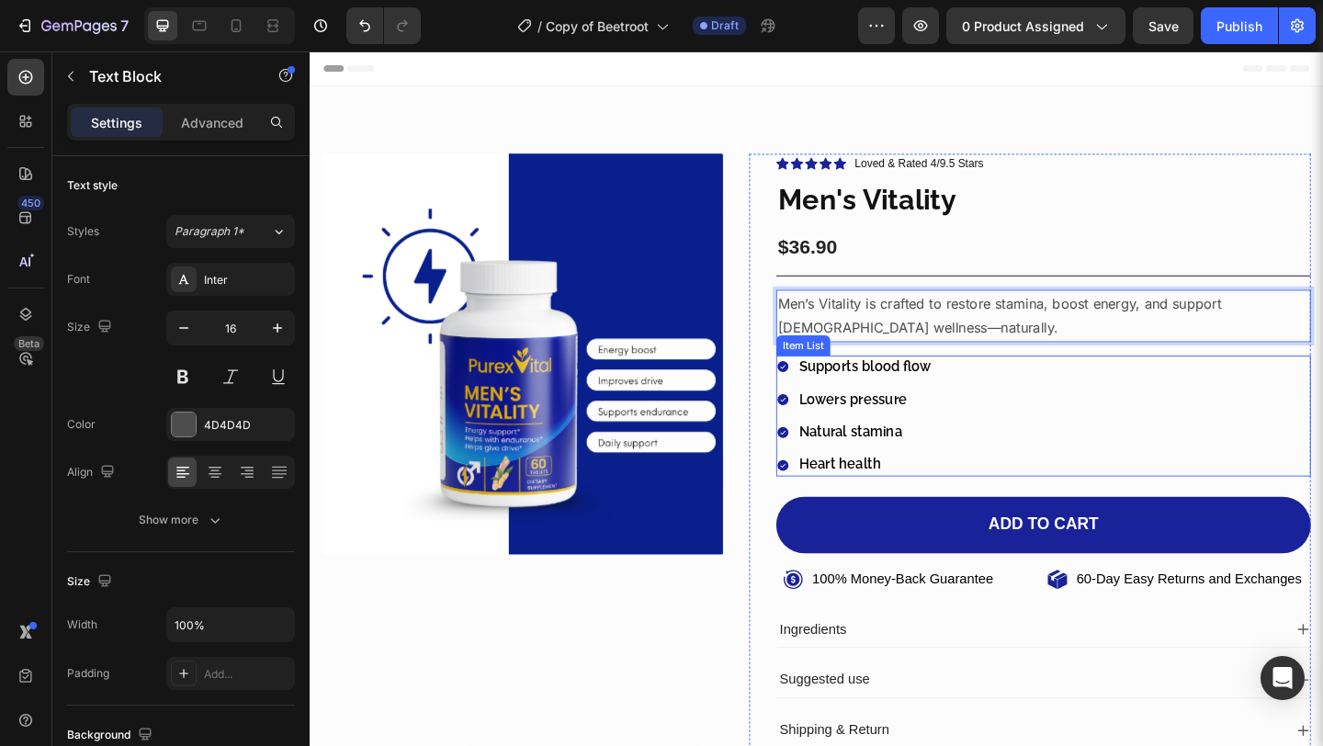
click at [889, 388] on p "Supports blood flow" at bounding box center [913, 394] width 143 height 19
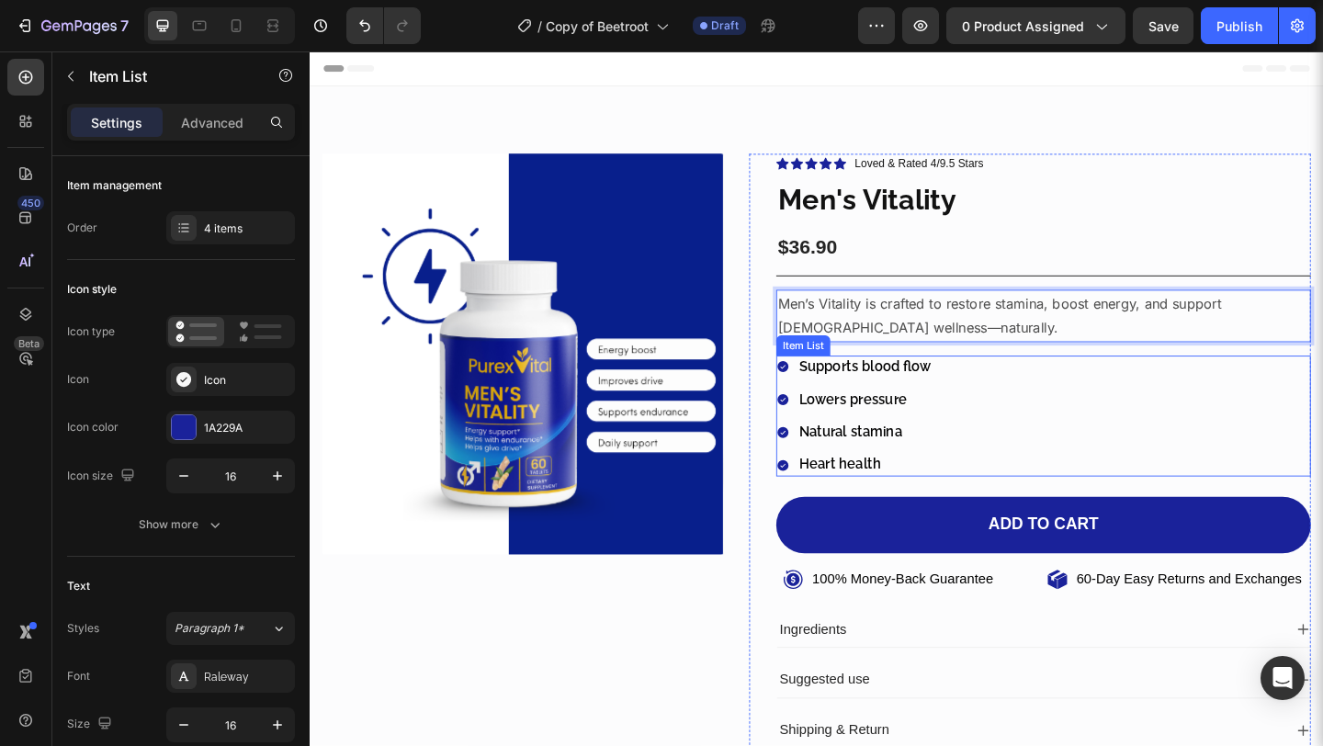
click at [889, 388] on p "Supports blood flow" at bounding box center [913, 394] width 143 height 19
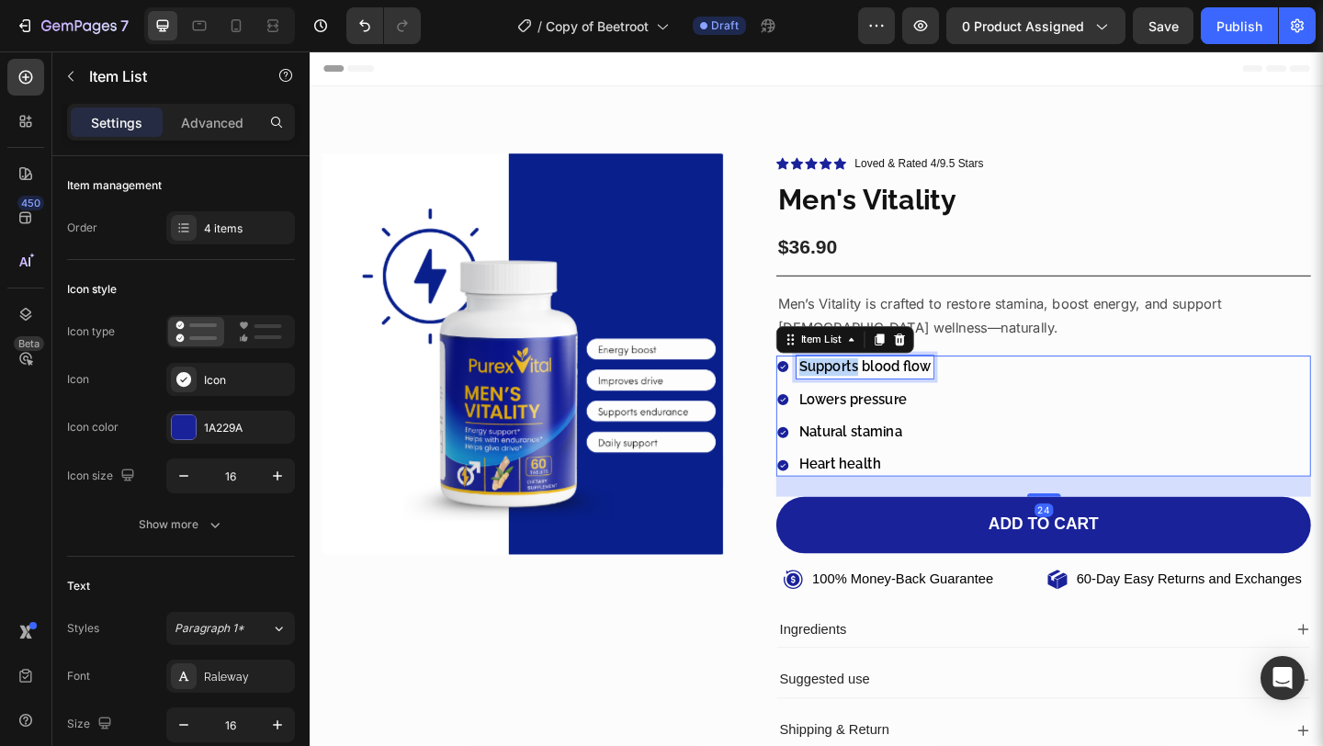
click at [889, 388] on p "Supports blood flow" at bounding box center [913, 394] width 143 height 19
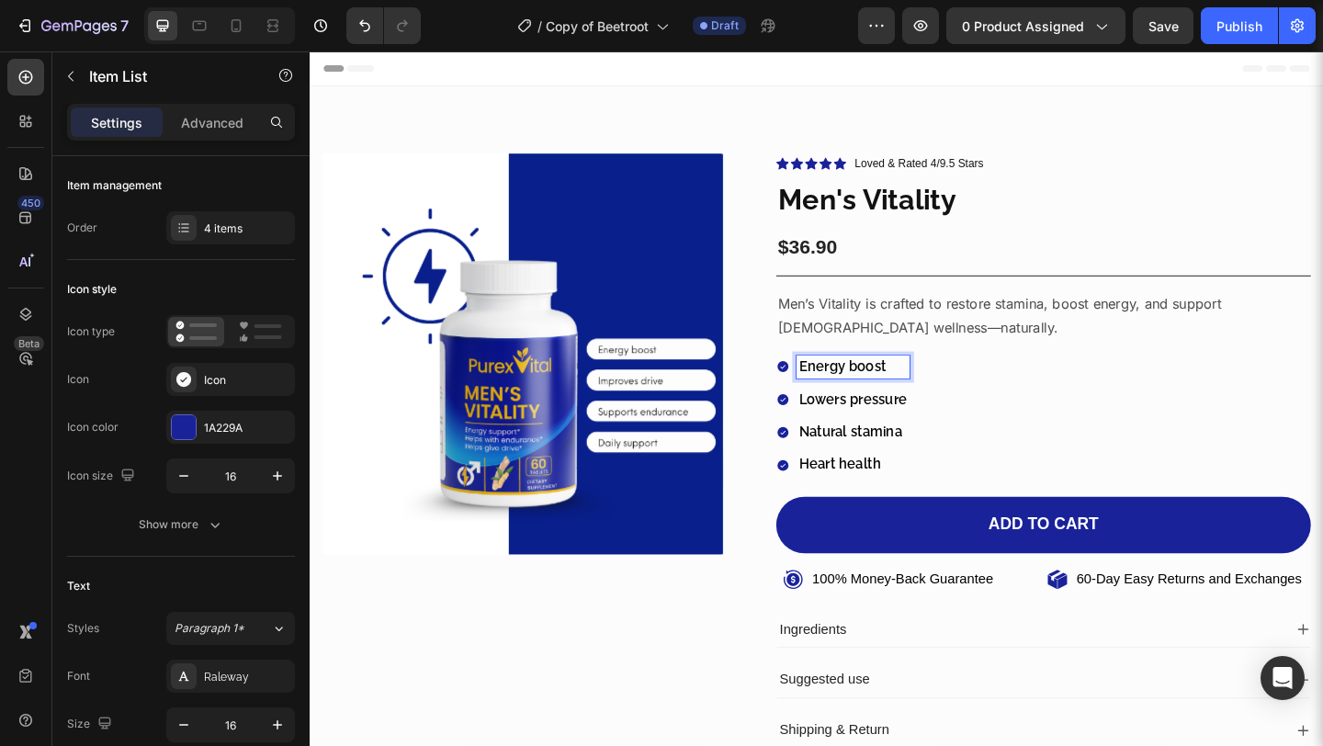
click at [877, 436] on p "Lowers pressure" at bounding box center [901, 430] width 118 height 19
click at [931, 471] on p "Natural stamina" at bounding box center [898, 466] width 112 height 19
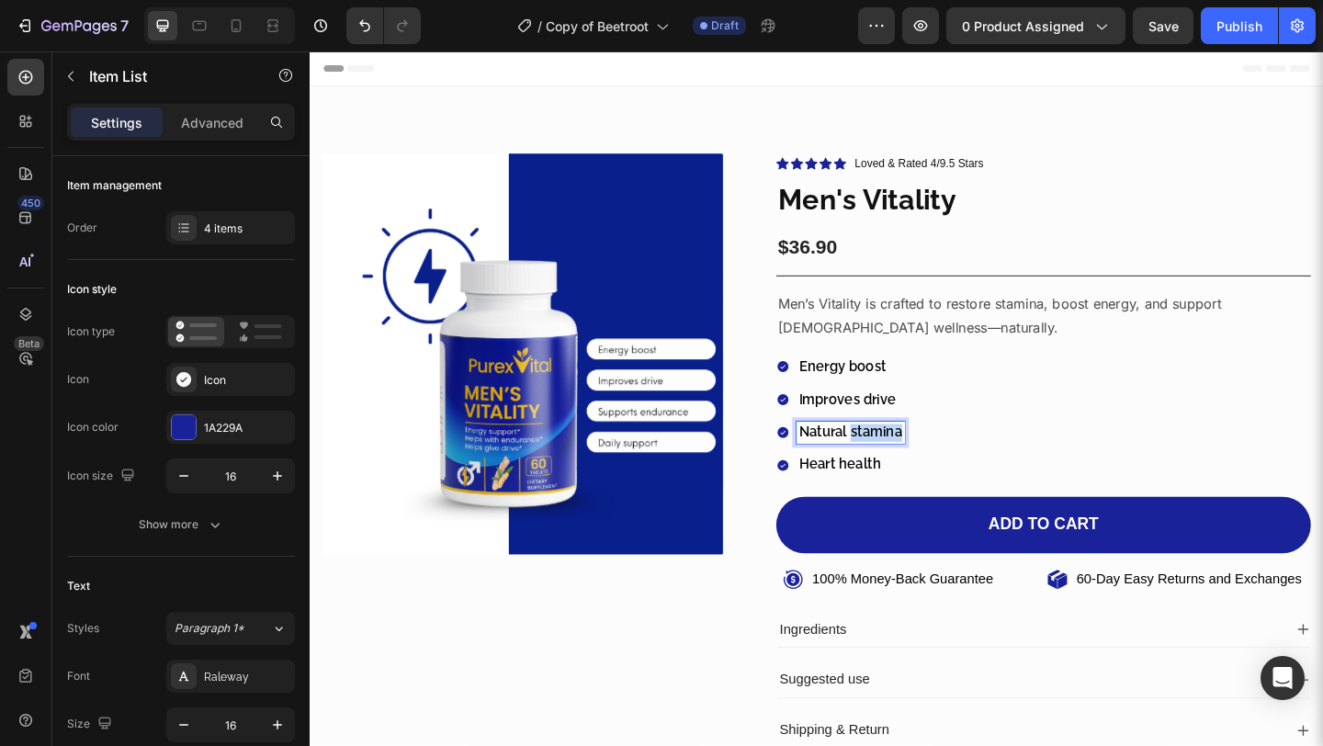
click at [931, 471] on p "Natural stamina" at bounding box center [898, 466] width 112 height 19
click at [862, 497] on p "Heart health" at bounding box center [914, 501] width 145 height 19
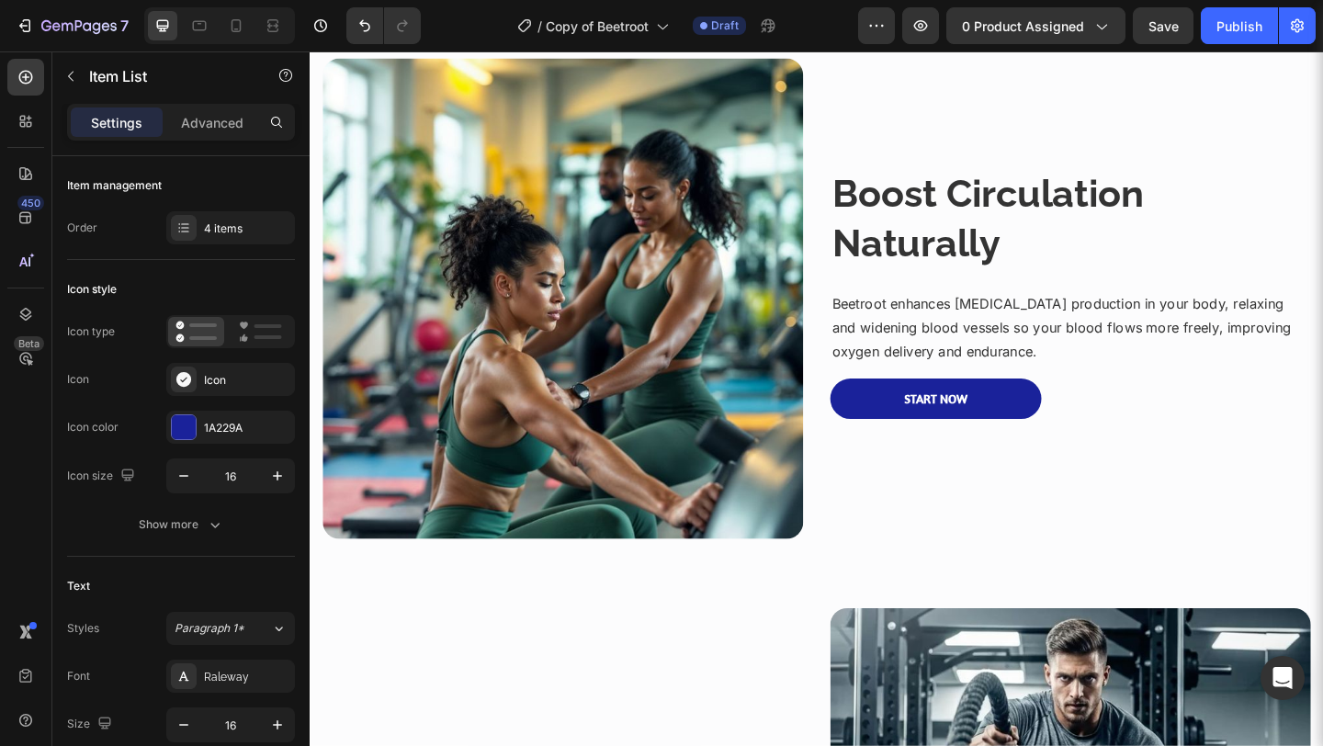
scroll to position [1008, 0]
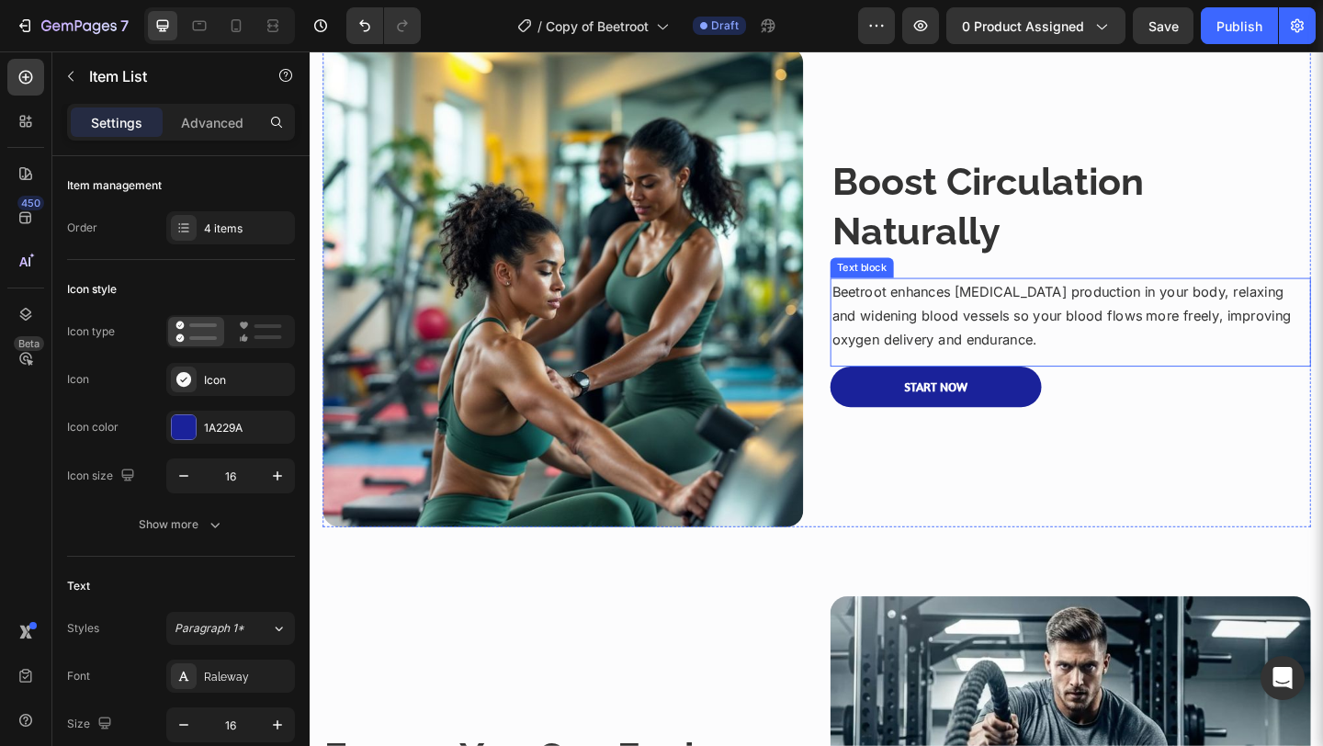
click at [967, 318] on p "Beetroot enhances [MEDICAL_DATA] production in your body, relaxing and widening…" at bounding box center [1136, 339] width 519 height 79
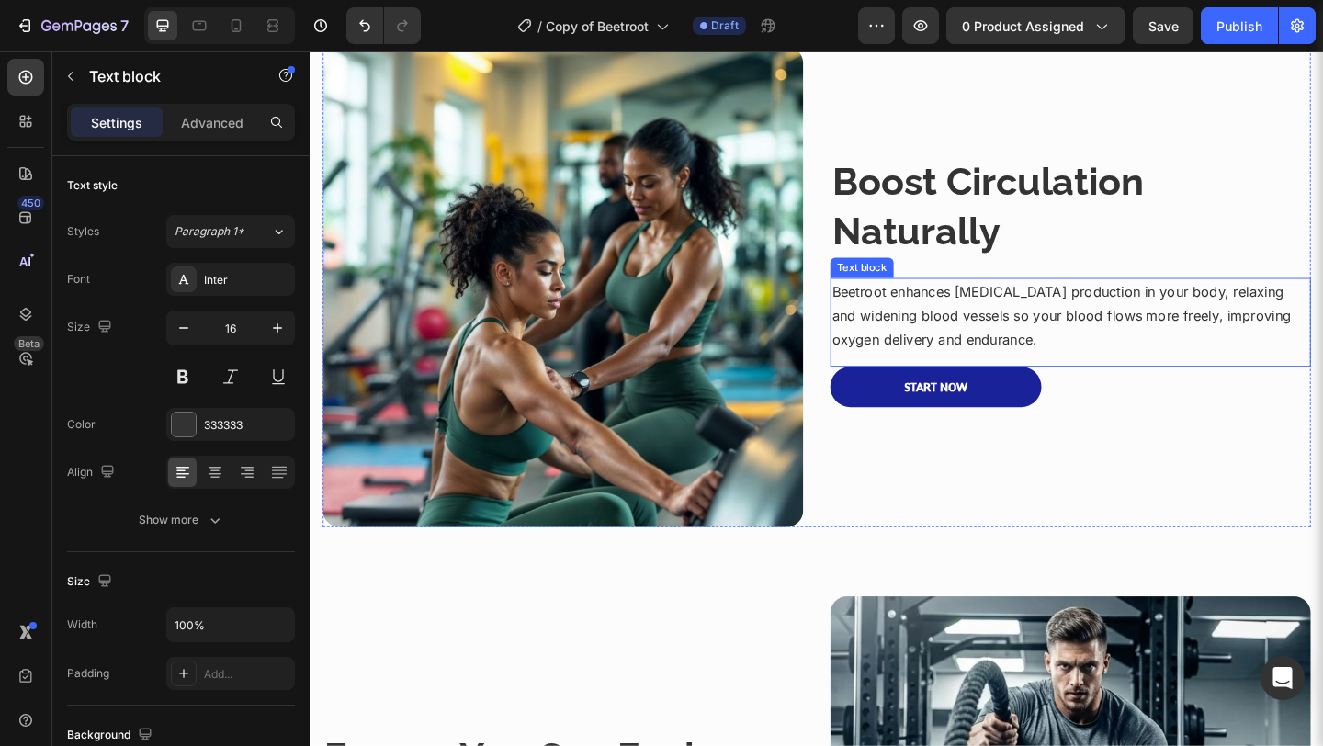
click at [967, 318] on p "Beetroot enhances [MEDICAL_DATA] production in your body, relaxing and widening…" at bounding box center [1136, 339] width 519 height 79
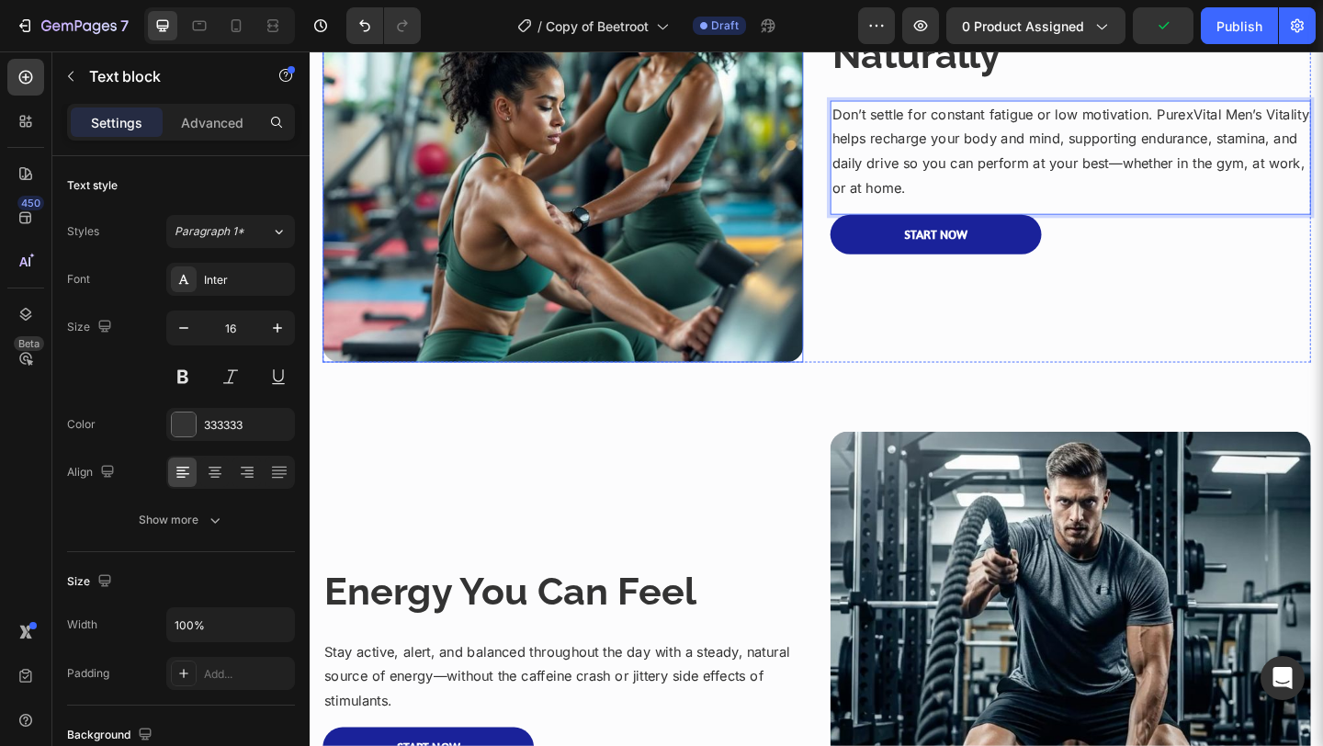
scroll to position [1446, 0]
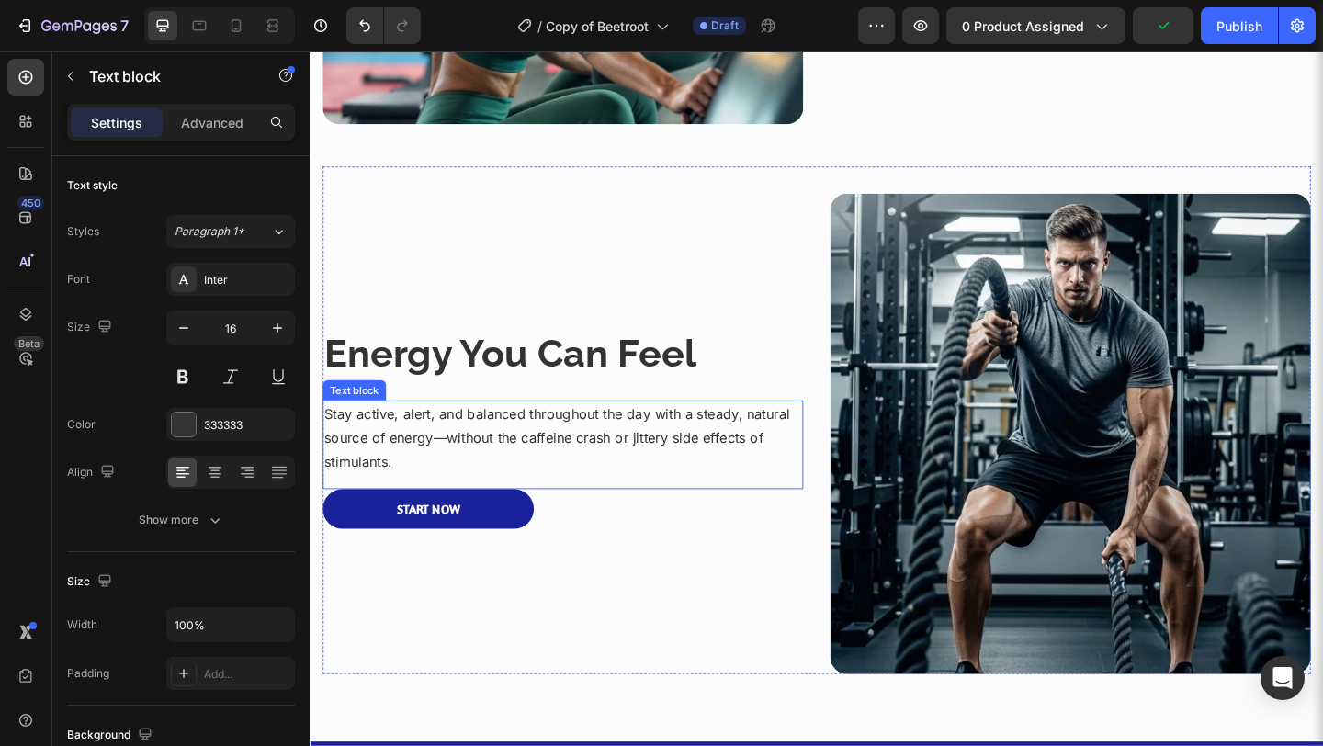
click at [651, 456] on p "Stay active, alert, and balanced throughout the day with a steady, natural sour…" at bounding box center [584, 472] width 519 height 79
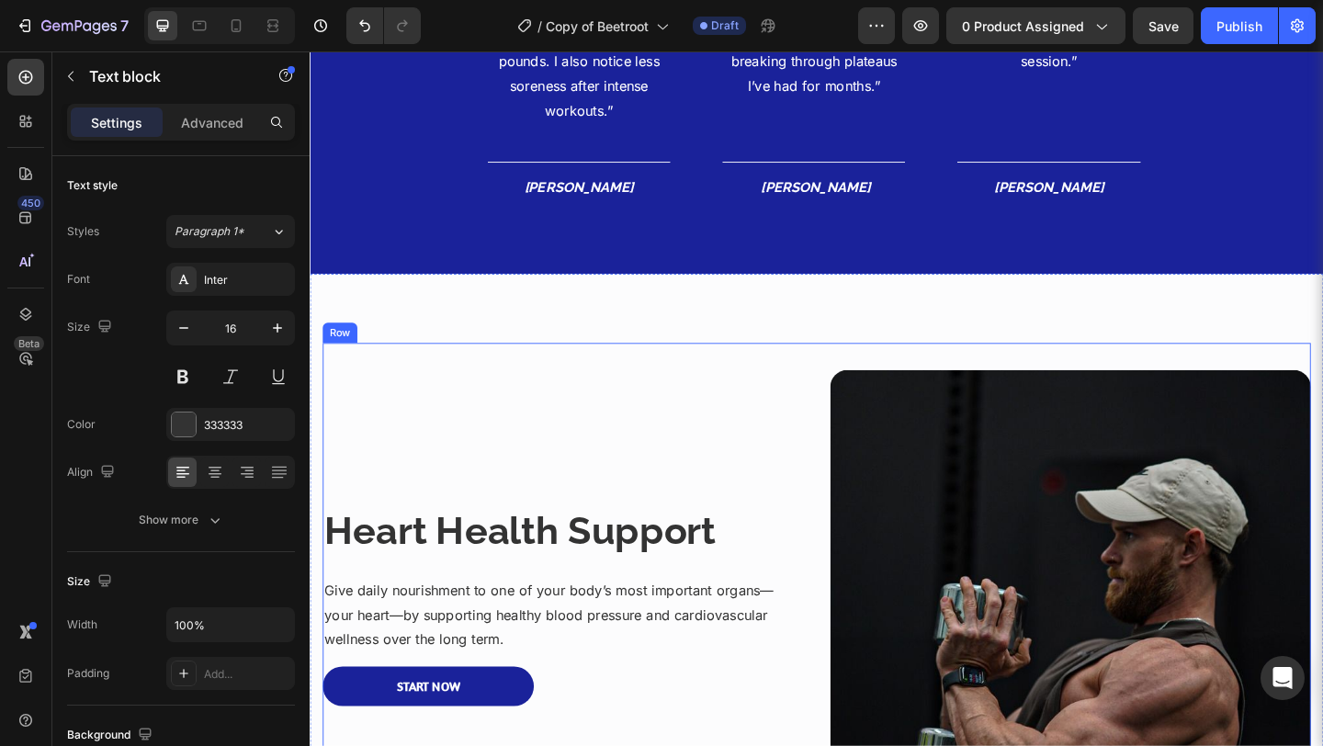
scroll to position [2567, 0]
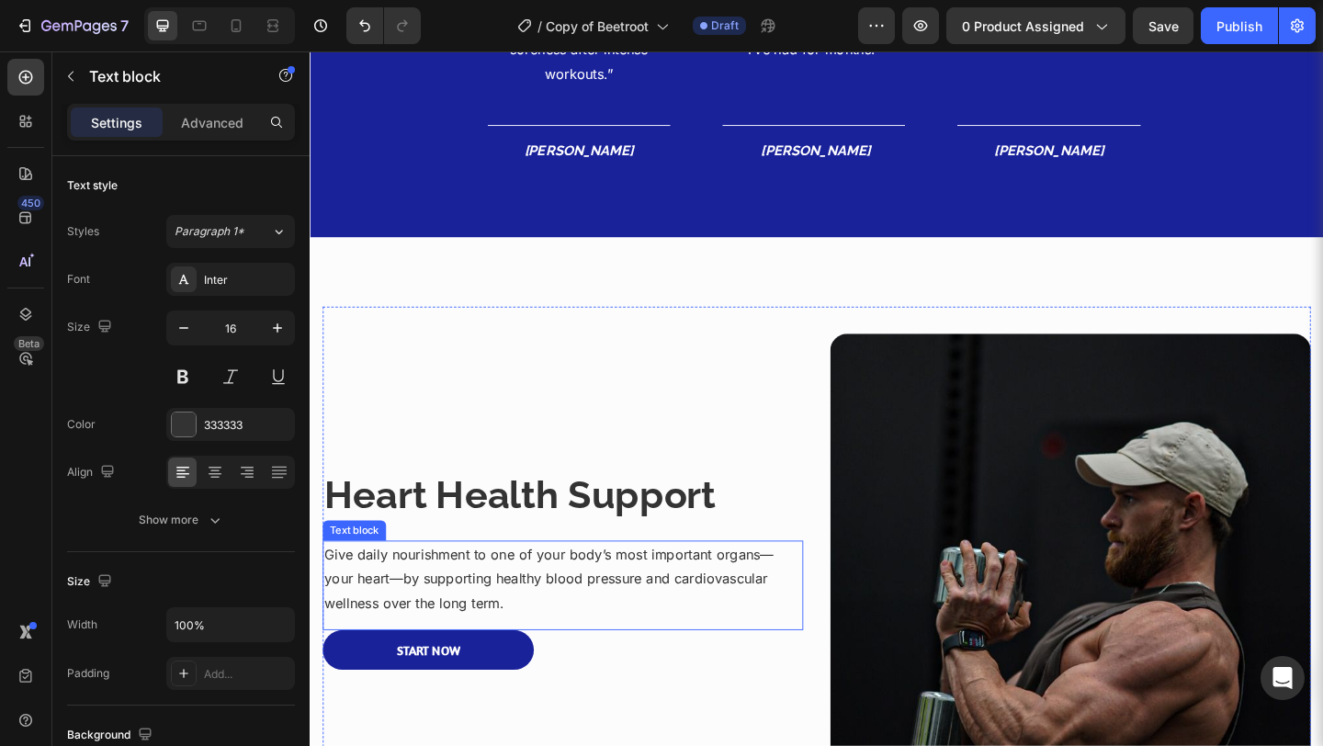
click at [654, 599] on p "Give daily nourishment to one of your body’s most important organs—your heart—b…" at bounding box center [584, 624] width 519 height 79
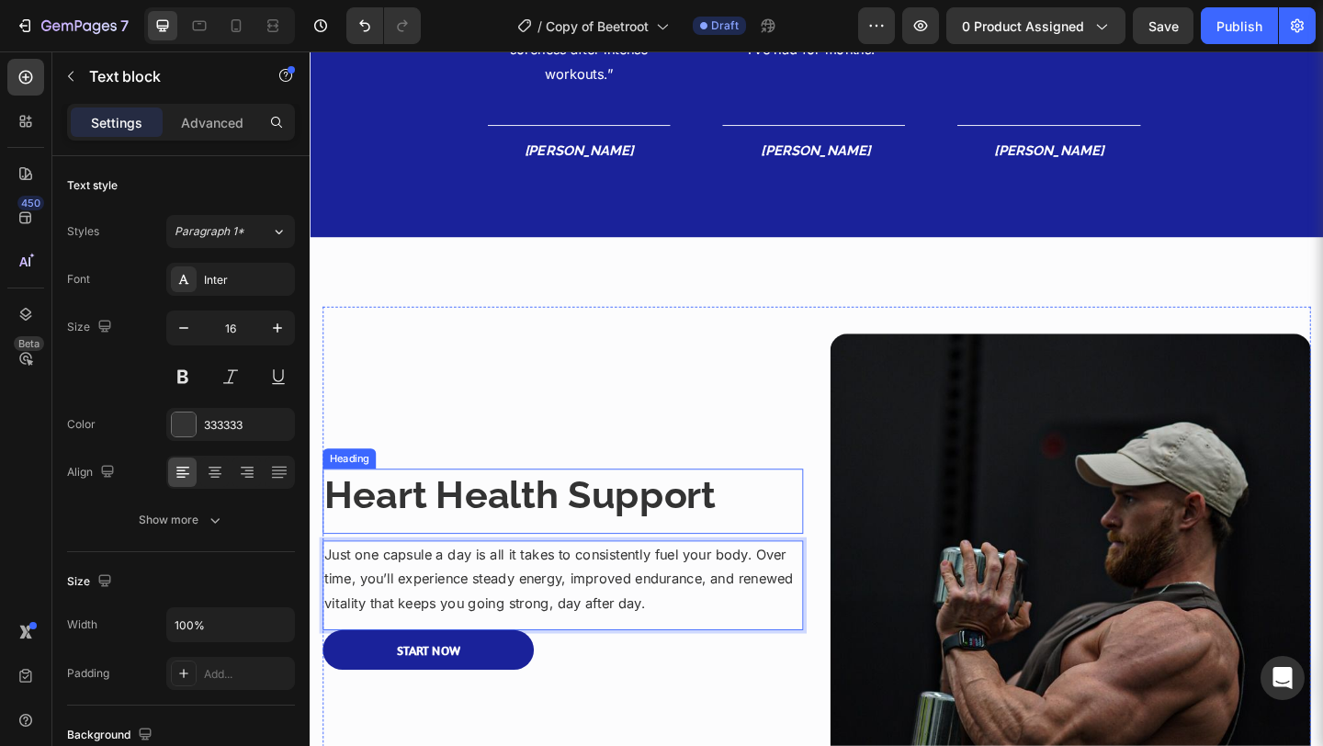
click at [470, 552] on strong "Heart Health Support" at bounding box center [537, 533] width 425 height 49
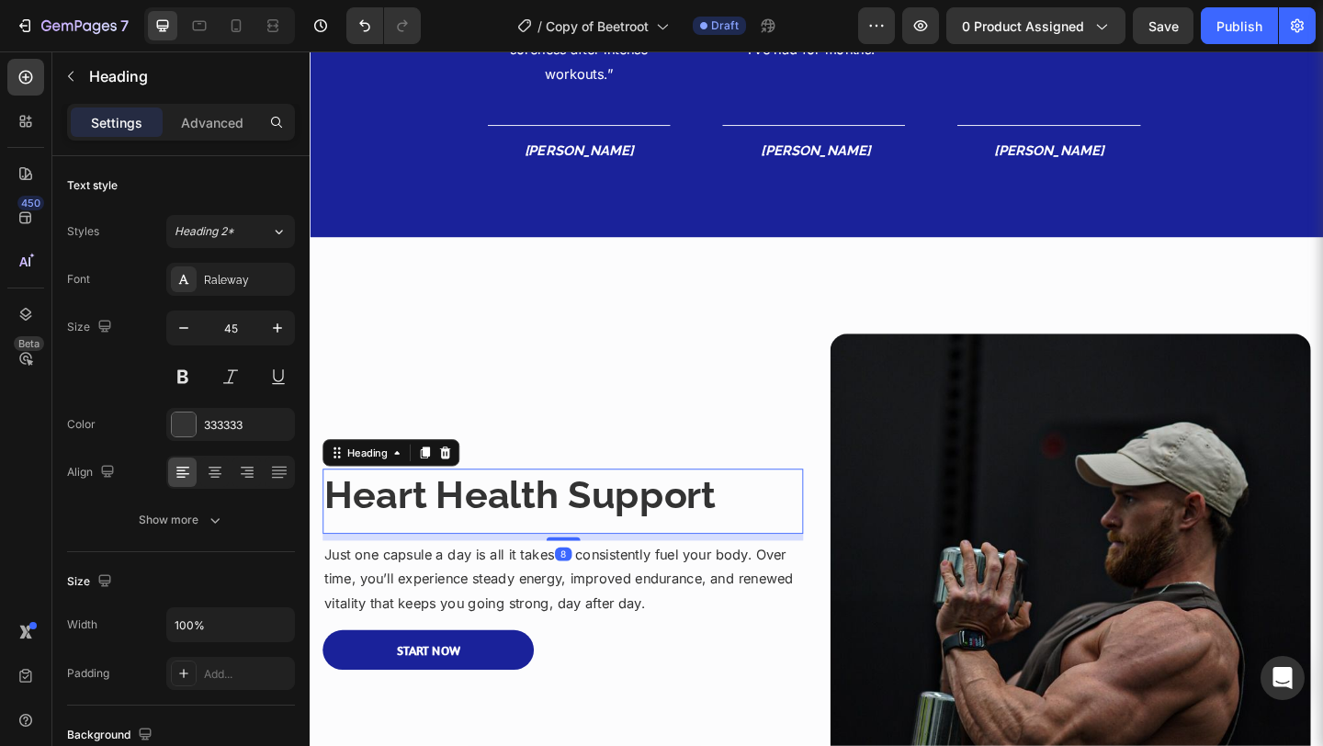
click at [470, 552] on strong "Heart Health Support" at bounding box center [537, 533] width 425 height 49
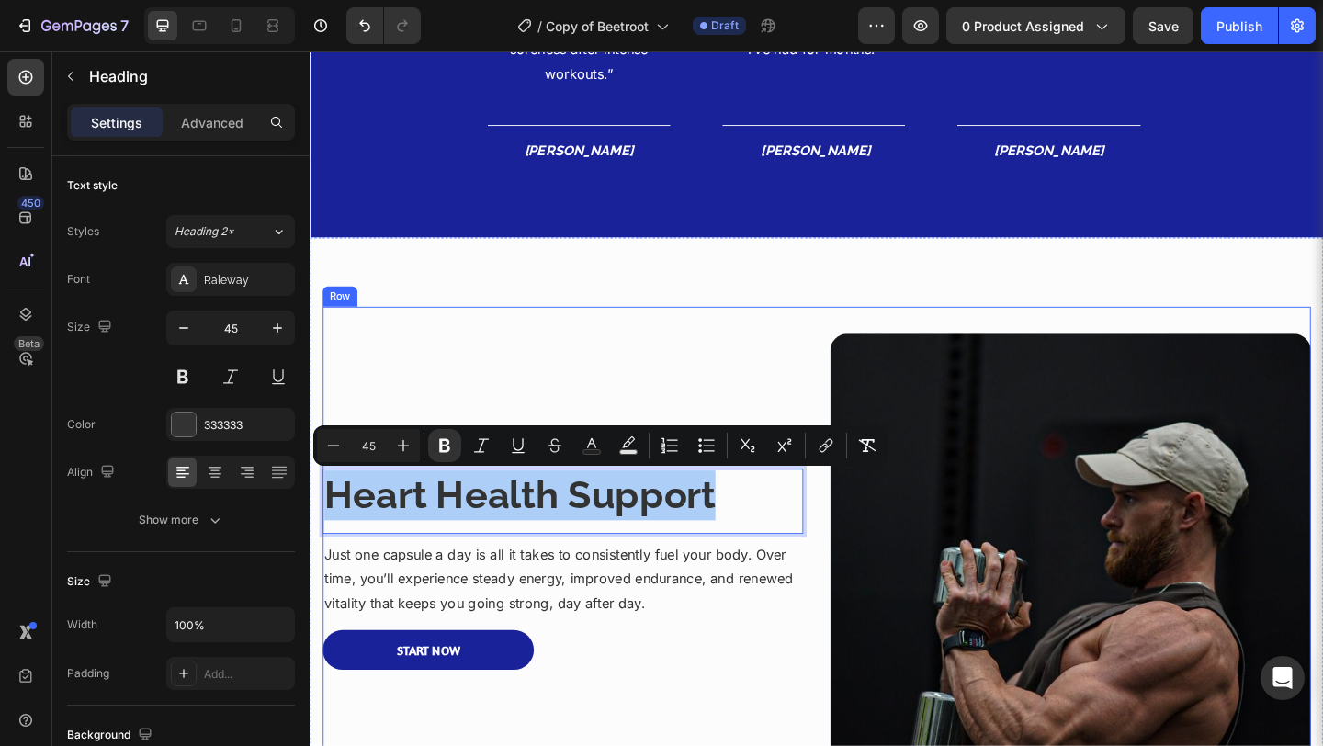
click at [643, 351] on div "Heart Health Support Heading 8 Just one capsule a day is all it takes to consis…" at bounding box center [860, 605] width 1075 height 552
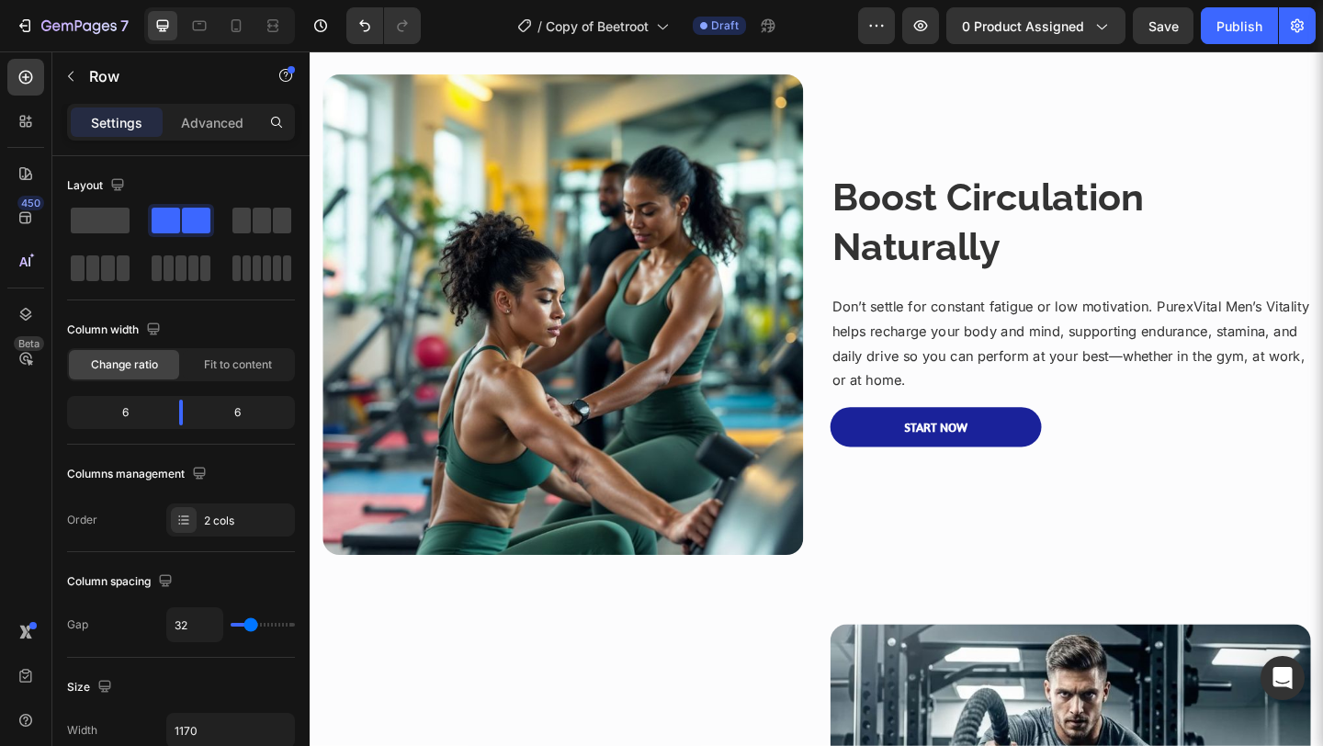
scroll to position [642, 0]
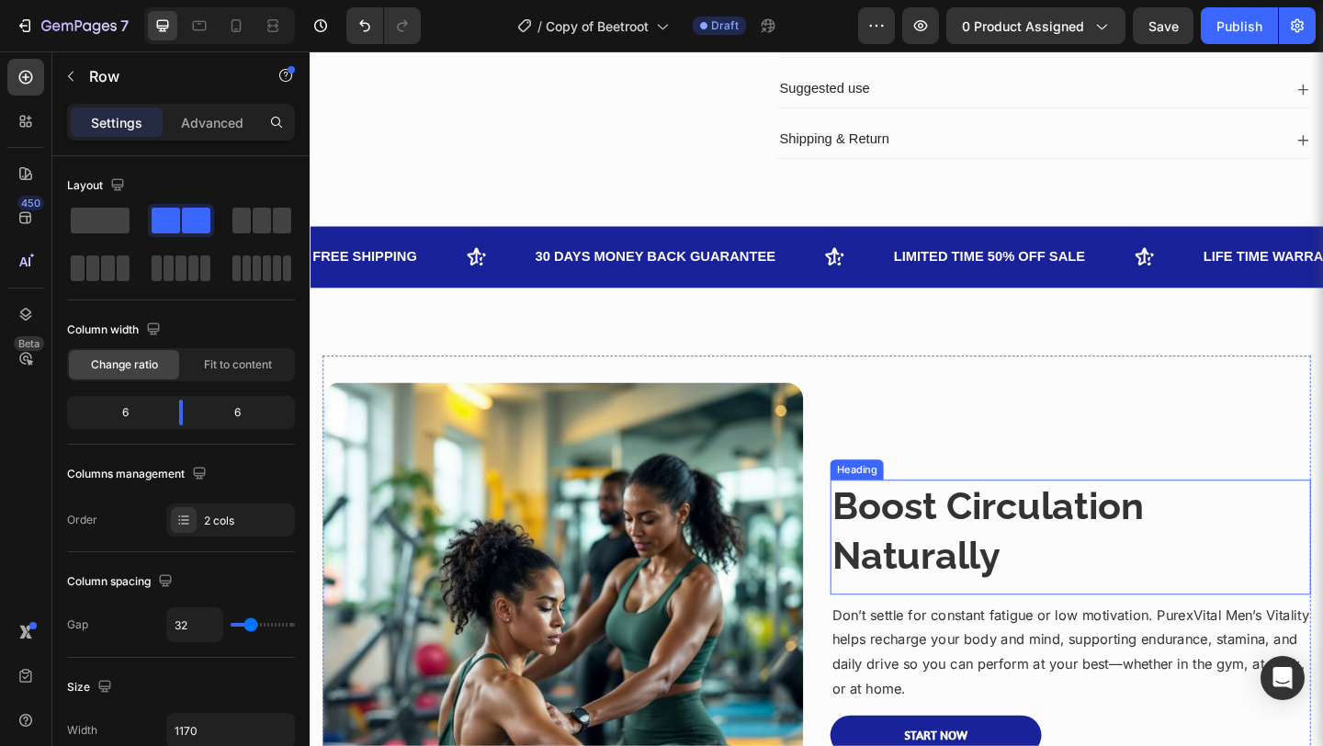
click at [958, 616] on strong "Boost Circulation Naturally" at bounding box center [1046, 572] width 339 height 103
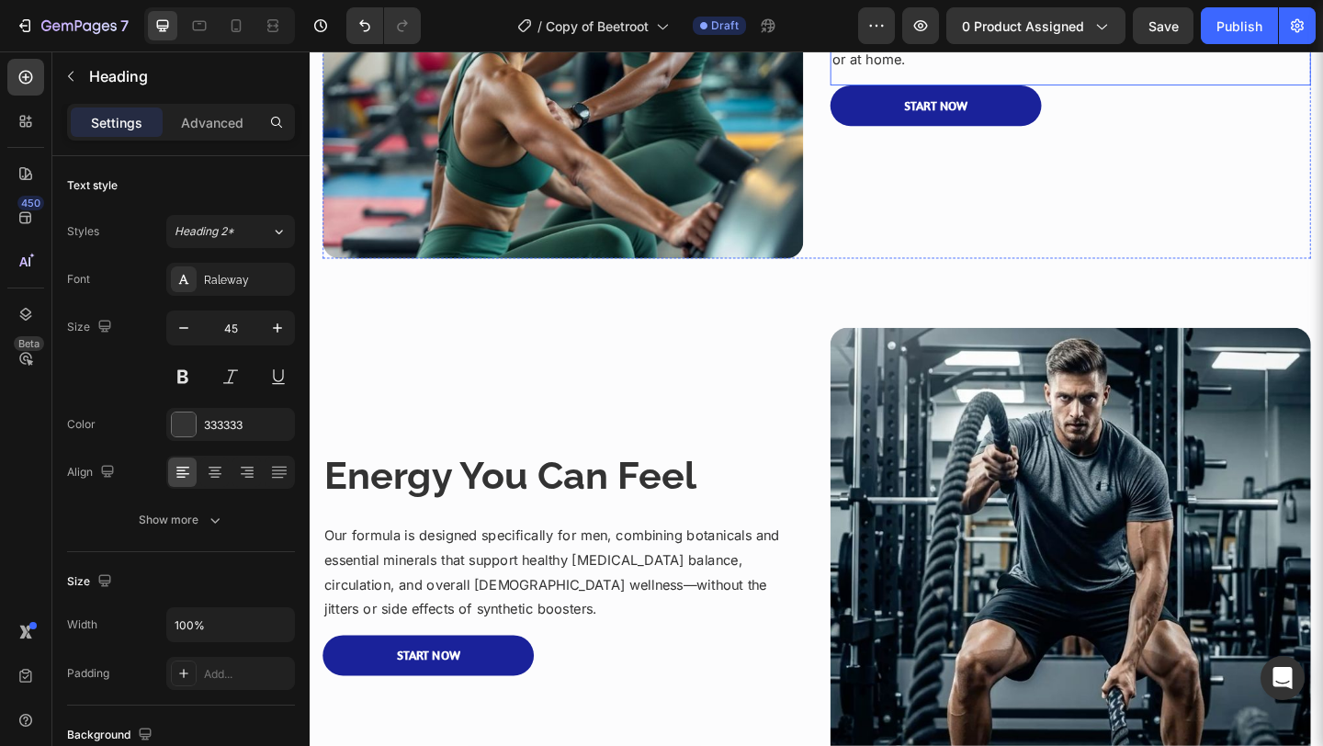
scroll to position [1420, 0]
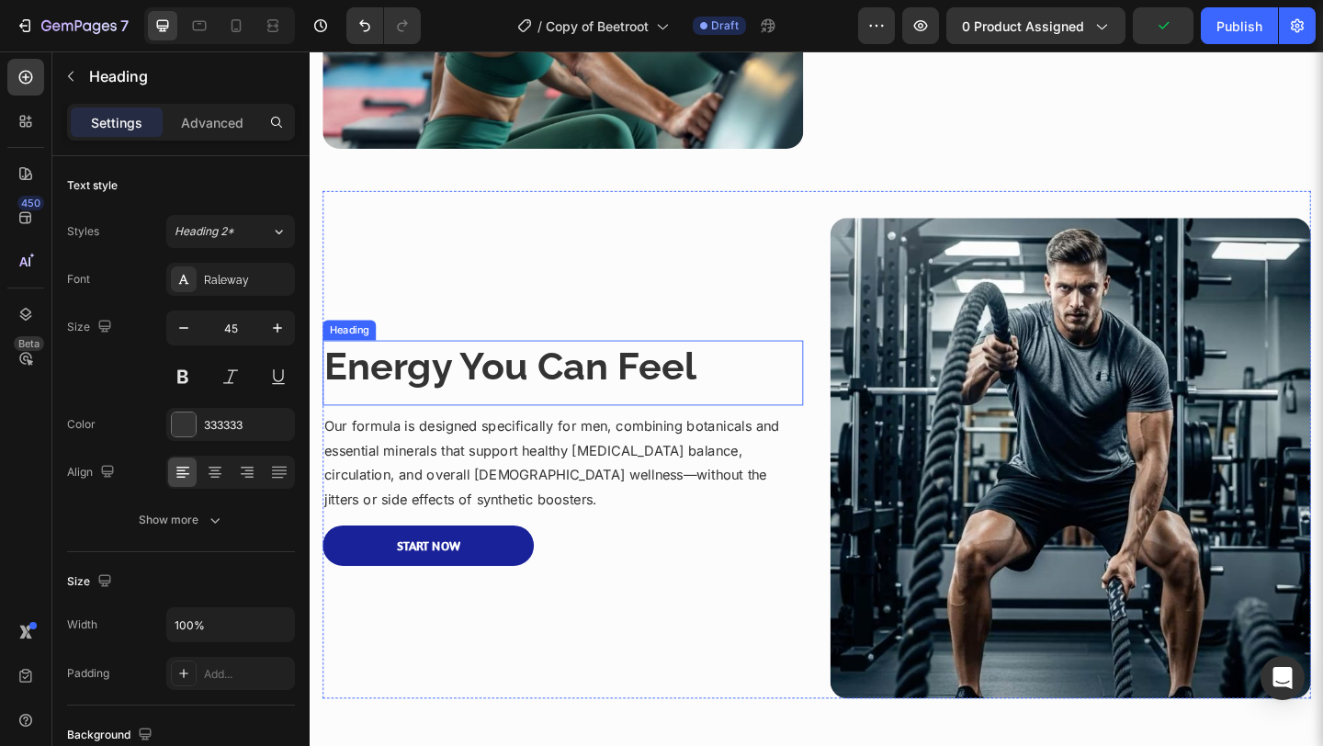
click at [657, 380] on strong "Energy You Can Feel" at bounding box center [527, 393] width 404 height 49
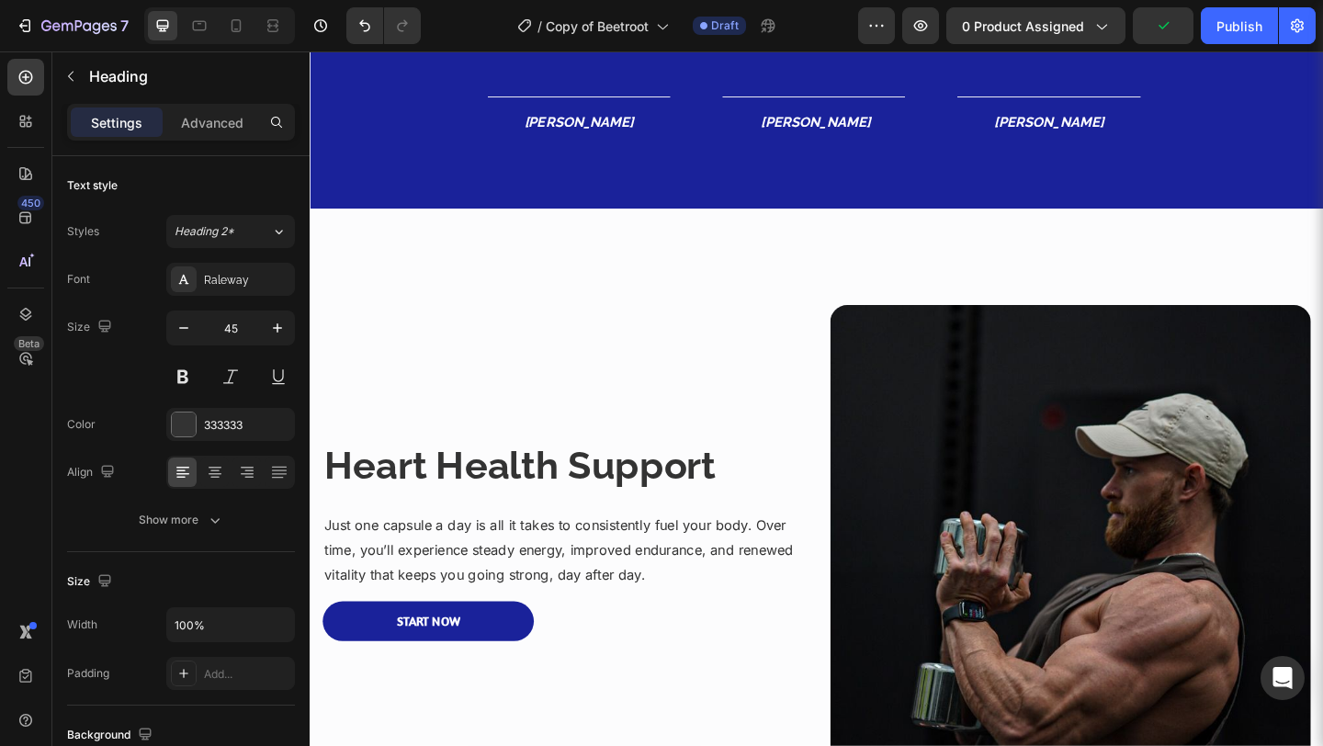
scroll to position [2654, 0]
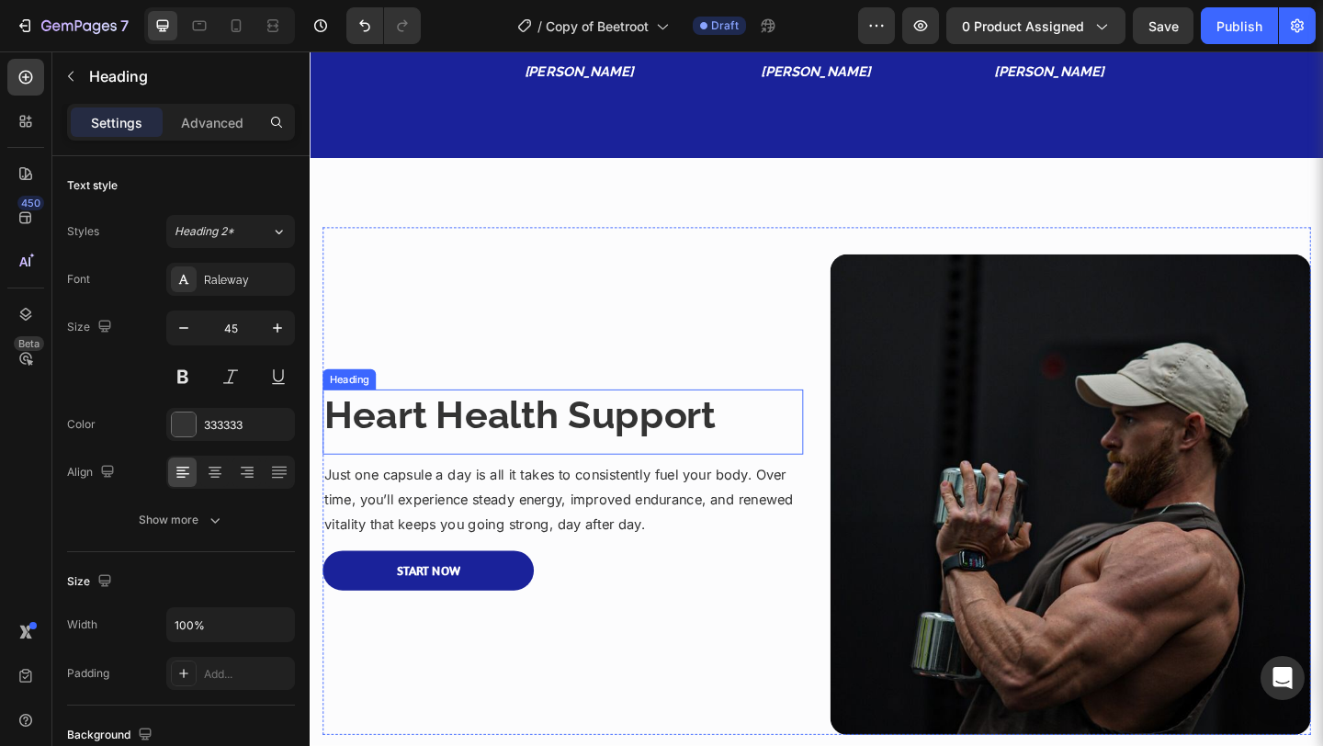
click at [481, 469] on strong "Heart Health Support" at bounding box center [537, 447] width 425 height 49
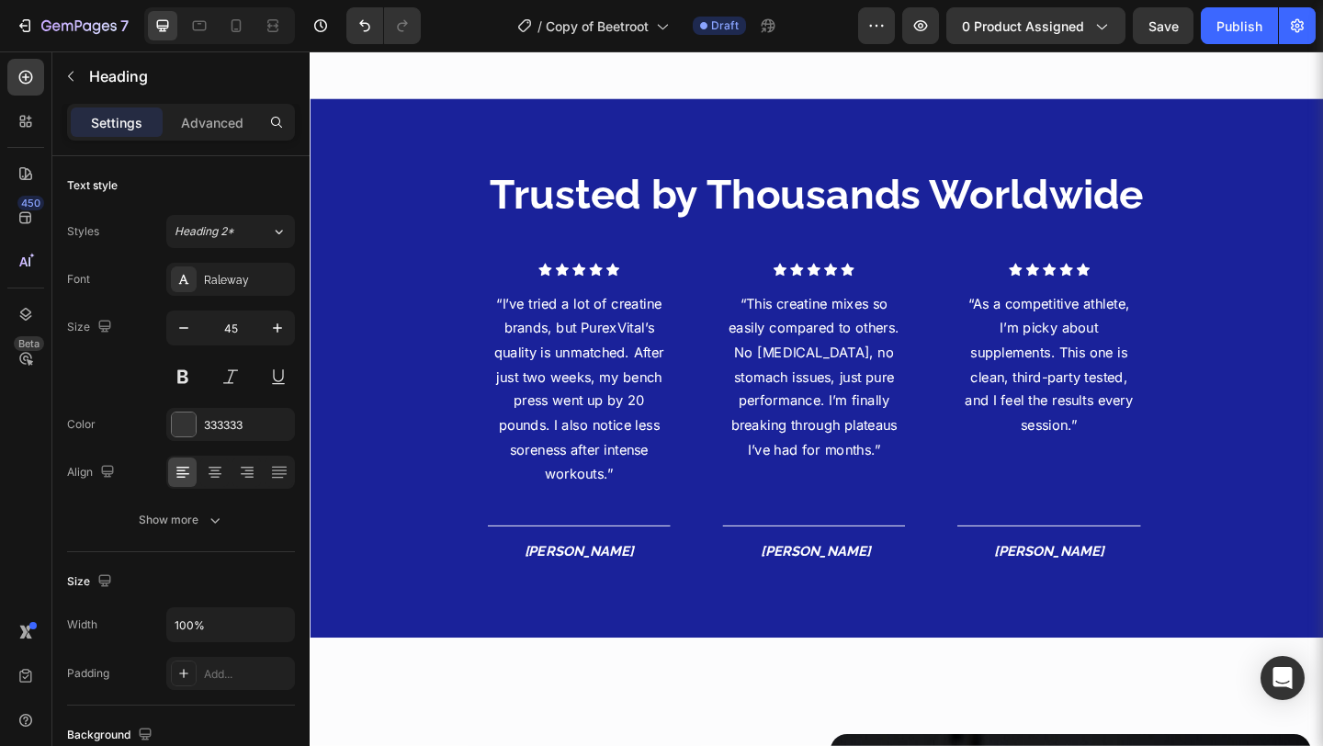
scroll to position [2122, 0]
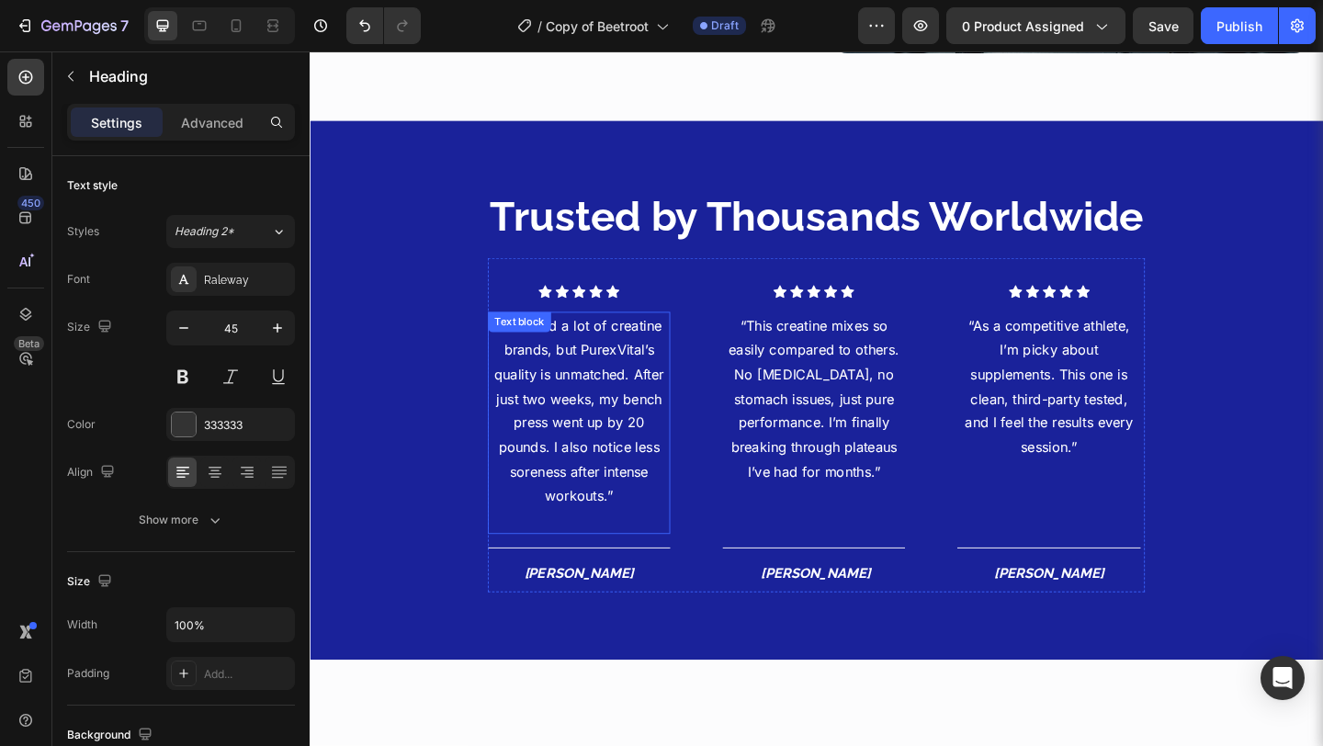
click at [641, 414] on p "“I’ve tried a lot of creatine brands, but PurexVital’s quality is unmatched. Af…" at bounding box center [602, 441] width 195 height 211
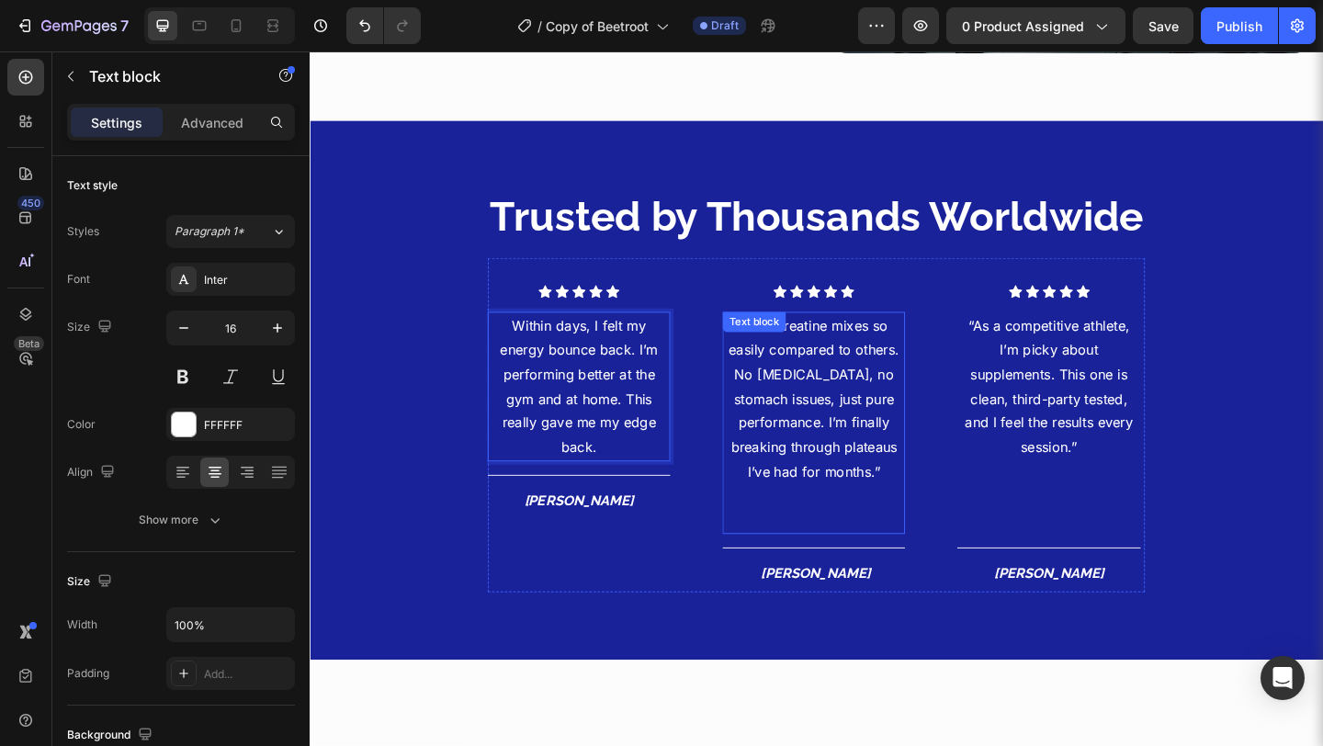
click at [884, 419] on p "“This creatine mixes so easily compared to others. No [MEDICAL_DATA], no stomac…" at bounding box center [858, 429] width 195 height 186
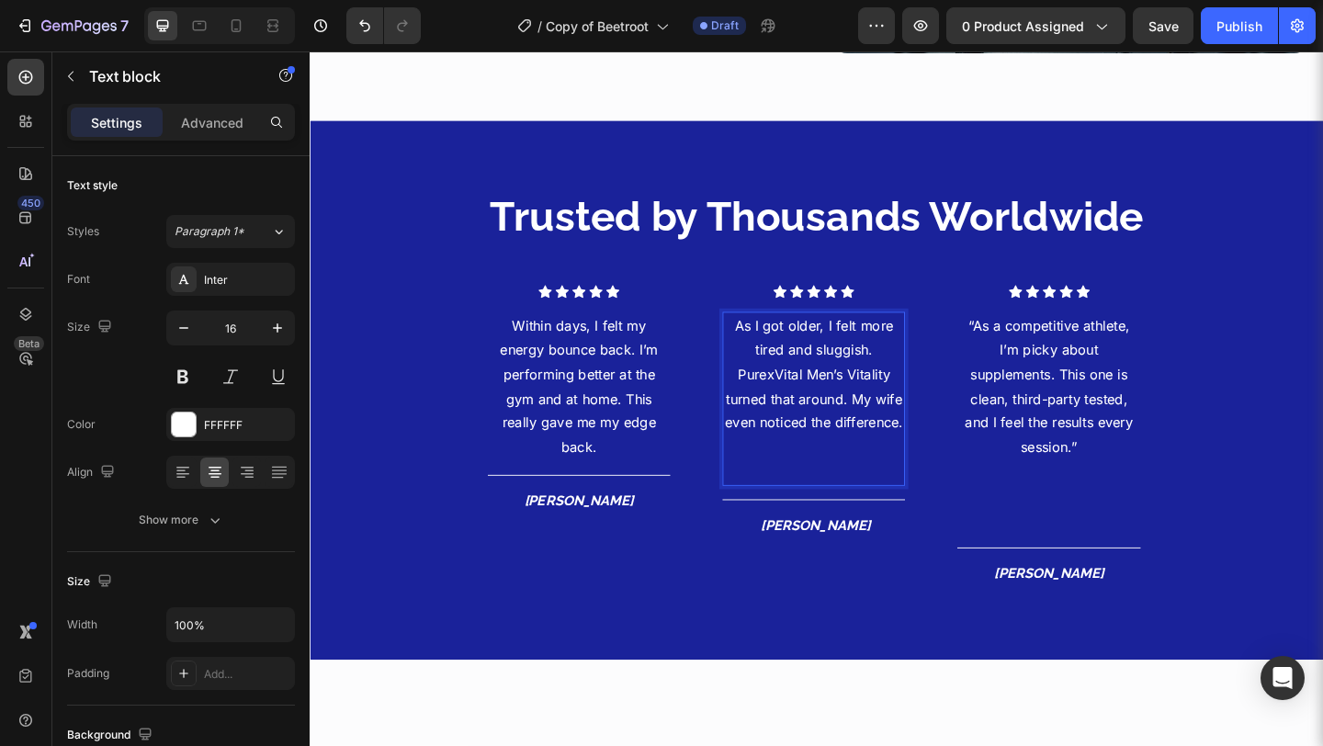
click at [887, 500] on p "Rich Text Editor. Editing area: main" at bounding box center [858, 508] width 195 height 27
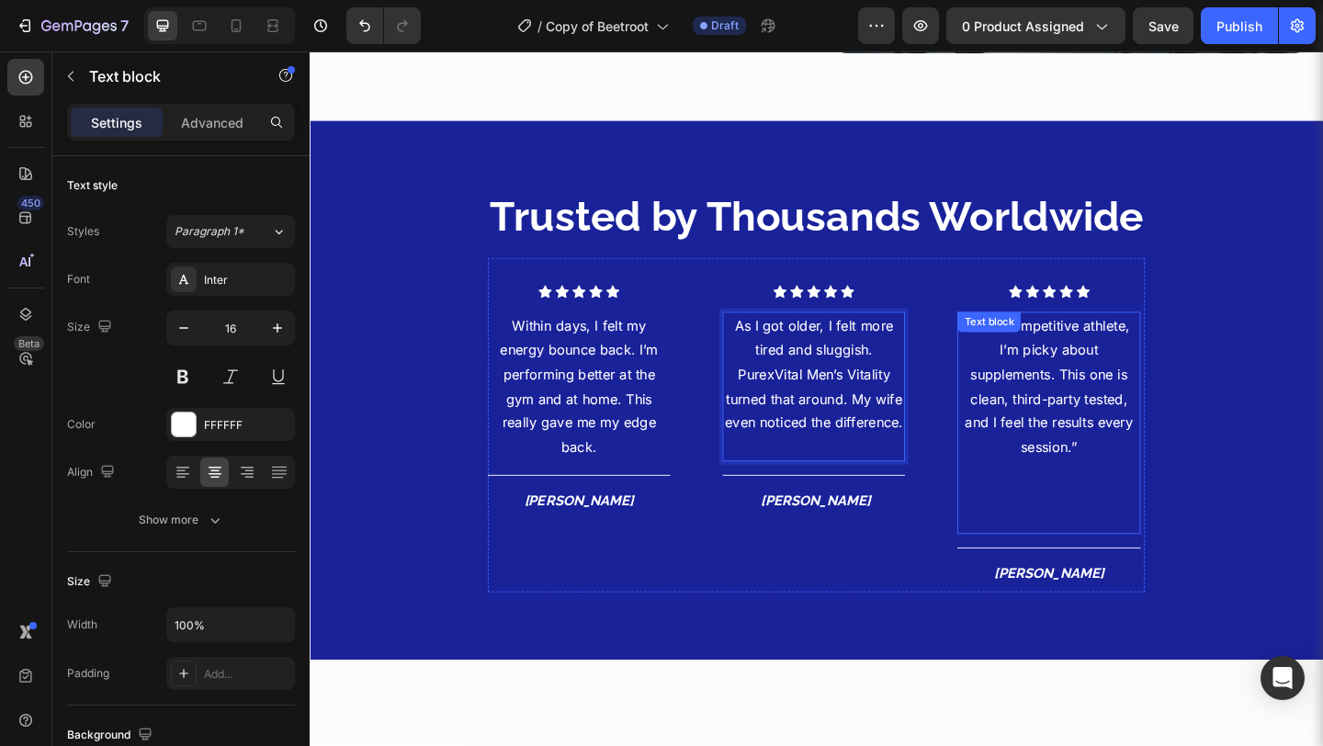
click at [1138, 454] on p "“As a competitive athlete, I’m picky about supplements. This one is clean, thir…" at bounding box center [1113, 415] width 195 height 159
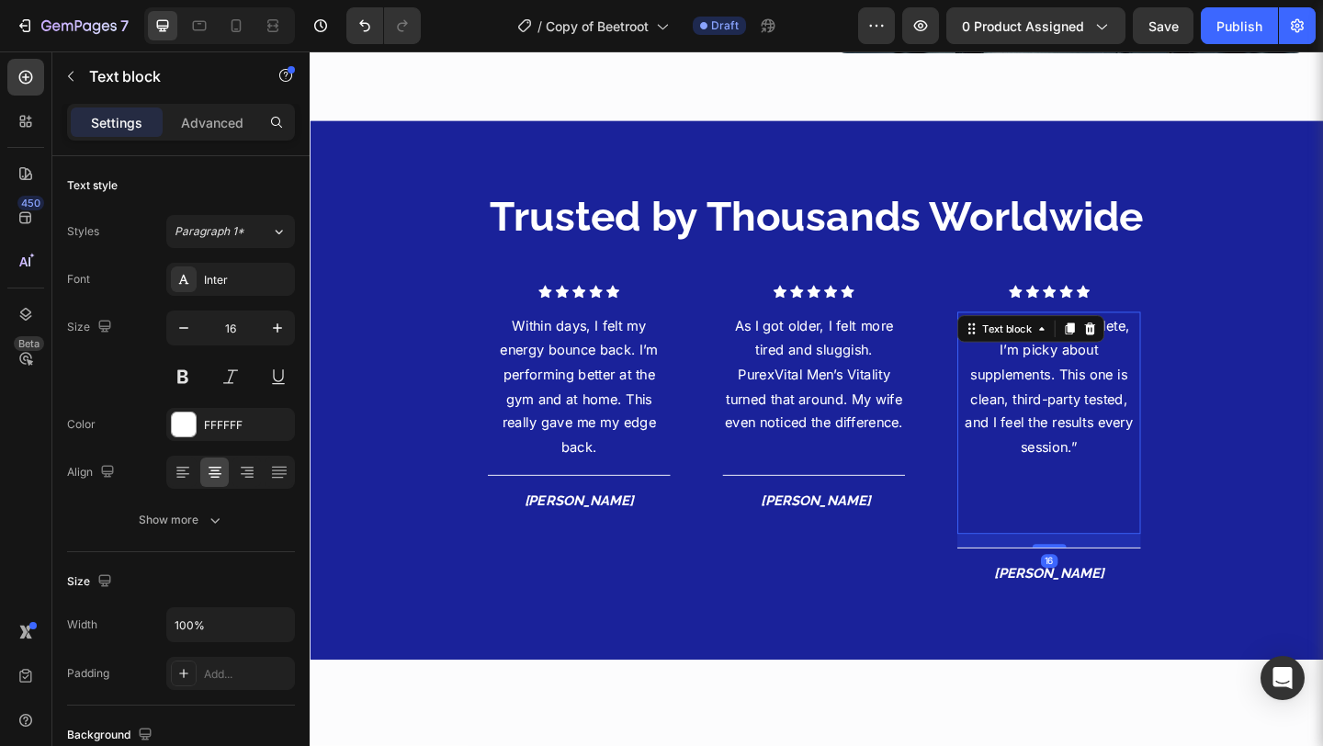
click at [1138, 454] on p "“As a competitive athlete, I’m picky about supplements. This one is clean, thir…" at bounding box center [1113, 415] width 195 height 159
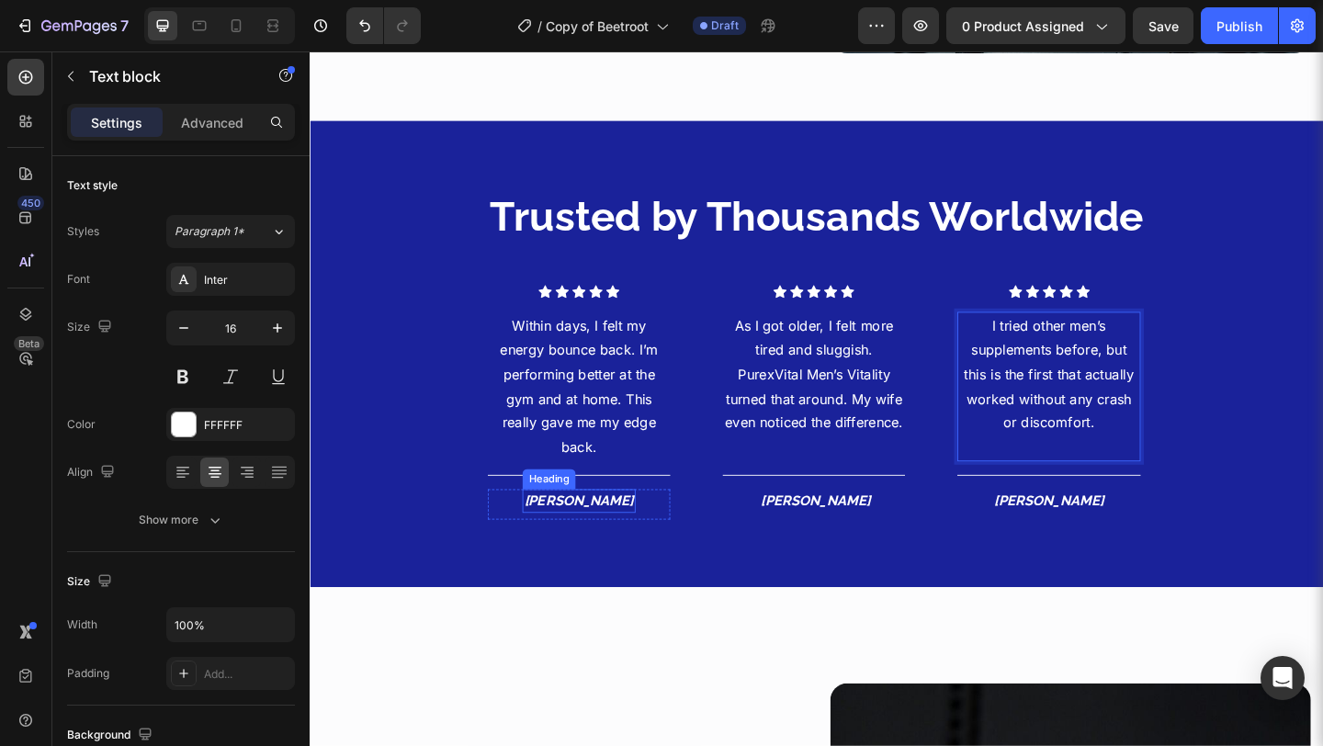
click at [612, 531] on icon "[PERSON_NAME]" at bounding box center [602, 539] width 119 height 17
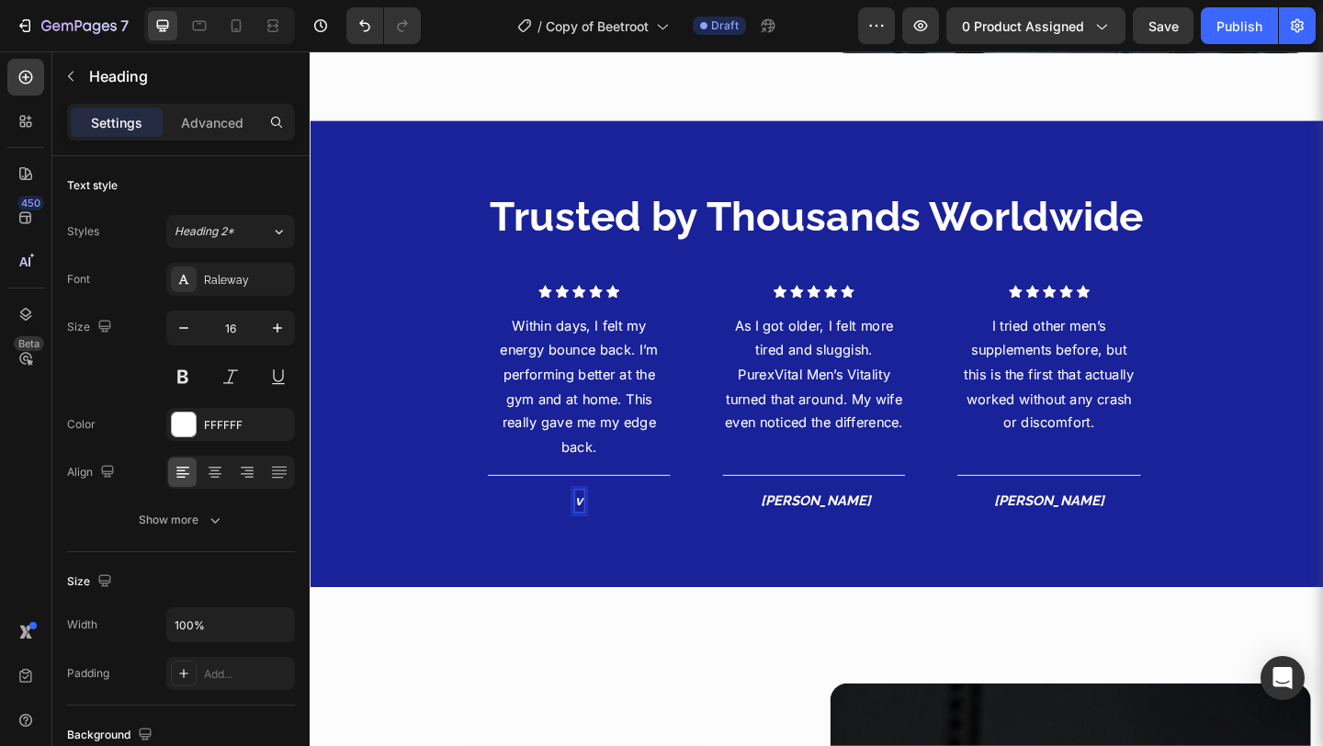
click at [612, 531] on div "v Heading 8 Row" at bounding box center [603, 543] width 198 height 33
click at [612, 531] on div "⁠⁠⁠⁠⁠⁠⁠ v Heading Row 0" at bounding box center [603, 543] width 198 height 33
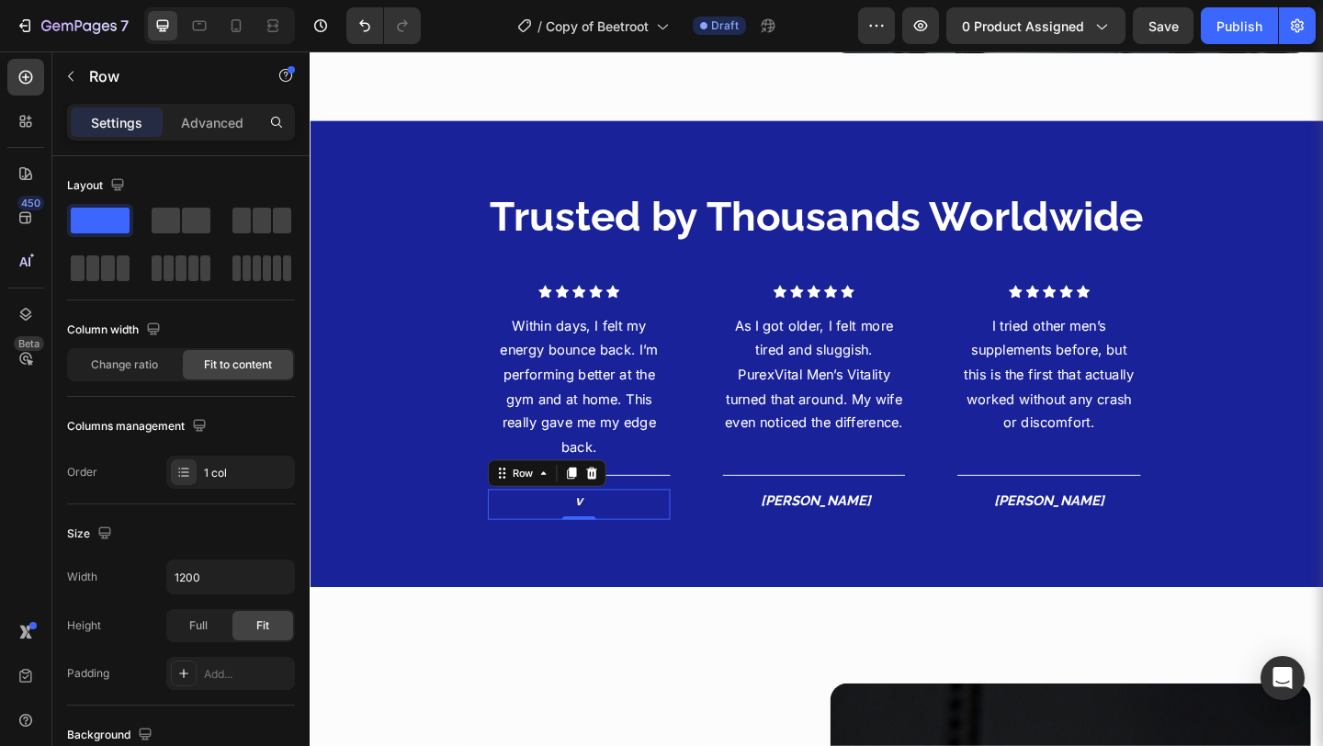
click at [612, 531] on div "⁠⁠⁠⁠⁠⁠⁠ v Heading Row 0" at bounding box center [603, 543] width 198 height 33
click at [600, 531] on icon "v" at bounding box center [603, 539] width 8 height 17
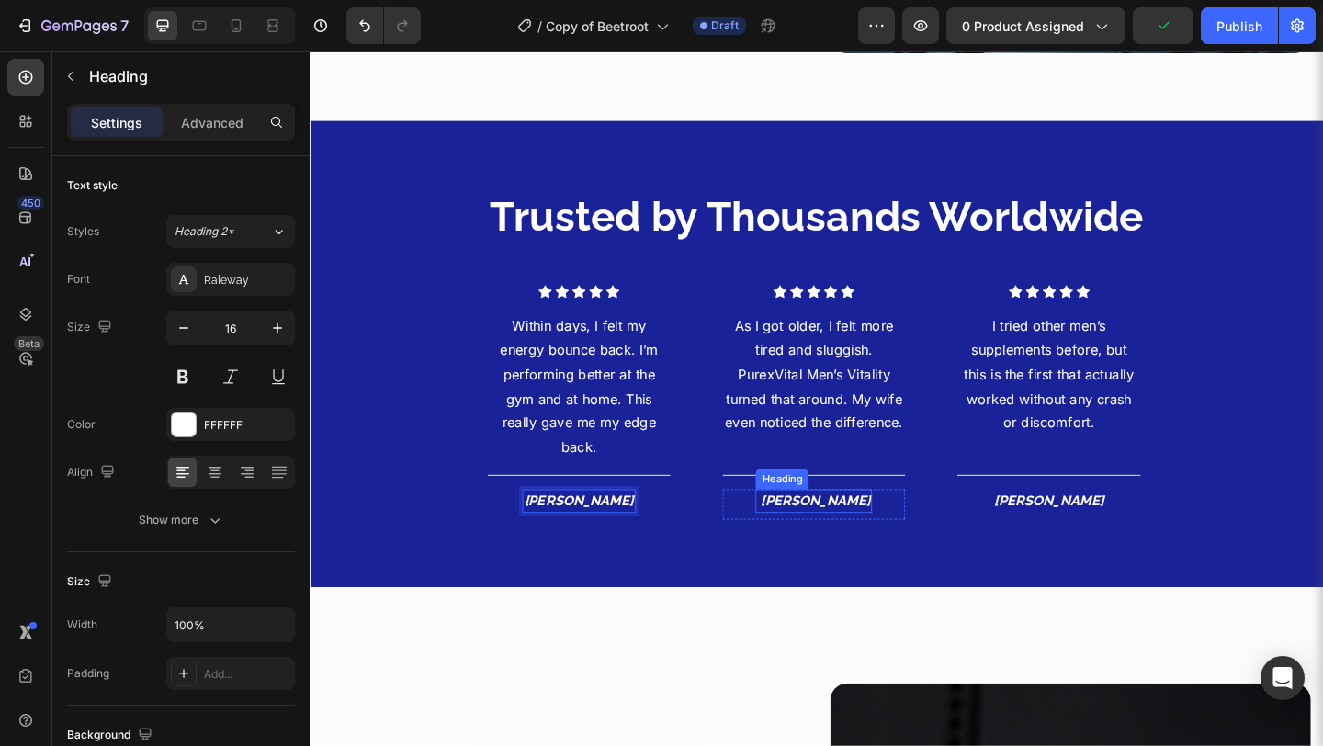
click at [866, 531] on icon "[PERSON_NAME]" at bounding box center [859, 539] width 119 height 17
click at [866, 531] on icon "[PERSON_NAME]" at bounding box center [857, 539] width 119 height 17
click at [1109, 531] on icon "[PERSON_NAME]" at bounding box center [1114, 539] width 119 height 17
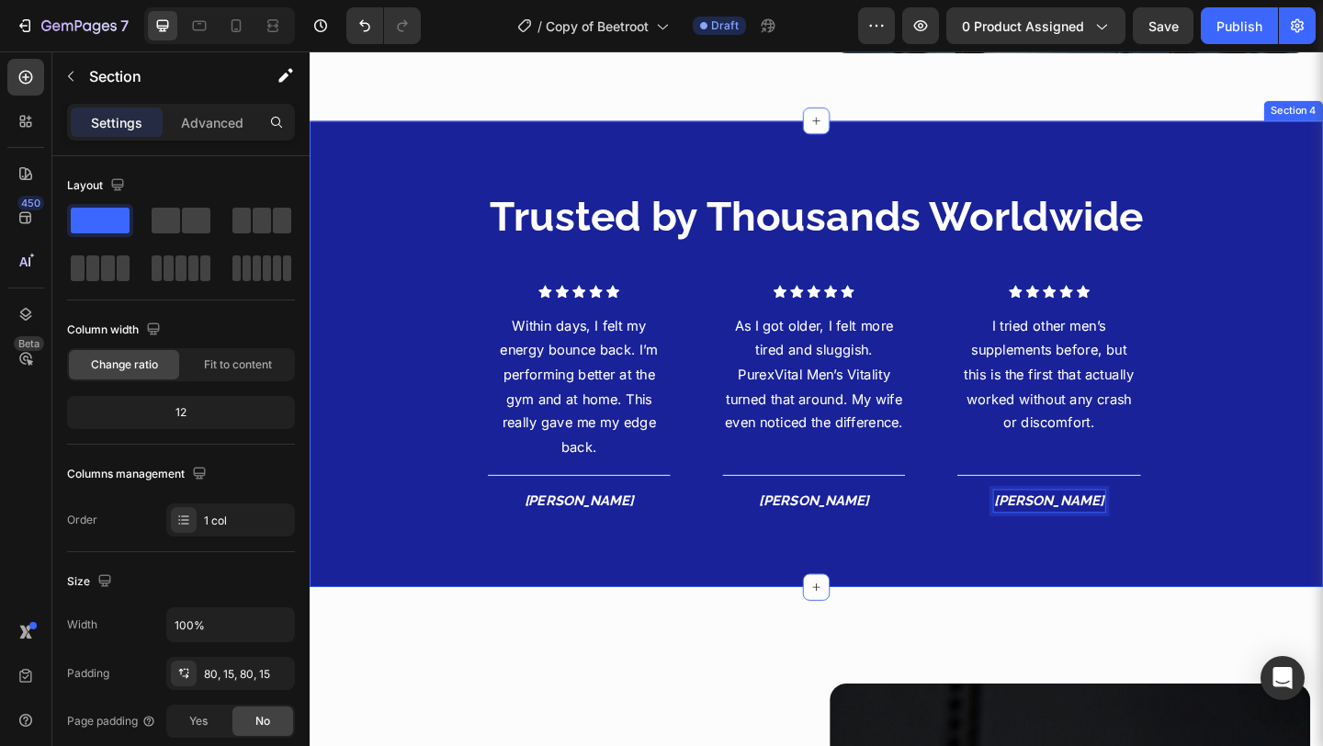
click at [1195, 609] on div "Trusted by Thousands Worldwide Heading Icon Icon Icon Icon Icon Icon List Hoz W…" at bounding box center [861, 380] width 1103 height 507
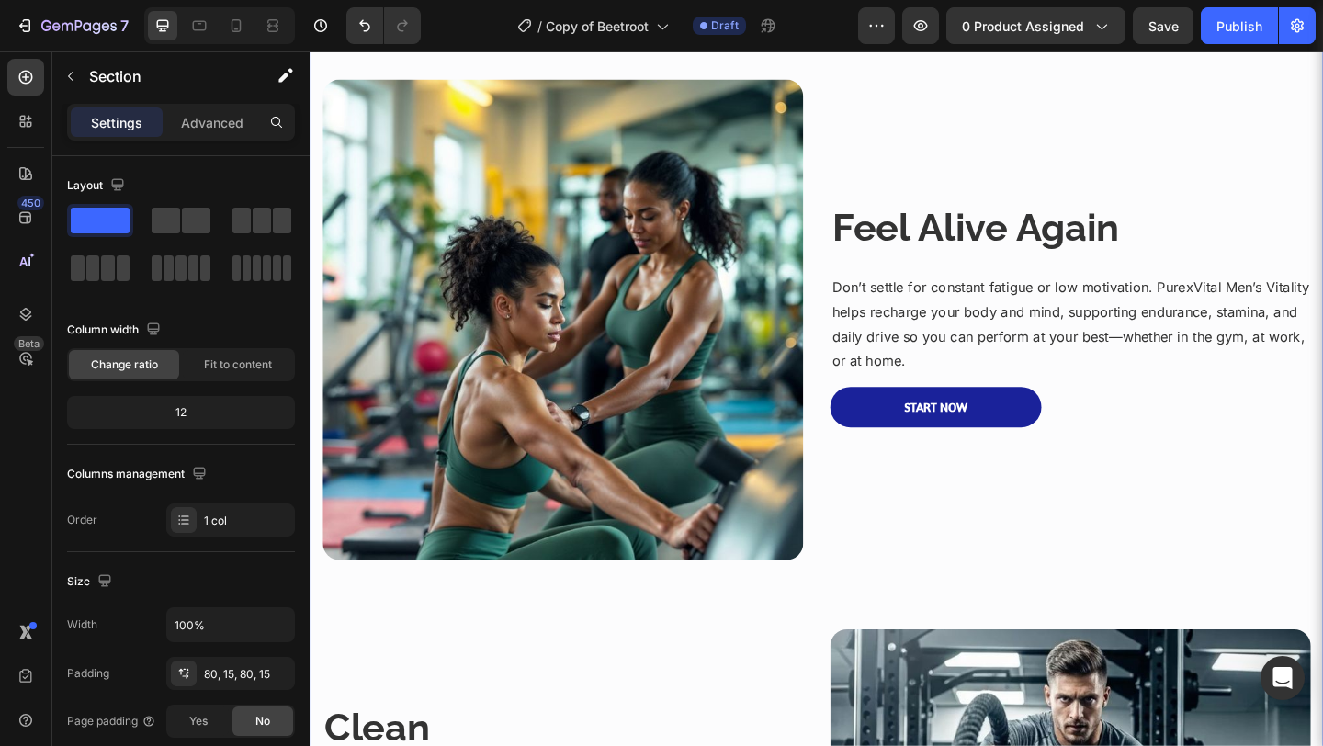
scroll to position [964, 0]
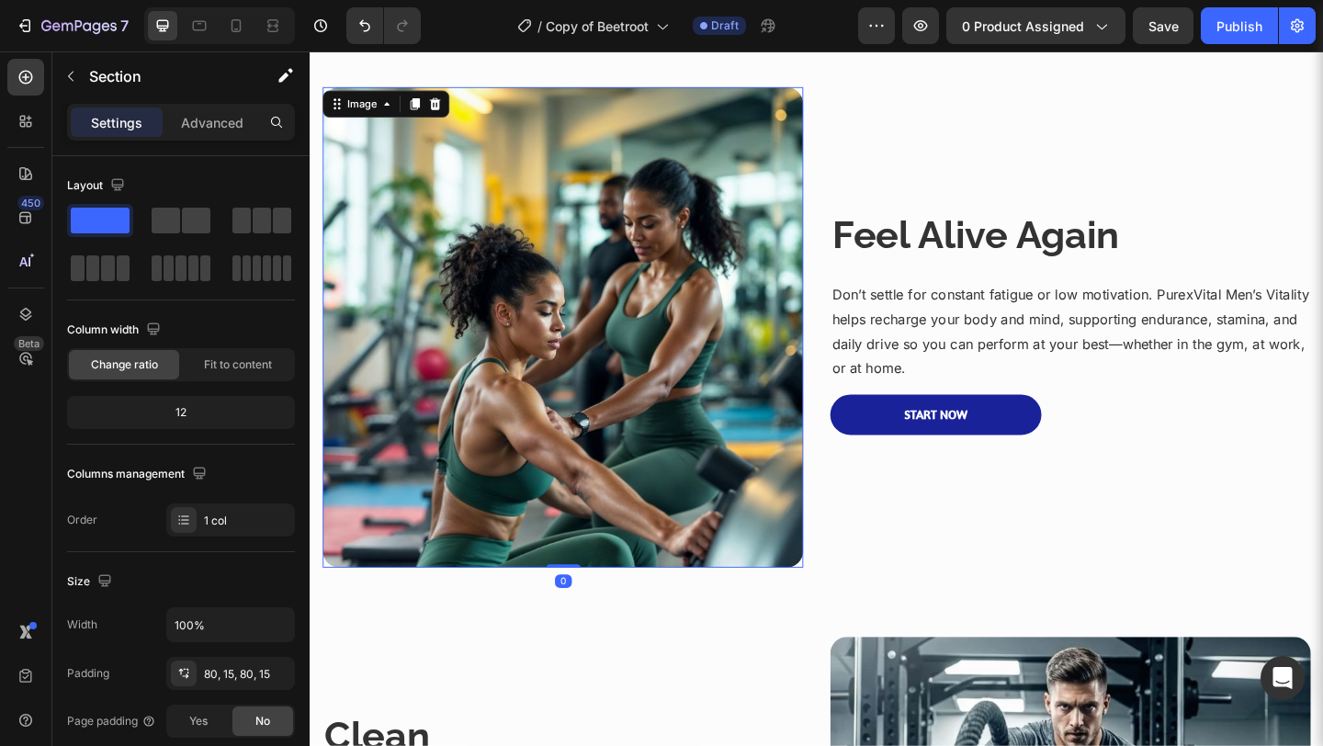
click at [560, 310] on img at bounding box center [584, 351] width 523 height 523
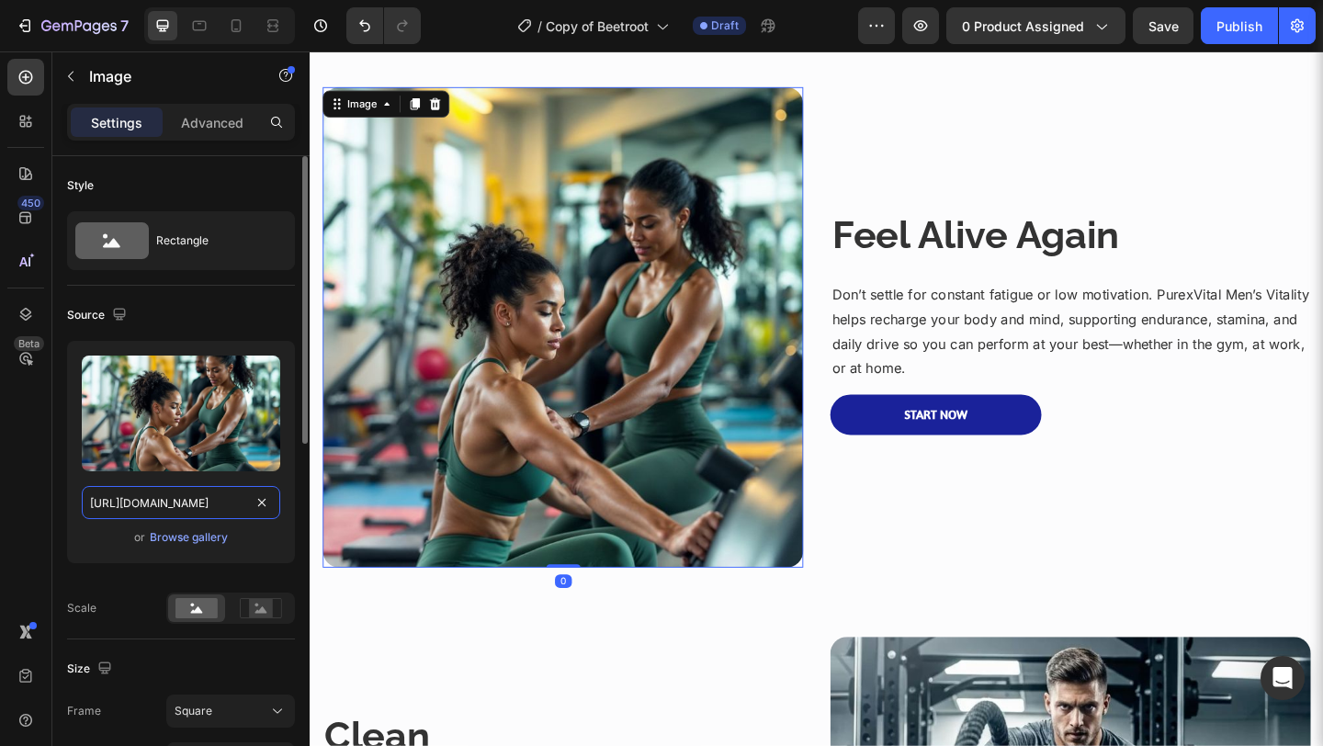
click at [214, 497] on input "[URL][DOMAIN_NAME]" at bounding box center [181, 502] width 198 height 33
paste input "8e/0f/d7/8e0fd754a2a4a820dfdf6aad995ace30"
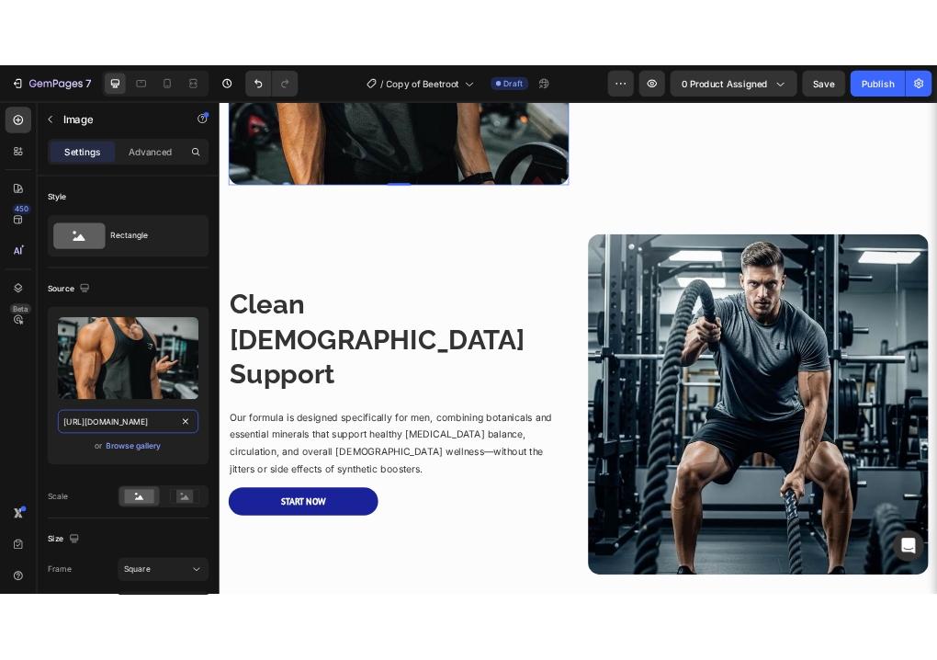
scroll to position [1404, 0]
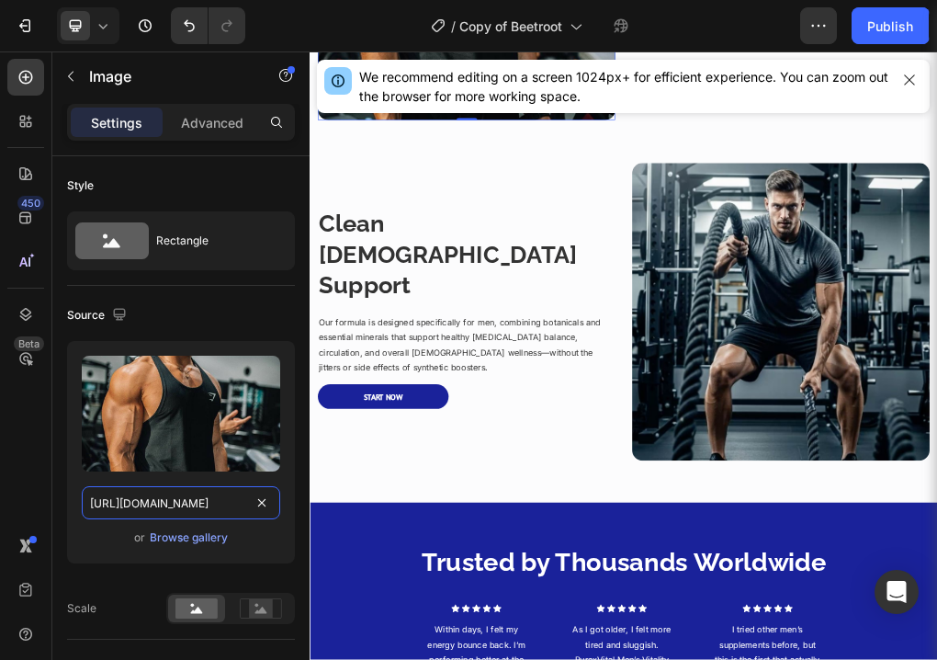
type input "[URL][DOMAIN_NAME]"
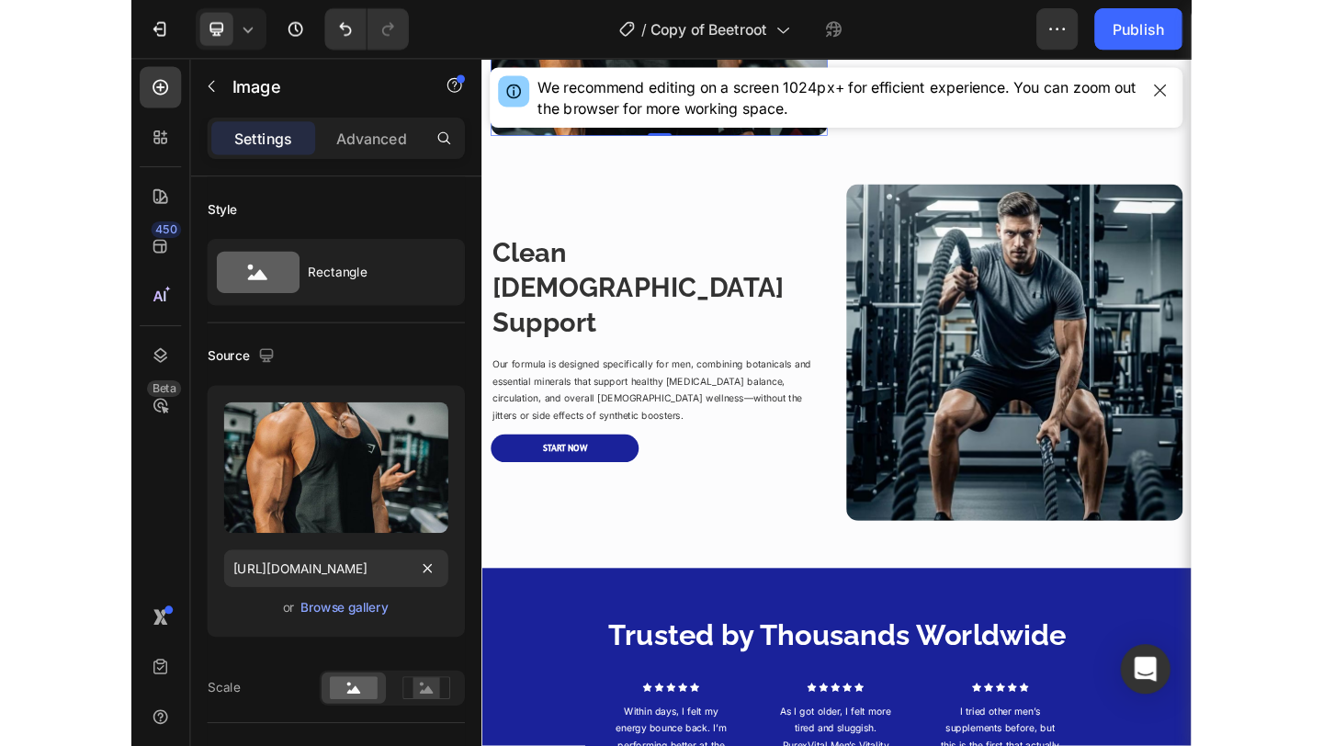
scroll to position [0, 0]
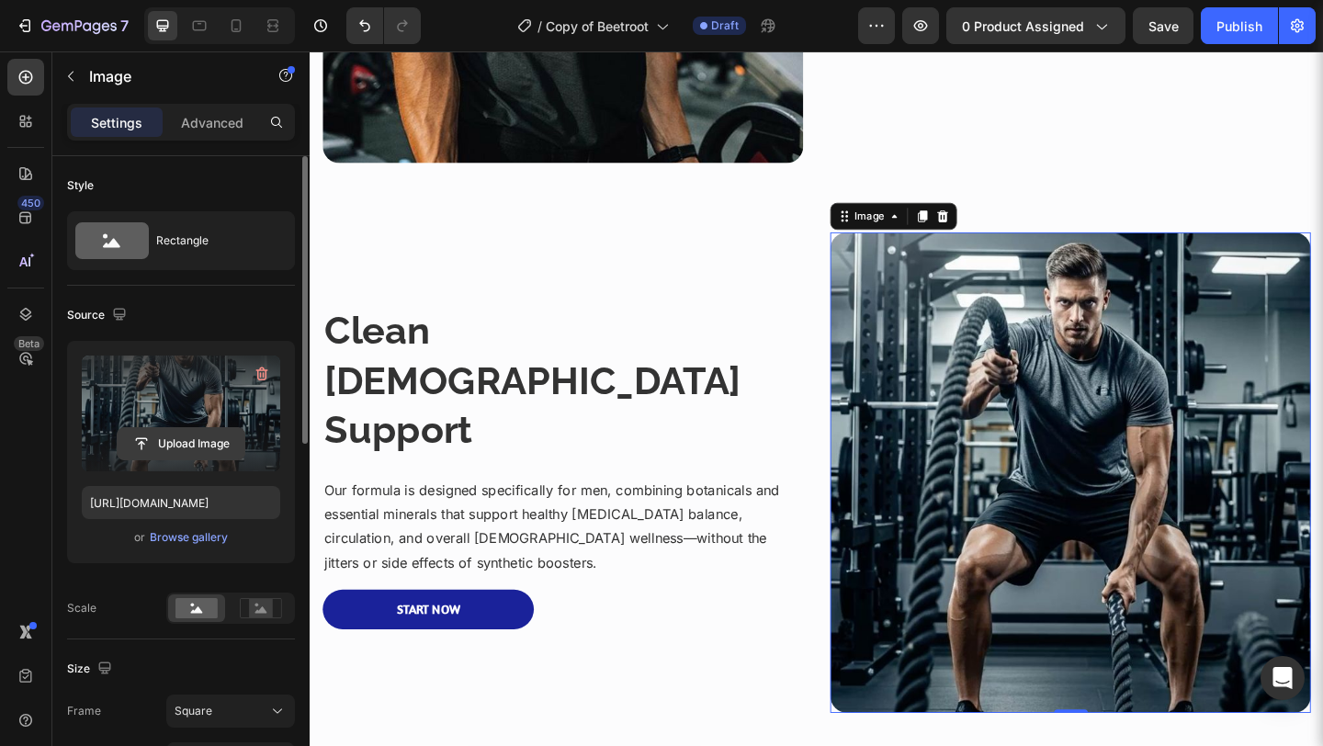
click at [191, 443] on input "file" at bounding box center [181, 443] width 127 height 31
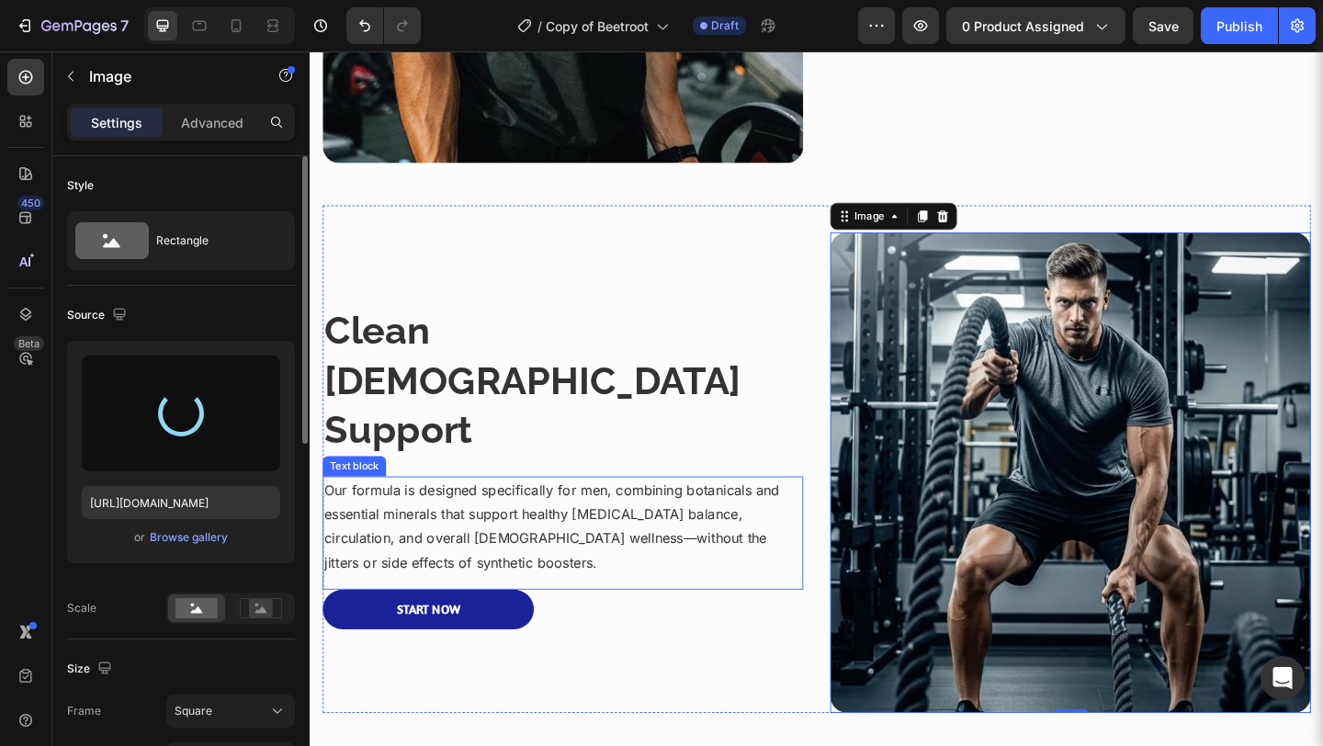
type input "[URL][DOMAIN_NAME]"
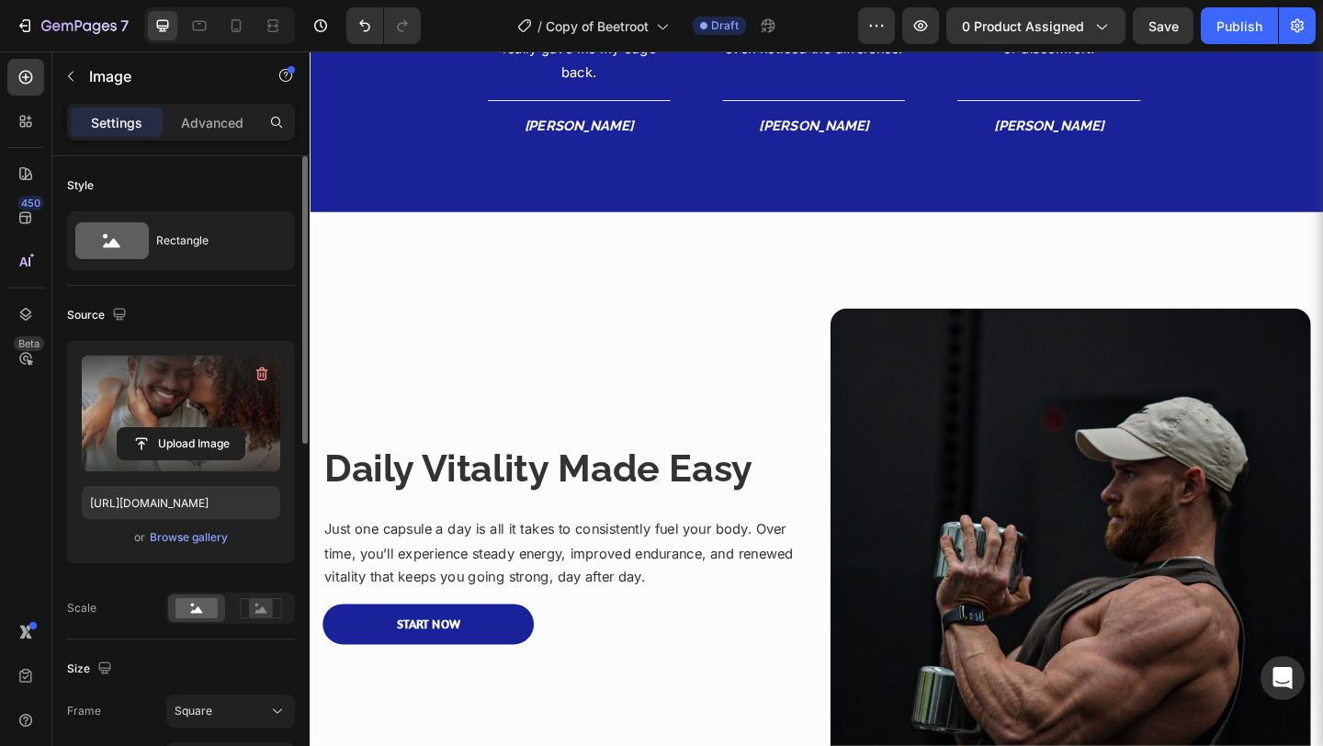
scroll to position [2547, 0]
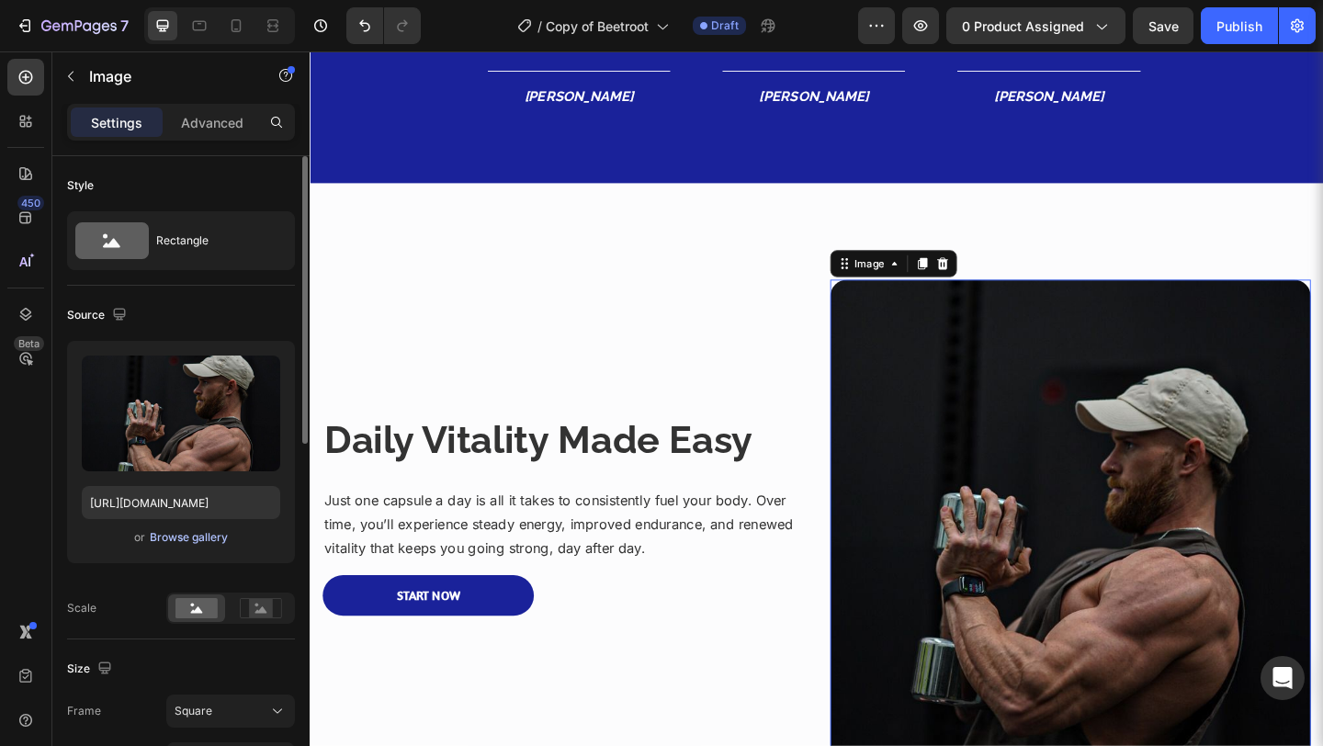
click at [198, 533] on div "Browse gallery" at bounding box center [189, 537] width 78 height 17
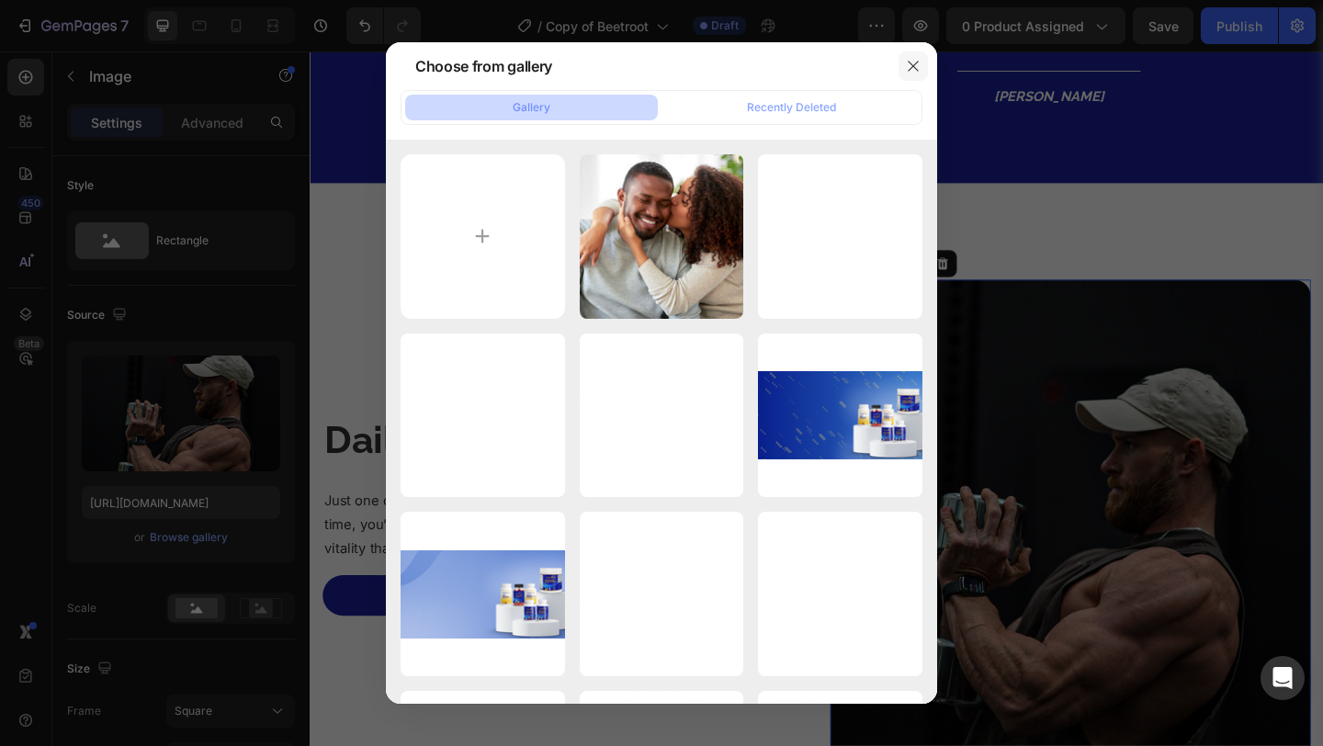
click at [911, 61] on icon "button" at bounding box center [913, 66] width 15 height 15
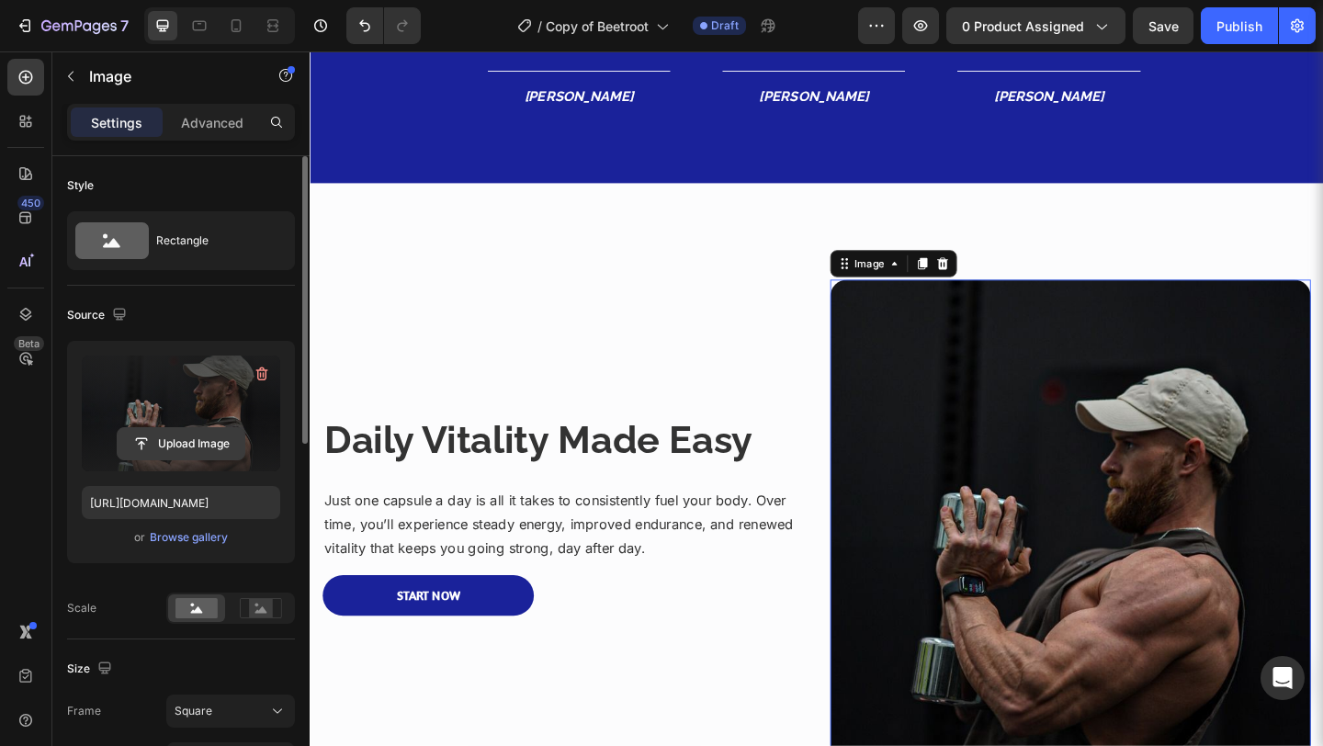
click at [217, 441] on input "file" at bounding box center [181, 443] width 127 height 31
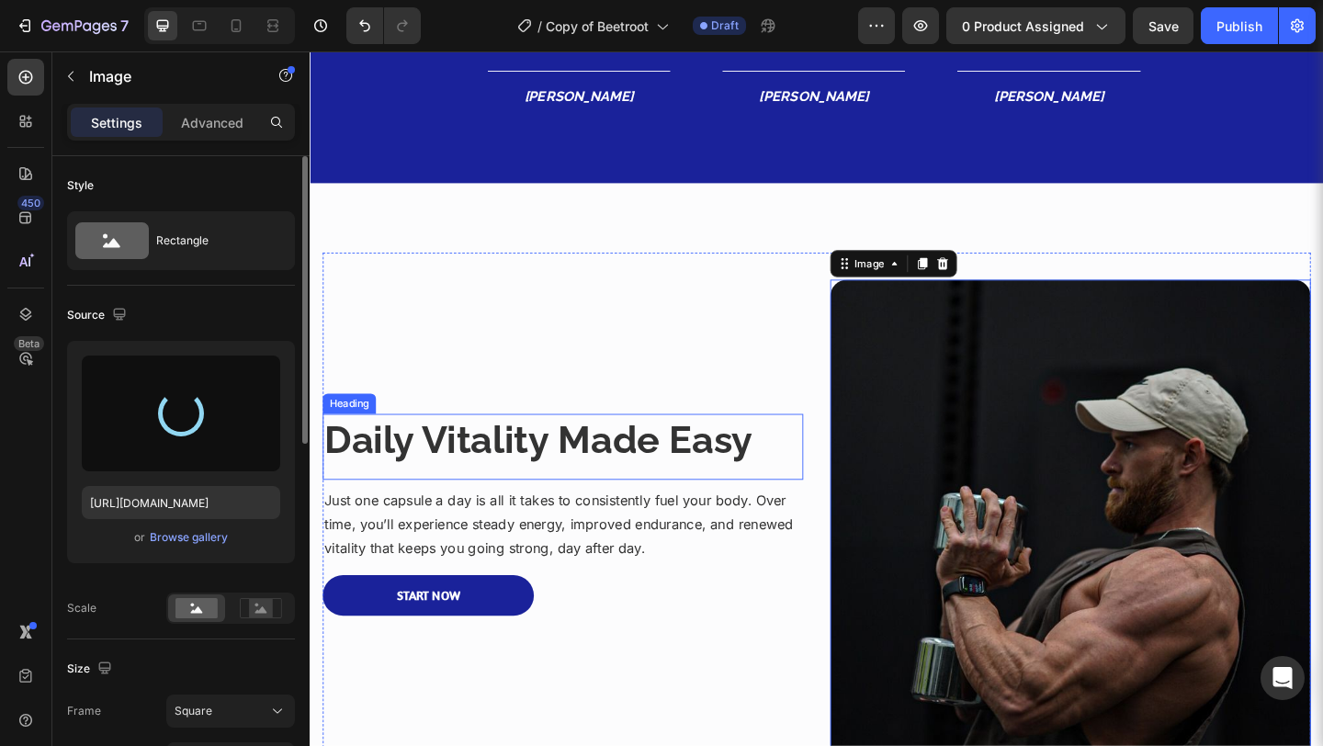
click at [646, 510] on div "Daily Vitality Made Easy Heading" at bounding box center [584, 482] width 523 height 72
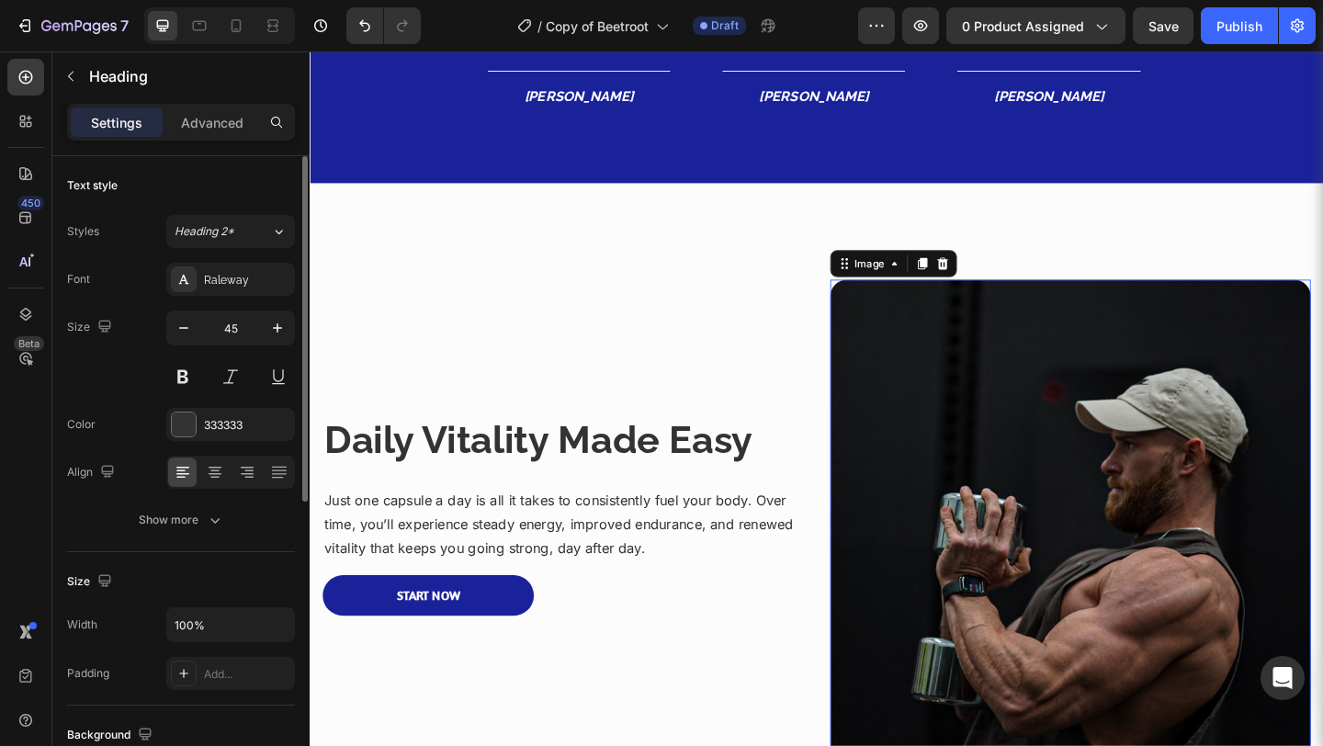
click at [940, 623] on img at bounding box center [1137, 561] width 523 height 523
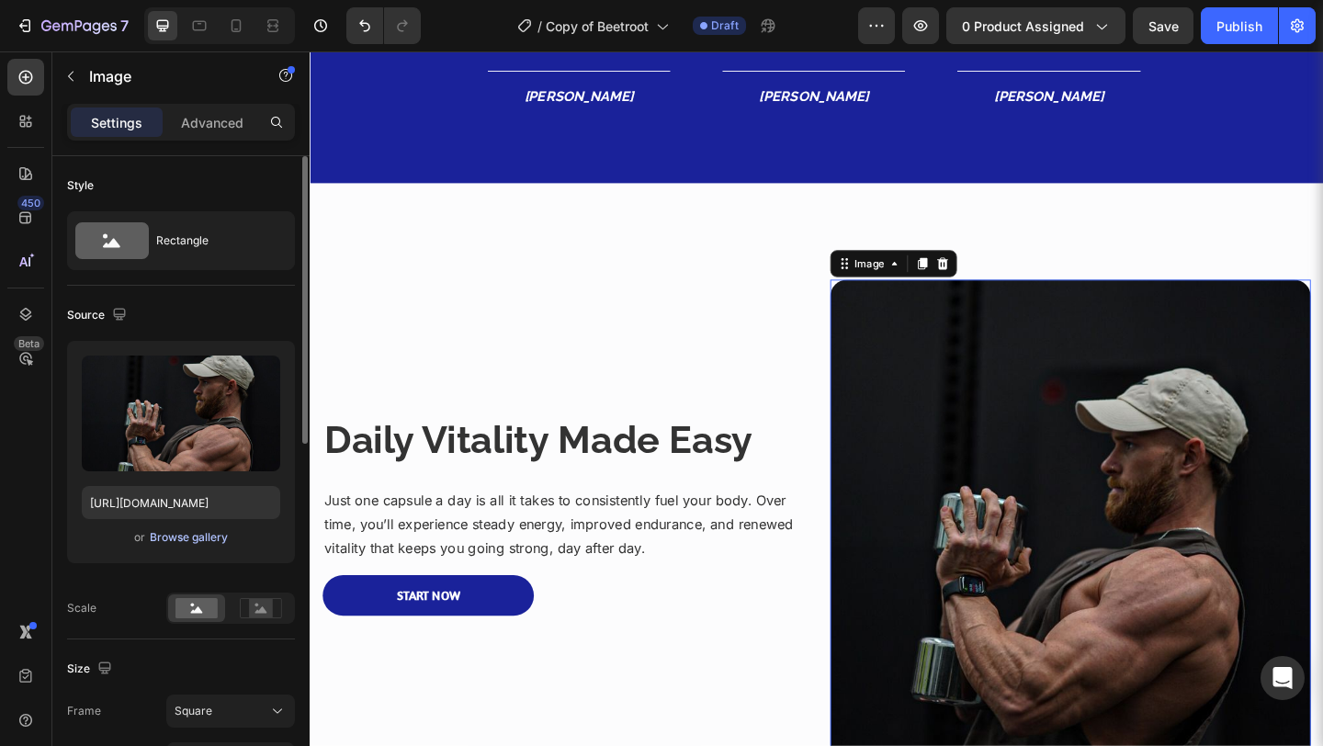
click at [204, 540] on div "Browse gallery" at bounding box center [189, 537] width 78 height 17
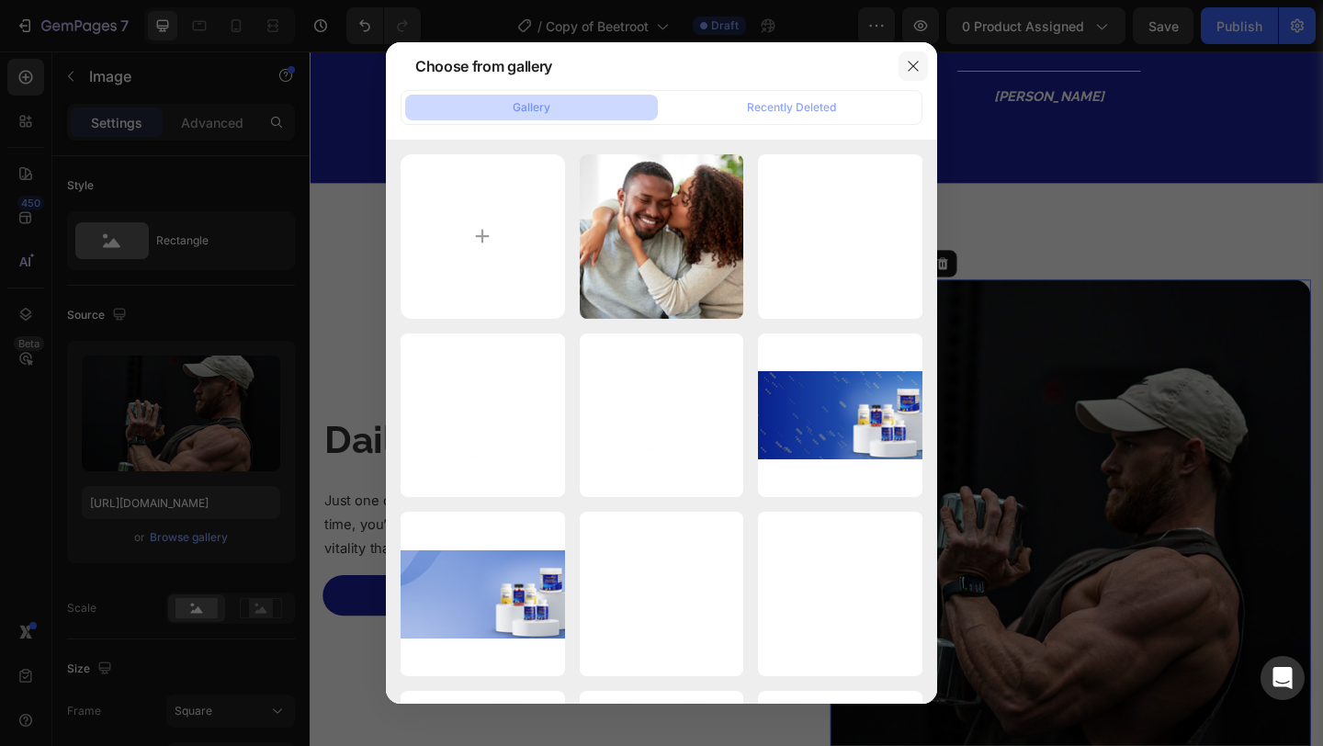
click at [904, 62] on button "button" at bounding box center [913, 65] width 29 height 29
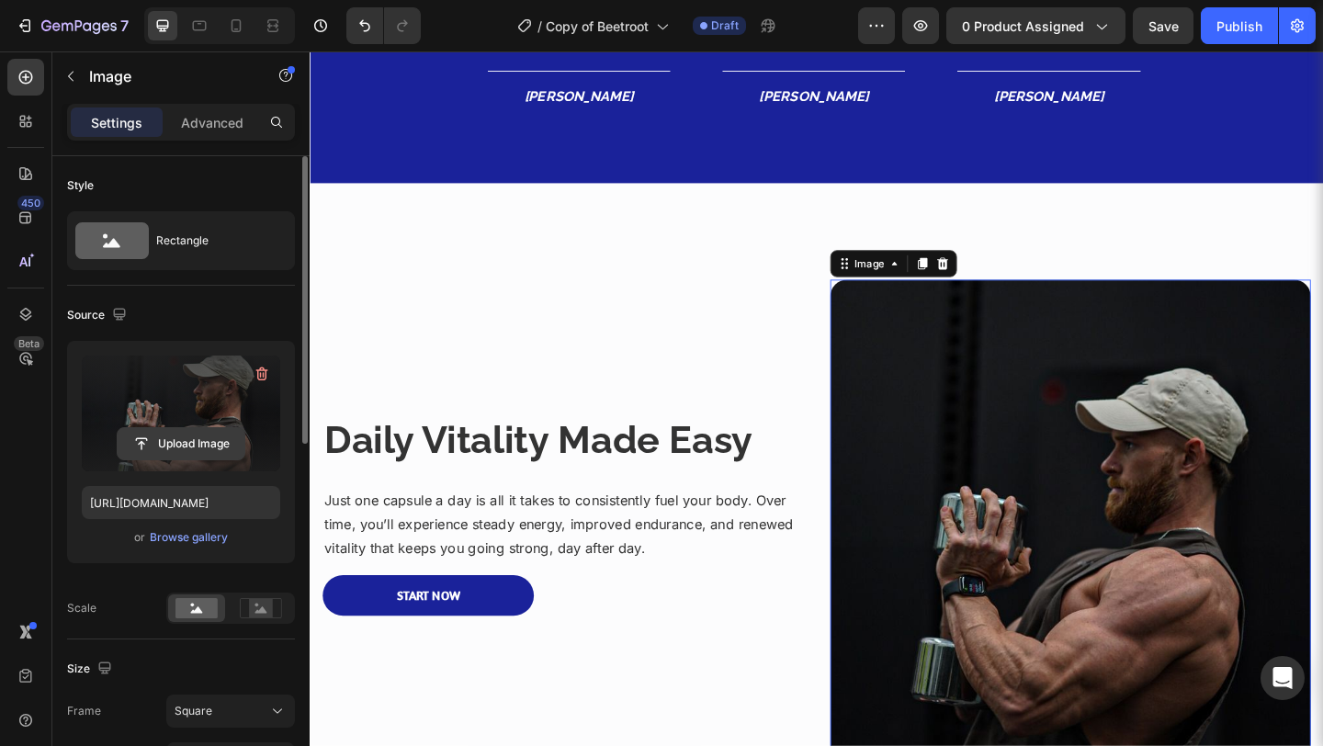
click at [187, 443] on input "file" at bounding box center [181, 443] width 127 height 31
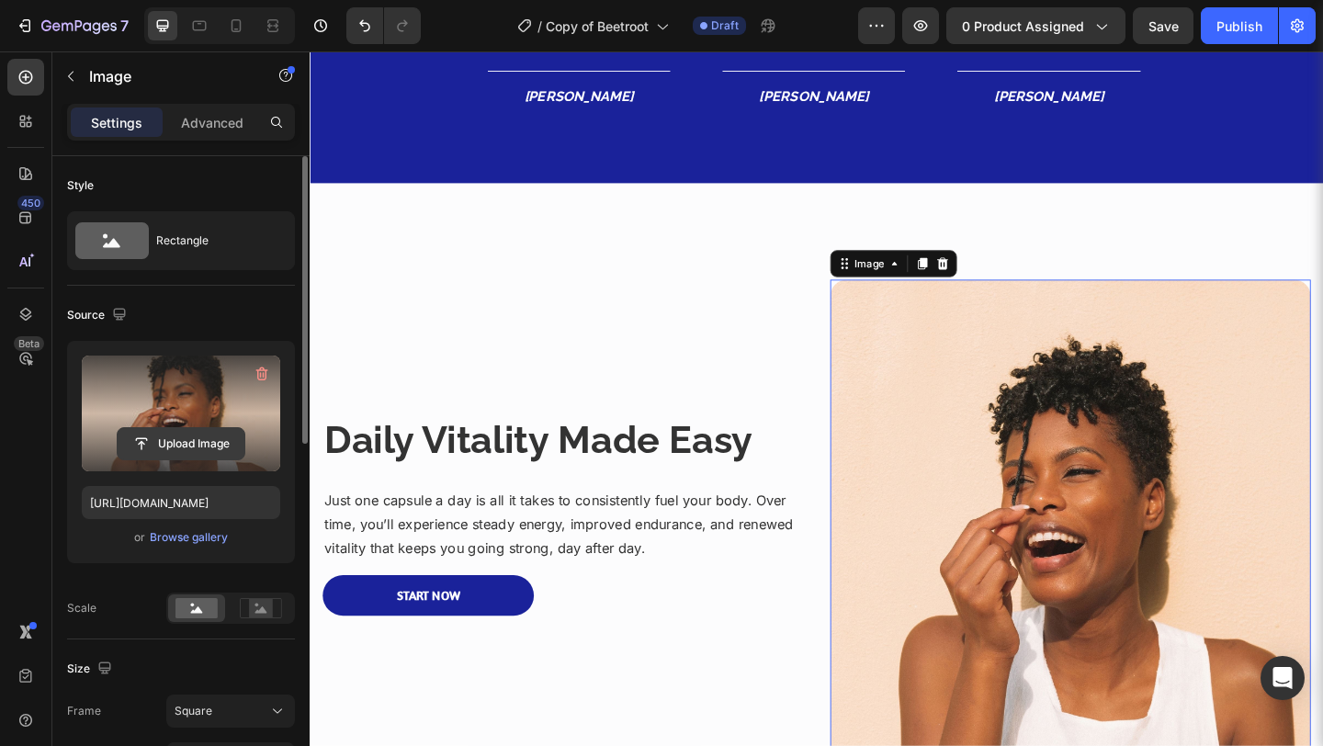
click at [202, 447] on input "file" at bounding box center [181, 443] width 127 height 31
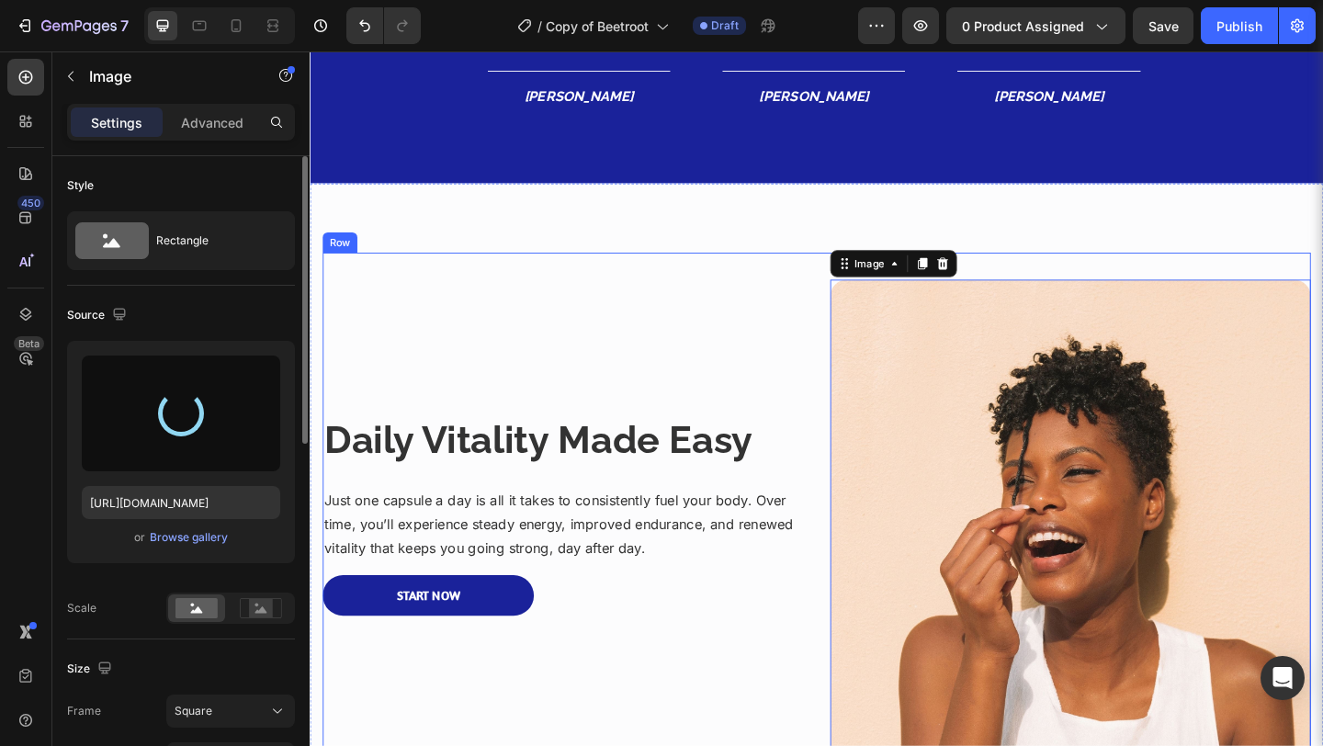
type input "https://cdn.shopify.com/s/files/1/0582/9115/9120/files/gempages_581569419205935…"
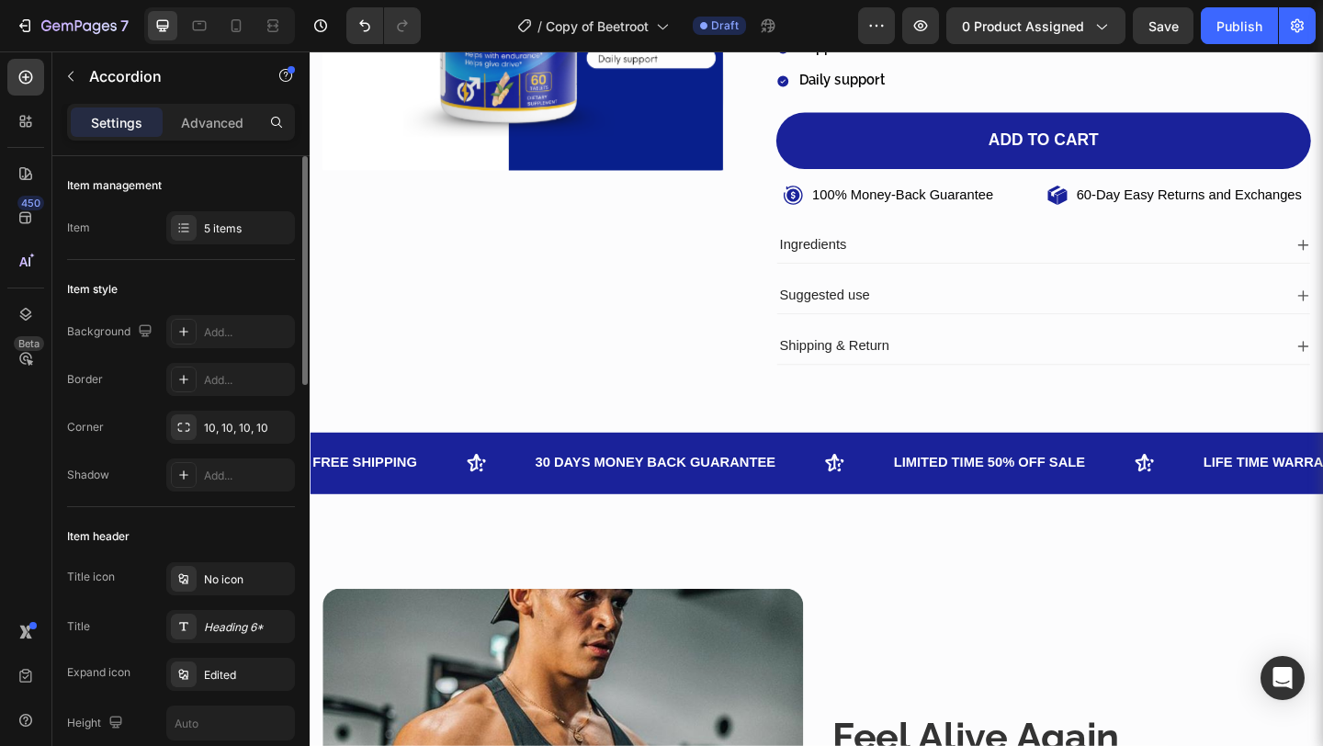
scroll to position [274, 0]
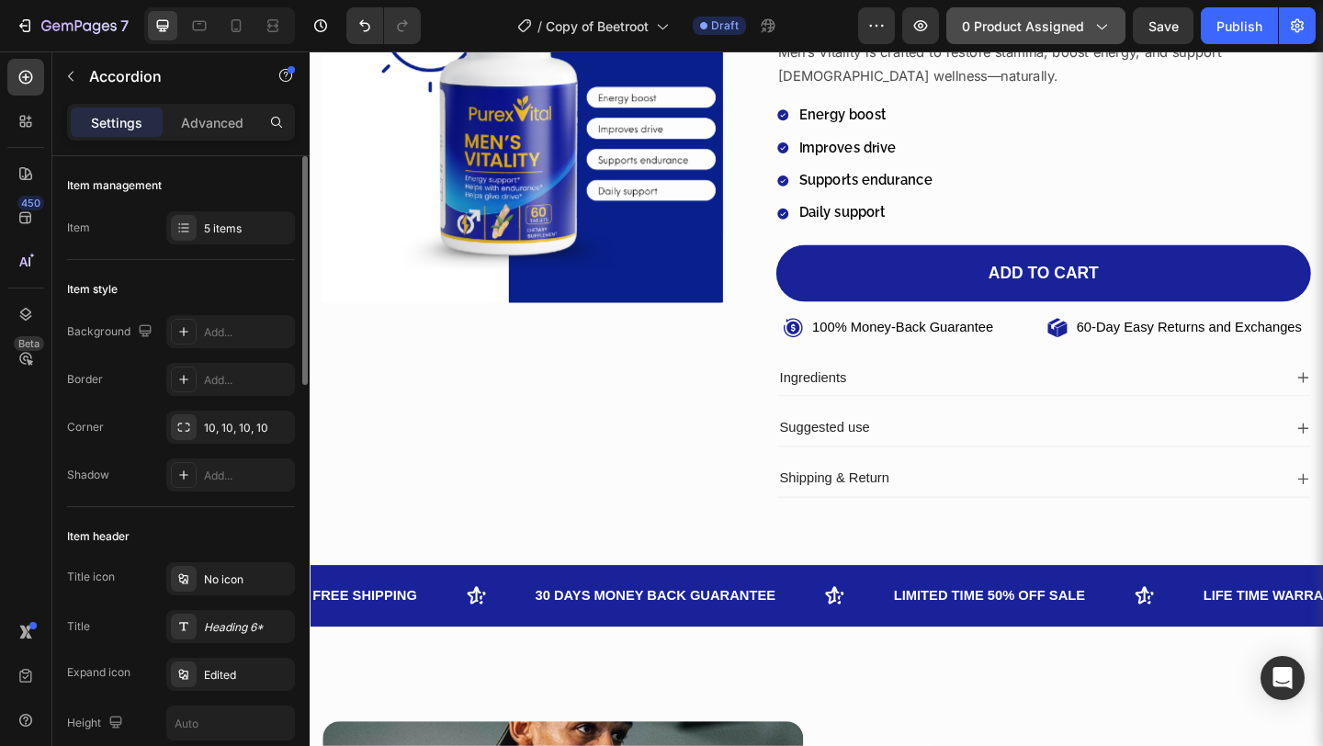
click at [1097, 18] on icon "button" at bounding box center [1101, 26] width 18 height 18
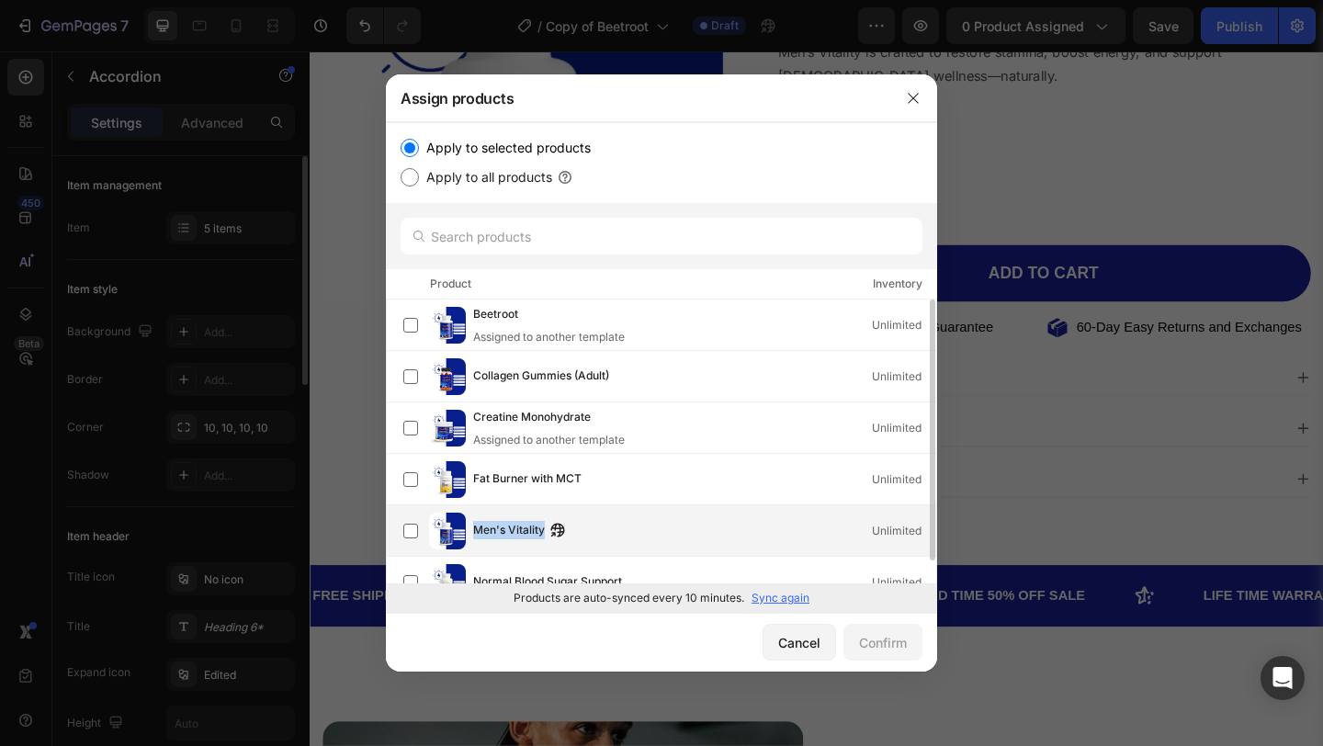
drag, startPoint x: 471, startPoint y: 532, endPoint x: 572, endPoint y: 526, distance: 100.4
click at [572, 526] on div "Men's Vitality Unlimited" at bounding box center [669, 531] width 533 height 37
copy div "Men's Vitality"
click at [881, 656] on button "Confirm" at bounding box center [882, 642] width 79 height 37
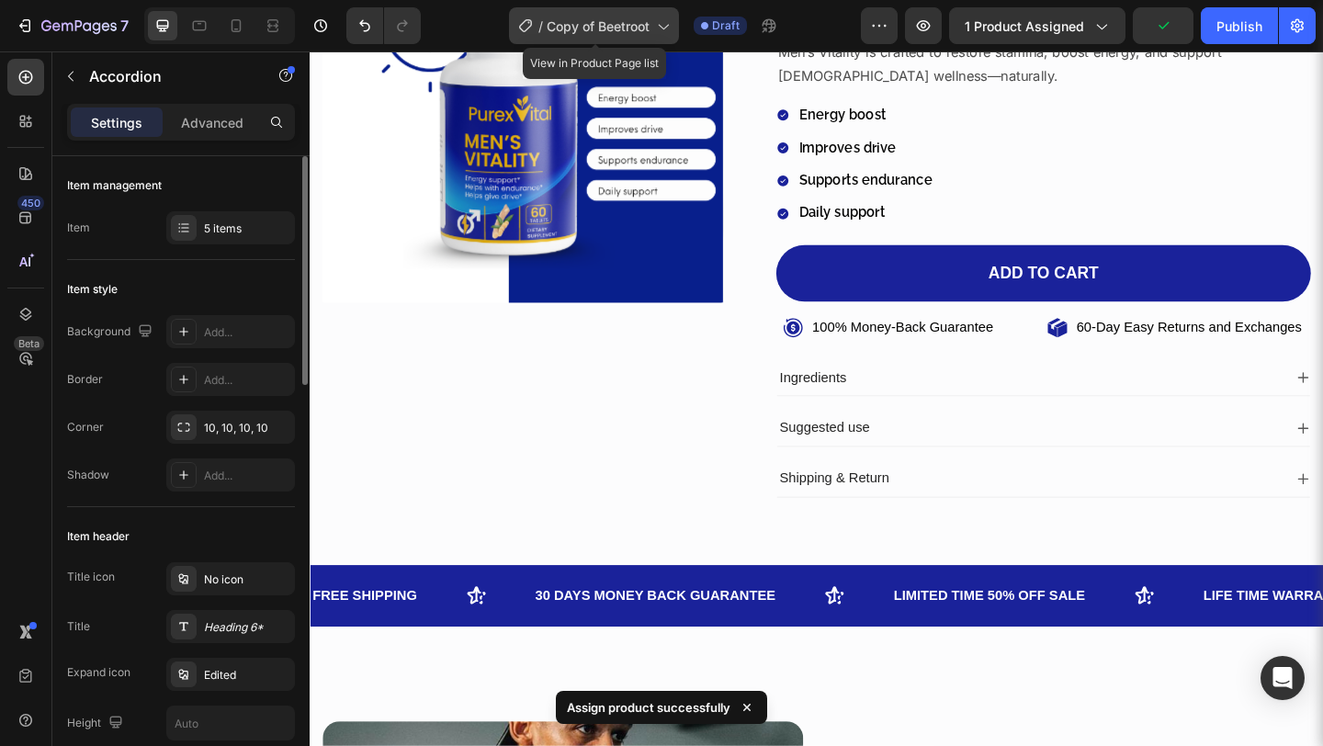
click at [659, 25] on icon at bounding box center [662, 26] width 18 height 18
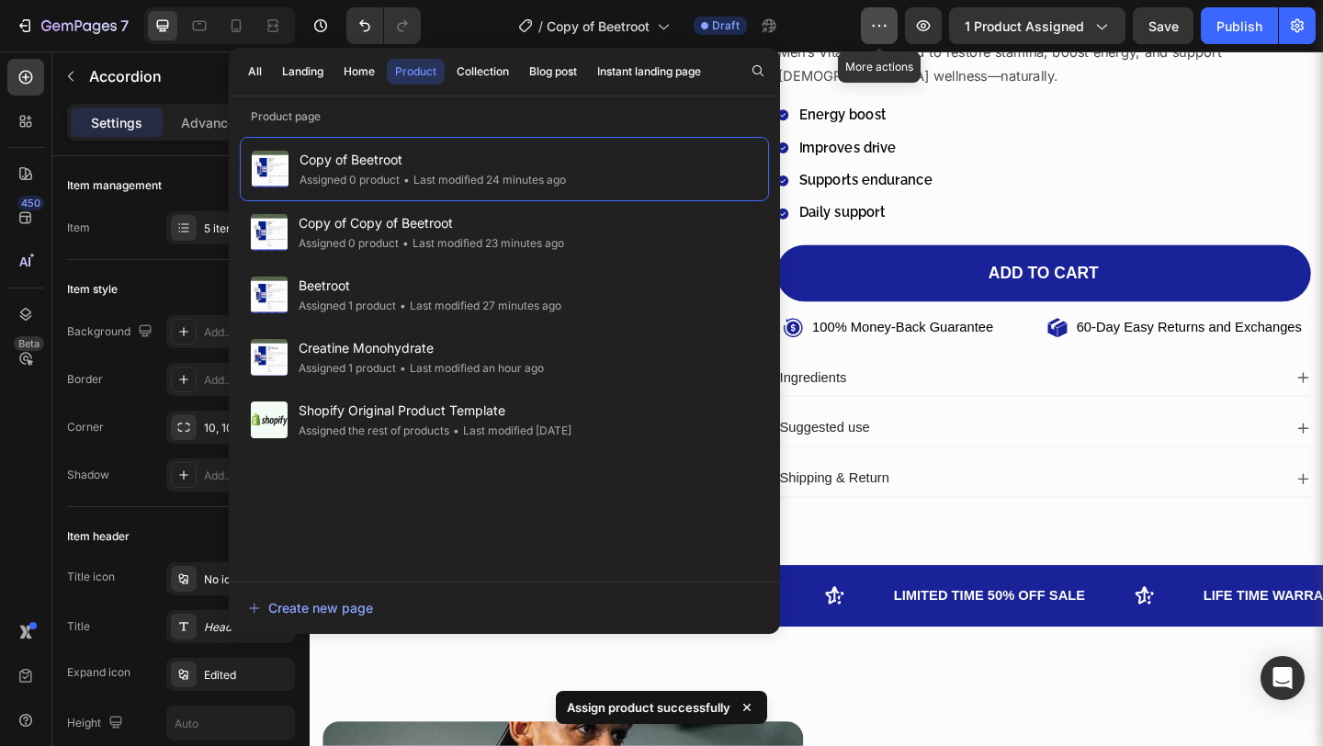
click at [885, 25] on icon "button" at bounding box center [879, 26] width 18 height 18
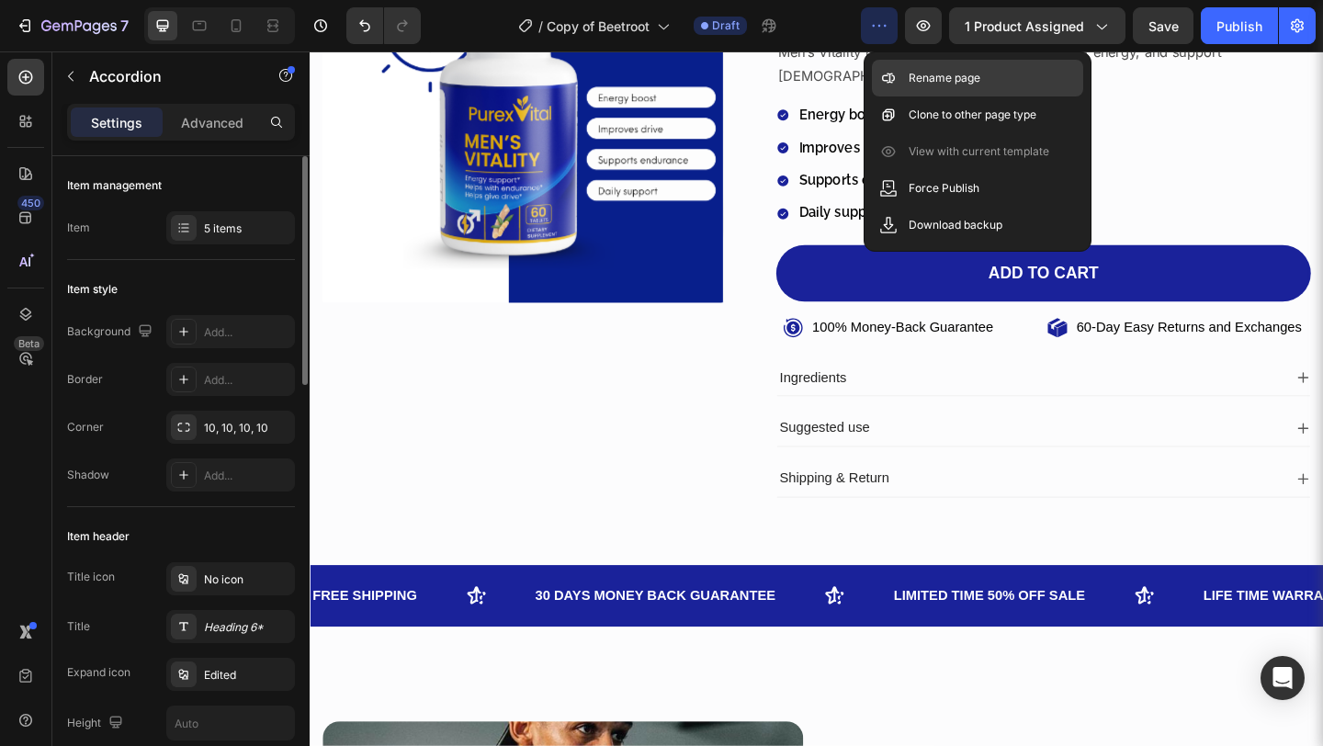
click at [917, 96] on div "Rename page" at bounding box center [977, 114] width 211 height 37
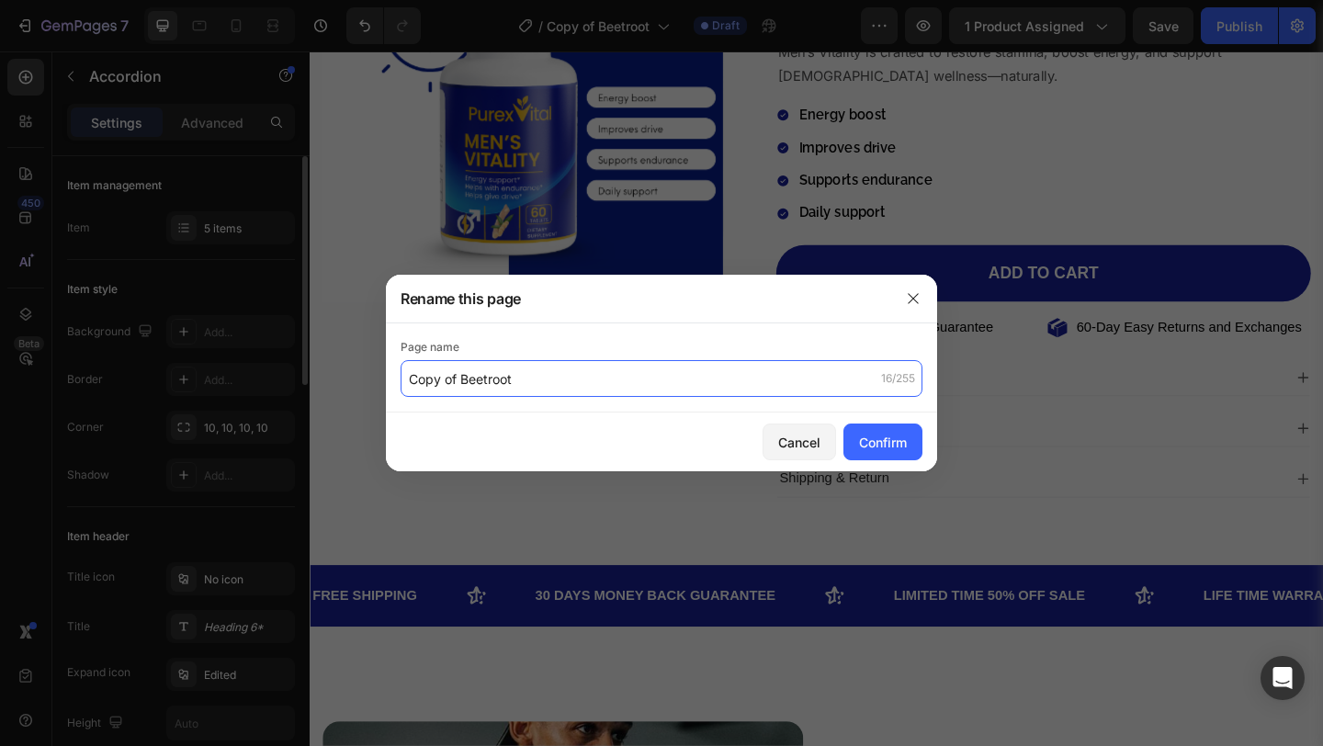
click at [742, 364] on input "Copy of Beetroot" at bounding box center [662, 378] width 522 height 37
paste input "Men's Vitality"
type input "Men's Vitality"
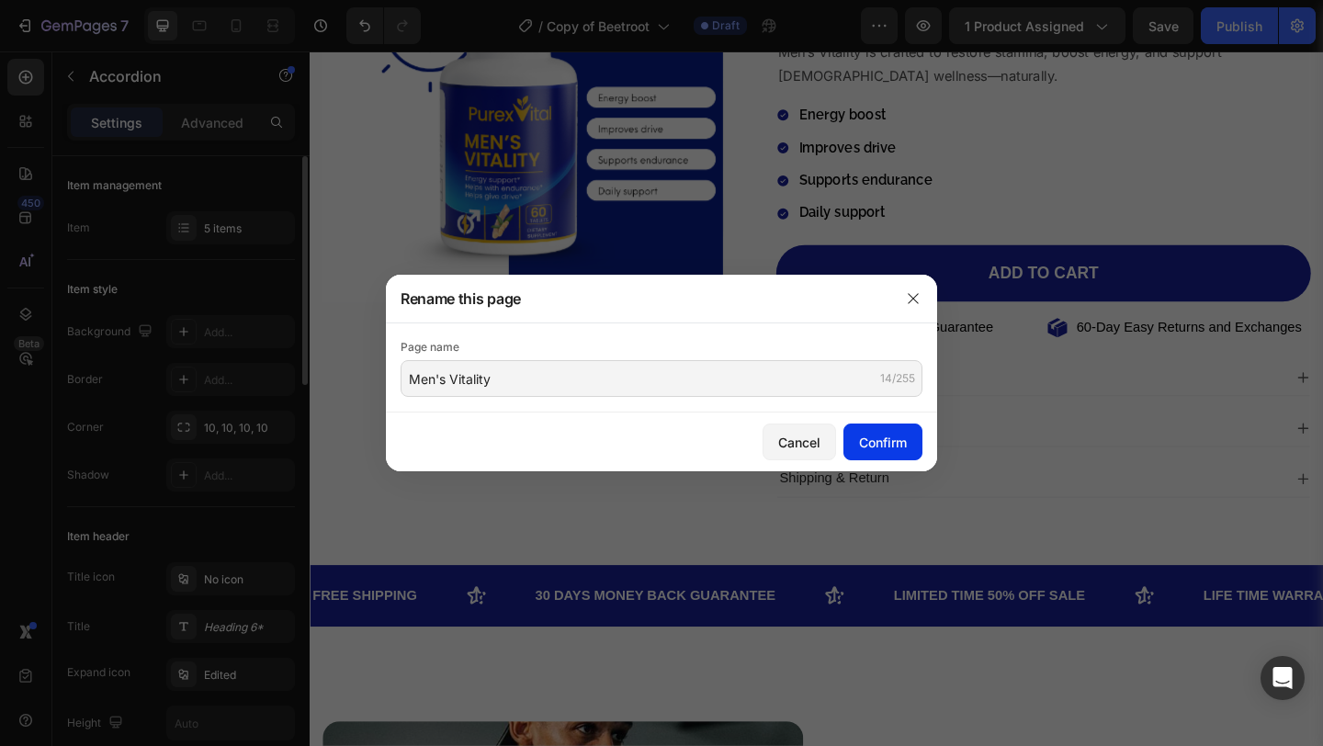
click at [860, 447] on div "Confirm" at bounding box center [883, 442] width 48 height 19
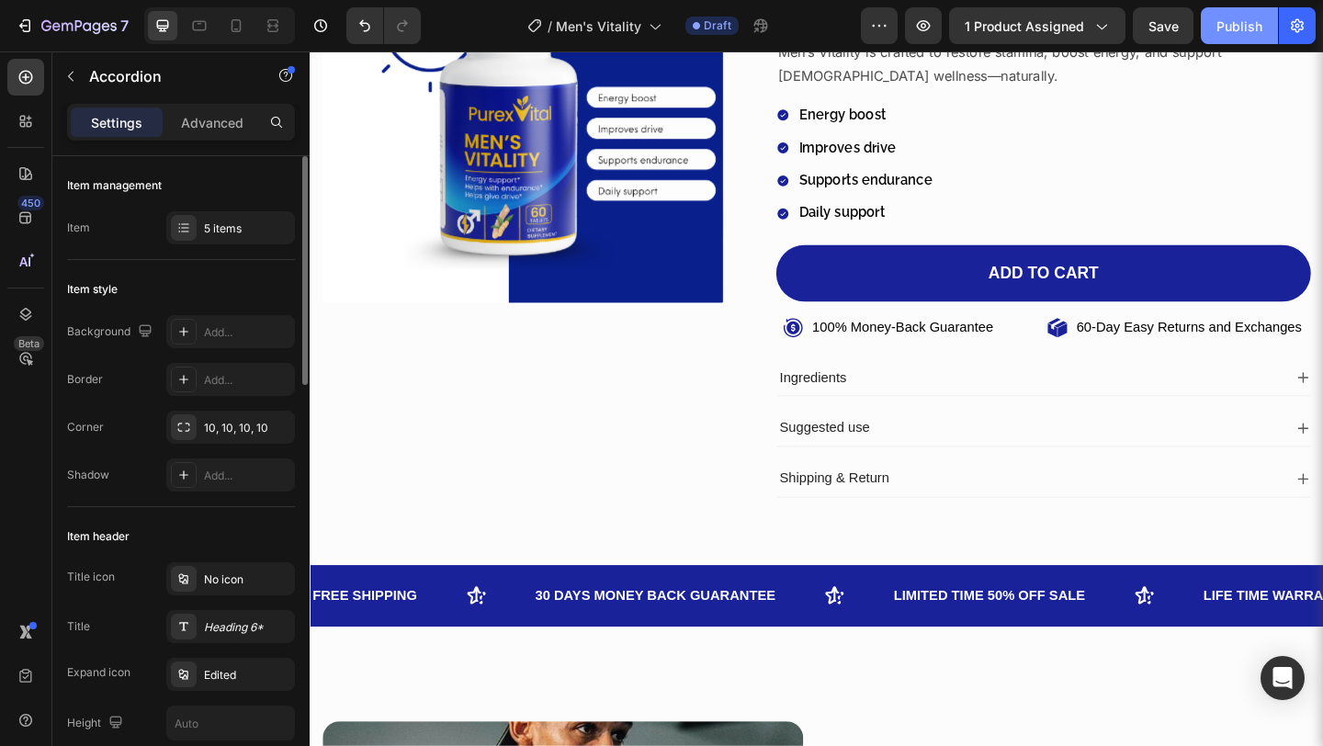
click at [1231, 27] on div "Publish" at bounding box center [1240, 26] width 46 height 19
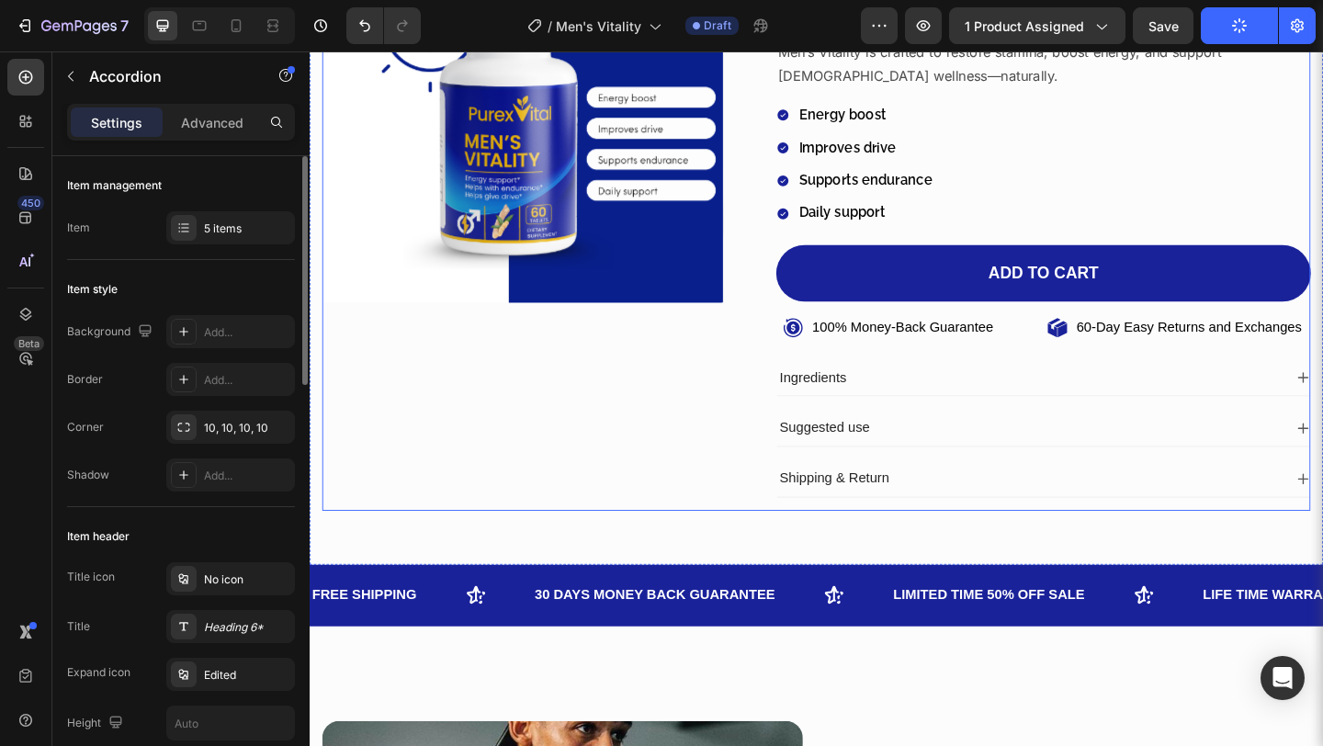
click at [696, 376] on div "Product Images" at bounding box center [541, 220] width 436 height 662
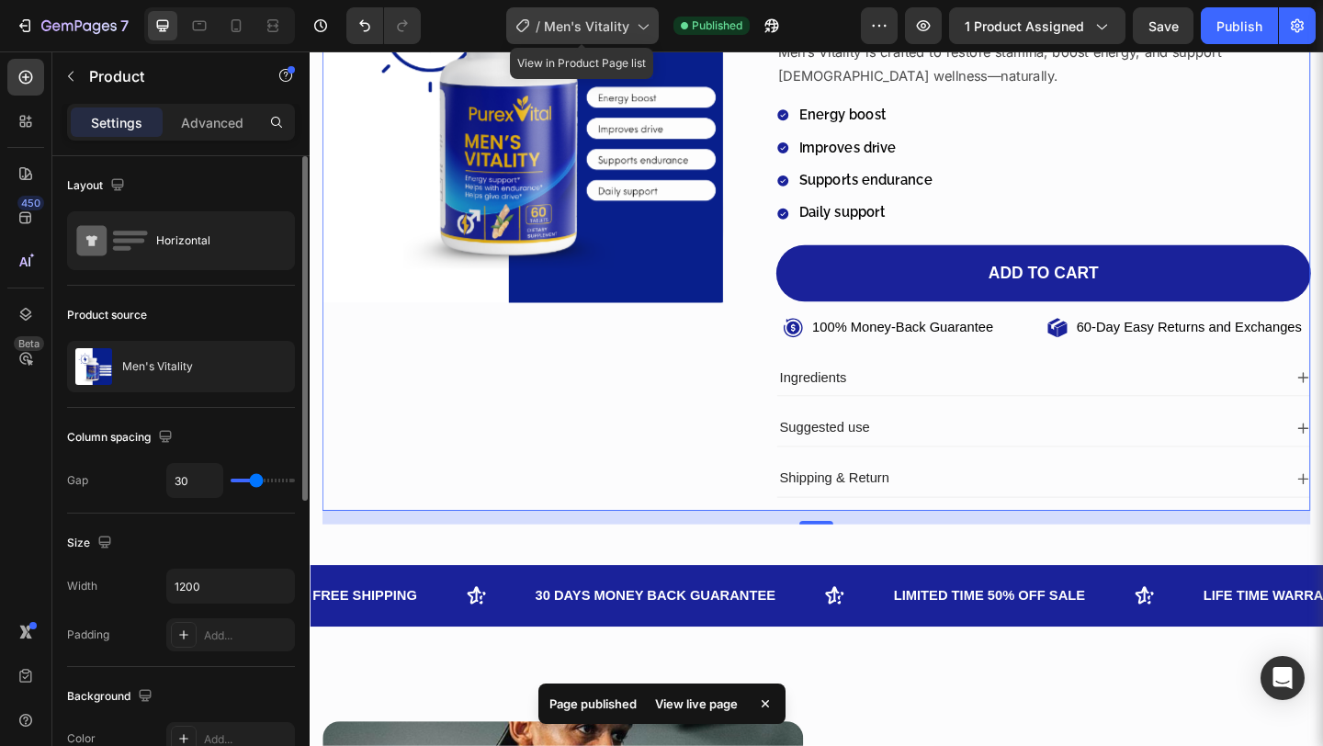
click at [646, 29] on icon at bounding box center [642, 26] width 18 height 18
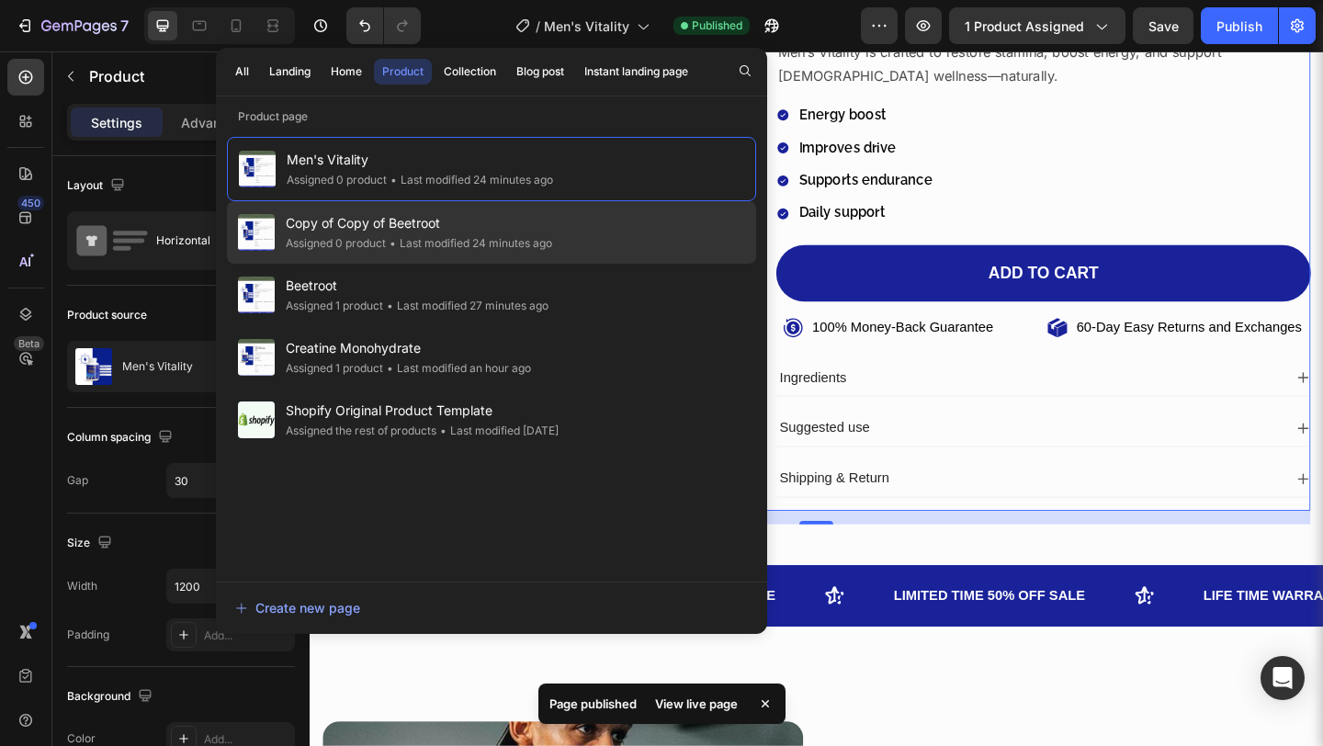
click at [502, 233] on span "Copy of Copy of Beetroot" at bounding box center [419, 223] width 266 height 22
